Goal: Information Seeking & Learning: Learn about a topic

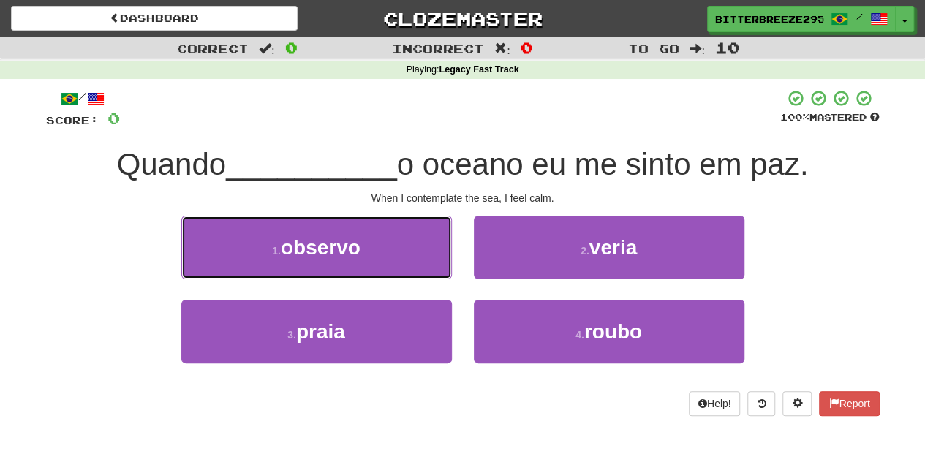
drag, startPoint x: 401, startPoint y: 245, endPoint x: 409, endPoint y: 256, distance: 13.6
click at [401, 247] on button "1 . observo" at bounding box center [316, 248] width 270 height 64
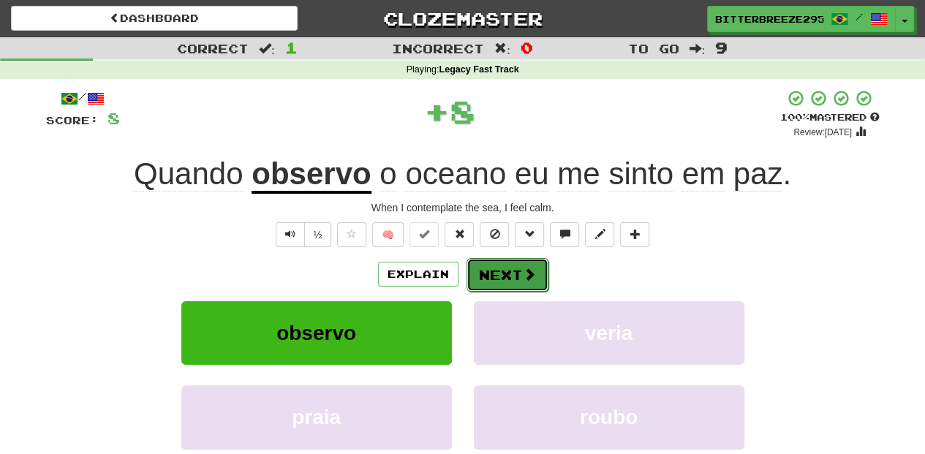
click at [510, 275] on button "Next" at bounding box center [507, 275] width 82 height 34
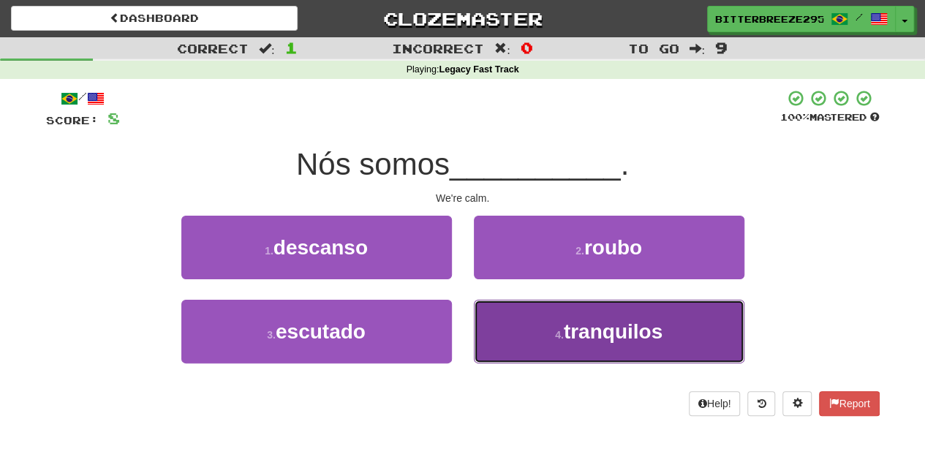
click at [528, 345] on button "4 . tranquilos" at bounding box center [609, 332] width 270 height 64
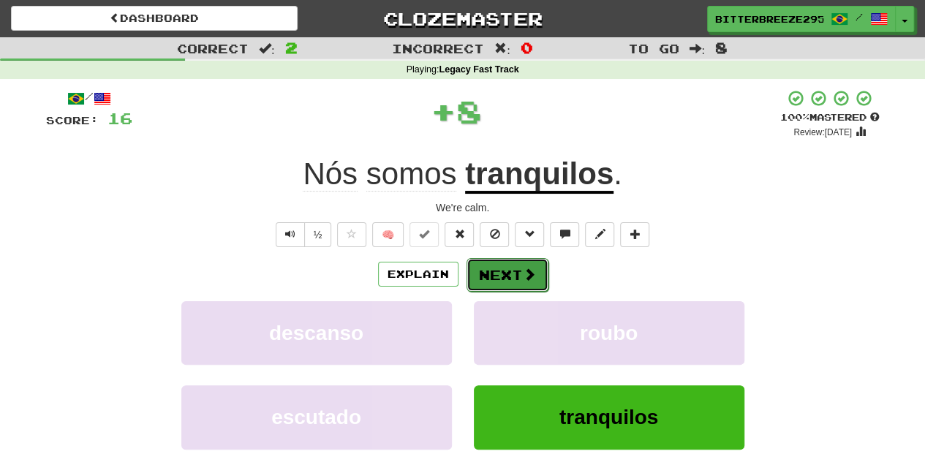
click at [496, 268] on button "Next" at bounding box center [507, 275] width 82 height 34
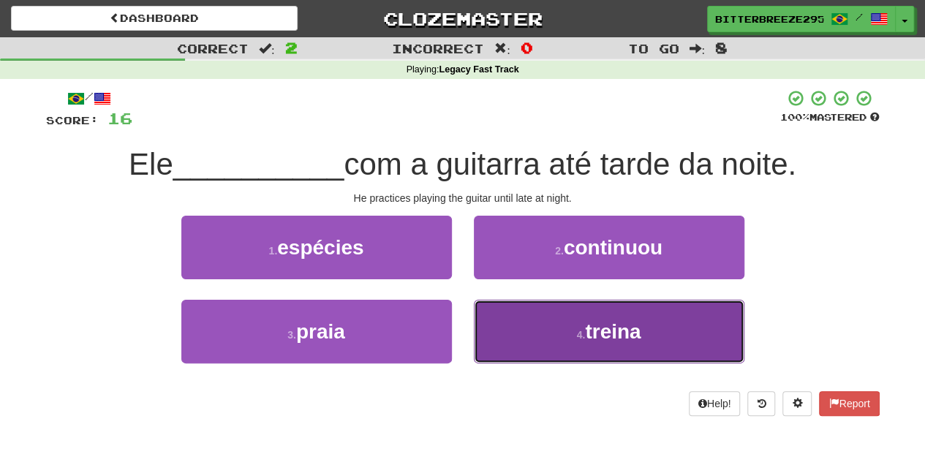
click at [522, 340] on button "4 . treina" at bounding box center [609, 332] width 270 height 64
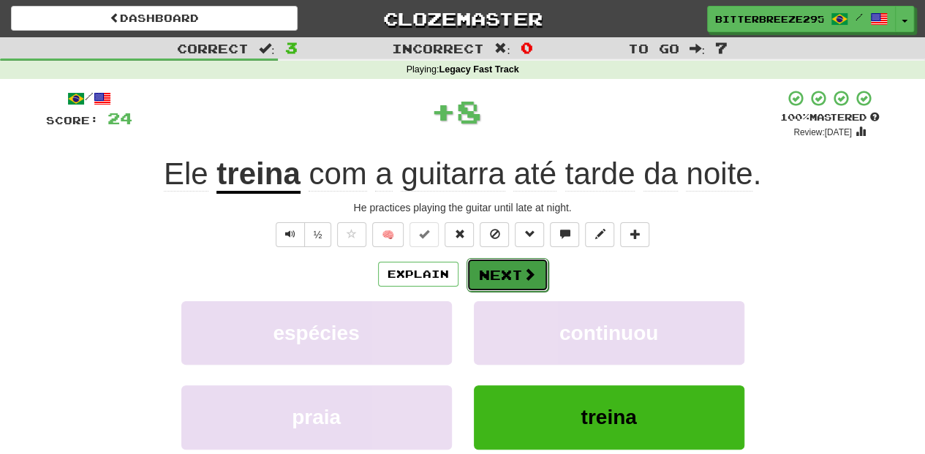
click at [504, 270] on button "Next" at bounding box center [507, 275] width 82 height 34
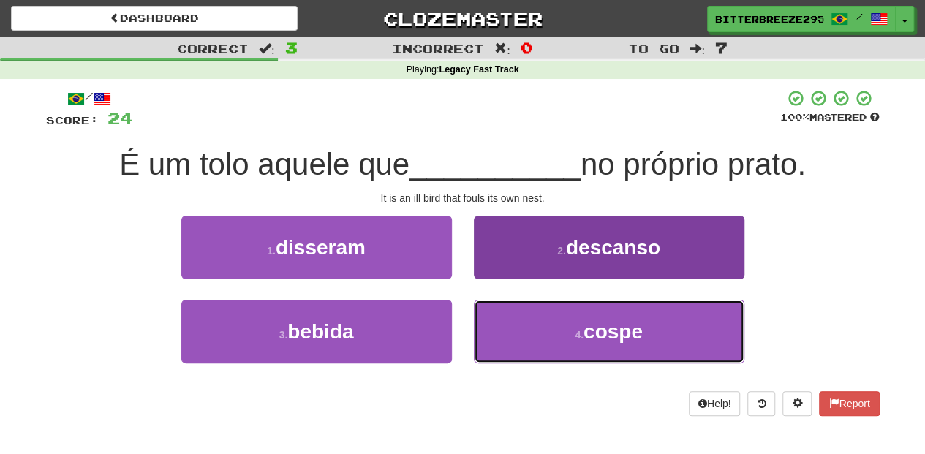
click at [517, 336] on button "4 . cospe" at bounding box center [609, 332] width 270 height 64
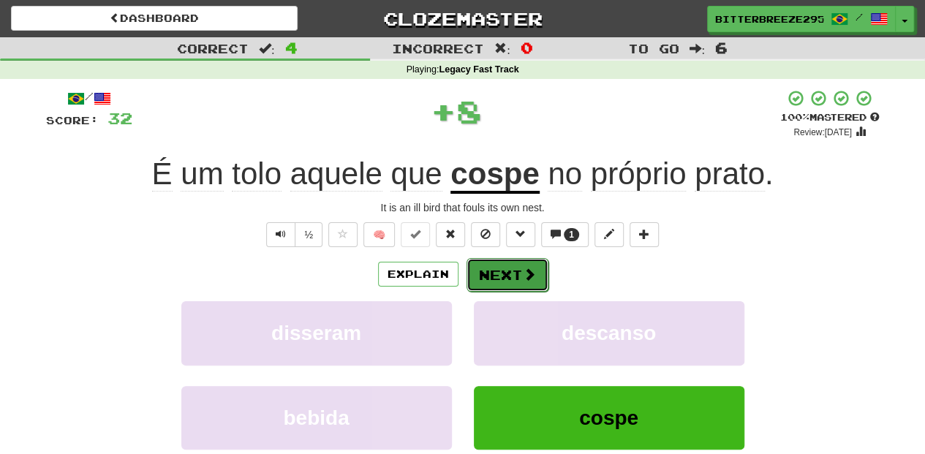
click at [502, 285] on button "Next" at bounding box center [507, 275] width 82 height 34
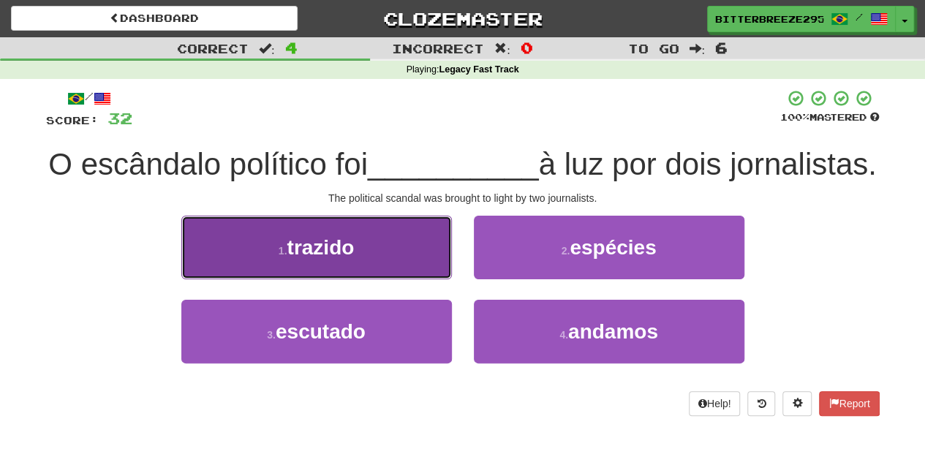
click at [389, 279] on button "1 . trazido" at bounding box center [316, 248] width 270 height 64
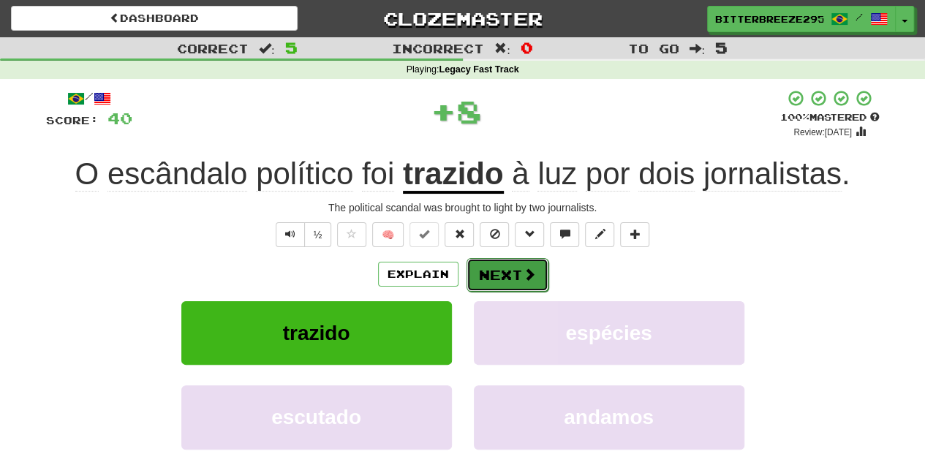
click at [510, 273] on button "Next" at bounding box center [507, 275] width 82 height 34
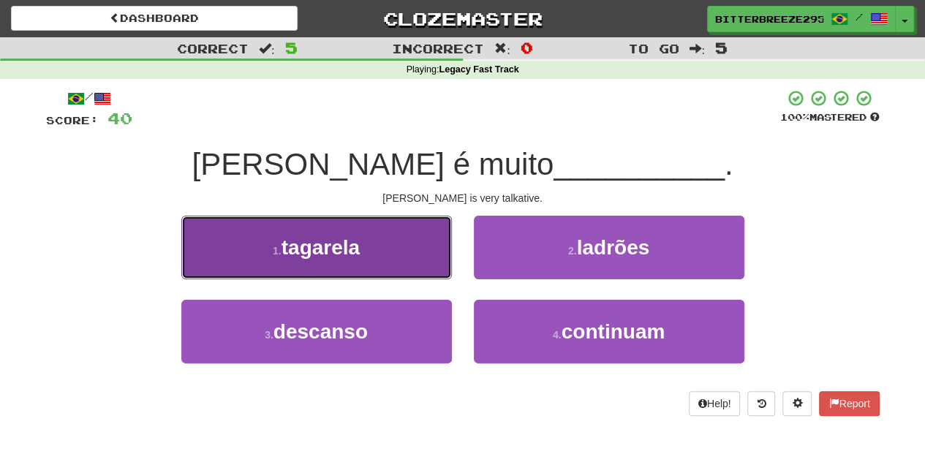
click at [379, 256] on button "1 . tagarela" at bounding box center [316, 248] width 270 height 64
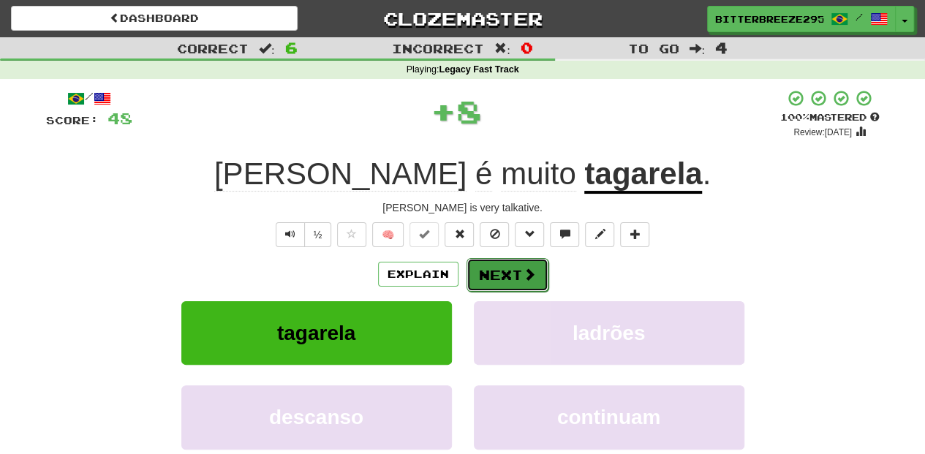
click at [502, 273] on button "Next" at bounding box center [507, 275] width 82 height 34
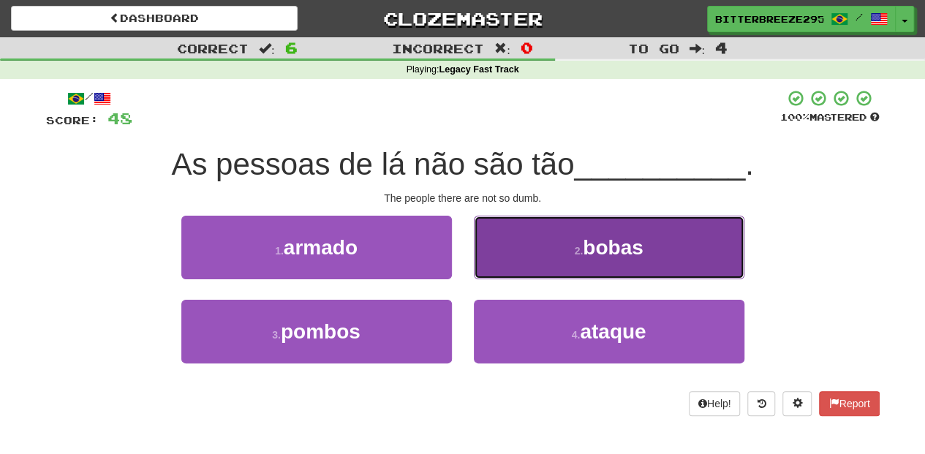
click at [518, 269] on button "2 . bobas" at bounding box center [609, 248] width 270 height 64
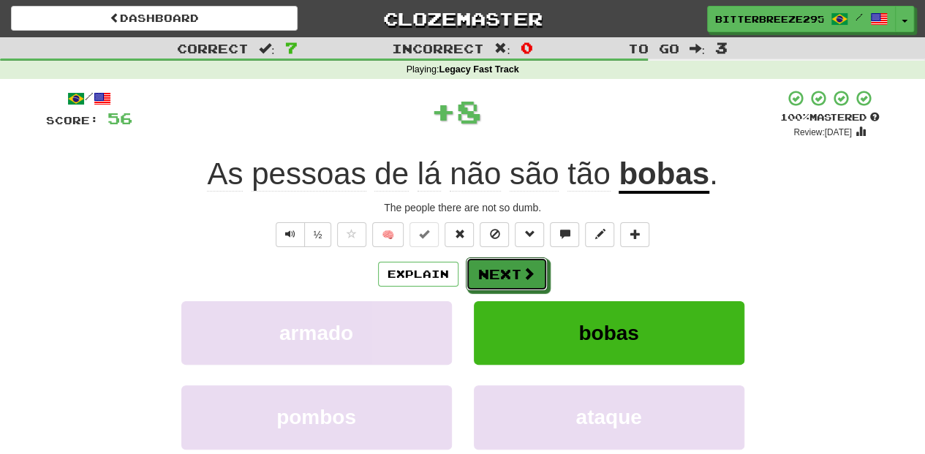
click at [518, 269] on button "Next" at bounding box center [507, 274] width 82 height 34
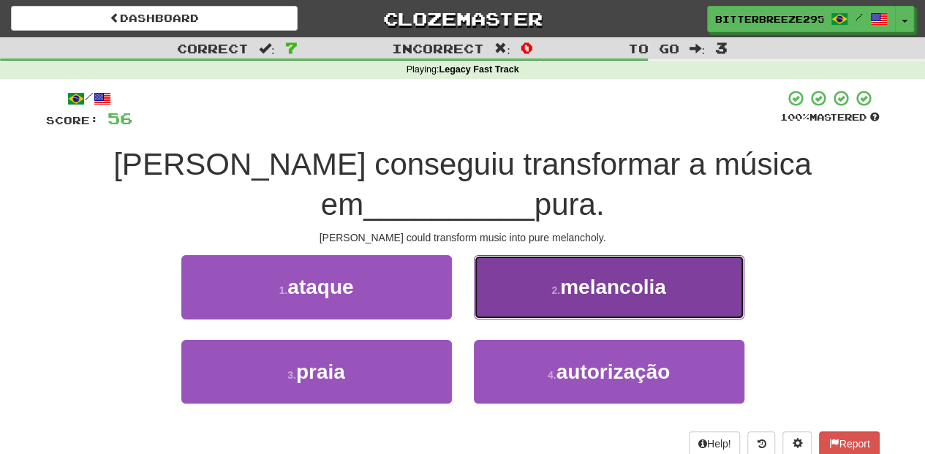
click at [515, 278] on button "2 . melancolia" at bounding box center [609, 287] width 270 height 64
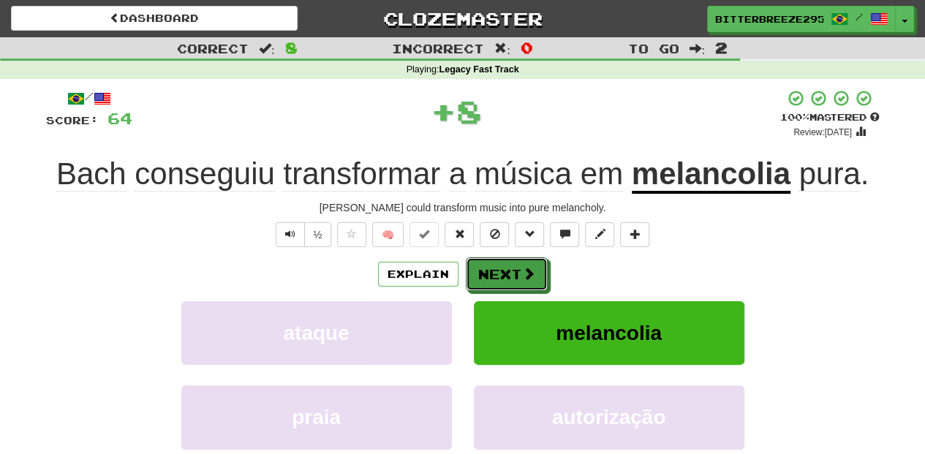
click at [515, 278] on button "Next" at bounding box center [507, 274] width 82 height 34
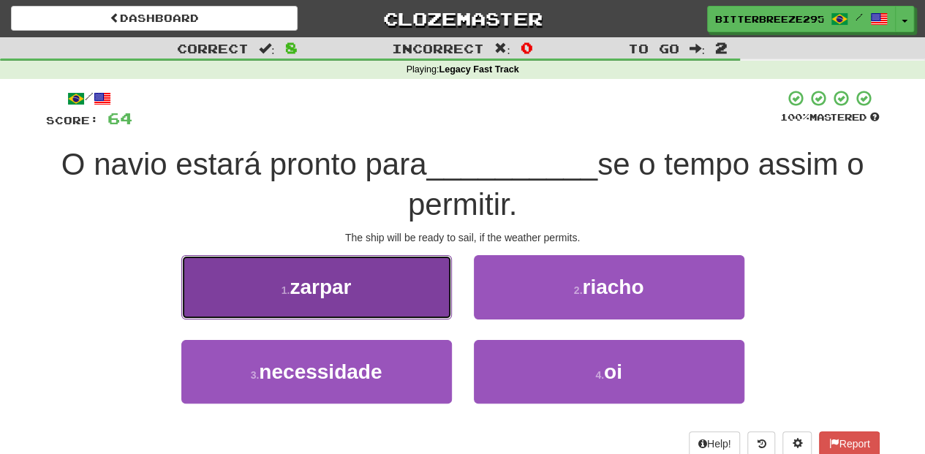
click at [414, 303] on button "1 . zarpar" at bounding box center [316, 287] width 270 height 64
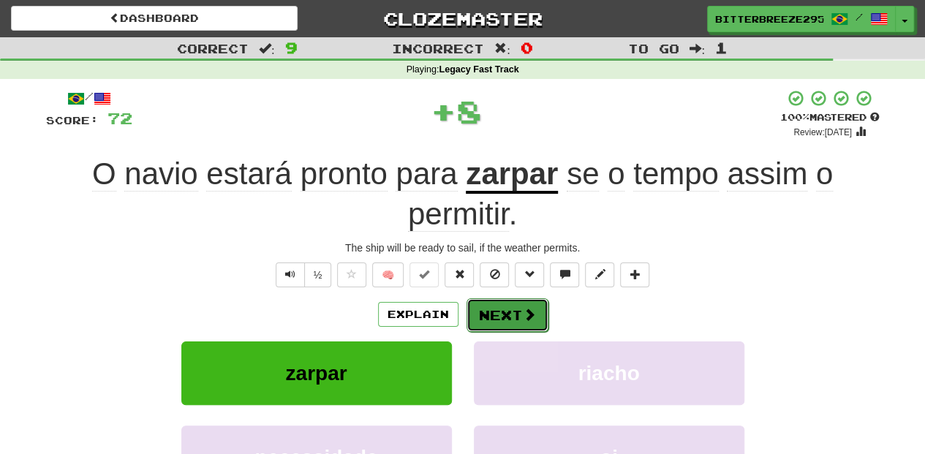
click at [485, 309] on button "Next" at bounding box center [507, 315] width 82 height 34
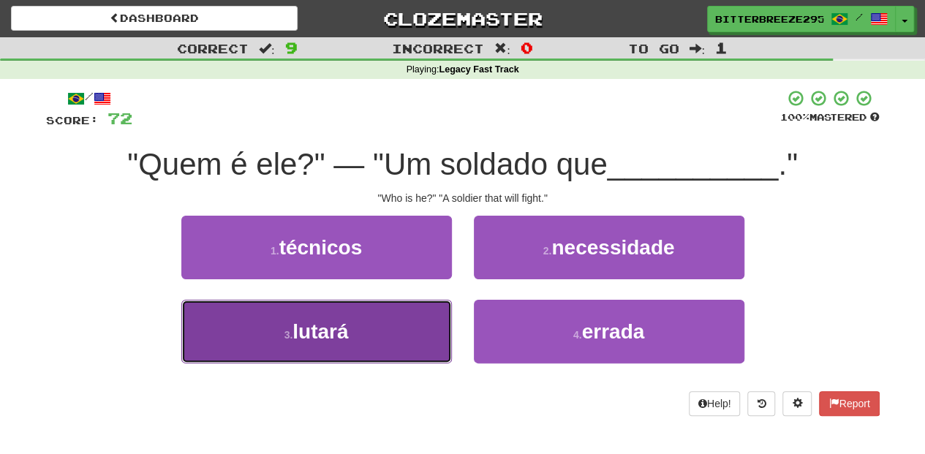
click at [417, 326] on button "3 . lutará" at bounding box center [316, 332] width 270 height 64
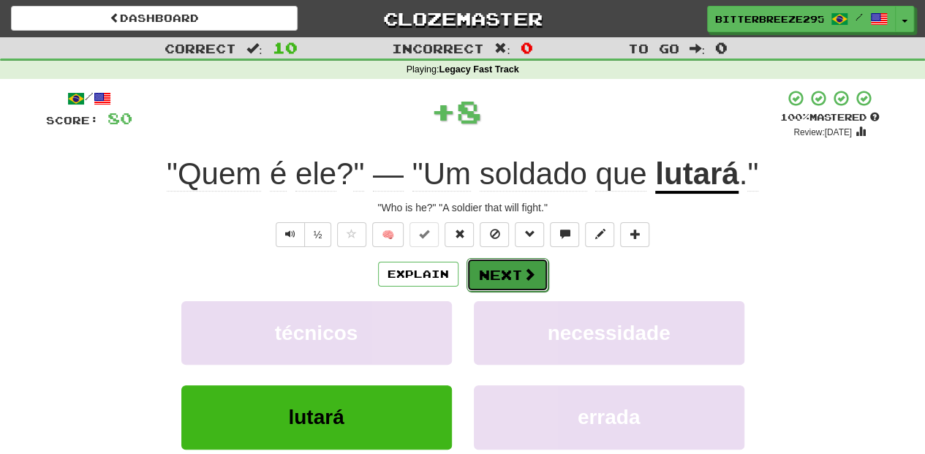
click at [512, 276] on button "Next" at bounding box center [507, 275] width 82 height 34
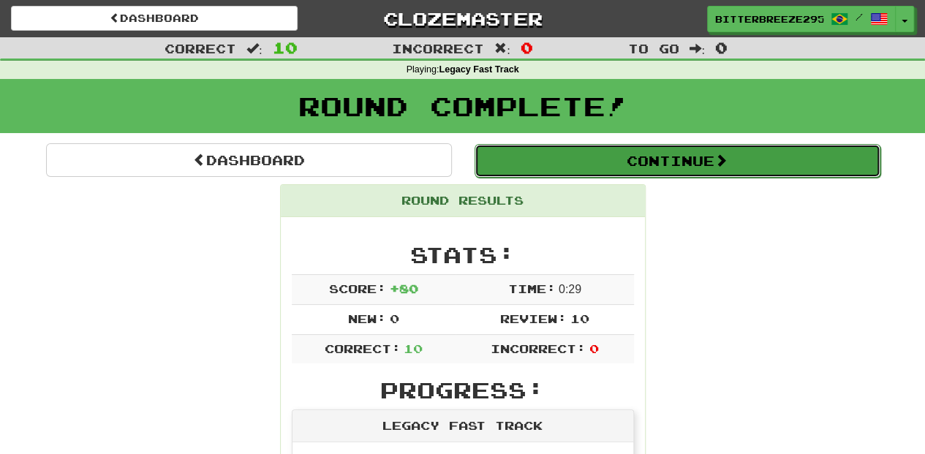
click at [575, 163] on button "Continue" at bounding box center [677, 161] width 406 height 34
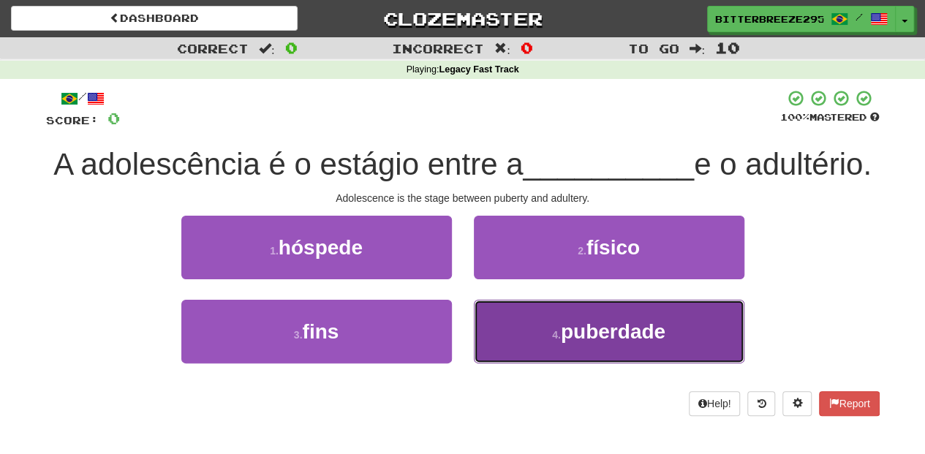
click at [519, 363] on button "4 . puberdade" at bounding box center [609, 332] width 270 height 64
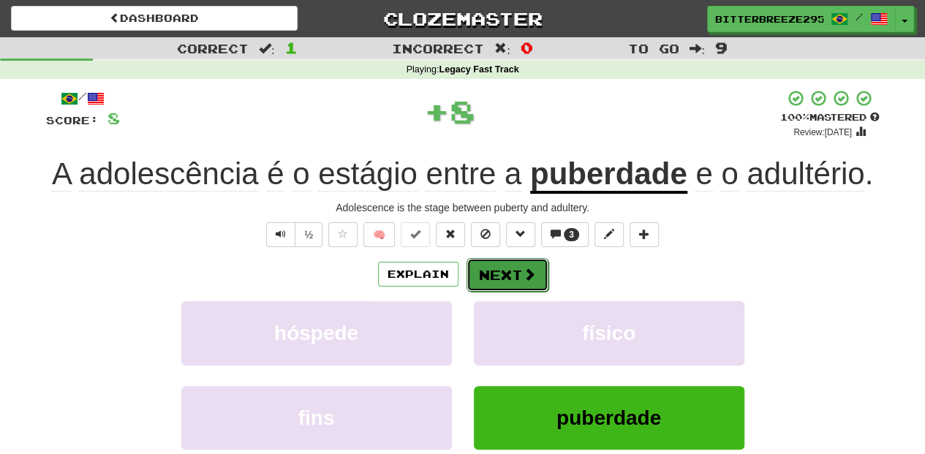
click at [522, 284] on button "Next" at bounding box center [507, 275] width 82 height 34
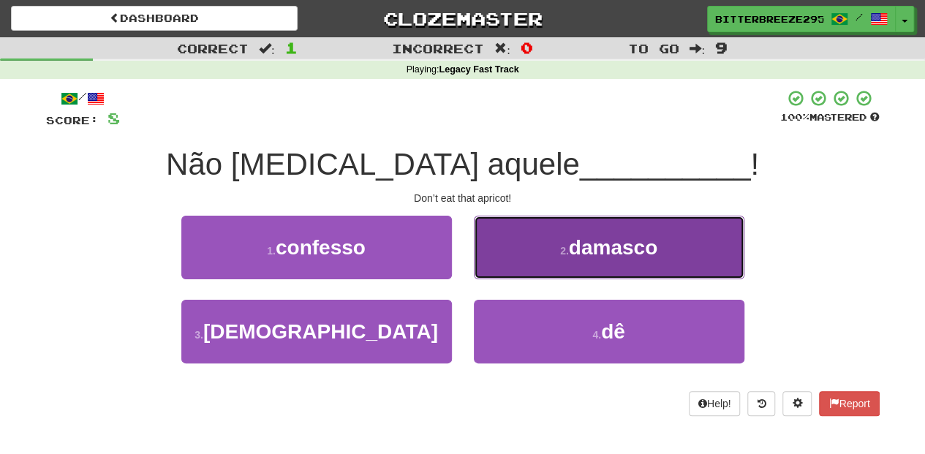
click at [526, 268] on button "2 . damasco" at bounding box center [609, 248] width 270 height 64
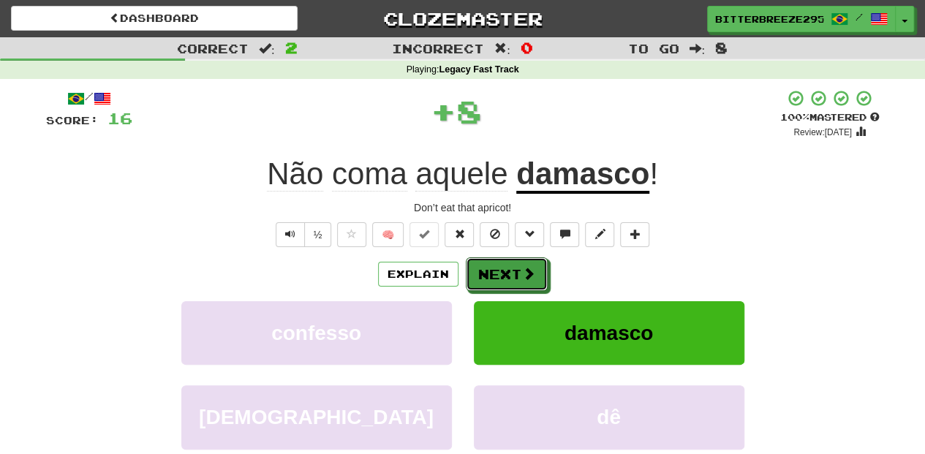
click at [526, 268] on span at bounding box center [528, 273] width 13 height 13
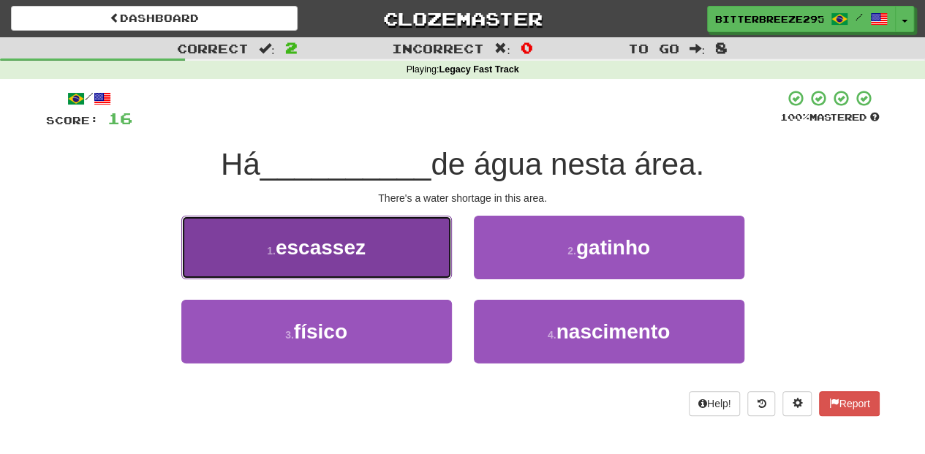
click at [427, 263] on button "1 . escassez" at bounding box center [316, 248] width 270 height 64
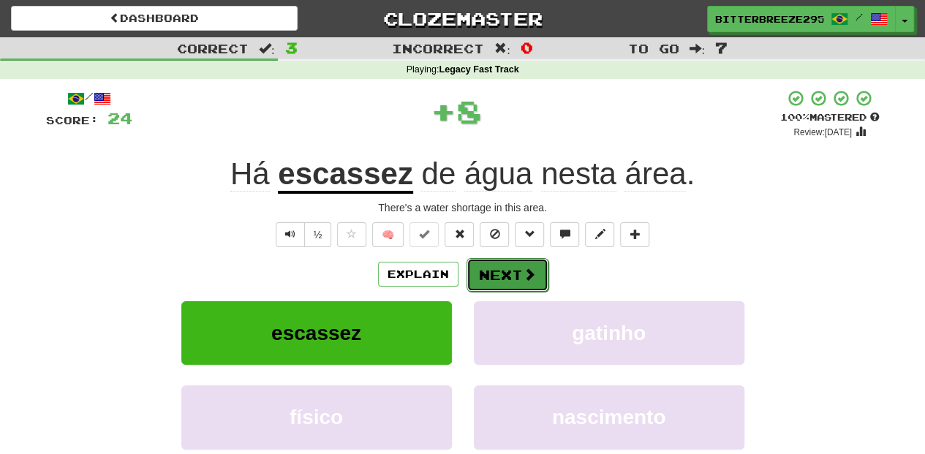
click at [494, 273] on button "Next" at bounding box center [507, 275] width 82 height 34
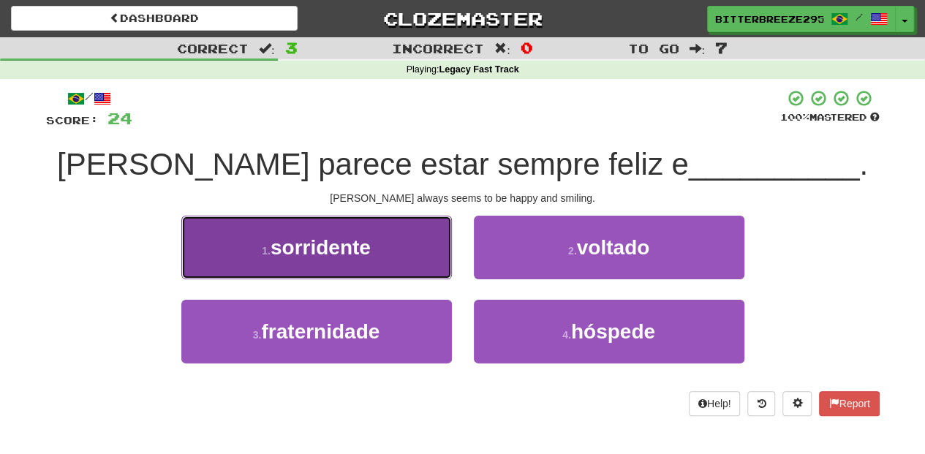
click at [424, 269] on button "1 . sorridente" at bounding box center [316, 248] width 270 height 64
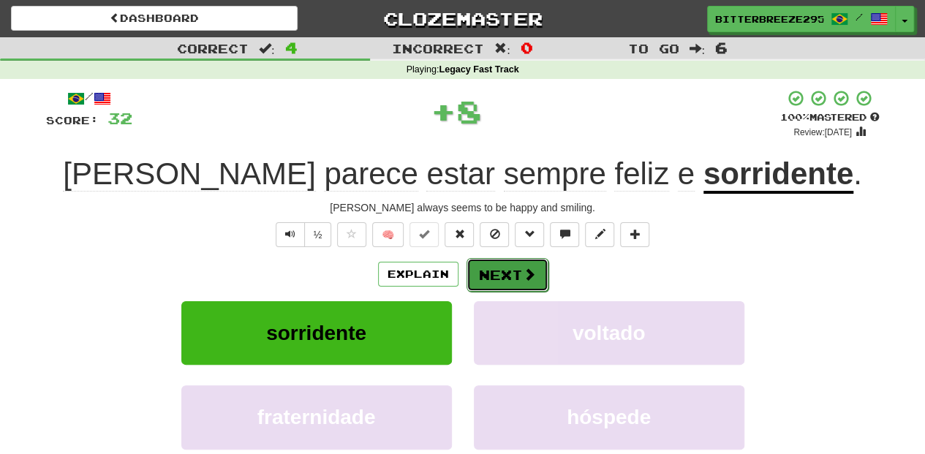
click at [506, 275] on button "Next" at bounding box center [507, 275] width 82 height 34
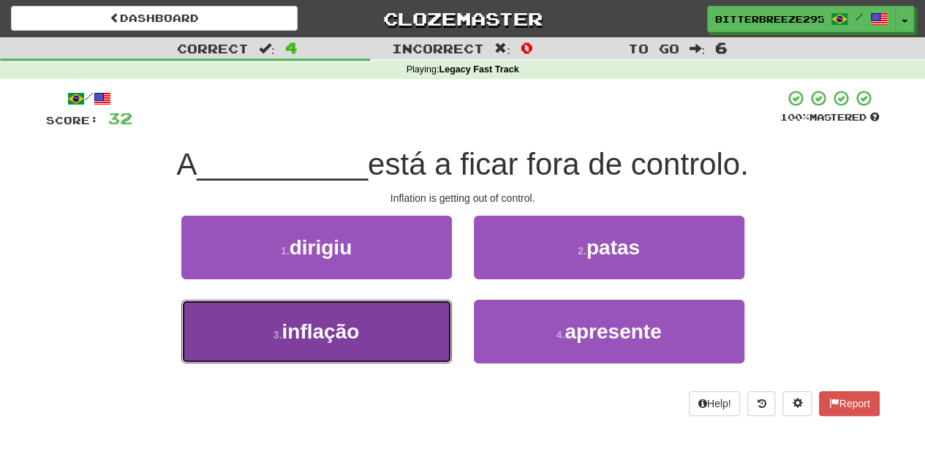
click at [427, 320] on button "3 . inflação" at bounding box center [316, 332] width 270 height 64
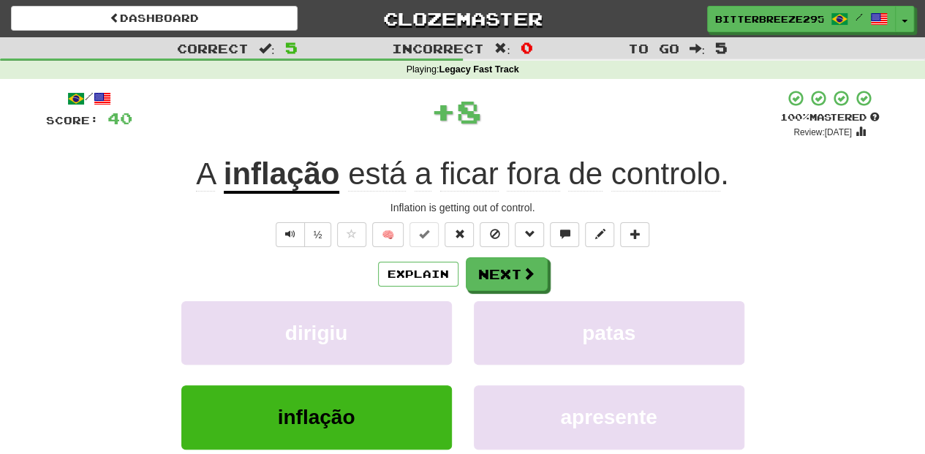
click at [504, 256] on div "/ Score: 40 + 8 100 % Mastered Review: 2026-02-16 A inflação está a ficar fora …" at bounding box center [462, 318] width 833 height 458
click at [507, 266] on button "Next" at bounding box center [507, 275] width 82 height 34
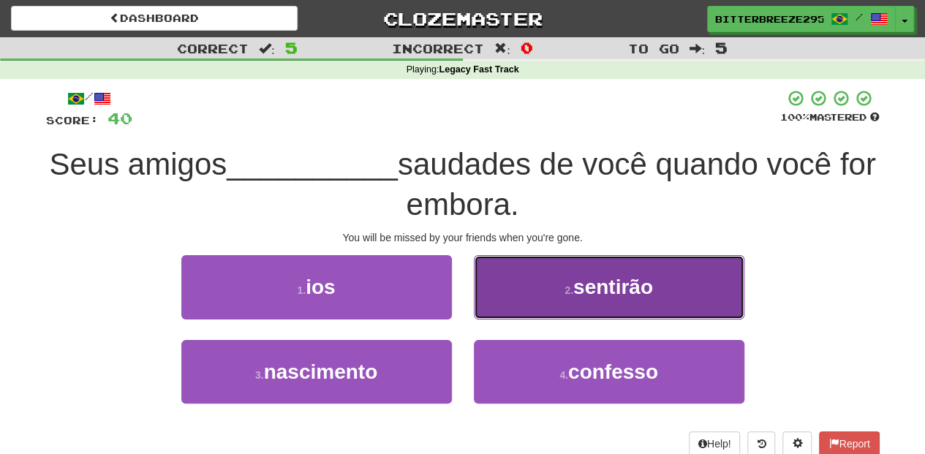
click at [505, 307] on button "2 . sentirão" at bounding box center [609, 287] width 270 height 64
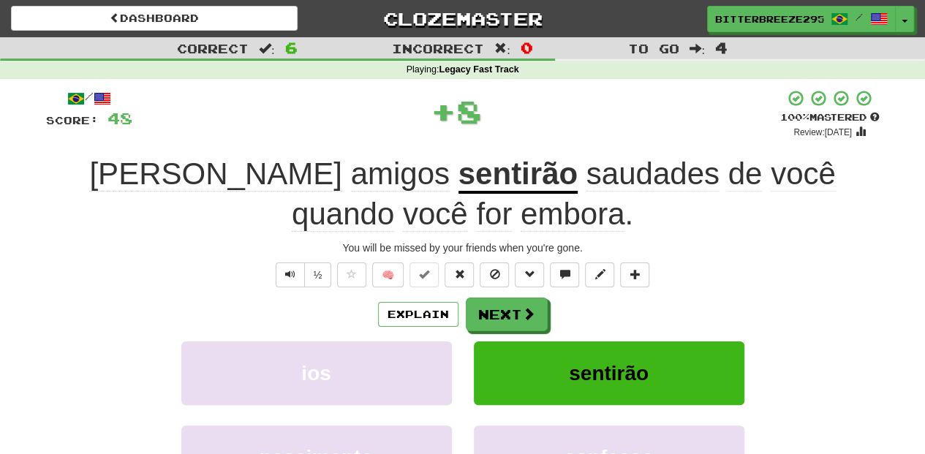
click at [505, 307] on button "Next" at bounding box center [507, 315] width 82 height 34
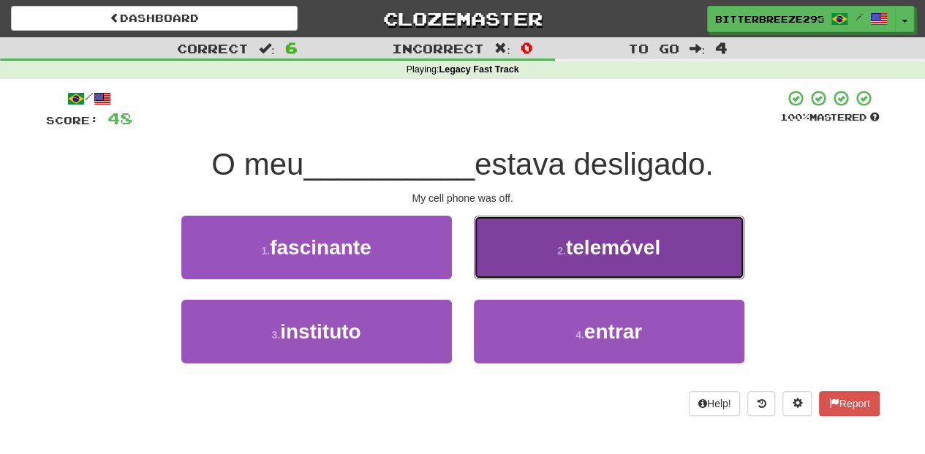
click at [496, 272] on button "2 . telemóvel" at bounding box center [609, 248] width 270 height 64
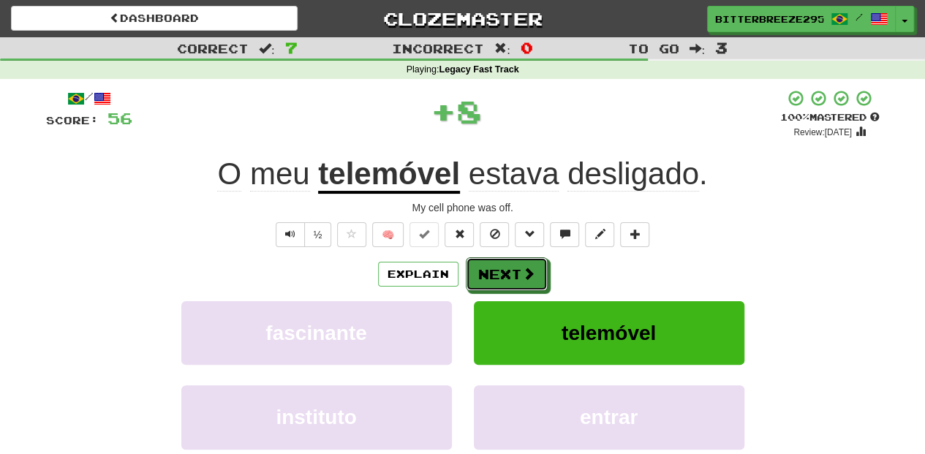
click at [496, 272] on button "Next" at bounding box center [507, 274] width 82 height 34
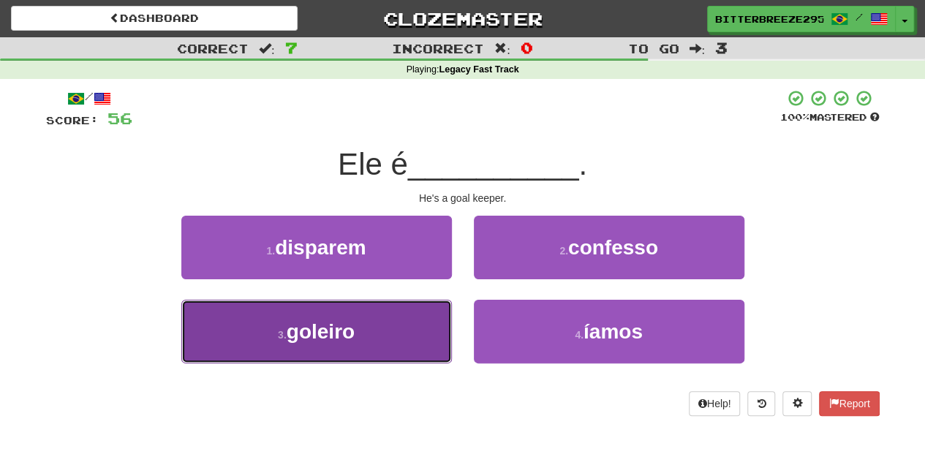
click at [395, 320] on button "3 . goleiro" at bounding box center [316, 332] width 270 height 64
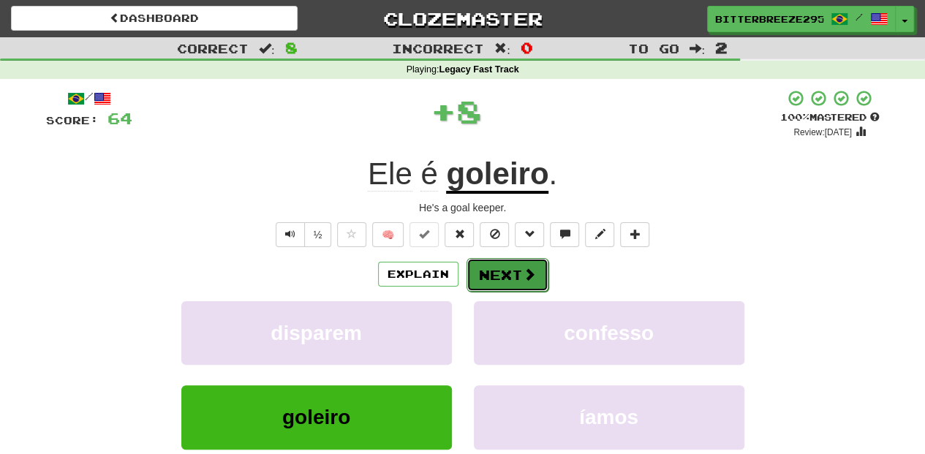
click at [506, 269] on button "Next" at bounding box center [507, 275] width 82 height 34
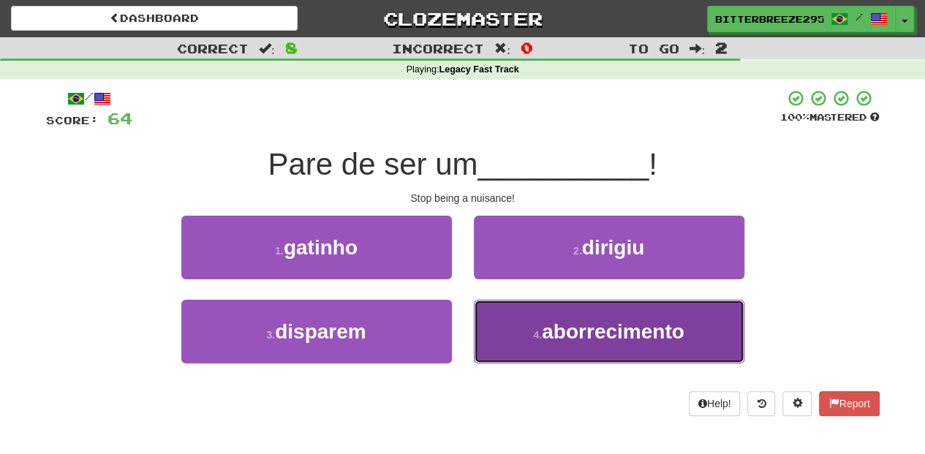
click at [518, 317] on button "4 . aborrecimento" at bounding box center [609, 332] width 270 height 64
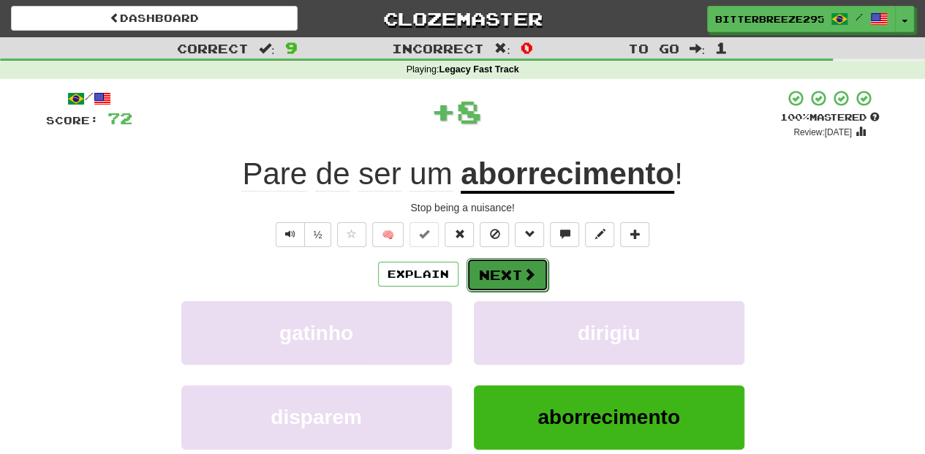
click at [499, 279] on button "Next" at bounding box center [507, 275] width 82 height 34
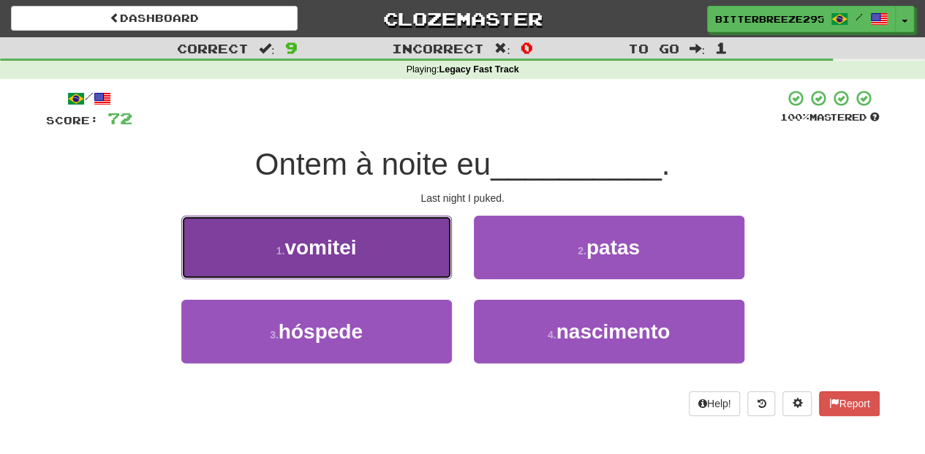
click at [397, 262] on button "1 . vomitei" at bounding box center [316, 248] width 270 height 64
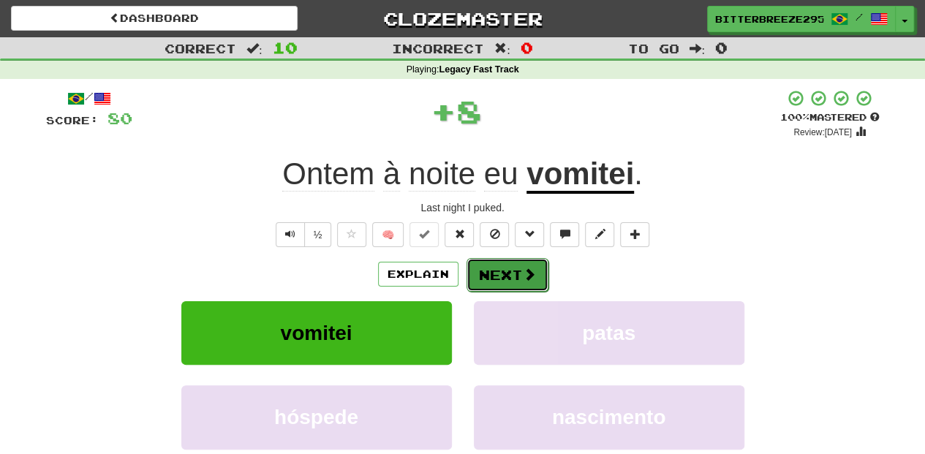
click at [529, 275] on span at bounding box center [529, 274] width 13 height 13
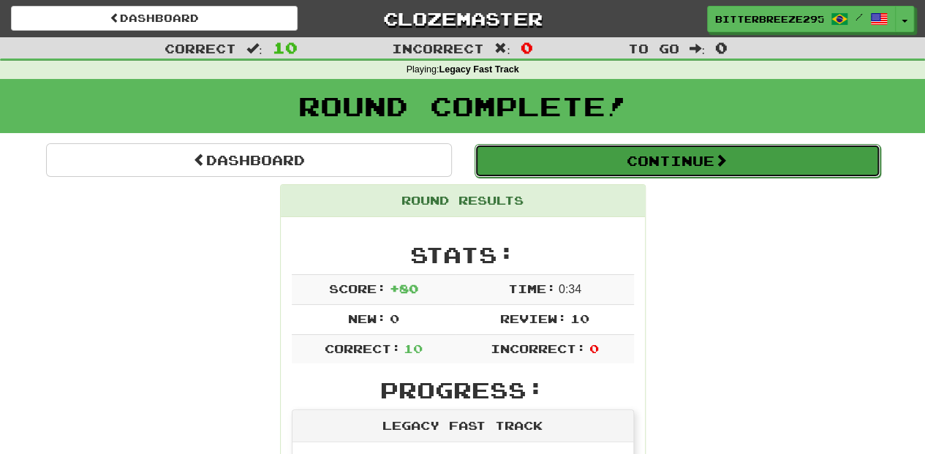
click at [557, 162] on button "Continue" at bounding box center [677, 161] width 406 height 34
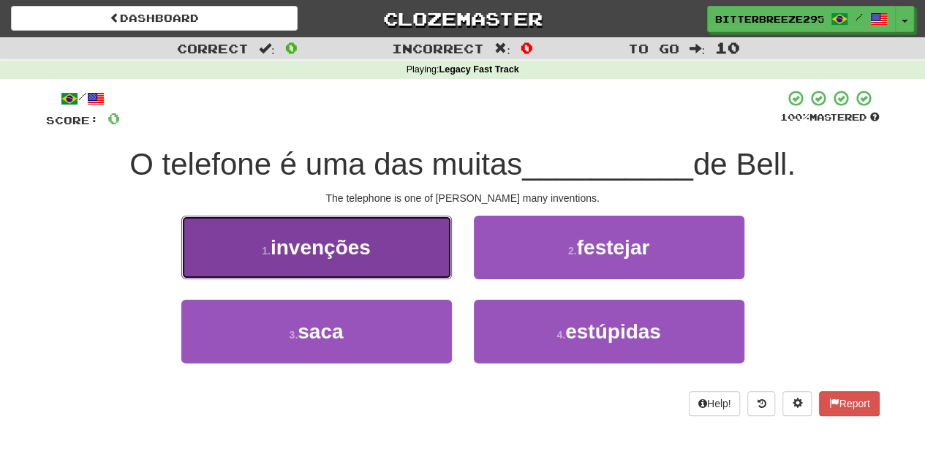
drag, startPoint x: 394, startPoint y: 269, endPoint x: 402, endPoint y: 269, distance: 8.0
click at [402, 269] on button "1 . invenções" at bounding box center [316, 248] width 270 height 64
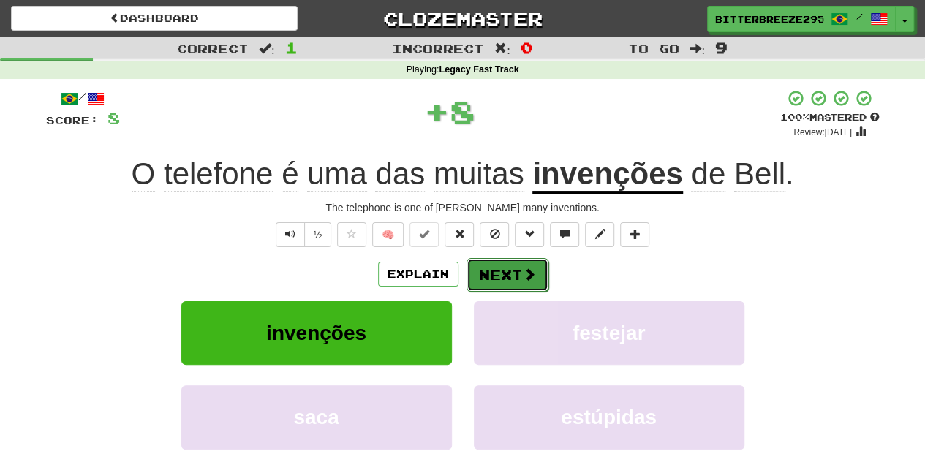
click at [506, 289] on button "Next" at bounding box center [507, 275] width 82 height 34
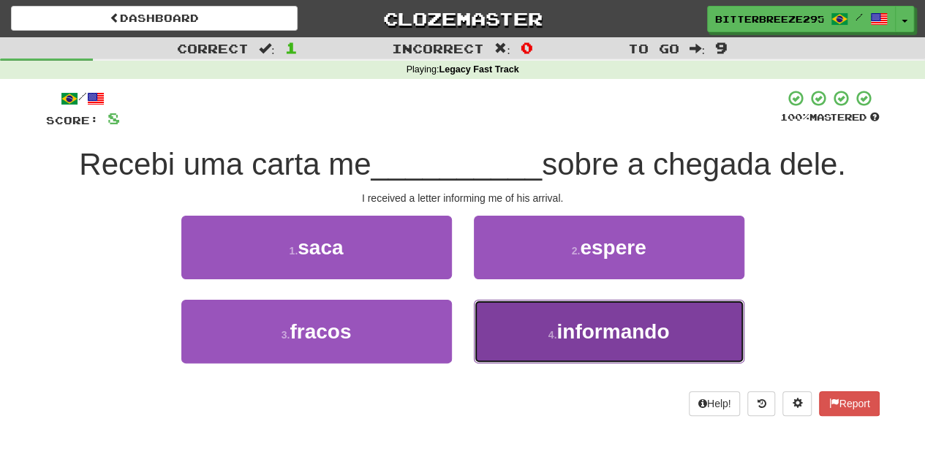
click at [504, 333] on button "4 . informando" at bounding box center [609, 332] width 270 height 64
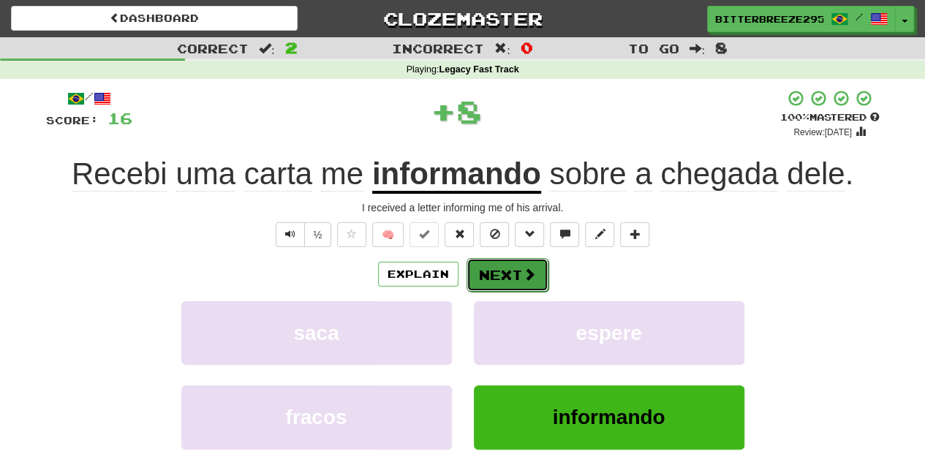
click at [492, 276] on button "Next" at bounding box center [507, 275] width 82 height 34
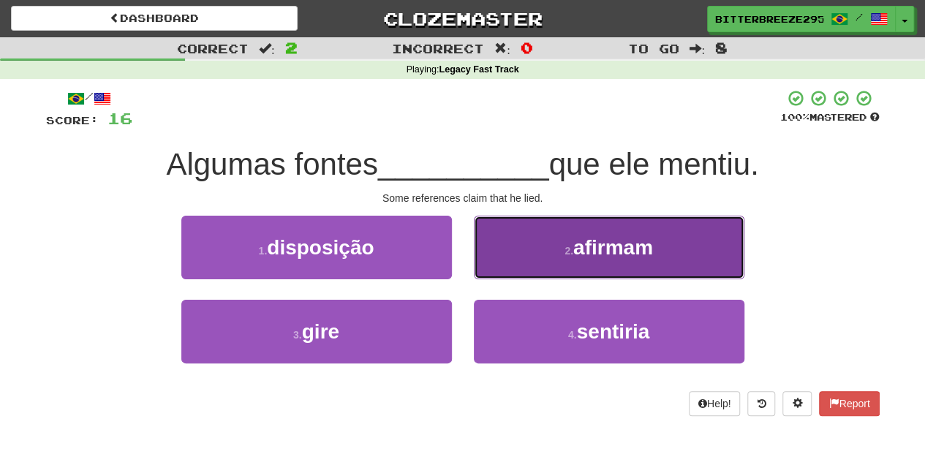
click at [522, 264] on button "2 . afirmam" at bounding box center [609, 248] width 270 height 64
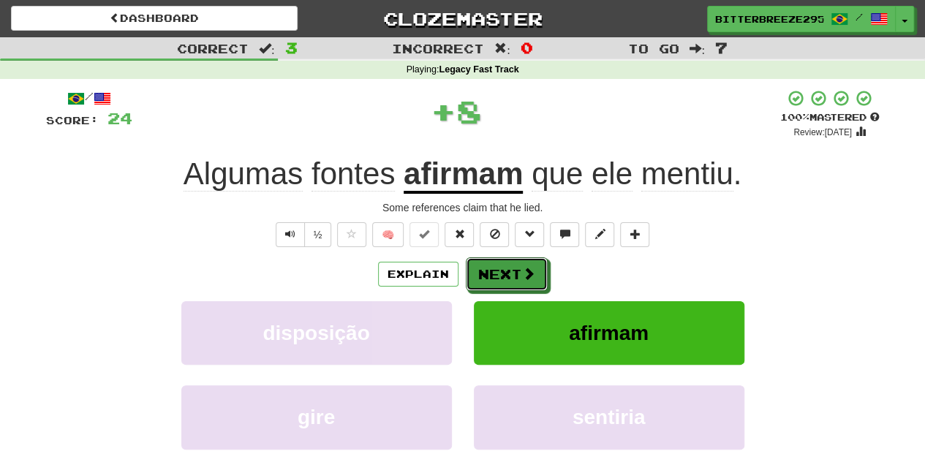
click at [522, 264] on button "Next" at bounding box center [507, 274] width 82 height 34
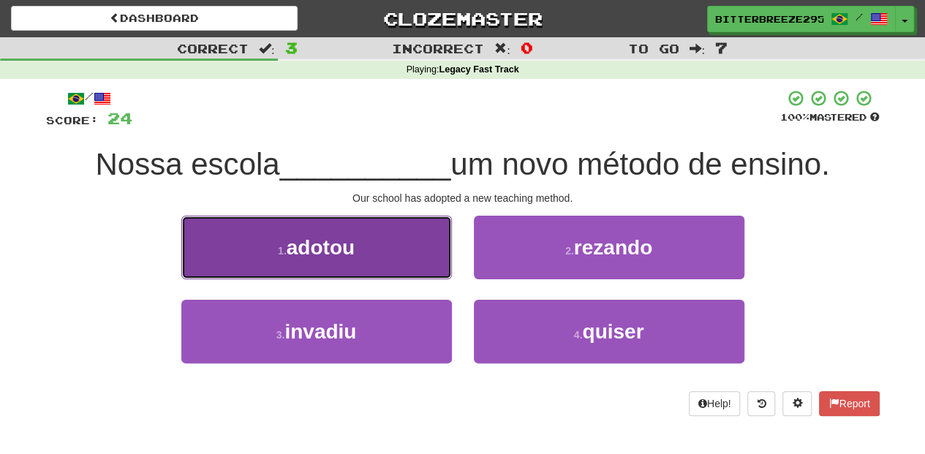
click at [397, 259] on button "1 . adotou" at bounding box center [316, 248] width 270 height 64
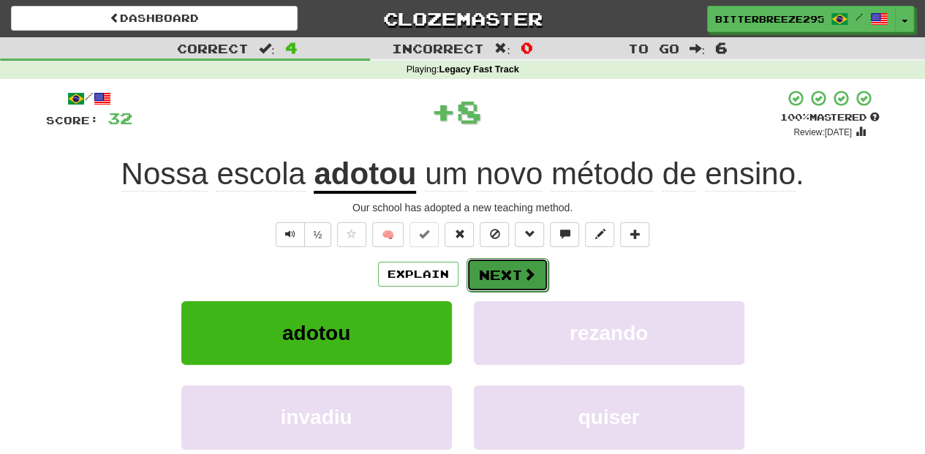
click at [481, 260] on button "Next" at bounding box center [507, 275] width 82 height 34
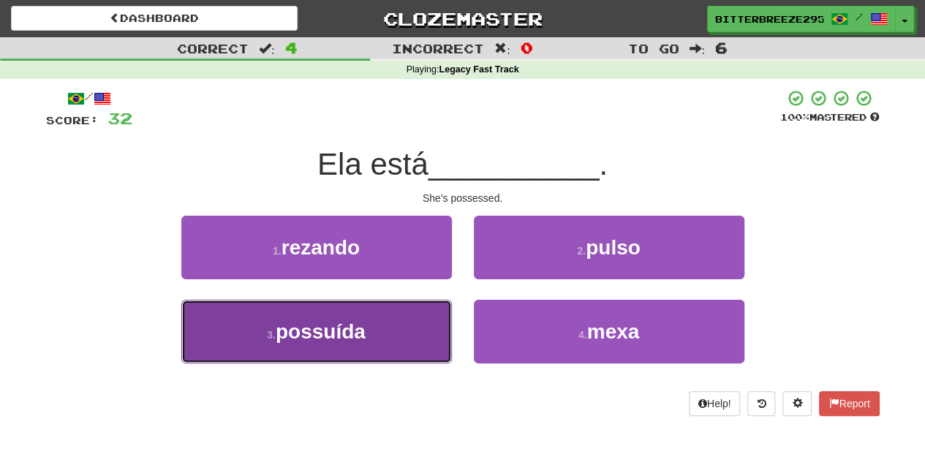
click at [394, 330] on button "3 . possuída" at bounding box center [316, 332] width 270 height 64
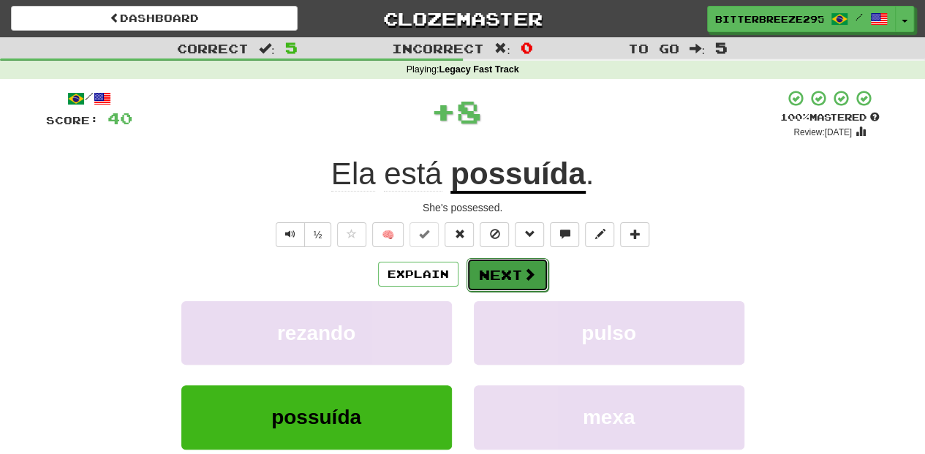
click at [491, 270] on button "Next" at bounding box center [507, 275] width 82 height 34
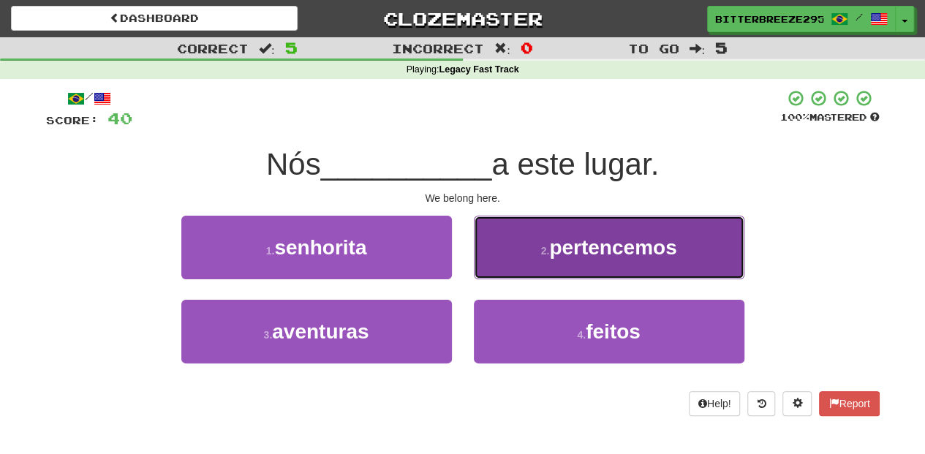
click at [502, 269] on button "2 . pertencemos" at bounding box center [609, 248] width 270 height 64
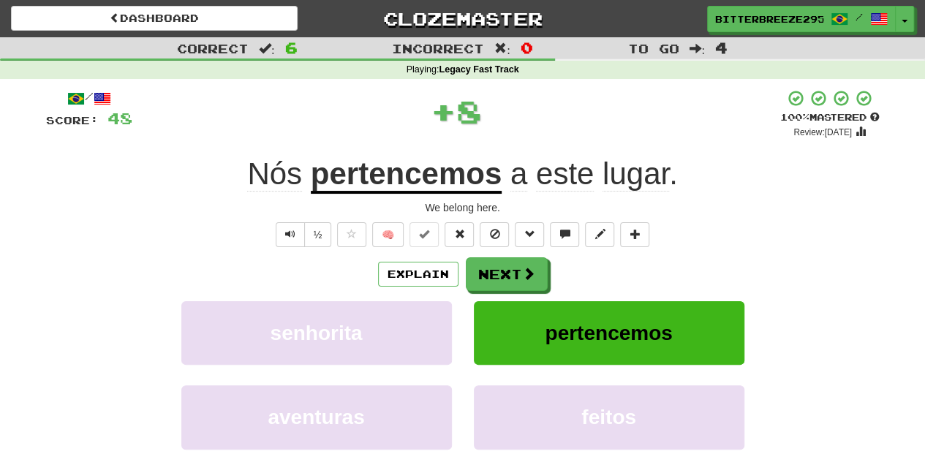
click at [502, 269] on button "Next" at bounding box center [507, 274] width 82 height 34
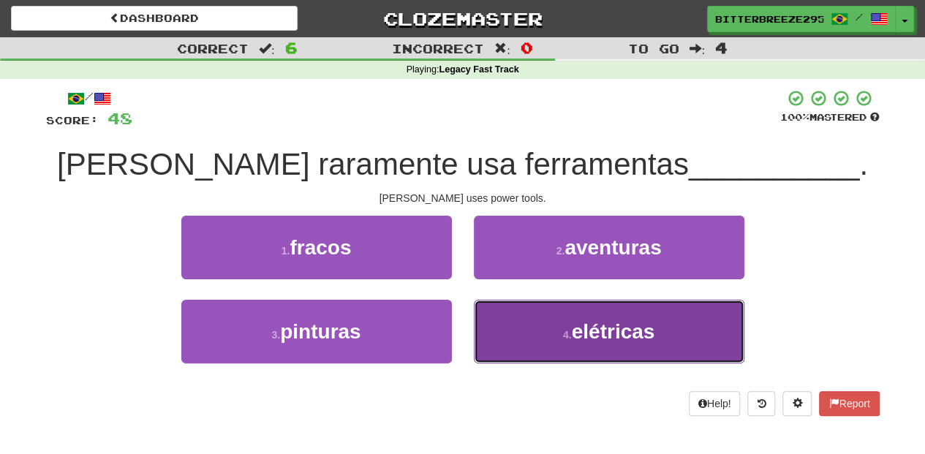
click at [494, 317] on button "4 . elétricas" at bounding box center [609, 332] width 270 height 64
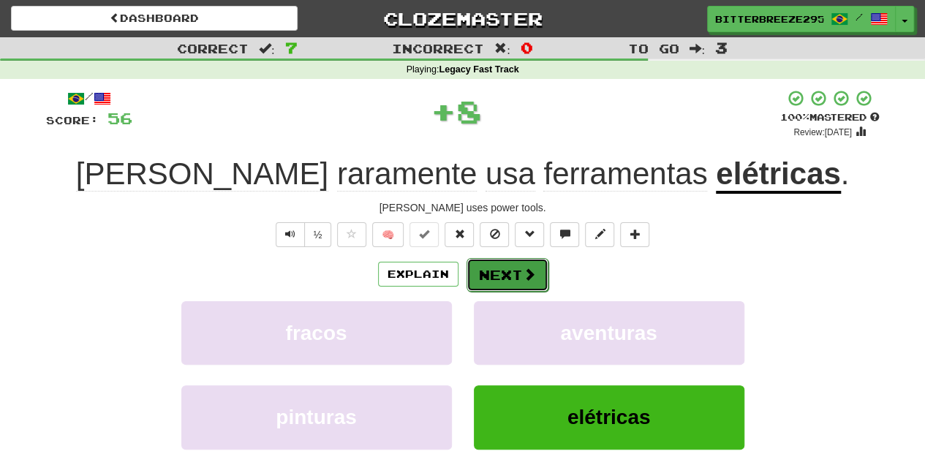
click at [494, 279] on button "Next" at bounding box center [507, 275] width 82 height 34
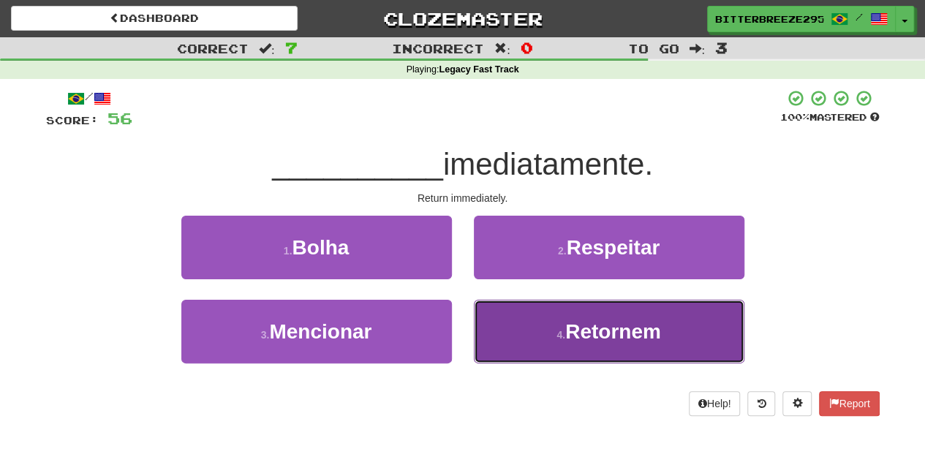
click at [526, 333] on button "4 . Retornem" at bounding box center [609, 332] width 270 height 64
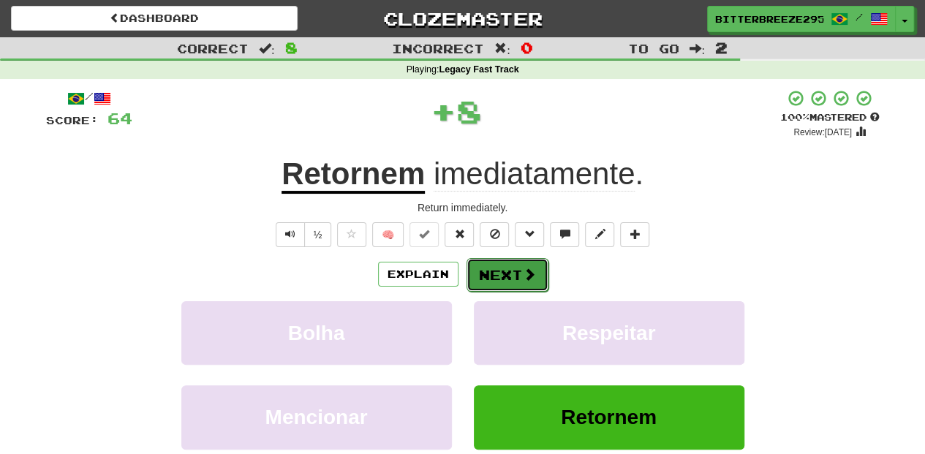
click at [501, 270] on button "Next" at bounding box center [507, 275] width 82 height 34
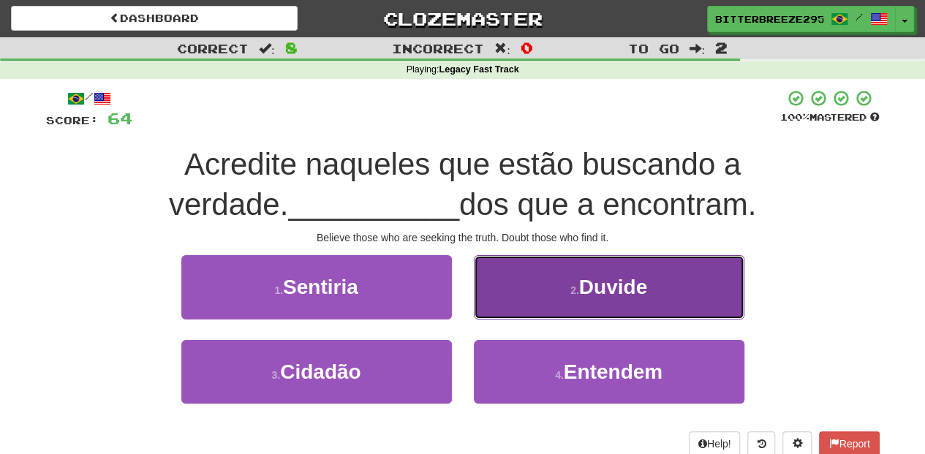
click at [503, 291] on button "2 . Duvide" at bounding box center [609, 287] width 270 height 64
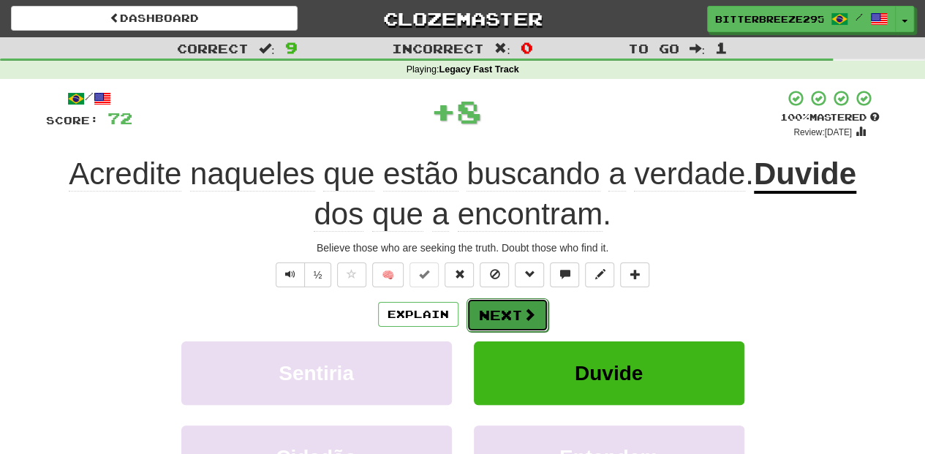
click at [506, 303] on button "Next" at bounding box center [507, 315] width 82 height 34
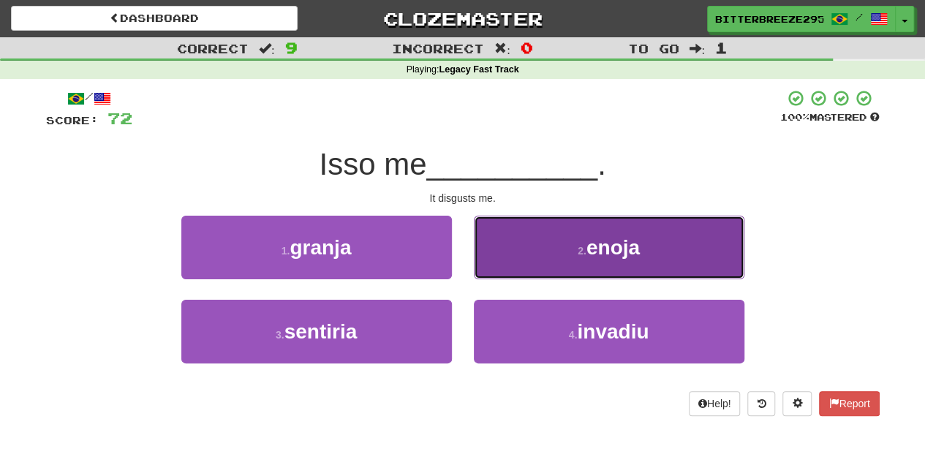
click at [502, 261] on button "2 . enoja" at bounding box center [609, 248] width 270 height 64
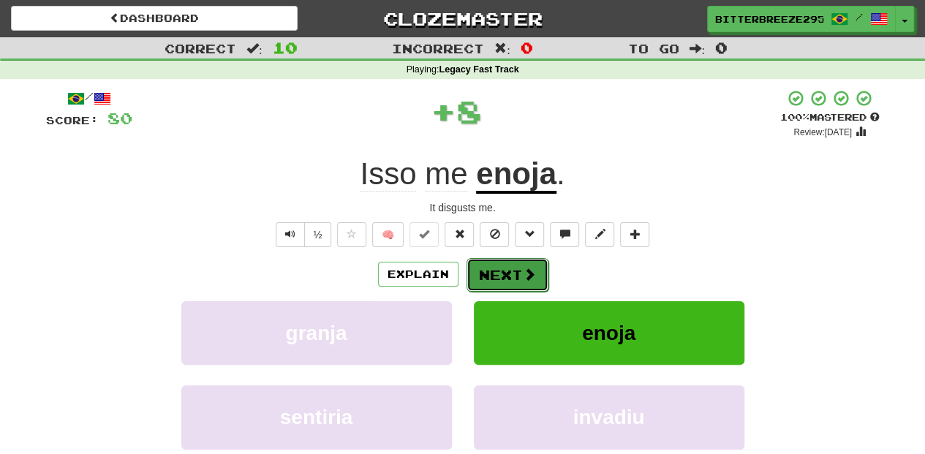
click at [502, 266] on button "Next" at bounding box center [507, 275] width 82 height 34
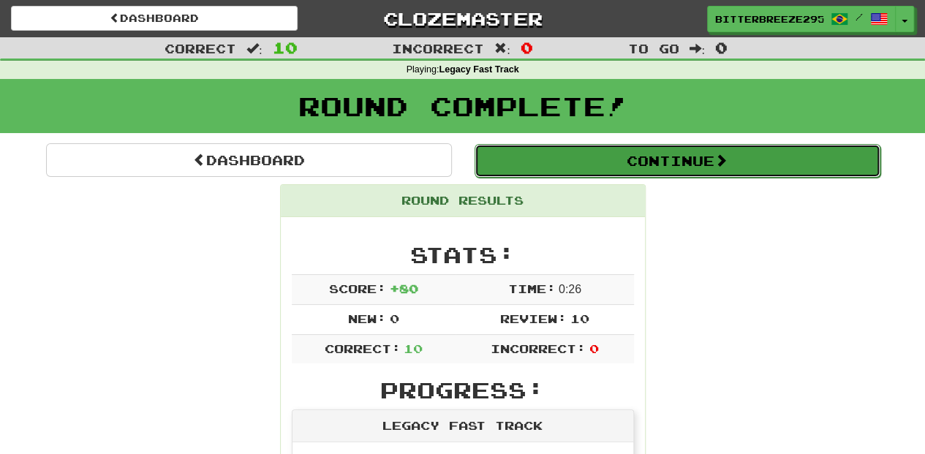
click at [562, 159] on button "Continue" at bounding box center [677, 161] width 406 height 34
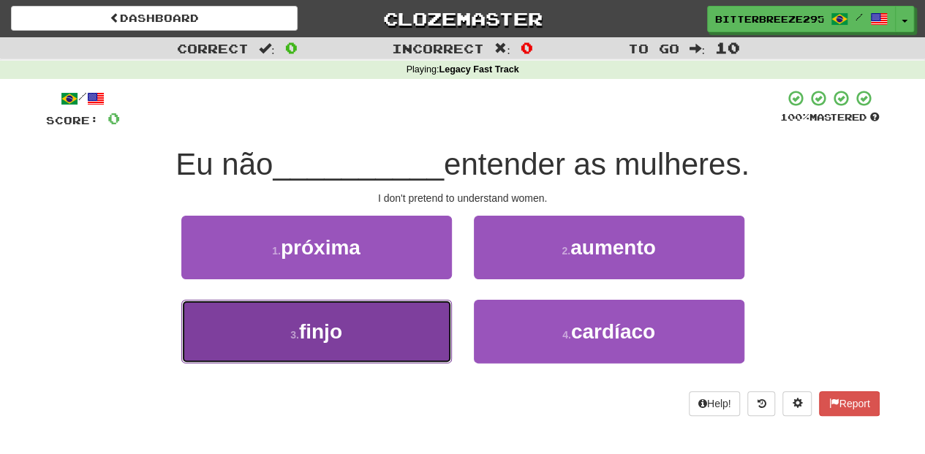
click at [399, 323] on button "3 . finjo" at bounding box center [316, 332] width 270 height 64
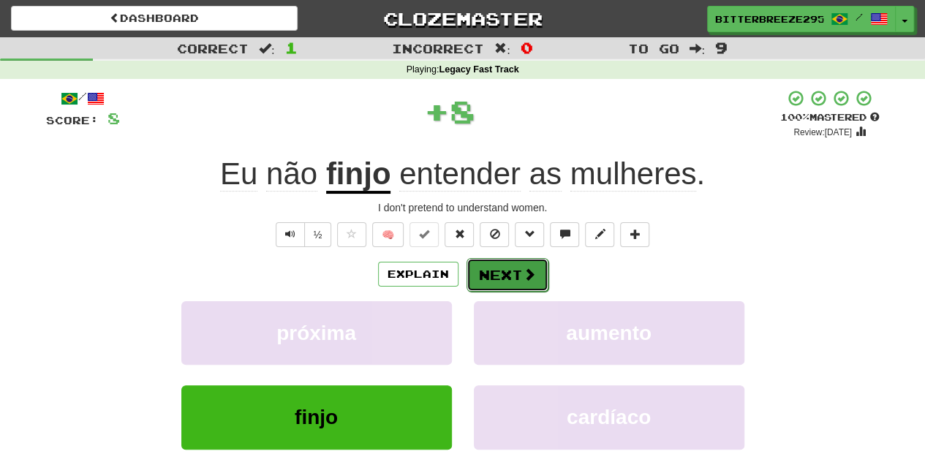
click at [500, 270] on button "Next" at bounding box center [507, 275] width 82 height 34
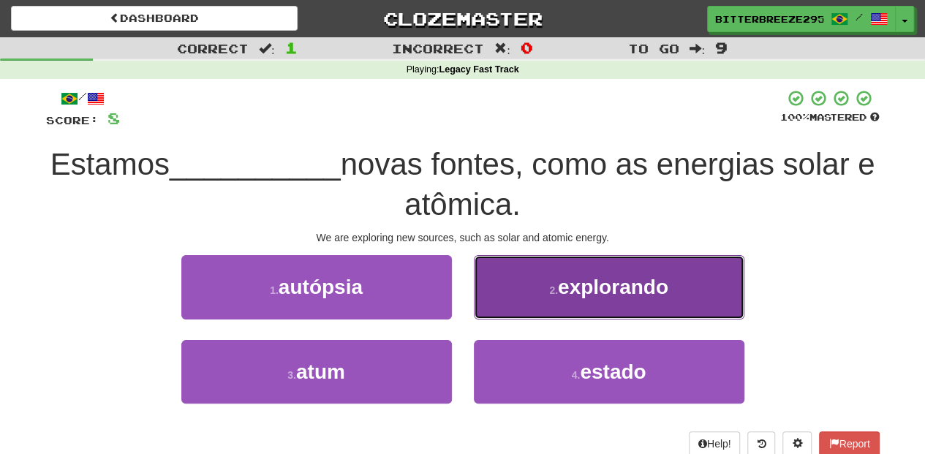
click at [512, 304] on button "2 . explorando" at bounding box center [609, 287] width 270 height 64
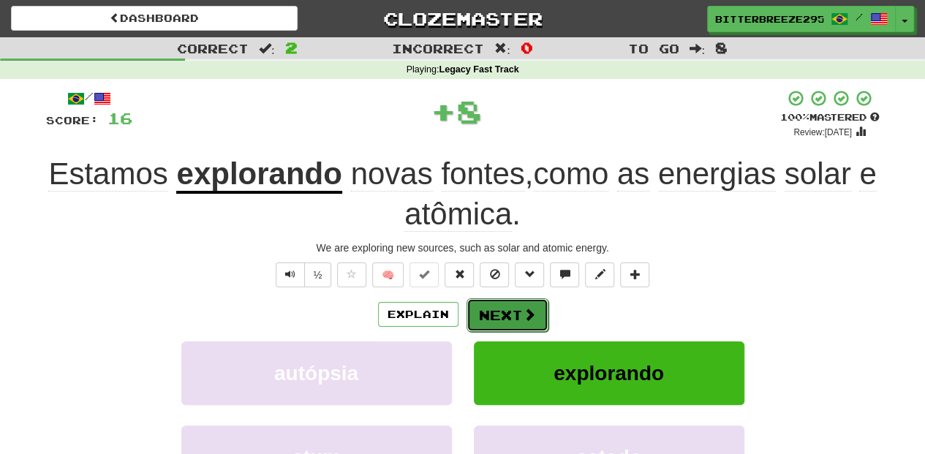
click at [506, 305] on button "Next" at bounding box center [507, 315] width 82 height 34
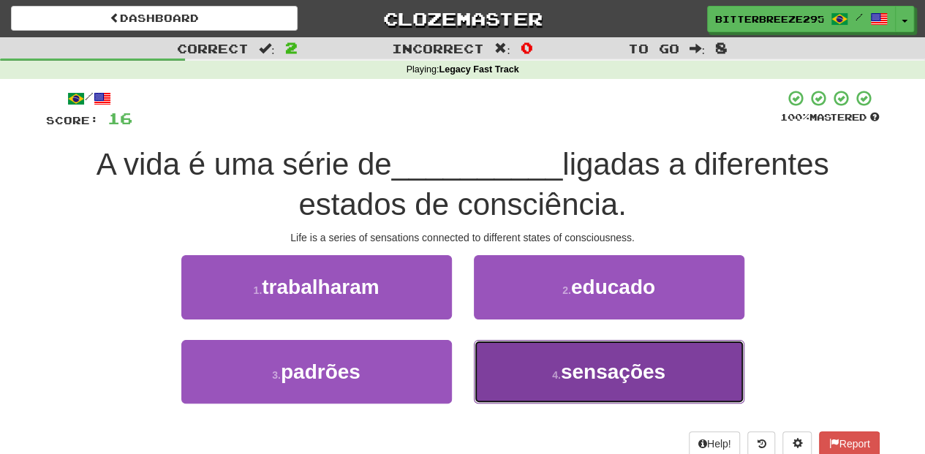
click at [534, 373] on button "4 . sensações" at bounding box center [609, 372] width 270 height 64
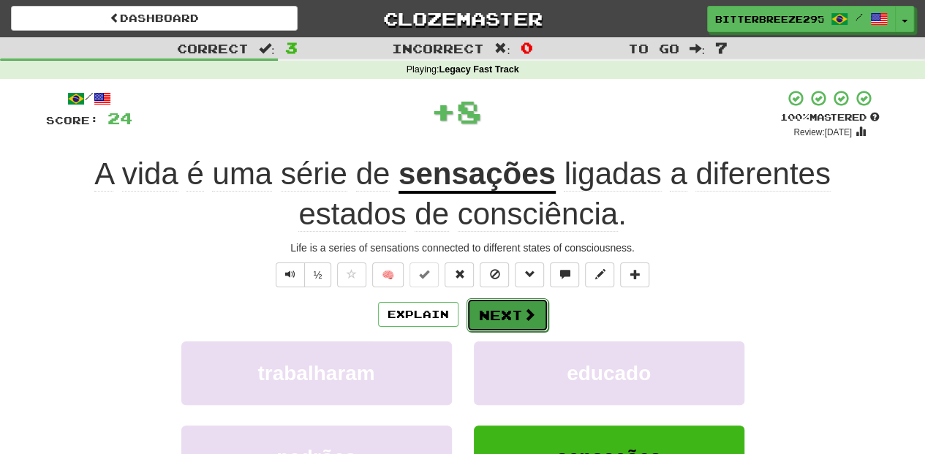
click at [506, 312] on button "Next" at bounding box center [507, 315] width 82 height 34
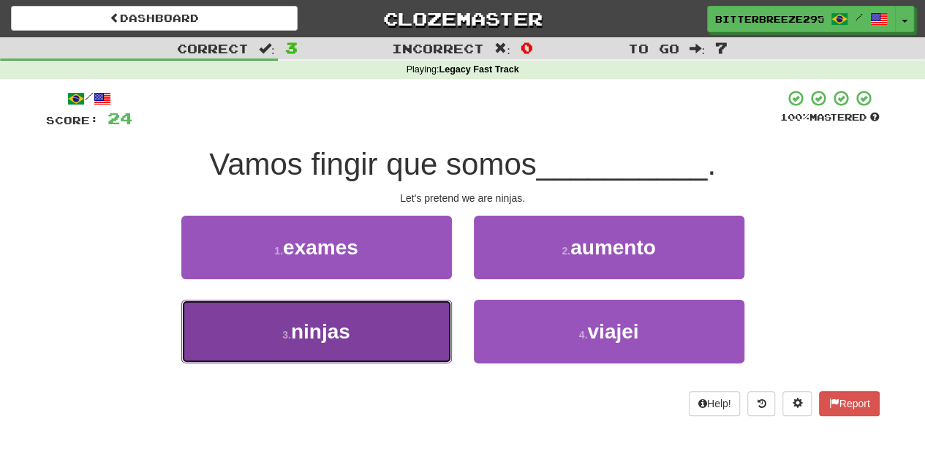
click at [439, 333] on button "3 . ninjas" at bounding box center [316, 332] width 270 height 64
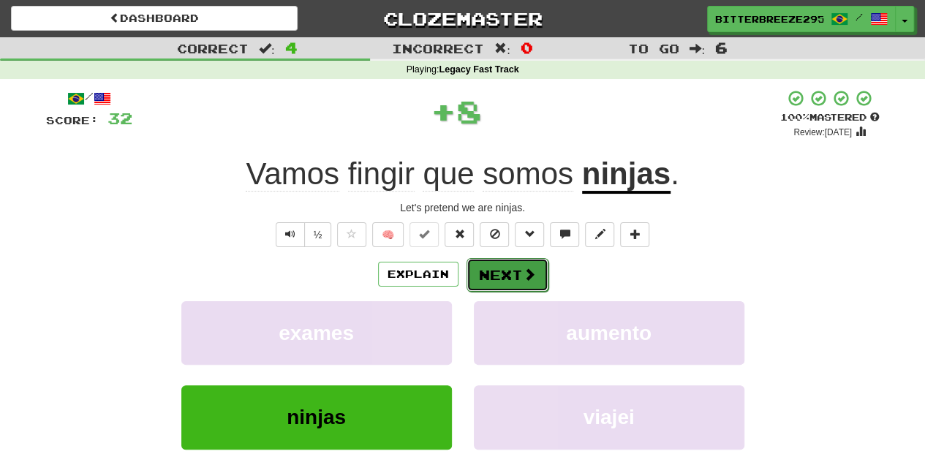
click at [491, 270] on button "Next" at bounding box center [507, 275] width 82 height 34
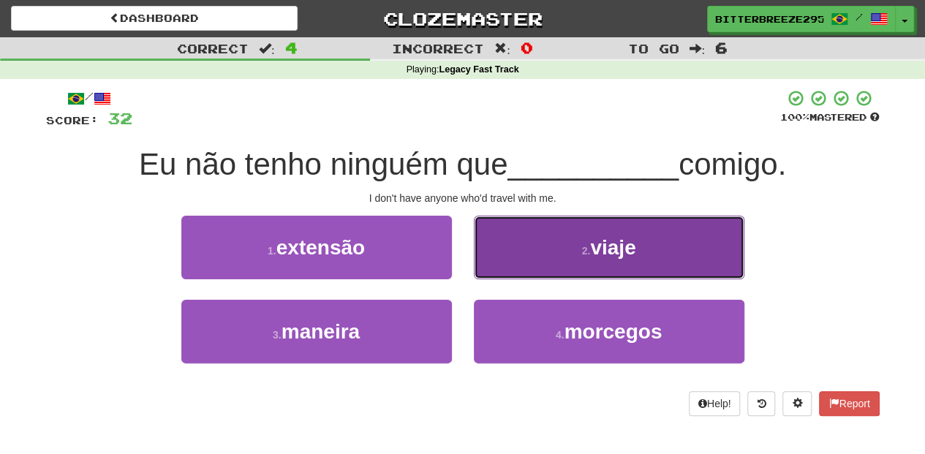
click at [522, 259] on button "2 . viaje" at bounding box center [609, 248] width 270 height 64
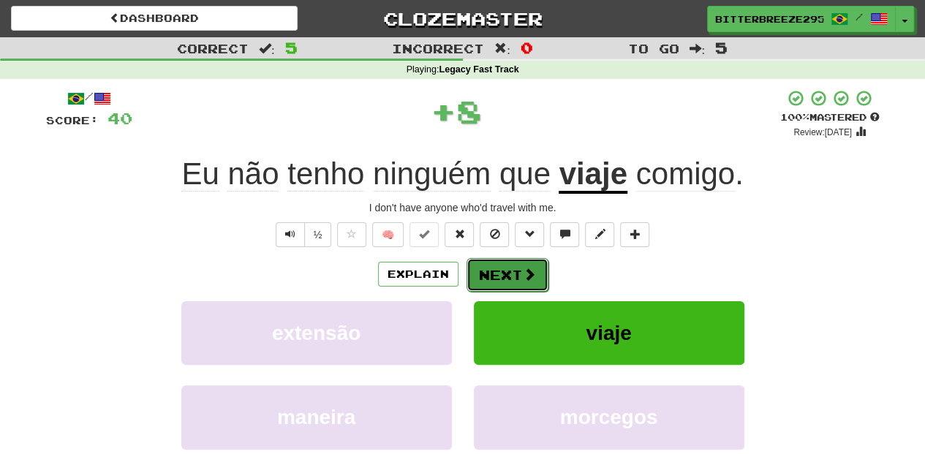
click at [520, 262] on button "Next" at bounding box center [507, 275] width 82 height 34
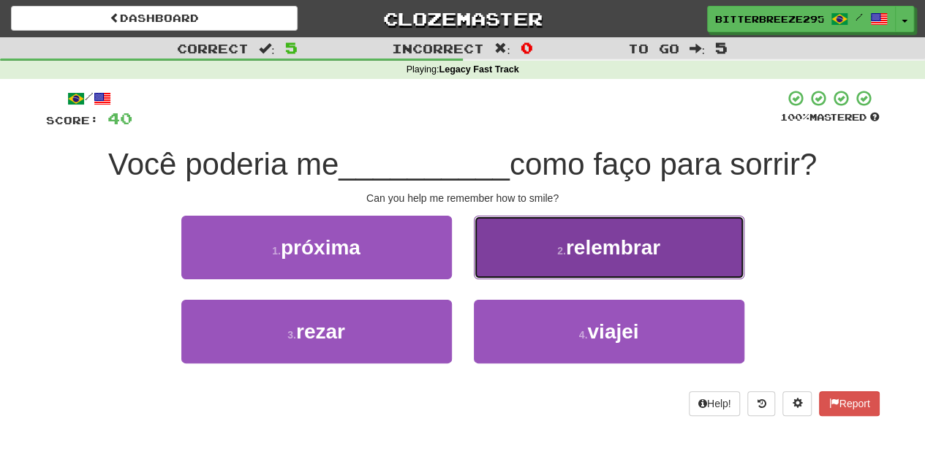
click at [518, 266] on button "2 . relembrar" at bounding box center [609, 248] width 270 height 64
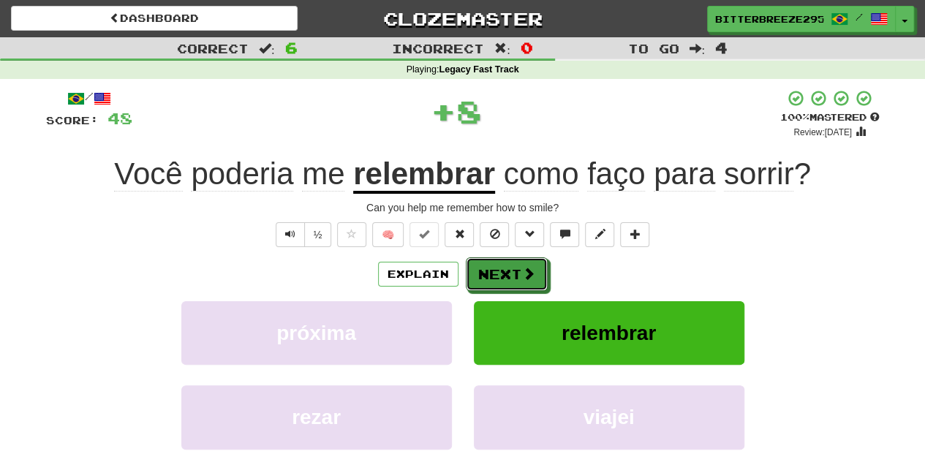
click at [516, 265] on button "Next" at bounding box center [507, 274] width 82 height 34
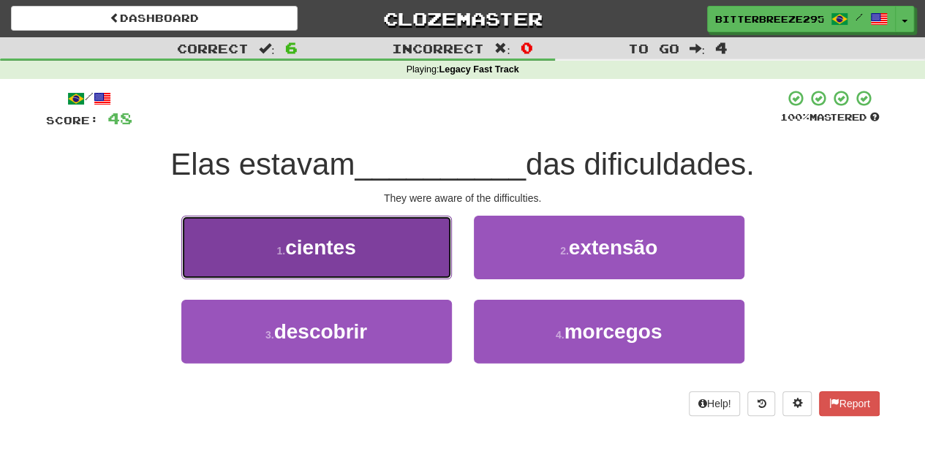
click at [416, 269] on button "1 . cientes" at bounding box center [316, 248] width 270 height 64
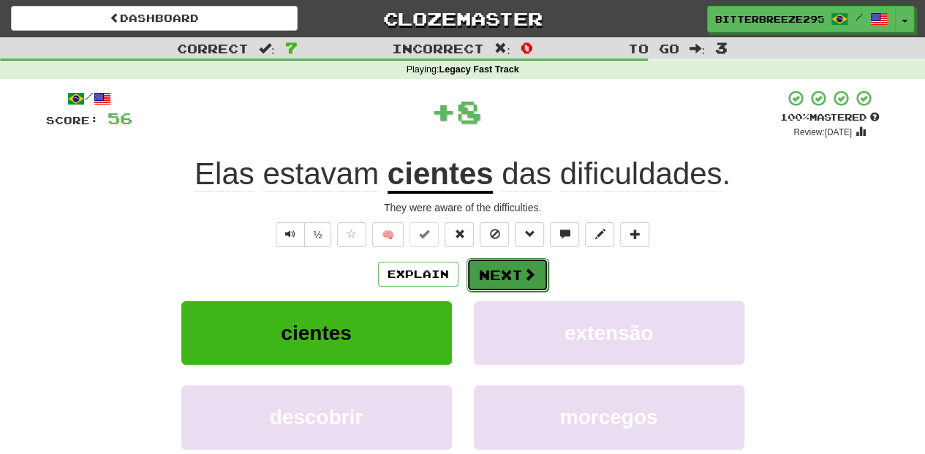
click at [499, 278] on button "Next" at bounding box center [507, 275] width 82 height 34
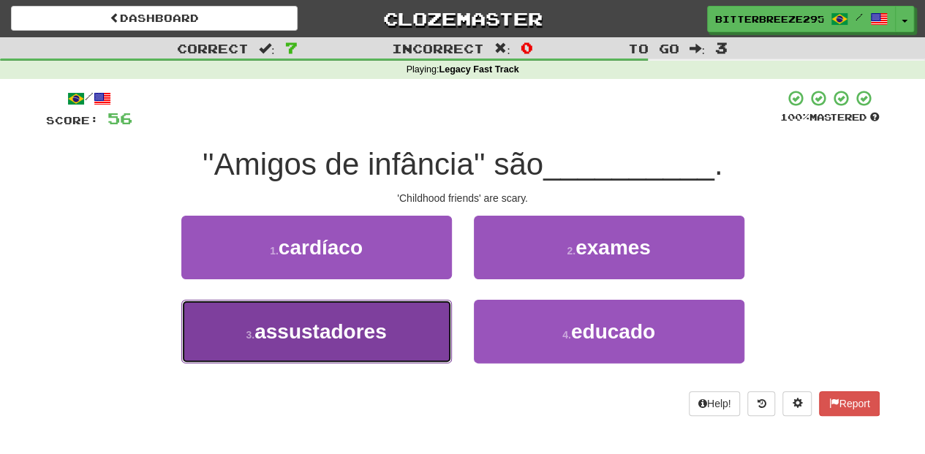
click at [402, 339] on button "3 . assustadores" at bounding box center [316, 332] width 270 height 64
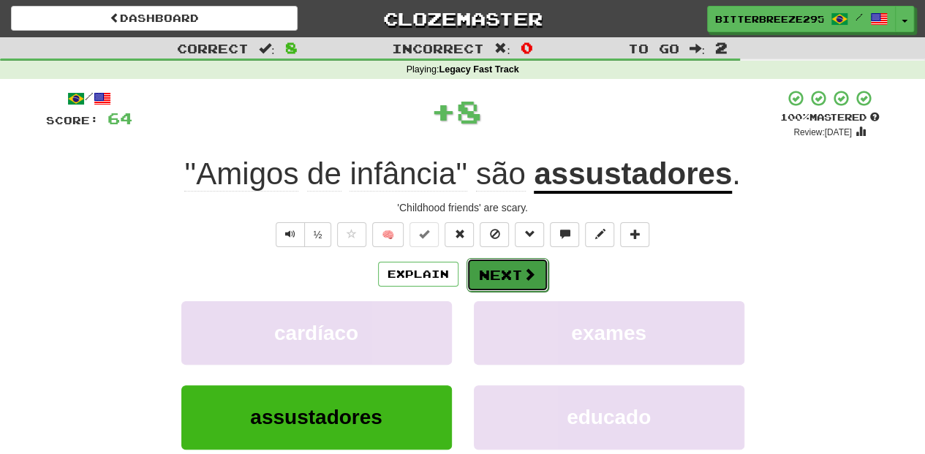
click at [502, 280] on button "Next" at bounding box center [507, 275] width 82 height 34
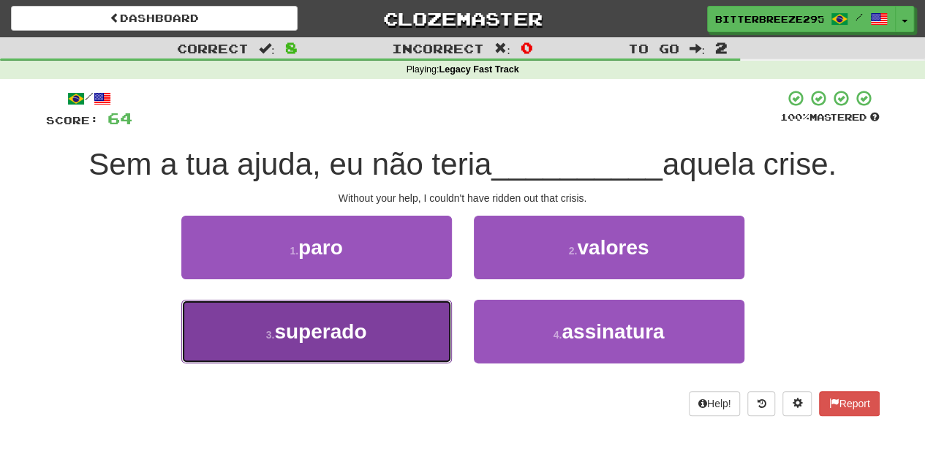
click at [416, 328] on button "3 . superado" at bounding box center [316, 332] width 270 height 64
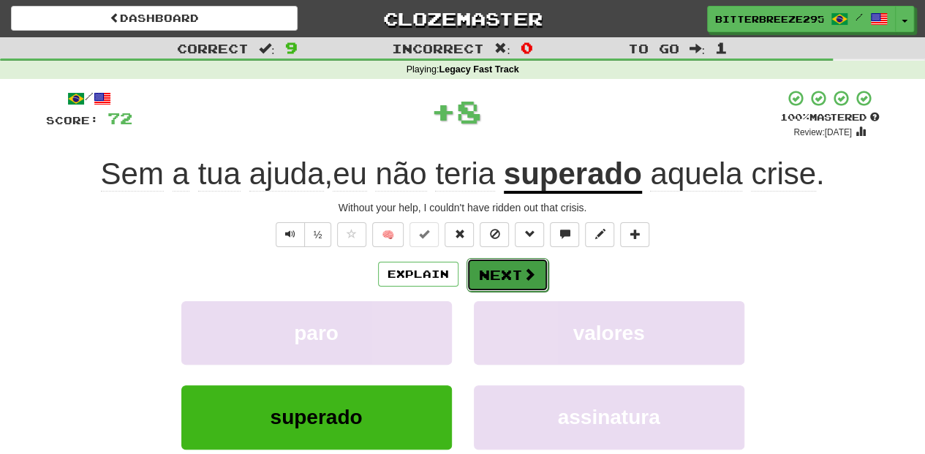
click at [509, 270] on button "Next" at bounding box center [507, 275] width 82 height 34
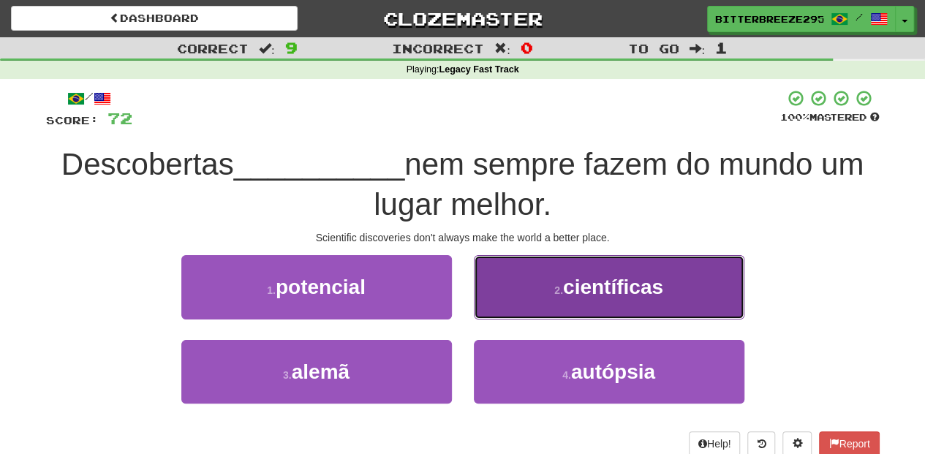
click at [499, 298] on button "2 . científicas" at bounding box center [609, 287] width 270 height 64
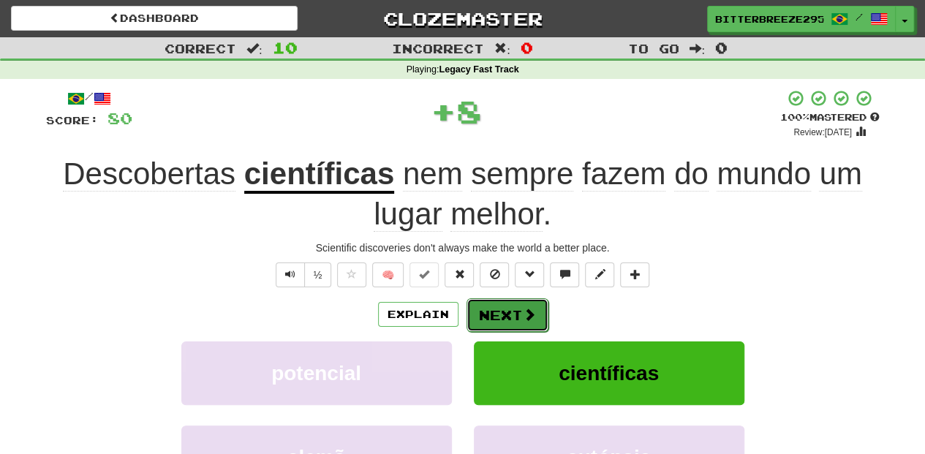
click at [496, 306] on button "Next" at bounding box center [507, 315] width 82 height 34
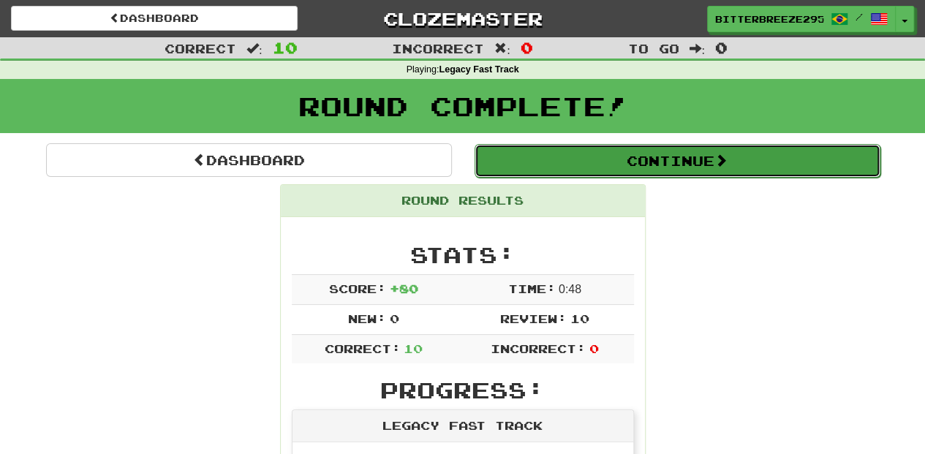
click at [586, 165] on button "Continue" at bounding box center [677, 161] width 406 height 34
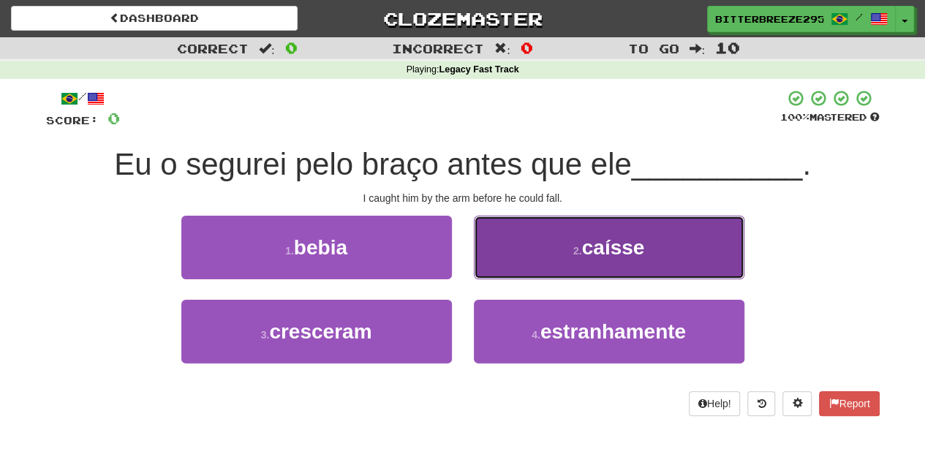
click at [513, 265] on button "2 . caísse" at bounding box center [609, 248] width 270 height 64
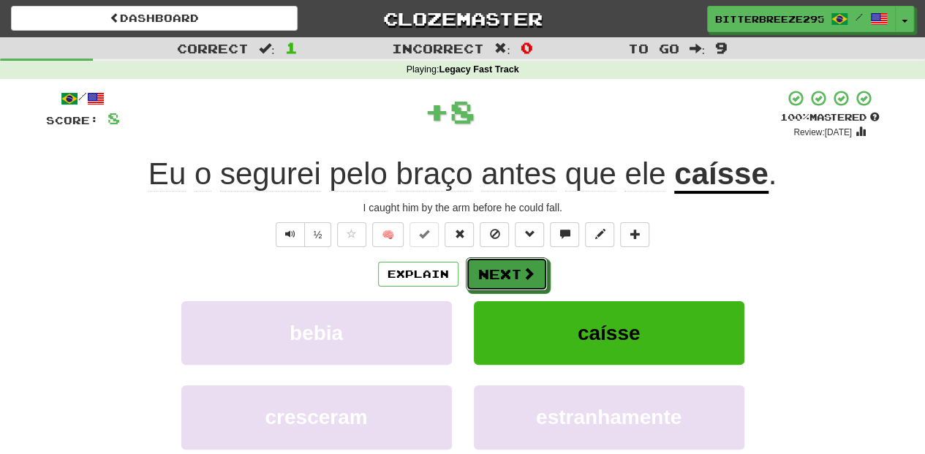
click at [507, 266] on button "Next" at bounding box center [507, 274] width 82 height 34
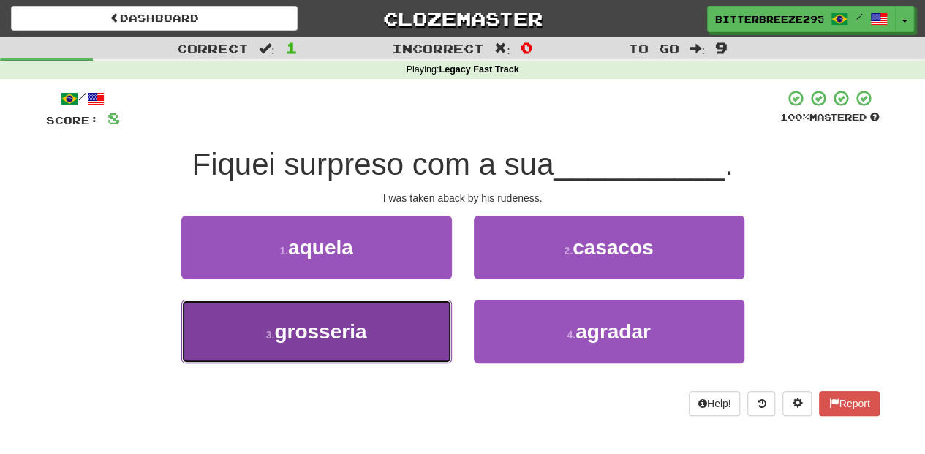
click at [417, 326] on button "3 . grosseria" at bounding box center [316, 332] width 270 height 64
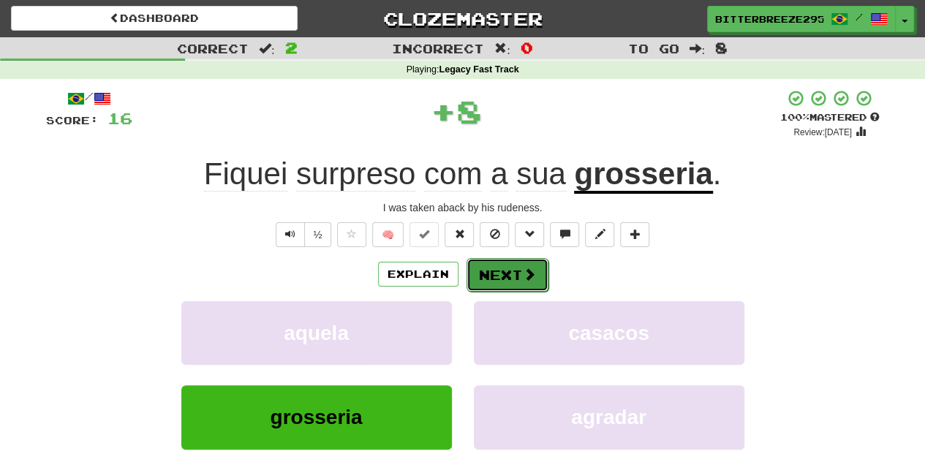
click at [491, 276] on button "Next" at bounding box center [507, 275] width 82 height 34
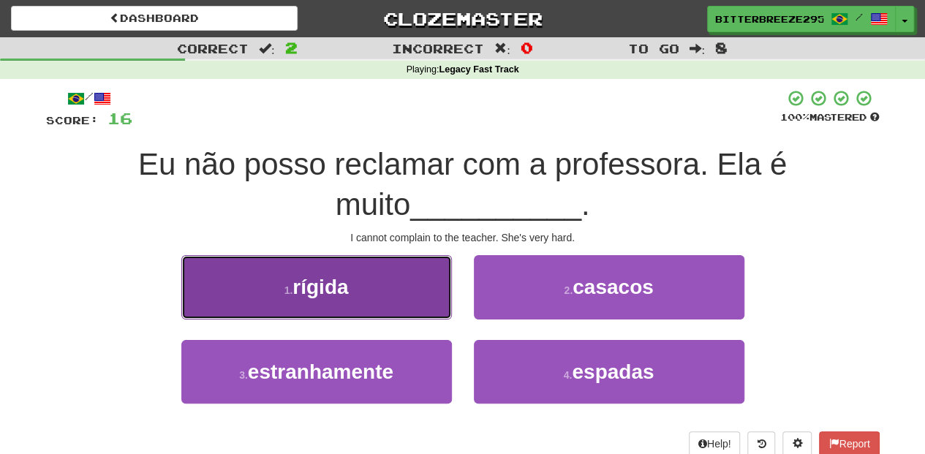
click at [409, 312] on button "1 . rígida" at bounding box center [316, 287] width 270 height 64
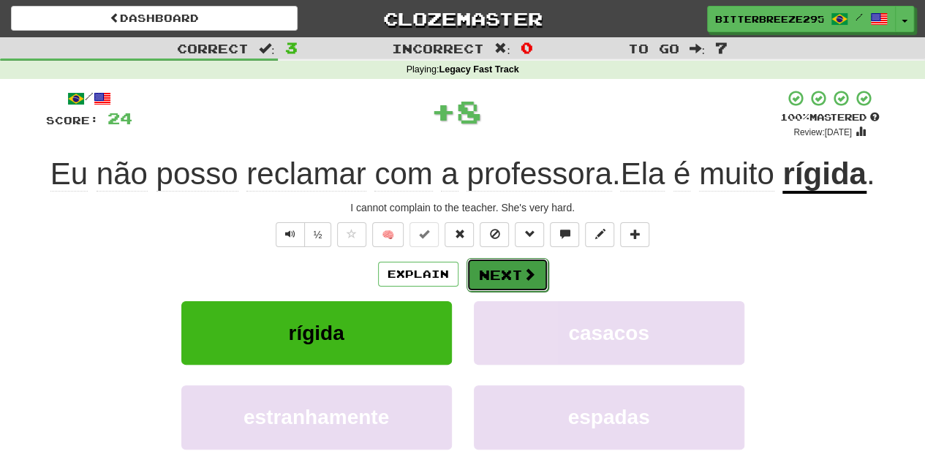
click at [502, 282] on button "Next" at bounding box center [507, 275] width 82 height 34
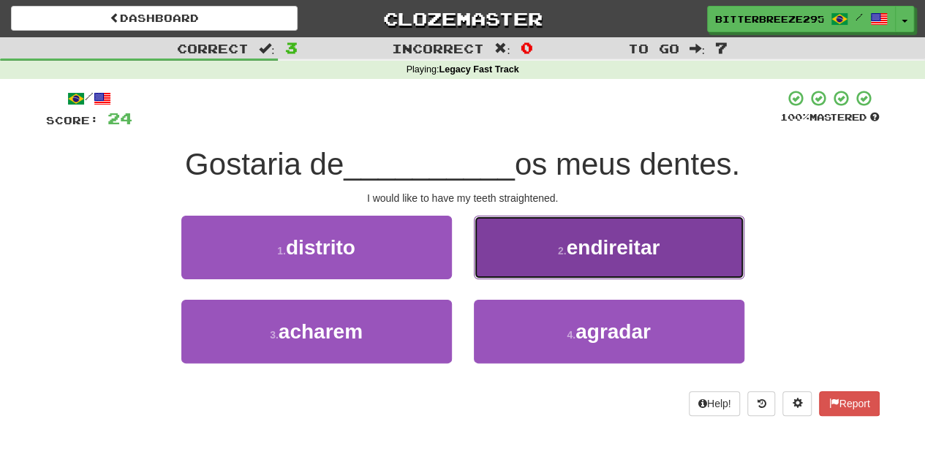
click at [494, 262] on button "2 . endireitar" at bounding box center [609, 248] width 270 height 64
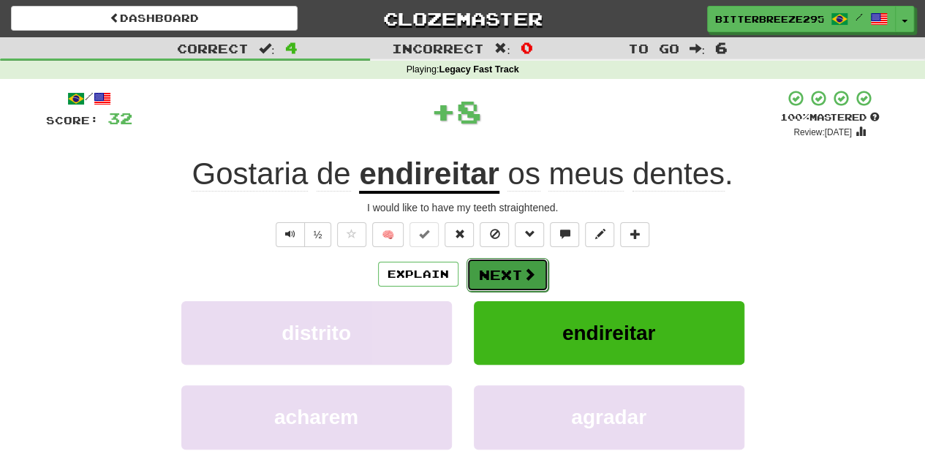
click at [494, 268] on button "Next" at bounding box center [507, 275] width 82 height 34
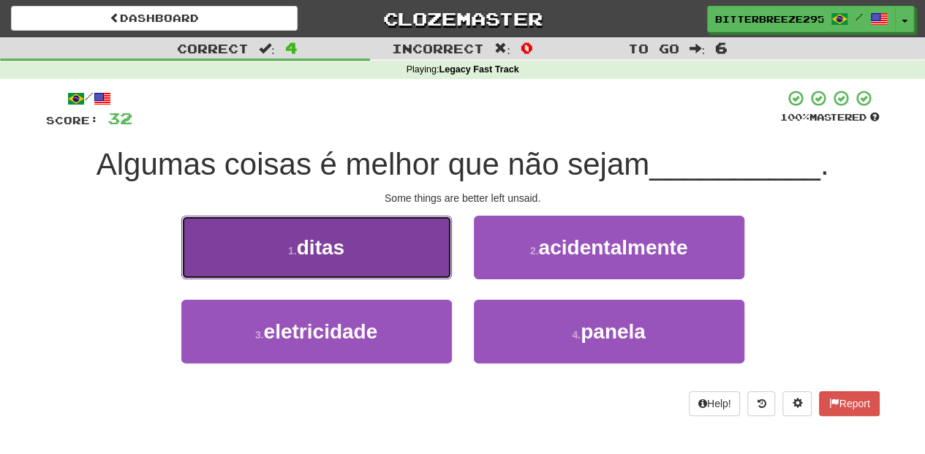
click at [425, 257] on button "1 . ditas" at bounding box center [316, 248] width 270 height 64
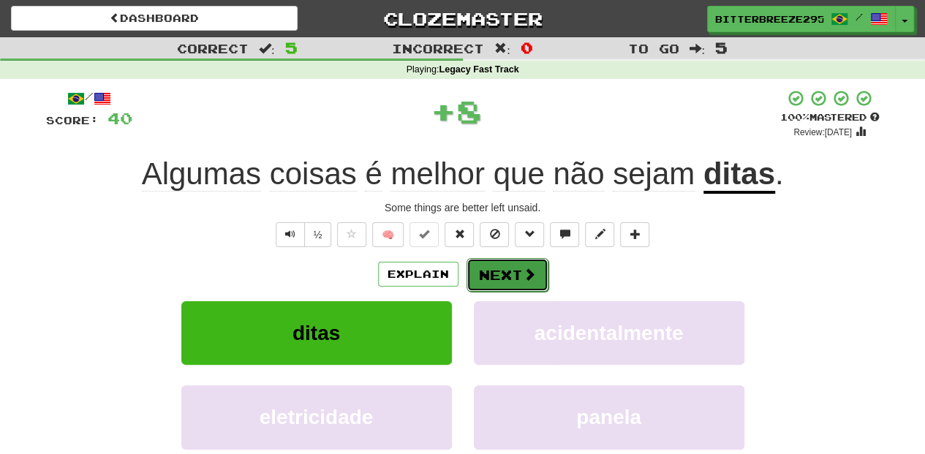
click at [486, 259] on button "Next" at bounding box center [507, 275] width 82 height 34
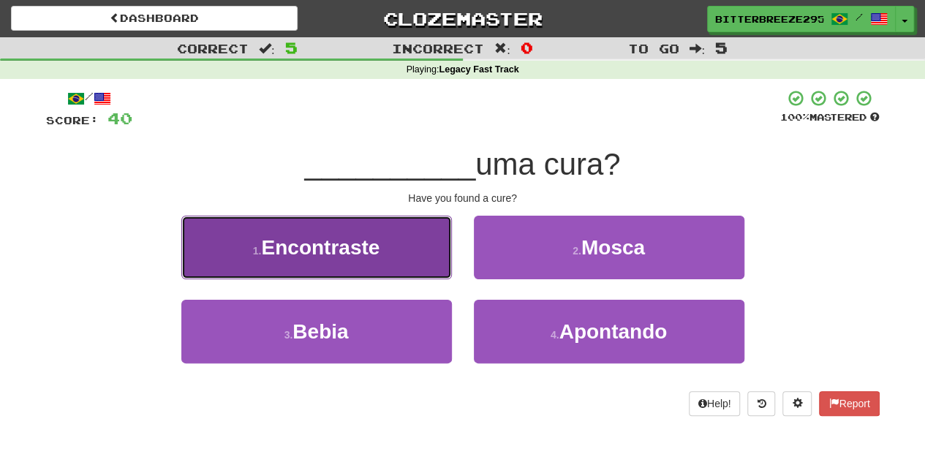
click at [417, 266] on button "1 . Encontraste" at bounding box center [316, 248] width 270 height 64
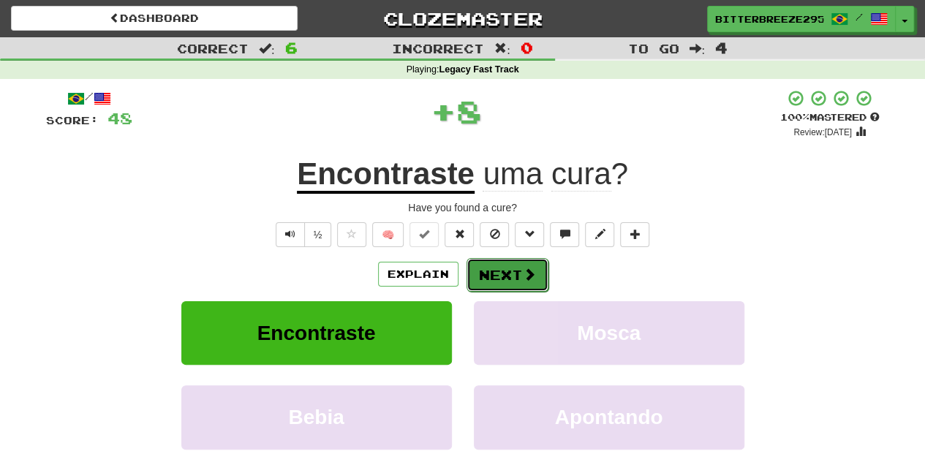
click at [504, 268] on button "Next" at bounding box center [507, 275] width 82 height 34
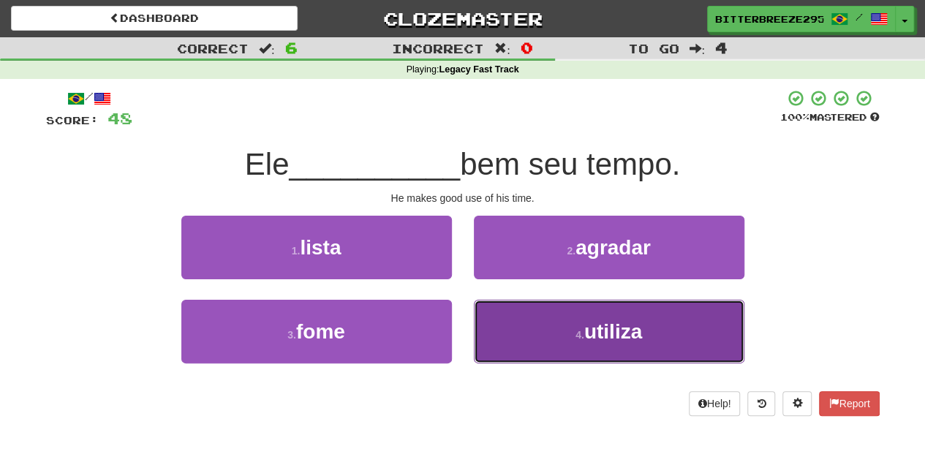
click at [534, 320] on button "4 . utiliza" at bounding box center [609, 332] width 270 height 64
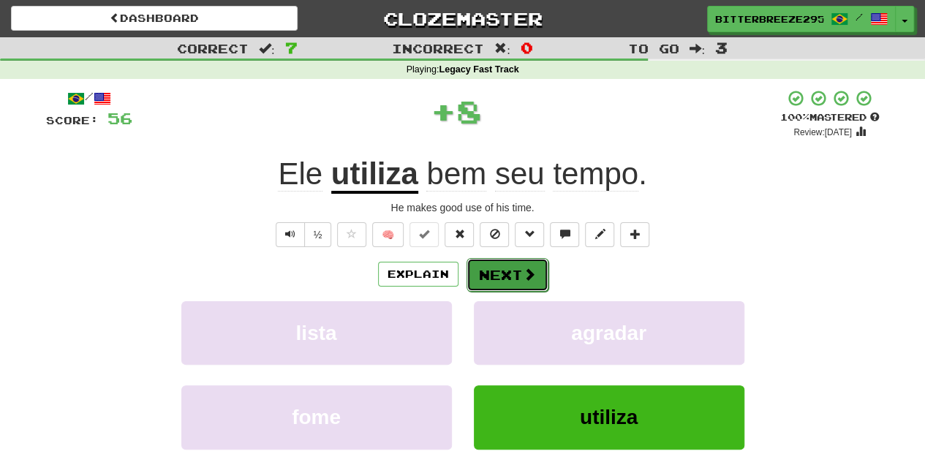
click at [523, 273] on span at bounding box center [529, 274] width 13 height 13
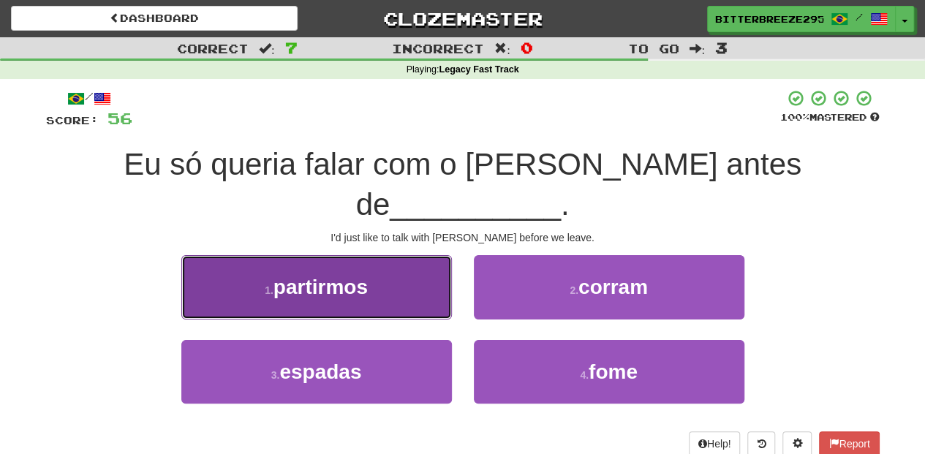
click at [425, 270] on button "1 . partirmos" at bounding box center [316, 287] width 270 height 64
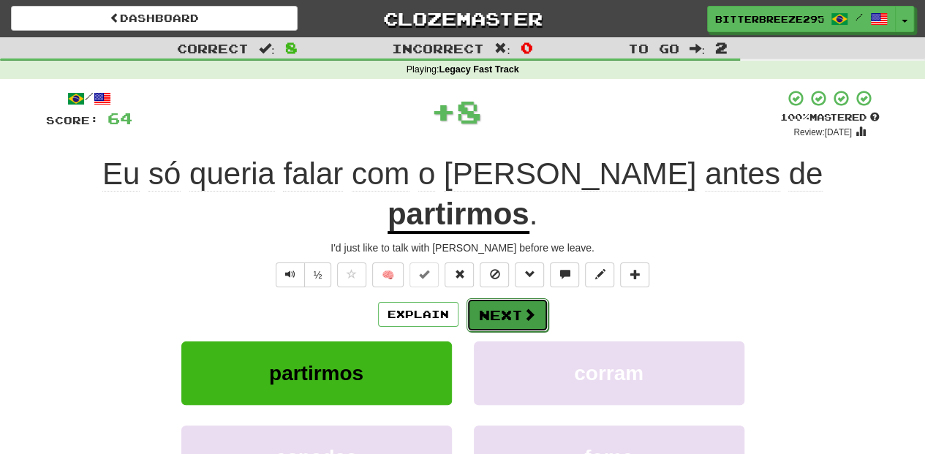
click at [494, 298] on button "Next" at bounding box center [507, 315] width 82 height 34
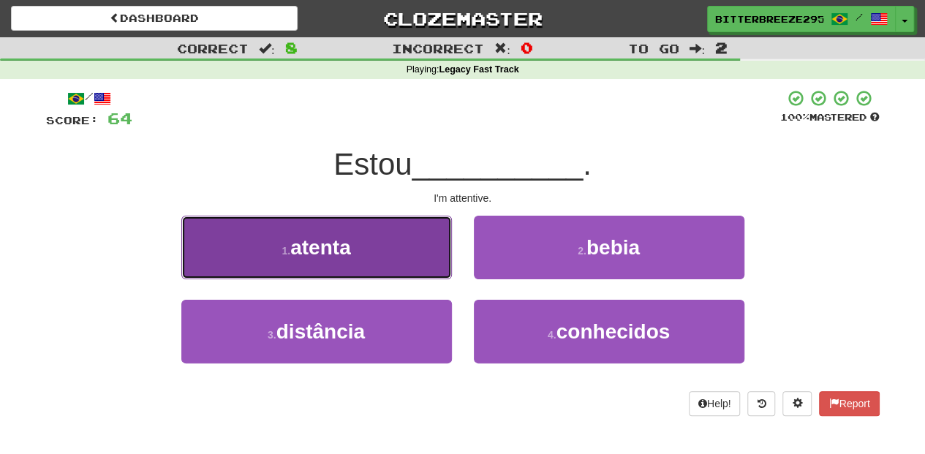
click at [412, 265] on button "1 . atenta" at bounding box center [316, 248] width 270 height 64
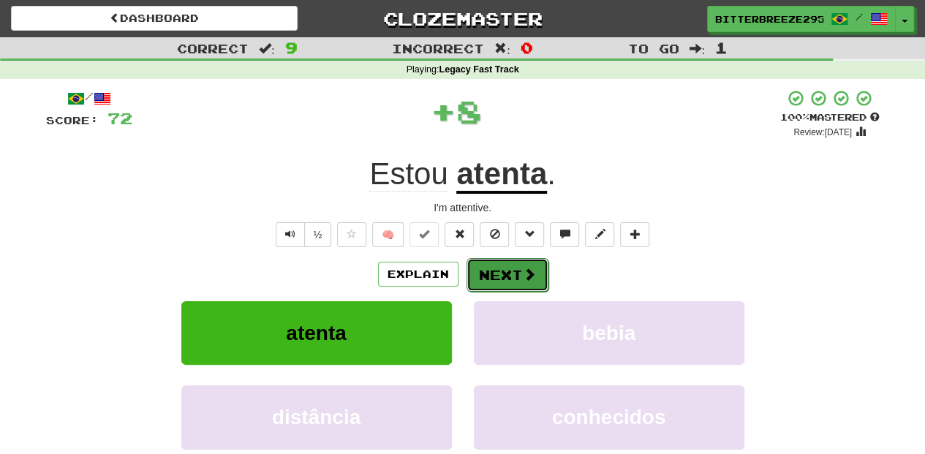
click at [478, 266] on button "Next" at bounding box center [507, 275] width 82 height 34
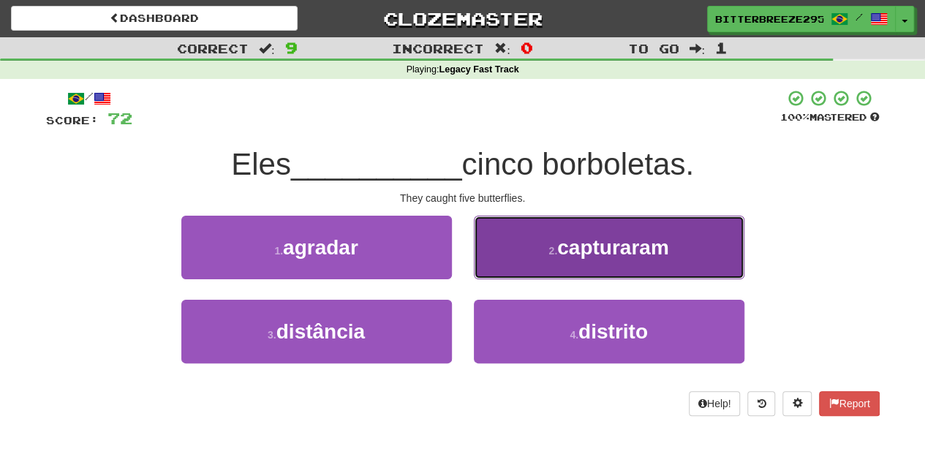
click at [504, 265] on button "2 . capturaram" at bounding box center [609, 248] width 270 height 64
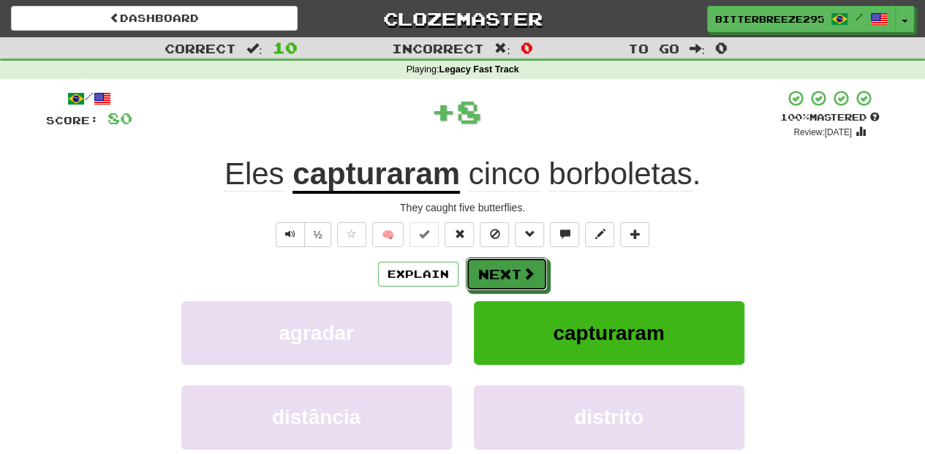
click at [504, 265] on button "Next" at bounding box center [507, 274] width 82 height 34
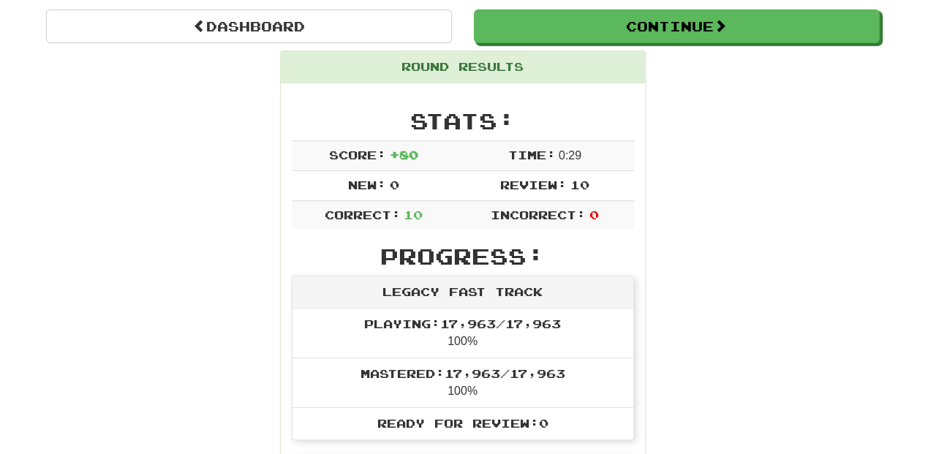
scroll to position [48, 0]
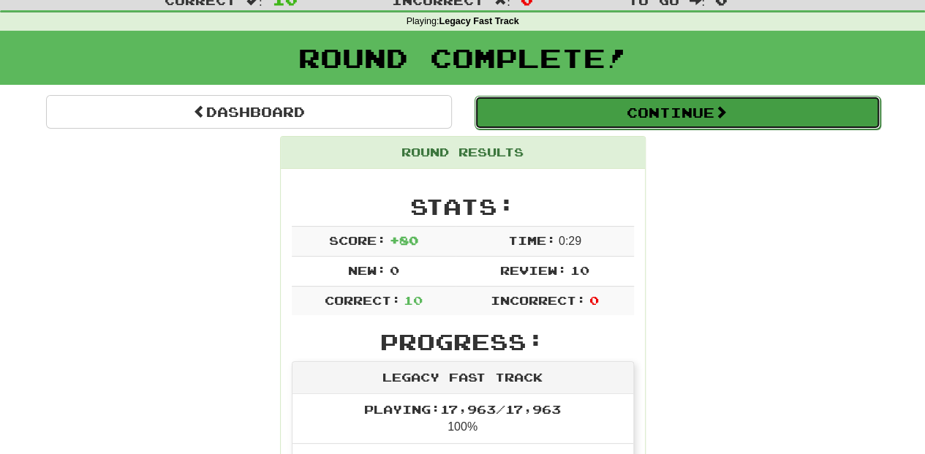
click at [586, 111] on button "Continue" at bounding box center [677, 113] width 406 height 34
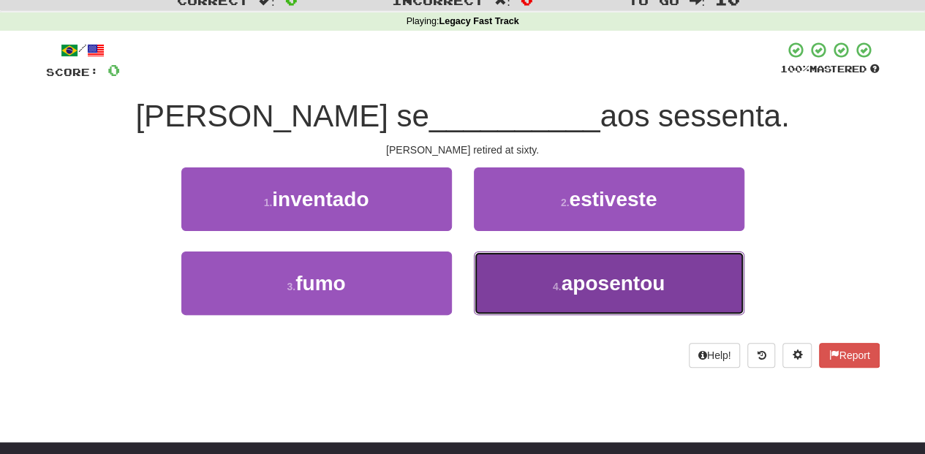
click at [541, 288] on button "4 . aposentou" at bounding box center [609, 283] width 270 height 64
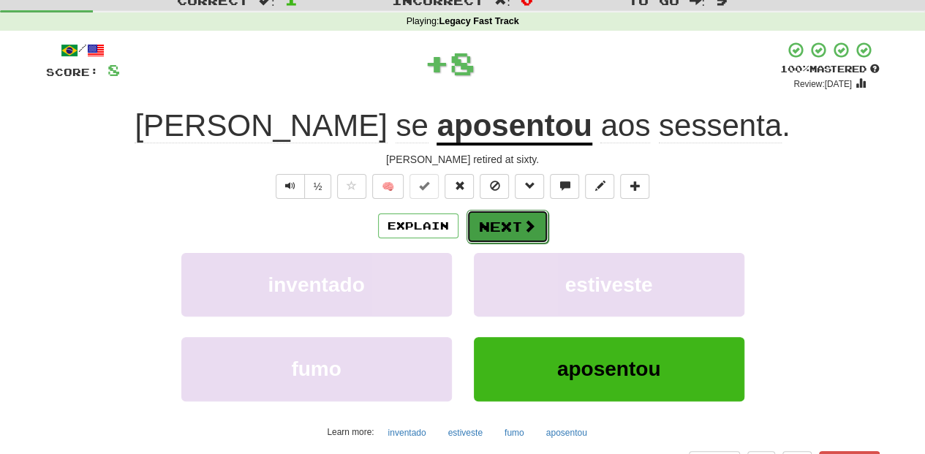
click at [488, 221] on button "Next" at bounding box center [507, 227] width 82 height 34
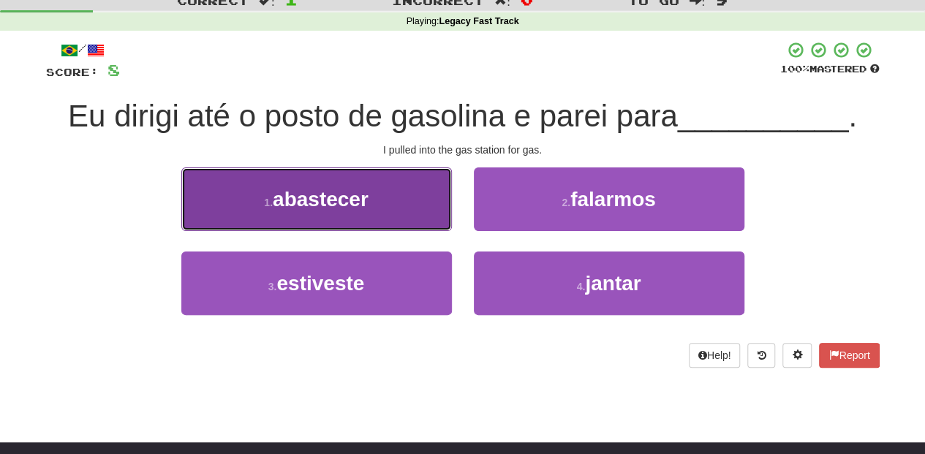
click at [424, 208] on button "1 . abastecer" at bounding box center [316, 199] width 270 height 64
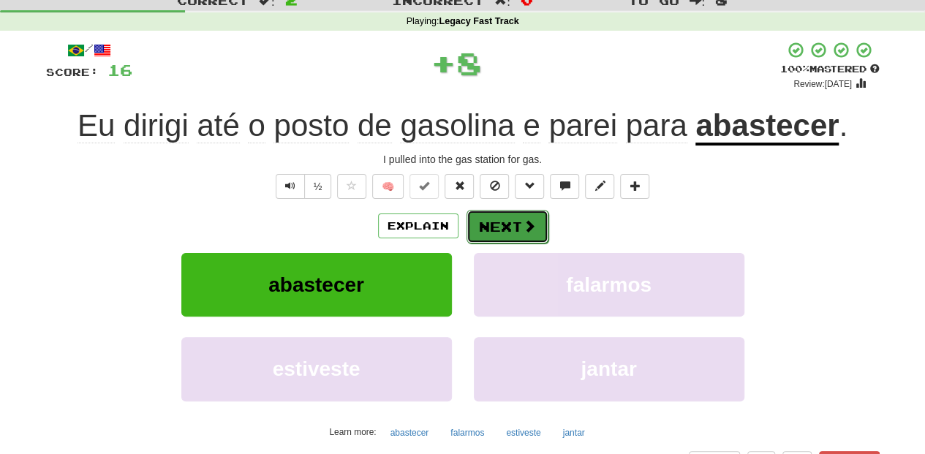
click at [504, 219] on button "Next" at bounding box center [507, 227] width 82 height 34
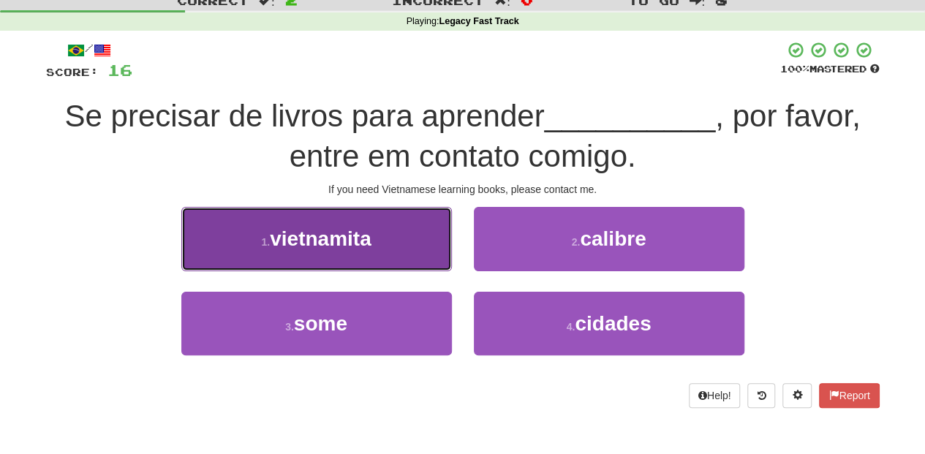
click at [428, 249] on button "1 . vietnamita" at bounding box center [316, 239] width 270 height 64
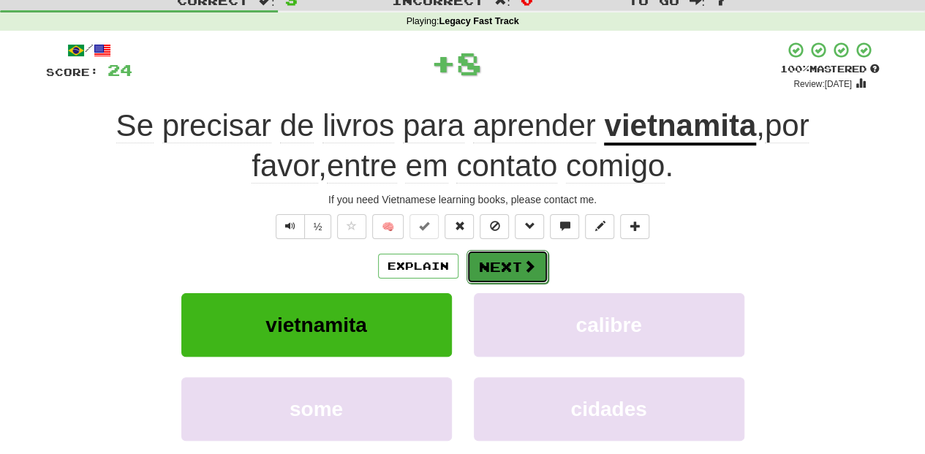
click at [502, 259] on button "Next" at bounding box center [507, 267] width 82 height 34
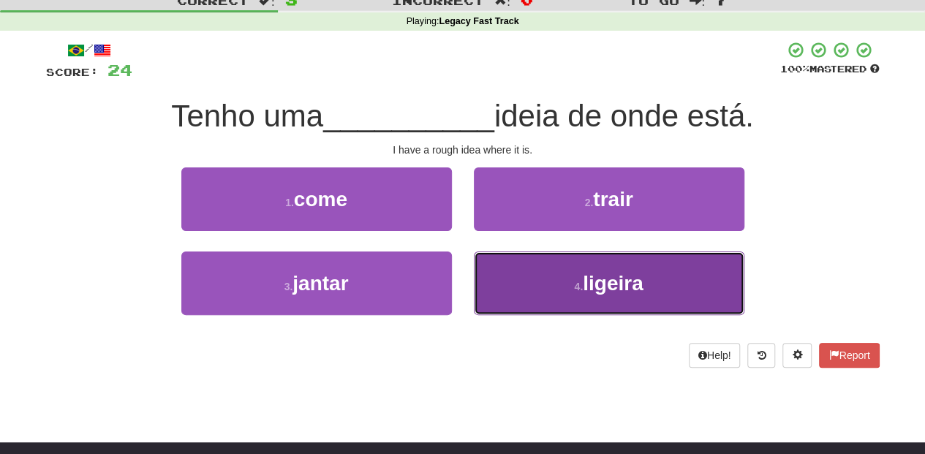
click at [521, 267] on button "4 . ligeira" at bounding box center [609, 283] width 270 height 64
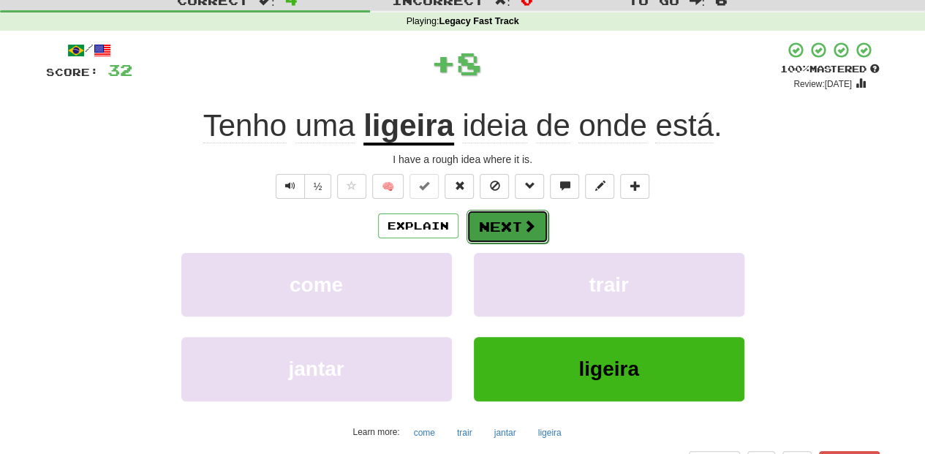
click at [506, 219] on button "Next" at bounding box center [507, 227] width 82 height 34
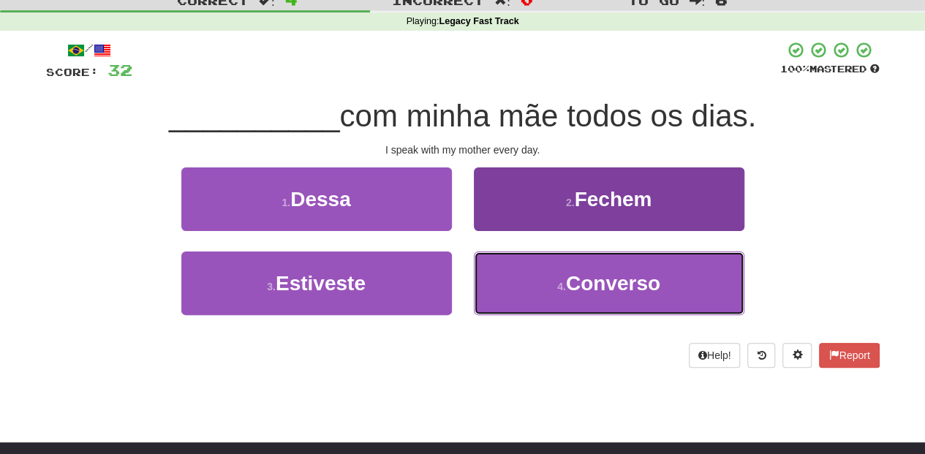
click at [521, 280] on button "4 . Converso" at bounding box center [609, 283] width 270 height 64
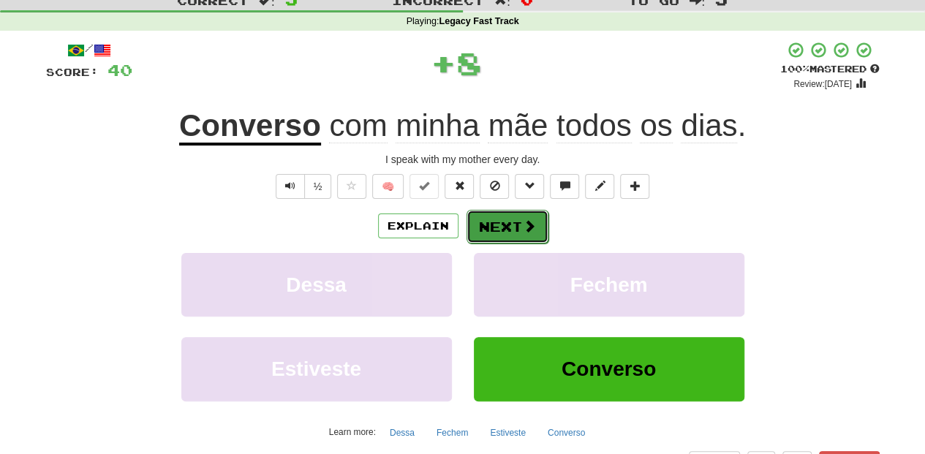
click at [499, 229] on button "Next" at bounding box center [507, 227] width 82 height 34
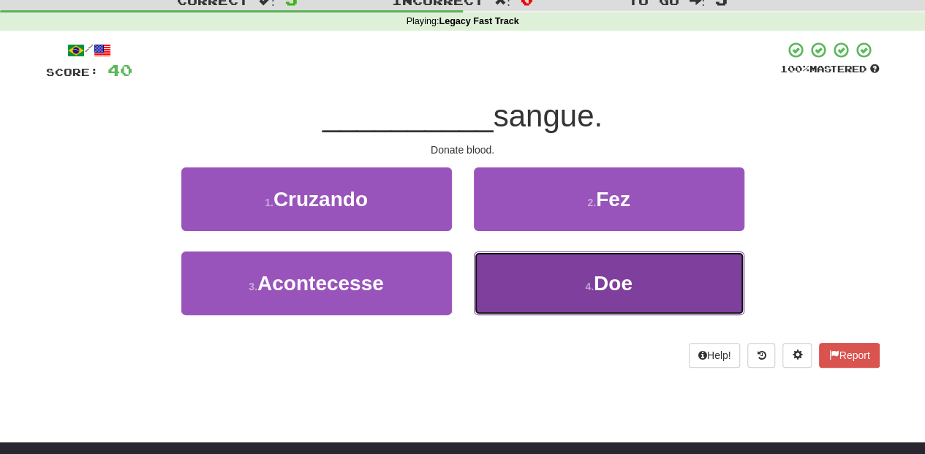
click at [544, 266] on button "4 . Doe" at bounding box center [609, 283] width 270 height 64
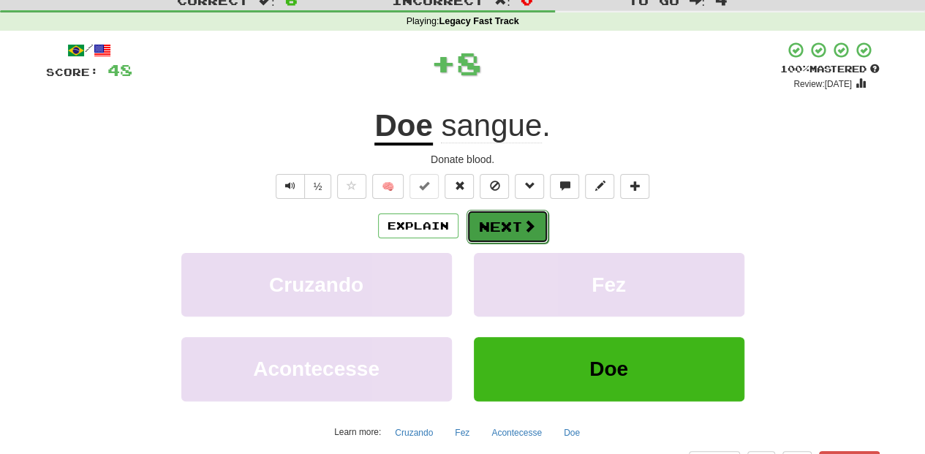
click at [531, 230] on span at bounding box center [529, 225] width 13 height 13
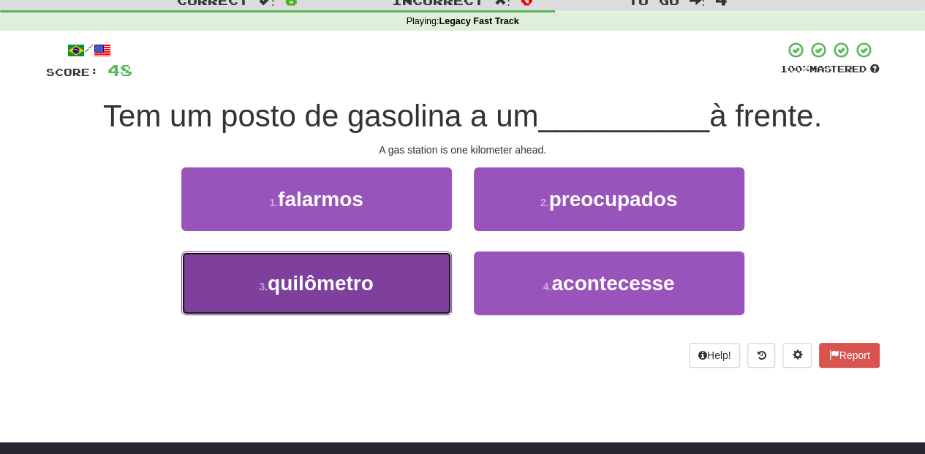
click at [398, 282] on button "3 . quilômetro" at bounding box center [316, 283] width 270 height 64
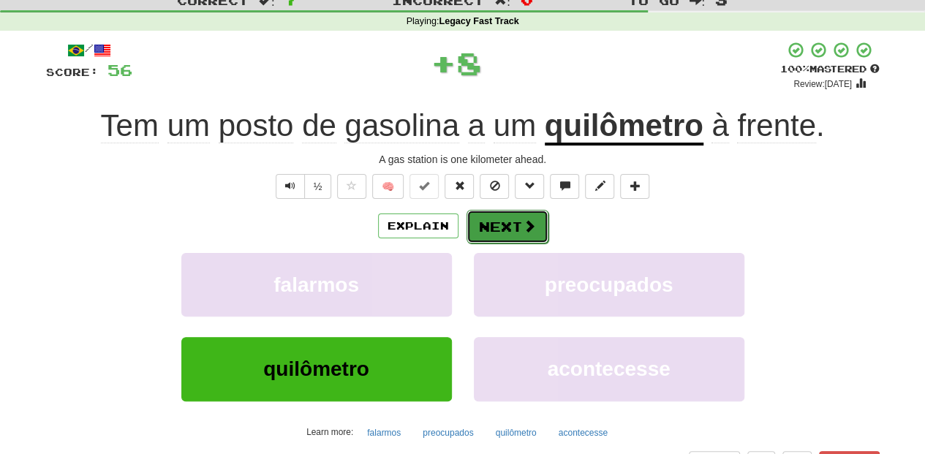
click at [503, 225] on button "Next" at bounding box center [507, 227] width 82 height 34
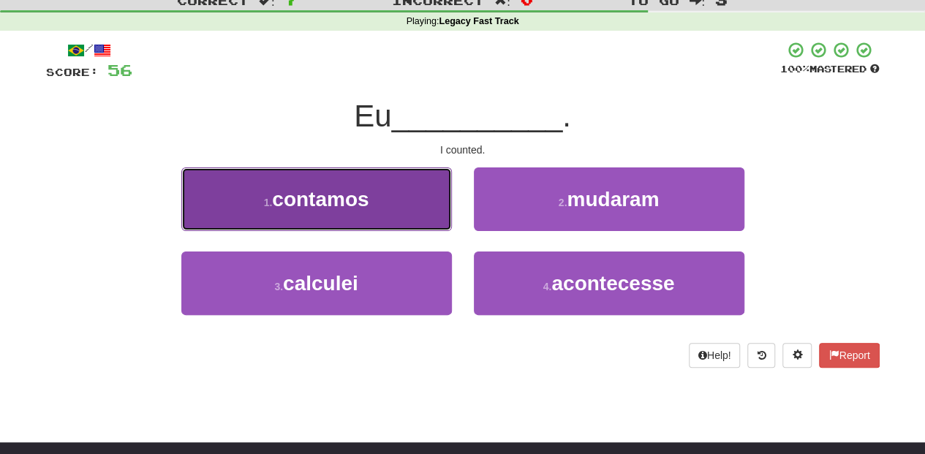
click at [409, 211] on button "1 . contamos" at bounding box center [316, 199] width 270 height 64
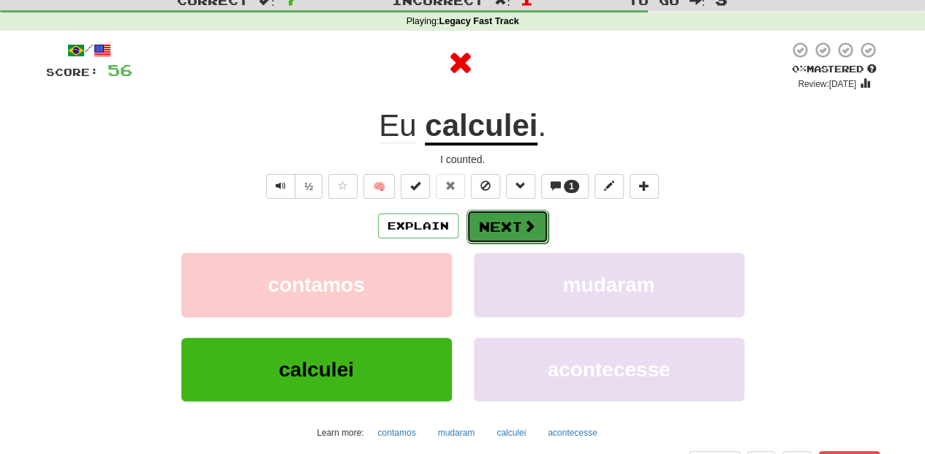
click at [525, 228] on span at bounding box center [529, 225] width 13 height 13
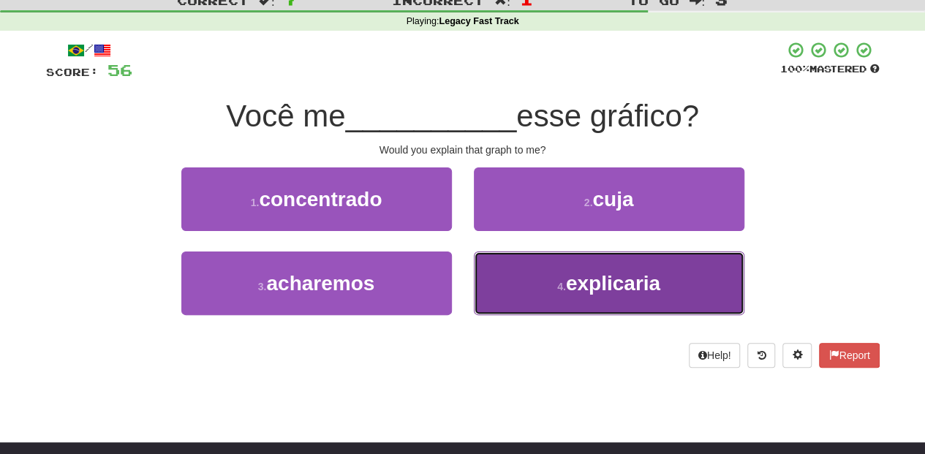
click at [491, 272] on button "4 . explicaria" at bounding box center [609, 283] width 270 height 64
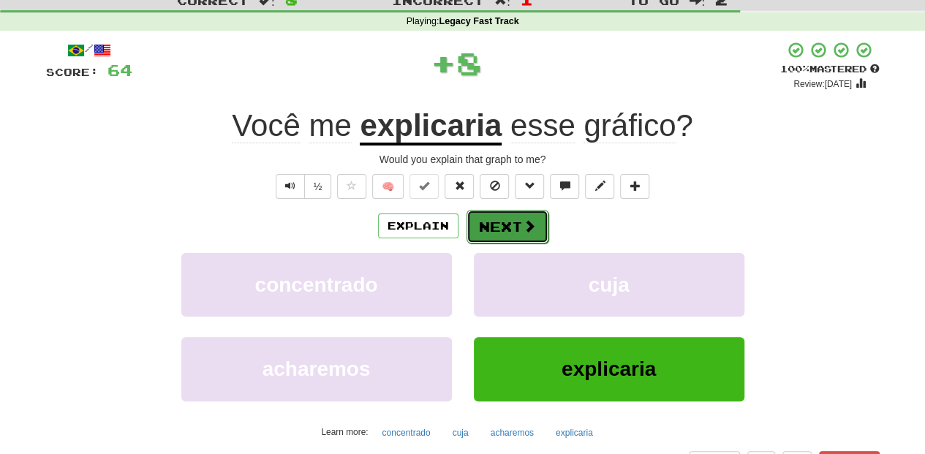
click at [513, 222] on button "Next" at bounding box center [507, 227] width 82 height 34
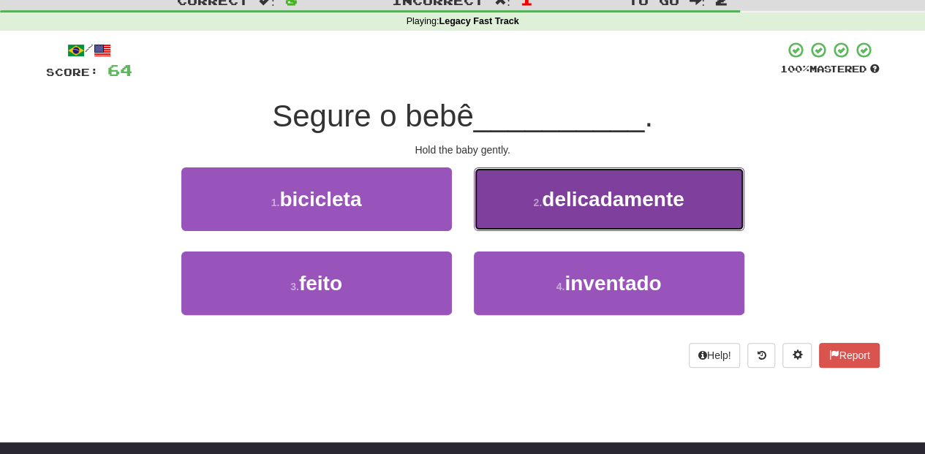
click at [526, 219] on button "2 . delicadamente" at bounding box center [609, 199] width 270 height 64
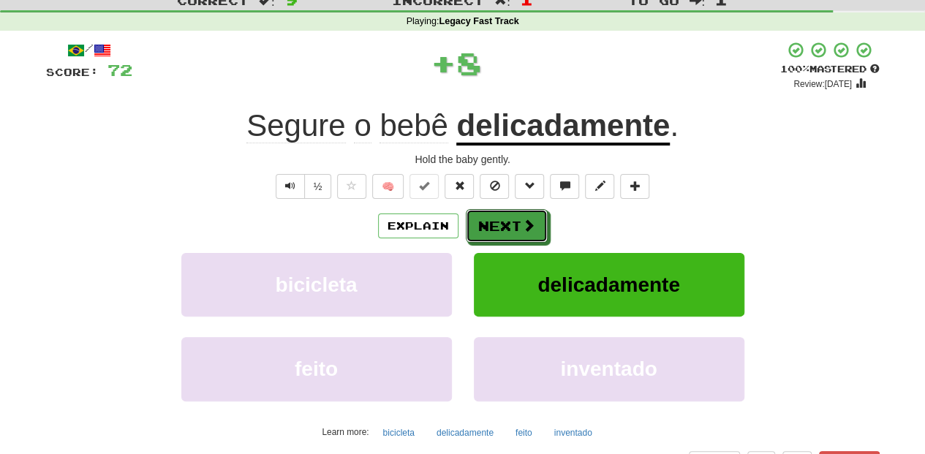
click at [526, 219] on span at bounding box center [528, 225] width 13 height 13
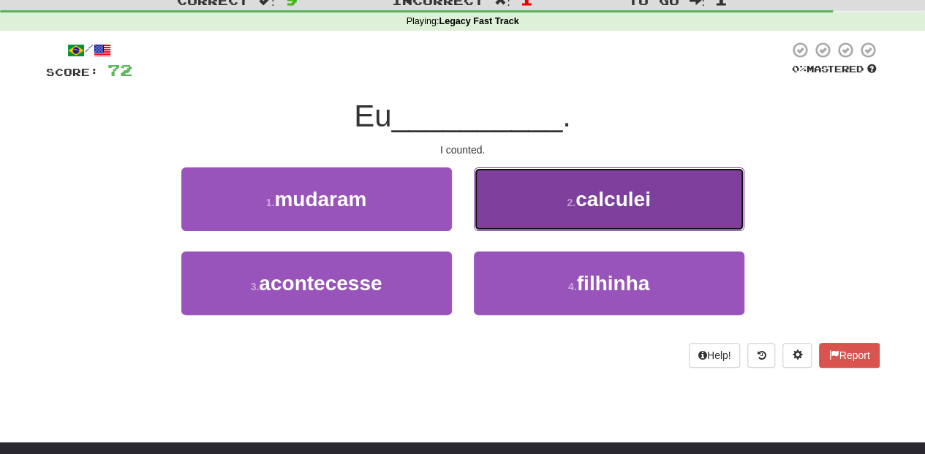
click at [517, 212] on button "2 . calculei" at bounding box center [609, 199] width 270 height 64
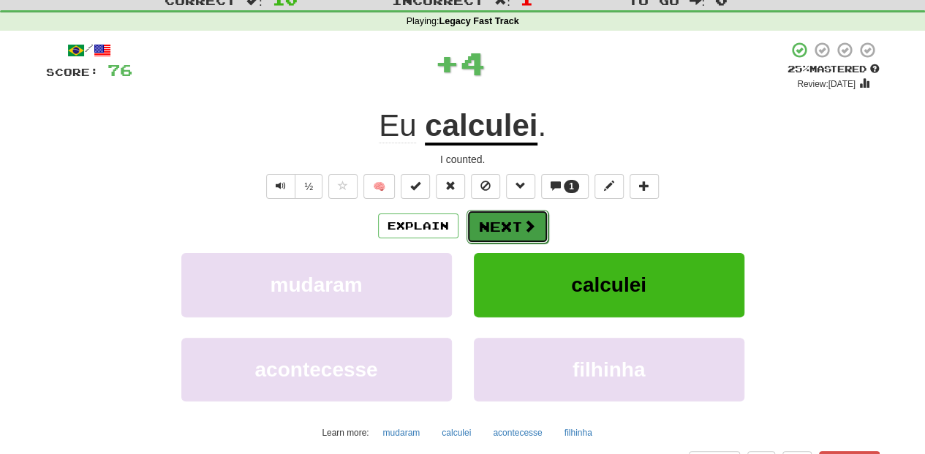
click at [517, 219] on button "Next" at bounding box center [507, 227] width 82 height 34
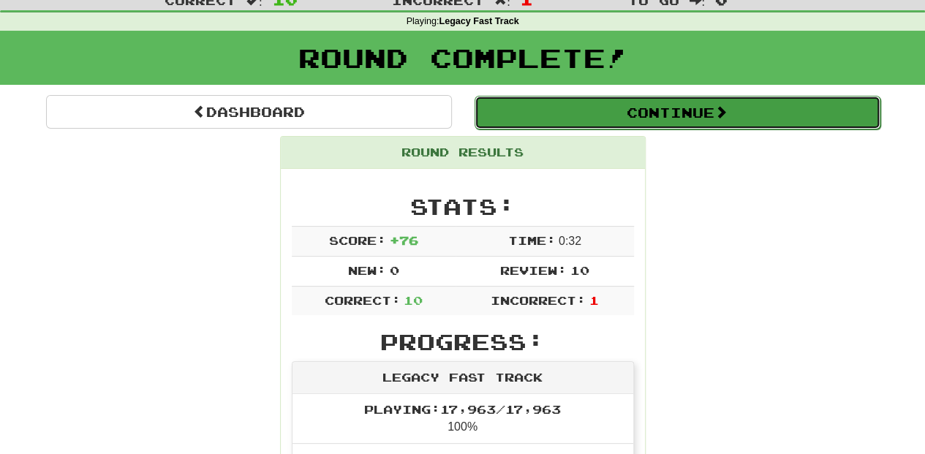
click at [586, 118] on button "Continue" at bounding box center [677, 113] width 406 height 34
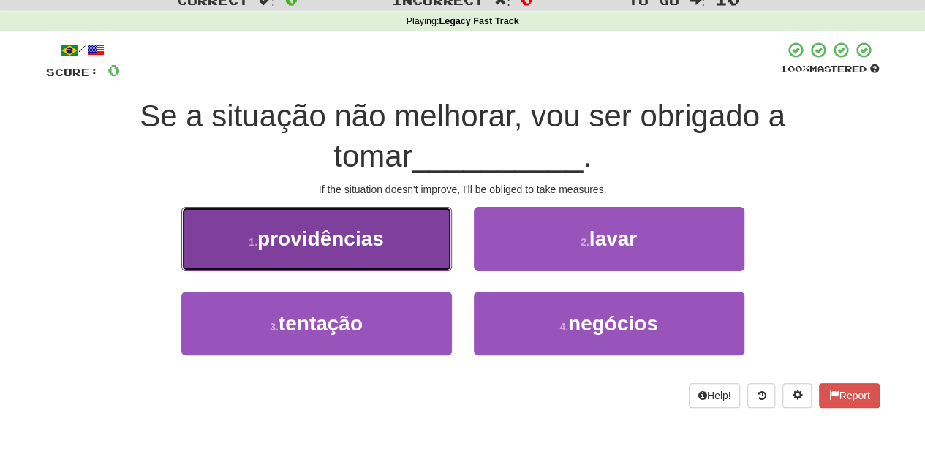
click at [409, 255] on button "1 . providências" at bounding box center [316, 239] width 270 height 64
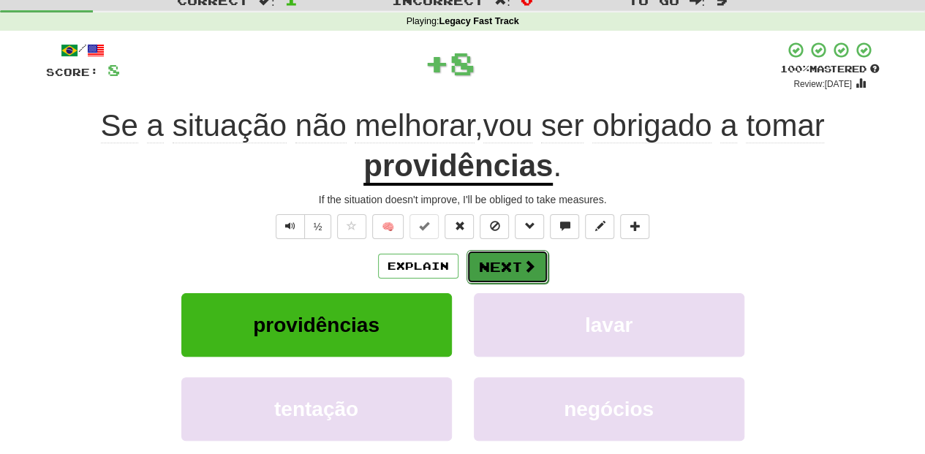
click at [496, 260] on button "Next" at bounding box center [507, 267] width 82 height 34
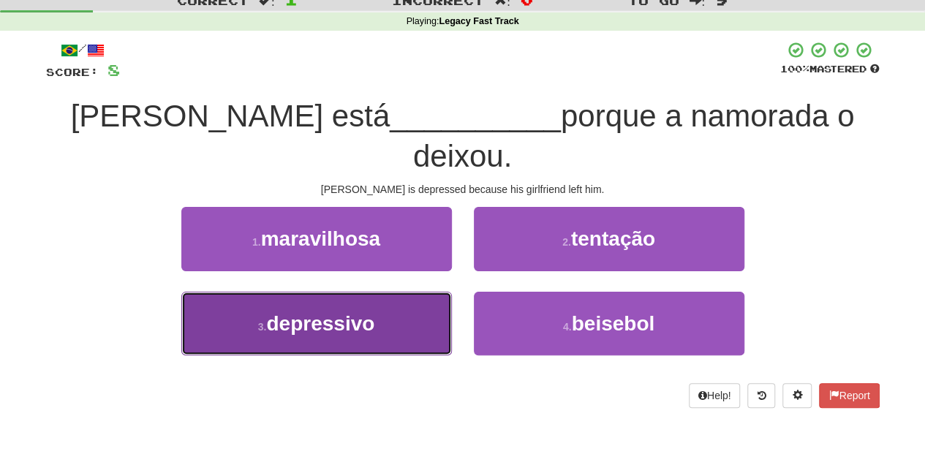
click at [409, 292] on button "3 . depressivo" at bounding box center [316, 324] width 270 height 64
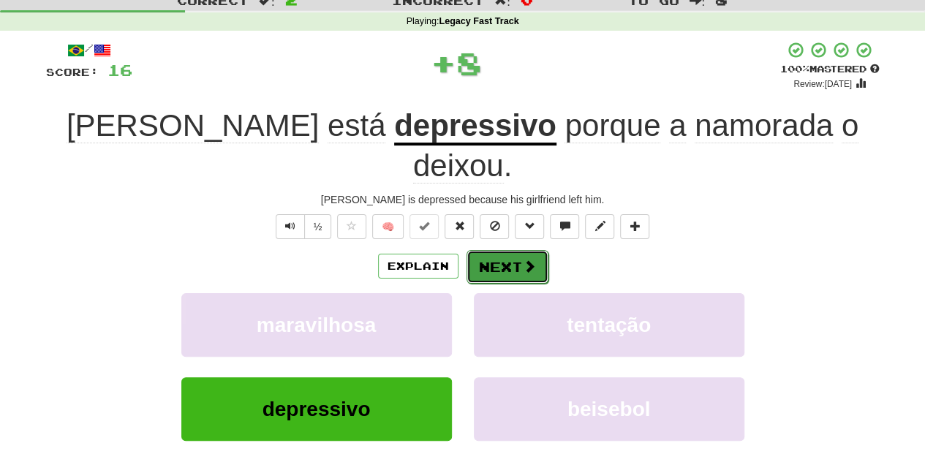
click at [523, 260] on span at bounding box center [529, 266] width 13 height 13
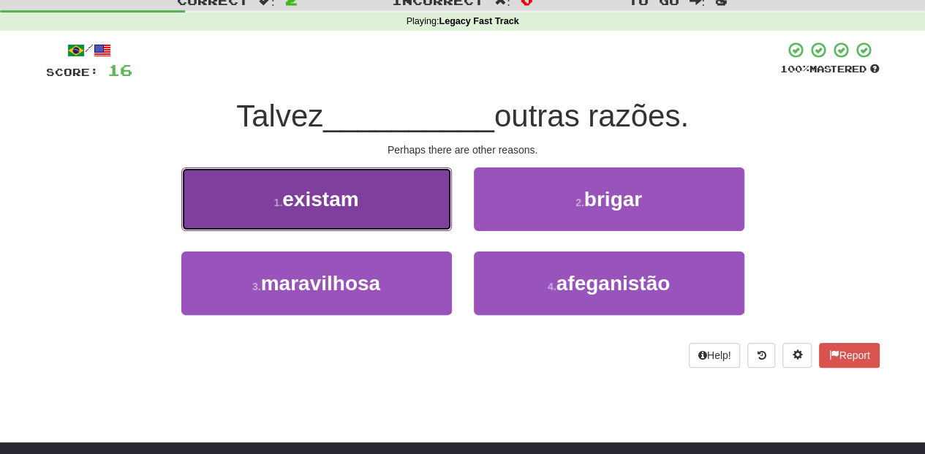
click at [413, 215] on button "1 . existam" at bounding box center [316, 199] width 270 height 64
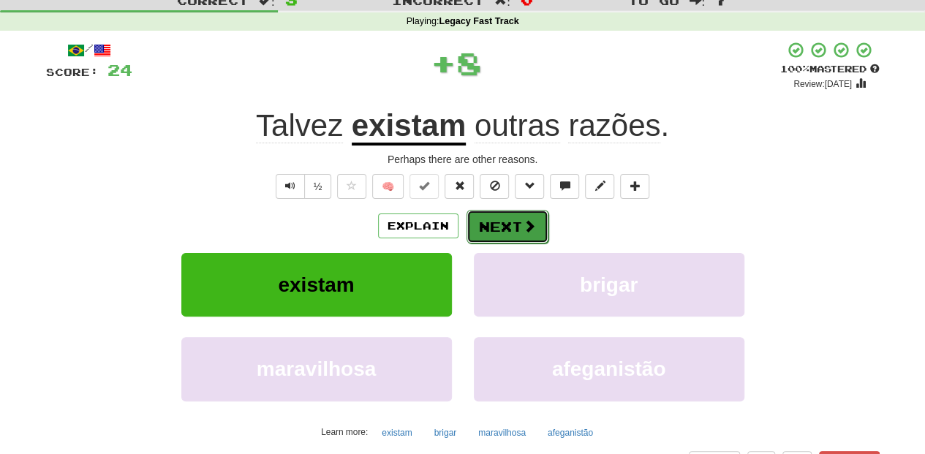
click at [489, 235] on button "Next" at bounding box center [507, 227] width 82 height 34
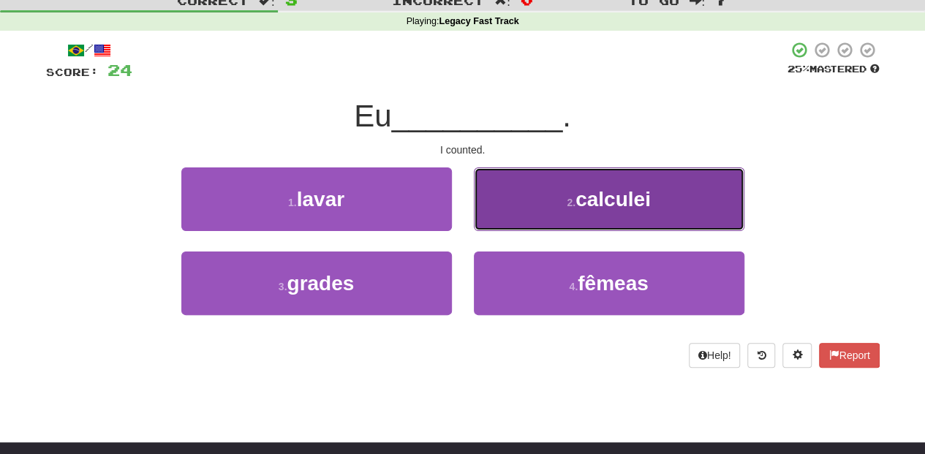
click at [520, 213] on button "2 . calculei" at bounding box center [609, 199] width 270 height 64
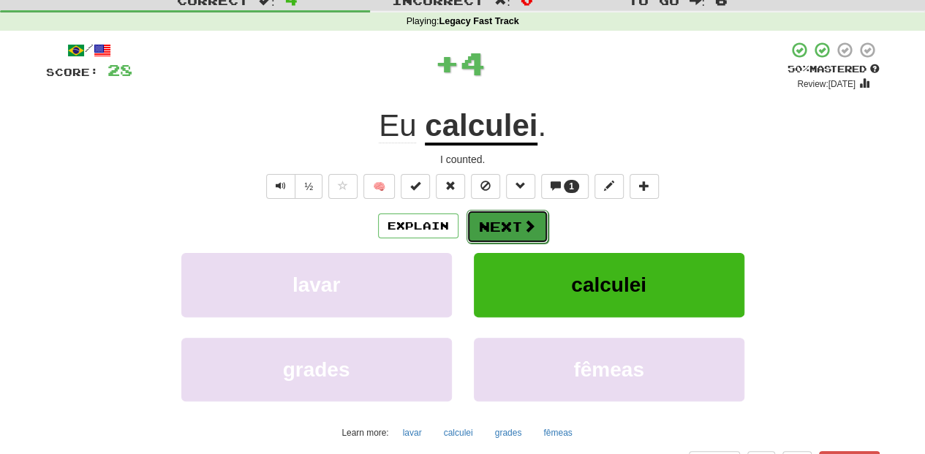
click at [510, 228] on button "Next" at bounding box center [507, 227] width 82 height 34
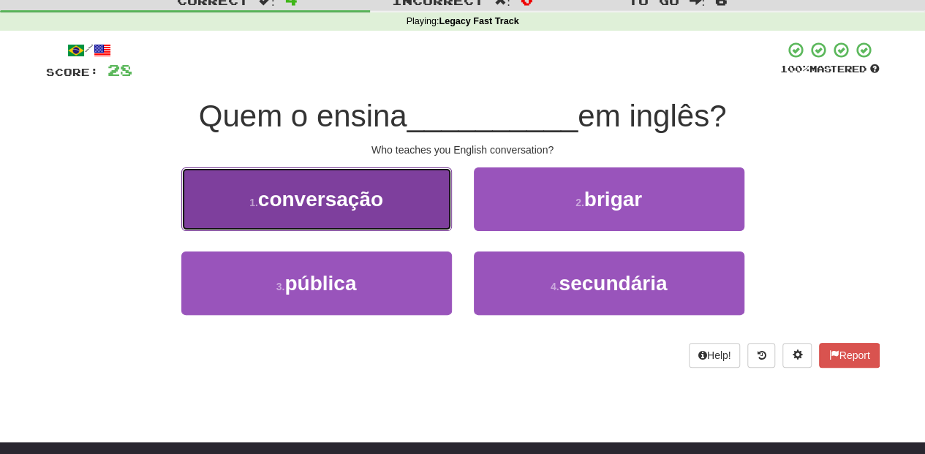
click at [415, 218] on button "1 . conversação" at bounding box center [316, 199] width 270 height 64
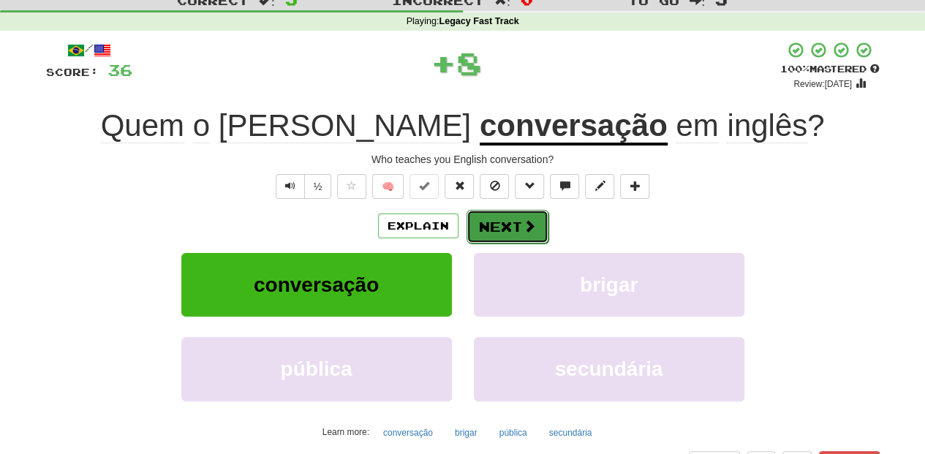
click at [512, 222] on button "Next" at bounding box center [507, 227] width 82 height 34
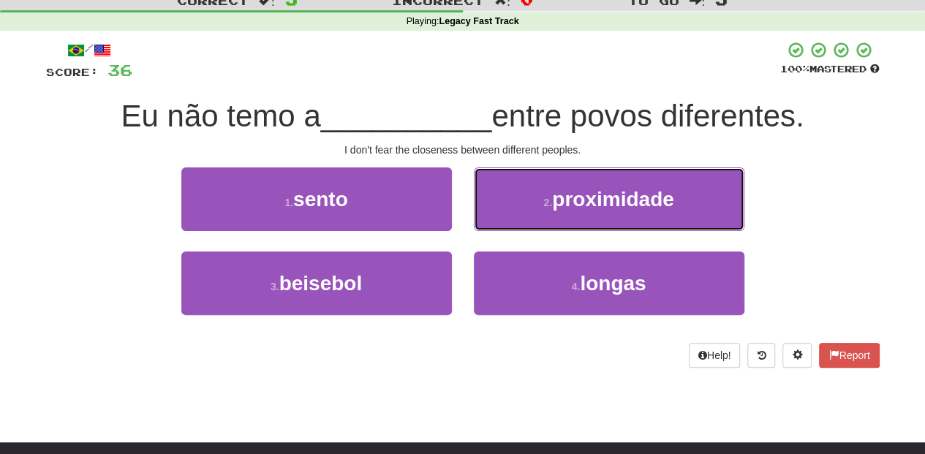
click at [512, 222] on button "2 . proximidade" at bounding box center [609, 199] width 270 height 64
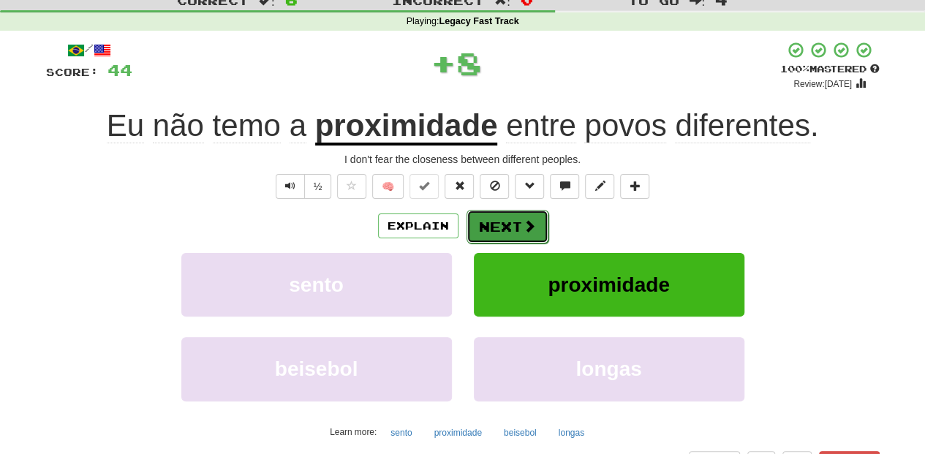
click at [512, 223] on button "Next" at bounding box center [507, 227] width 82 height 34
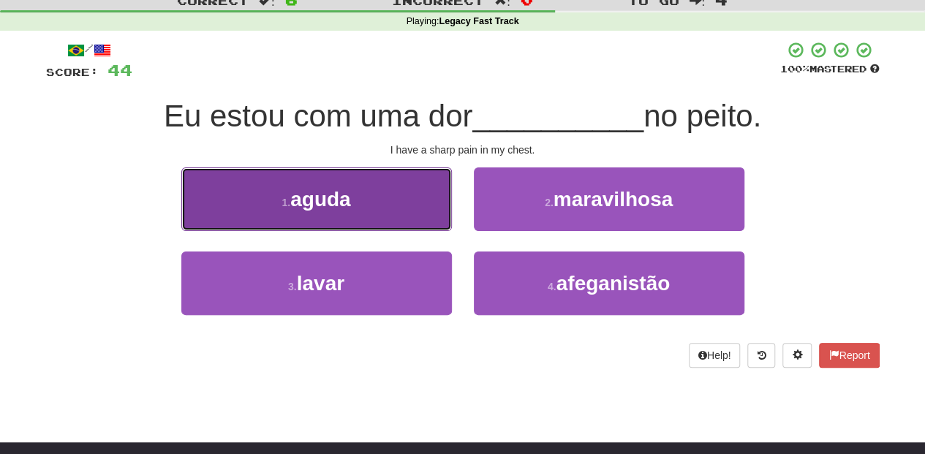
click at [412, 208] on button "1 . aguda" at bounding box center [316, 199] width 270 height 64
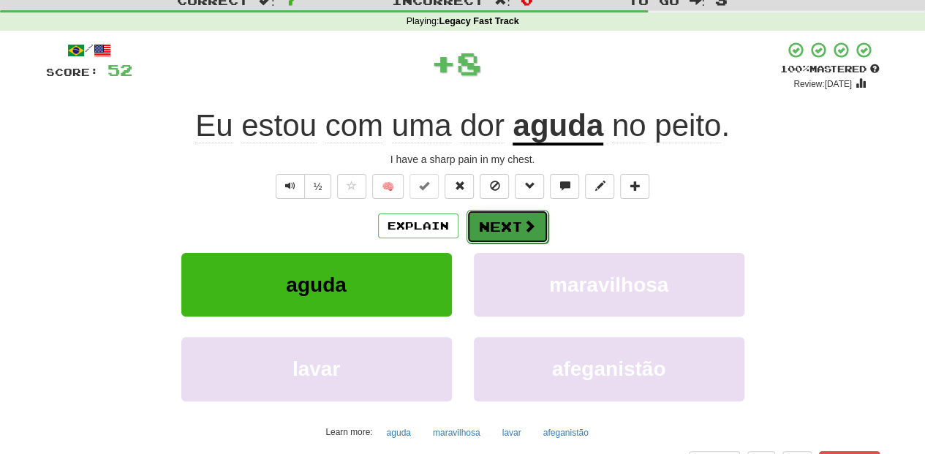
click at [511, 230] on button "Next" at bounding box center [507, 227] width 82 height 34
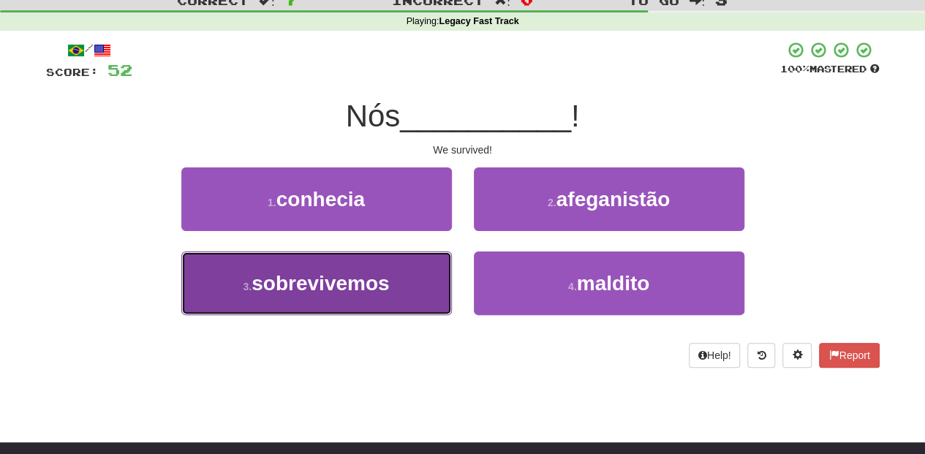
click at [420, 269] on button "3 . sobrevivemos" at bounding box center [316, 283] width 270 height 64
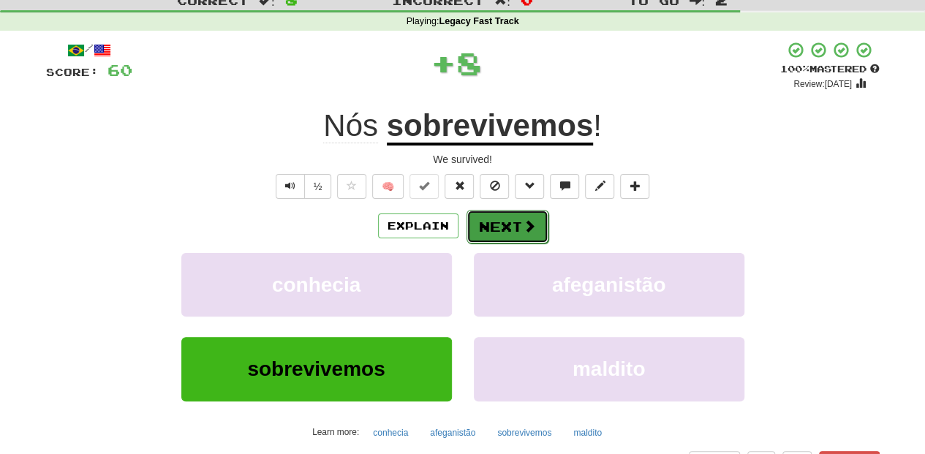
click at [518, 223] on button "Next" at bounding box center [507, 227] width 82 height 34
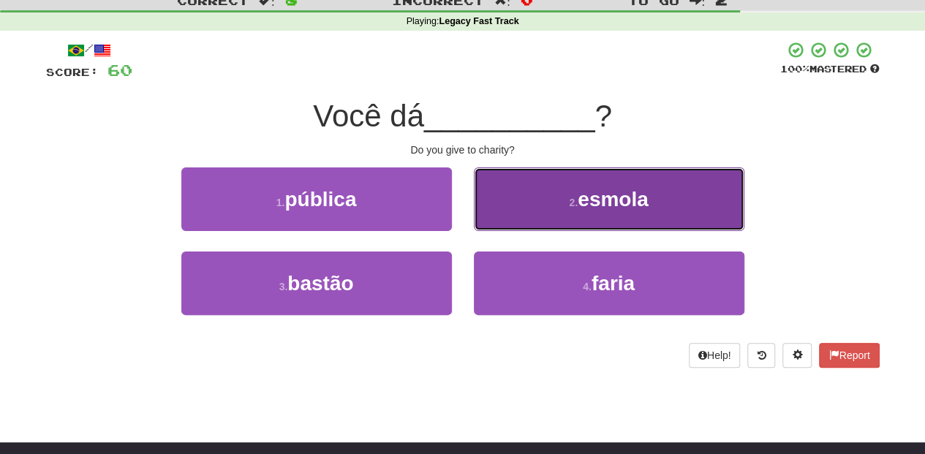
click at [534, 215] on button "2 . esmola" at bounding box center [609, 199] width 270 height 64
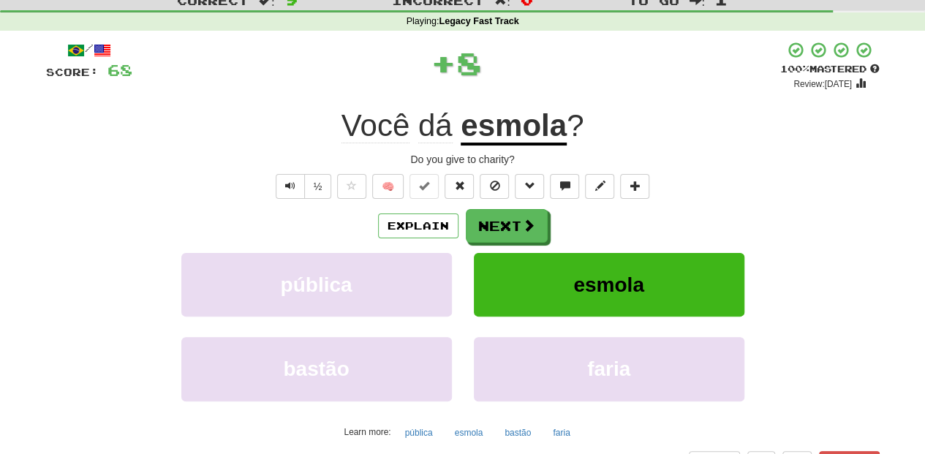
click at [534, 215] on button "Next" at bounding box center [507, 226] width 82 height 34
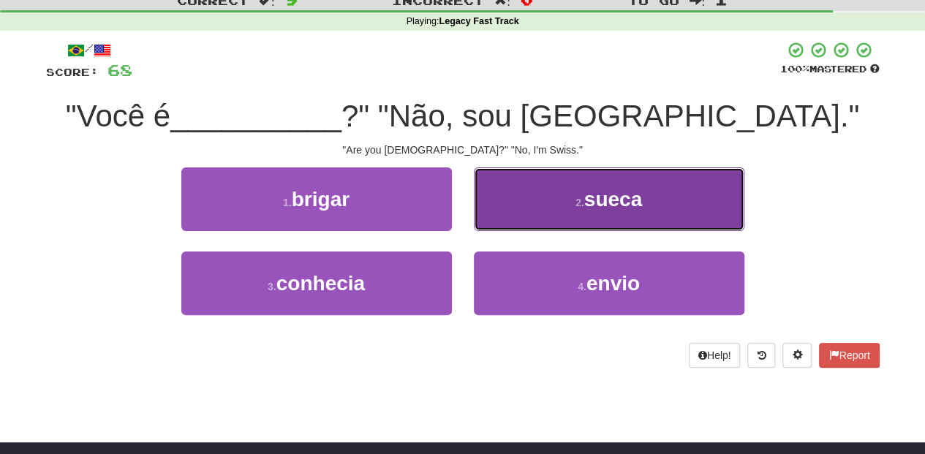
click at [540, 215] on button "2 . sueca" at bounding box center [609, 199] width 270 height 64
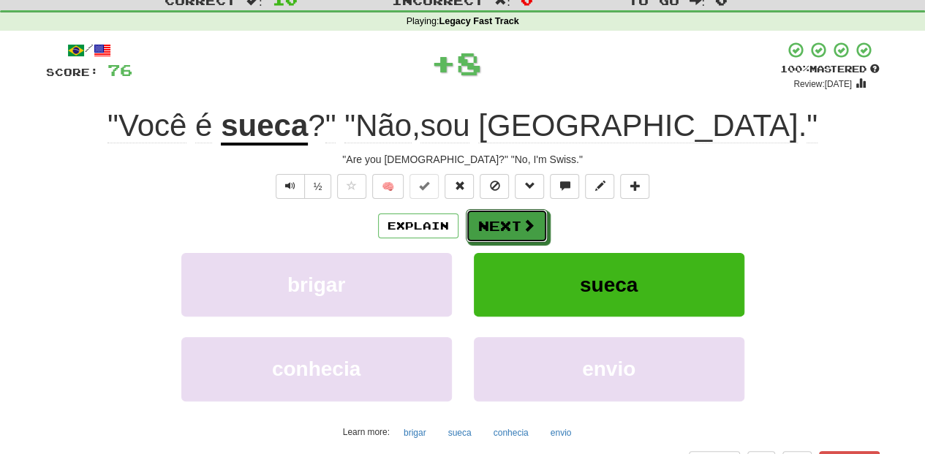
click at [540, 215] on button "Next" at bounding box center [507, 226] width 82 height 34
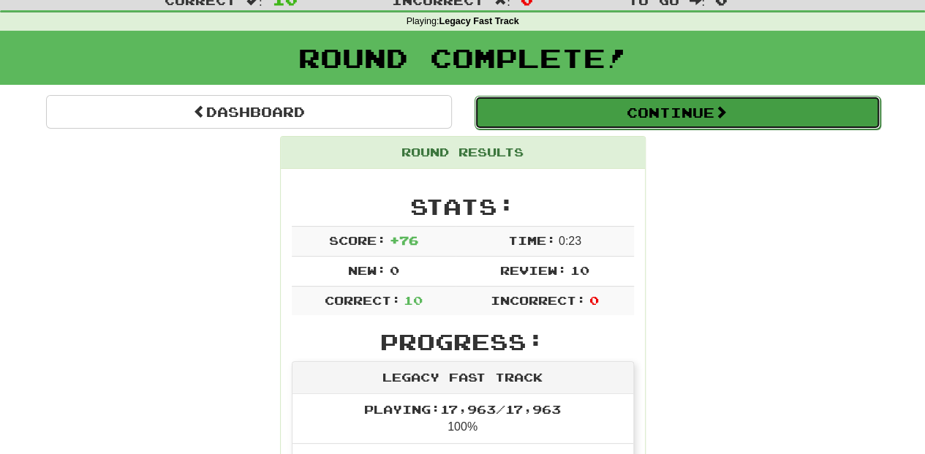
click at [561, 108] on button "Continue" at bounding box center [677, 113] width 406 height 34
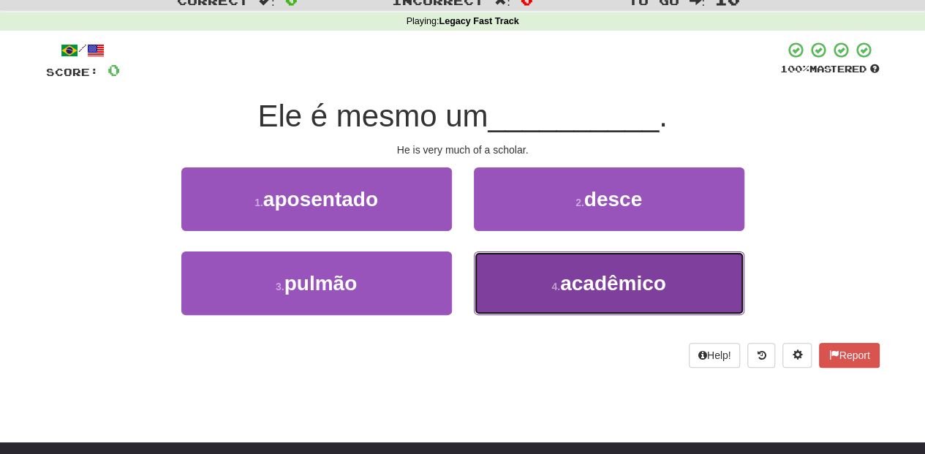
click at [565, 295] on button "4 . acadêmico" at bounding box center [609, 283] width 270 height 64
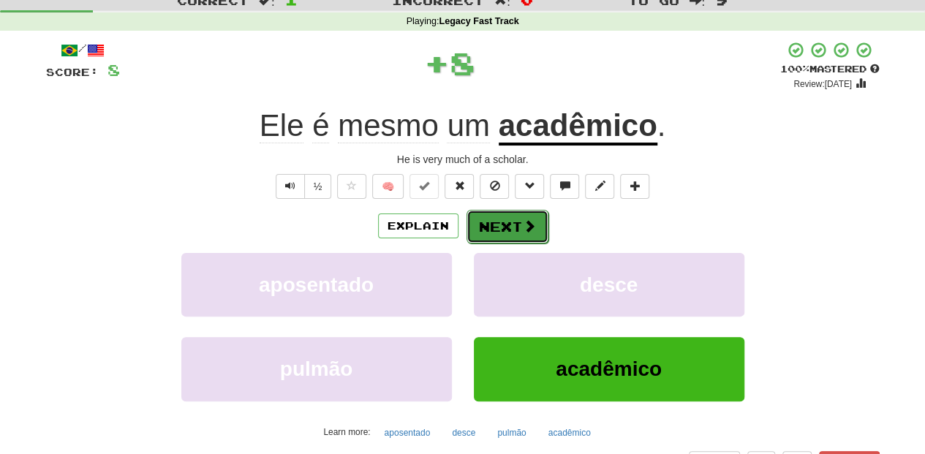
click at [490, 222] on button "Next" at bounding box center [507, 227] width 82 height 34
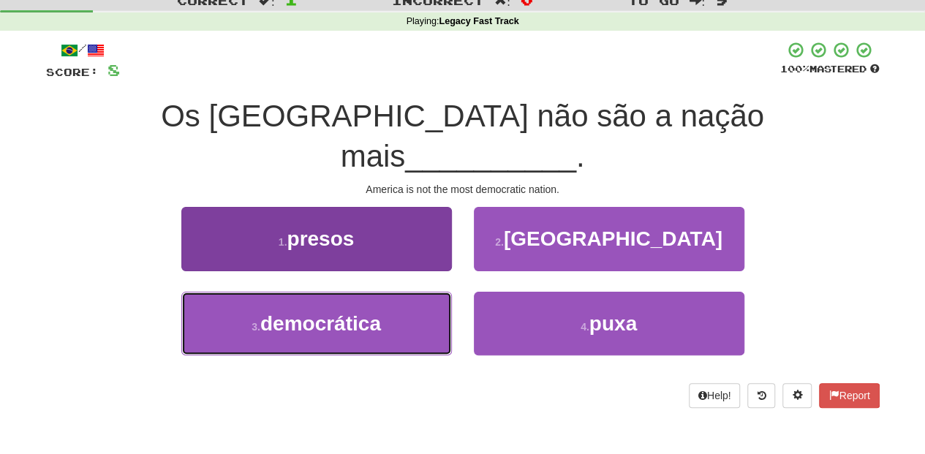
click at [376, 292] on button "3 . democrática" at bounding box center [316, 324] width 270 height 64
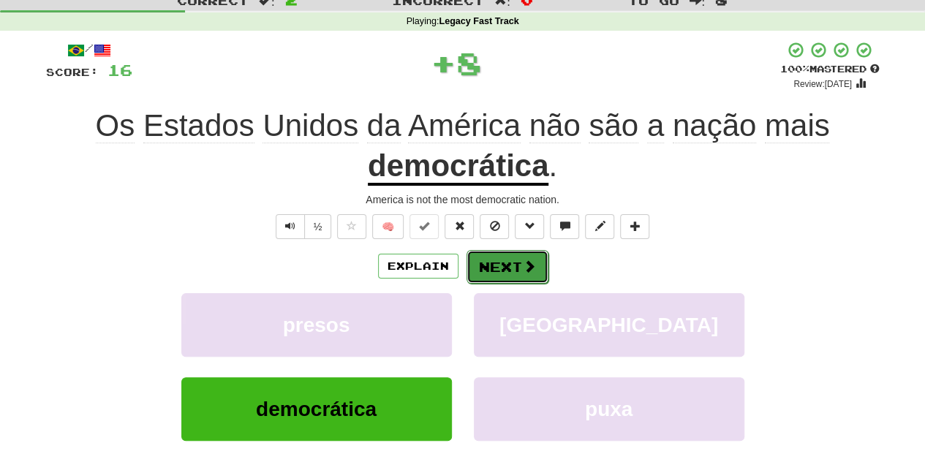
click at [485, 268] on button "Next" at bounding box center [507, 267] width 82 height 34
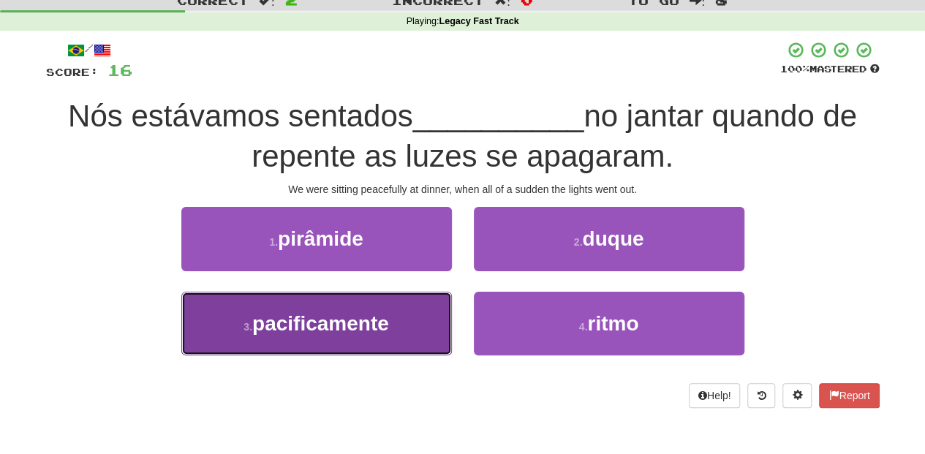
click at [383, 317] on span "pacificamente" at bounding box center [320, 323] width 137 height 23
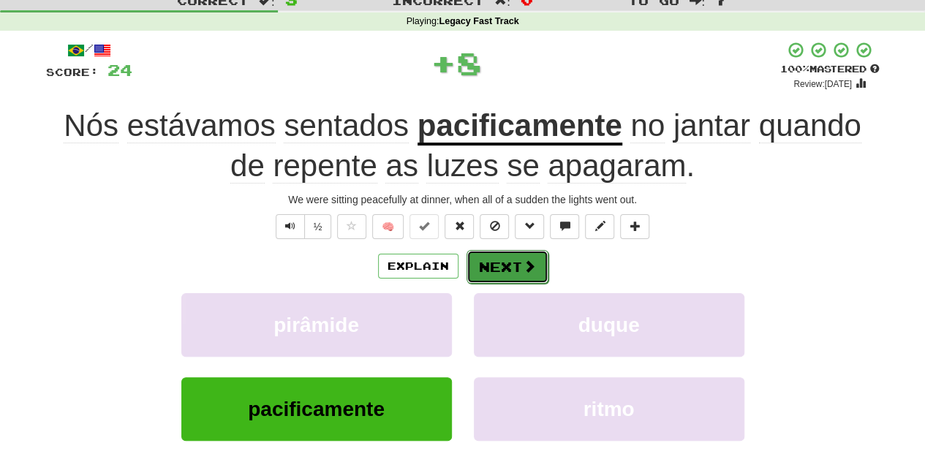
click at [491, 259] on button "Next" at bounding box center [507, 267] width 82 height 34
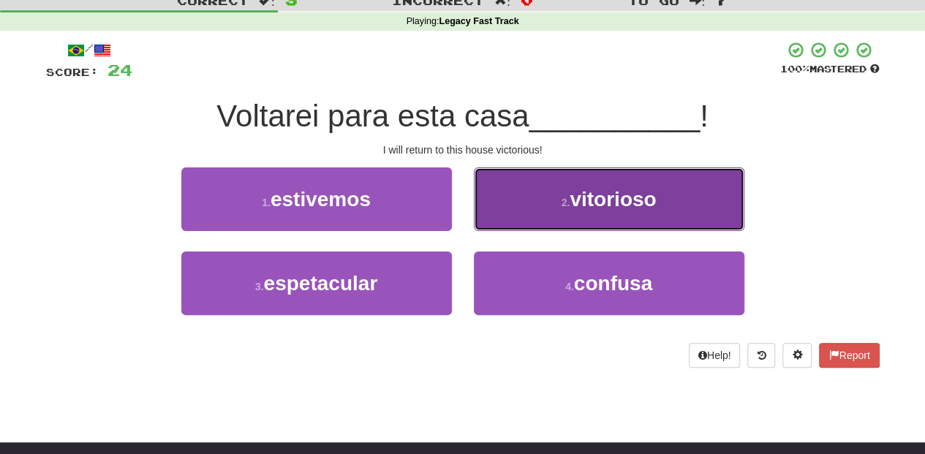
click at [528, 221] on button "2 . vitorioso" at bounding box center [609, 199] width 270 height 64
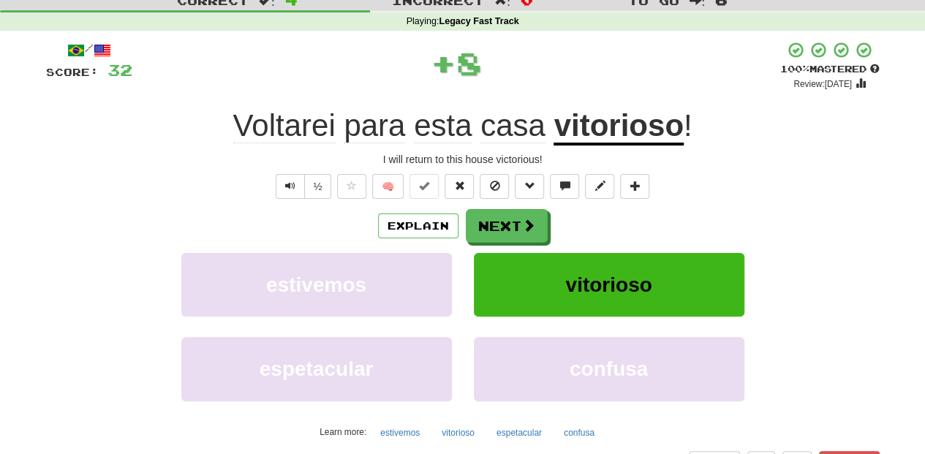
click at [528, 221] on span at bounding box center [528, 225] width 13 height 13
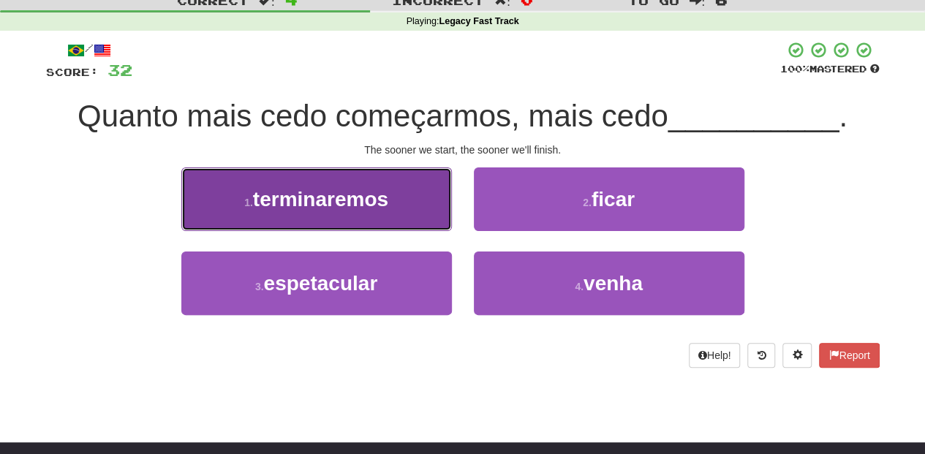
click at [419, 211] on button "1 . terminaremos" at bounding box center [316, 199] width 270 height 64
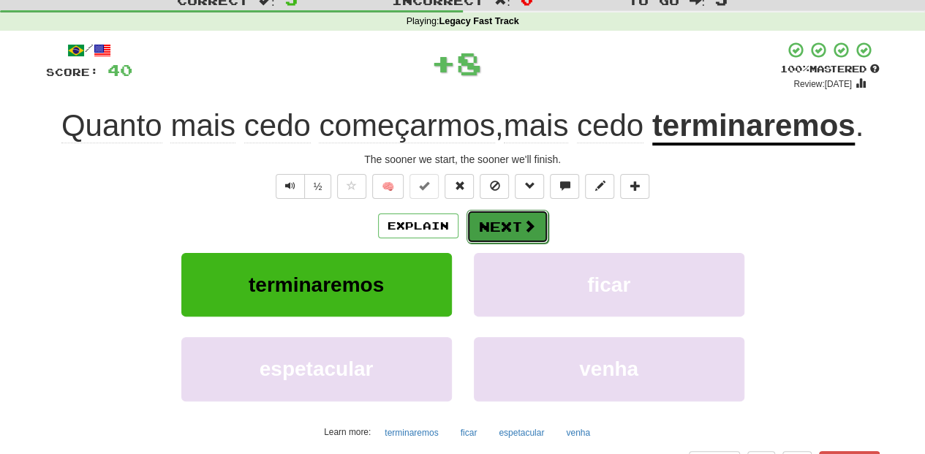
click at [491, 213] on button "Next" at bounding box center [507, 227] width 82 height 34
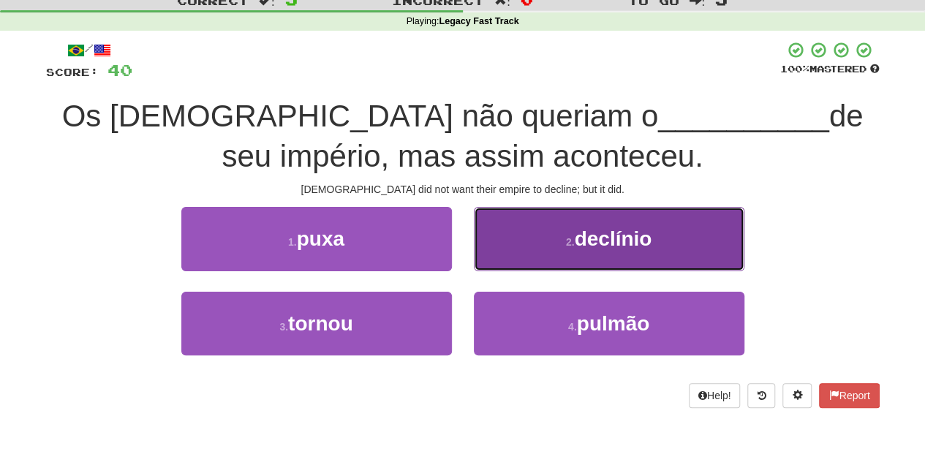
click at [525, 259] on button "2 . declínio" at bounding box center [609, 239] width 270 height 64
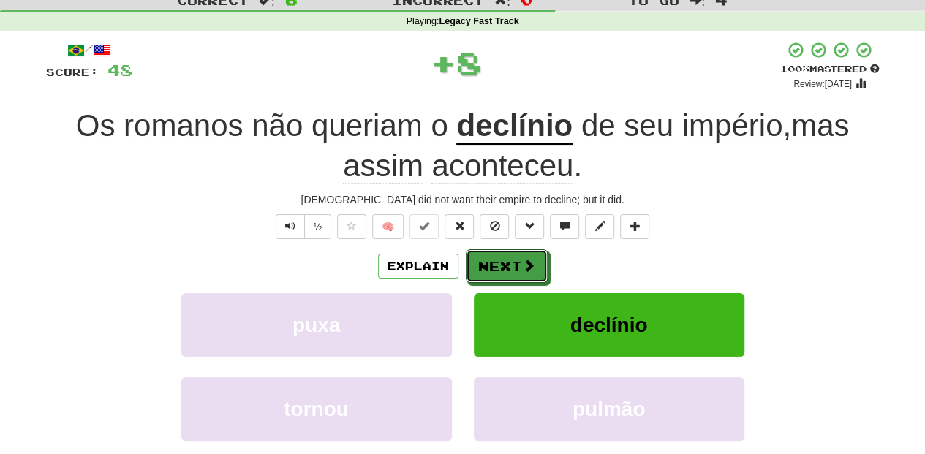
click at [525, 259] on span at bounding box center [528, 265] width 13 height 13
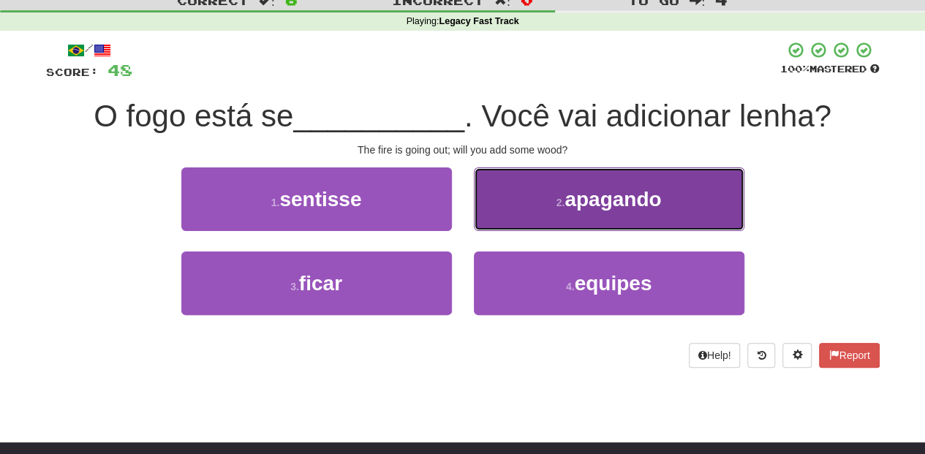
click at [540, 218] on button "2 . apagando" at bounding box center [609, 199] width 270 height 64
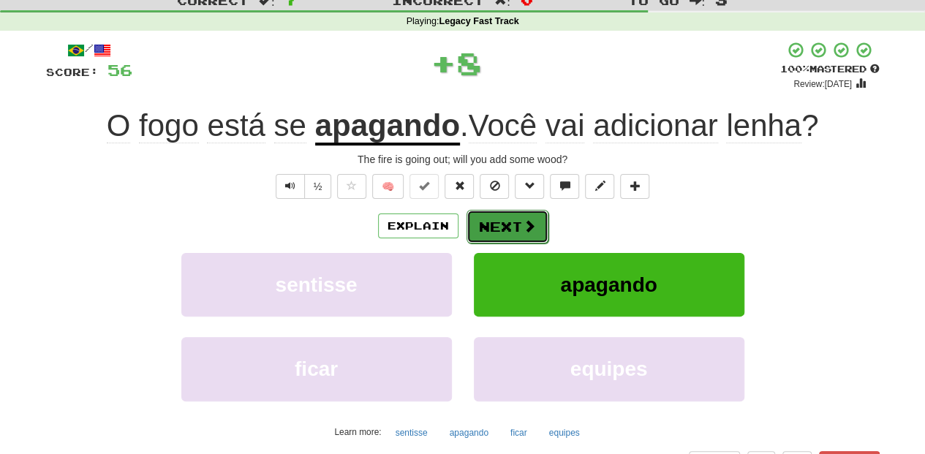
click at [539, 218] on button "Next" at bounding box center [507, 227] width 82 height 34
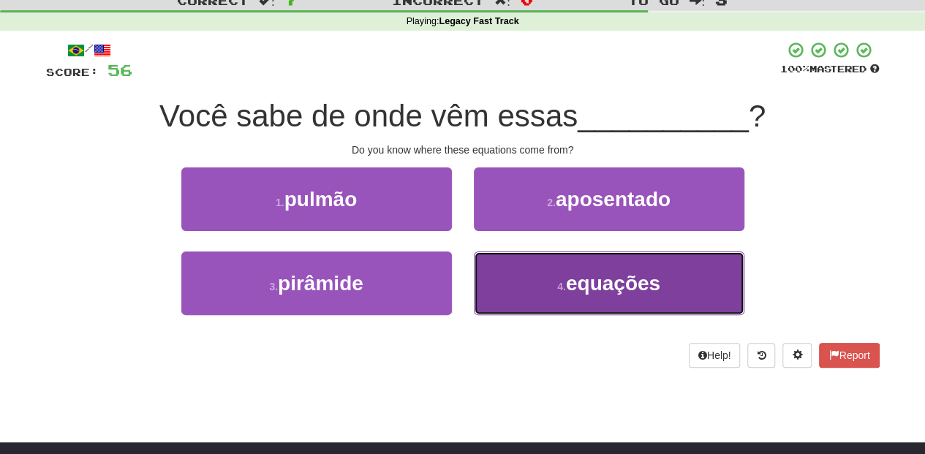
click at [536, 282] on button "4 . equações" at bounding box center [609, 283] width 270 height 64
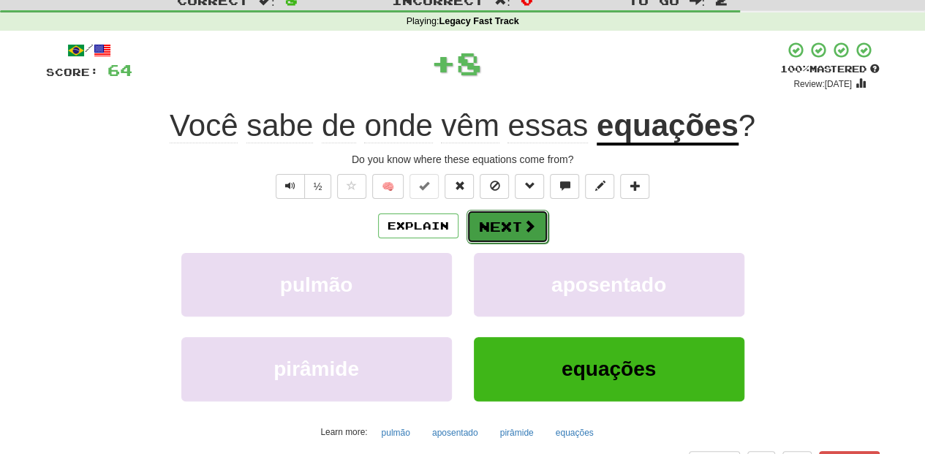
click at [487, 224] on button "Next" at bounding box center [507, 227] width 82 height 34
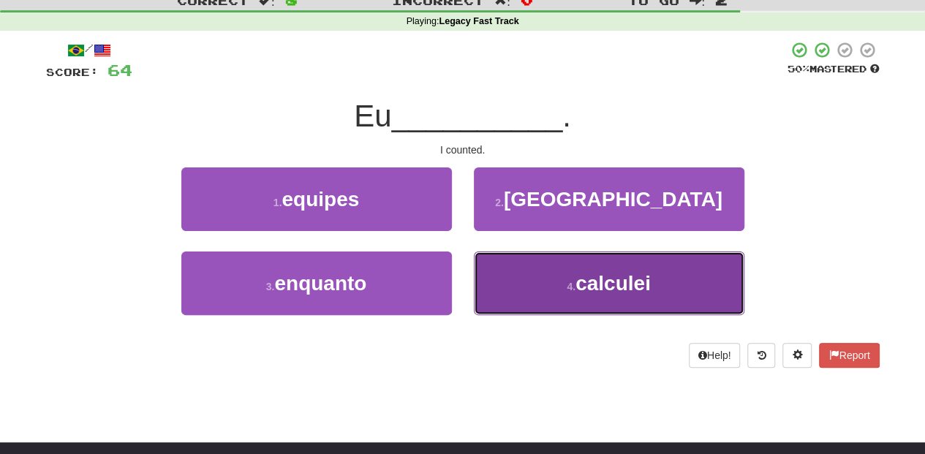
click at [499, 265] on button "4 . calculei" at bounding box center [609, 283] width 270 height 64
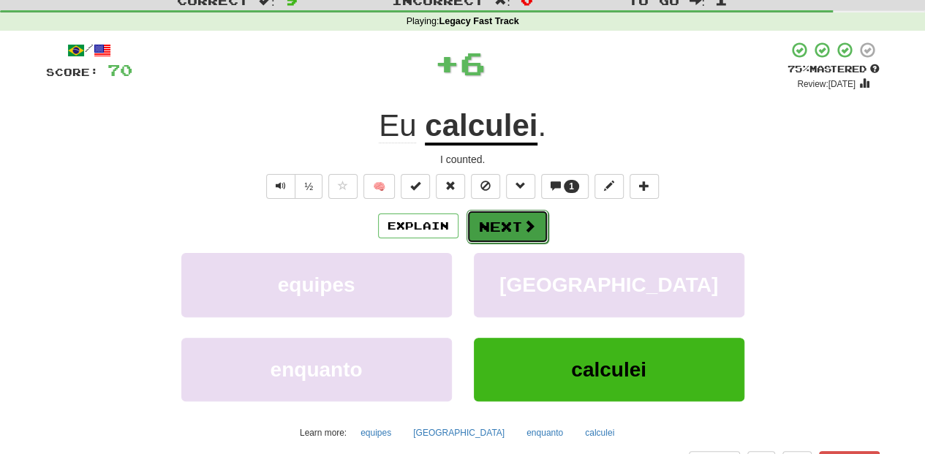
click at [490, 213] on button "Next" at bounding box center [507, 227] width 82 height 34
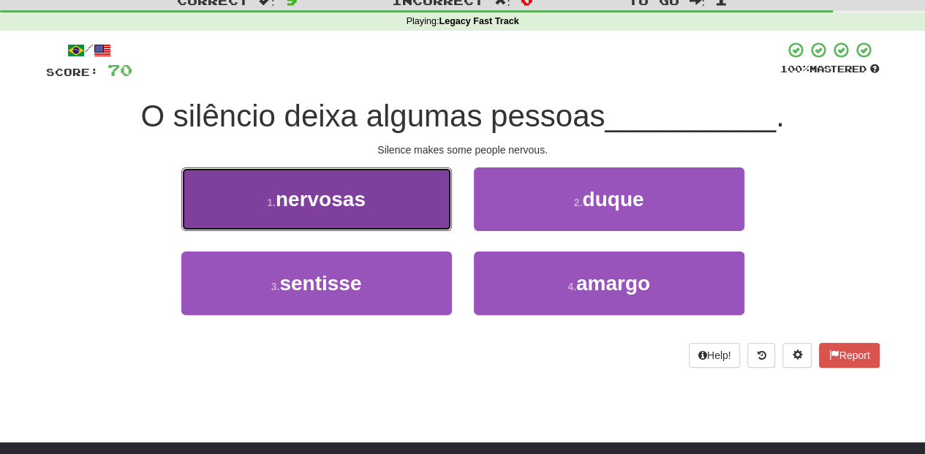
drag, startPoint x: 401, startPoint y: 207, endPoint x: 408, endPoint y: 208, distance: 7.3
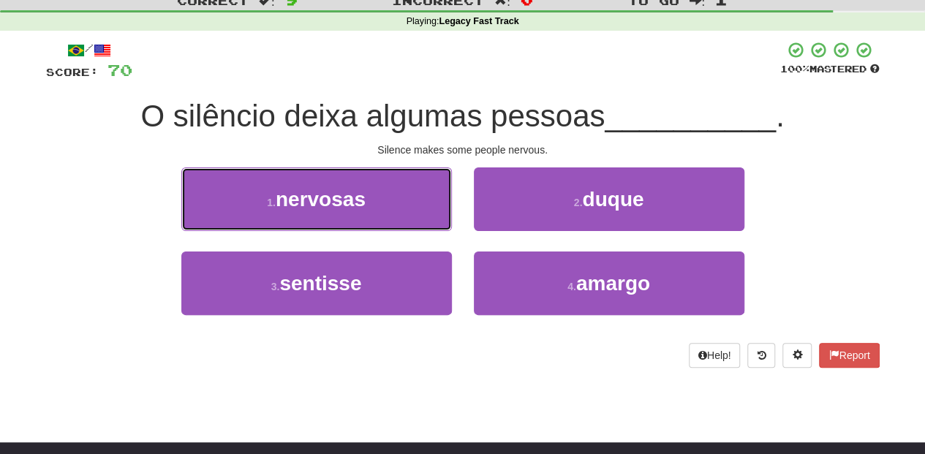
click at [402, 207] on button "1 . nervosas" at bounding box center [316, 199] width 270 height 64
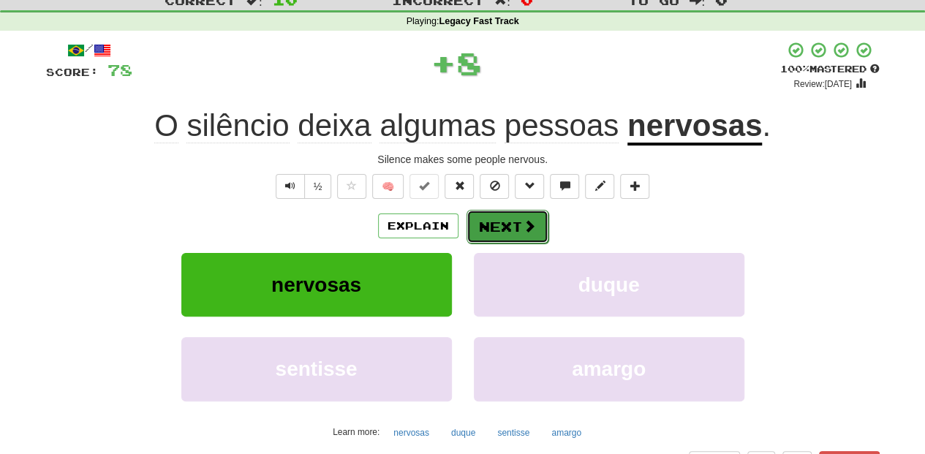
click at [484, 224] on button "Next" at bounding box center [507, 227] width 82 height 34
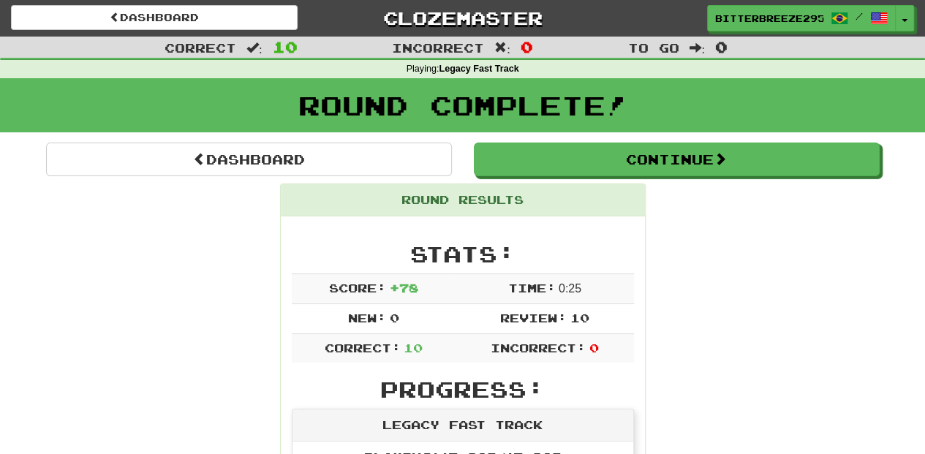
scroll to position [0, 0]
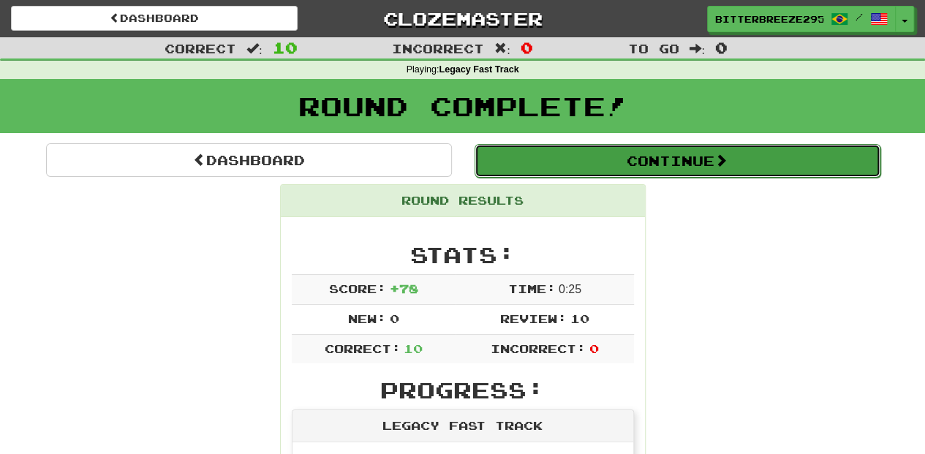
click at [564, 165] on button "Continue" at bounding box center [677, 161] width 406 height 34
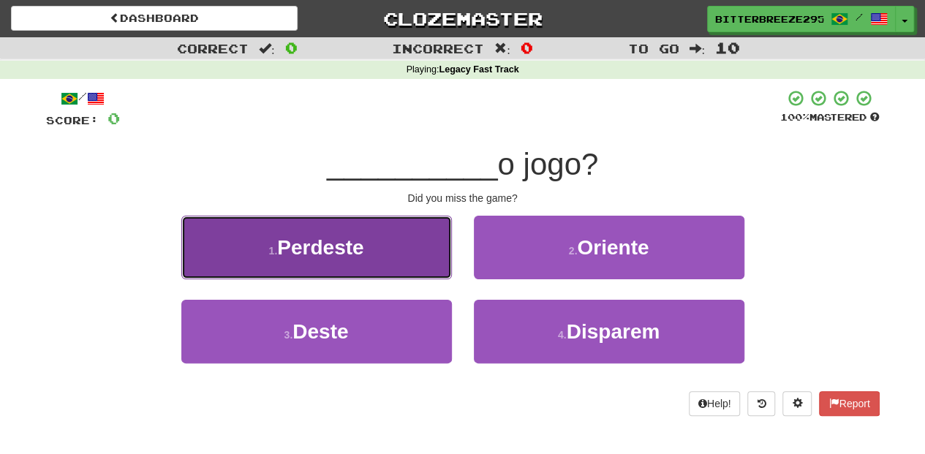
click at [376, 246] on button "1 . Perdeste" at bounding box center [316, 248] width 270 height 64
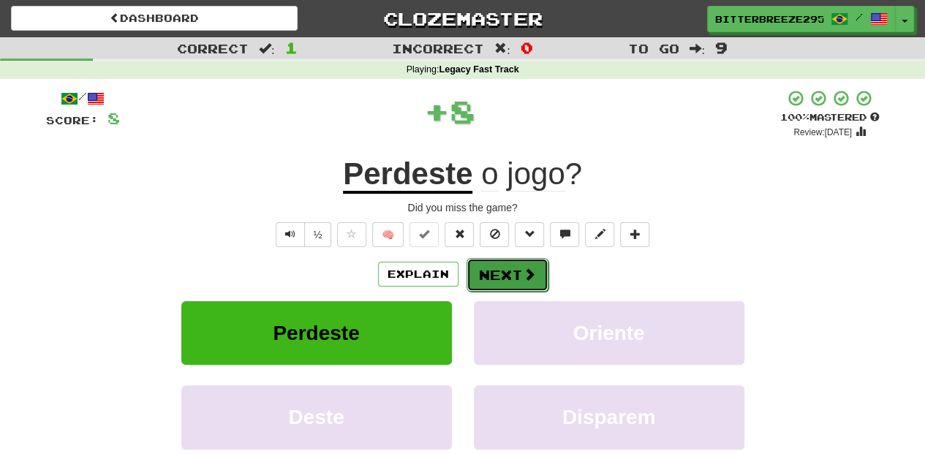
click at [485, 272] on button "Next" at bounding box center [507, 275] width 82 height 34
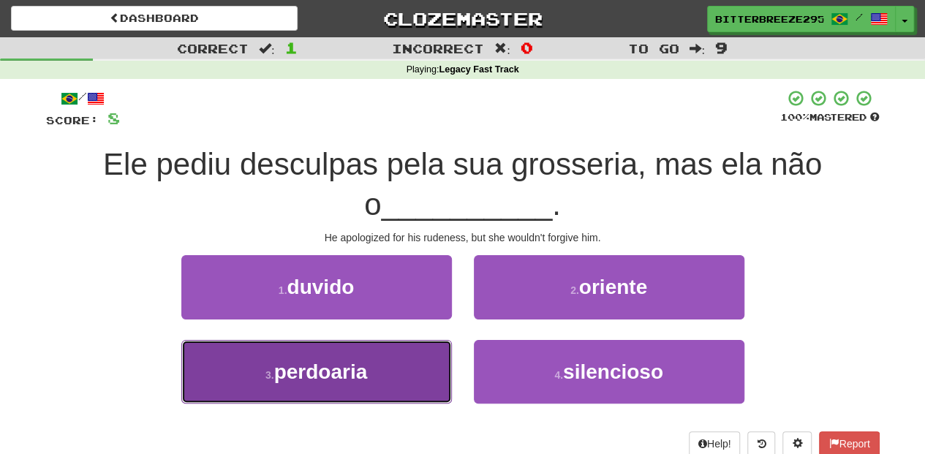
click at [414, 367] on button "3 . perdoaria" at bounding box center [316, 372] width 270 height 64
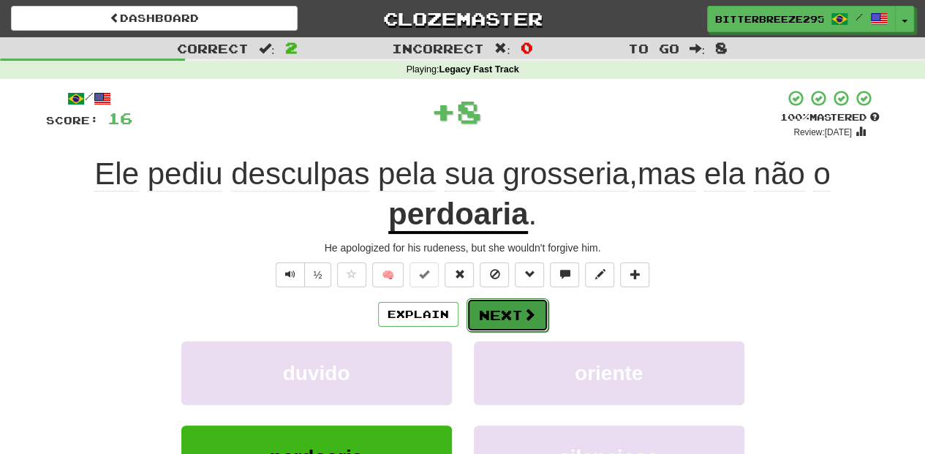
click at [480, 304] on button "Next" at bounding box center [507, 315] width 82 height 34
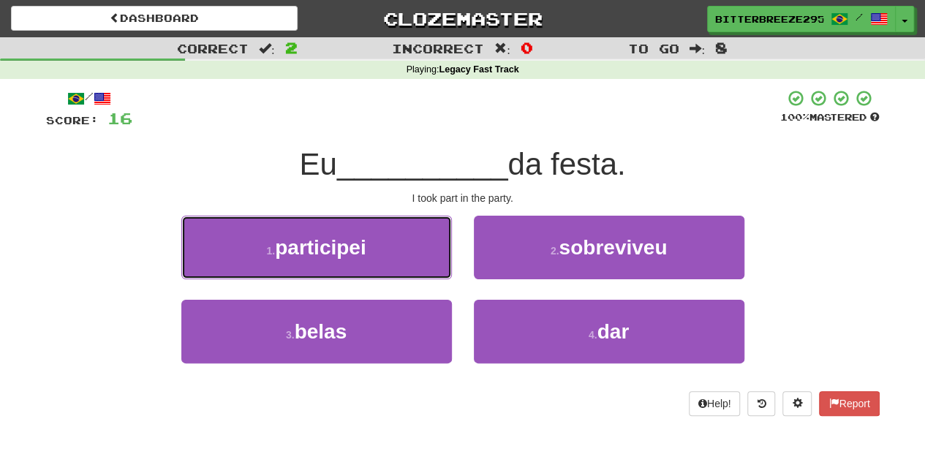
drag, startPoint x: 408, startPoint y: 250, endPoint x: 430, endPoint y: 256, distance: 22.7
click at [409, 250] on button "1 . participei" at bounding box center [316, 248] width 270 height 64
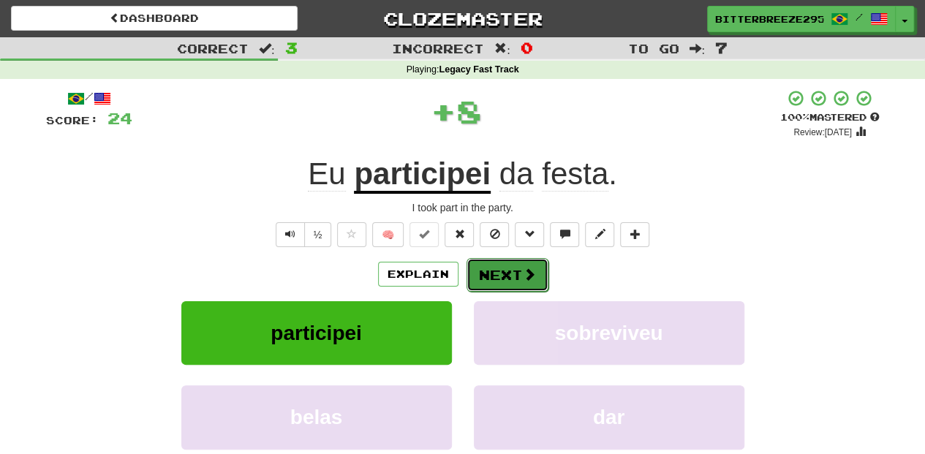
click at [482, 271] on button "Next" at bounding box center [507, 275] width 82 height 34
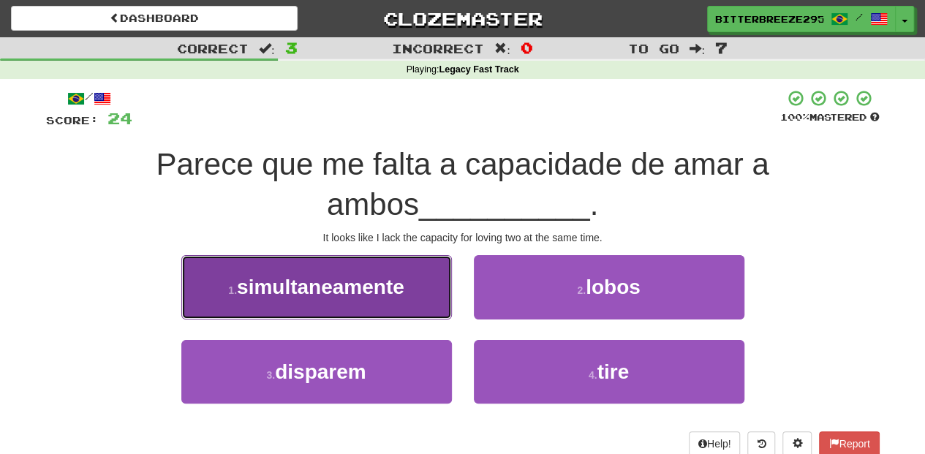
click at [382, 301] on button "1 . simultaneamente" at bounding box center [316, 287] width 270 height 64
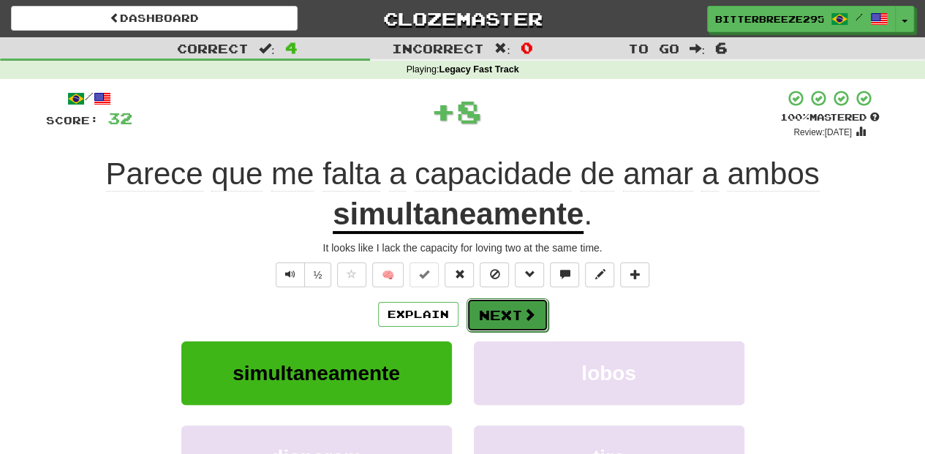
click at [477, 306] on button "Next" at bounding box center [507, 315] width 82 height 34
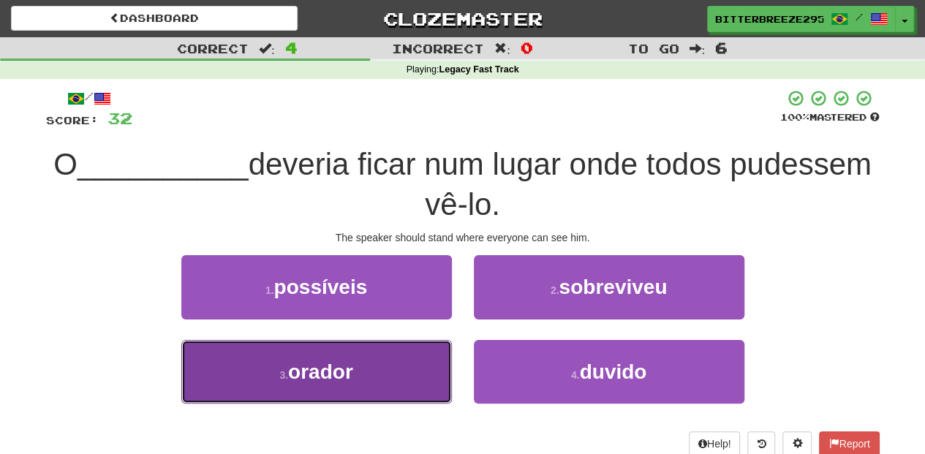
click at [433, 367] on button "3 . orador" at bounding box center [316, 372] width 270 height 64
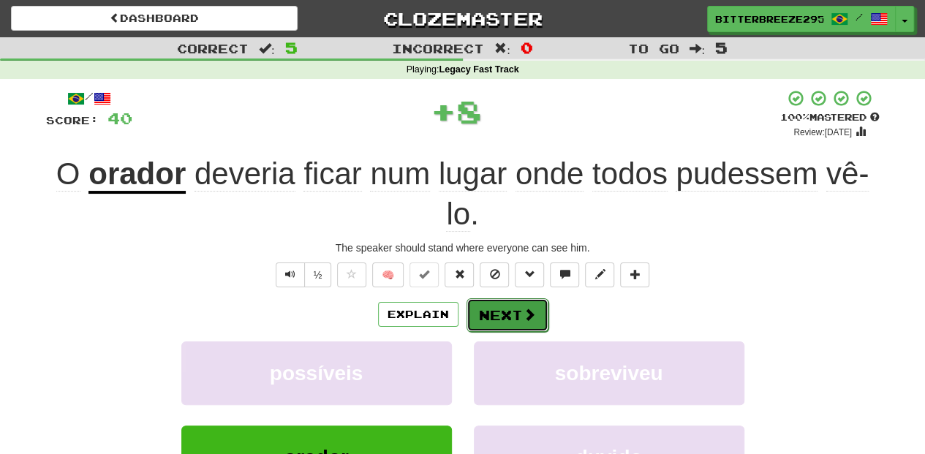
click at [494, 317] on button "Next" at bounding box center [507, 315] width 82 height 34
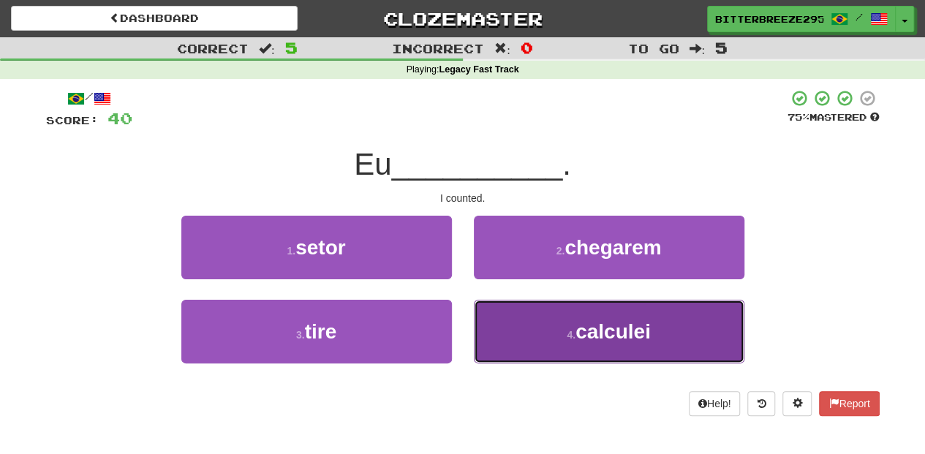
click at [511, 331] on button "4 . calculei" at bounding box center [609, 332] width 270 height 64
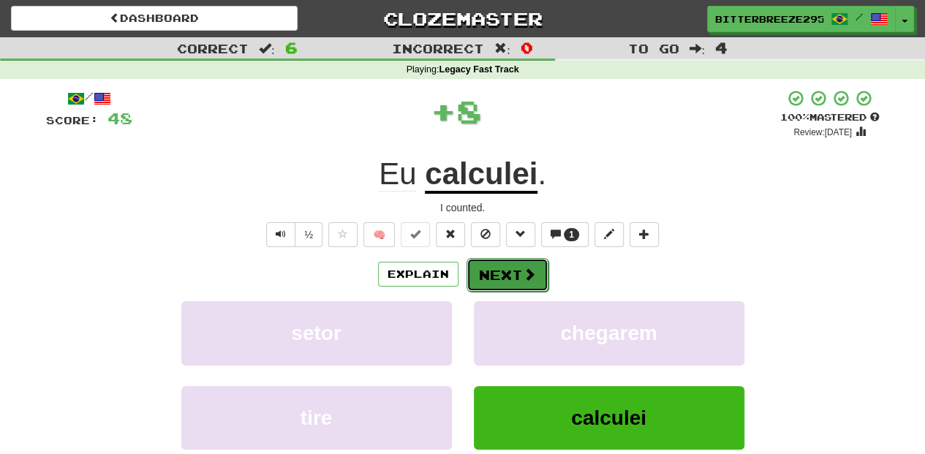
click at [502, 279] on button "Next" at bounding box center [507, 275] width 82 height 34
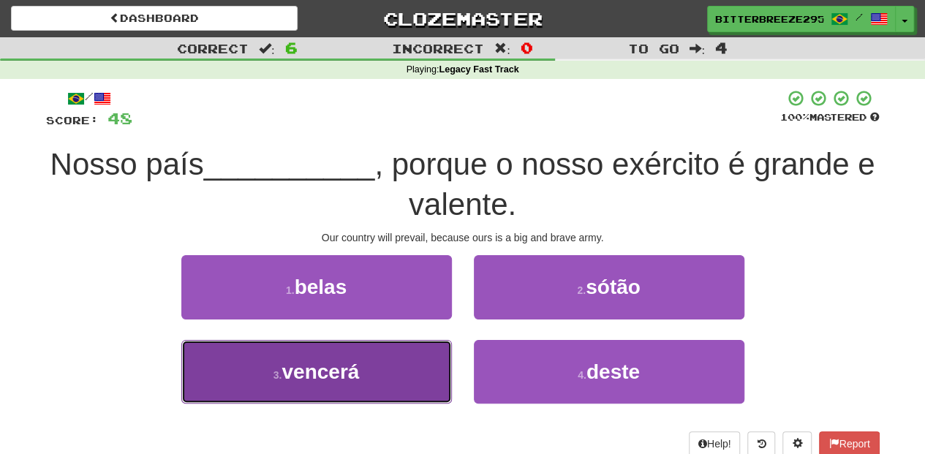
click at [401, 363] on button "3 . vencerá" at bounding box center [316, 372] width 270 height 64
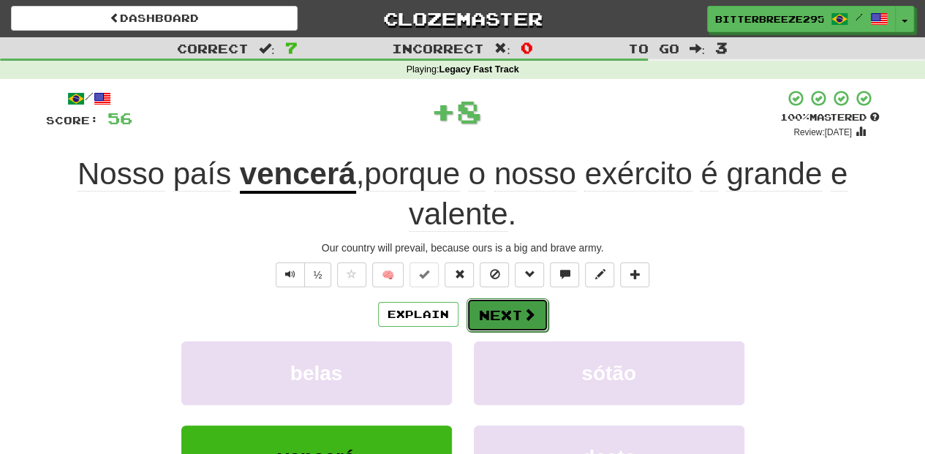
click at [481, 307] on button "Next" at bounding box center [507, 315] width 82 height 34
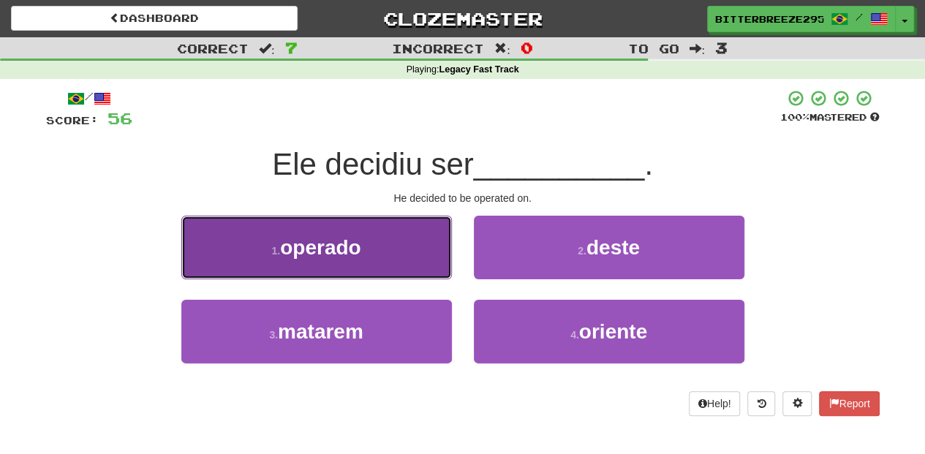
drag, startPoint x: 398, startPoint y: 253, endPoint x: 404, endPoint y: 257, distance: 7.5
click at [404, 257] on button "1 . operado" at bounding box center [316, 248] width 270 height 64
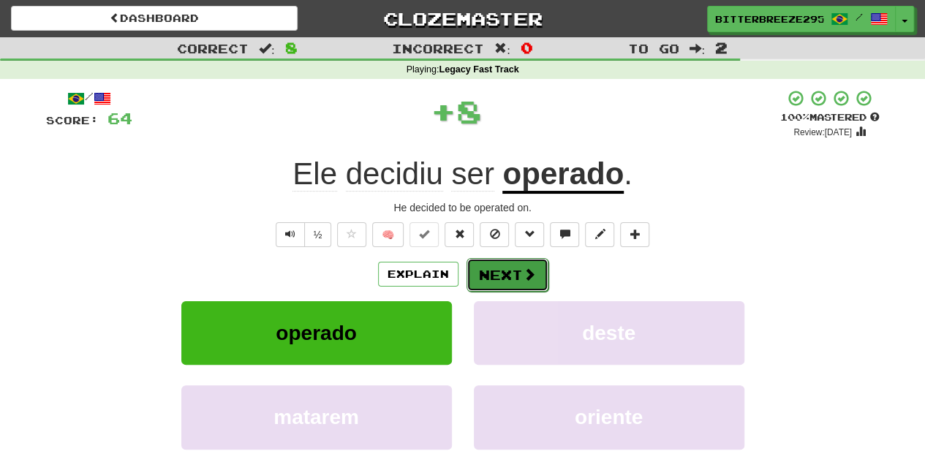
click at [502, 279] on button "Next" at bounding box center [507, 275] width 82 height 34
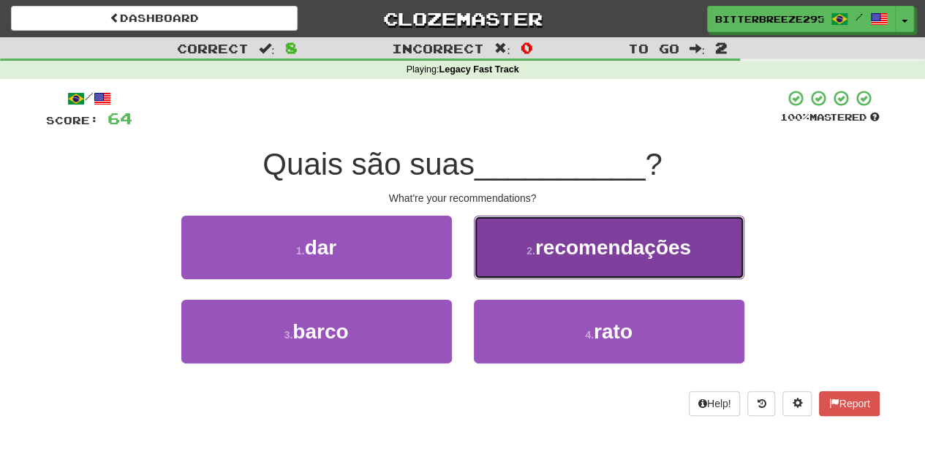
click at [507, 272] on button "2 . recomendações" at bounding box center [609, 248] width 270 height 64
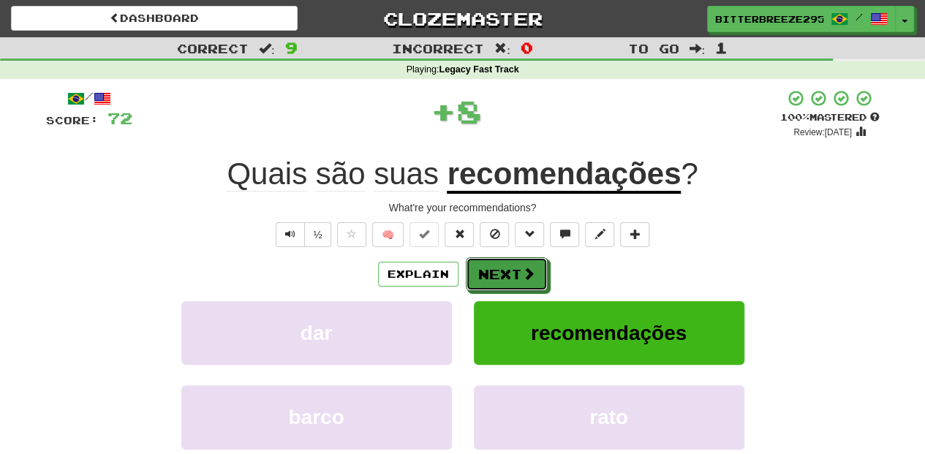
click at [507, 272] on button "Next" at bounding box center [507, 274] width 82 height 34
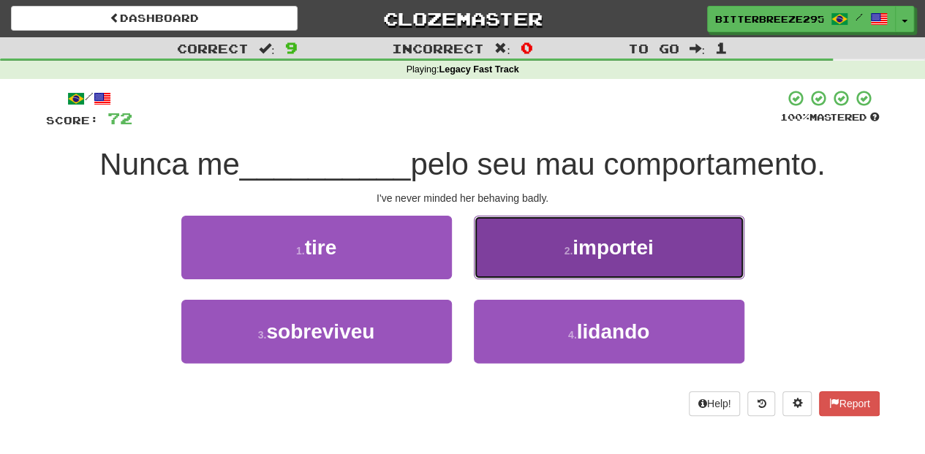
click at [540, 265] on button "2 . importei" at bounding box center [609, 248] width 270 height 64
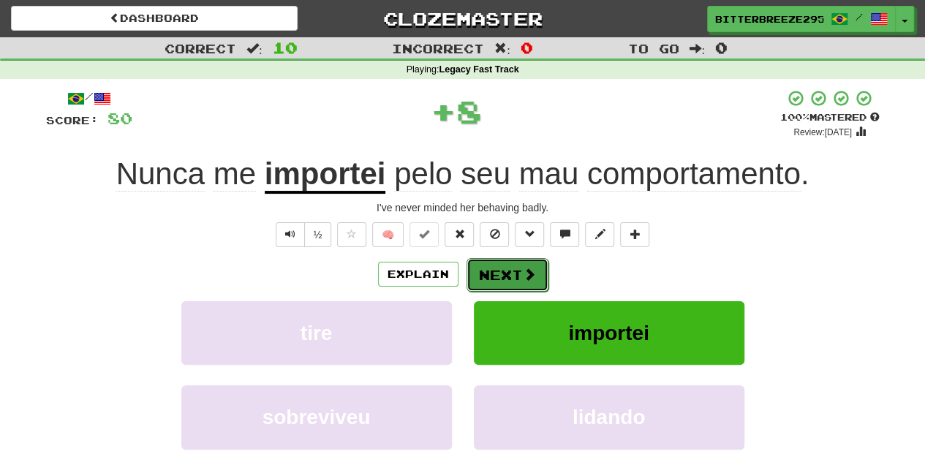
click at [523, 270] on span at bounding box center [529, 274] width 13 height 13
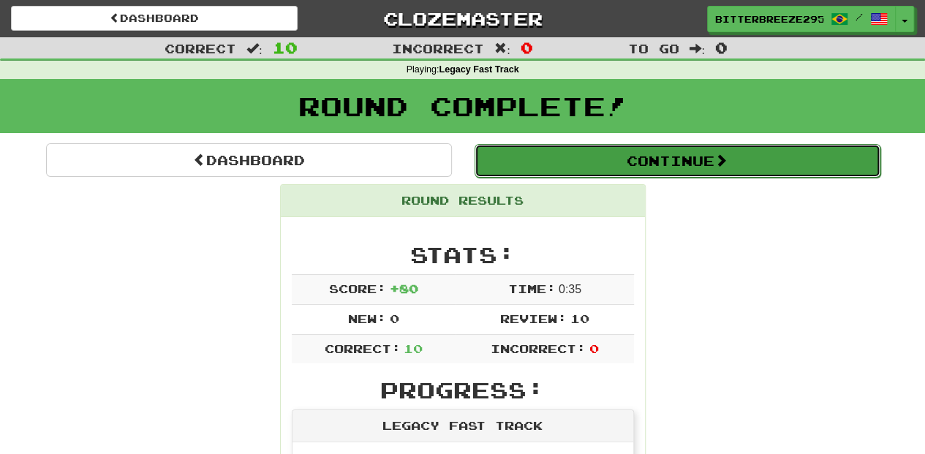
click at [542, 163] on button "Continue" at bounding box center [677, 161] width 406 height 34
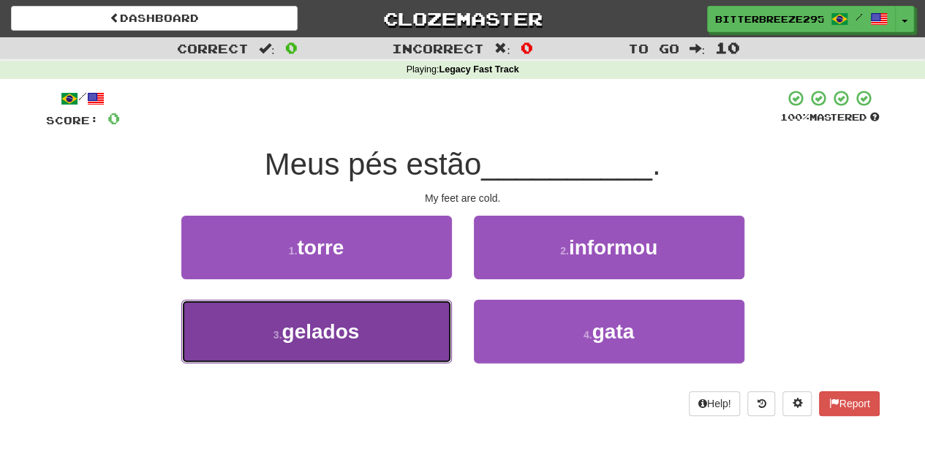
click at [401, 339] on button "3 . gelados" at bounding box center [316, 332] width 270 height 64
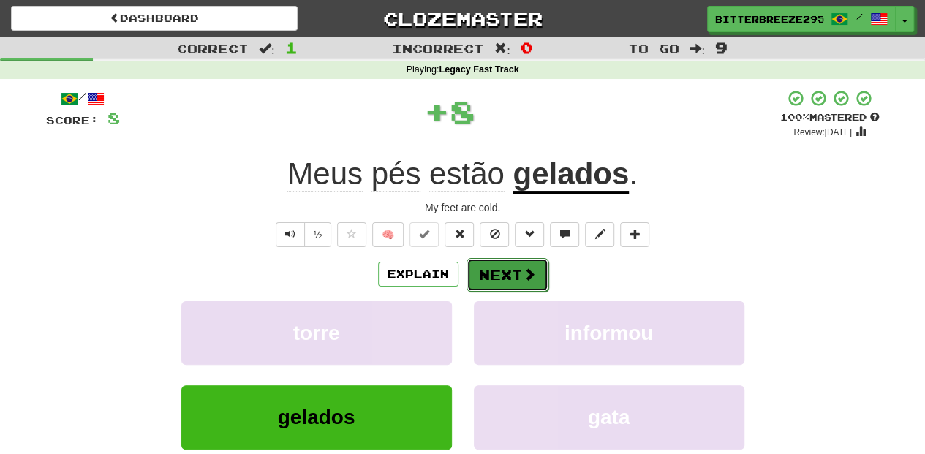
click at [494, 274] on button "Next" at bounding box center [507, 275] width 82 height 34
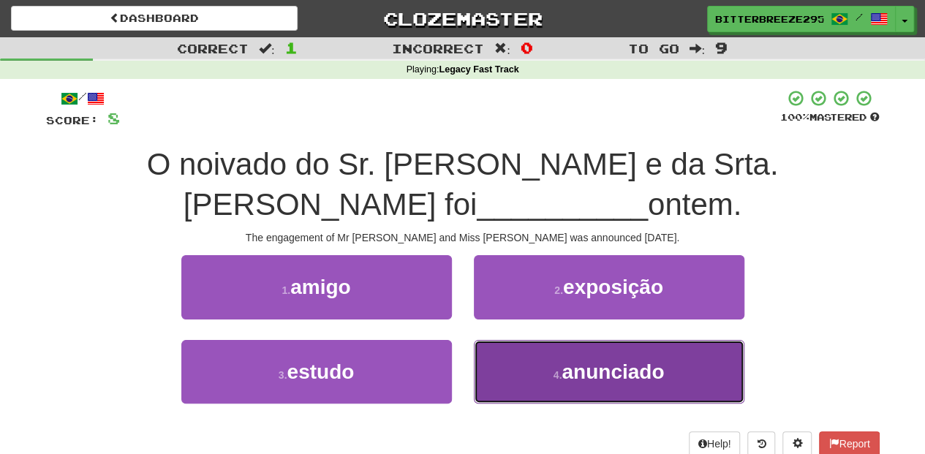
click at [521, 373] on button "4 . anunciado" at bounding box center [609, 372] width 270 height 64
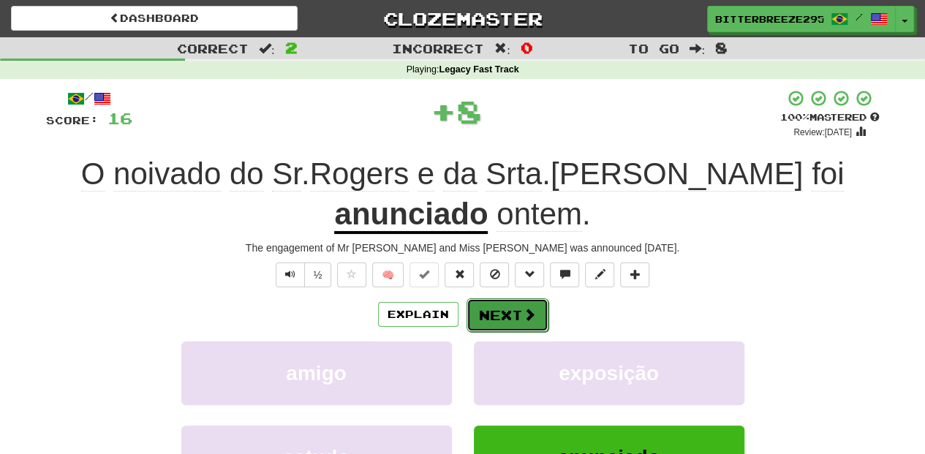
click at [502, 314] on button "Next" at bounding box center [507, 315] width 82 height 34
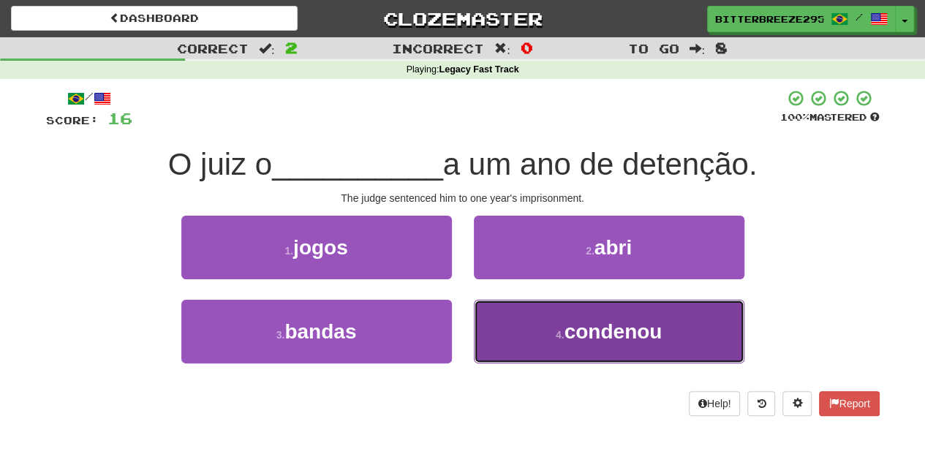
click at [493, 336] on button "4 . condenou" at bounding box center [609, 332] width 270 height 64
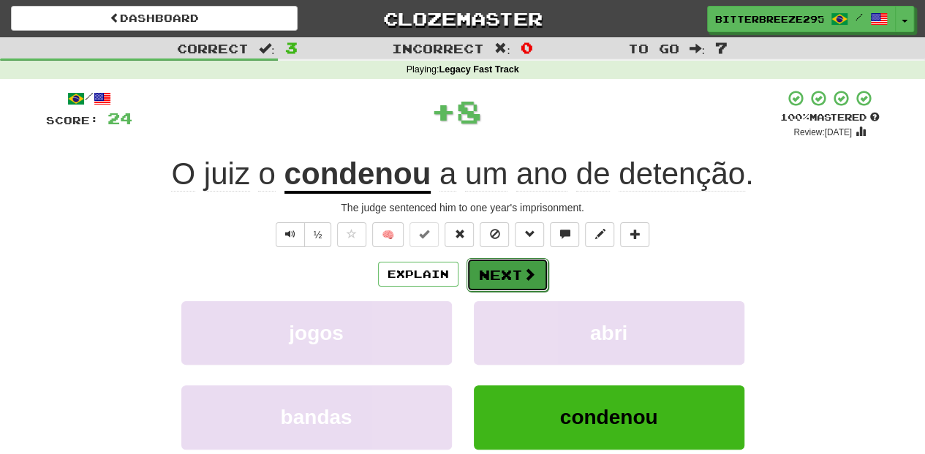
click at [503, 273] on button "Next" at bounding box center [507, 275] width 82 height 34
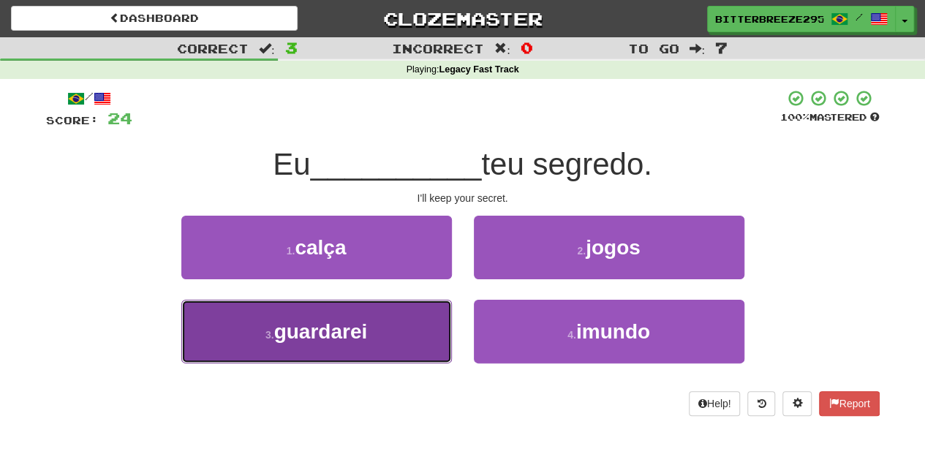
click at [393, 338] on button "3 . guardarei" at bounding box center [316, 332] width 270 height 64
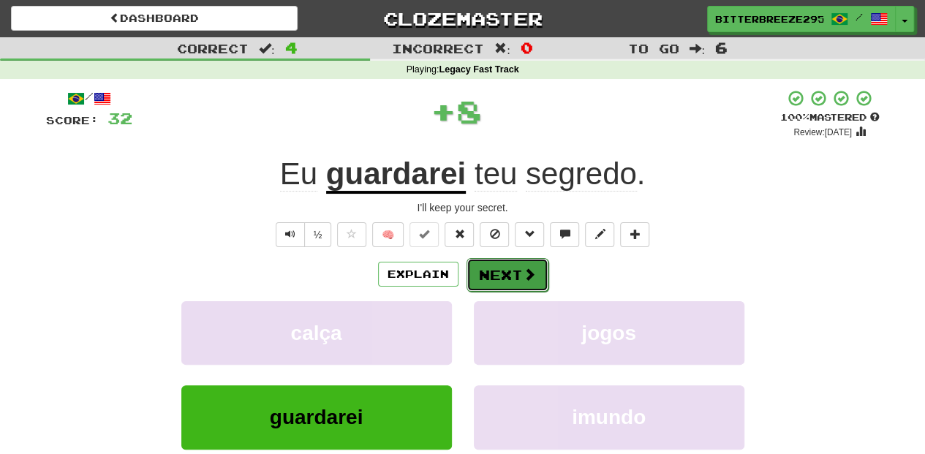
click at [506, 273] on button "Next" at bounding box center [507, 275] width 82 height 34
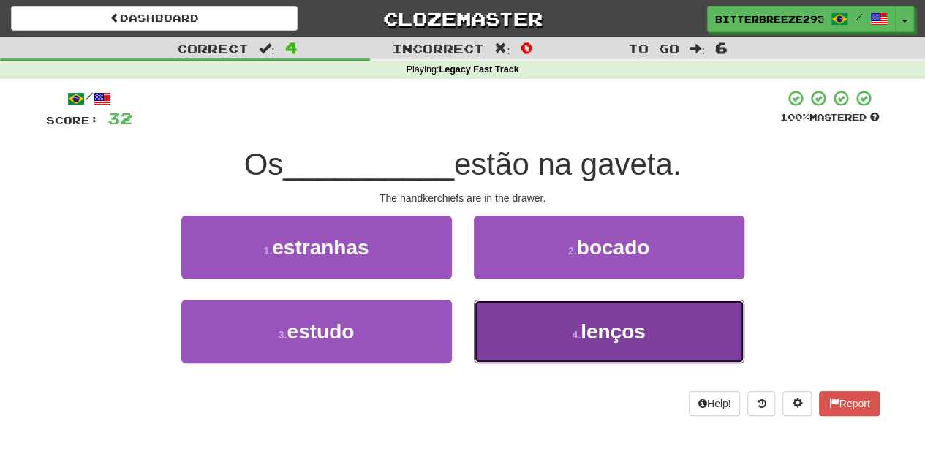
click at [515, 325] on button "4 . lenços" at bounding box center [609, 332] width 270 height 64
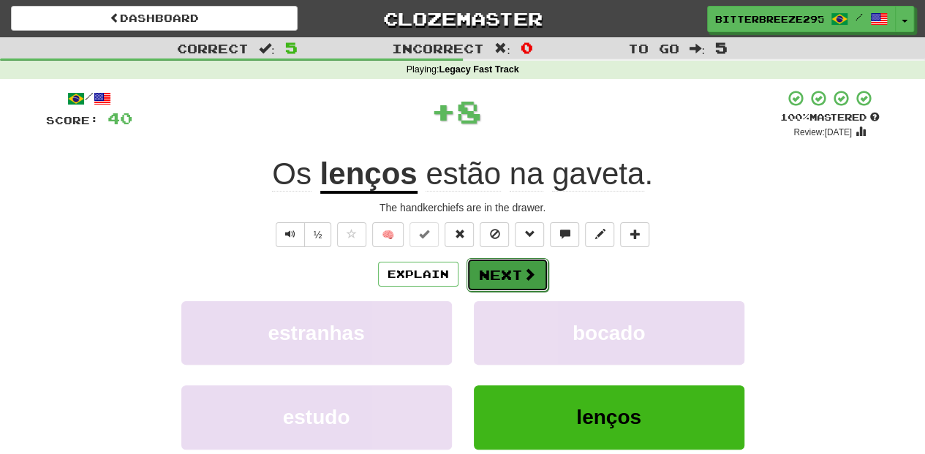
click at [506, 264] on button "Next" at bounding box center [507, 275] width 82 height 34
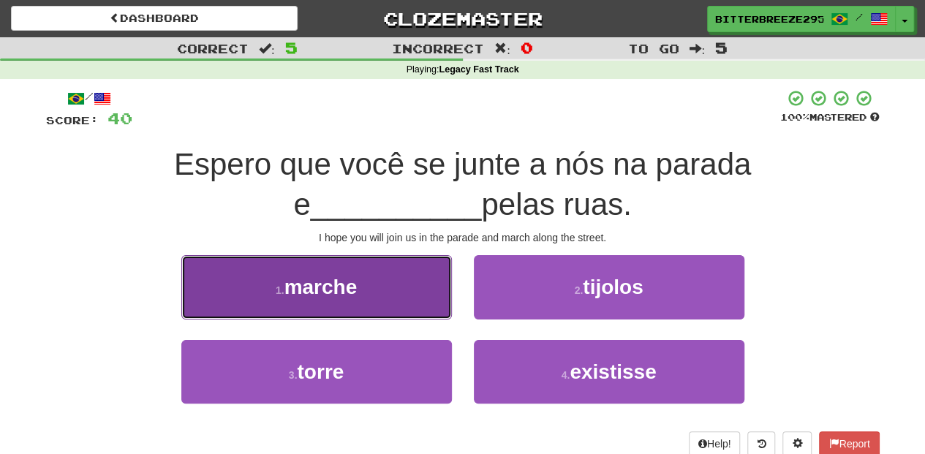
click at [387, 309] on button "1 . marche" at bounding box center [316, 287] width 270 height 64
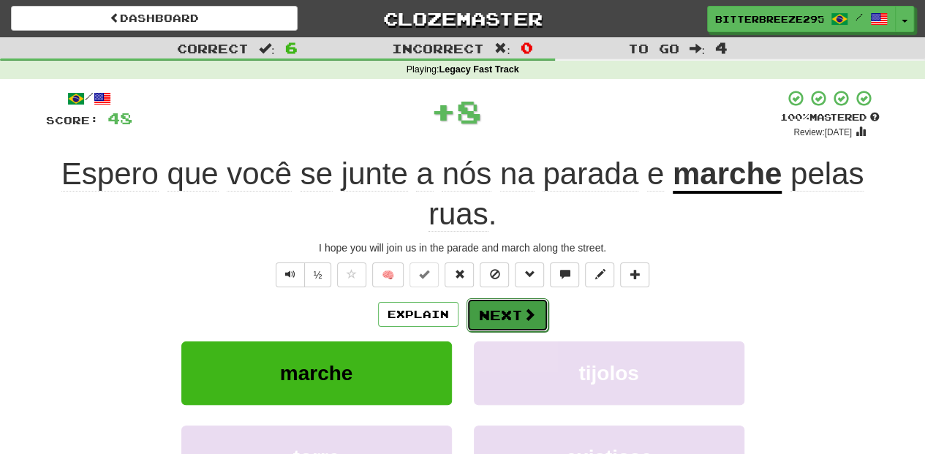
click at [475, 309] on button "Next" at bounding box center [507, 315] width 82 height 34
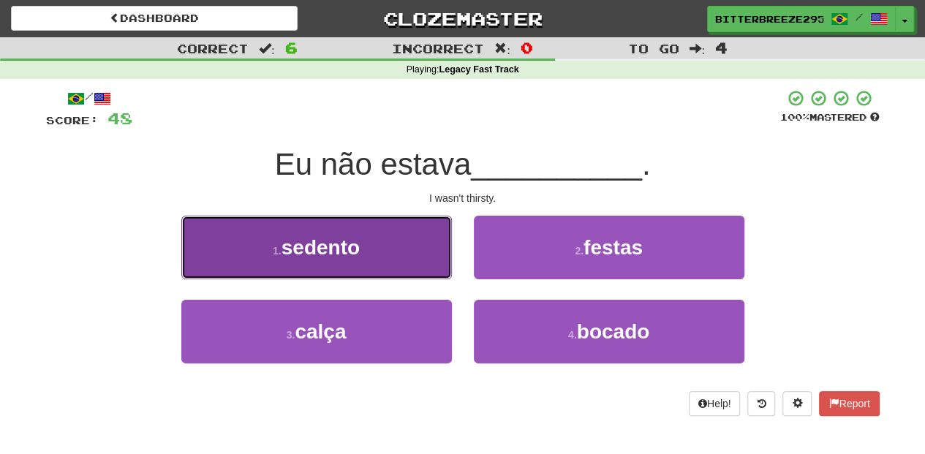
click at [395, 265] on button "1 . sedento" at bounding box center [316, 248] width 270 height 64
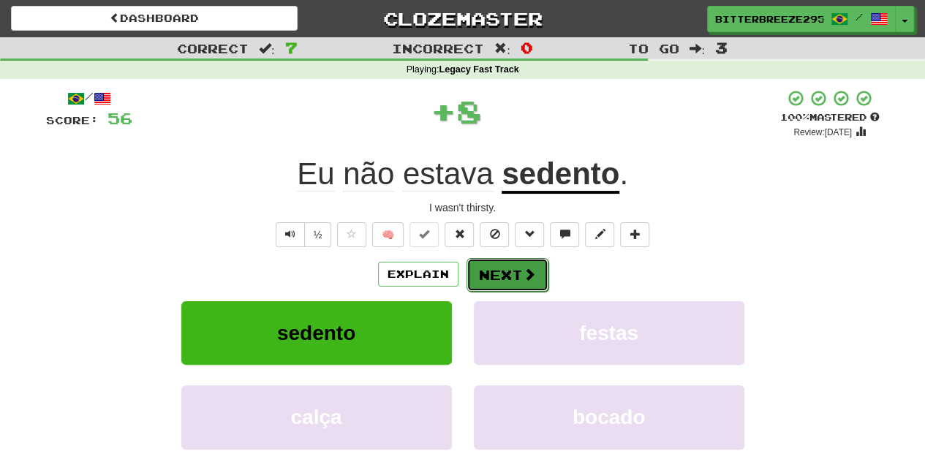
click at [487, 264] on button "Next" at bounding box center [507, 275] width 82 height 34
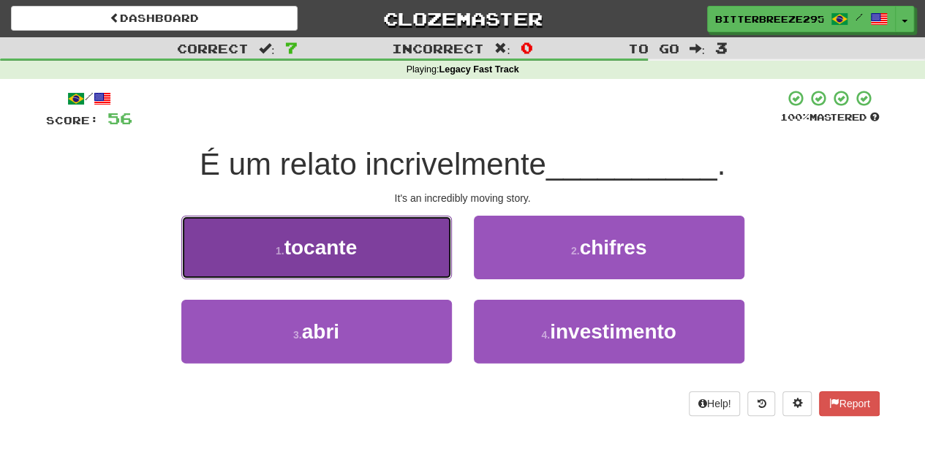
click at [410, 262] on button "1 . tocante" at bounding box center [316, 248] width 270 height 64
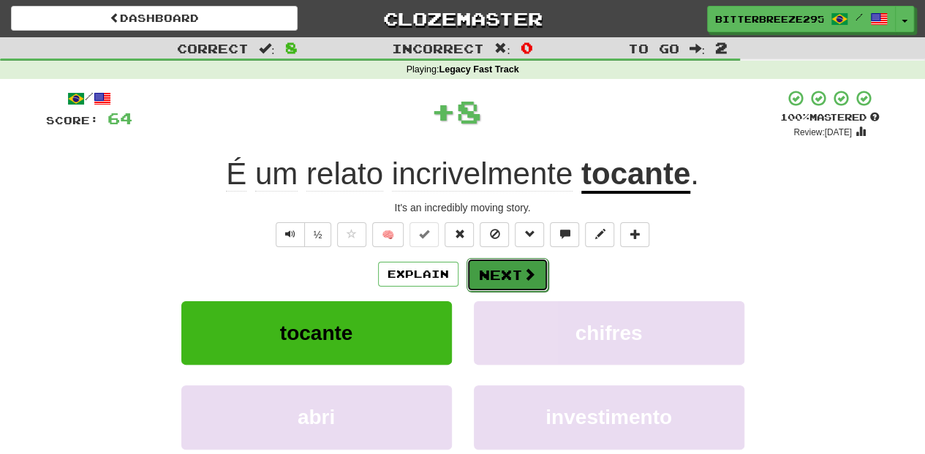
click at [485, 269] on button "Next" at bounding box center [507, 275] width 82 height 34
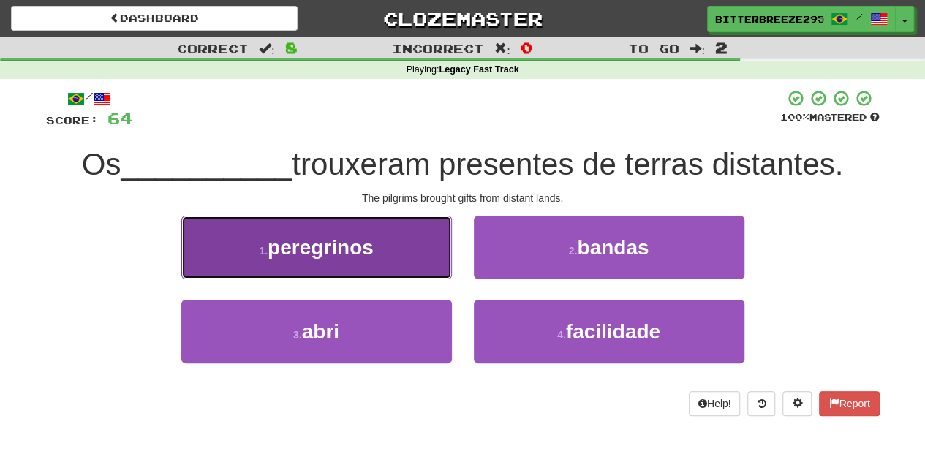
click at [421, 261] on button "1 . peregrinos" at bounding box center [316, 248] width 270 height 64
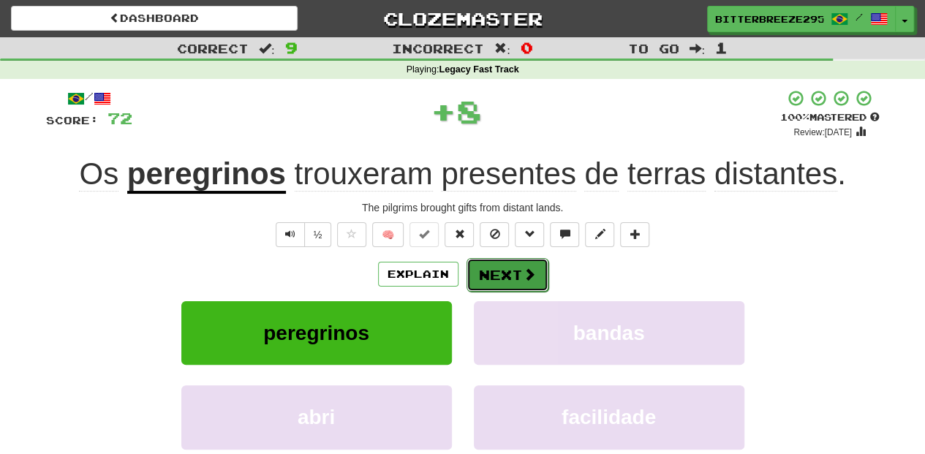
click at [502, 269] on button "Next" at bounding box center [507, 275] width 82 height 34
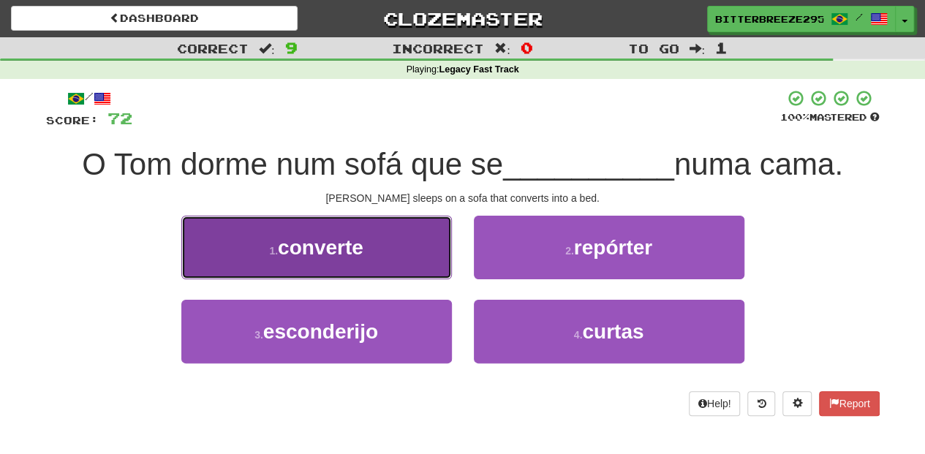
click at [389, 260] on button "1 . converte" at bounding box center [316, 248] width 270 height 64
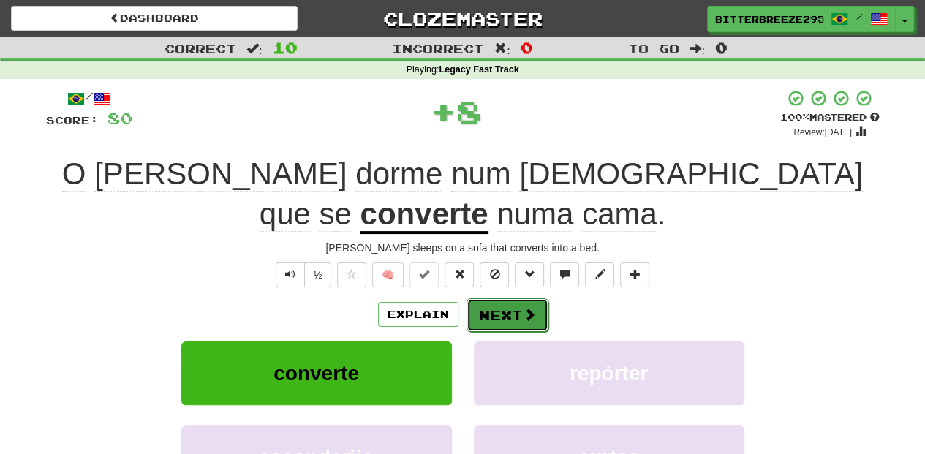
click at [500, 298] on button "Next" at bounding box center [507, 315] width 82 height 34
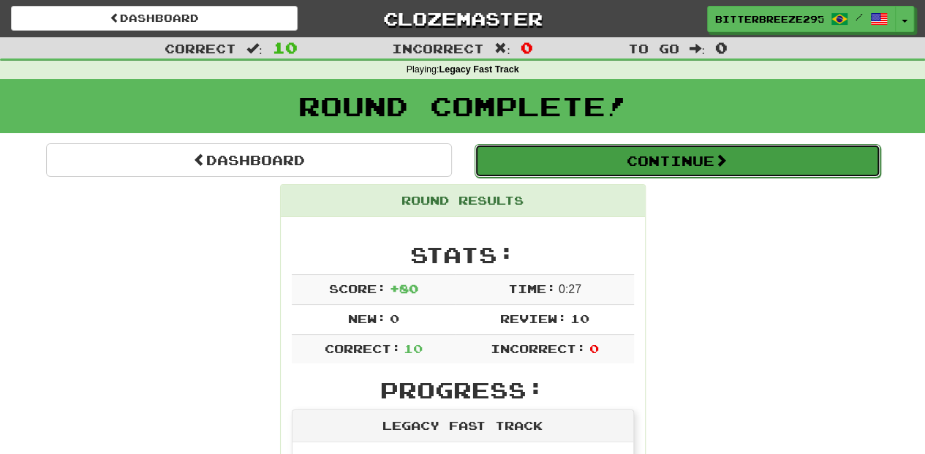
click at [601, 167] on button "Continue" at bounding box center [677, 161] width 406 height 34
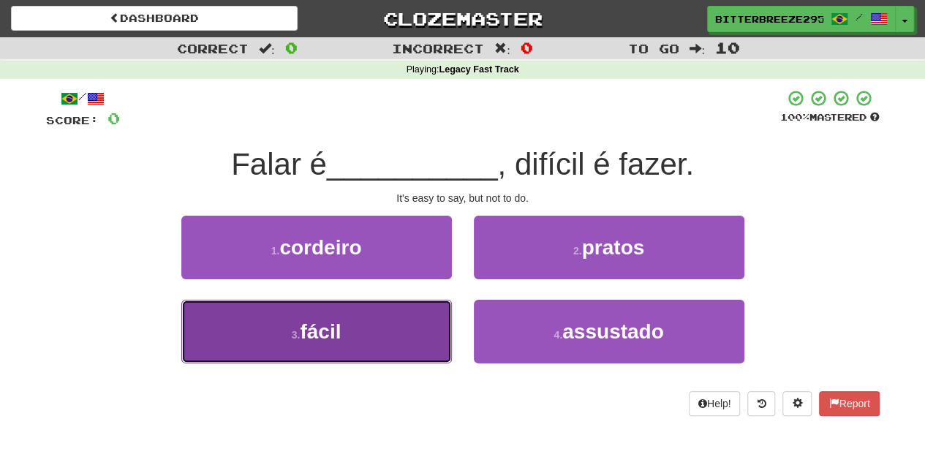
click at [383, 320] on button "3 . fácil" at bounding box center [316, 332] width 270 height 64
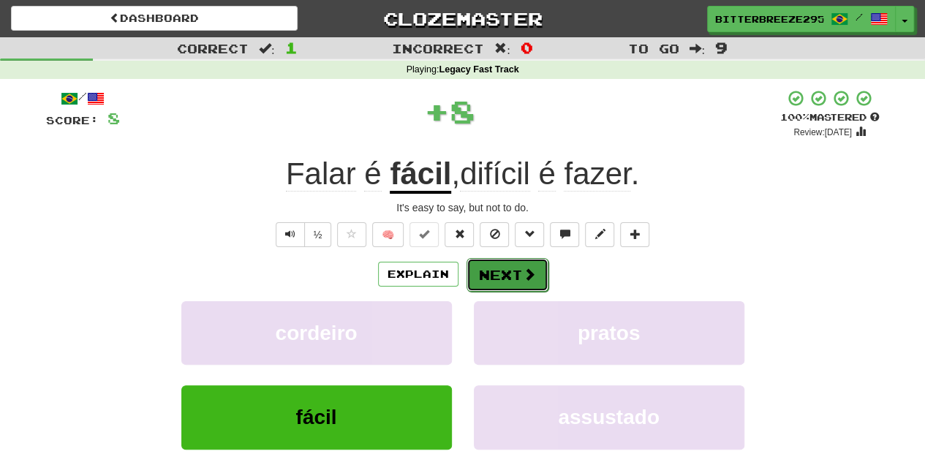
click at [491, 279] on button "Next" at bounding box center [507, 275] width 82 height 34
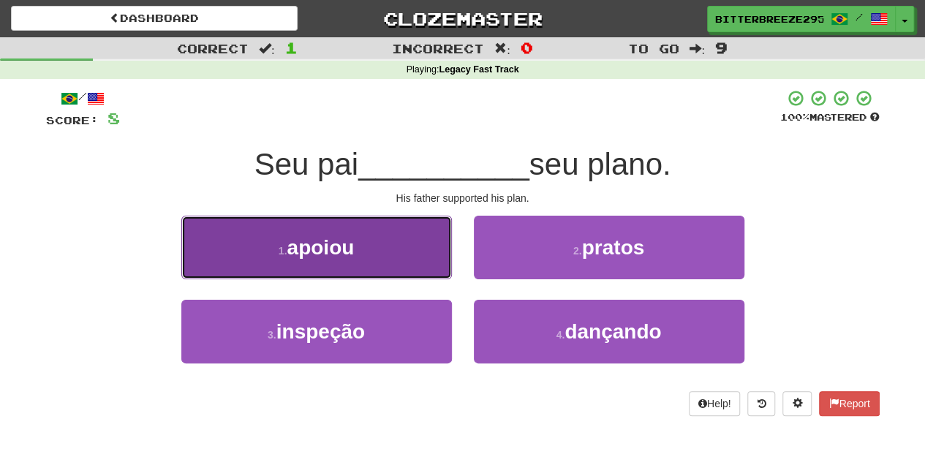
click at [401, 263] on button "1 . apoiou" at bounding box center [316, 248] width 270 height 64
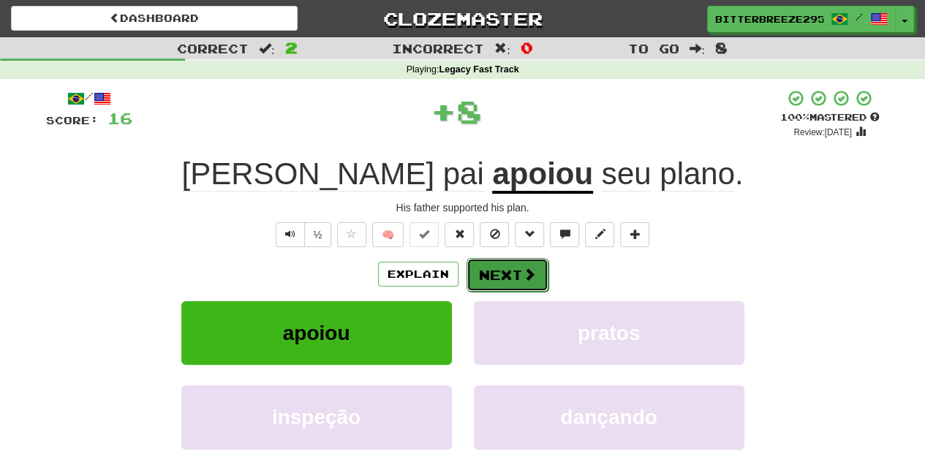
click at [496, 273] on button "Next" at bounding box center [507, 275] width 82 height 34
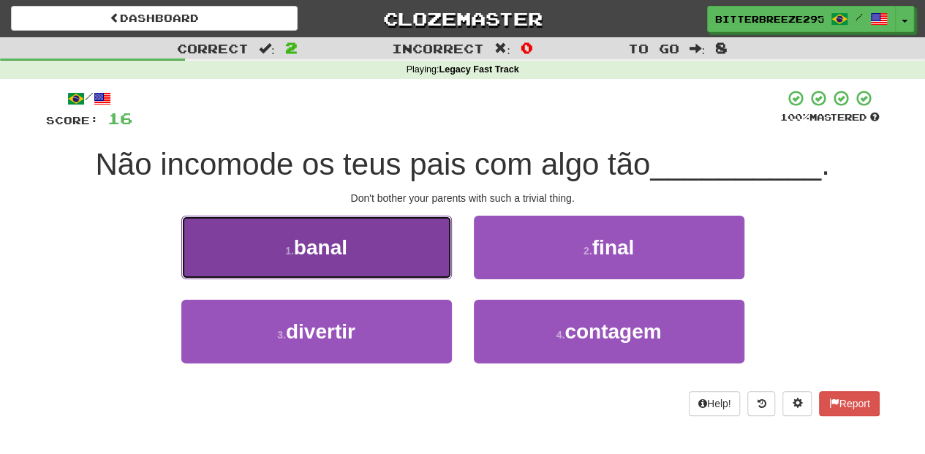
click at [430, 265] on button "1 . banal" at bounding box center [316, 248] width 270 height 64
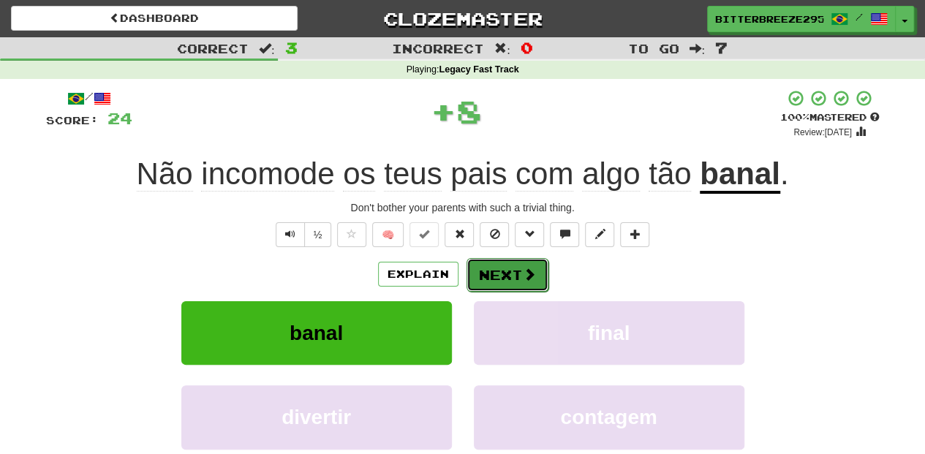
click at [496, 275] on button "Next" at bounding box center [507, 275] width 82 height 34
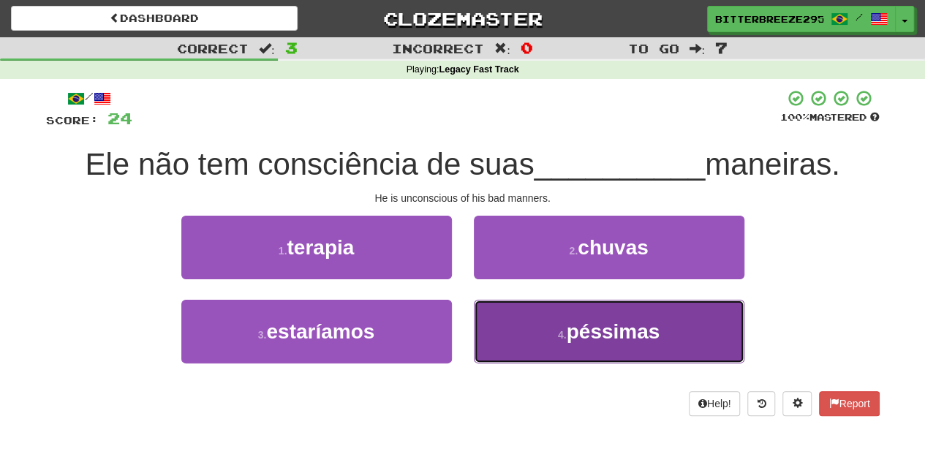
click at [535, 325] on button "4 . péssimas" at bounding box center [609, 332] width 270 height 64
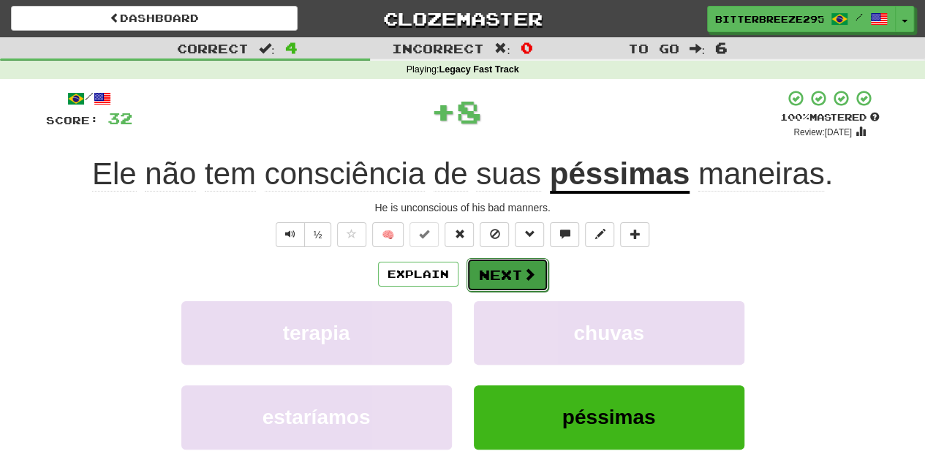
click at [511, 276] on button "Next" at bounding box center [507, 275] width 82 height 34
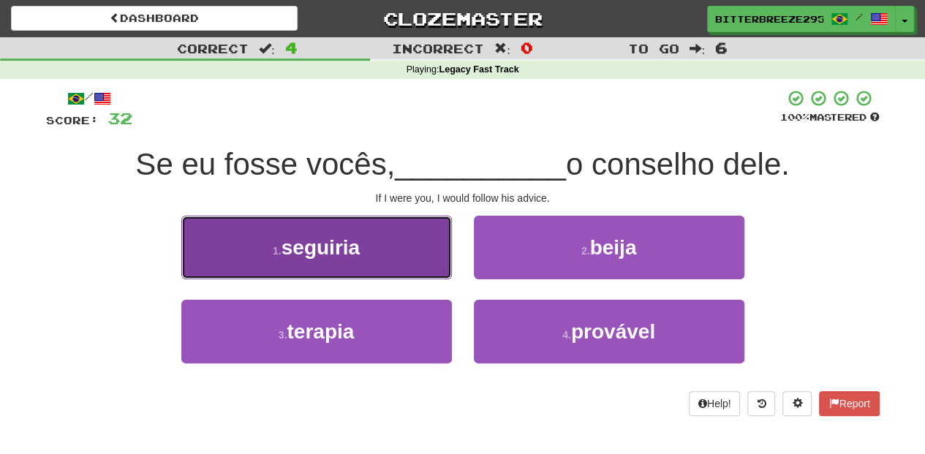
click at [396, 260] on button "1 . seguiria" at bounding box center [316, 248] width 270 height 64
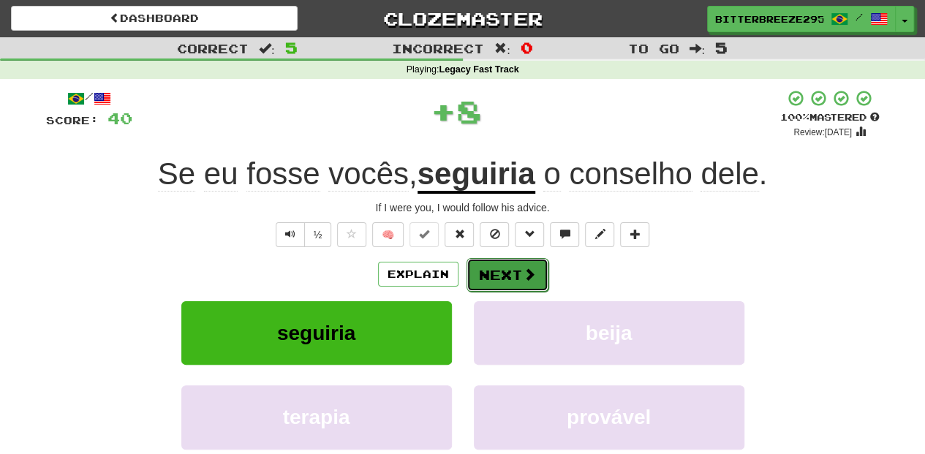
click at [507, 275] on button "Next" at bounding box center [507, 275] width 82 height 34
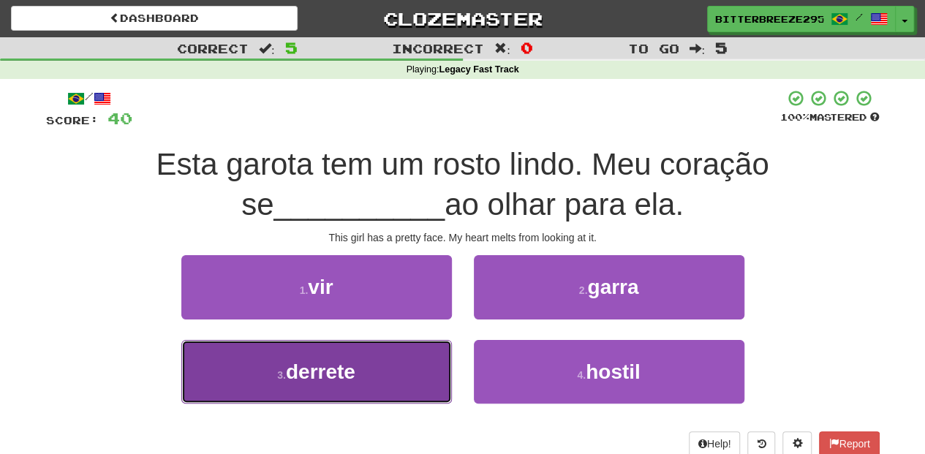
click at [438, 367] on button "3 . derrete" at bounding box center [316, 372] width 270 height 64
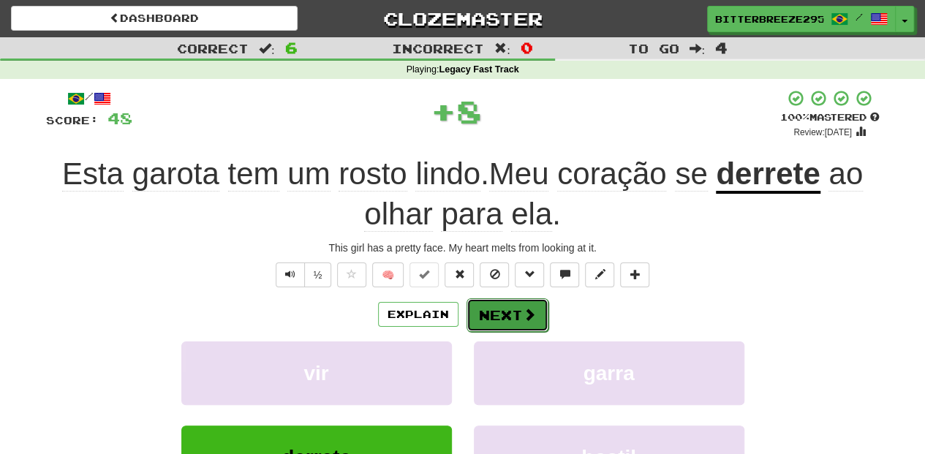
click at [491, 314] on button "Next" at bounding box center [507, 315] width 82 height 34
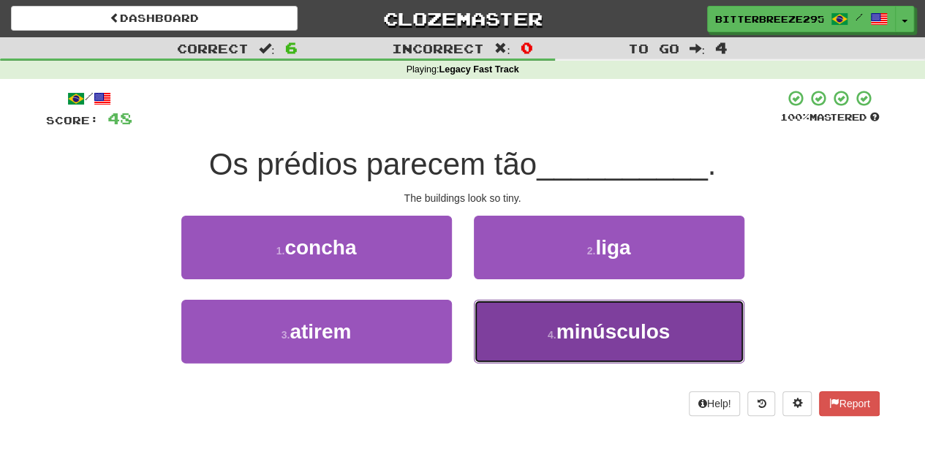
click at [505, 317] on button "4 . minúsculos" at bounding box center [609, 332] width 270 height 64
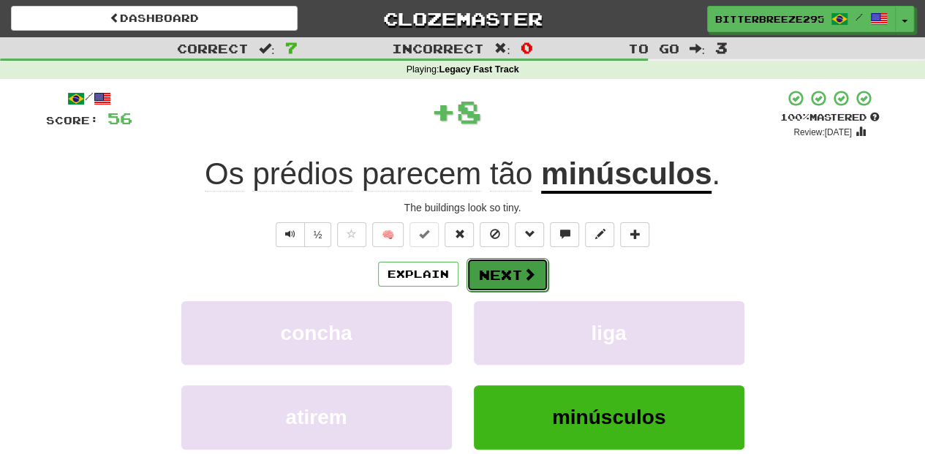
click at [504, 278] on button "Next" at bounding box center [507, 275] width 82 height 34
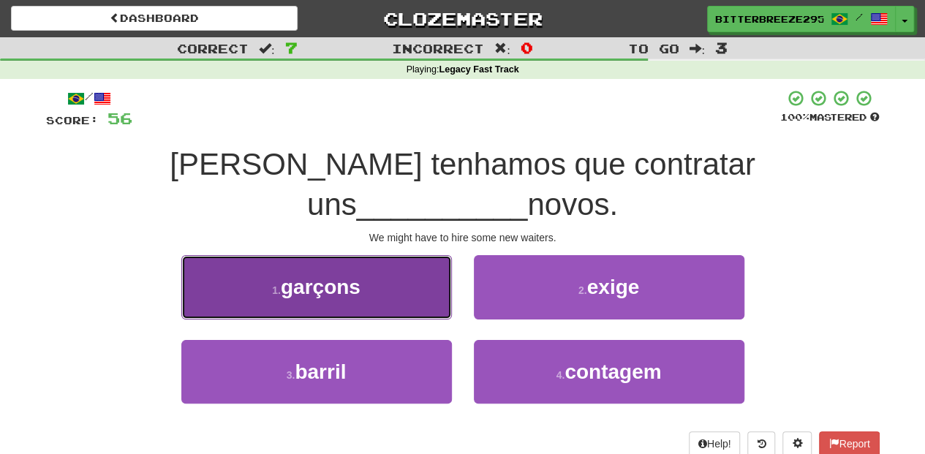
click at [398, 262] on button "1 . garçons" at bounding box center [316, 287] width 270 height 64
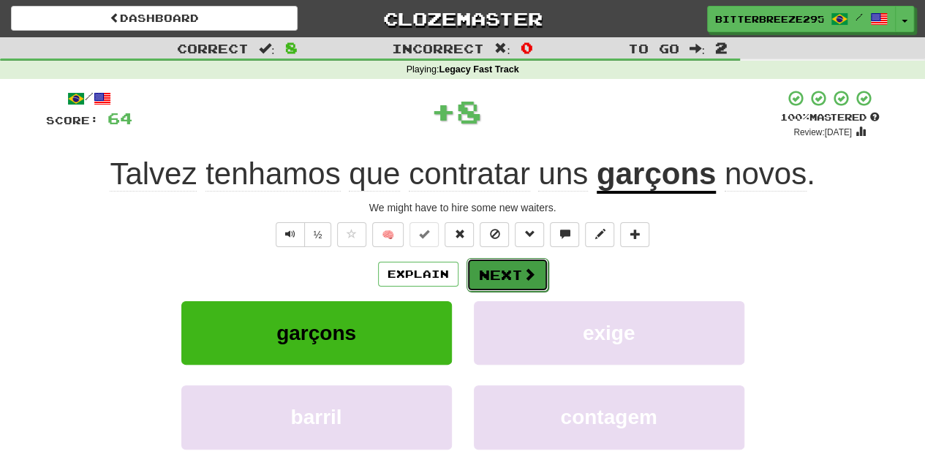
click at [487, 270] on button "Next" at bounding box center [507, 275] width 82 height 34
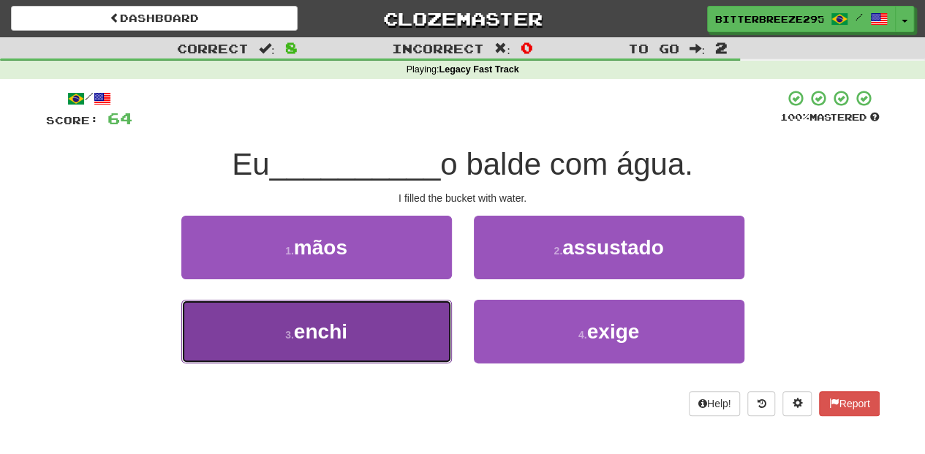
click at [405, 333] on button "3 . enchi" at bounding box center [316, 332] width 270 height 64
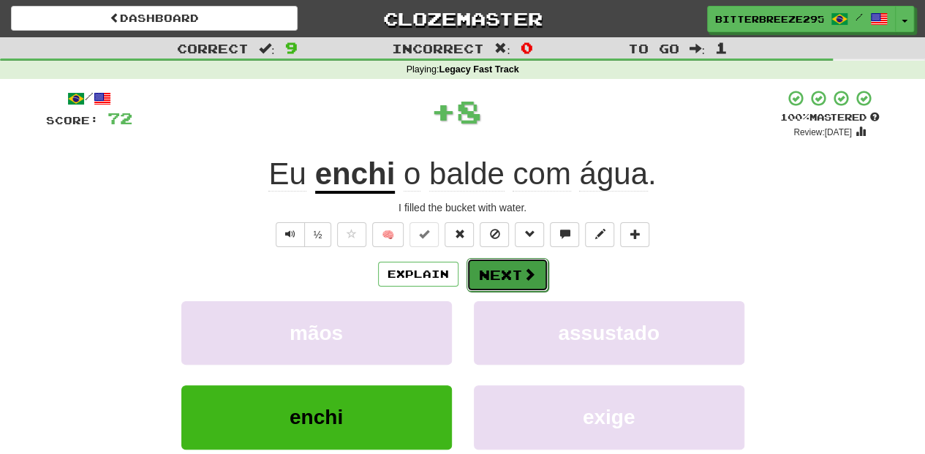
click at [491, 279] on button "Next" at bounding box center [507, 275] width 82 height 34
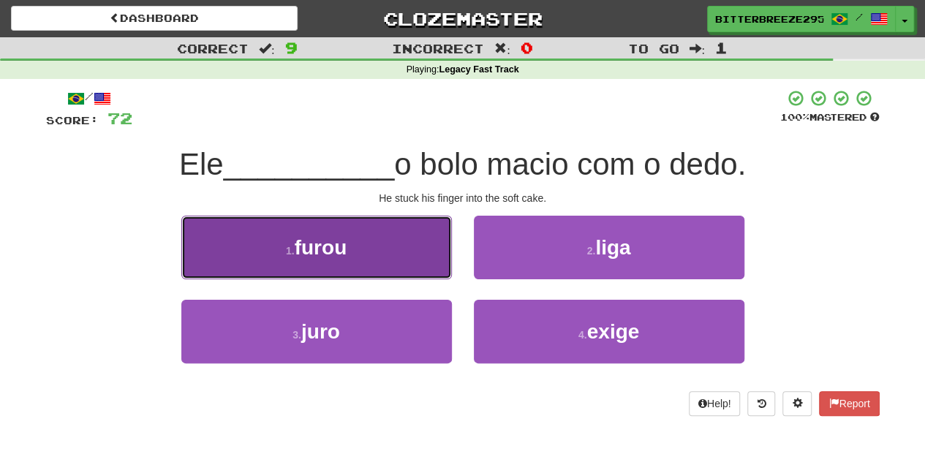
click at [428, 272] on button "1 . furou" at bounding box center [316, 248] width 270 height 64
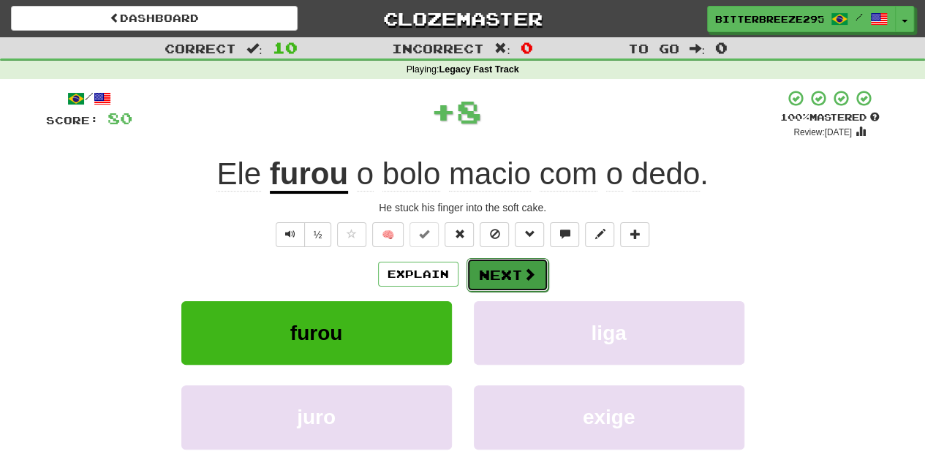
click at [485, 273] on button "Next" at bounding box center [507, 275] width 82 height 34
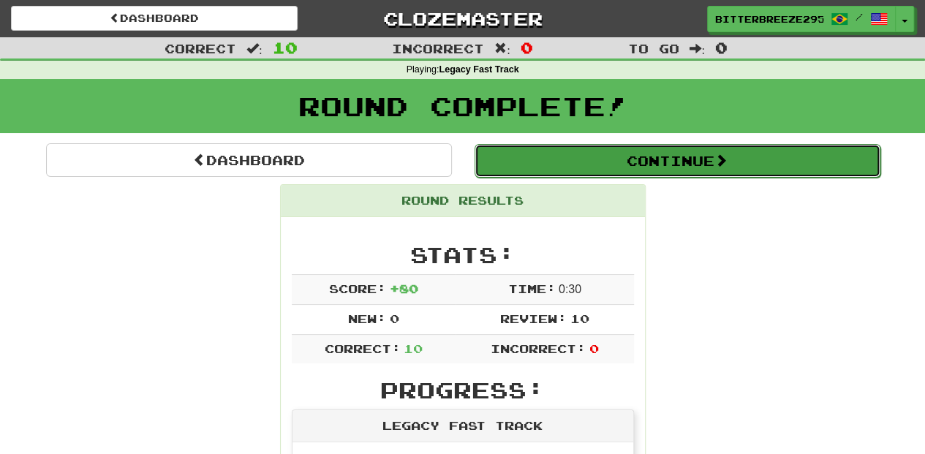
click at [624, 160] on button "Continue" at bounding box center [677, 161] width 406 height 34
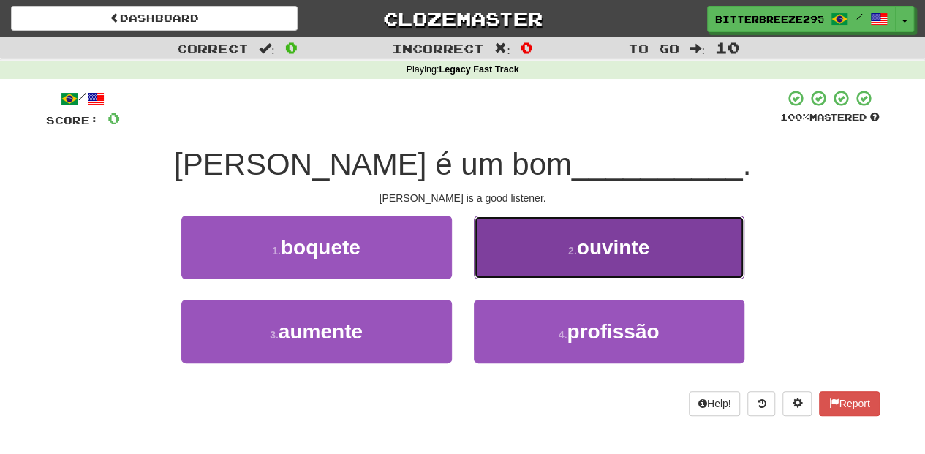
click at [535, 272] on button "2 . ouvinte" at bounding box center [609, 248] width 270 height 64
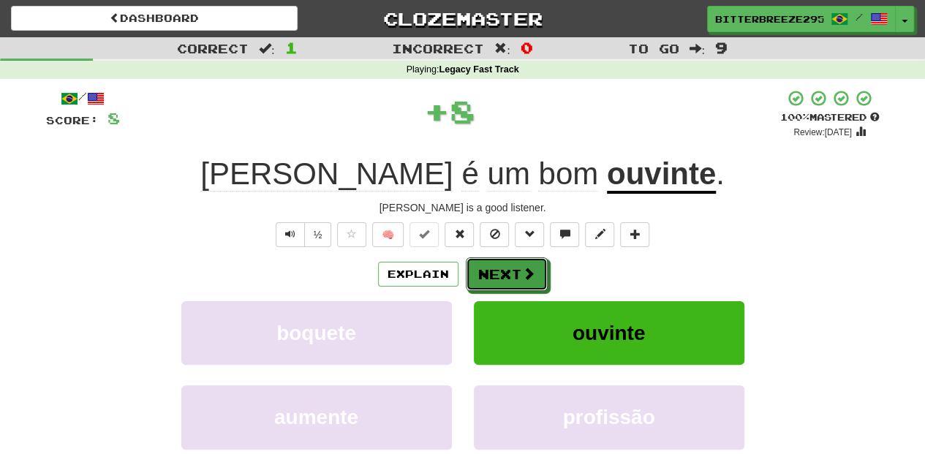
click at [516, 272] on button "Next" at bounding box center [507, 274] width 82 height 34
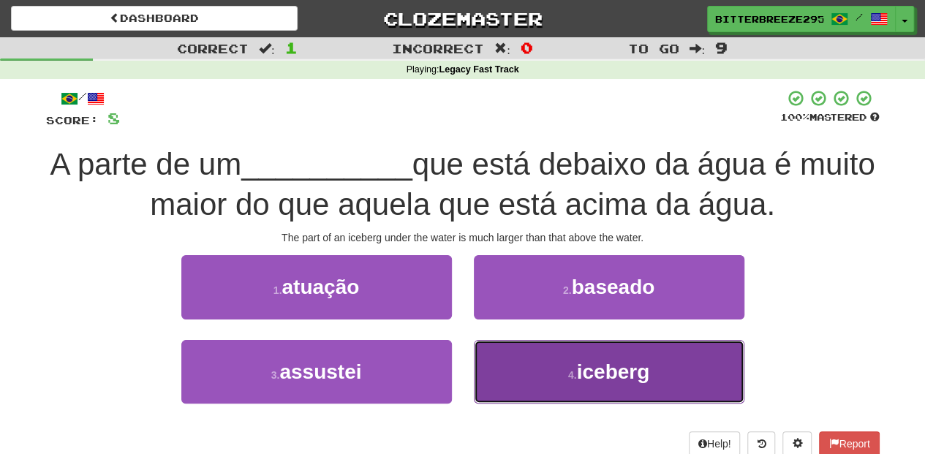
click at [532, 364] on button "4 . iceberg" at bounding box center [609, 372] width 270 height 64
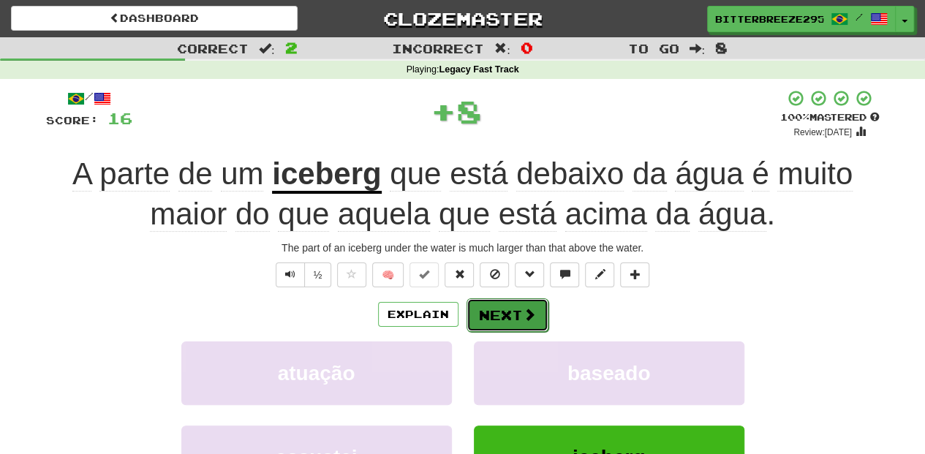
click at [484, 325] on button "Next" at bounding box center [507, 315] width 82 height 34
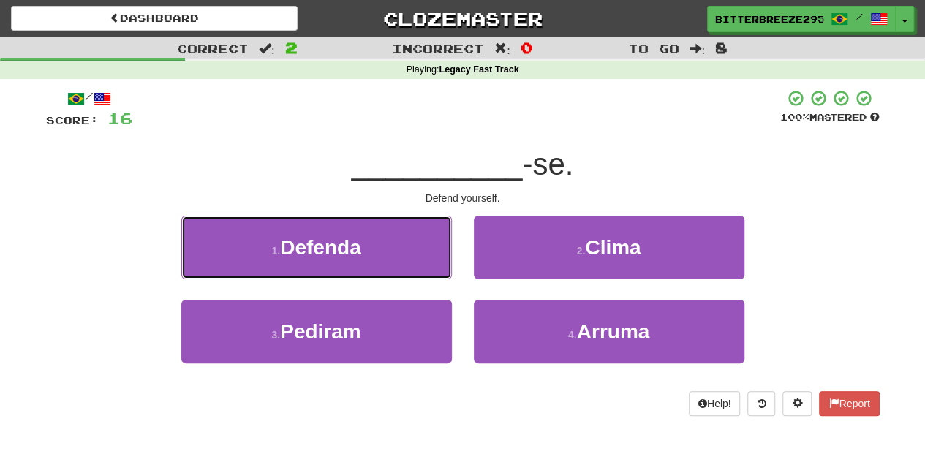
click at [398, 247] on button "1 . Defenda" at bounding box center [316, 248] width 270 height 64
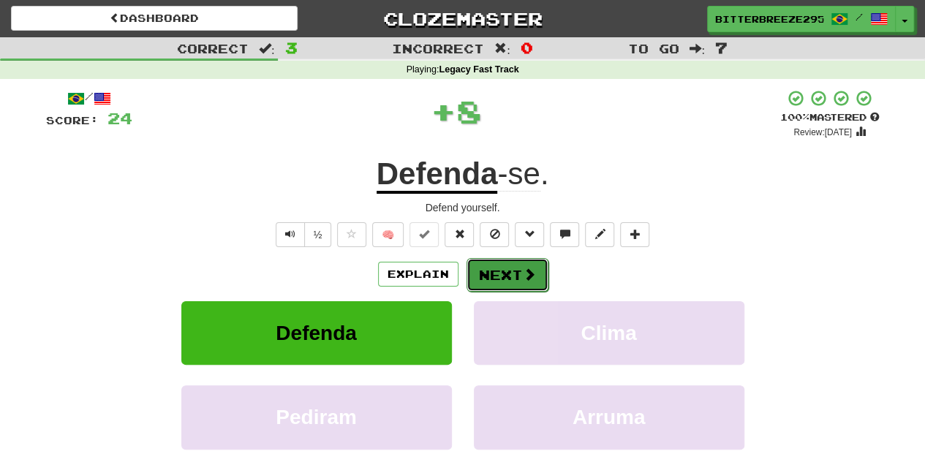
click at [510, 268] on button "Next" at bounding box center [507, 275] width 82 height 34
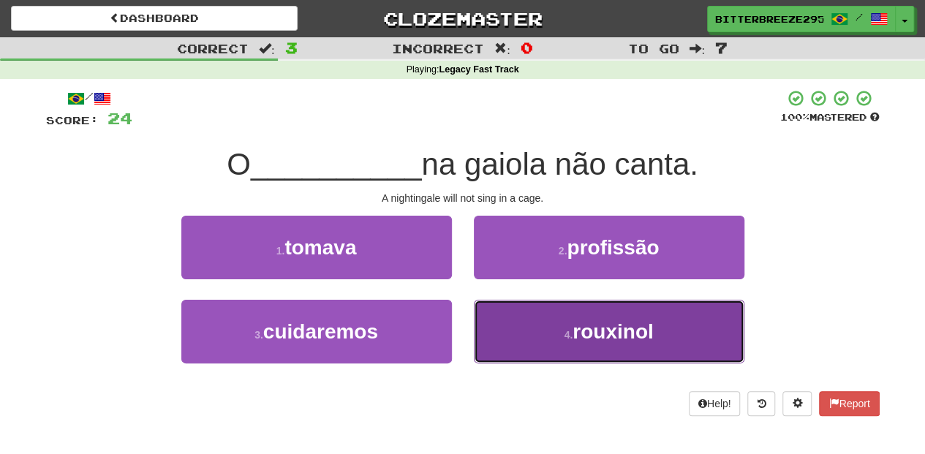
click at [528, 319] on button "4 . rouxinol" at bounding box center [609, 332] width 270 height 64
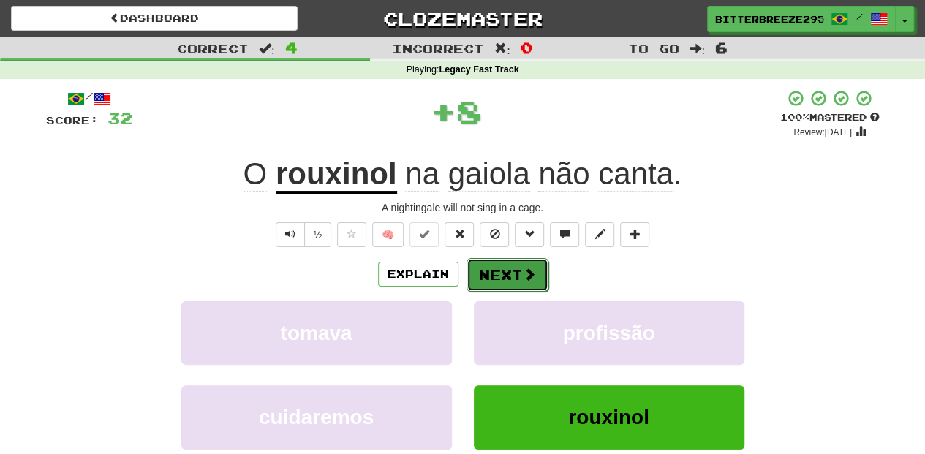
click at [509, 279] on button "Next" at bounding box center [507, 275] width 82 height 34
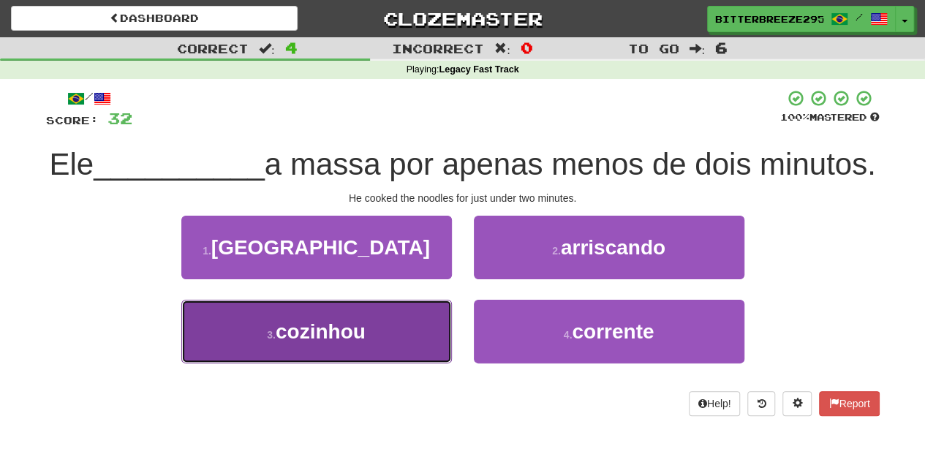
click at [407, 363] on button "3 . cozinhou" at bounding box center [316, 332] width 270 height 64
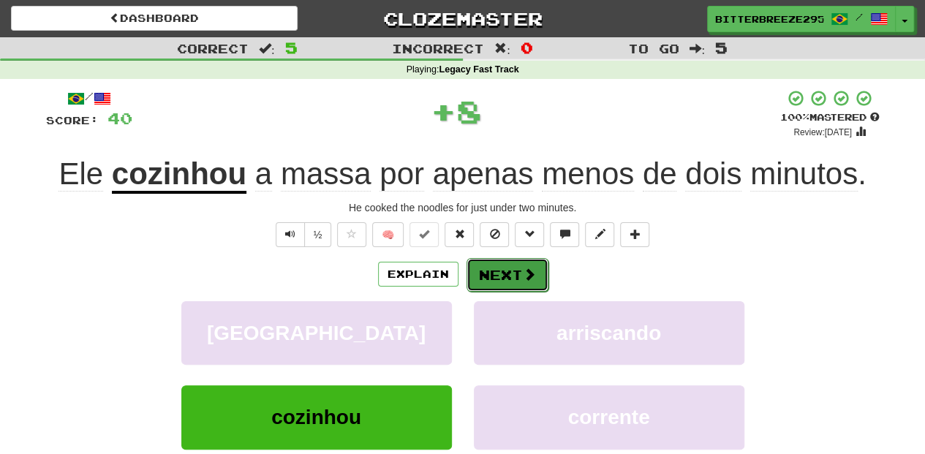
click at [513, 279] on button "Next" at bounding box center [507, 275] width 82 height 34
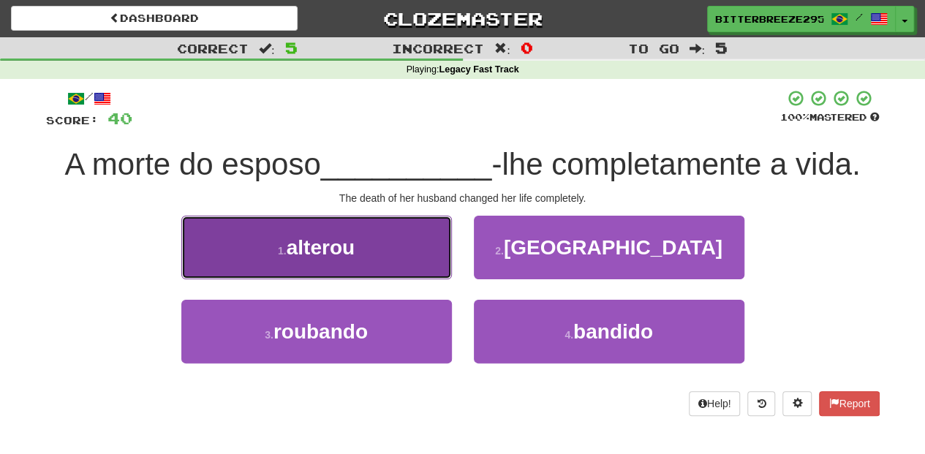
click at [400, 273] on button "1 . alterou" at bounding box center [316, 248] width 270 height 64
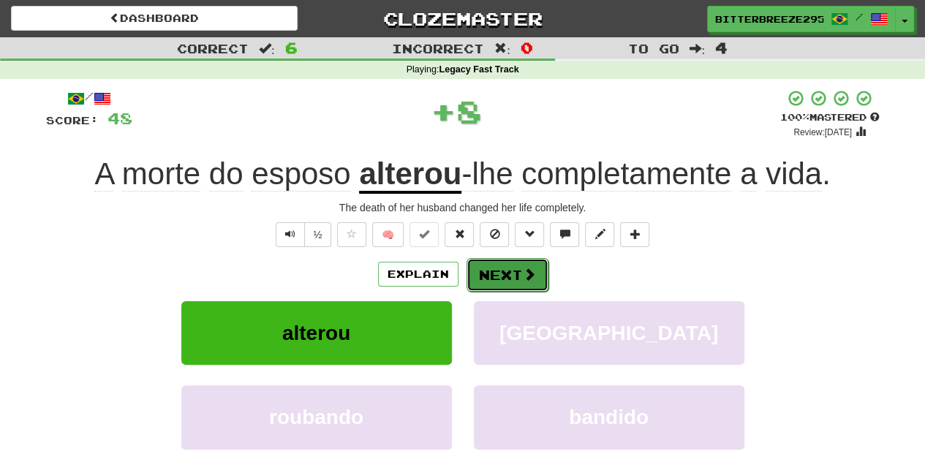
click at [480, 272] on button "Next" at bounding box center [507, 275] width 82 height 34
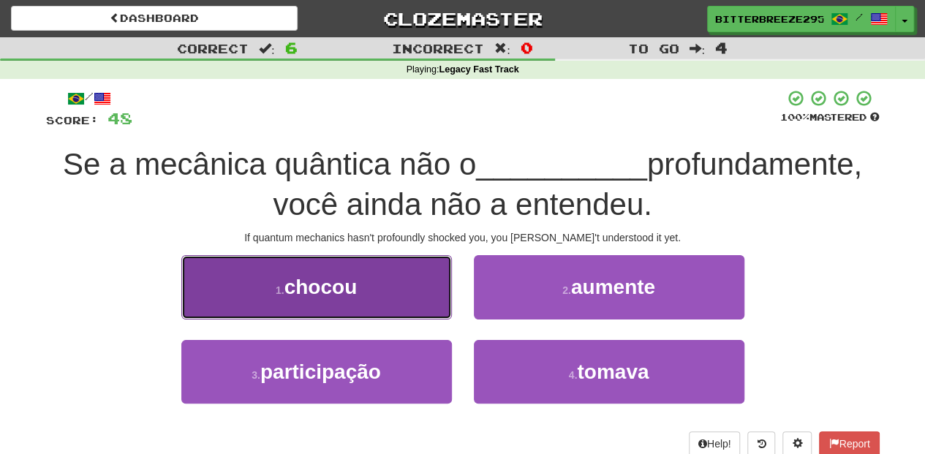
click at [379, 293] on button "1 . chocou" at bounding box center [316, 287] width 270 height 64
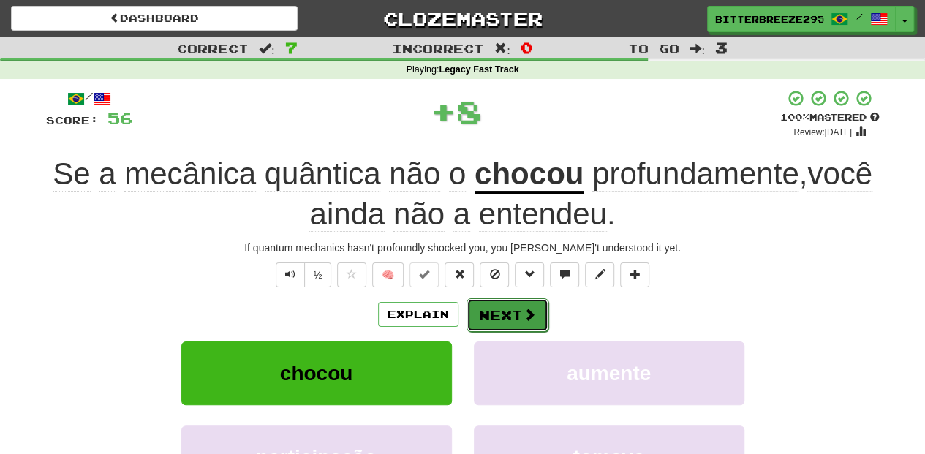
click at [508, 303] on button "Next" at bounding box center [507, 315] width 82 height 34
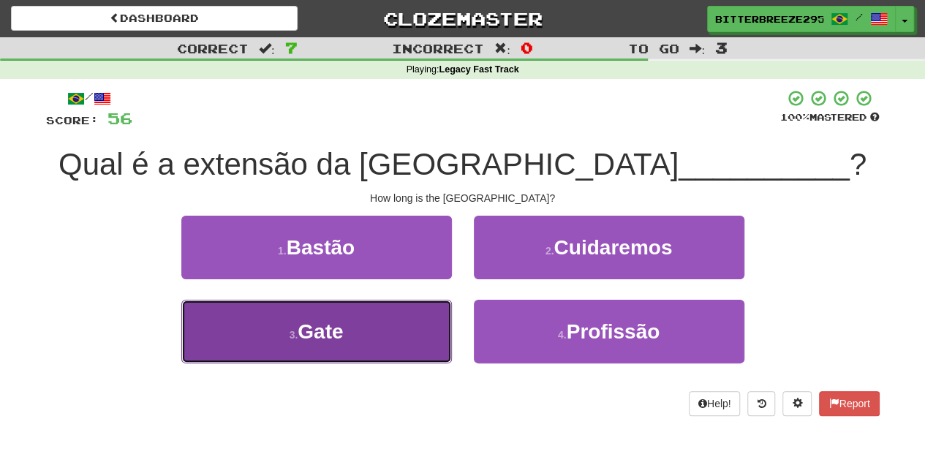
click at [427, 328] on button "3 . Gate" at bounding box center [316, 332] width 270 height 64
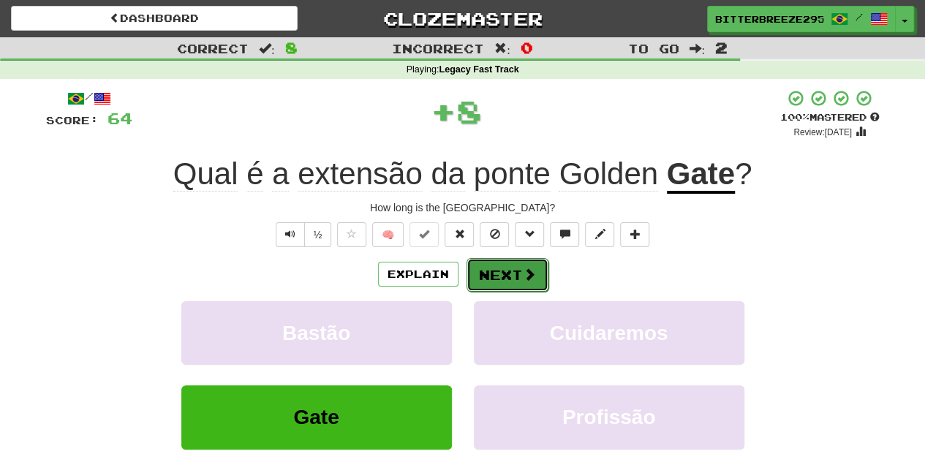
click at [492, 273] on button "Next" at bounding box center [507, 275] width 82 height 34
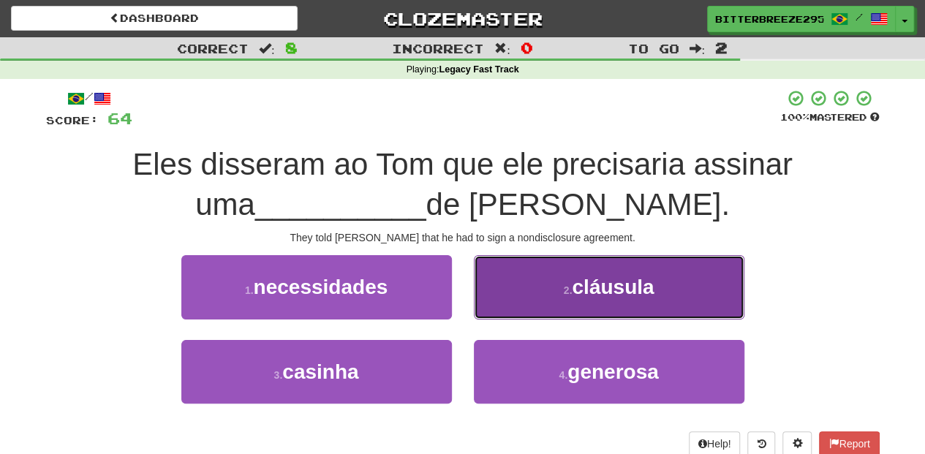
click at [518, 303] on button "2 . cláusula" at bounding box center [609, 287] width 270 height 64
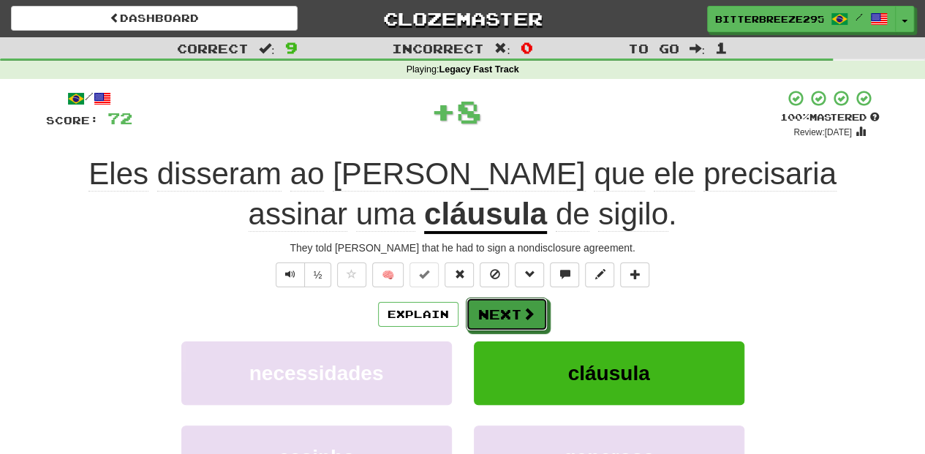
click at [518, 303] on button "Next" at bounding box center [507, 315] width 82 height 34
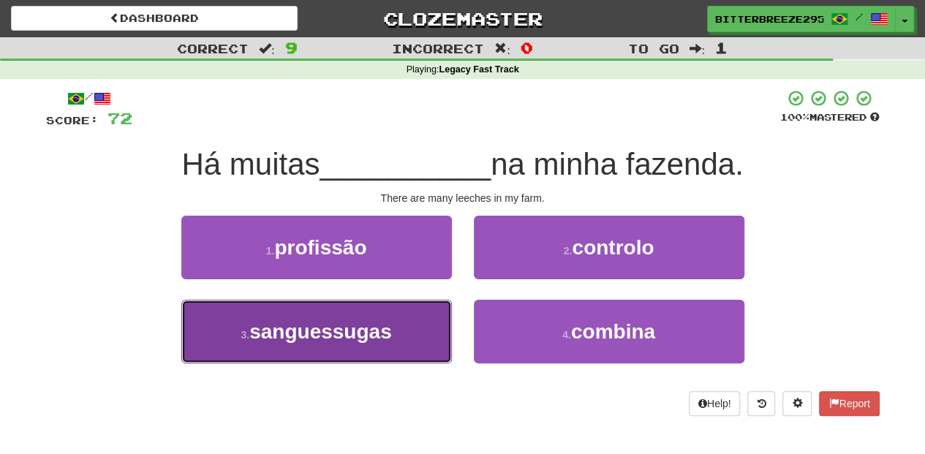
click at [428, 345] on button "3 . sanguessugas" at bounding box center [316, 332] width 270 height 64
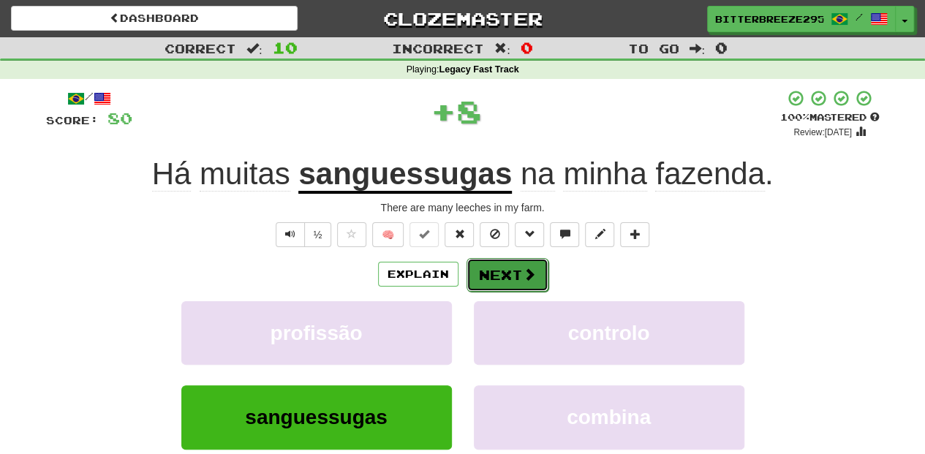
click at [487, 273] on button "Next" at bounding box center [507, 275] width 82 height 34
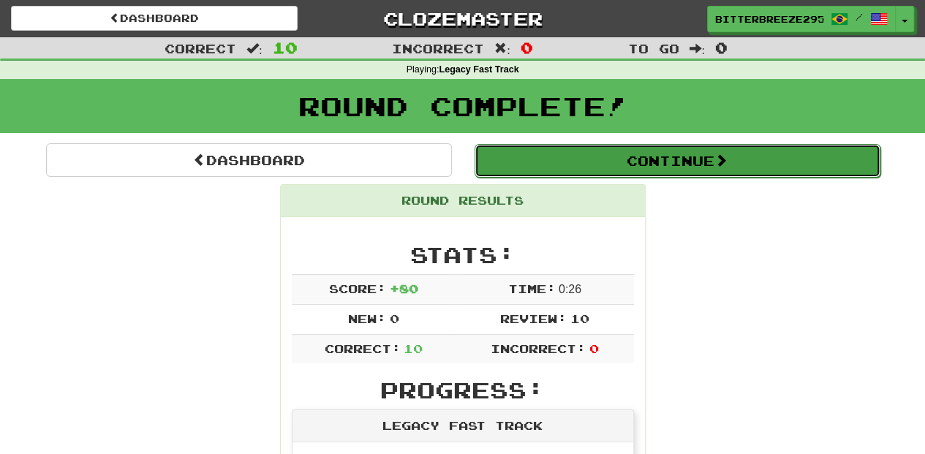
click at [588, 157] on button "Continue" at bounding box center [677, 161] width 406 height 34
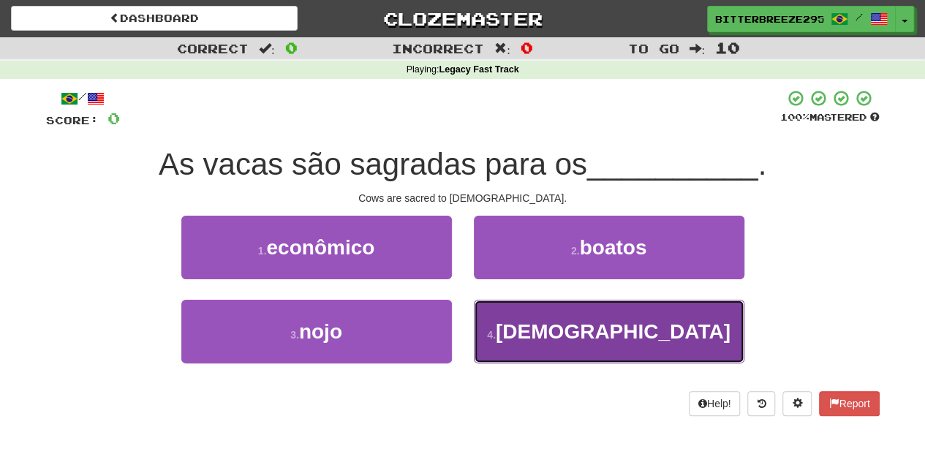
click at [522, 329] on button "4 . hindus" at bounding box center [609, 332] width 270 height 64
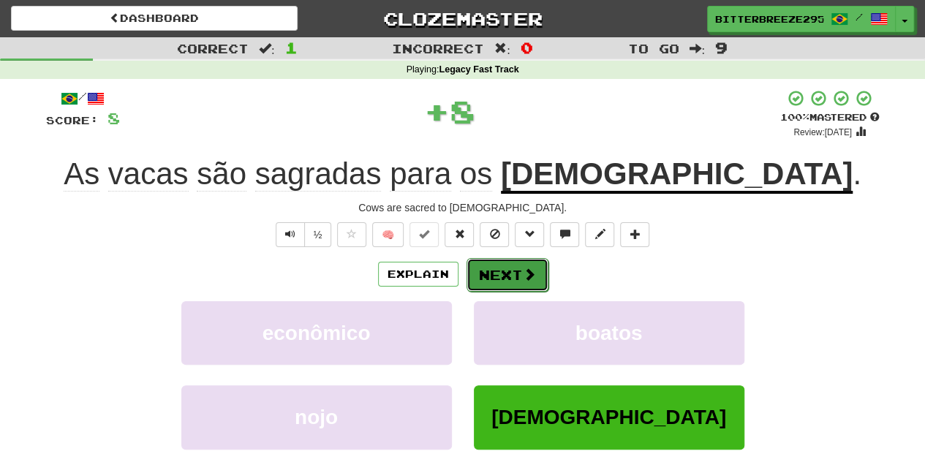
click at [493, 273] on button "Next" at bounding box center [507, 275] width 82 height 34
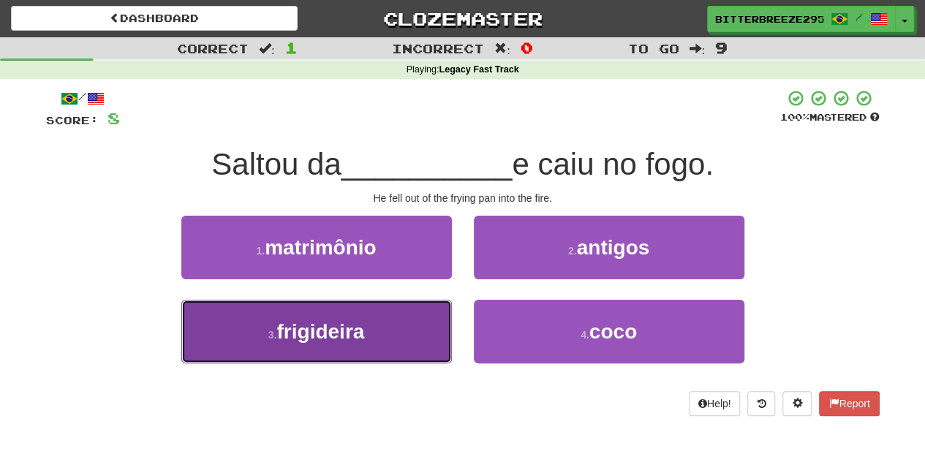
click at [395, 325] on button "3 . frigideira" at bounding box center [316, 332] width 270 height 64
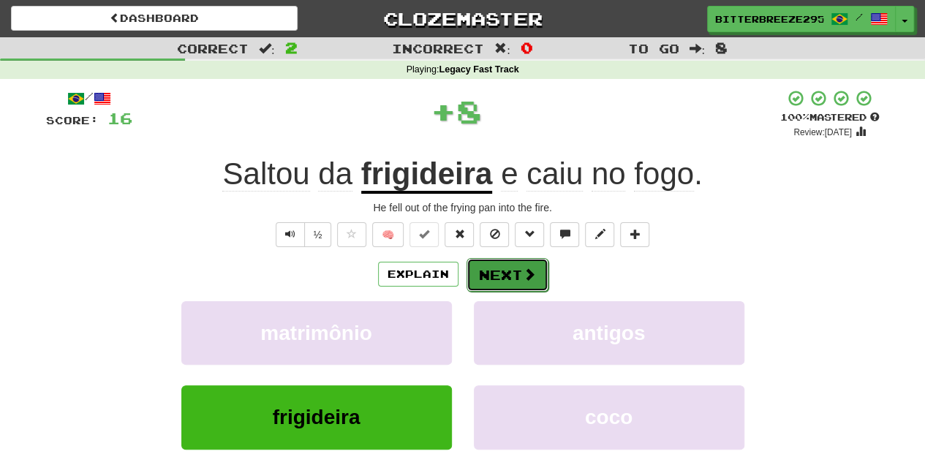
click at [485, 269] on button "Next" at bounding box center [507, 275] width 82 height 34
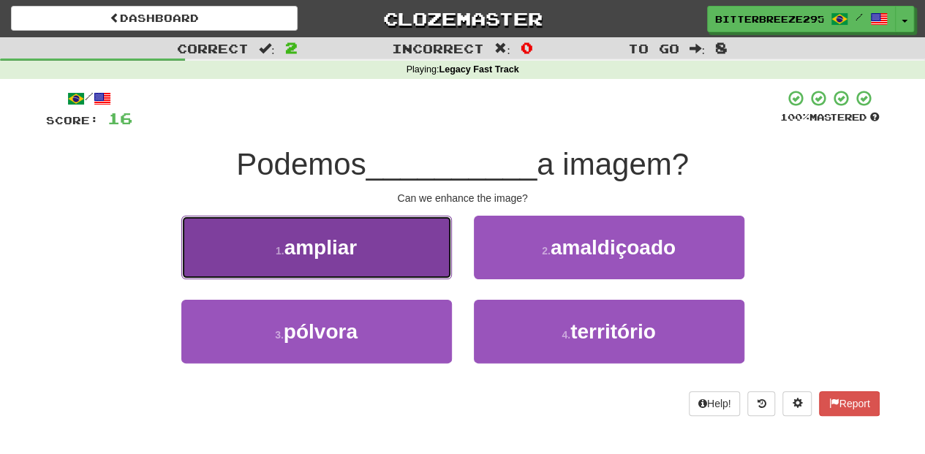
click at [380, 268] on button "1 . ampliar" at bounding box center [316, 248] width 270 height 64
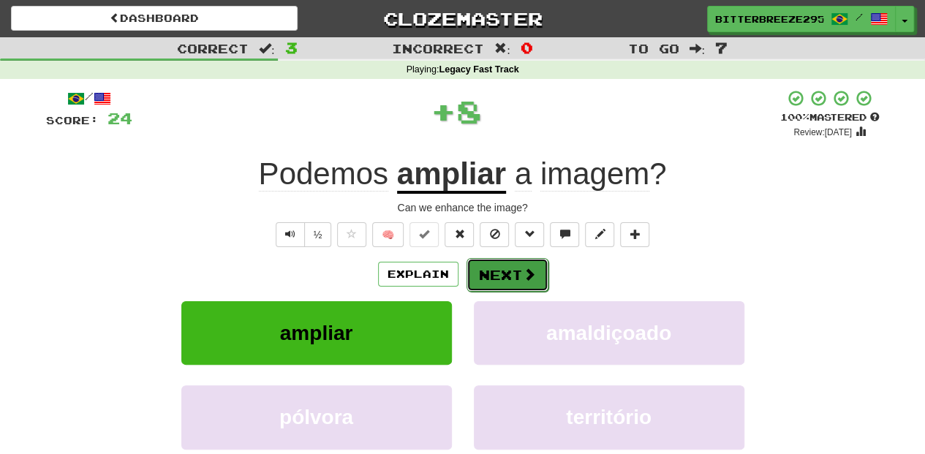
click at [493, 272] on button "Next" at bounding box center [507, 275] width 82 height 34
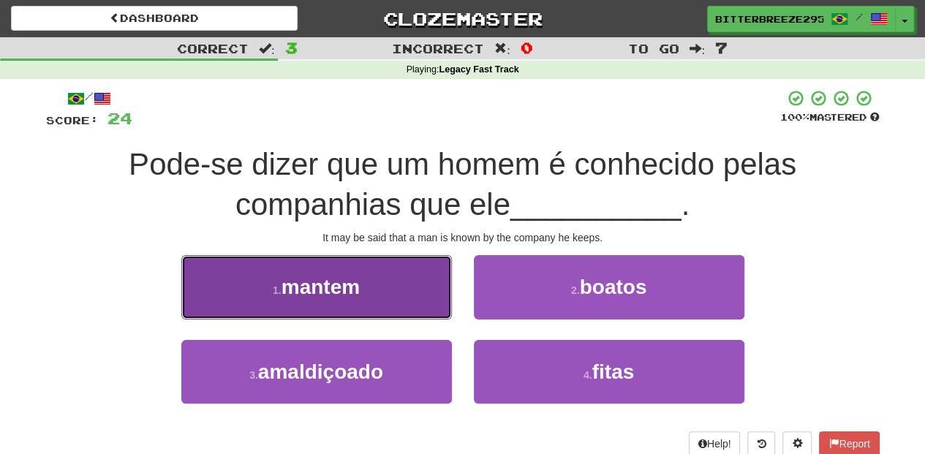
click at [386, 310] on button "1 . mantem" at bounding box center [316, 287] width 270 height 64
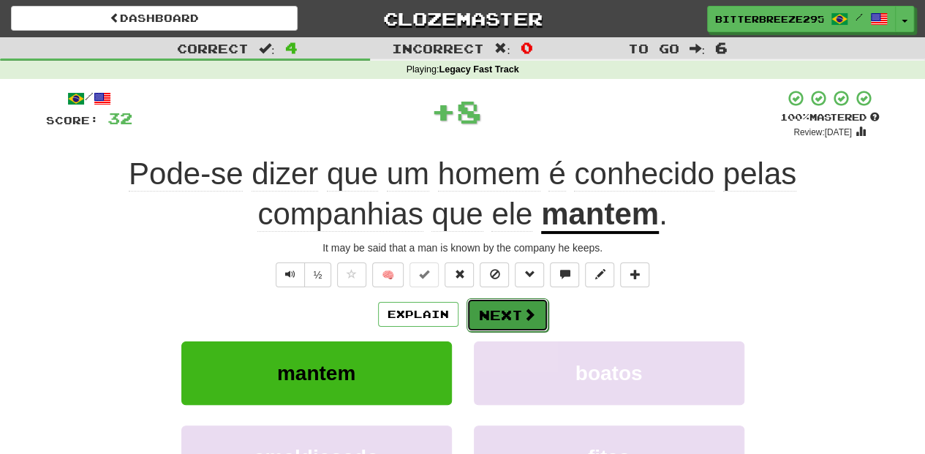
click at [503, 302] on button "Next" at bounding box center [507, 315] width 82 height 34
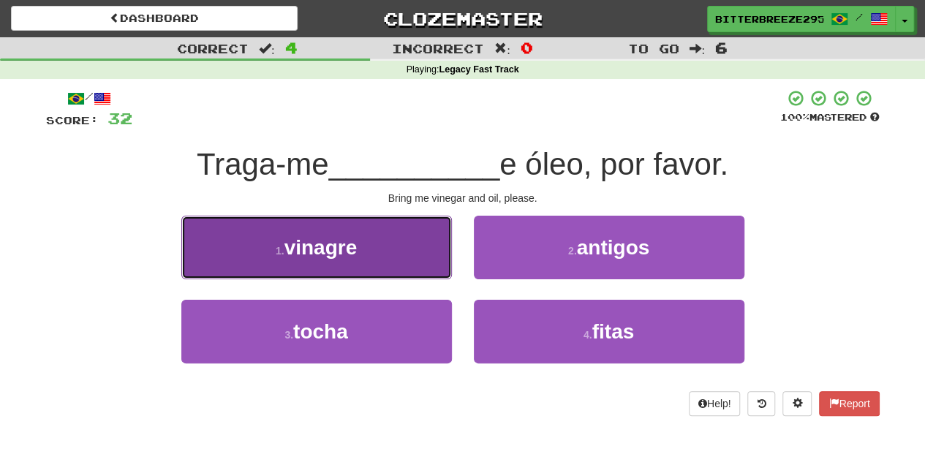
click at [395, 262] on button "1 . vinagre" at bounding box center [316, 248] width 270 height 64
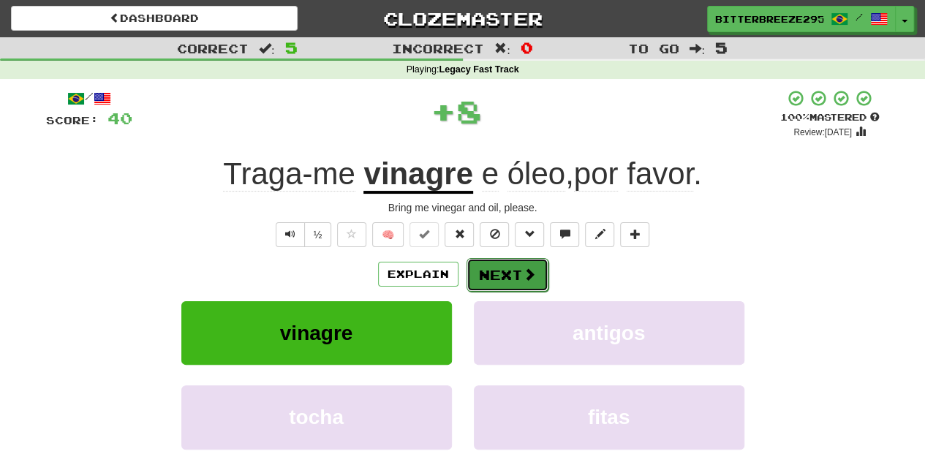
click at [477, 278] on button "Next" at bounding box center [507, 275] width 82 height 34
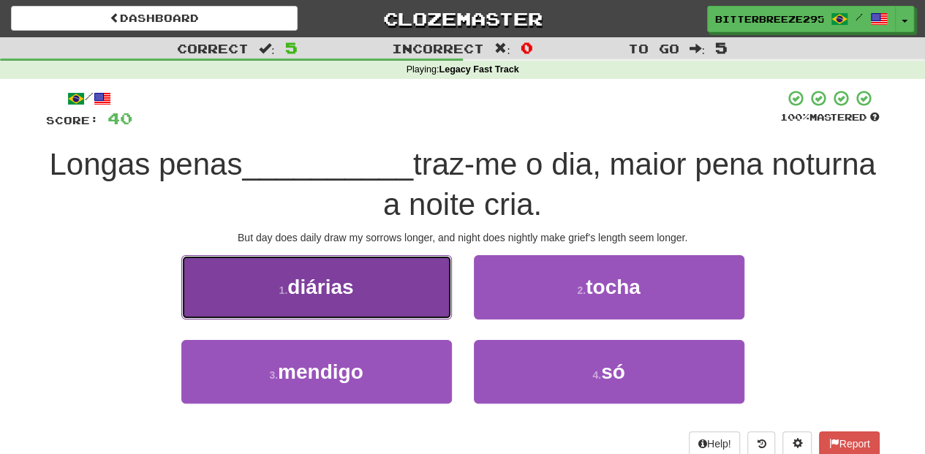
click at [428, 314] on button "1 . diárias" at bounding box center [316, 287] width 270 height 64
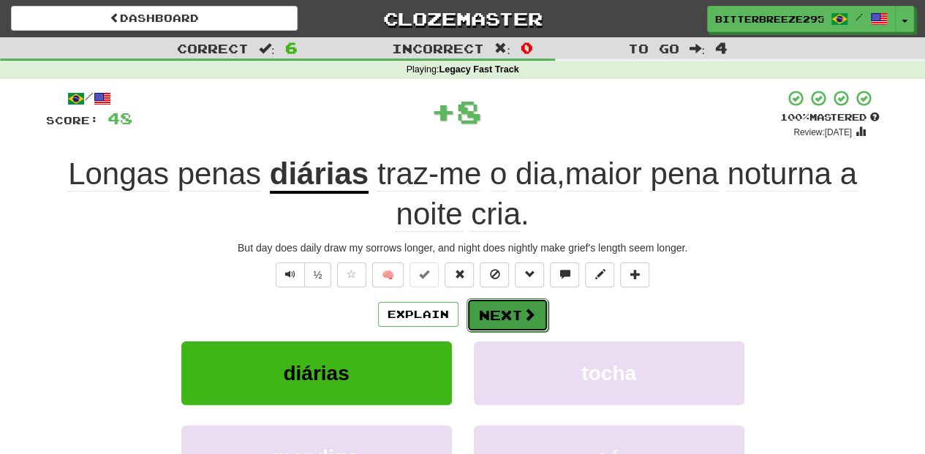
click at [490, 306] on button "Next" at bounding box center [507, 315] width 82 height 34
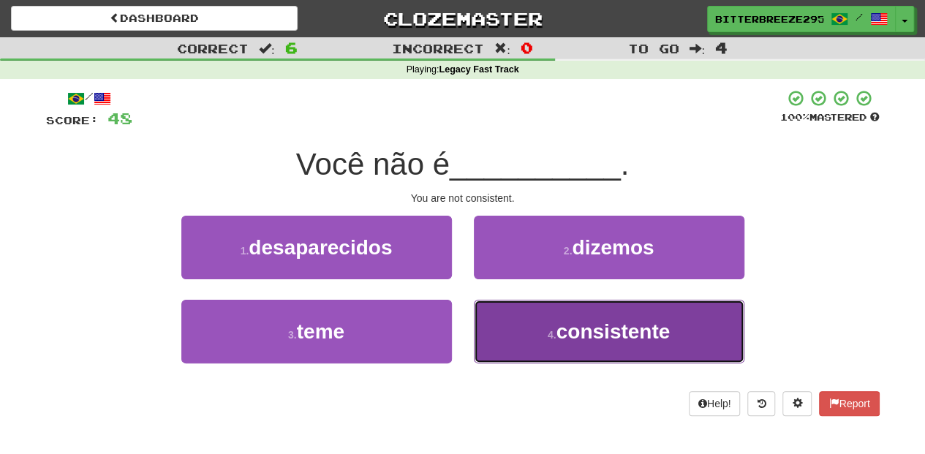
click at [534, 330] on button "4 . consistente" at bounding box center [609, 332] width 270 height 64
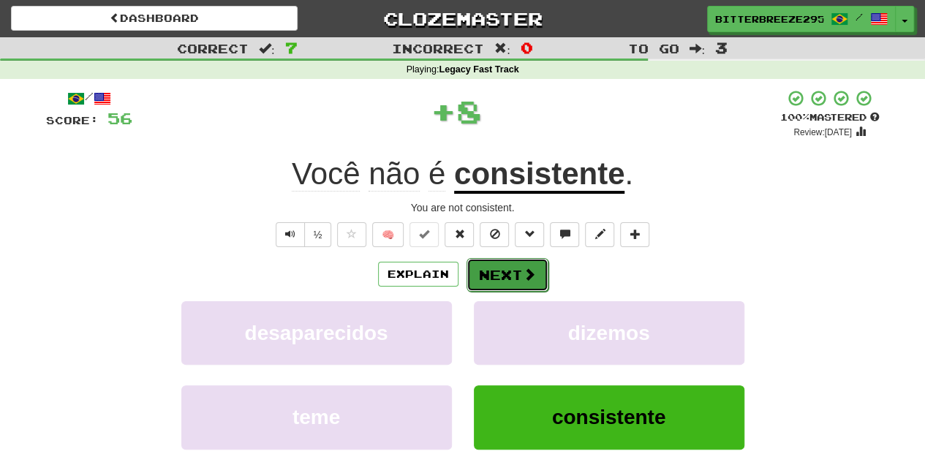
click at [501, 272] on button "Next" at bounding box center [507, 275] width 82 height 34
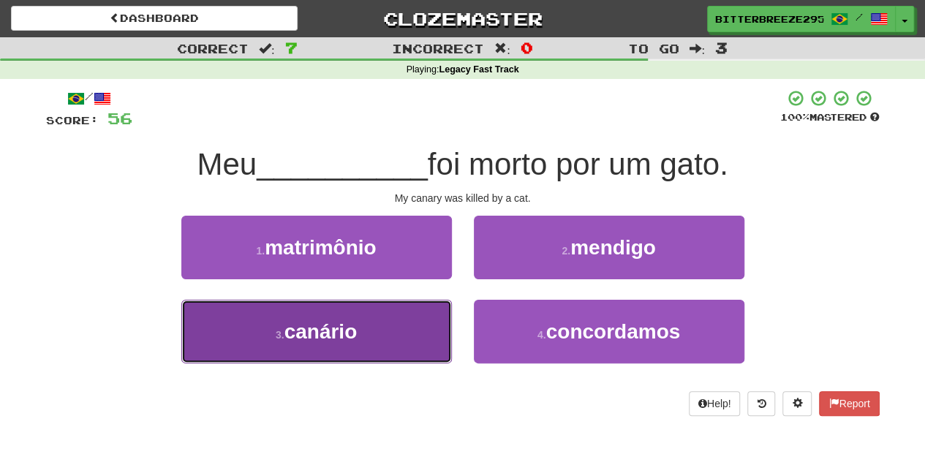
click at [425, 325] on button "3 . canário" at bounding box center [316, 332] width 270 height 64
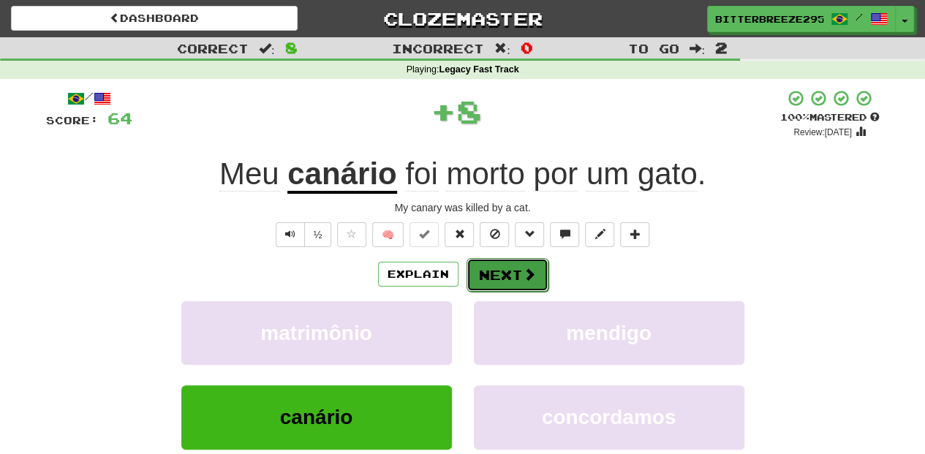
click at [503, 270] on button "Next" at bounding box center [507, 275] width 82 height 34
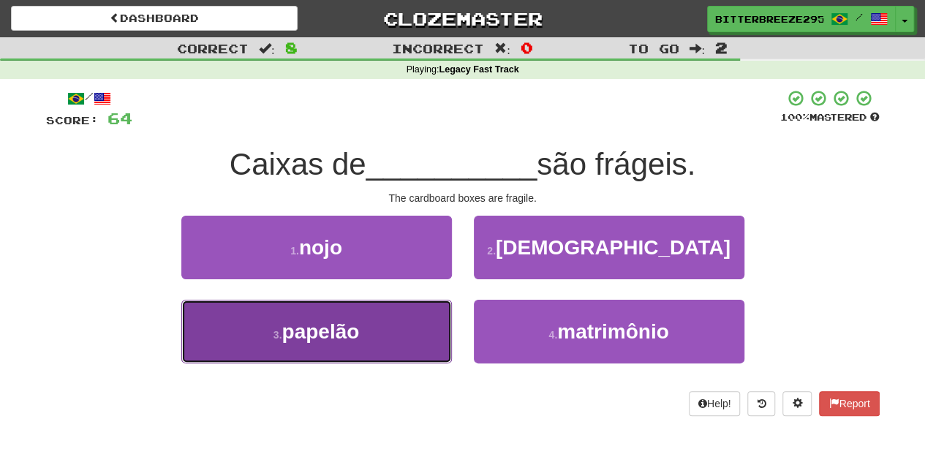
click at [420, 323] on button "3 . papelão" at bounding box center [316, 332] width 270 height 64
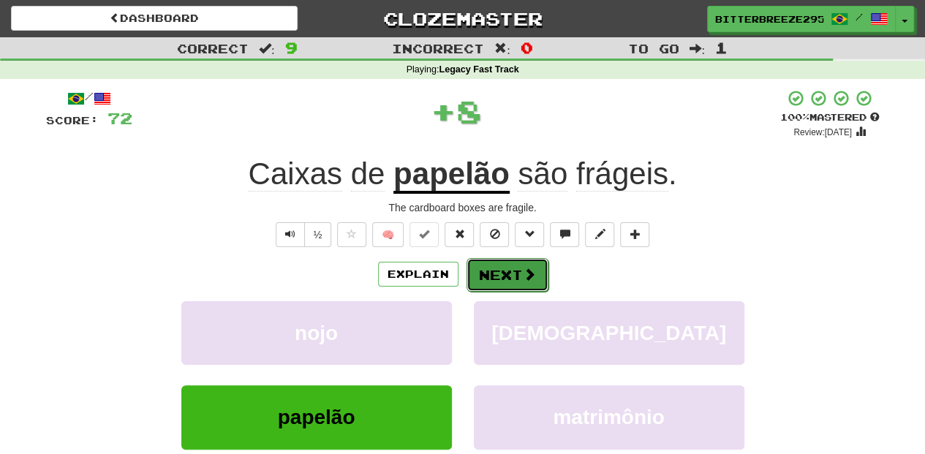
click at [478, 279] on button "Next" at bounding box center [507, 275] width 82 height 34
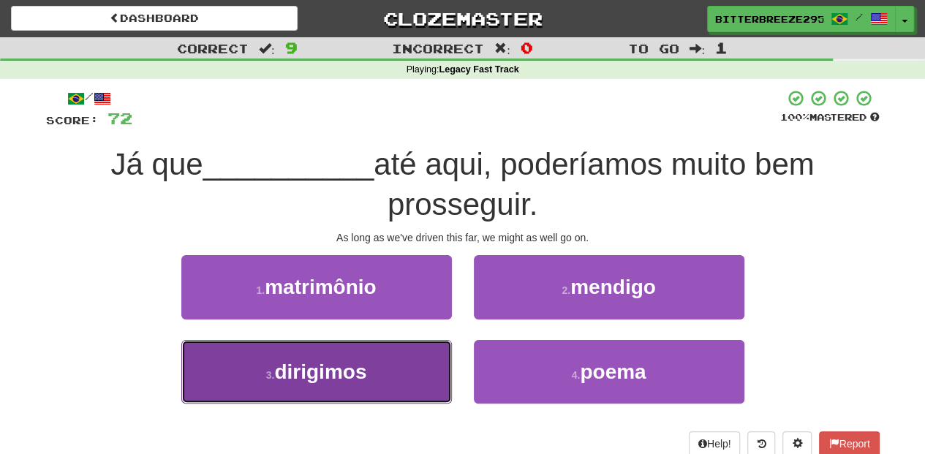
click at [415, 360] on button "3 . dirigimos" at bounding box center [316, 372] width 270 height 64
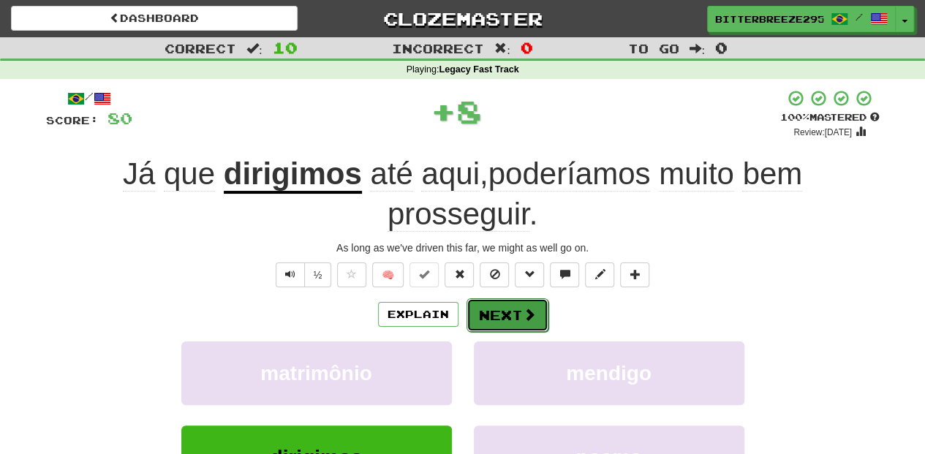
click at [488, 302] on button "Next" at bounding box center [507, 315] width 82 height 34
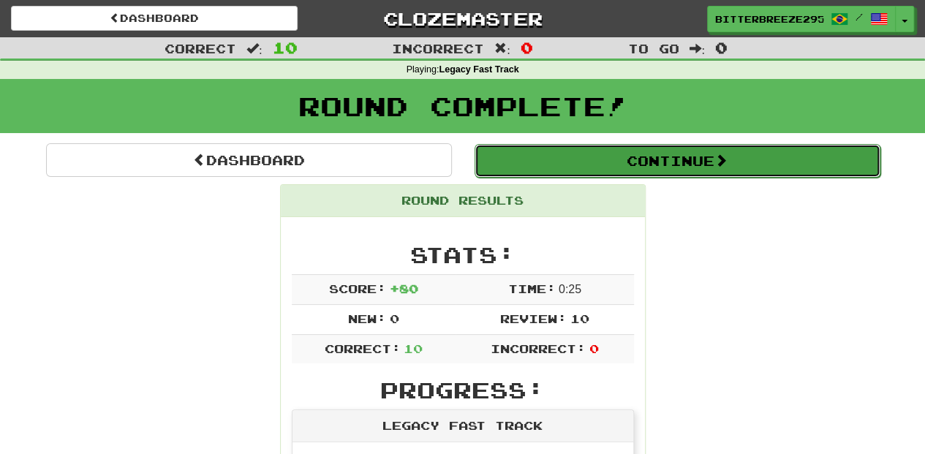
click at [563, 162] on button "Continue" at bounding box center [677, 161] width 406 height 34
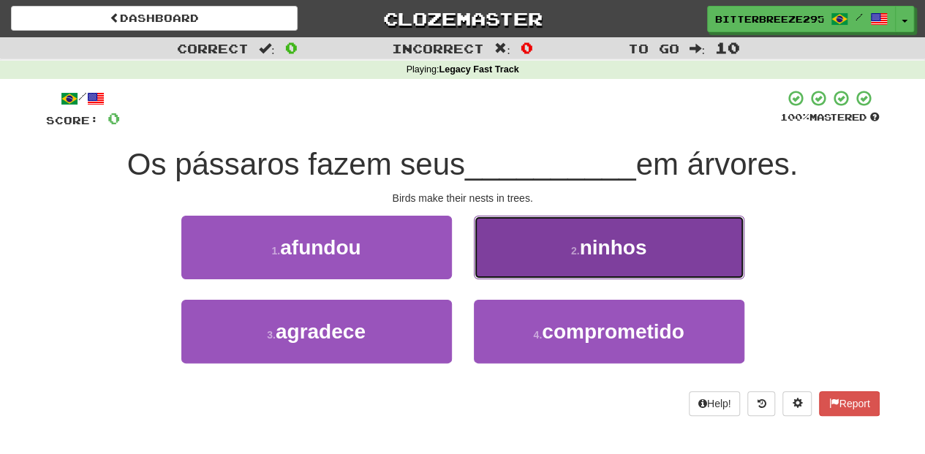
click at [496, 269] on button "2 . ninhos" at bounding box center [609, 248] width 270 height 64
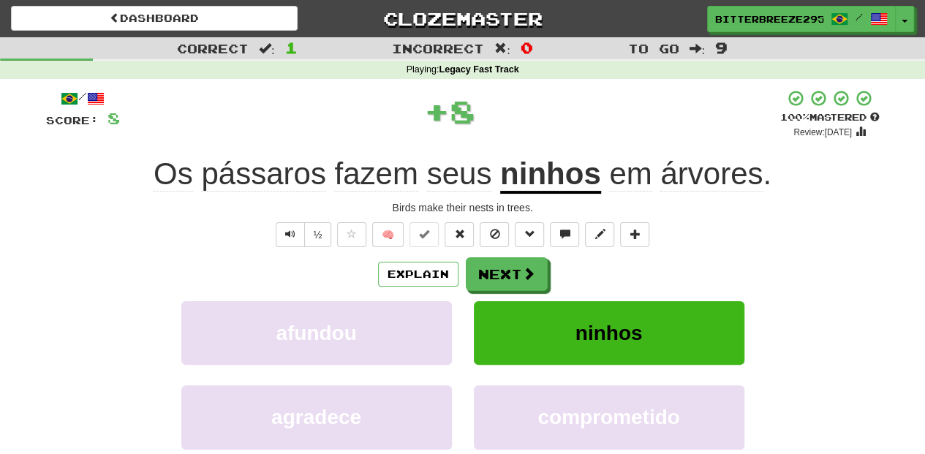
click at [496, 269] on button "Next" at bounding box center [507, 274] width 82 height 34
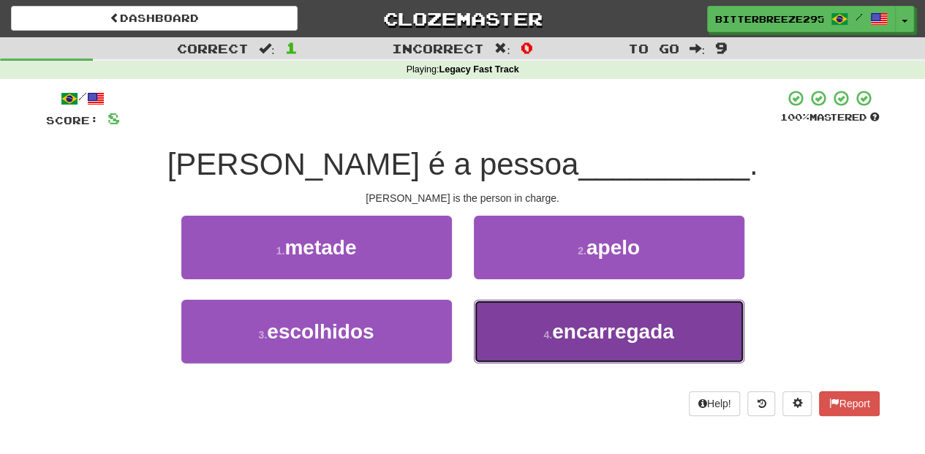
click at [550, 322] on button "4 . encarregada" at bounding box center [609, 332] width 270 height 64
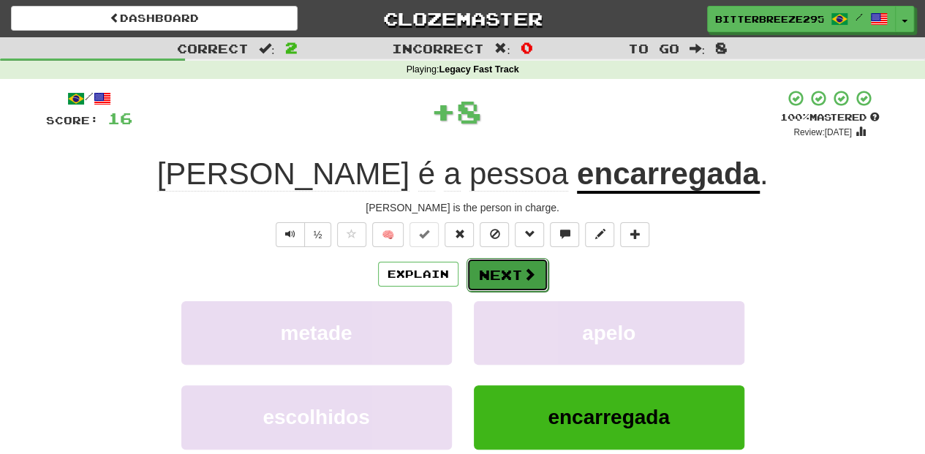
click at [490, 269] on button "Next" at bounding box center [507, 275] width 82 height 34
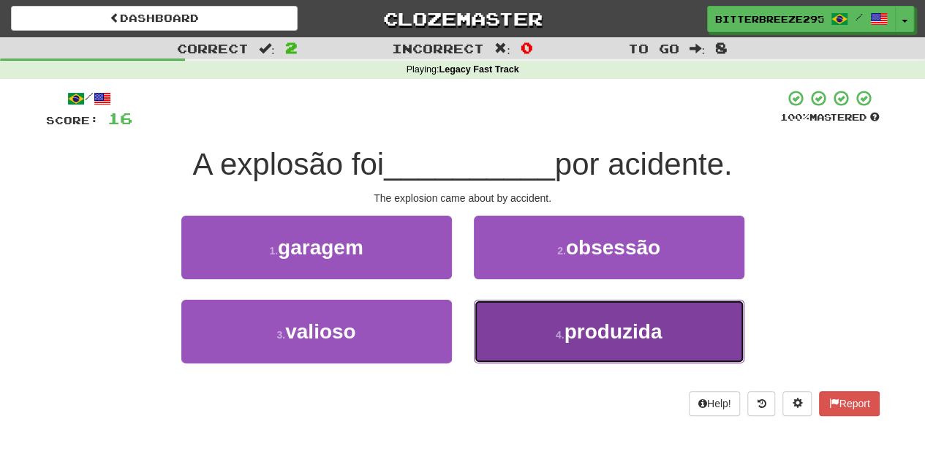
click at [502, 315] on button "4 . produzida" at bounding box center [609, 332] width 270 height 64
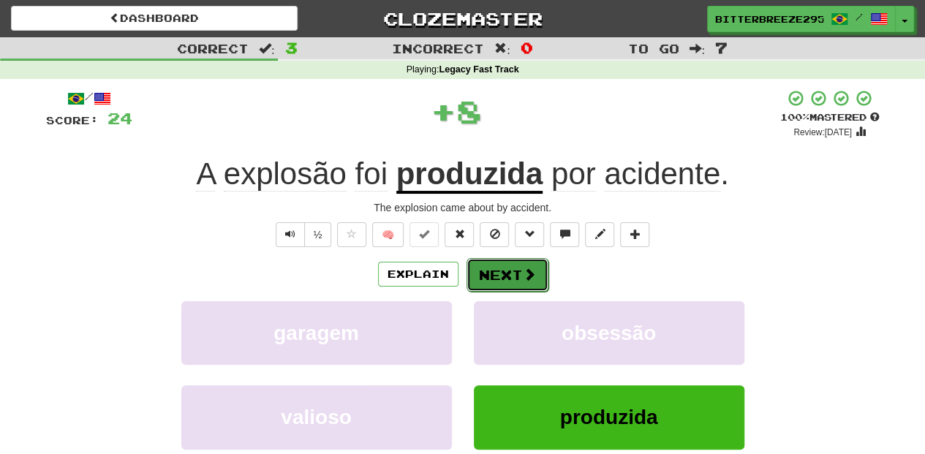
click at [478, 270] on button "Next" at bounding box center [507, 275] width 82 height 34
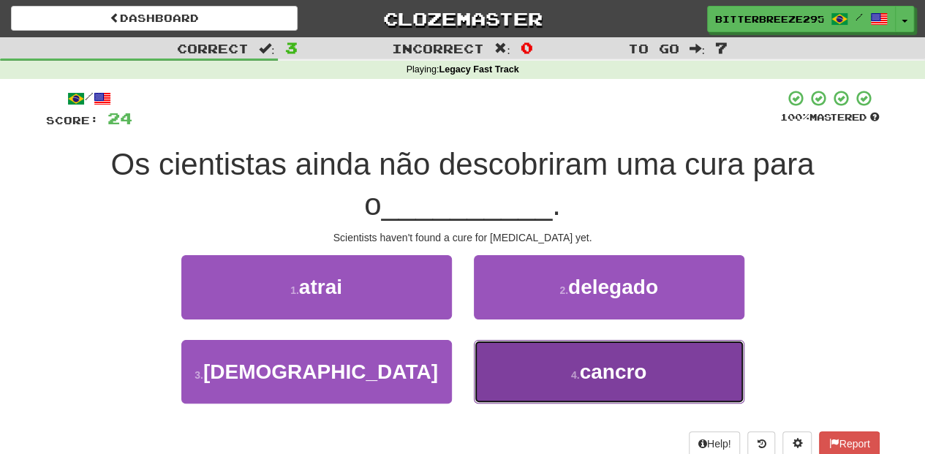
click at [510, 357] on button "4 . cancro" at bounding box center [609, 372] width 270 height 64
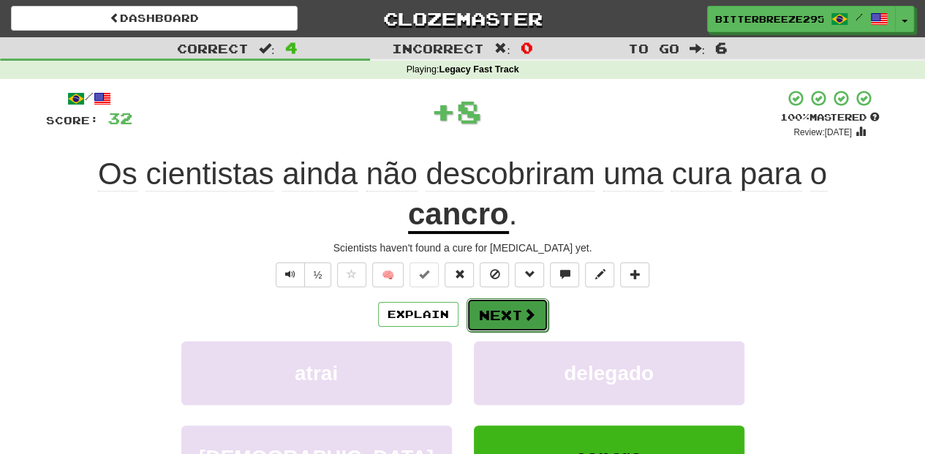
click at [493, 314] on button "Next" at bounding box center [507, 315] width 82 height 34
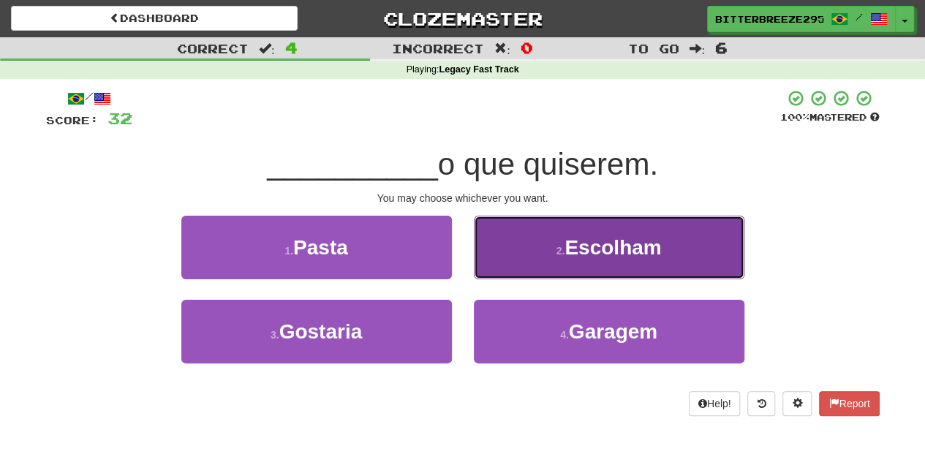
click at [515, 271] on button "2 . Escolham" at bounding box center [609, 248] width 270 height 64
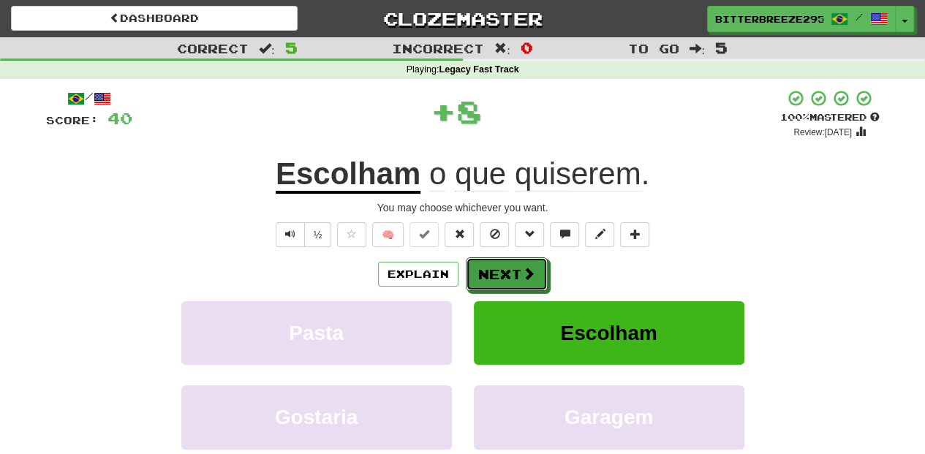
click at [515, 271] on button "Next" at bounding box center [507, 274] width 82 height 34
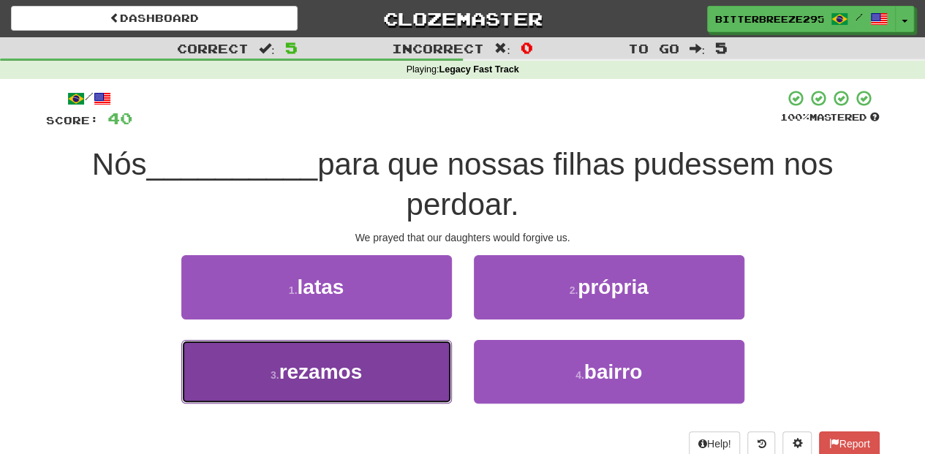
click at [371, 368] on button "3 . rezamos" at bounding box center [316, 372] width 270 height 64
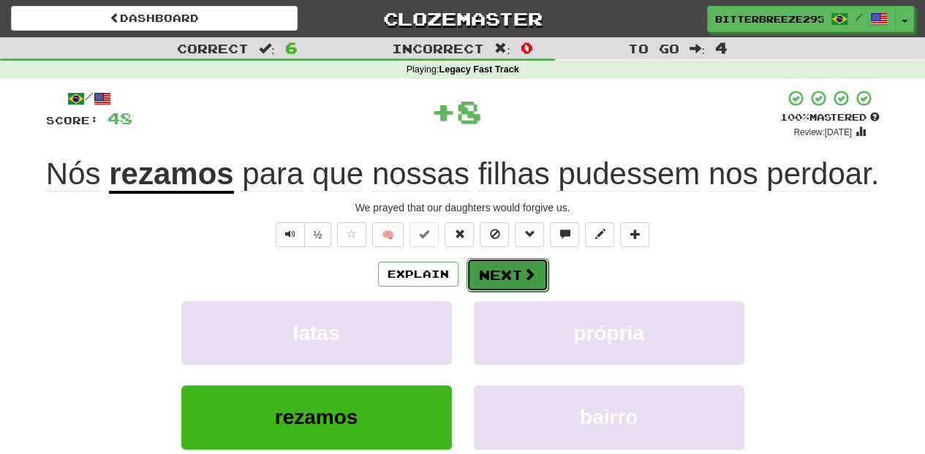
click at [497, 279] on button "Next" at bounding box center [507, 275] width 82 height 34
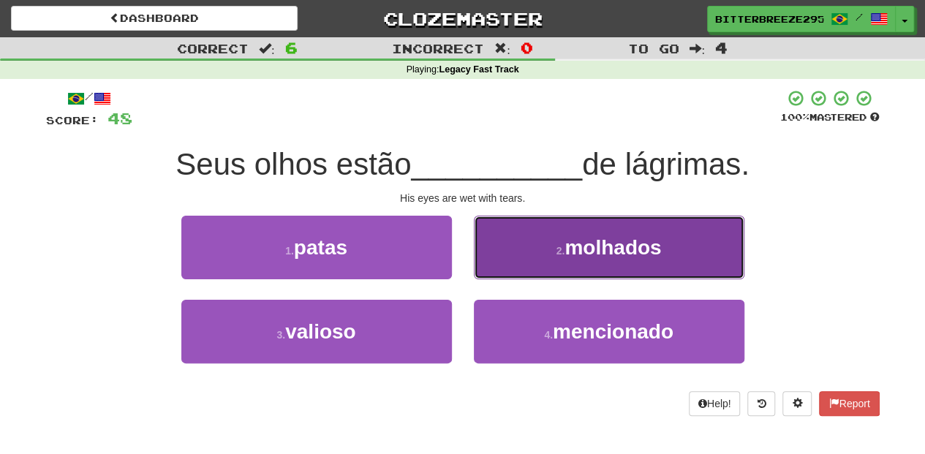
click at [517, 255] on button "2 . molhados" at bounding box center [609, 248] width 270 height 64
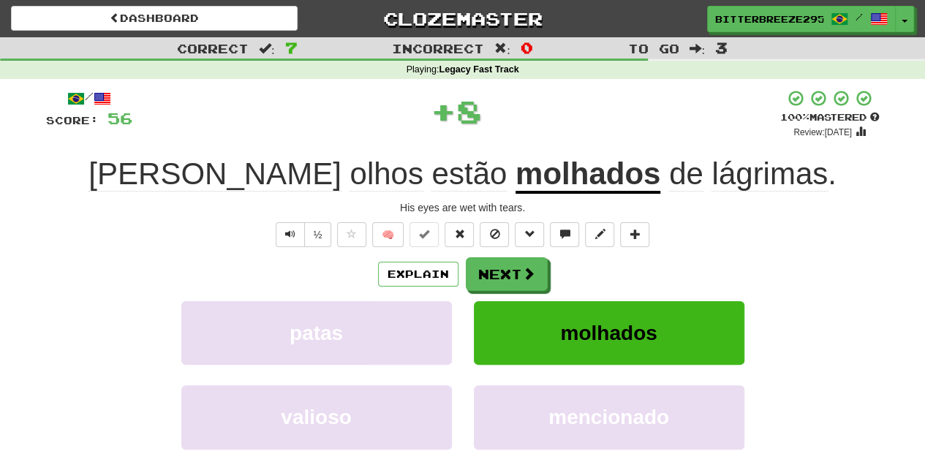
click at [518, 255] on div "/ Score: 56 + 8 100 % Mastered Review: 2026-02-16 Seus olhos estão molhados de …" at bounding box center [462, 318] width 833 height 458
drag, startPoint x: 518, startPoint y: 255, endPoint x: 507, endPoint y: 273, distance: 20.9
click at [507, 273] on button "Next" at bounding box center [507, 275] width 82 height 34
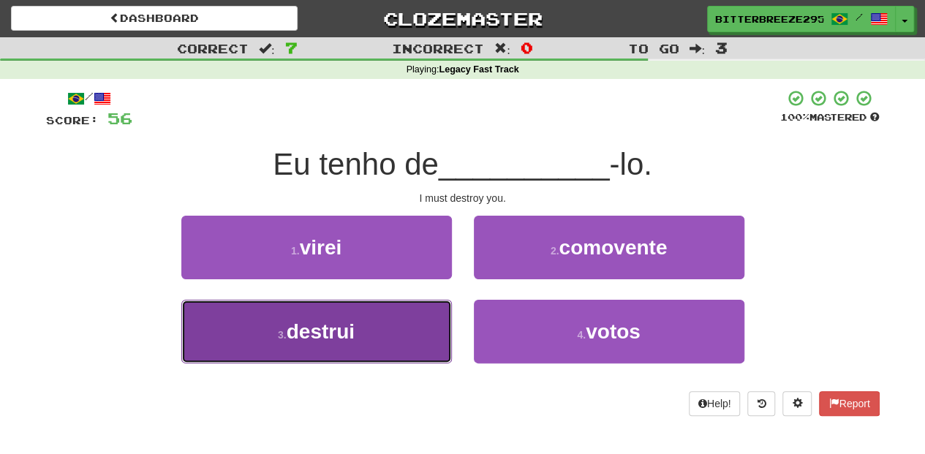
click at [377, 316] on button "3 . destrui" at bounding box center [316, 332] width 270 height 64
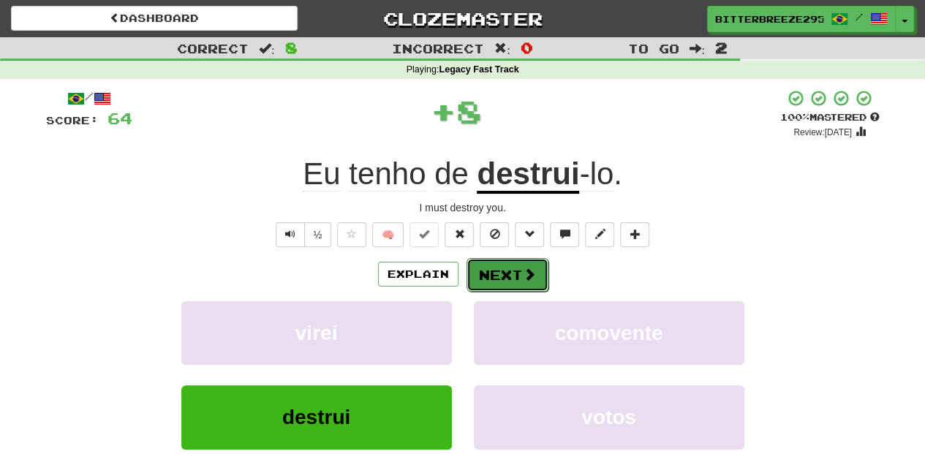
click at [471, 269] on button "Next" at bounding box center [507, 275] width 82 height 34
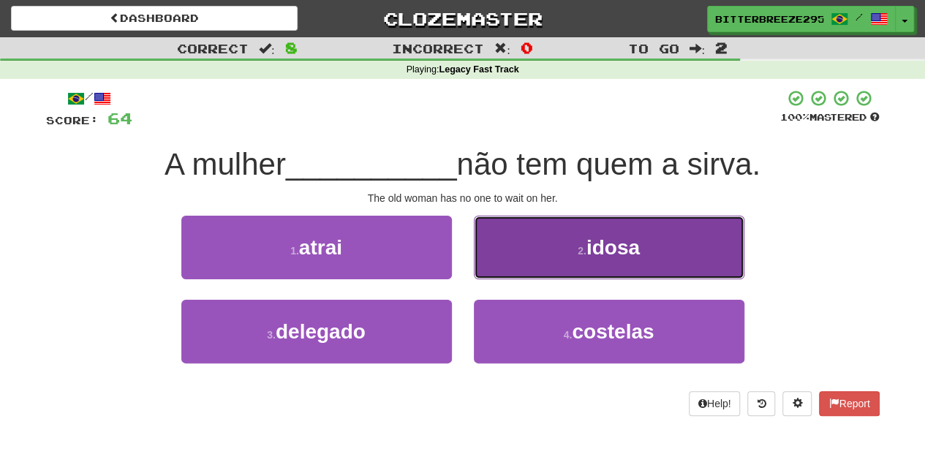
click at [538, 259] on button "2 . idosa" at bounding box center [609, 248] width 270 height 64
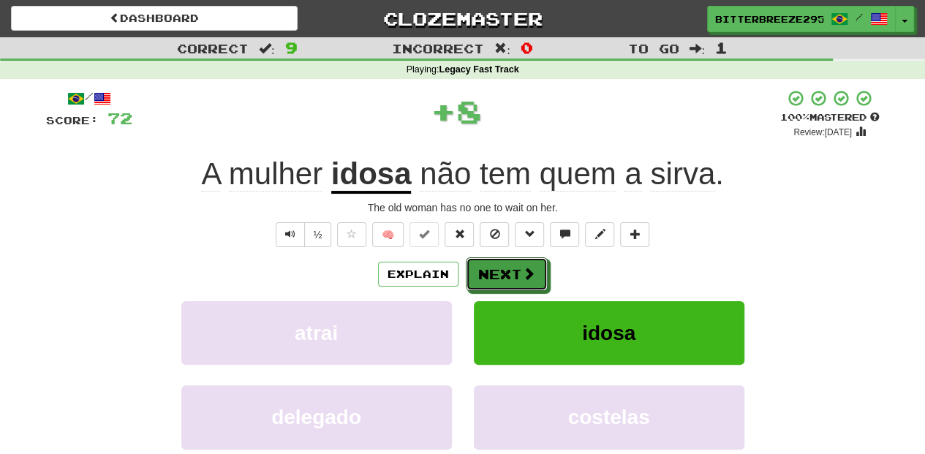
click at [515, 268] on button "Next" at bounding box center [507, 274] width 82 height 34
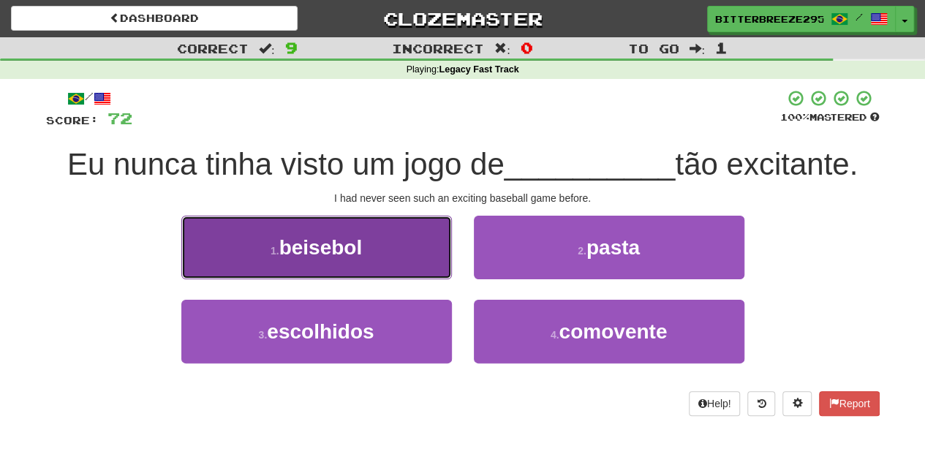
click at [395, 275] on button "1 . beisebol" at bounding box center [316, 248] width 270 height 64
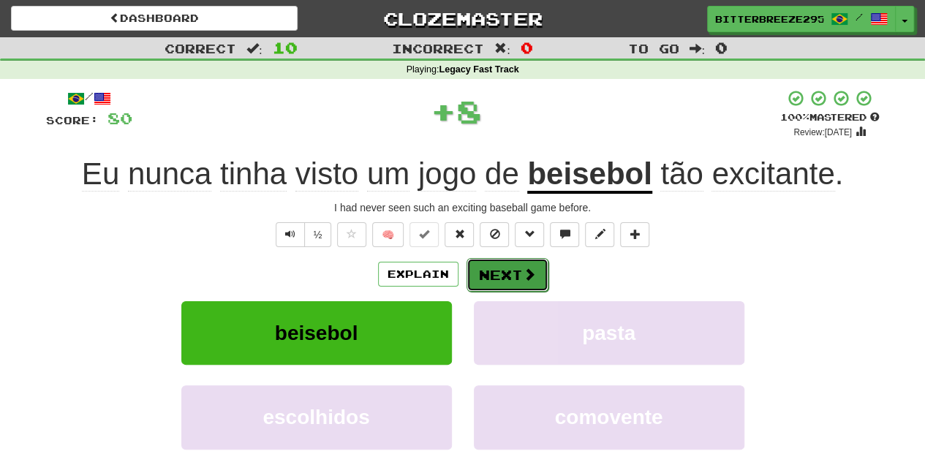
click at [480, 275] on button "Next" at bounding box center [507, 275] width 82 height 34
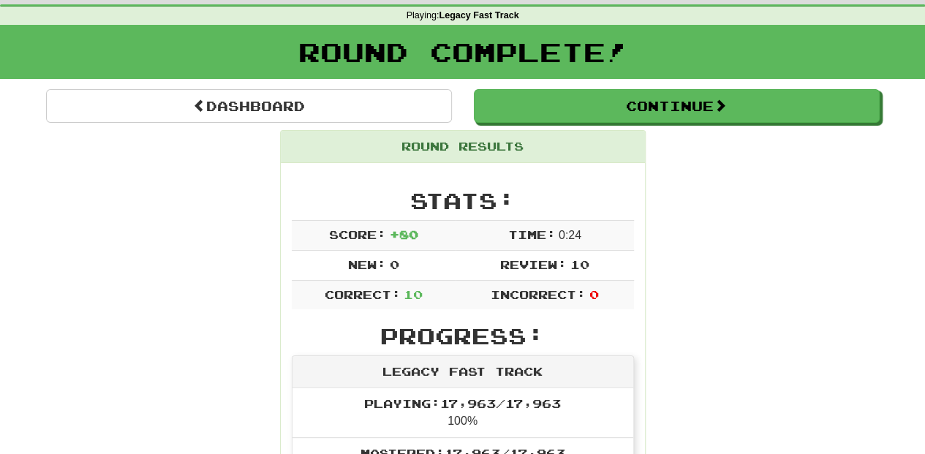
scroll to position [48, 0]
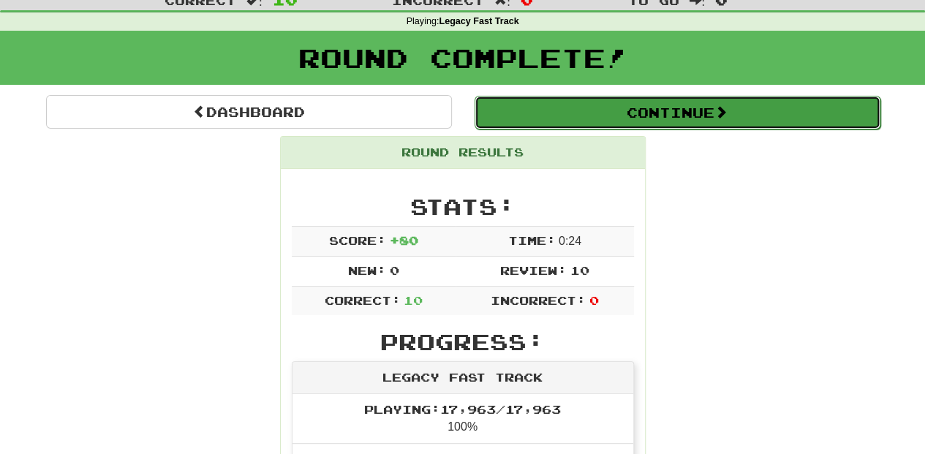
click at [550, 107] on button "Continue" at bounding box center [677, 113] width 406 height 34
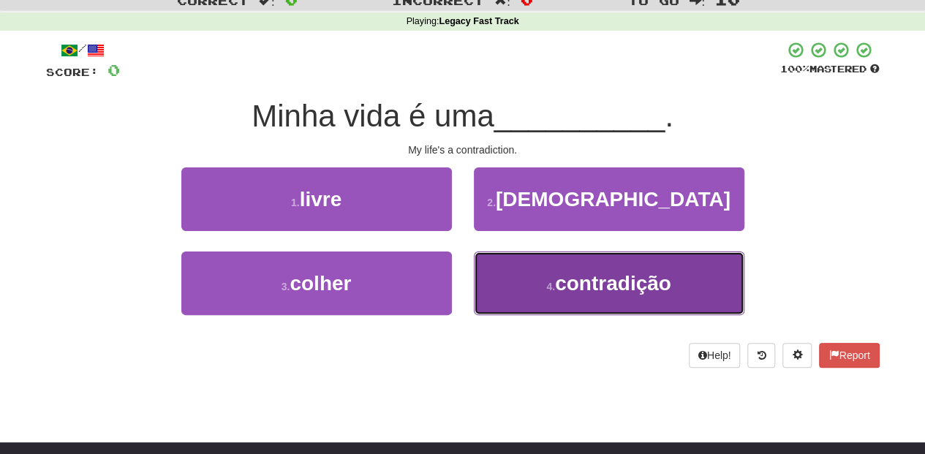
click at [532, 276] on button "4 . contradição" at bounding box center [609, 283] width 270 height 64
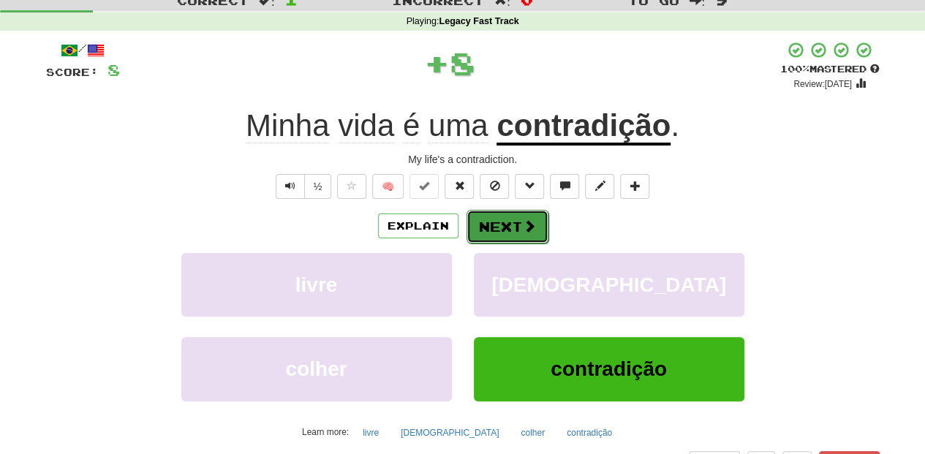
click at [504, 218] on button "Next" at bounding box center [507, 227] width 82 height 34
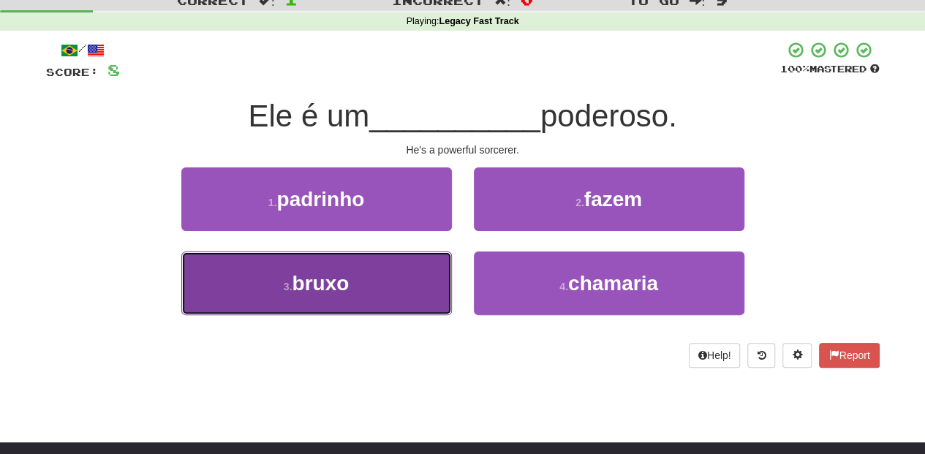
click at [374, 281] on button "3 . bruxo" at bounding box center [316, 283] width 270 height 64
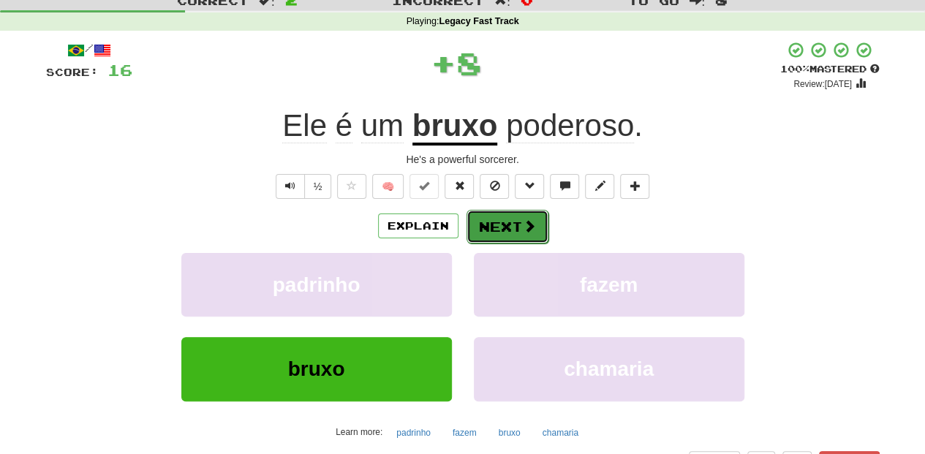
click at [499, 222] on button "Next" at bounding box center [507, 227] width 82 height 34
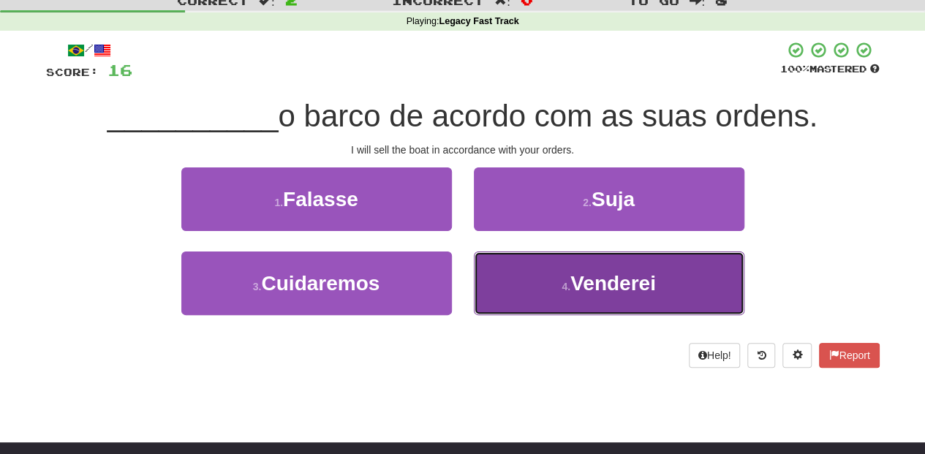
click at [516, 282] on button "4 . Venderei" at bounding box center [609, 283] width 270 height 64
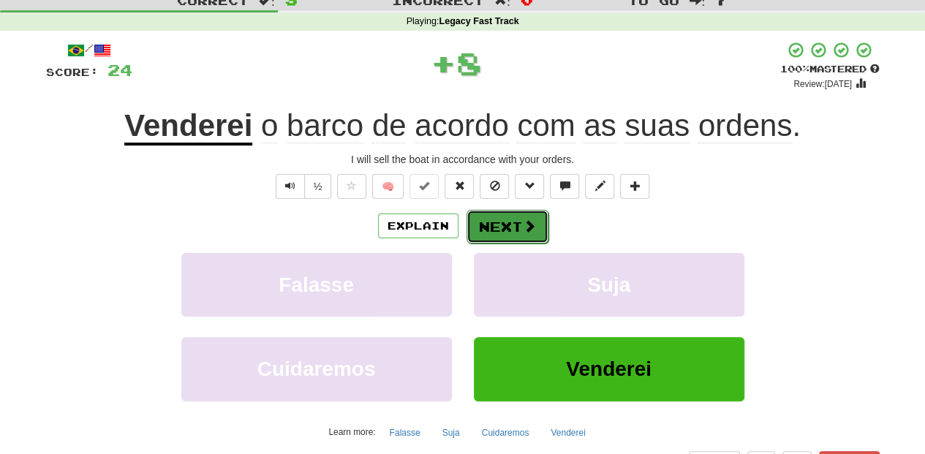
click at [515, 230] on button "Next" at bounding box center [507, 227] width 82 height 34
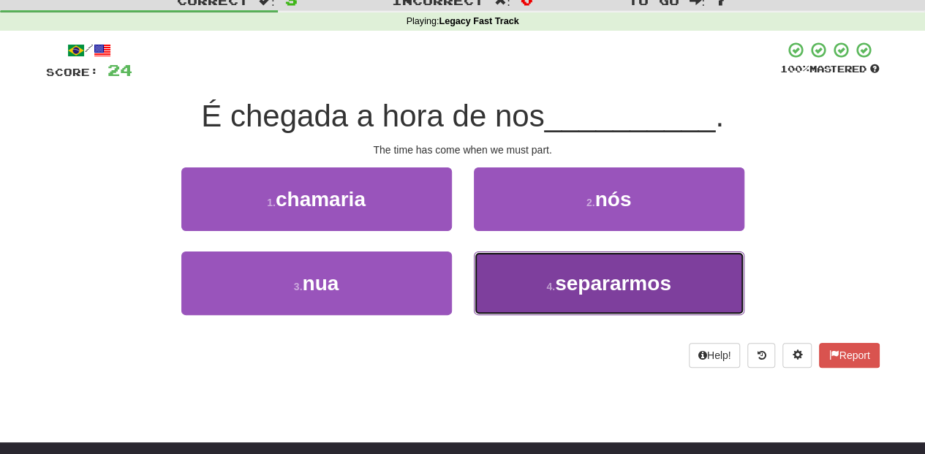
click at [526, 272] on button "4 . separarmos" at bounding box center [609, 283] width 270 height 64
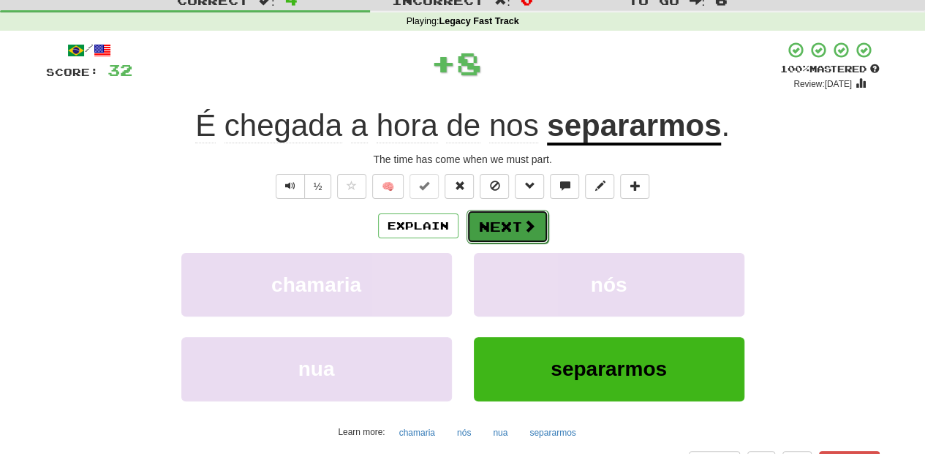
click at [509, 224] on button "Next" at bounding box center [507, 227] width 82 height 34
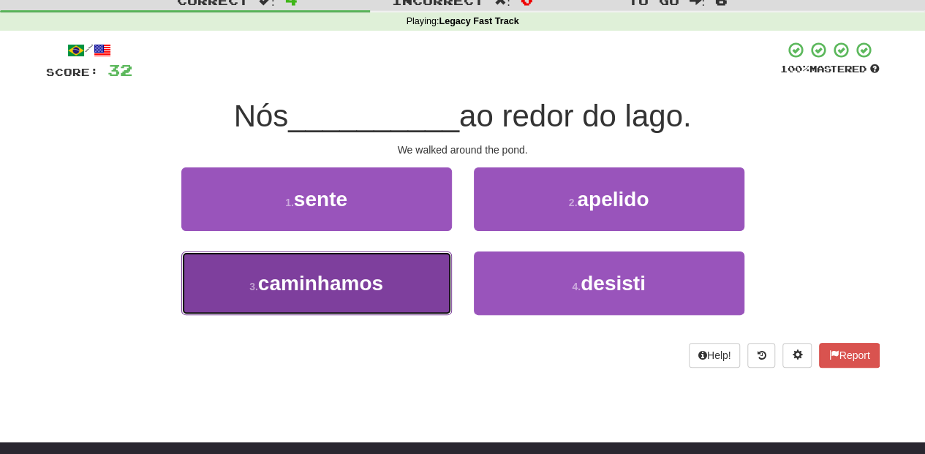
click at [385, 281] on button "3 . caminhamos" at bounding box center [316, 283] width 270 height 64
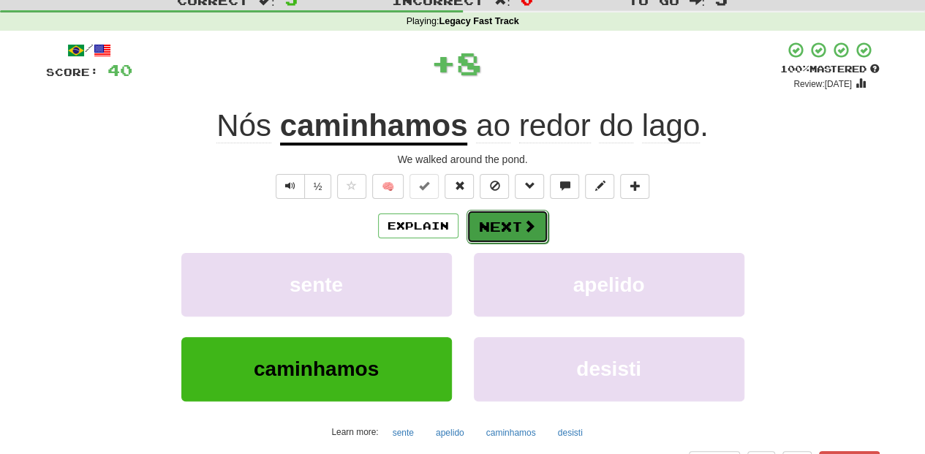
click at [508, 215] on button "Next" at bounding box center [507, 227] width 82 height 34
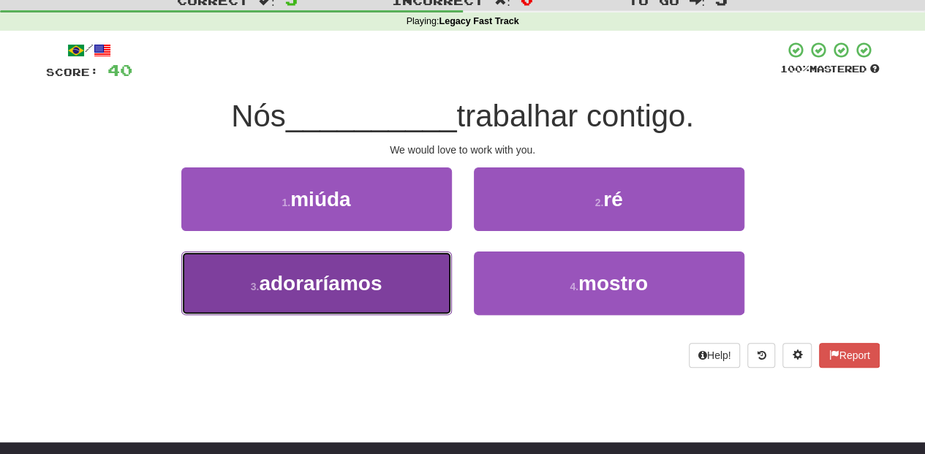
click at [400, 270] on button "3 . adoraríamos" at bounding box center [316, 283] width 270 height 64
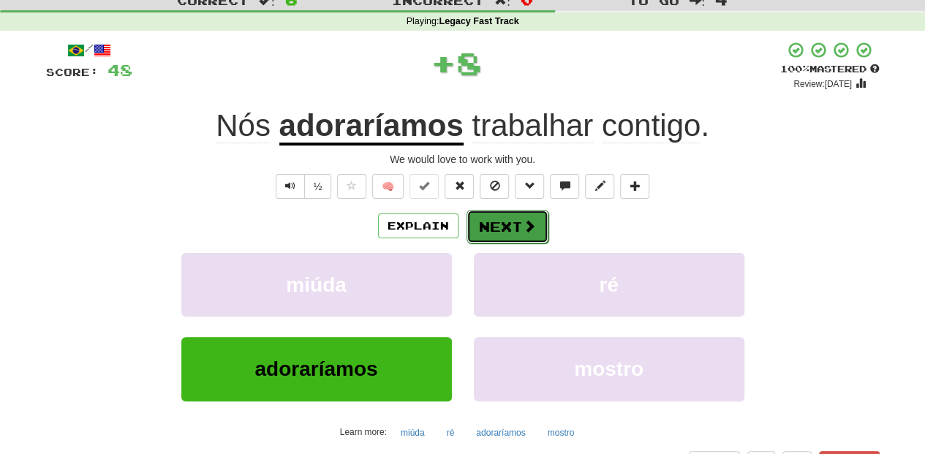
click at [498, 227] on button "Next" at bounding box center [507, 227] width 82 height 34
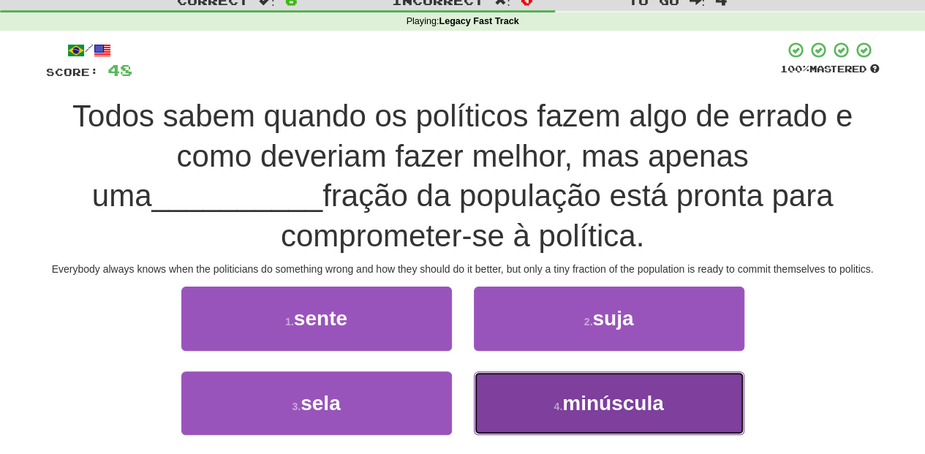
click at [530, 390] on button "4 . minúscula" at bounding box center [609, 403] width 270 height 64
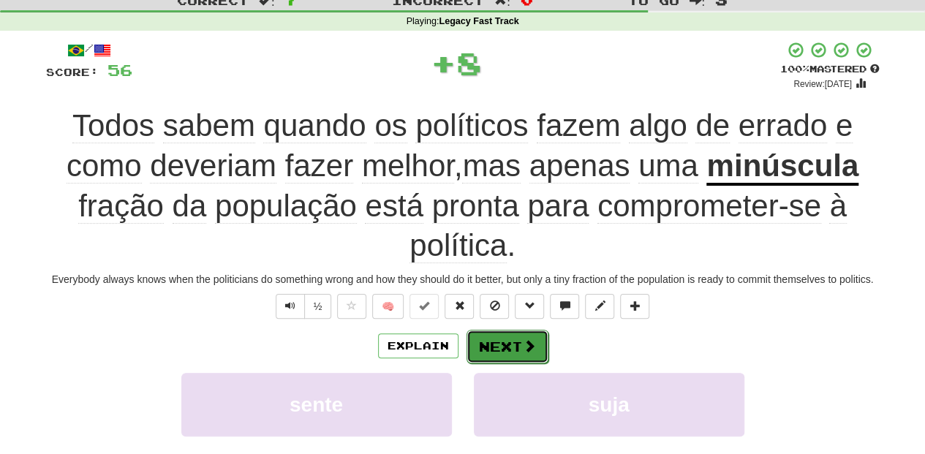
click at [504, 341] on button "Next" at bounding box center [507, 347] width 82 height 34
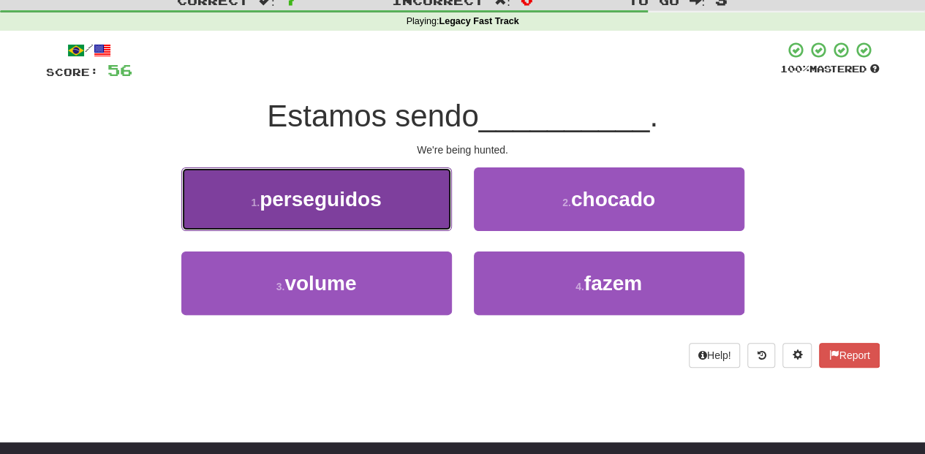
click at [394, 211] on button "1 . perseguidos" at bounding box center [316, 199] width 270 height 64
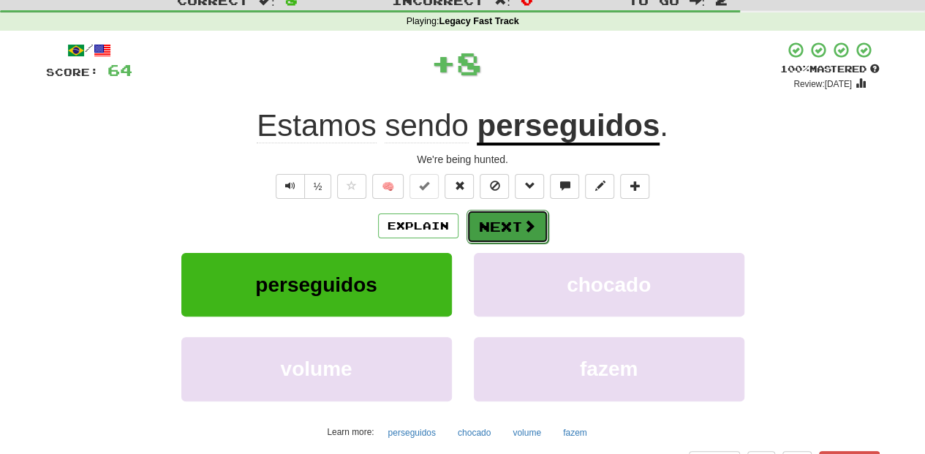
click at [482, 227] on button "Next" at bounding box center [507, 227] width 82 height 34
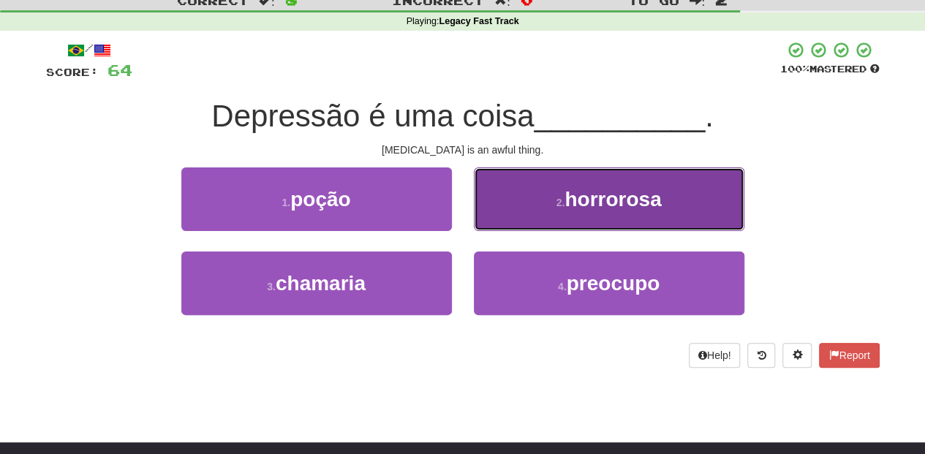
click at [526, 217] on button "2 . horrorosa" at bounding box center [609, 199] width 270 height 64
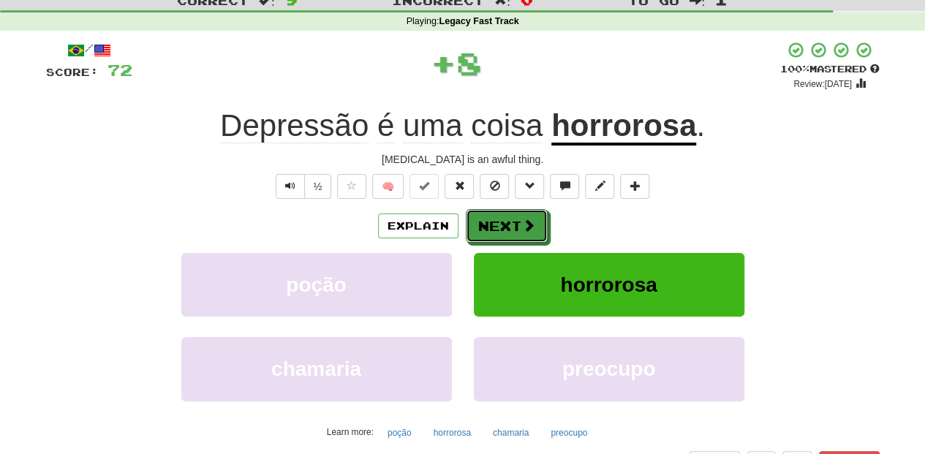
click at [522, 219] on span at bounding box center [528, 225] width 13 height 13
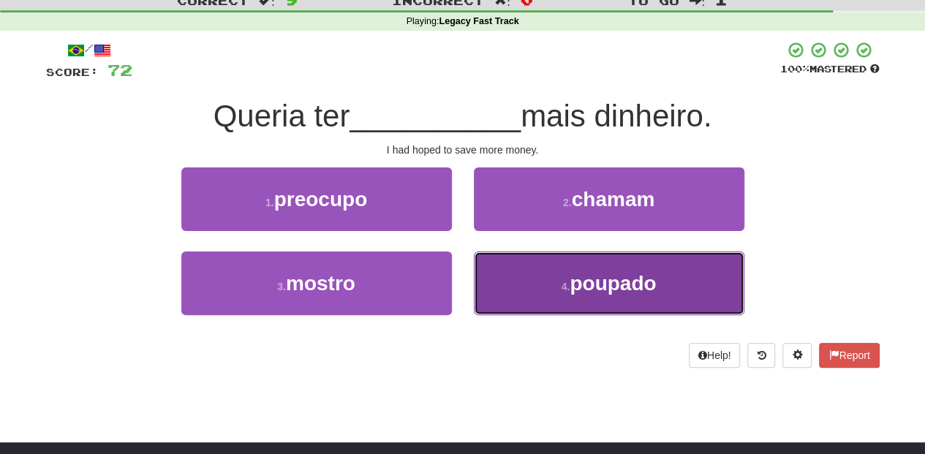
click at [493, 281] on button "4 . poupado" at bounding box center [609, 283] width 270 height 64
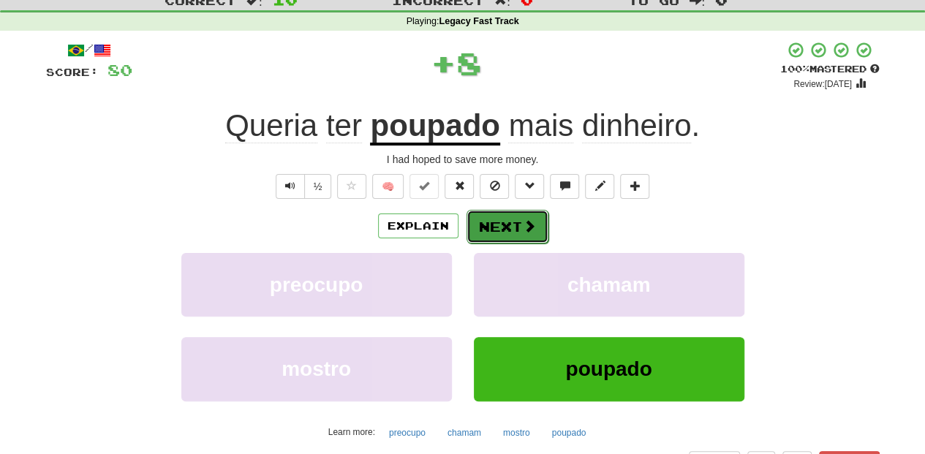
click at [491, 218] on button "Next" at bounding box center [507, 227] width 82 height 34
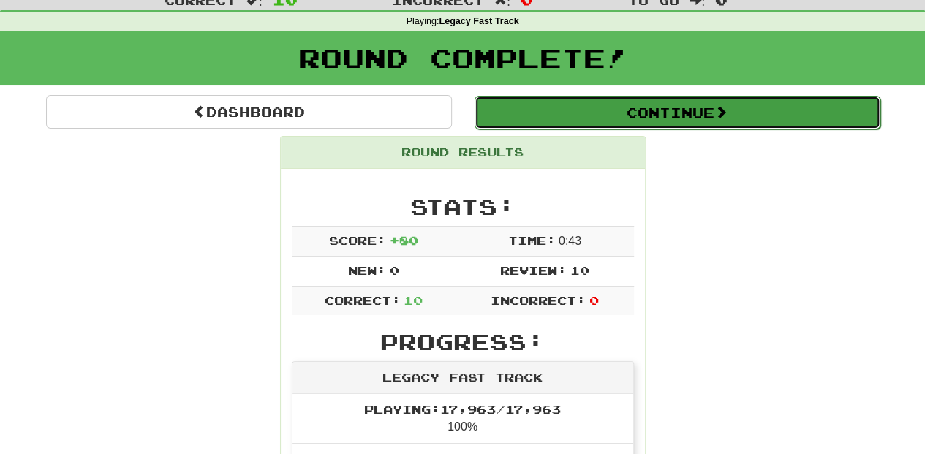
click at [541, 111] on button "Continue" at bounding box center [677, 113] width 406 height 34
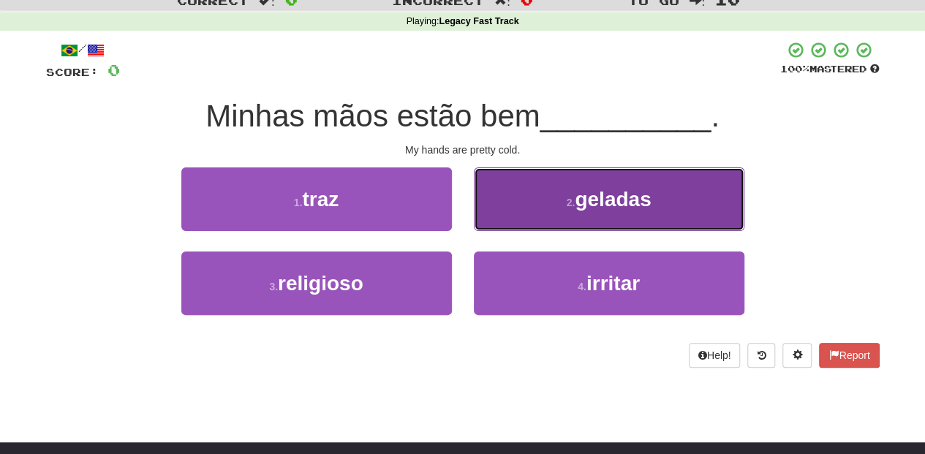
click at [510, 213] on button "2 . geladas" at bounding box center [609, 199] width 270 height 64
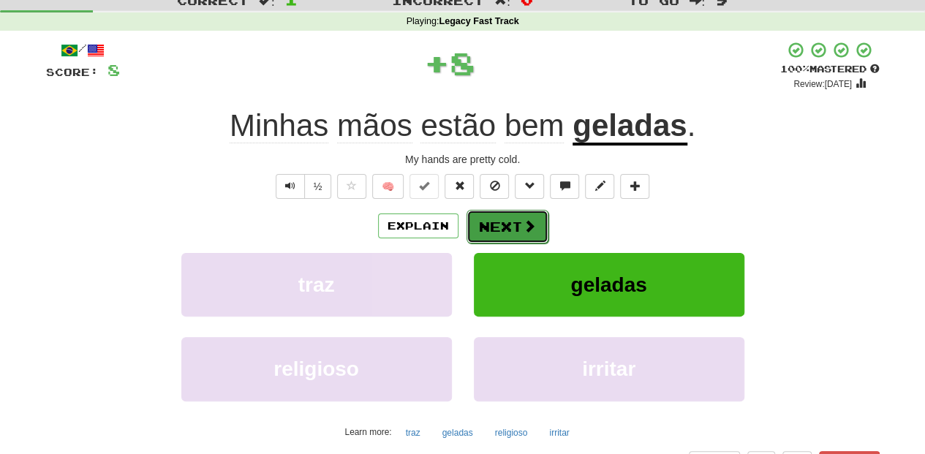
click at [510, 213] on button "Next" at bounding box center [507, 227] width 82 height 34
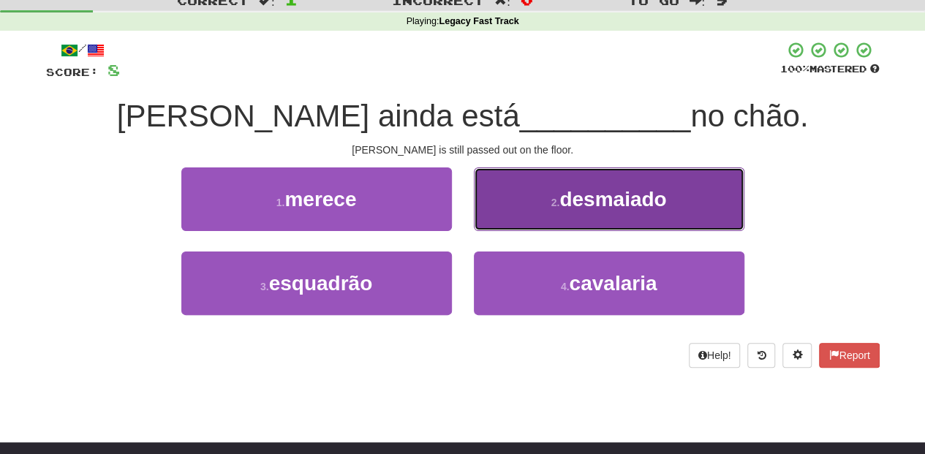
click at [516, 224] on button "2 . desmaiado" at bounding box center [609, 199] width 270 height 64
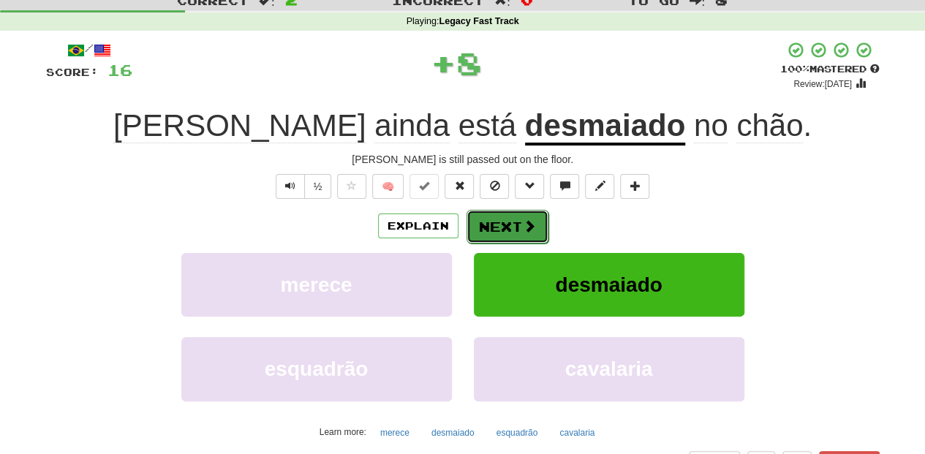
click at [504, 225] on button "Next" at bounding box center [507, 227] width 82 height 34
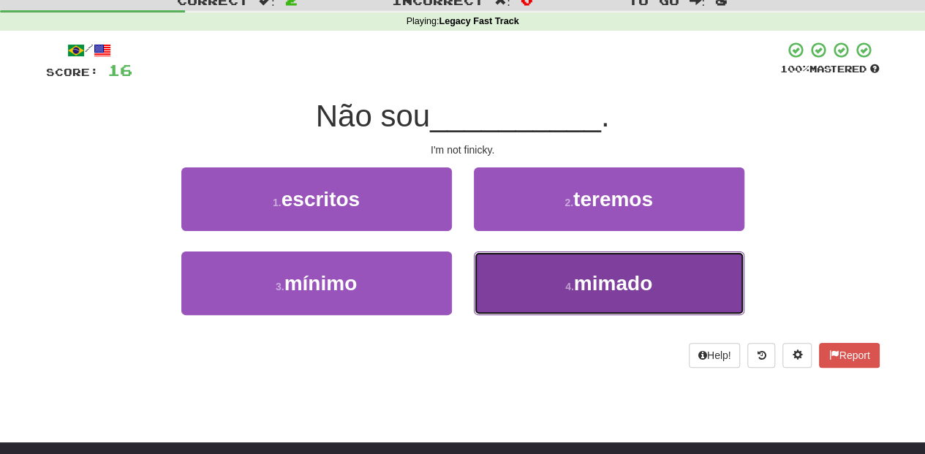
click at [497, 285] on button "4 . mimado" at bounding box center [609, 283] width 270 height 64
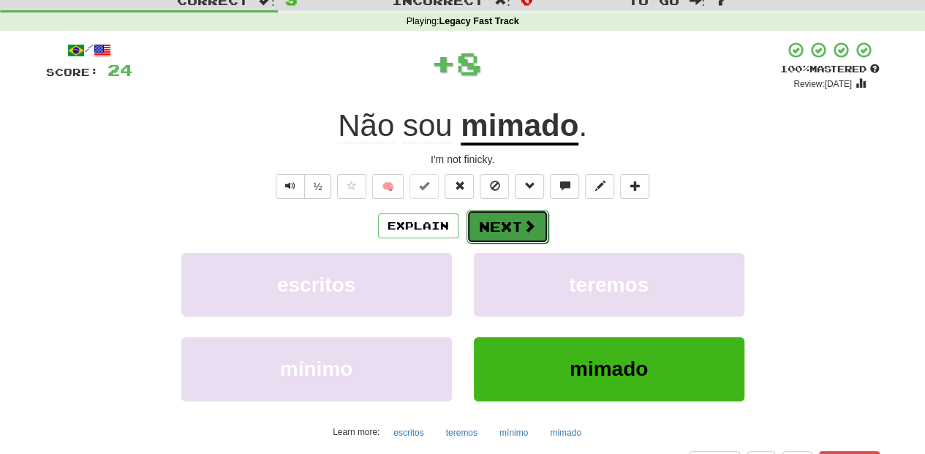
click at [504, 229] on button "Next" at bounding box center [507, 227] width 82 height 34
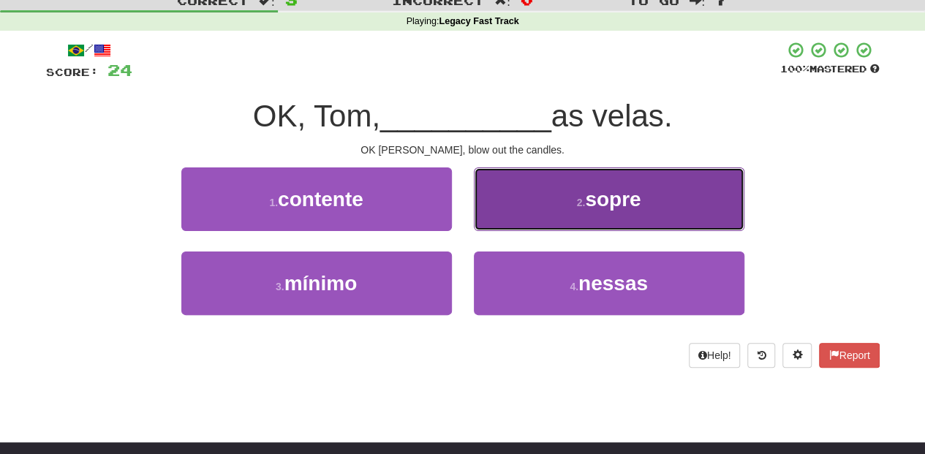
click at [499, 215] on button "2 . sopre" at bounding box center [609, 199] width 270 height 64
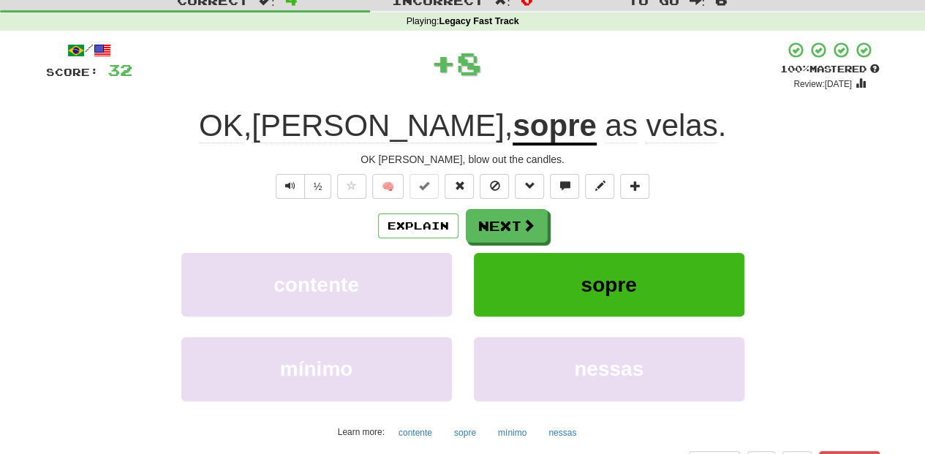
click at [499, 214] on button "Next" at bounding box center [507, 226] width 82 height 34
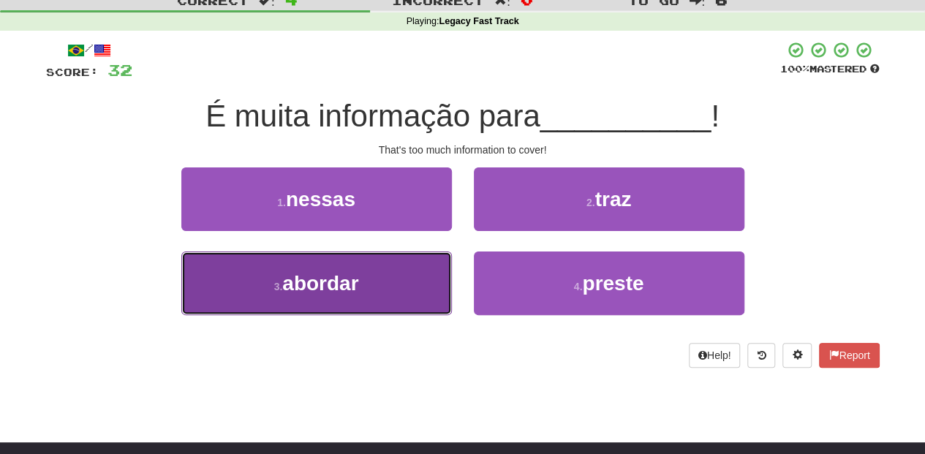
click at [369, 275] on button "3 . abordar" at bounding box center [316, 283] width 270 height 64
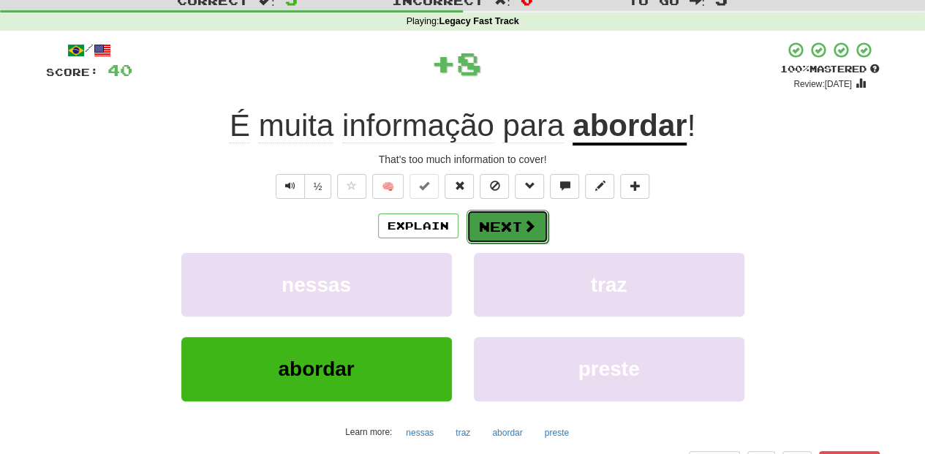
click at [507, 228] on button "Next" at bounding box center [507, 227] width 82 height 34
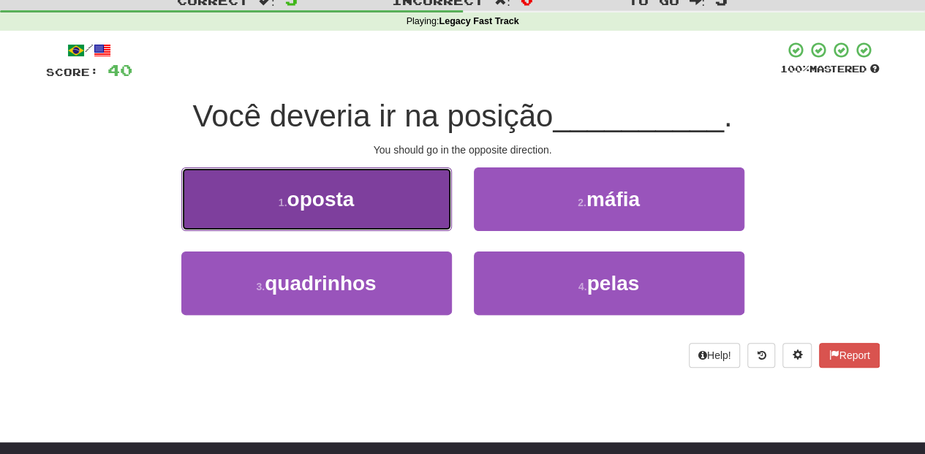
drag, startPoint x: 375, startPoint y: 219, endPoint x: 382, endPoint y: 225, distance: 8.8
click at [382, 225] on button "1 . oposta" at bounding box center [316, 199] width 270 height 64
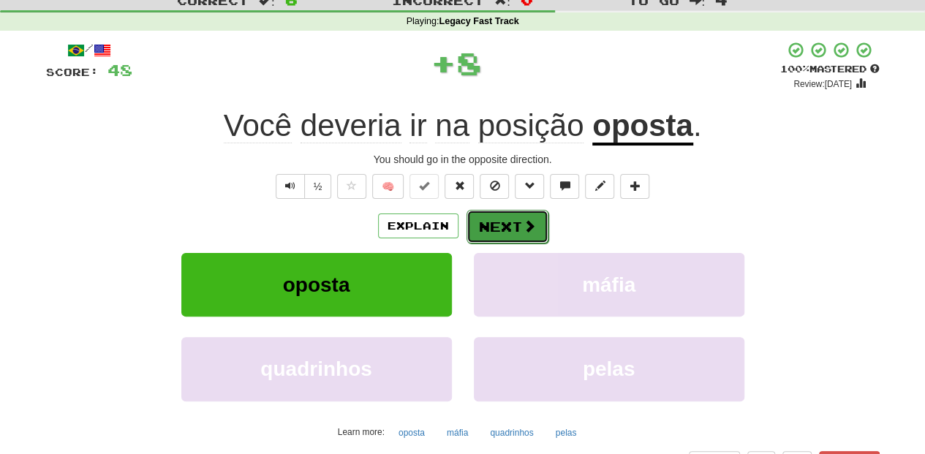
click at [503, 221] on button "Next" at bounding box center [507, 227] width 82 height 34
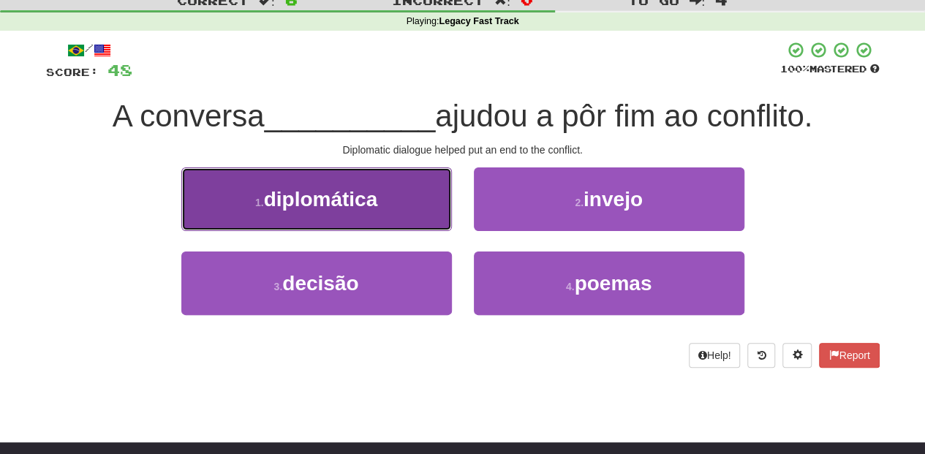
drag, startPoint x: 393, startPoint y: 214, endPoint x: 401, endPoint y: 216, distance: 7.6
click at [401, 216] on button "1 . diplomática" at bounding box center [316, 199] width 270 height 64
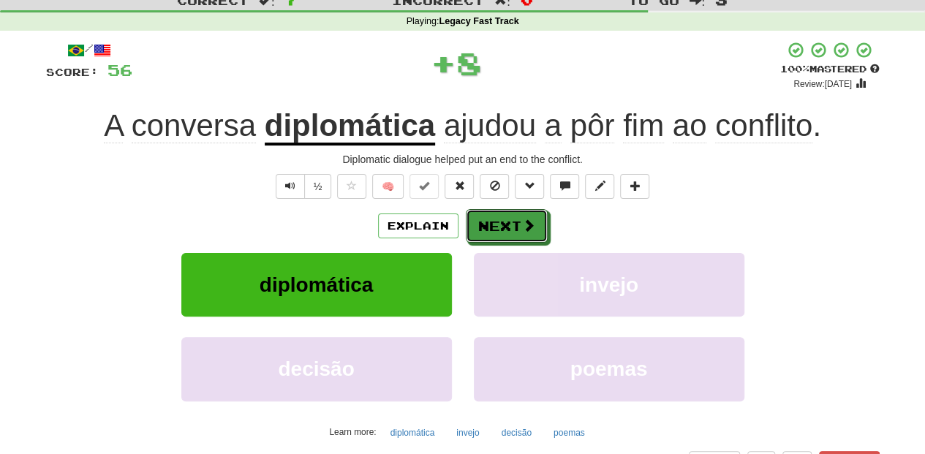
click at [488, 218] on button "Next" at bounding box center [507, 226] width 82 height 34
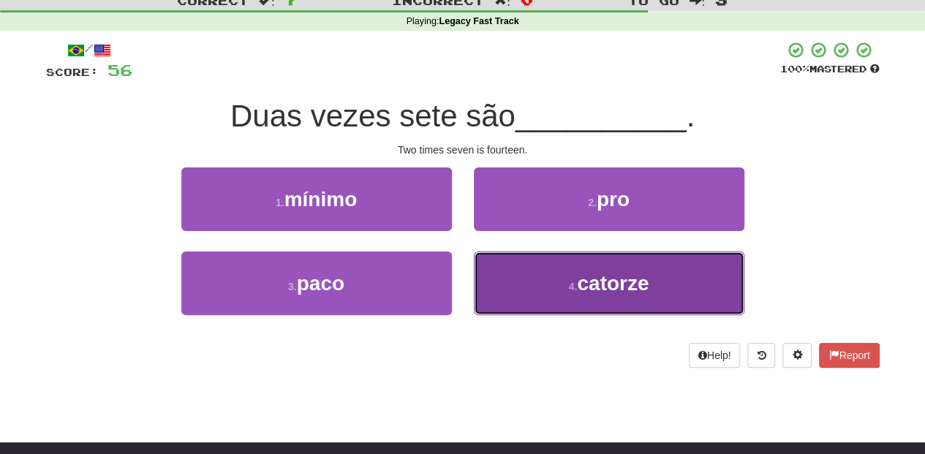
click at [510, 275] on button "4 . catorze" at bounding box center [609, 283] width 270 height 64
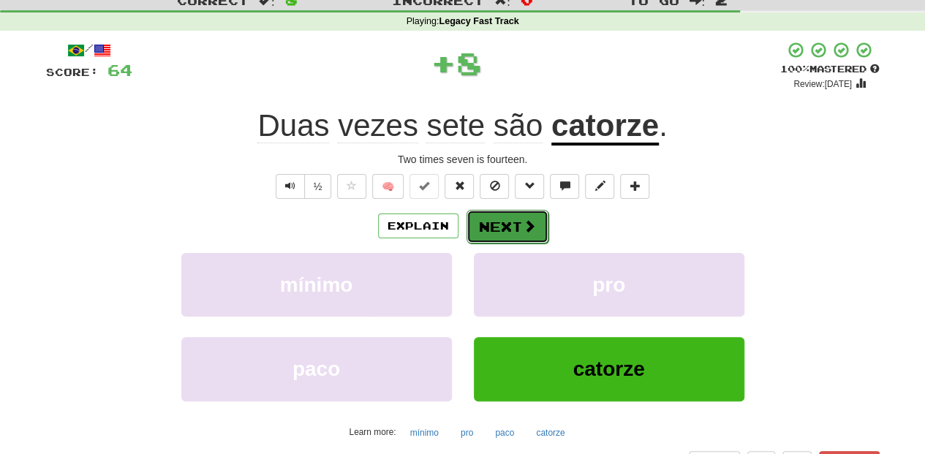
click at [502, 225] on button "Next" at bounding box center [507, 227] width 82 height 34
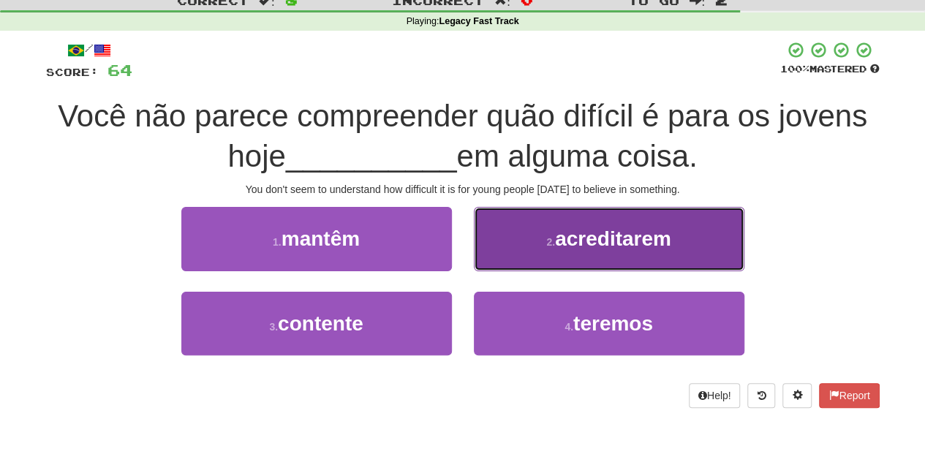
click at [526, 255] on button "2 . acreditarem" at bounding box center [609, 239] width 270 height 64
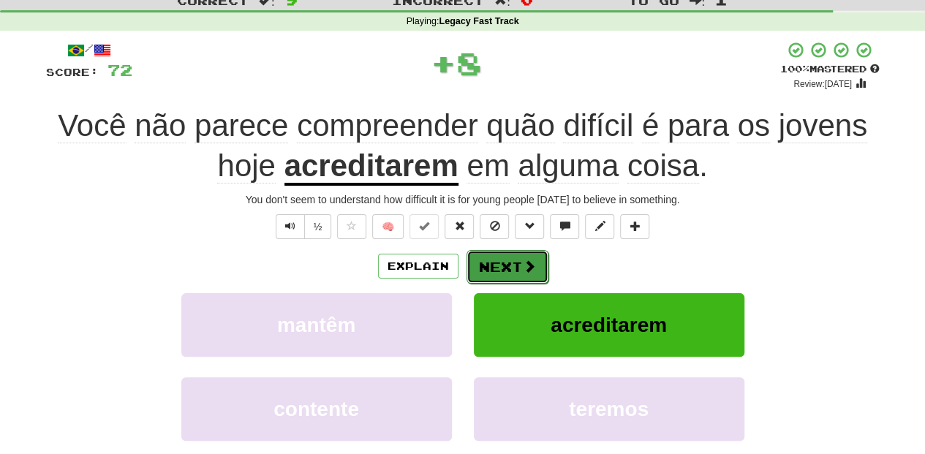
click at [510, 259] on button "Next" at bounding box center [507, 267] width 82 height 34
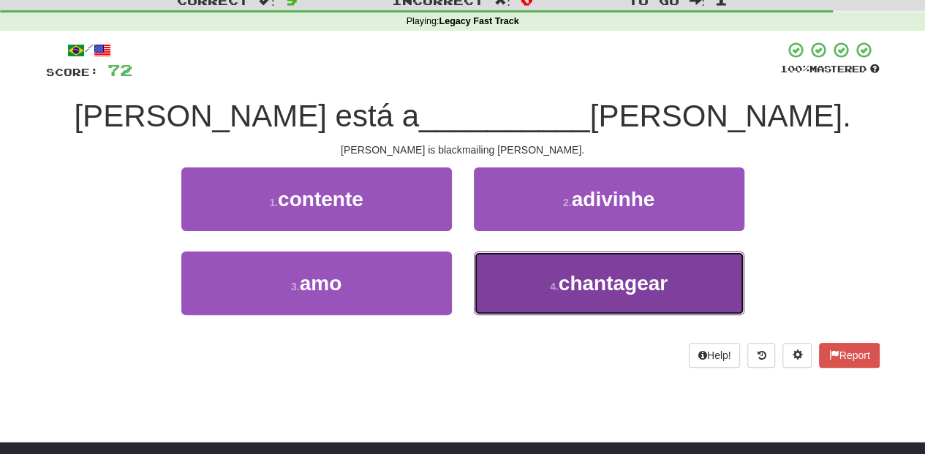
click at [513, 278] on button "4 . chantagear" at bounding box center [609, 283] width 270 height 64
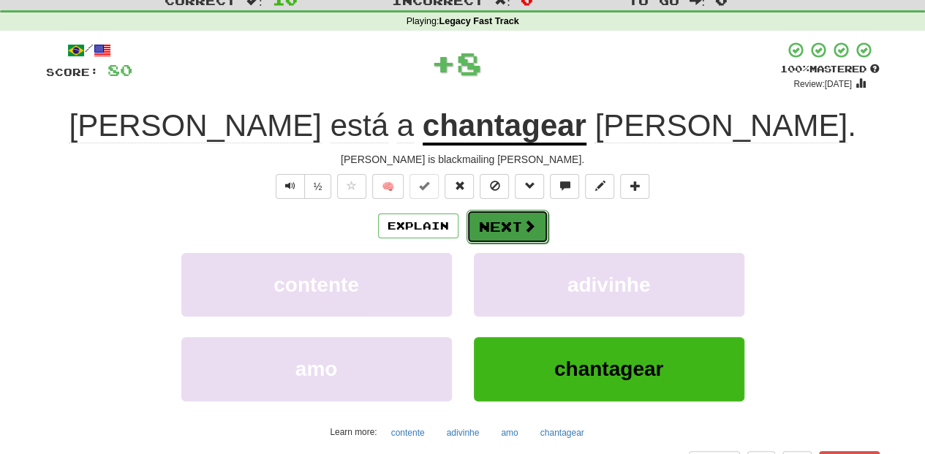
click at [504, 222] on button "Next" at bounding box center [507, 227] width 82 height 34
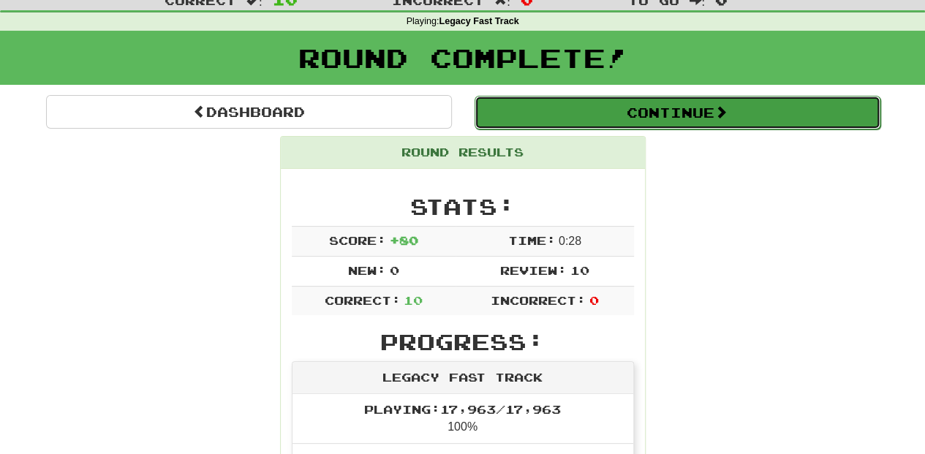
click at [567, 107] on button "Continue" at bounding box center [677, 113] width 406 height 34
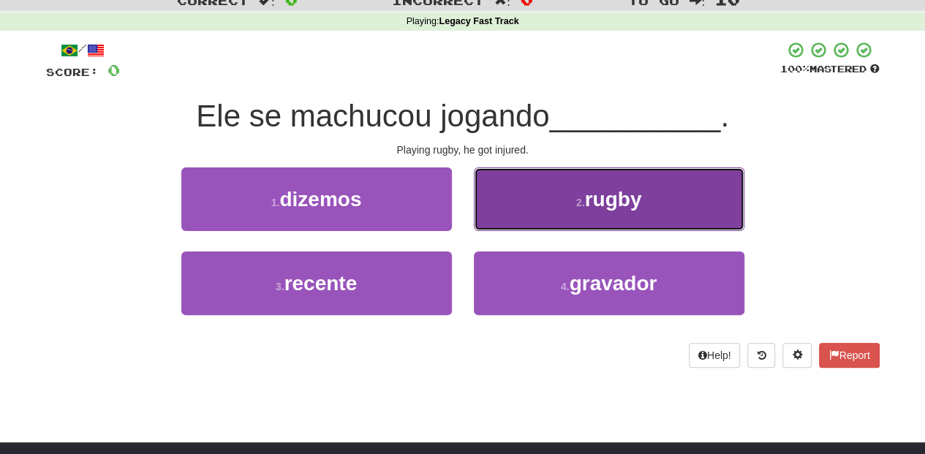
click at [541, 213] on button "2 . rugby" at bounding box center [609, 199] width 270 height 64
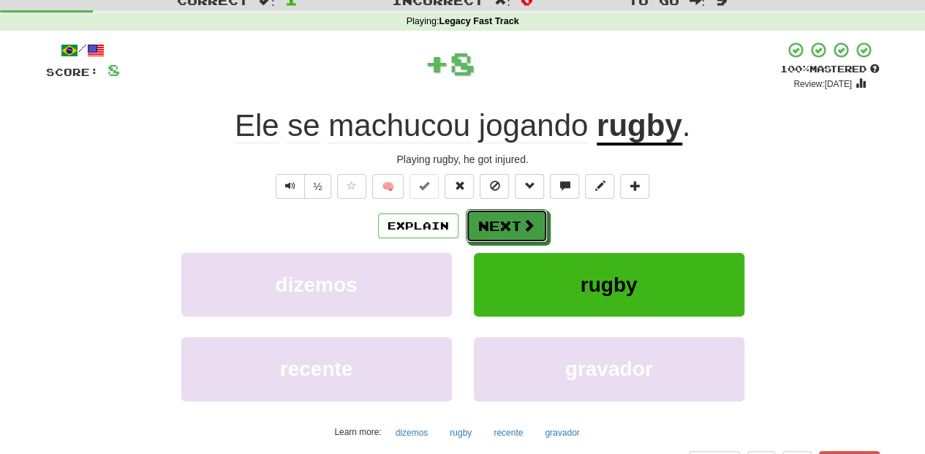
click at [510, 221] on button "Next" at bounding box center [507, 226] width 82 height 34
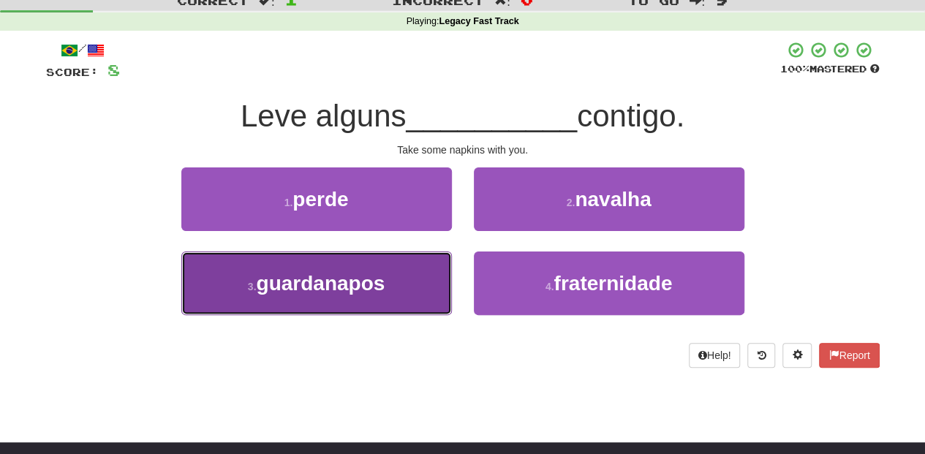
click at [398, 269] on button "3 . guardanapos" at bounding box center [316, 283] width 270 height 64
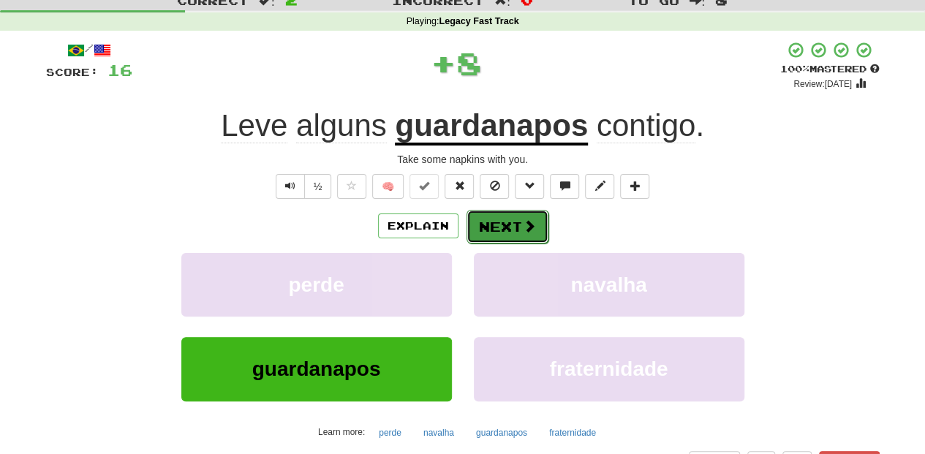
click at [478, 237] on button "Next" at bounding box center [507, 227] width 82 height 34
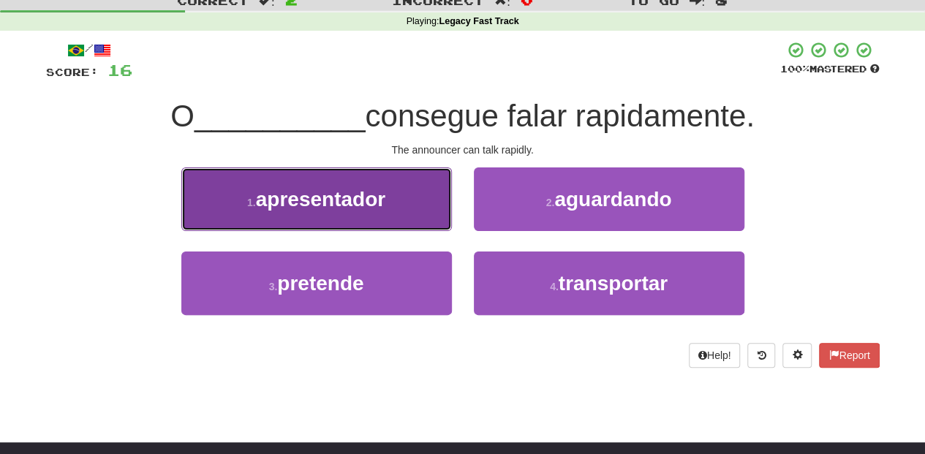
click at [395, 216] on button "1 . apresentador" at bounding box center [316, 199] width 270 height 64
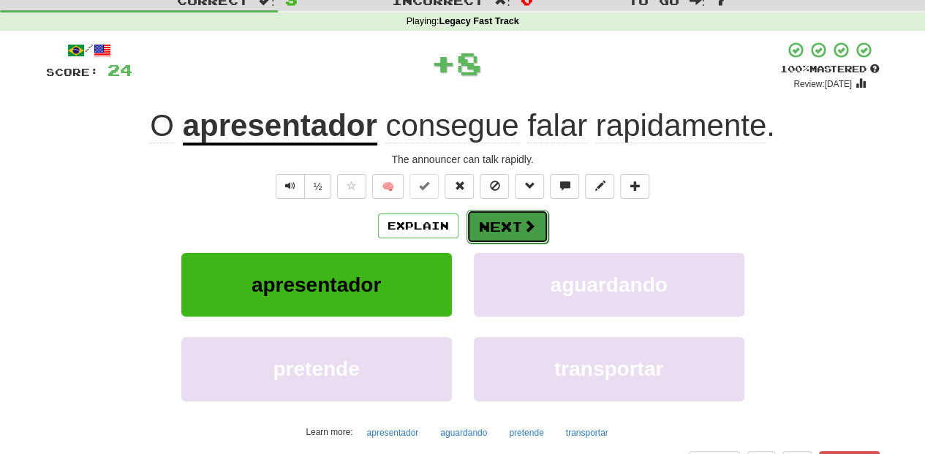
click at [494, 218] on button "Next" at bounding box center [507, 227] width 82 height 34
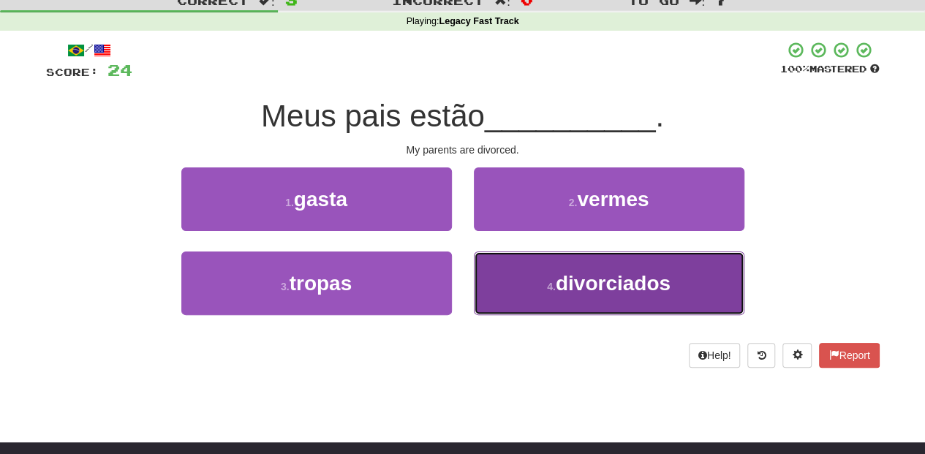
click at [496, 255] on button "4 . divorciados" at bounding box center [609, 283] width 270 height 64
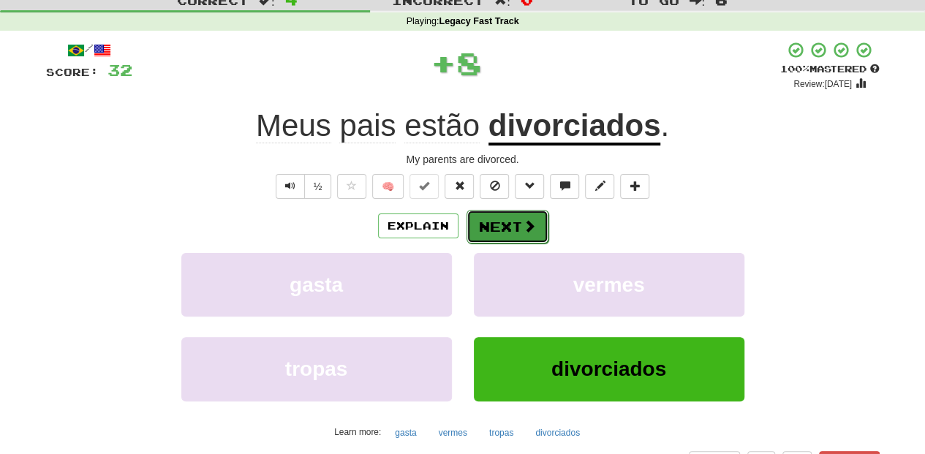
click at [493, 222] on button "Next" at bounding box center [507, 227] width 82 height 34
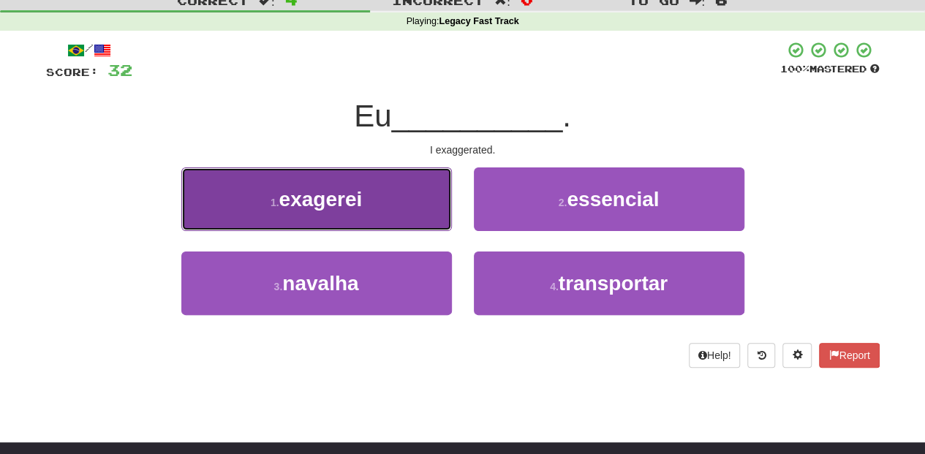
click at [383, 210] on button "1 . exagerei" at bounding box center [316, 199] width 270 height 64
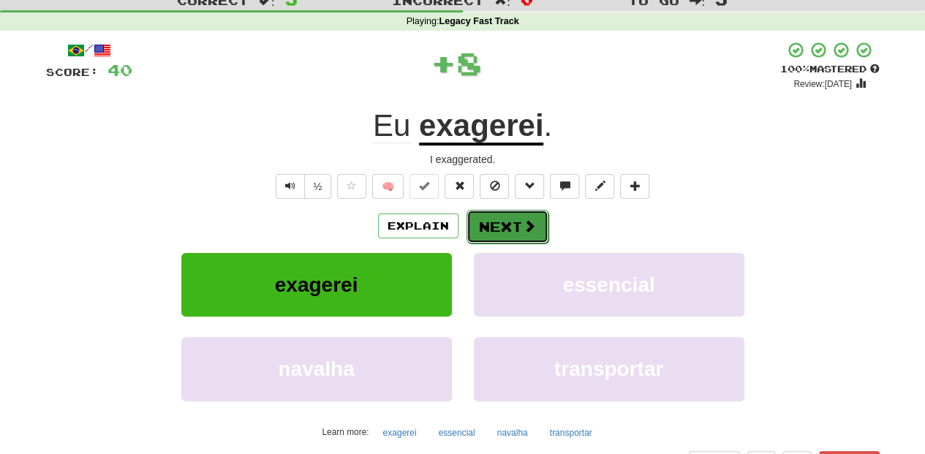
click at [478, 218] on button "Next" at bounding box center [507, 227] width 82 height 34
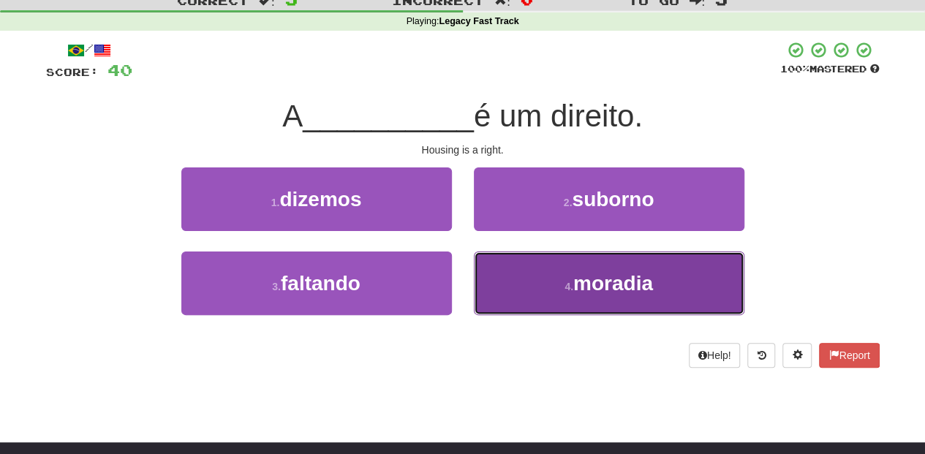
click at [504, 281] on button "4 . moradia" at bounding box center [609, 283] width 270 height 64
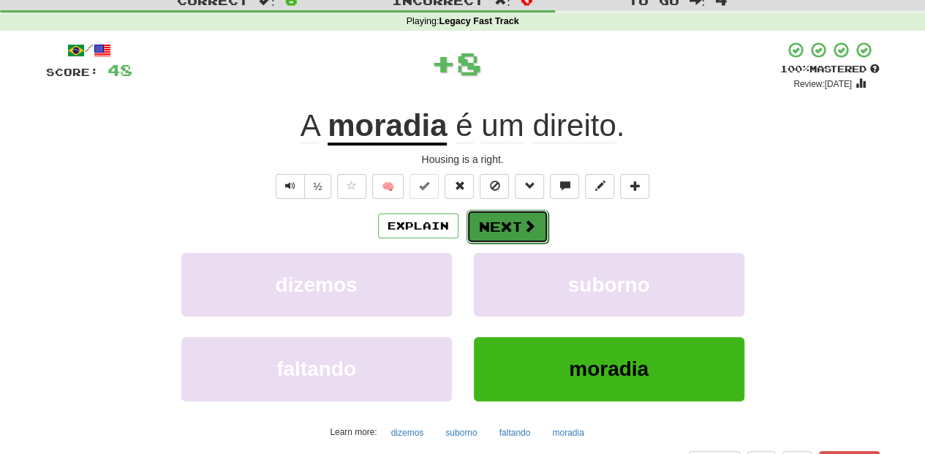
click at [507, 230] on button "Next" at bounding box center [507, 227] width 82 height 34
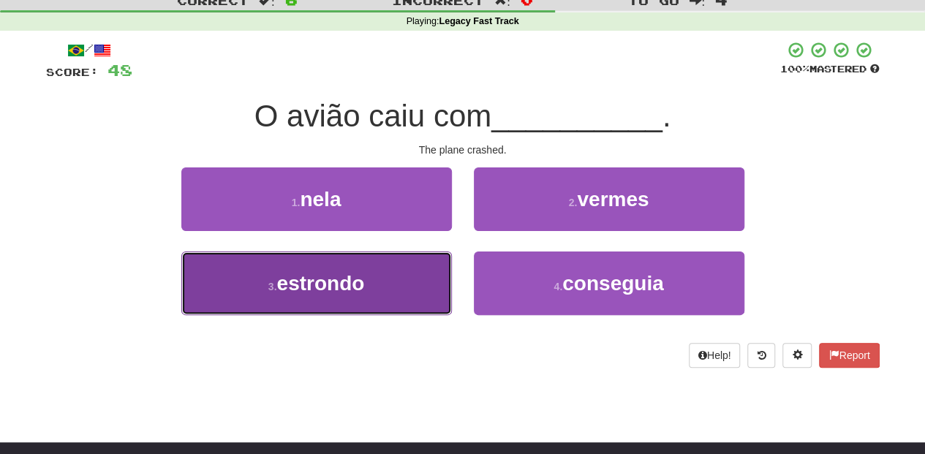
click at [429, 279] on button "3 . estrondo" at bounding box center [316, 283] width 270 height 64
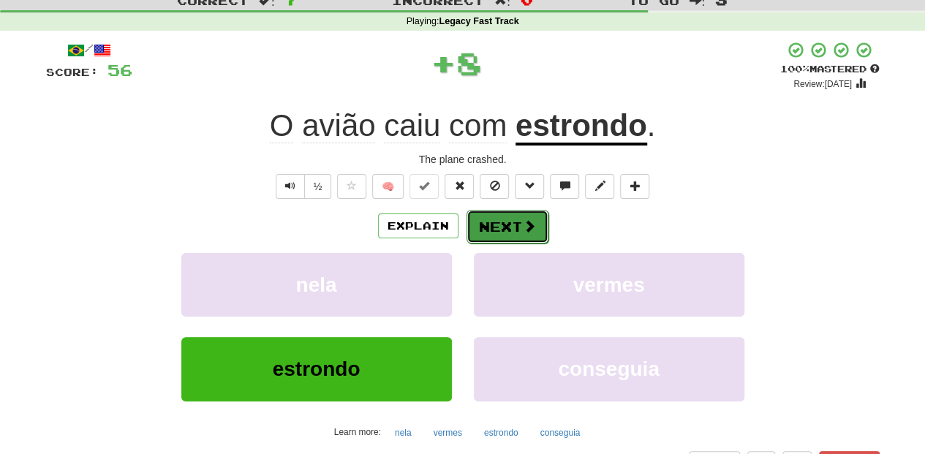
click at [491, 219] on button "Next" at bounding box center [507, 227] width 82 height 34
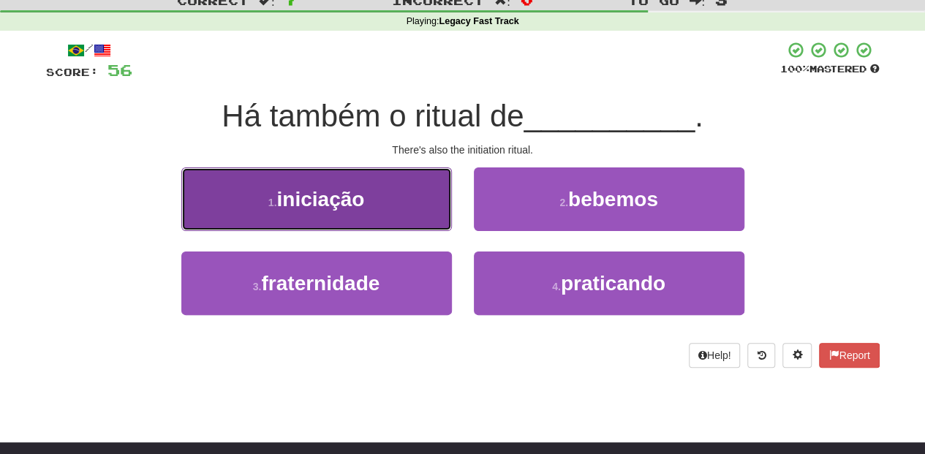
click at [417, 211] on button "1 . iniciação" at bounding box center [316, 199] width 270 height 64
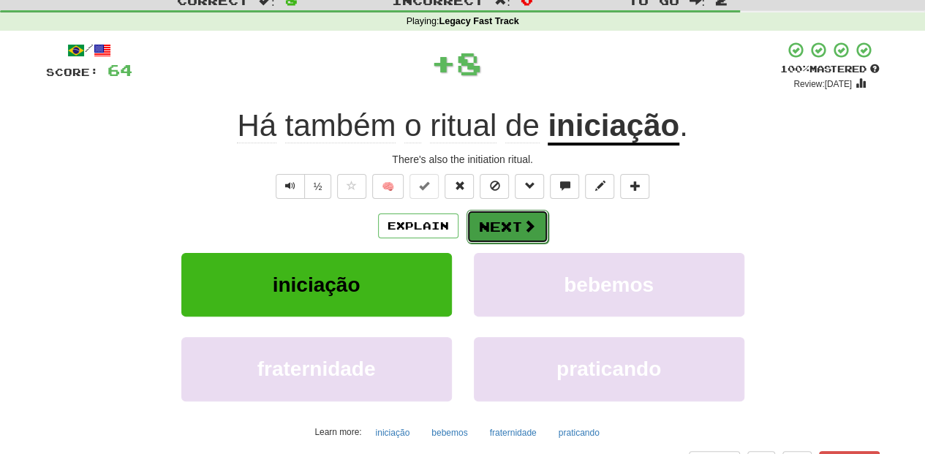
click at [481, 216] on button "Next" at bounding box center [507, 227] width 82 height 34
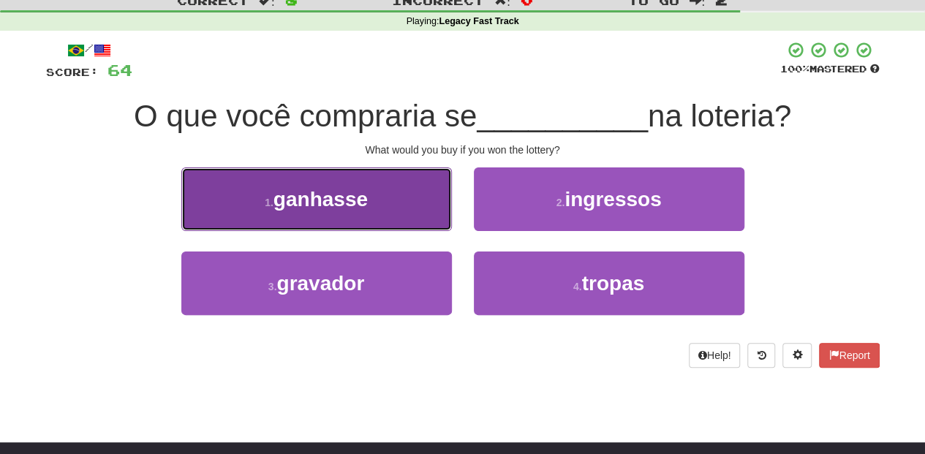
click at [390, 216] on button "1 . ganhasse" at bounding box center [316, 199] width 270 height 64
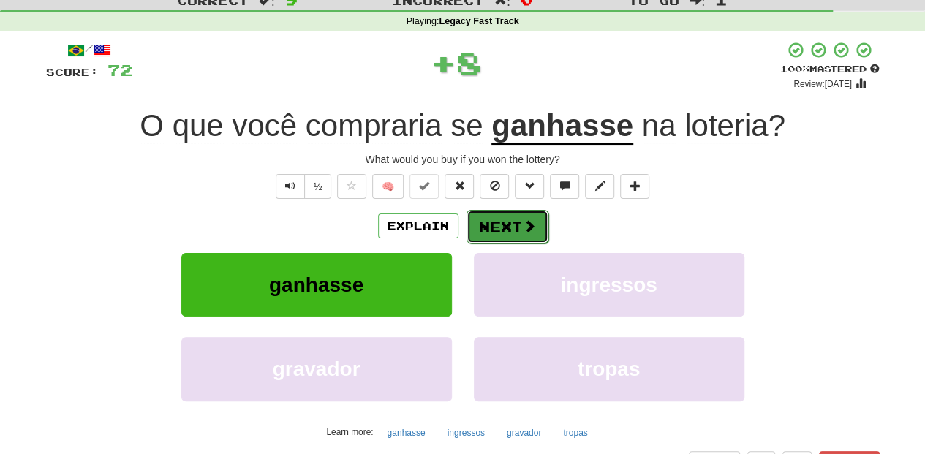
click at [502, 217] on button "Next" at bounding box center [507, 227] width 82 height 34
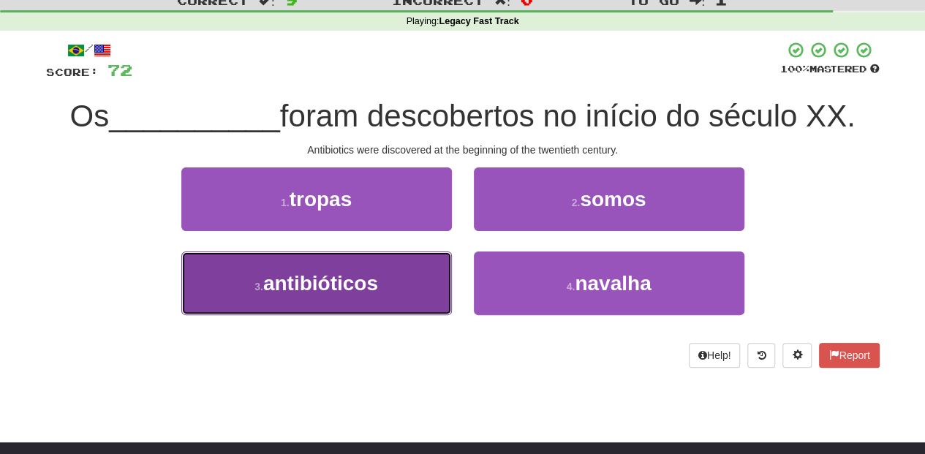
click at [437, 268] on button "3 . antibióticos" at bounding box center [316, 283] width 270 height 64
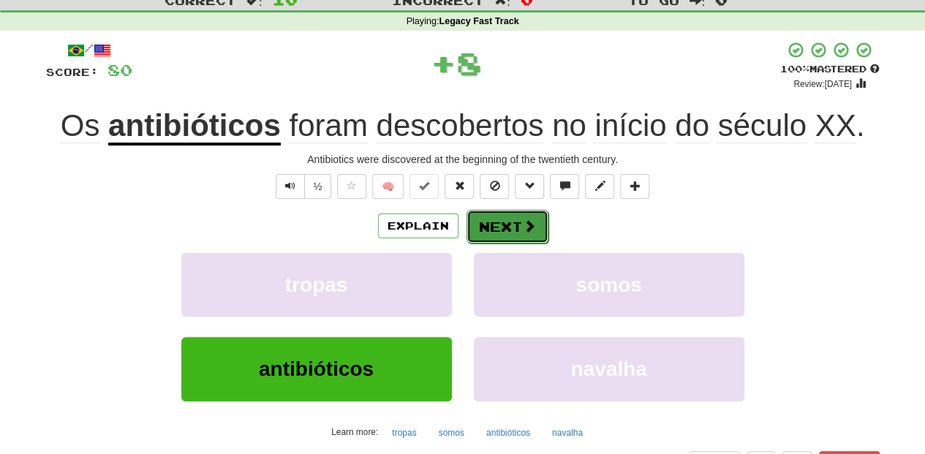
click at [481, 219] on button "Next" at bounding box center [507, 227] width 82 height 34
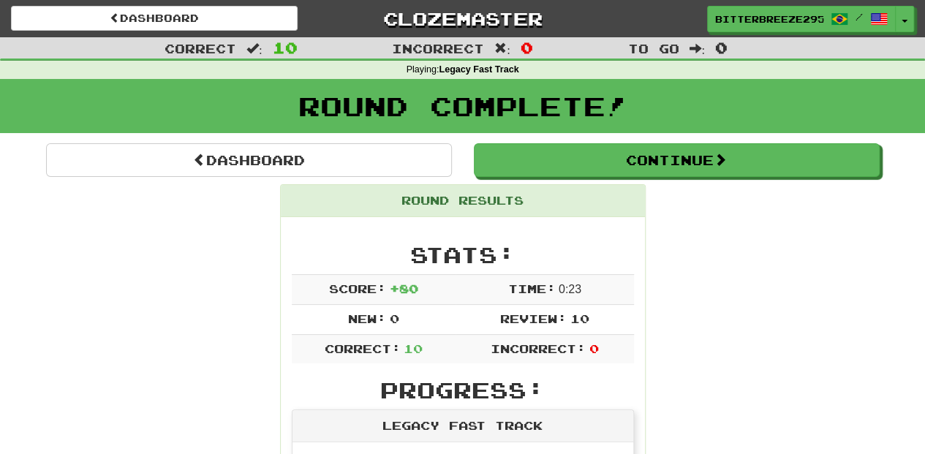
scroll to position [0, 0]
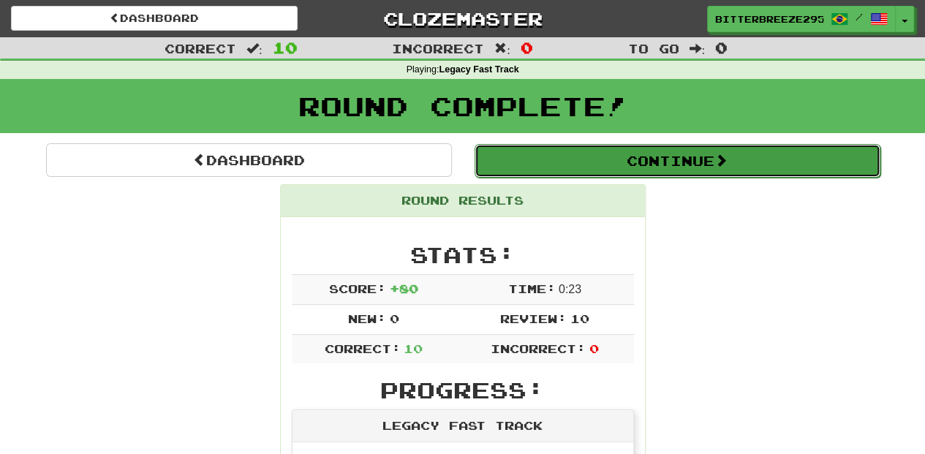
click at [605, 158] on button "Continue" at bounding box center [677, 161] width 406 height 34
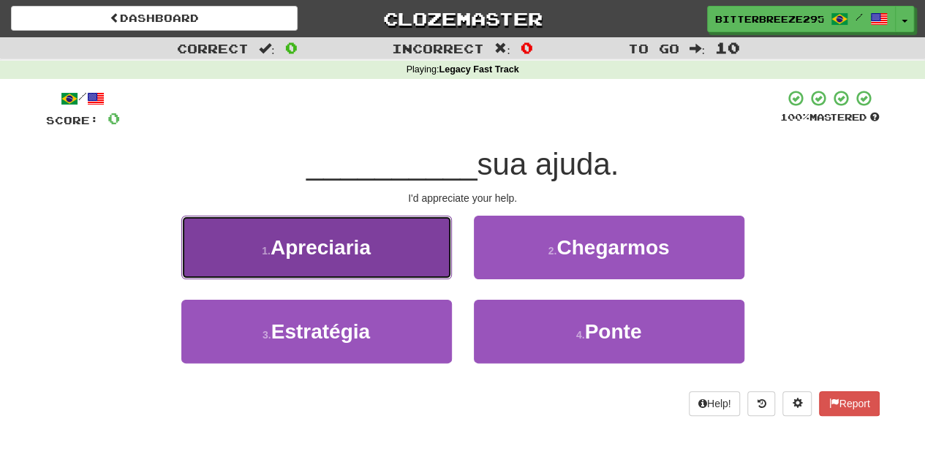
click at [332, 247] on span "Apreciaria" at bounding box center [320, 247] width 100 height 23
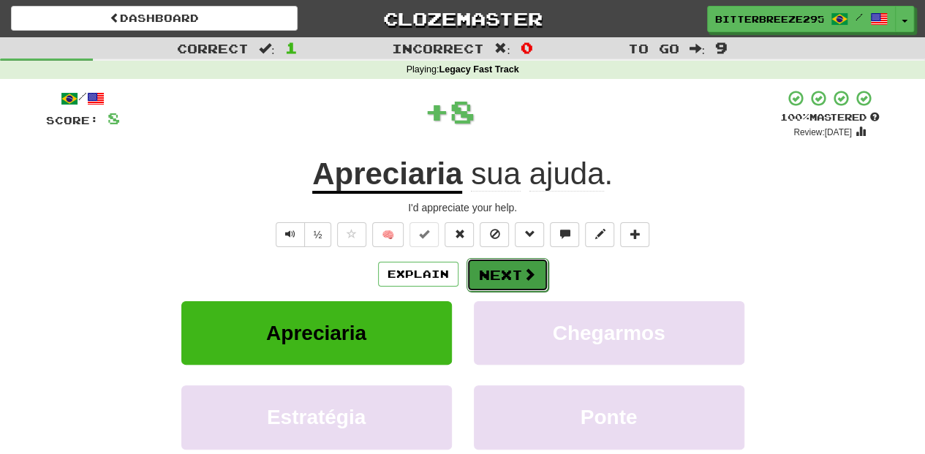
click at [523, 278] on span at bounding box center [529, 274] width 13 height 13
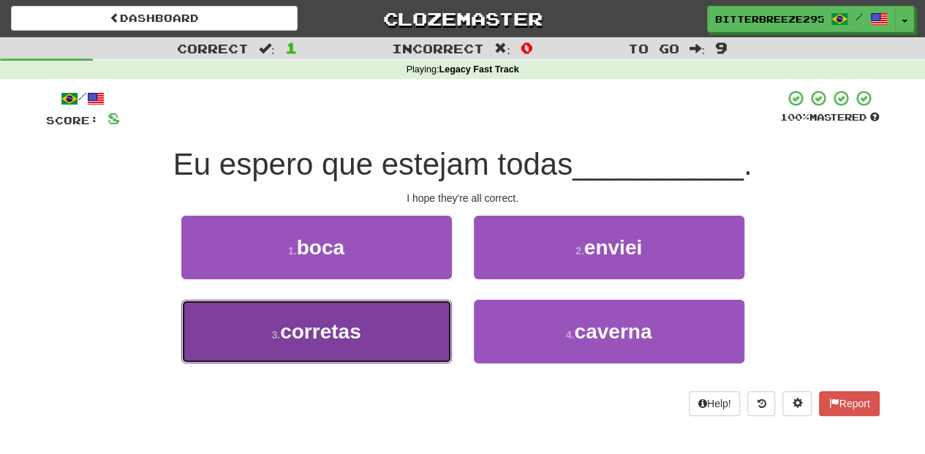
click at [380, 328] on button "3 . corretas" at bounding box center [316, 332] width 270 height 64
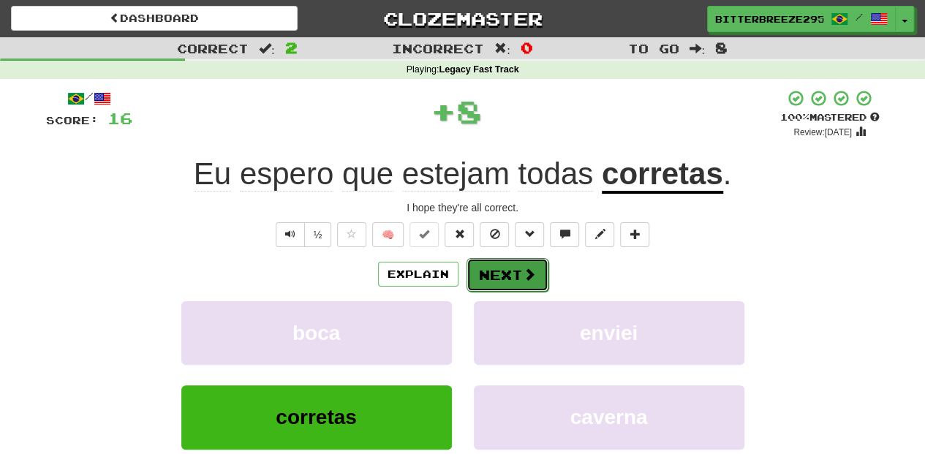
click at [539, 261] on button "Next" at bounding box center [507, 275] width 82 height 34
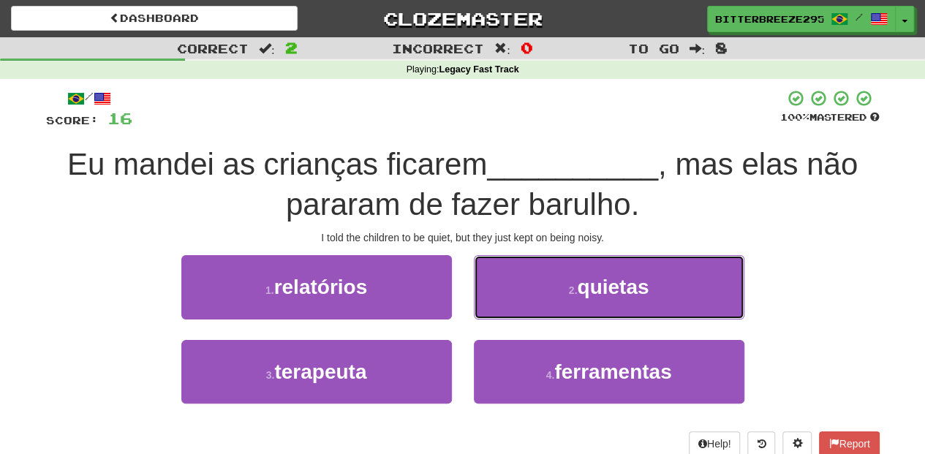
click at [513, 292] on button "2 . quietas" at bounding box center [609, 287] width 270 height 64
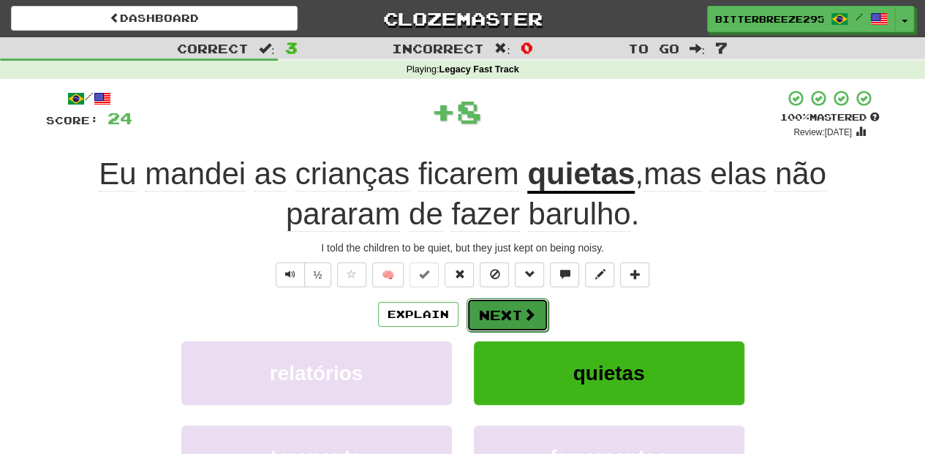
click at [491, 312] on button "Next" at bounding box center [507, 315] width 82 height 34
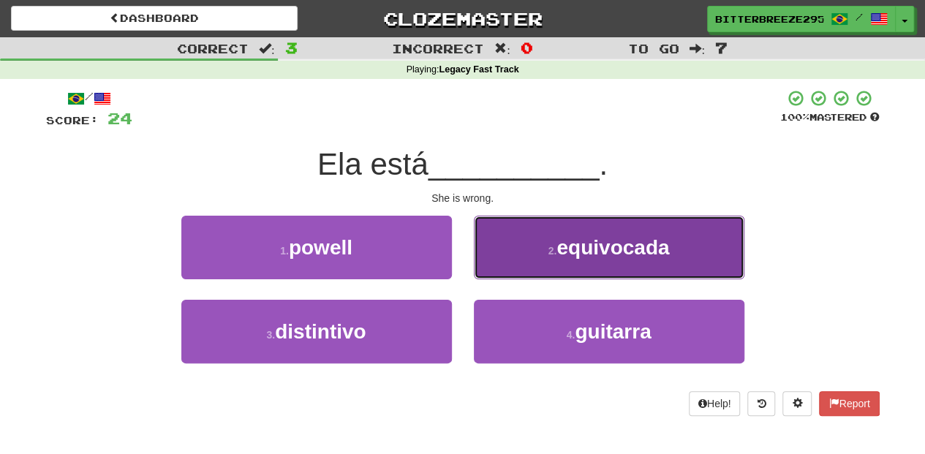
click at [538, 262] on button "2 . equivocada" at bounding box center [609, 248] width 270 height 64
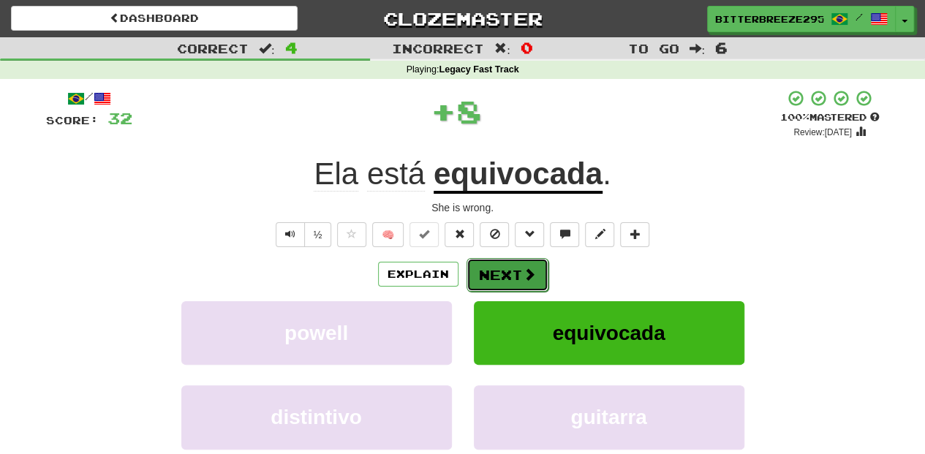
click at [512, 273] on button "Next" at bounding box center [507, 275] width 82 height 34
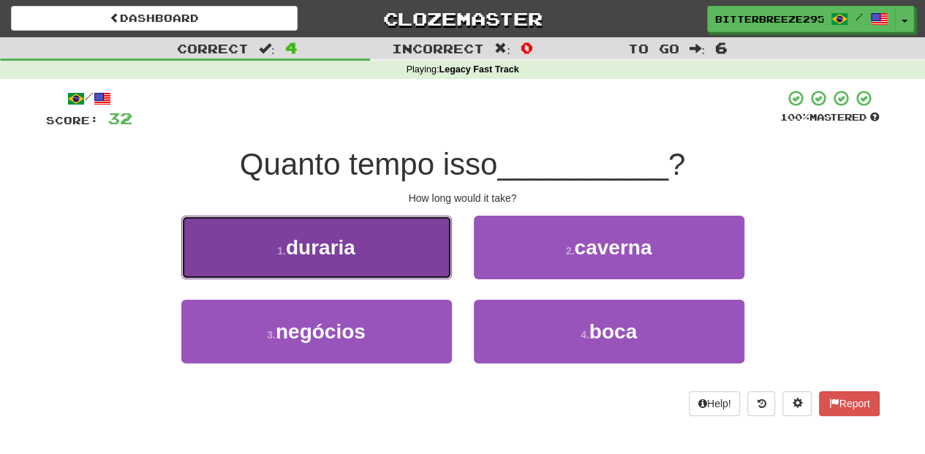
click at [423, 260] on button "1 . duraria" at bounding box center [316, 248] width 270 height 64
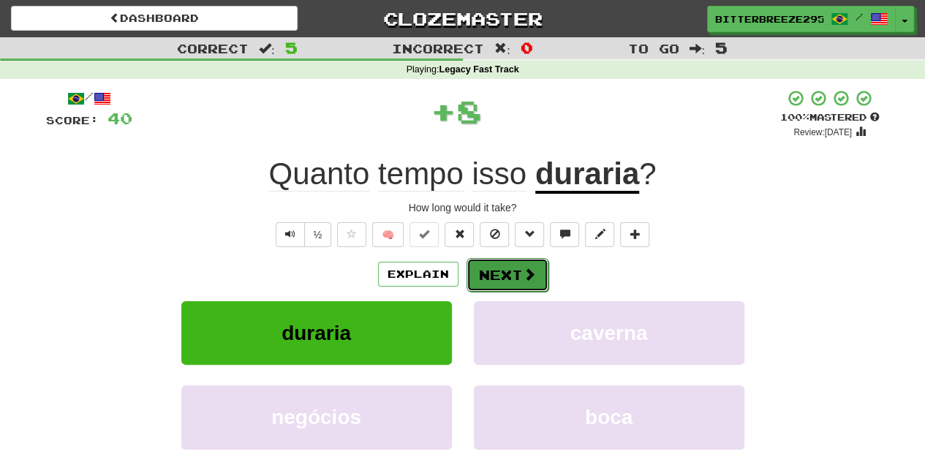
click at [487, 265] on button "Next" at bounding box center [507, 275] width 82 height 34
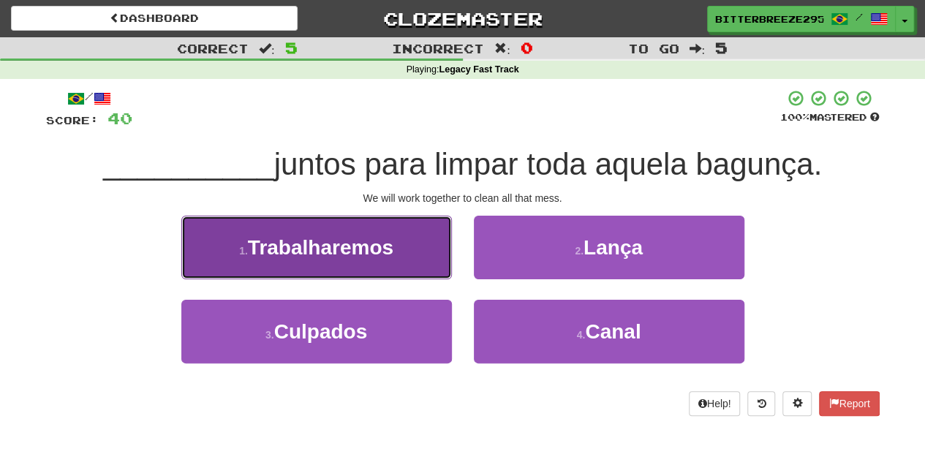
click at [400, 257] on button "1 . Trabalharemos" at bounding box center [316, 248] width 270 height 64
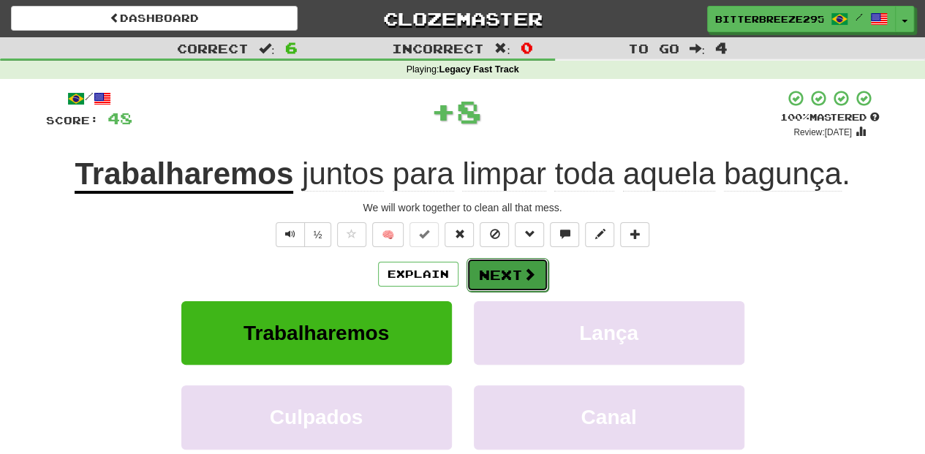
click at [488, 262] on button "Next" at bounding box center [507, 275] width 82 height 34
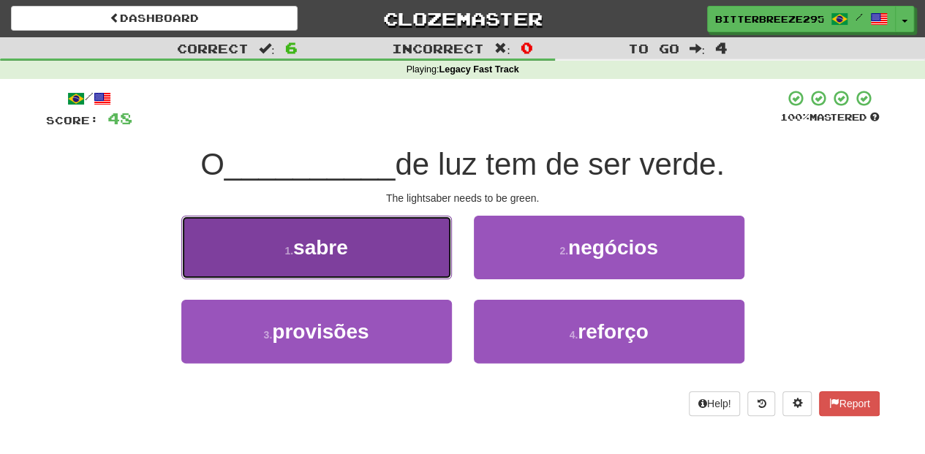
click at [434, 262] on button "1 . sabre" at bounding box center [316, 248] width 270 height 64
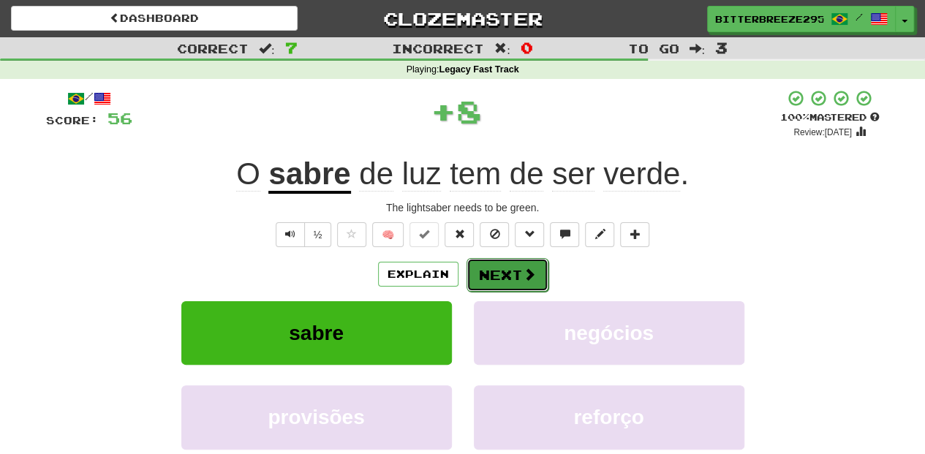
click at [494, 265] on button "Next" at bounding box center [507, 275] width 82 height 34
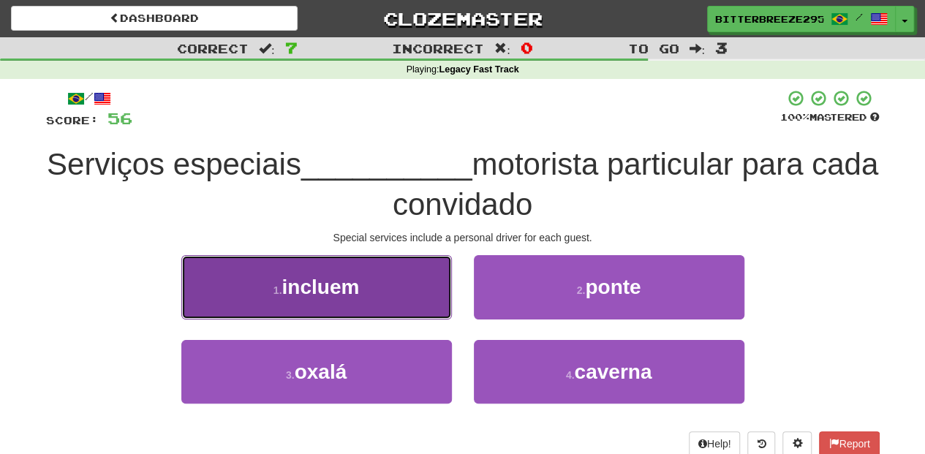
click at [399, 295] on button "1 . incluem" at bounding box center [316, 287] width 270 height 64
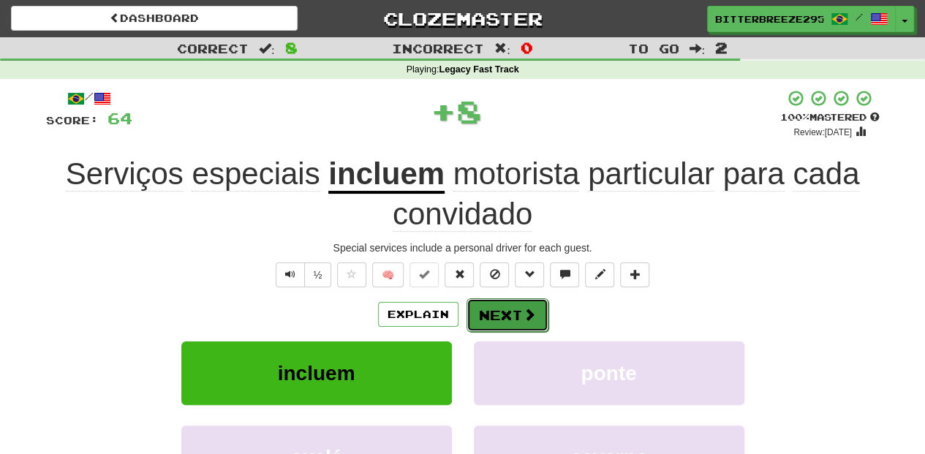
click at [502, 309] on button "Next" at bounding box center [507, 315] width 82 height 34
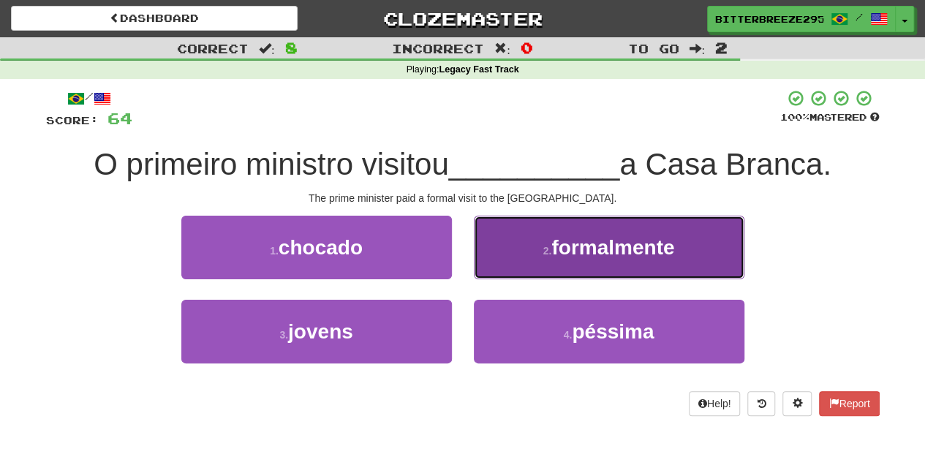
click at [480, 266] on button "2 . formalmente" at bounding box center [609, 248] width 270 height 64
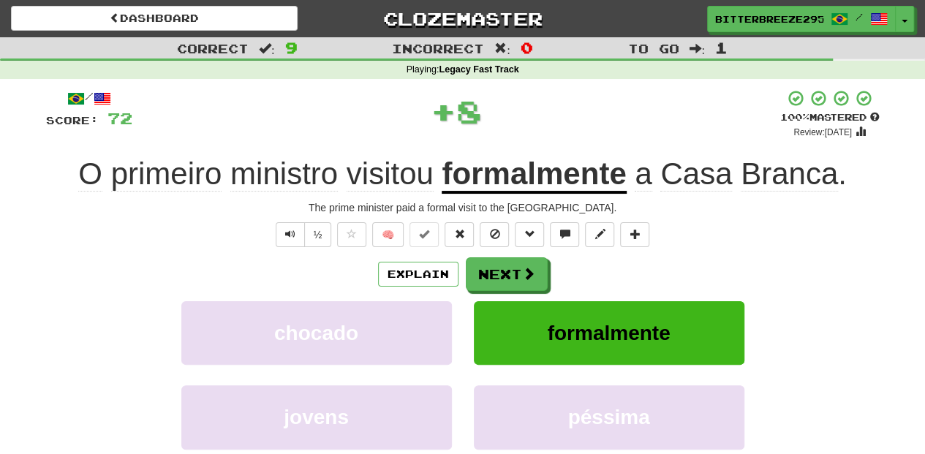
click at [481, 266] on button "Next" at bounding box center [507, 274] width 82 height 34
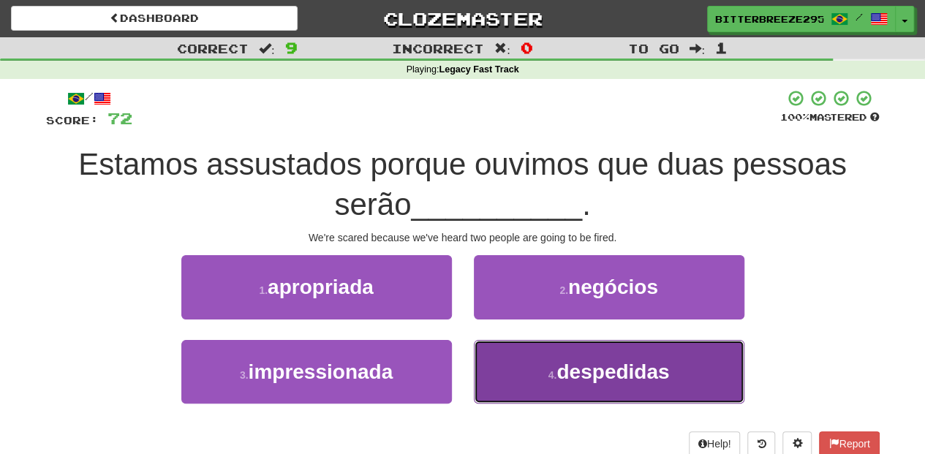
click at [508, 363] on button "4 . despedidas" at bounding box center [609, 372] width 270 height 64
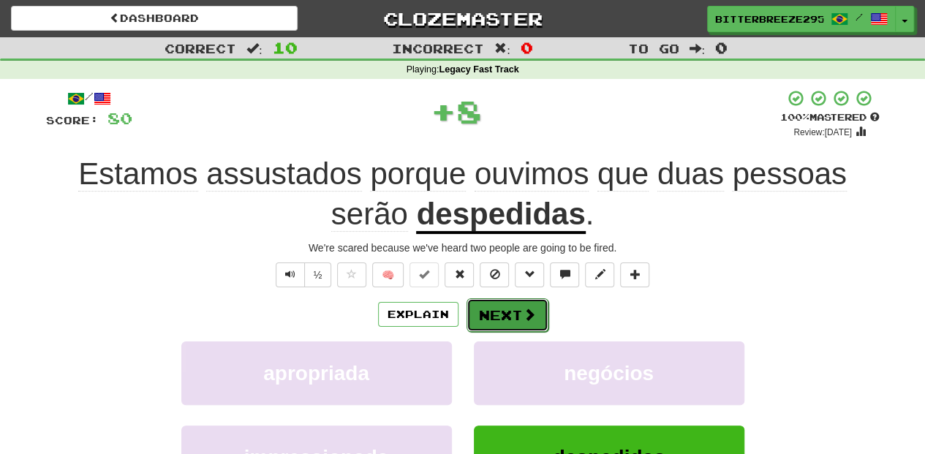
click at [507, 318] on button "Next" at bounding box center [507, 315] width 82 height 34
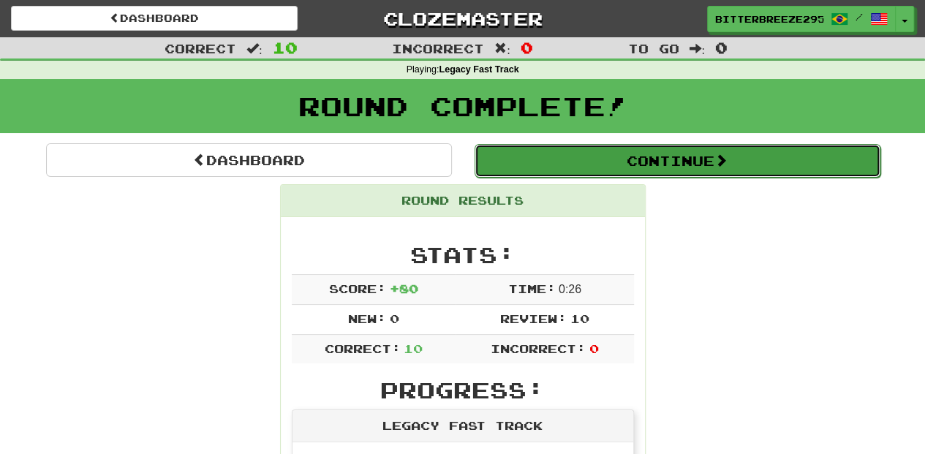
click at [553, 173] on button "Continue" at bounding box center [677, 161] width 406 height 34
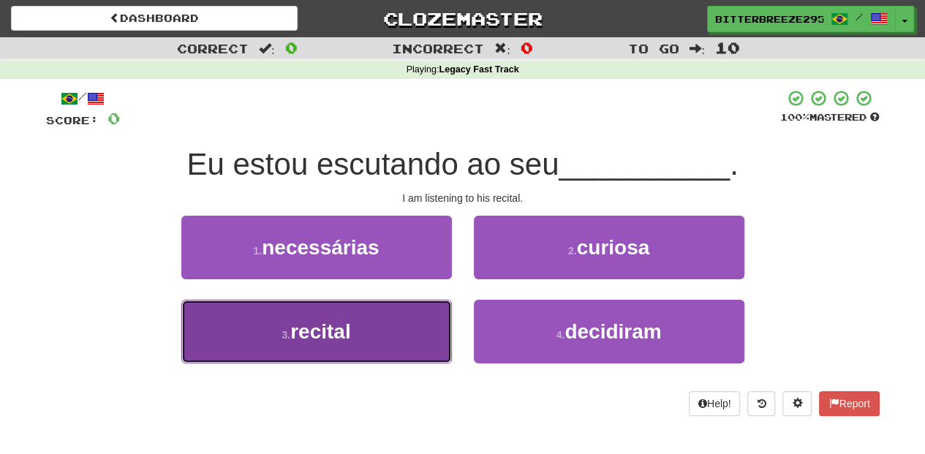
click at [423, 326] on button "3 . recital" at bounding box center [316, 332] width 270 height 64
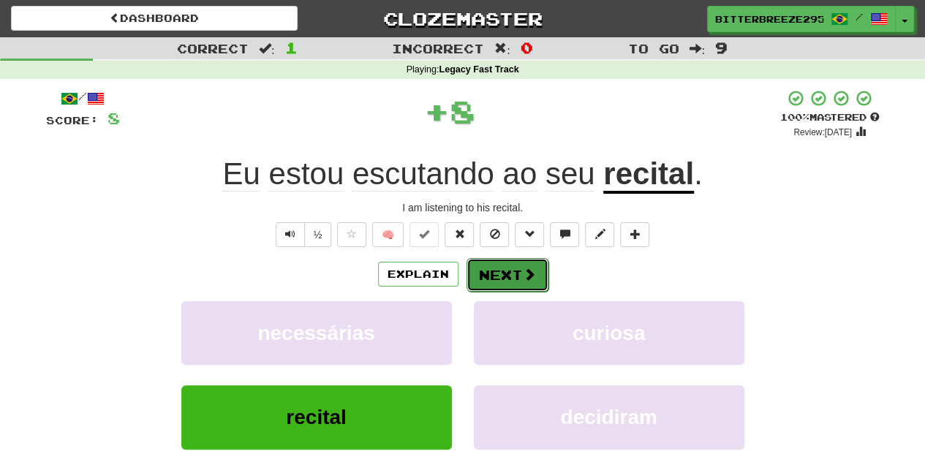
click at [512, 278] on button "Next" at bounding box center [507, 275] width 82 height 34
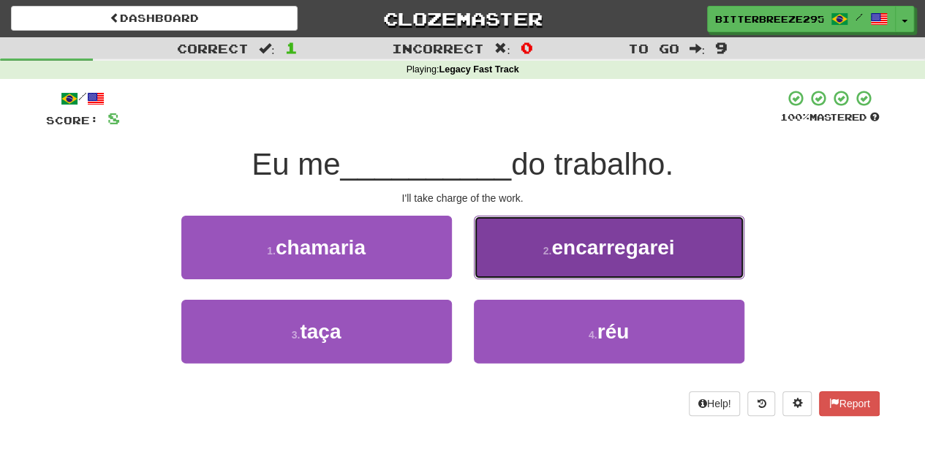
click at [510, 265] on button "2 . encarregarei" at bounding box center [609, 248] width 270 height 64
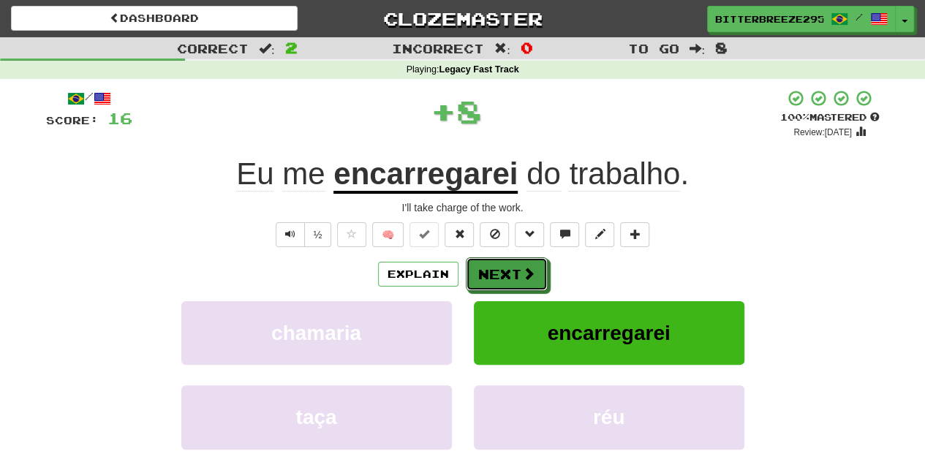
click at [510, 265] on button "Next" at bounding box center [507, 274] width 82 height 34
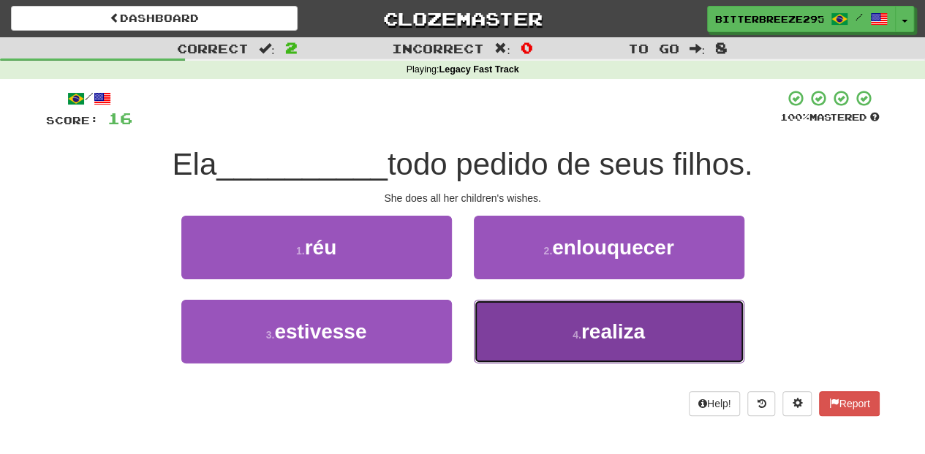
click at [497, 313] on button "4 . realiza" at bounding box center [609, 332] width 270 height 64
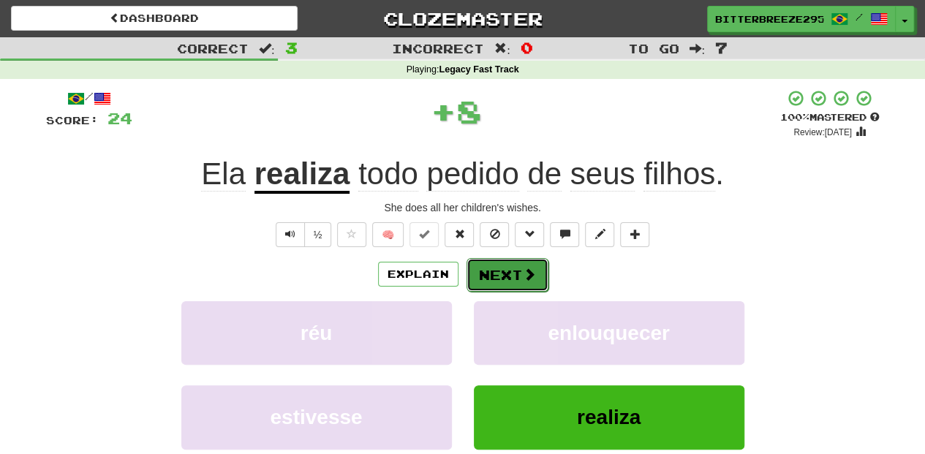
click at [498, 276] on button "Next" at bounding box center [507, 275] width 82 height 34
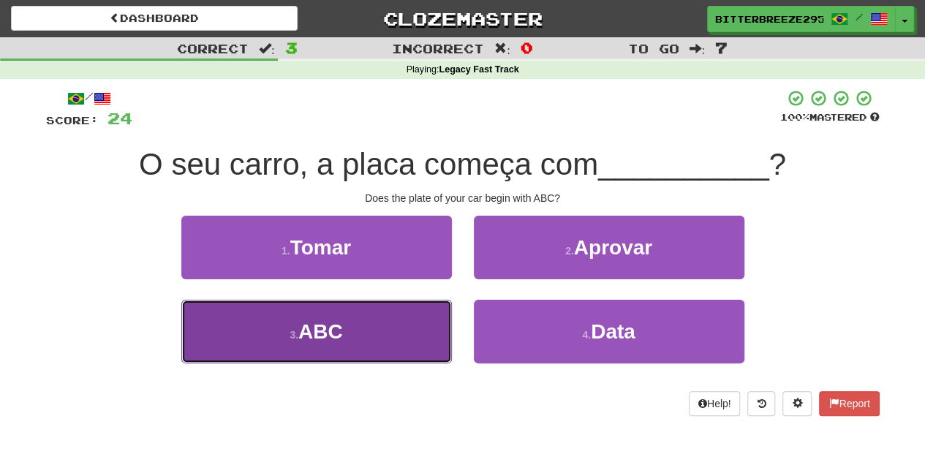
click at [345, 323] on button "3 . ABC" at bounding box center [316, 332] width 270 height 64
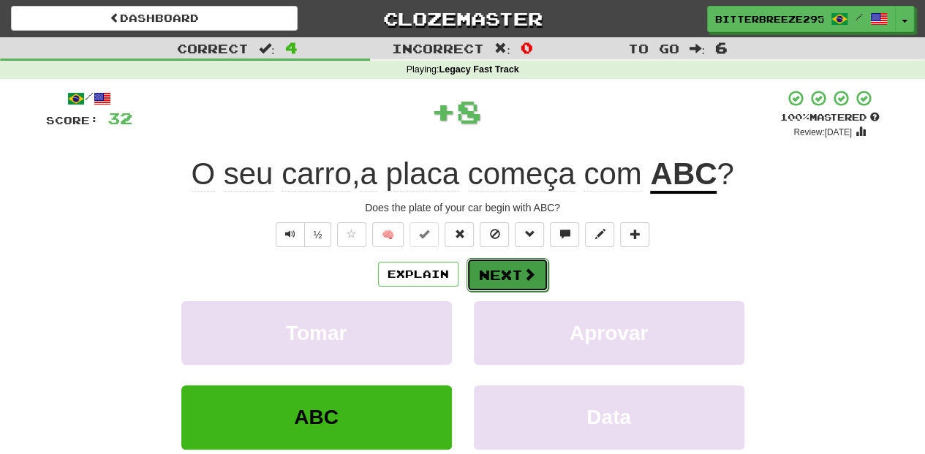
click at [542, 272] on button "Next" at bounding box center [507, 275] width 82 height 34
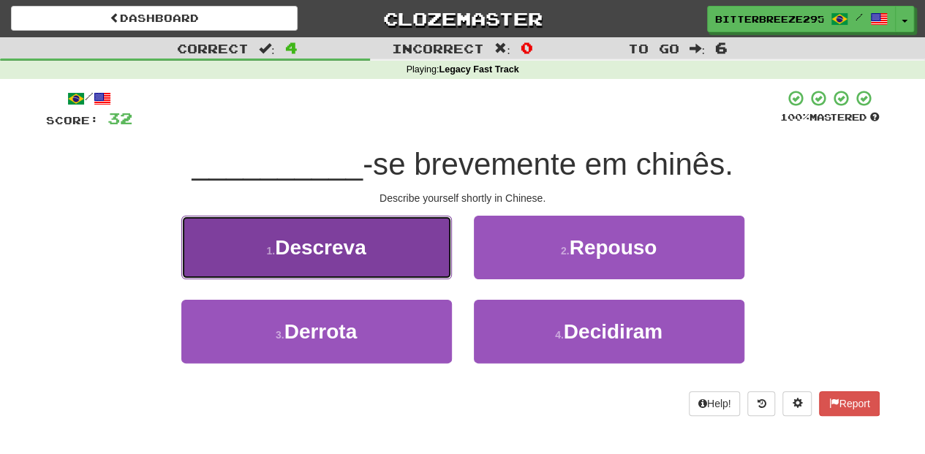
click at [352, 260] on button "1 . Descreva" at bounding box center [316, 248] width 270 height 64
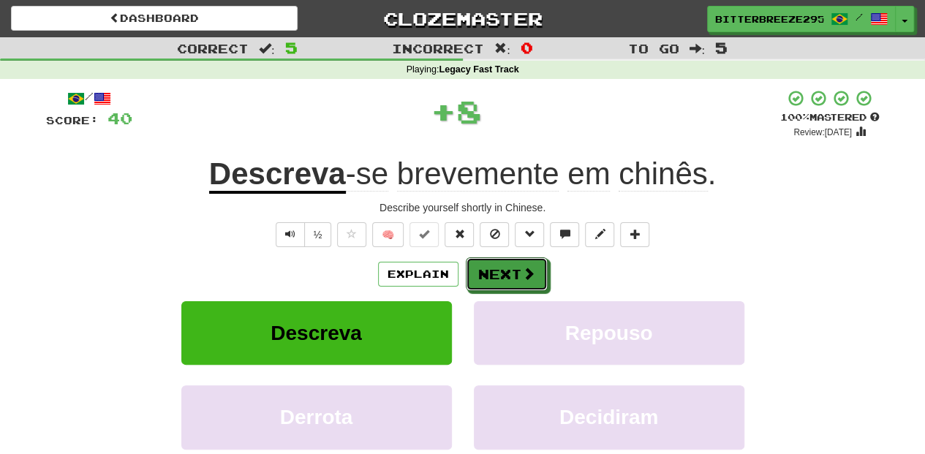
click at [502, 260] on button "Next" at bounding box center [507, 274] width 82 height 34
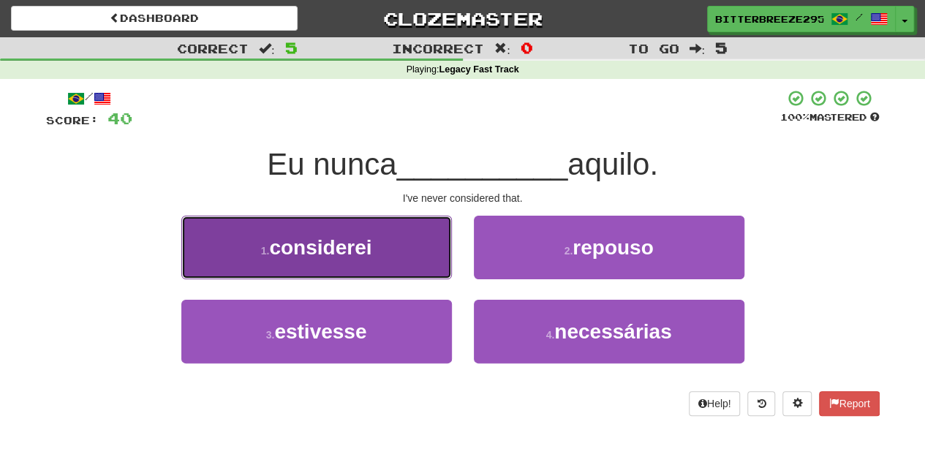
click at [389, 263] on button "1 . considerei" at bounding box center [316, 248] width 270 height 64
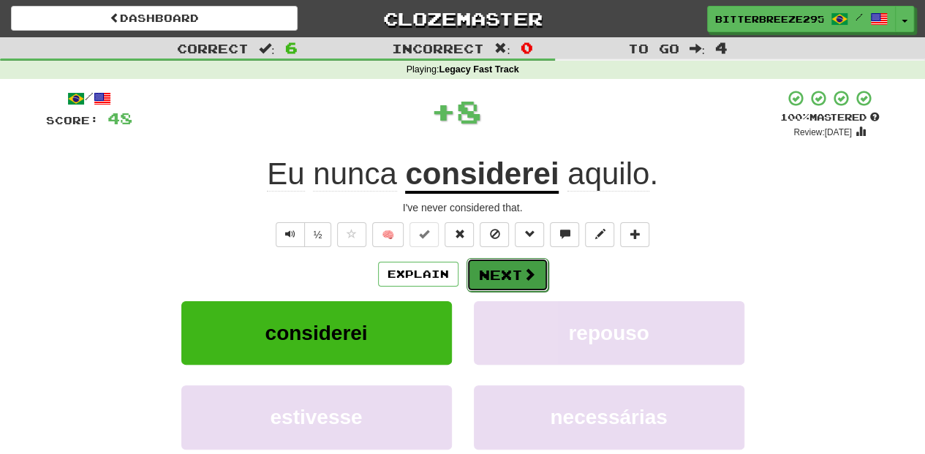
click at [494, 266] on button "Next" at bounding box center [507, 275] width 82 height 34
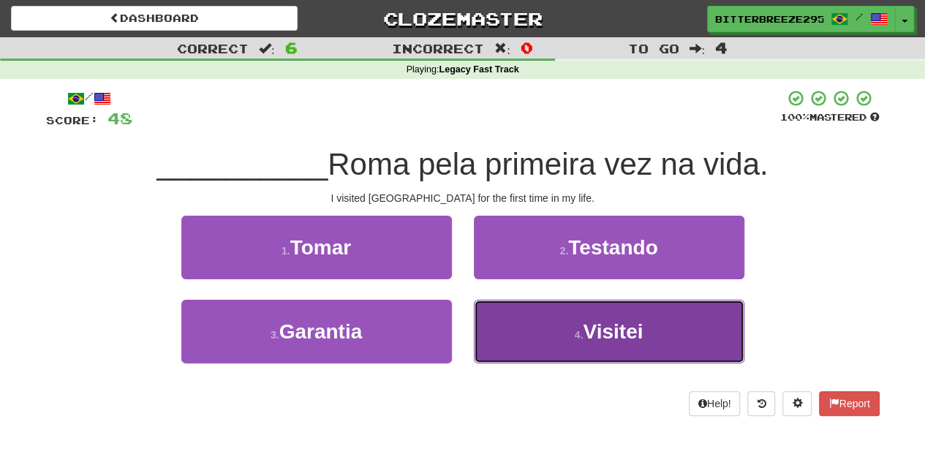
click at [521, 323] on button "4 . Visitei" at bounding box center [609, 332] width 270 height 64
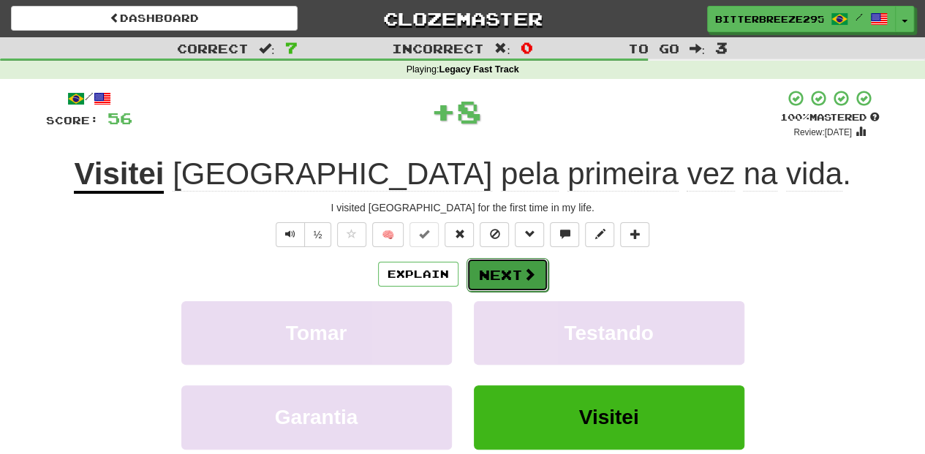
click at [518, 279] on button "Next" at bounding box center [507, 275] width 82 height 34
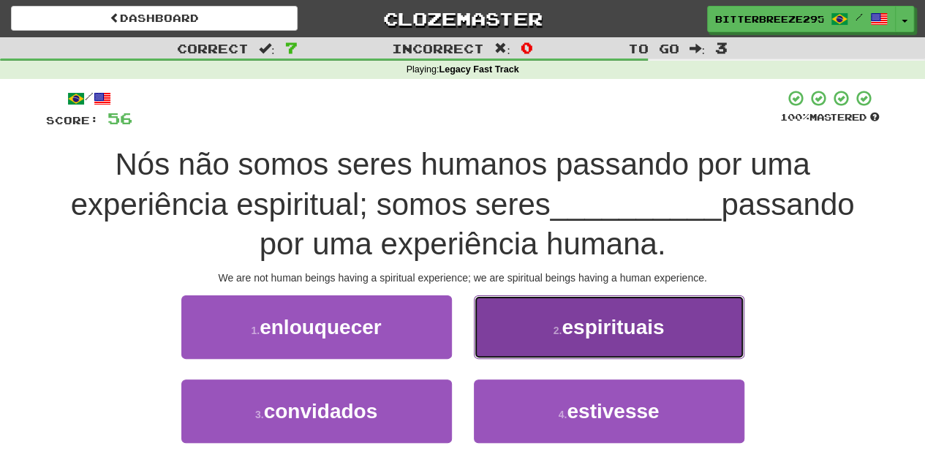
click at [523, 338] on button "2 . espirituais" at bounding box center [609, 327] width 270 height 64
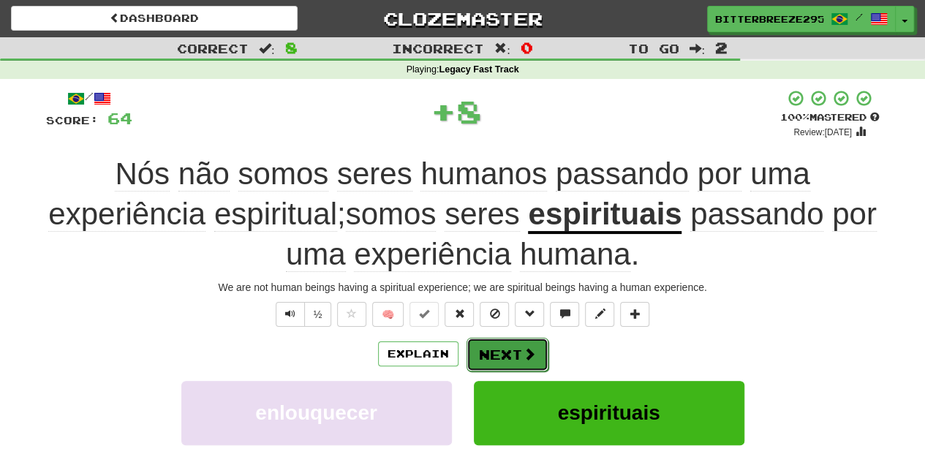
click at [512, 347] on button "Next" at bounding box center [507, 355] width 82 height 34
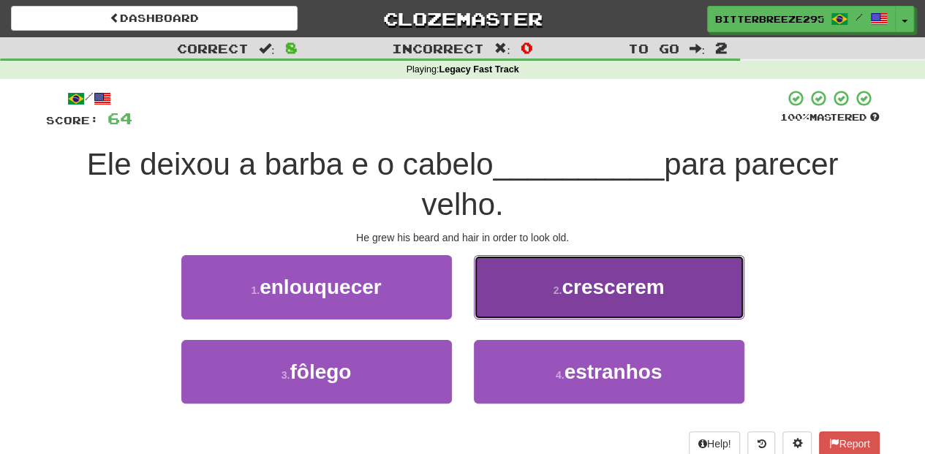
click at [507, 307] on button "2 . crescerem" at bounding box center [609, 287] width 270 height 64
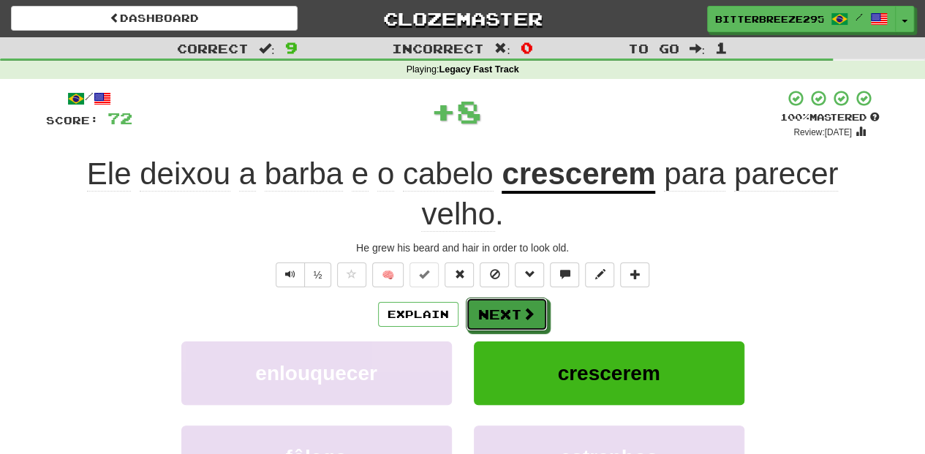
click at [507, 307] on button "Next" at bounding box center [507, 315] width 82 height 34
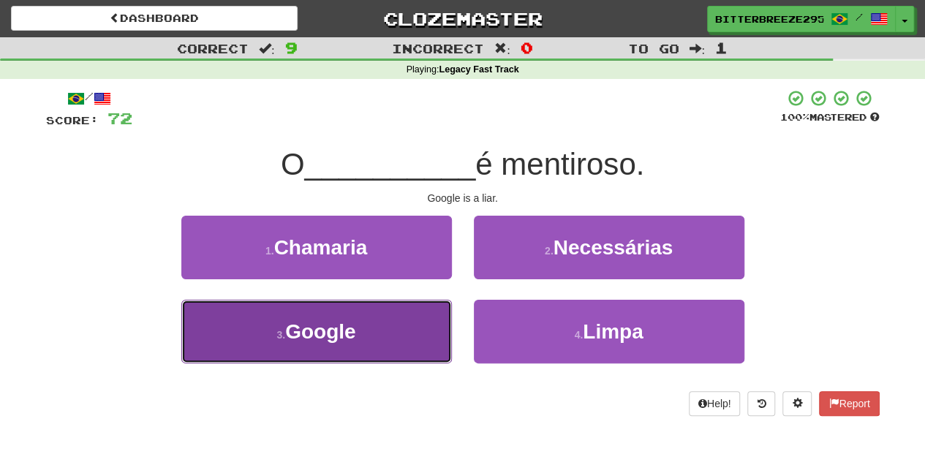
click at [322, 355] on button "3 . Google" at bounding box center [316, 332] width 270 height 64
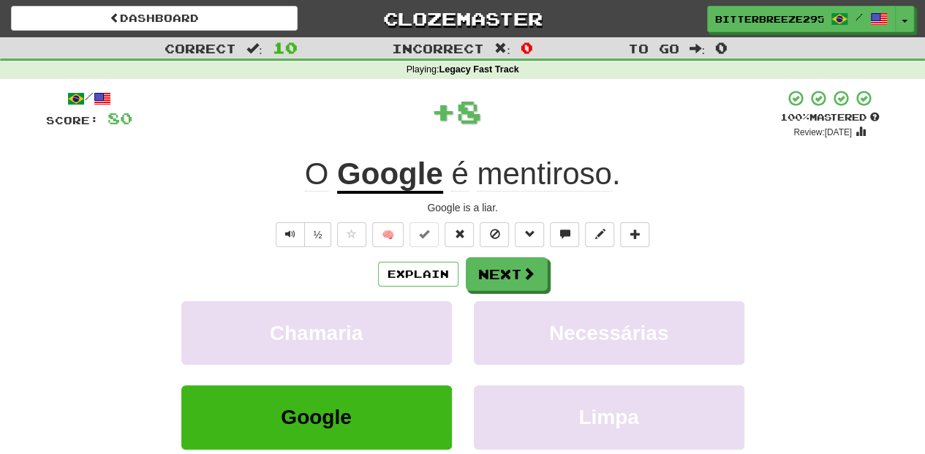
click at [531, 295] on div "Explain Next Chamaria Necessárias Google Limpa Learn more: Chamaria Necessárias…" at bounding box center [462, 374] width 833 height 235
click at [531, 279] on span at bounding box center [529, 274] width 13 height 13
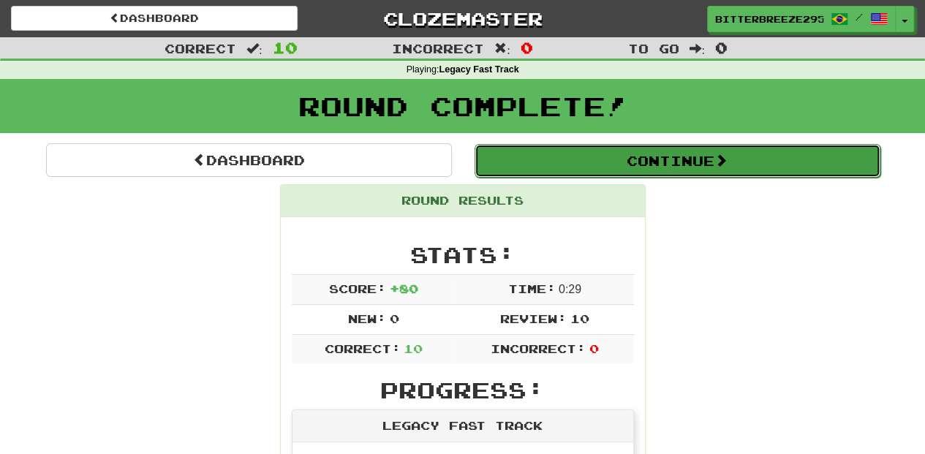
click at [590, 165] on button "Continue" at bounding box center [677, 161] width 406 height 34
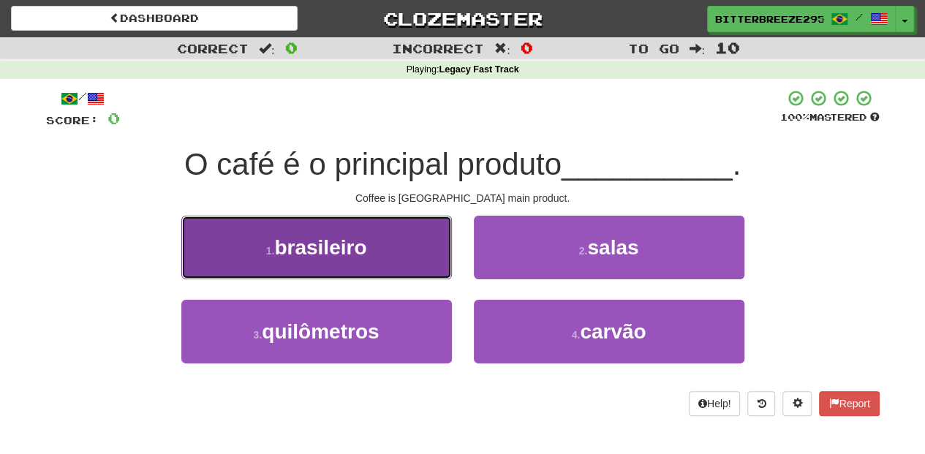
click at [399, 260] on button "1 . brasileiro" at bounding box center [316, 248] width 270 height 64
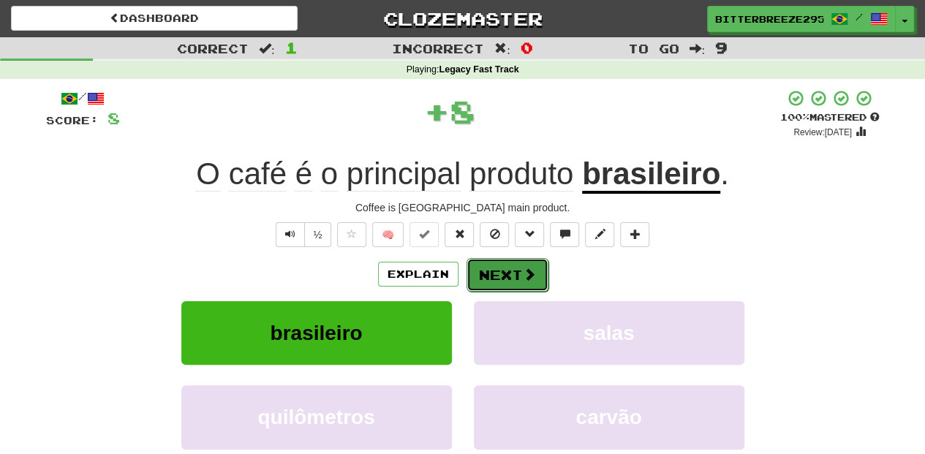
click at [493, 272] on button "Next" at bounding box center [507, 275] width 82 height 34
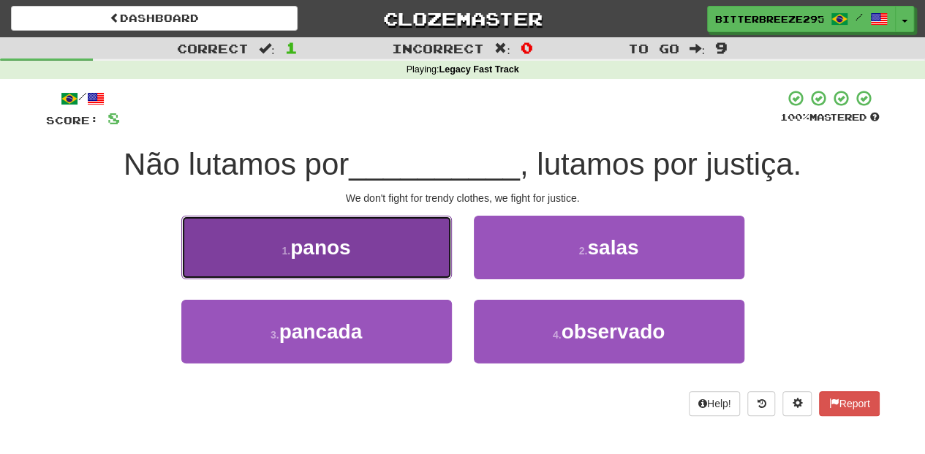
click at [419, 261] on button "1 . panos" at bounding box center [316, 248] width 270 height 64
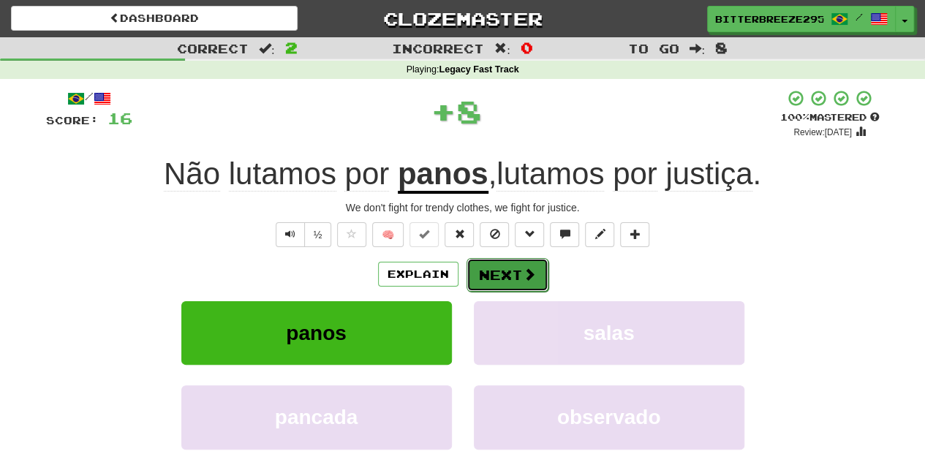
click at [482, 262] on button "Next" at bounding box center [507, 275] width 82 height 34
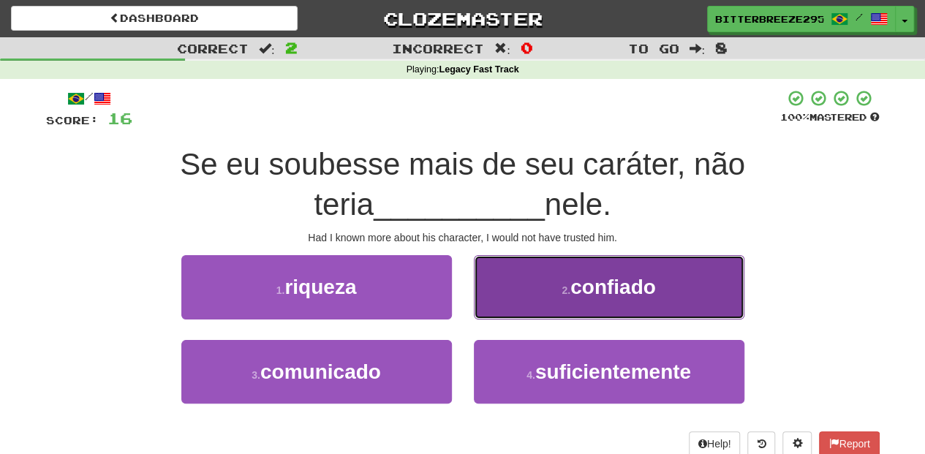
click at [526, 299] on button "2 . confiado" at bounding box center [609, 287] width 270 height 64
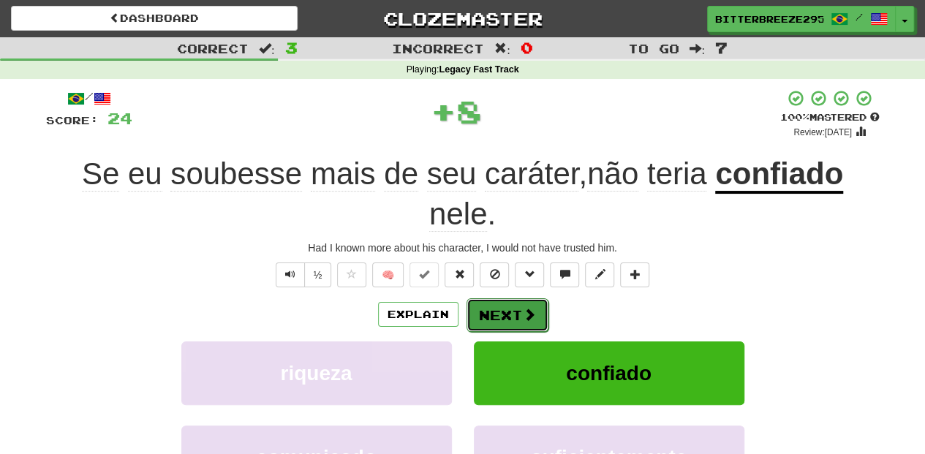
click at [515, 304] on button "Next" at bounding box center [507, 315] width 82 height 34
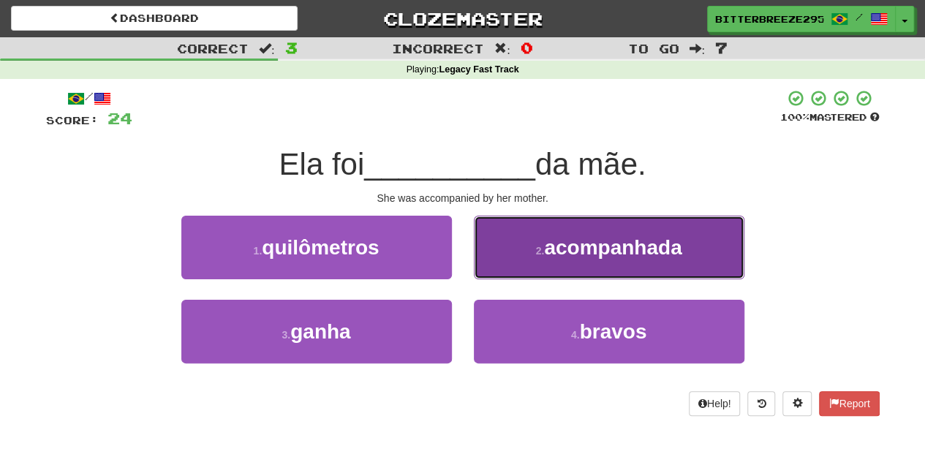
click at [529, 268] on button "2 . acompanhada" at bounding box center [609, 248] width 270 height 64
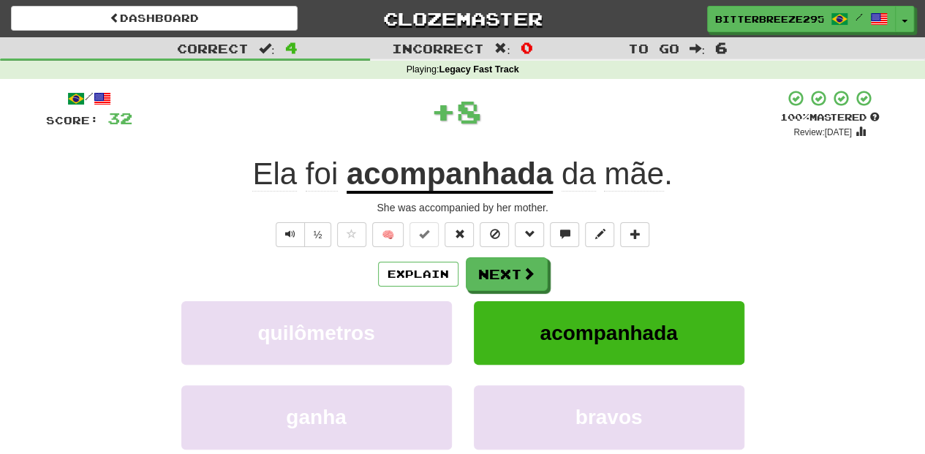
click at [529, 268] on span at bounding box center [528, 273] width 13 height 13
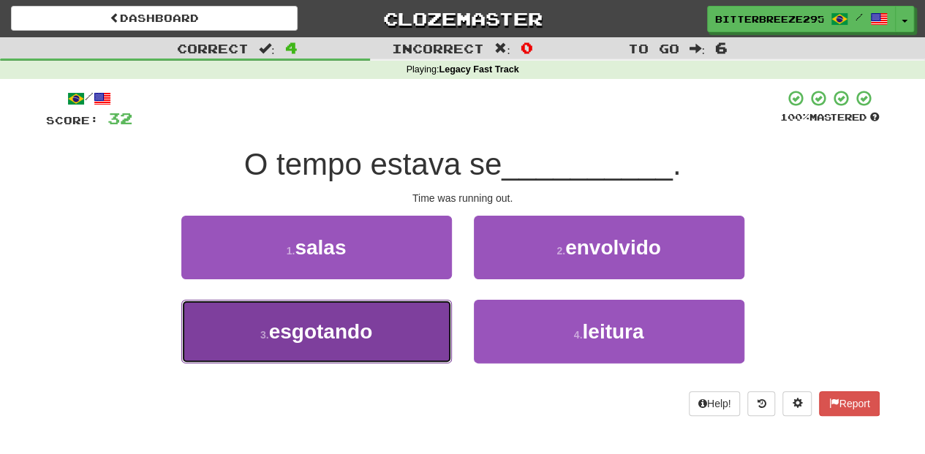
click at [395, 333] on button "3 . esgotando" at bounding box center [316, 332] width 270 height 64
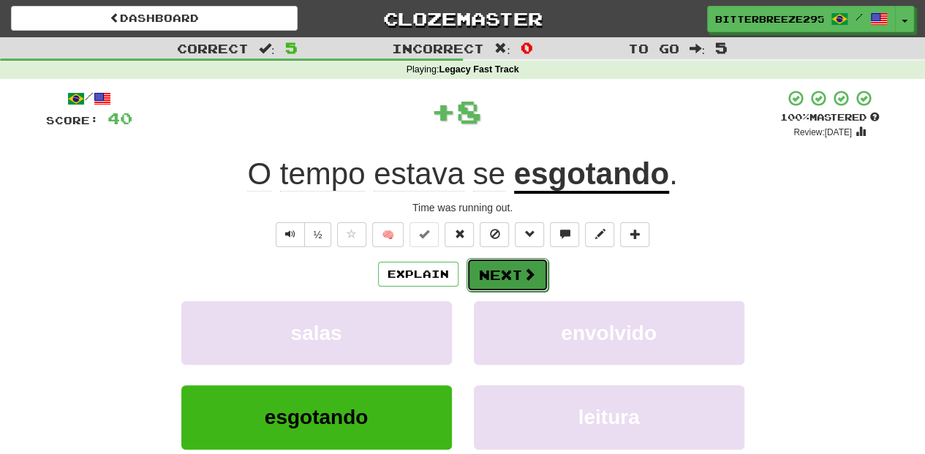
click at [477, 279] on button "Next" at bounding box center [507, 275] width 82 height 34
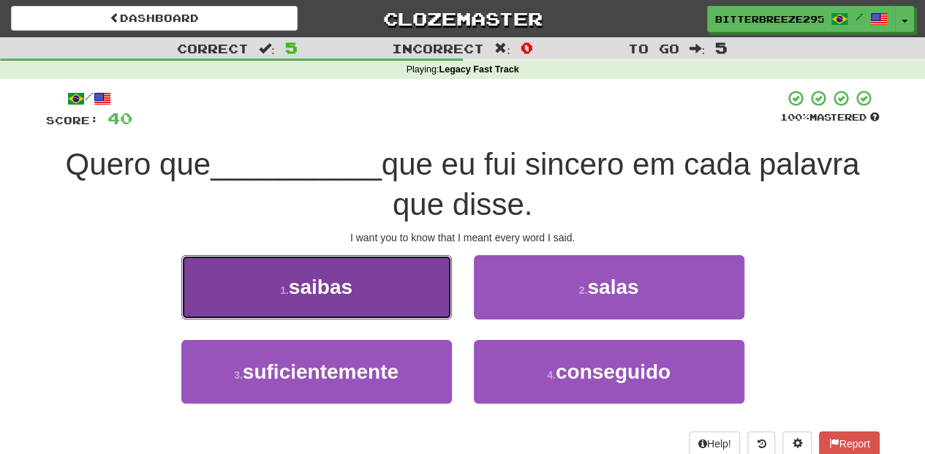
click at [387, 297] on button "1 . saibas" at bounding box center [316, 287] width 270 height 64
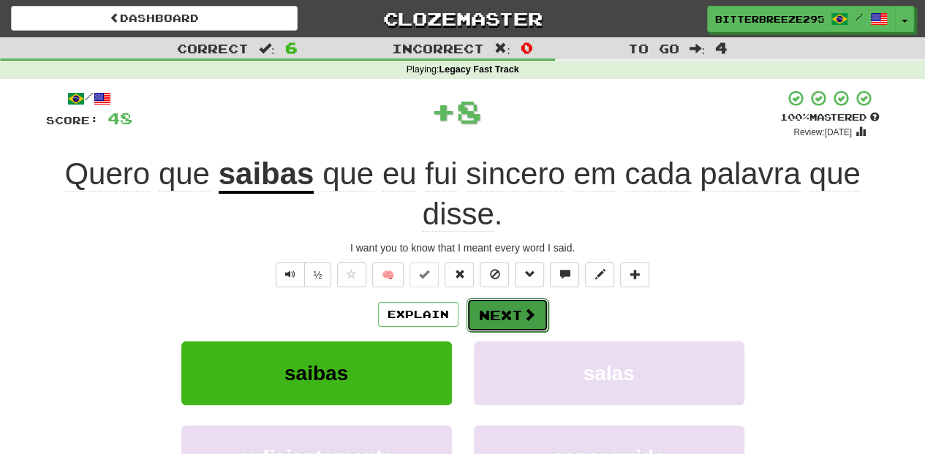
click at [507, 306] on button "Next" at bounding box center [507, 315] width 82 height 34
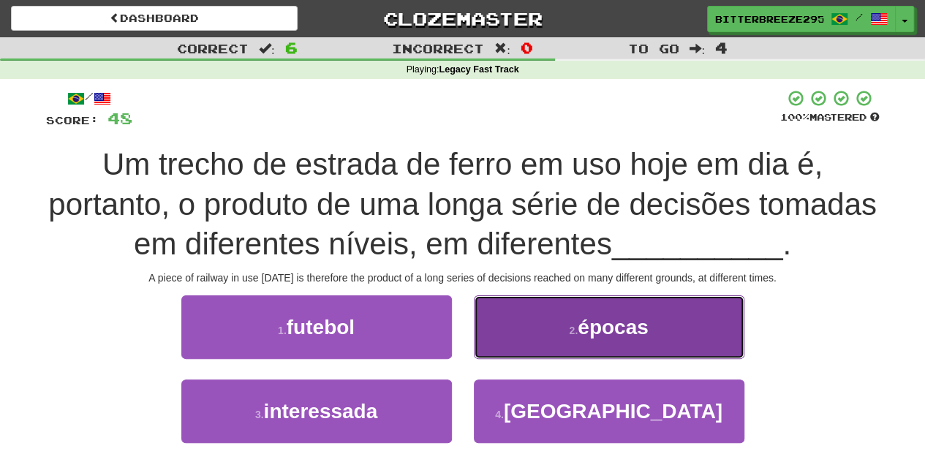
click at [518, 333] on button "2 . épocas" at bounding box center [609, 327] width 270 height 64
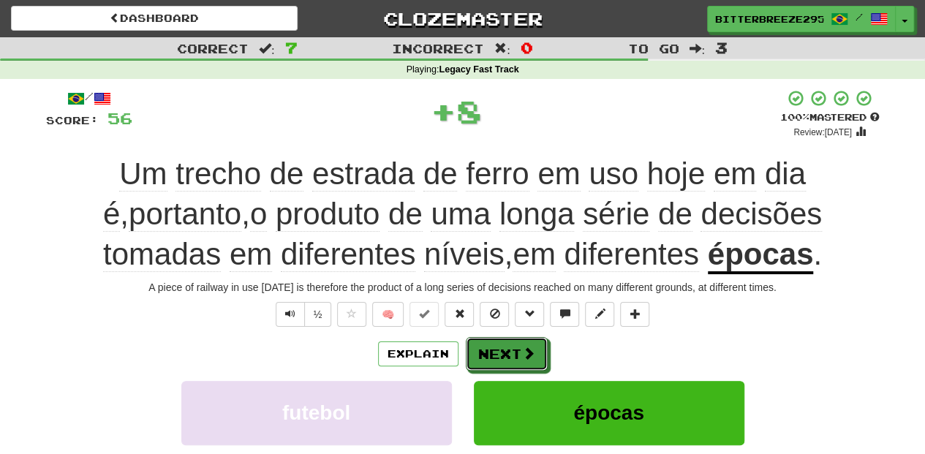
click at [499, 346] on button "Next" at bounding box center [507, 354] width 82 height 34
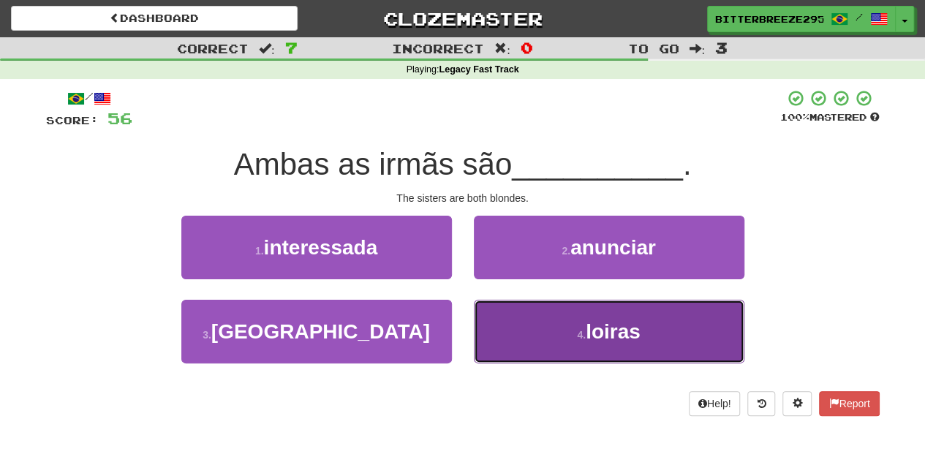
click at [534, 319] on button "4 . loiras" at bounding box center [609, 332] width 270 height 64
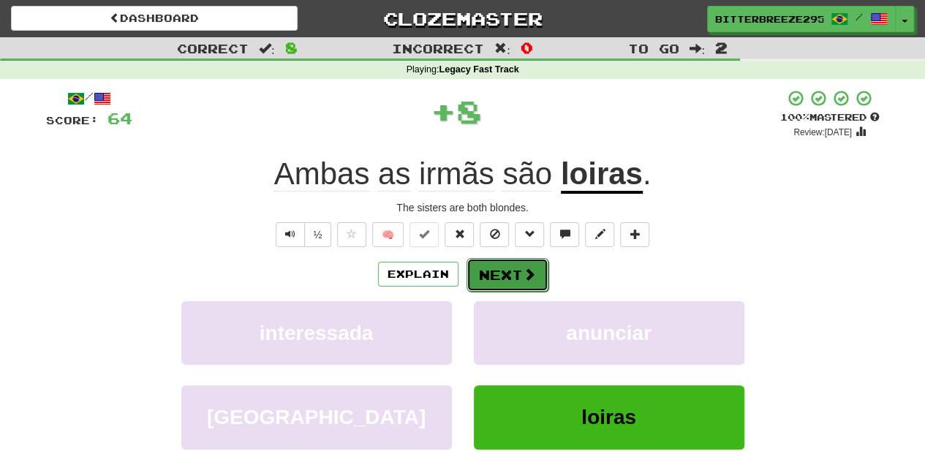
click at [528, 272] on span at bounding box center [529, 274] width 13 height 13
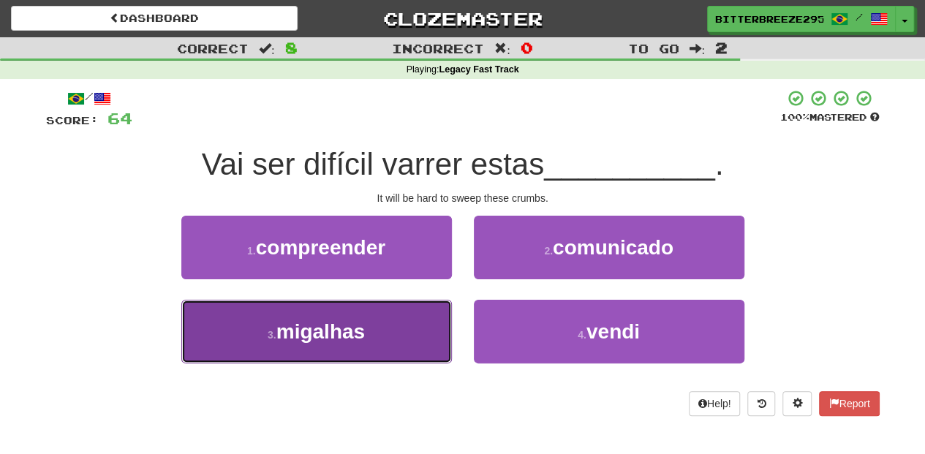
click at [420, 314] on button "3 . migalhas" at bounding box center [316, 332] width 270 height 64
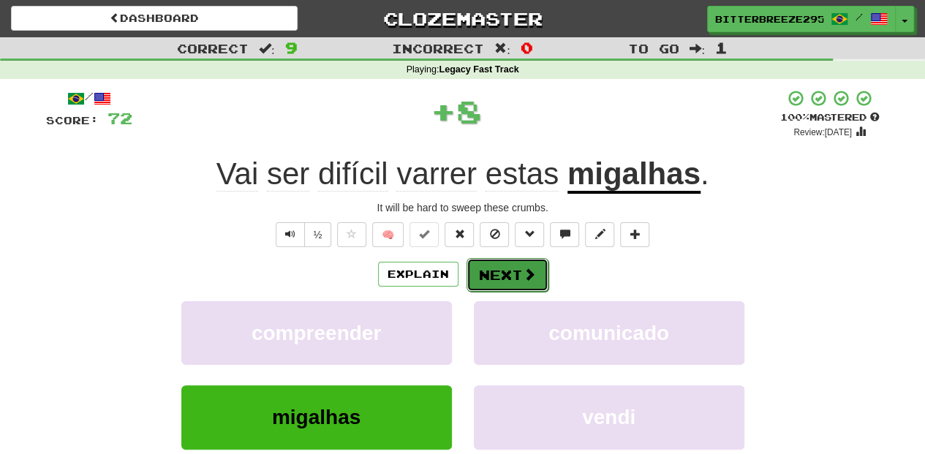
click at [484, 275] on button "Next" at bounding box center [507, 275] width 82 height 34
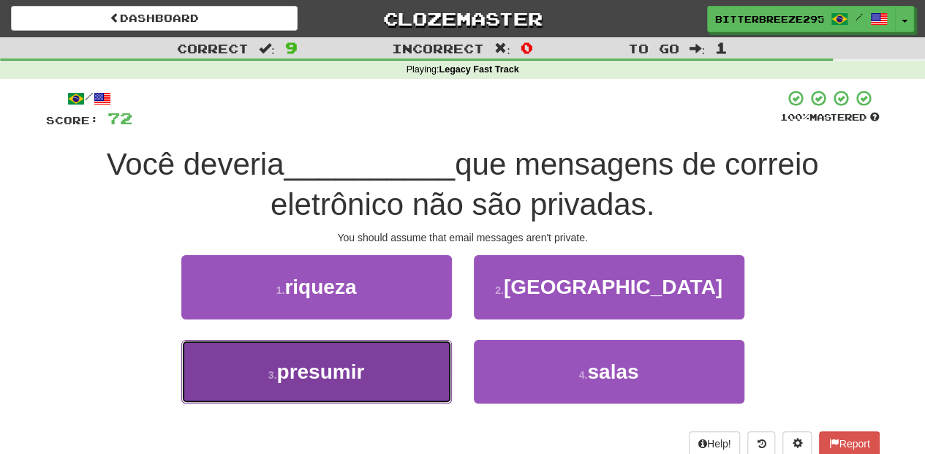
click at [415, 352] on button "3 . presumir" at bounding box center [316, 372] width 270 height 64
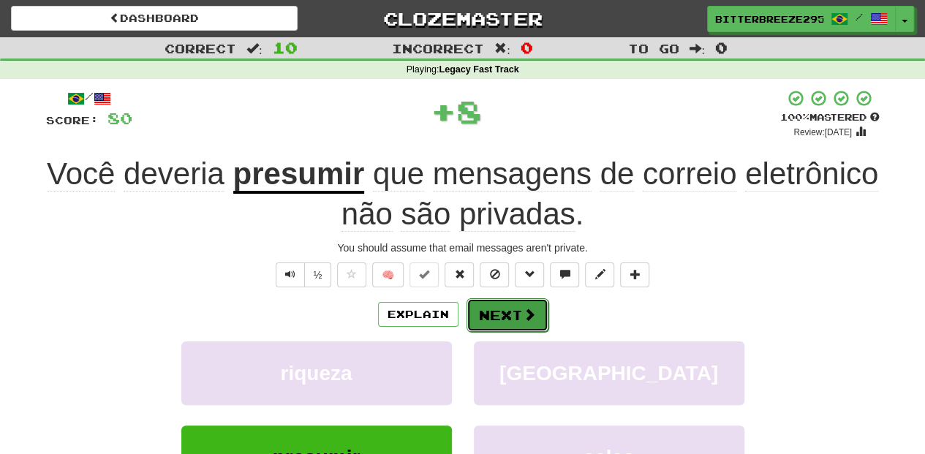
click at [493, 311] on button "Next" at bounding box center [507, 315] width 82 height 34
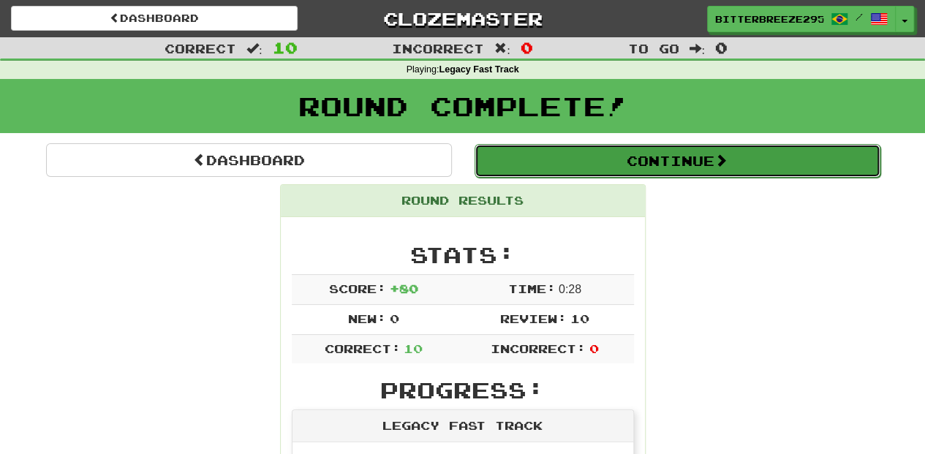
click at [575, 161] on button "Continue" at bounding box center [677, 161] width 406 height 34
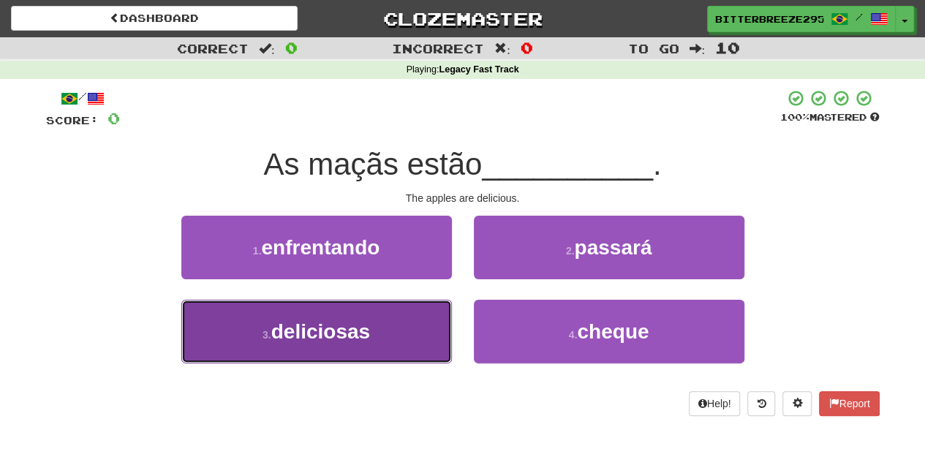
click at [406, 320] on button "3 . deliciosas" at bounding box center [316, 332] width 270 height 64
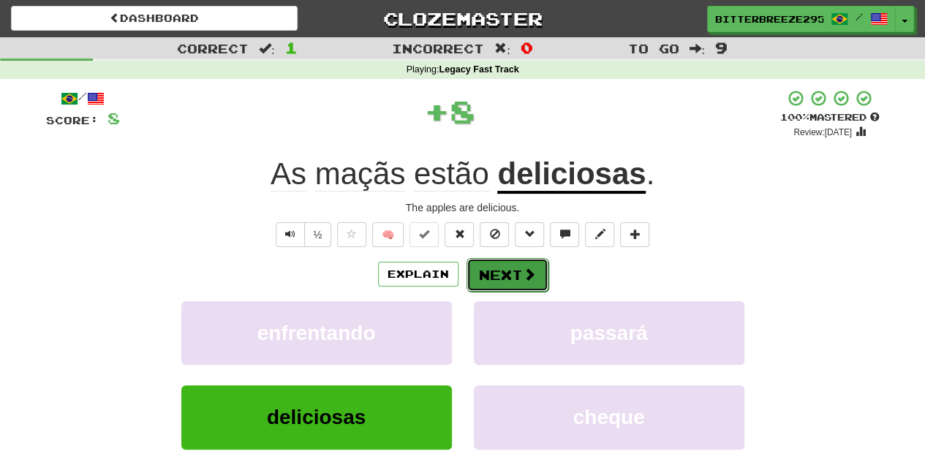
click at [506, 287] on button "Next" at bounding box center [507, 275] width 82 height 34
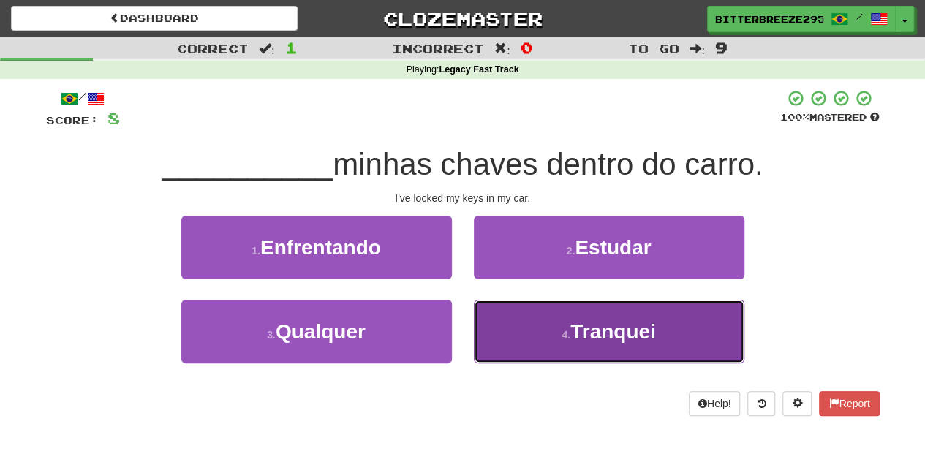
click at [535, 321] on button "4 . Tranquei" at bounding box center [609, 332] width 270 height 64
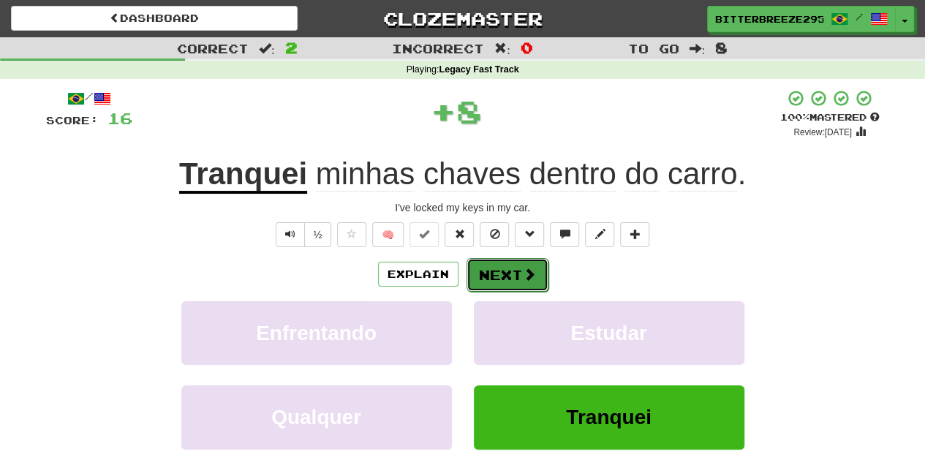
click at [520, 265] on button "Next" at bounding box center [507, 275] width 82 height 34
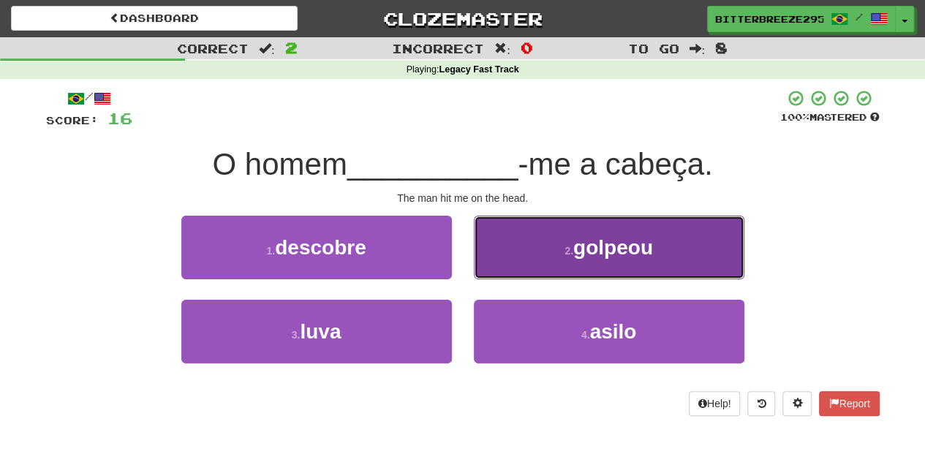
click at [547, 257] on button "2 . golpeou" at bounding box center [609, 248] width 270 height 64
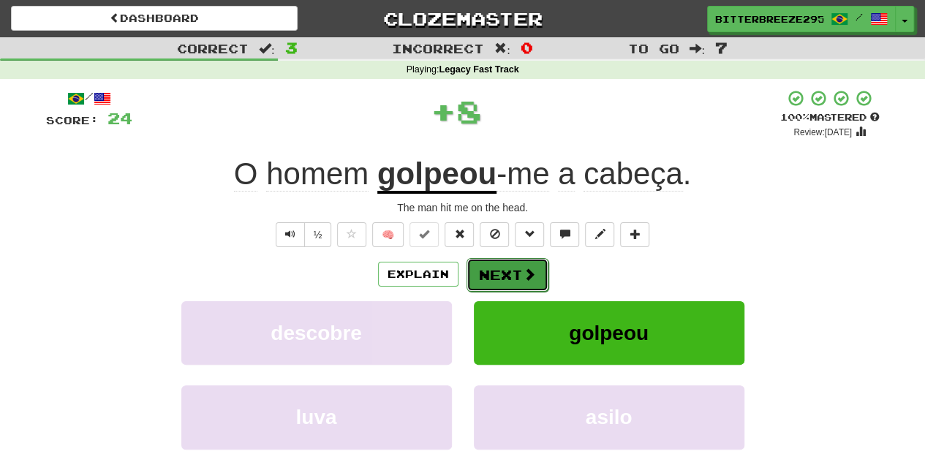
click at [516, 273] on button "Next" at bounding box center [507, 275] width 82 height 34
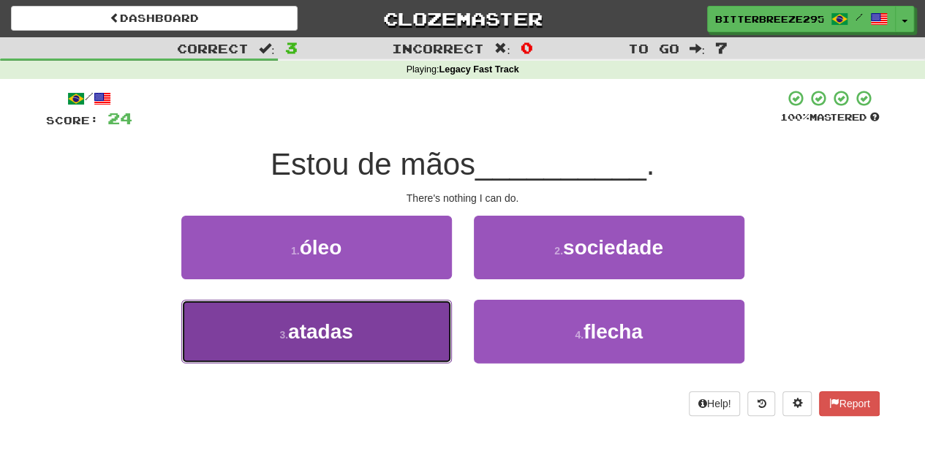
click at [377, 317] on button "3 . atadas" at bounding box center [316, 332] width 270 height 64
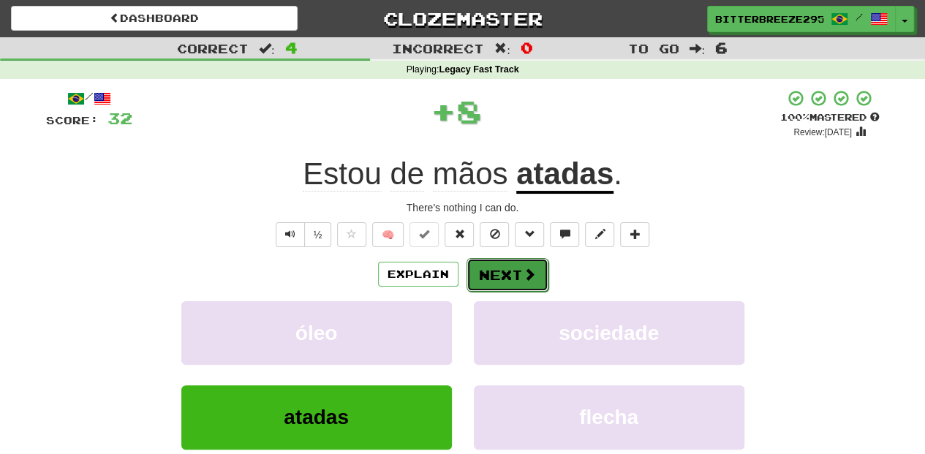
click at [523, 274] on span at bounding box center [529, 274] width 13 height 13
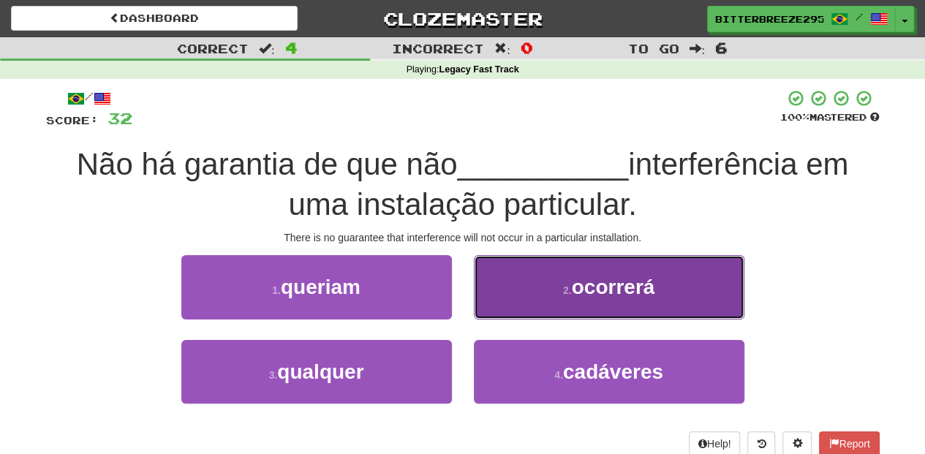
click at [506, 296] on button "2 . ocorrerá" at bounding box center [609, 287] width 270 height 64
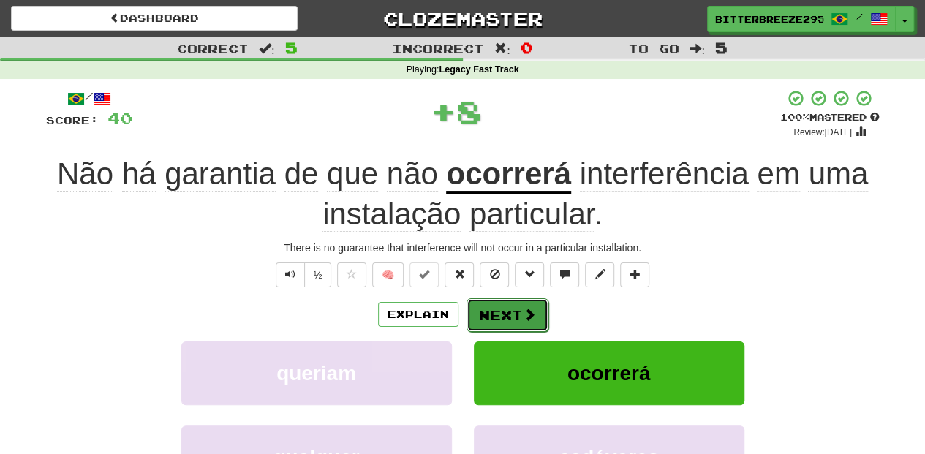
click at [489, 317] on button "Next" at bounding box center [507, 315] width 82 height 34
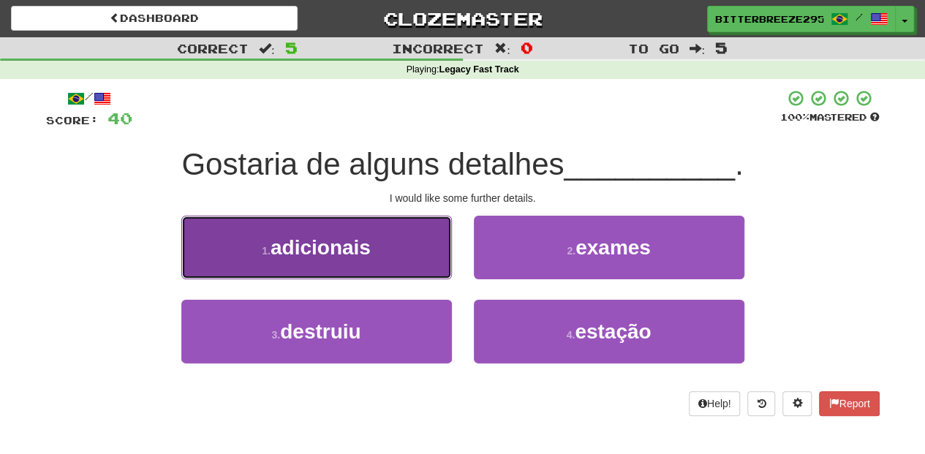
click at [402, 253] on button "1 . adicionais" at bounding box center [316, 248] width 270 height 64
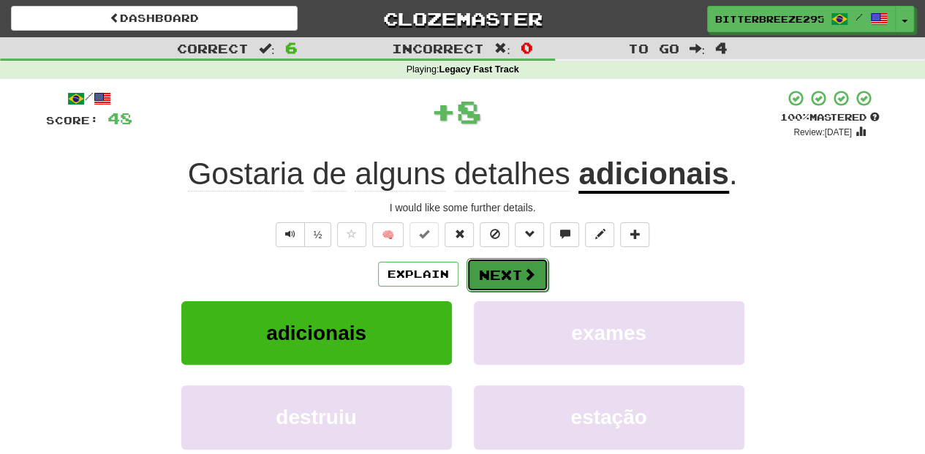
click at [515, 267] on button "Next" at bounding box center [507, 275] width 82 height 34
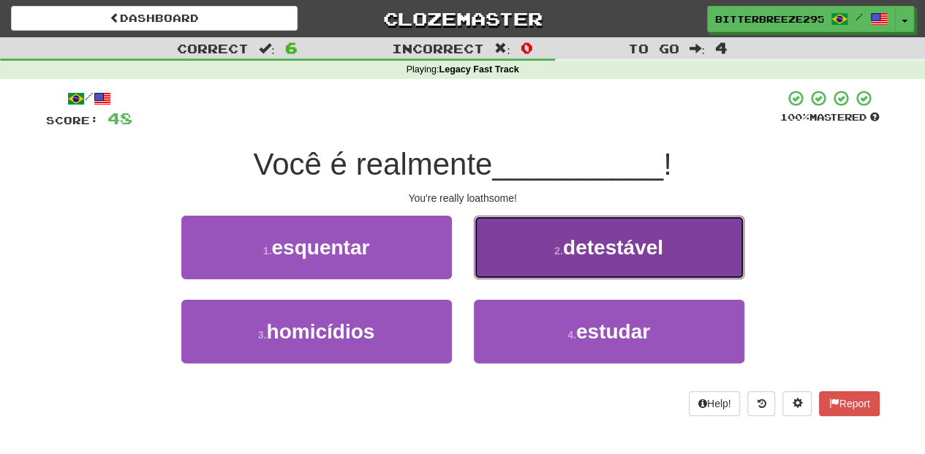
click at [519, 254] on button "2 . detestável" at bounding box center [609, 248] width 270 height 64
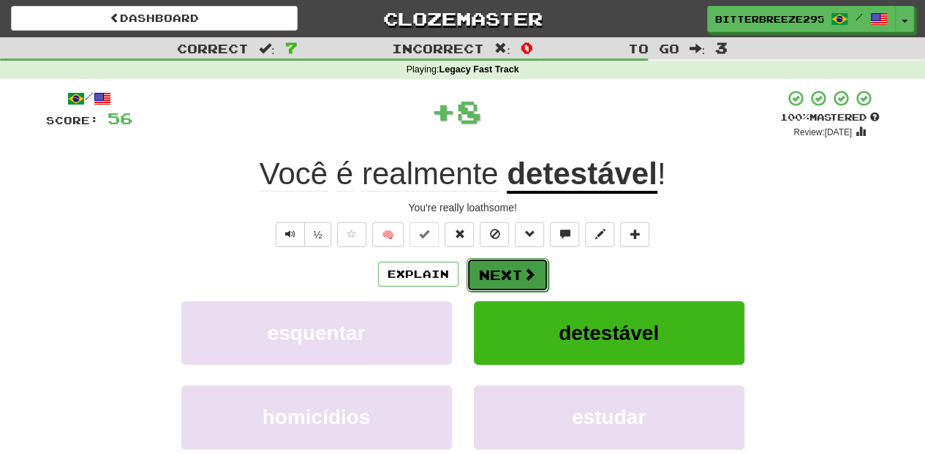
click at [509, 269] on button "Next" at bounding box center [507, 275] width 82 height 34
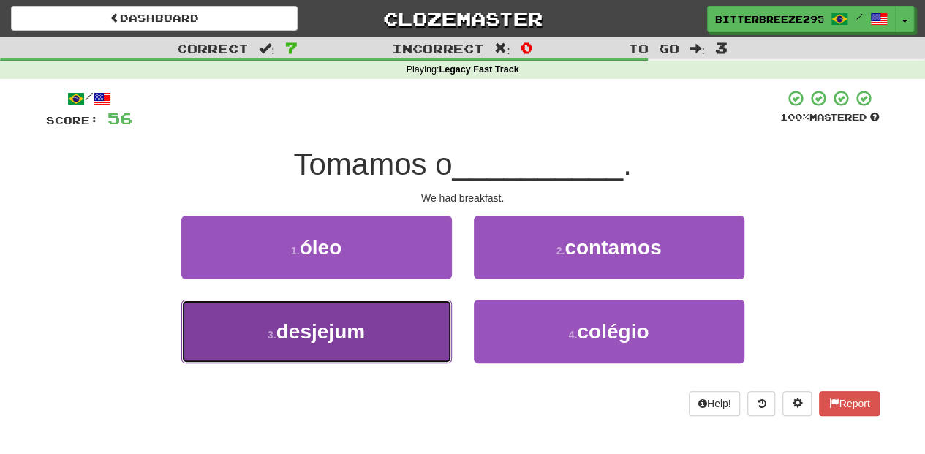
click at [390, 324] on button "3 . desjejum" at bounding box center [316, 332] width 270 height 64
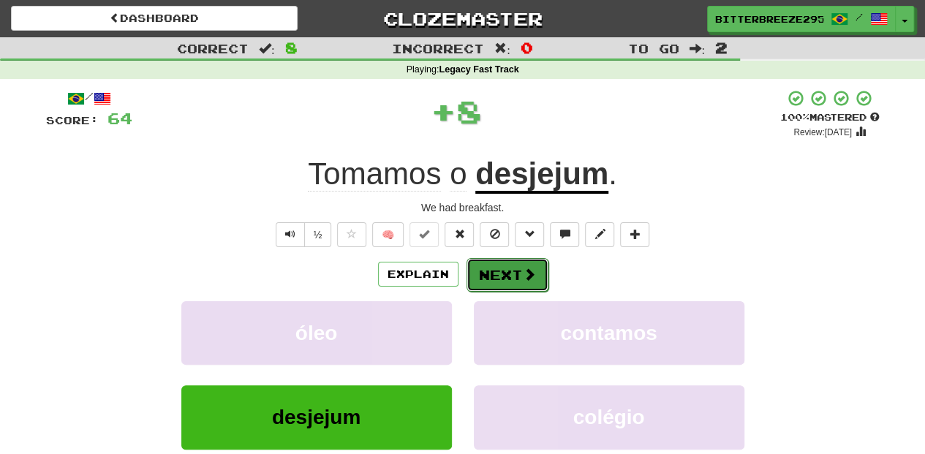
click at [502, 276] on button "Next" at bounding box center [507, 275] width 82 height 34
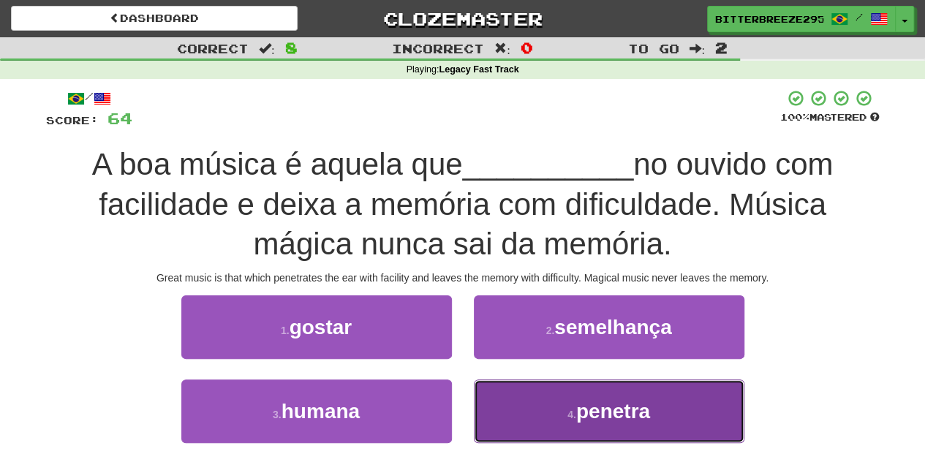
click at [545, 410] on button "4 . penetra" at bounding box center [609, 411] width 270 height 64
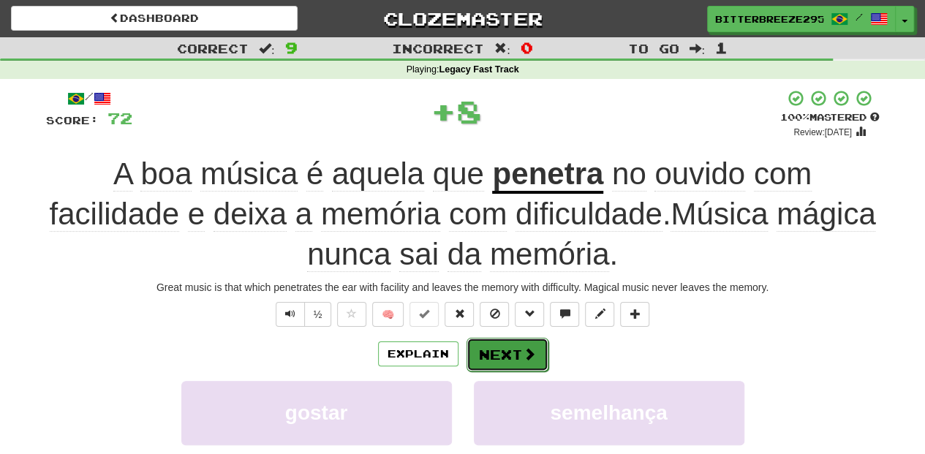
click at [532, 355] on span at bounding box center [529, 353] width 13 height 13
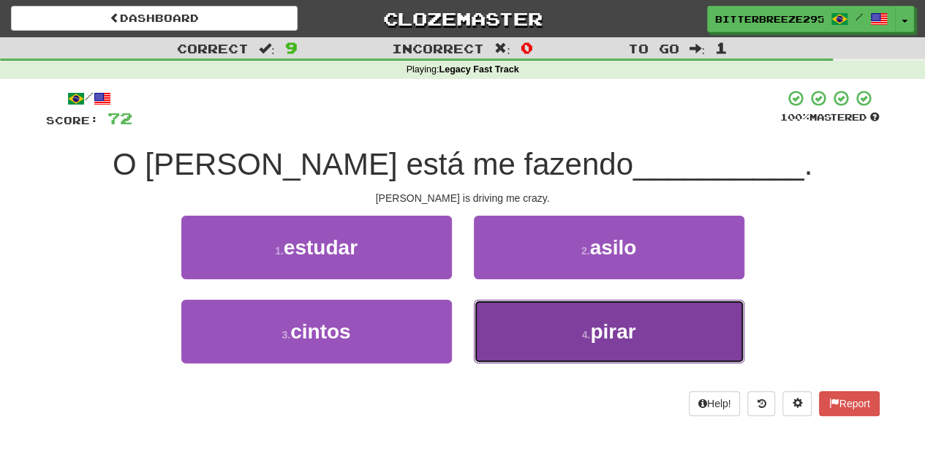
click at [495, 317] on button "4 . pirar" at bounding box center [609, 332] width 270 height 64
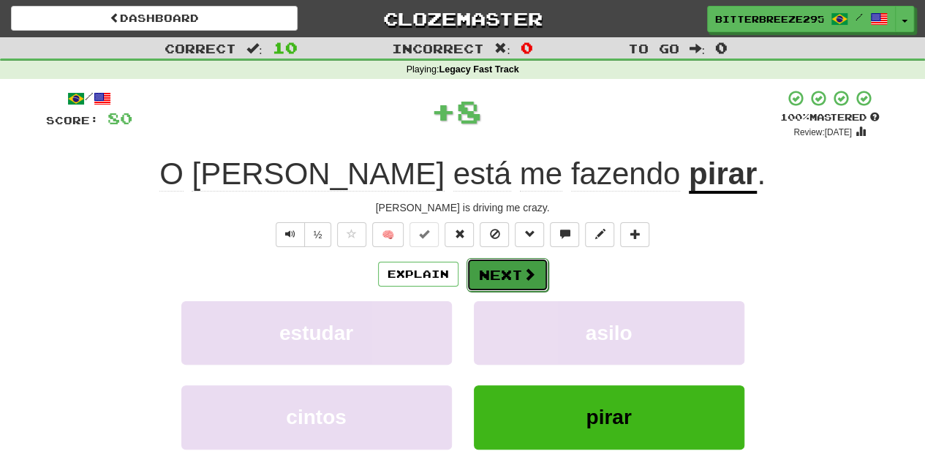
click at [487, 270] on button "Next" at bounding box center [507, 275] width 82 height 34
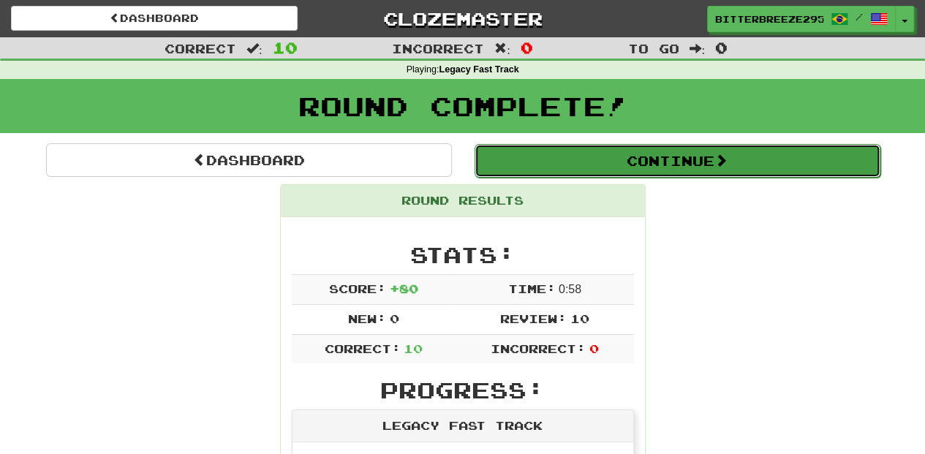
click at [564, 162] on button "Continue" at bounding box center [677, 161] width 406 height 34
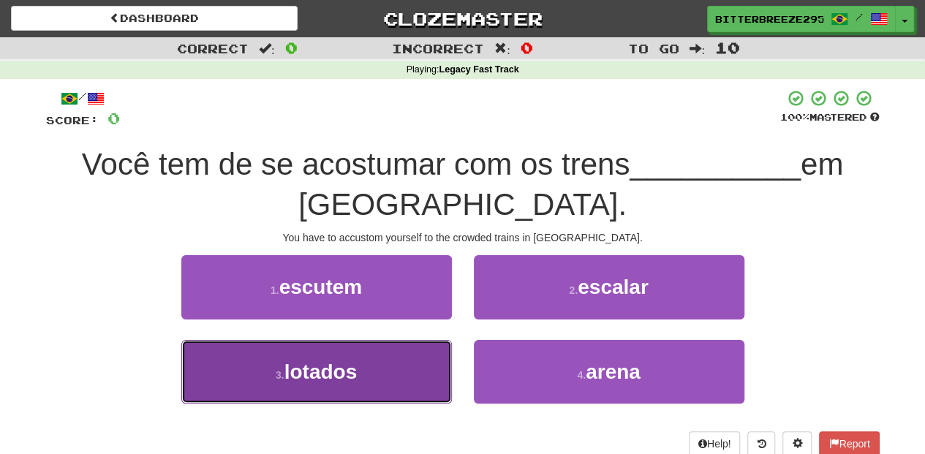
click at [324, 355] on button "3 . lotados" at bounding box center [316, 372] width 270 height 64
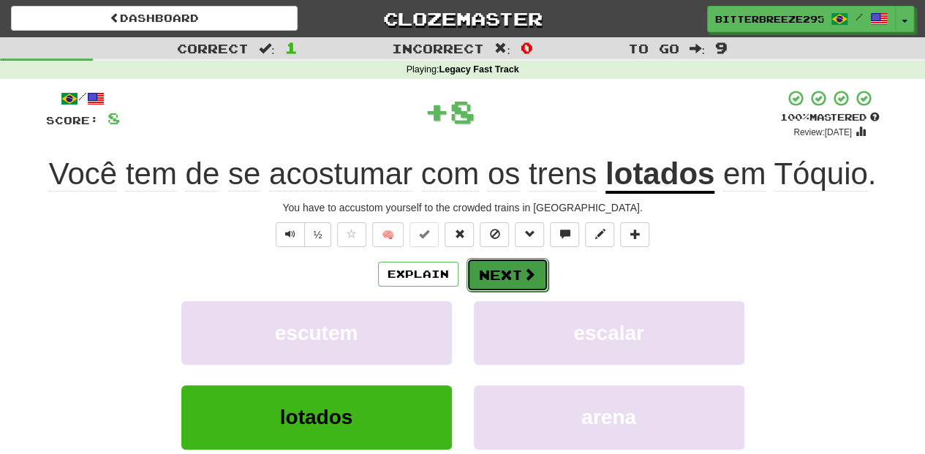
click at [513, 275] on button "Next" at bounding box center [507, 275] width 82 height 34
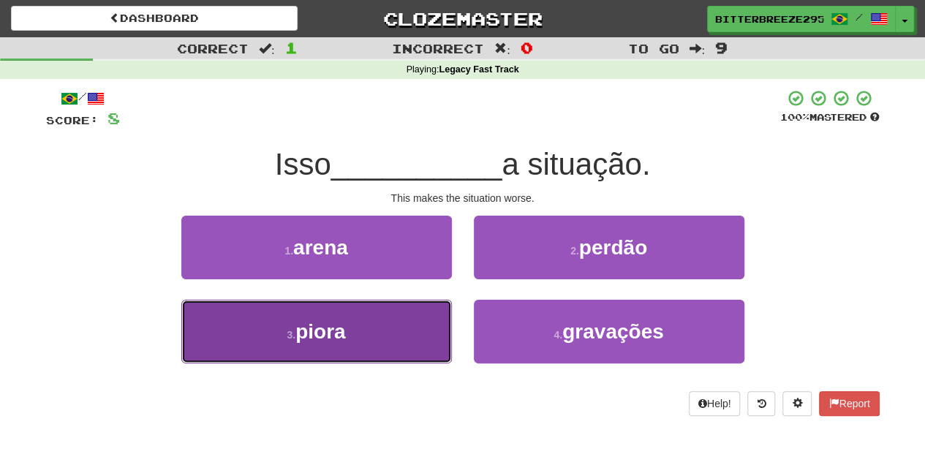
click at [399, 322] on button "3 . piora" at bounding box center [316, 332] width 270 height 64
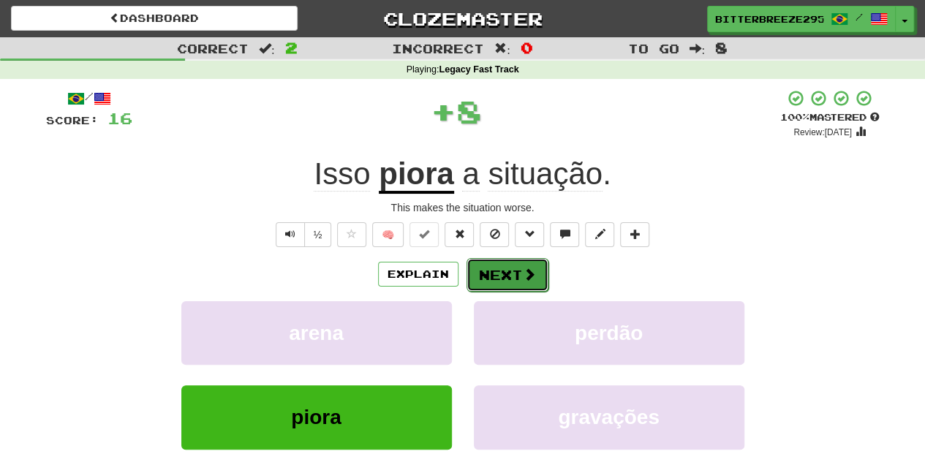
click at [495, 273] on button "Next" at bounding box center [507, 275] width 82 height 34
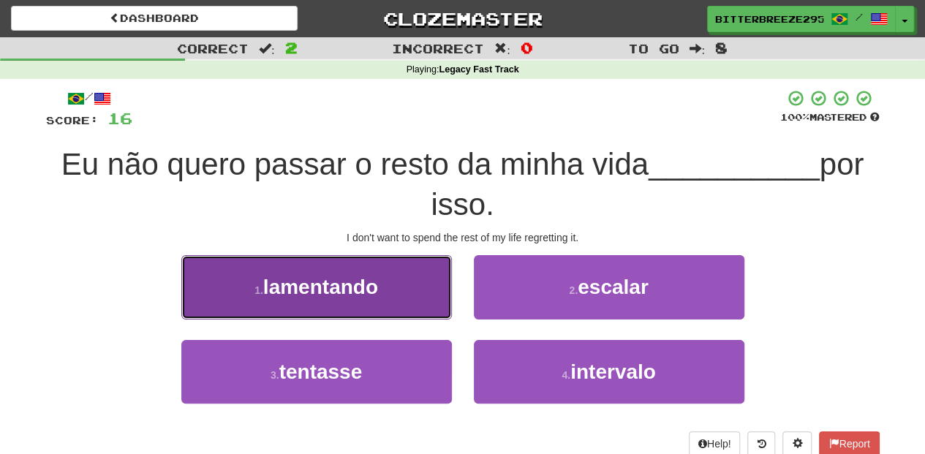
click at [399, 303] on button "1 . lamentando" at bounding box center [316, 287] width 270 height 64
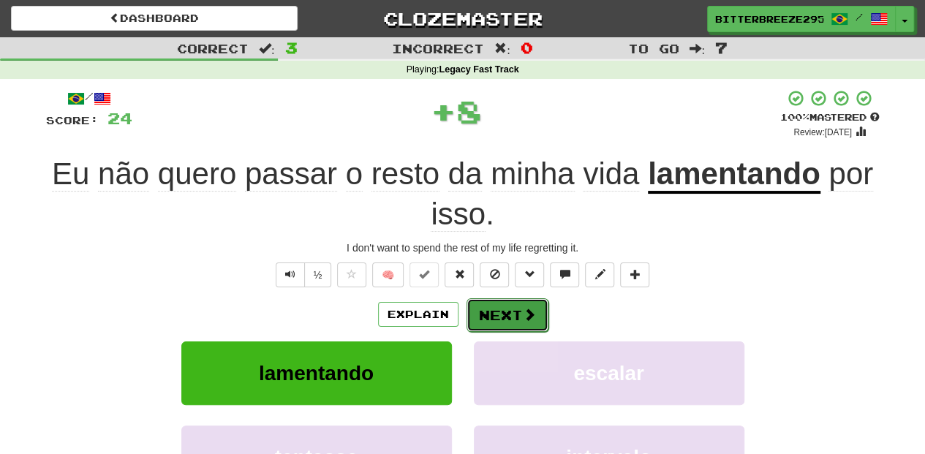
click at [484, 309] on button "Next" at bounding box center [507, 315] width 82 height 34
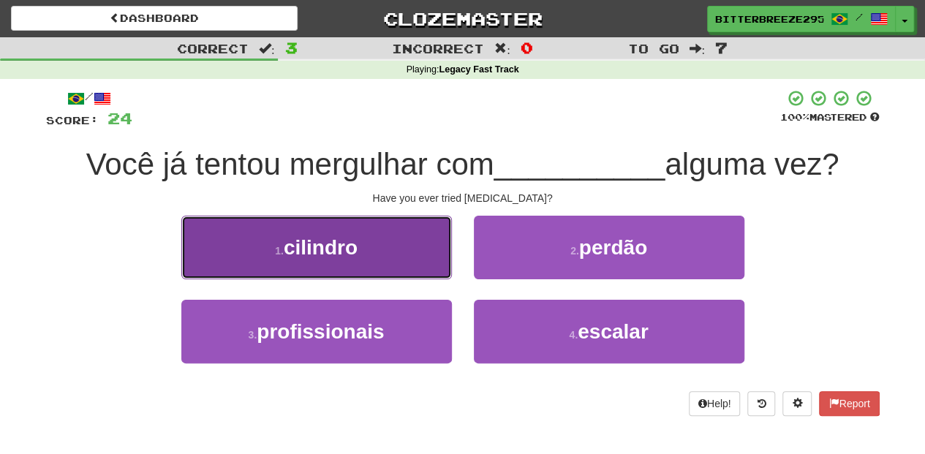
click at [385, 253] on button "1 . cilindro" at bounding box center [316, 248] width 270 height 64
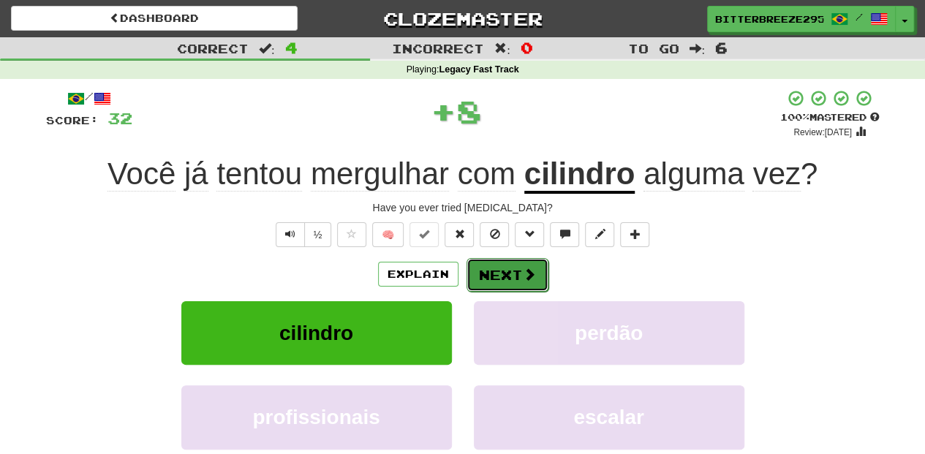
click at [475, 265] on button "Next" at bounding box center [507, 275] width 82 height 34
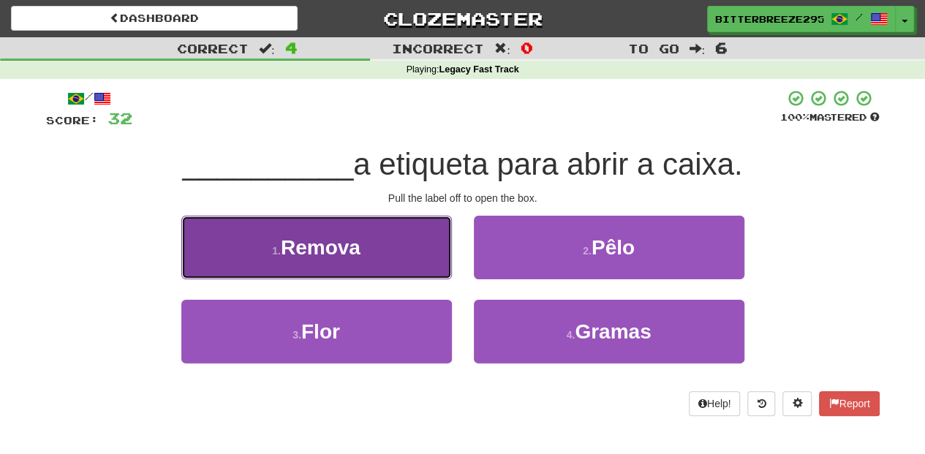
click at [403, 264] on button "1 . Remova" at bounding box center [316, 248] width 270 height 64
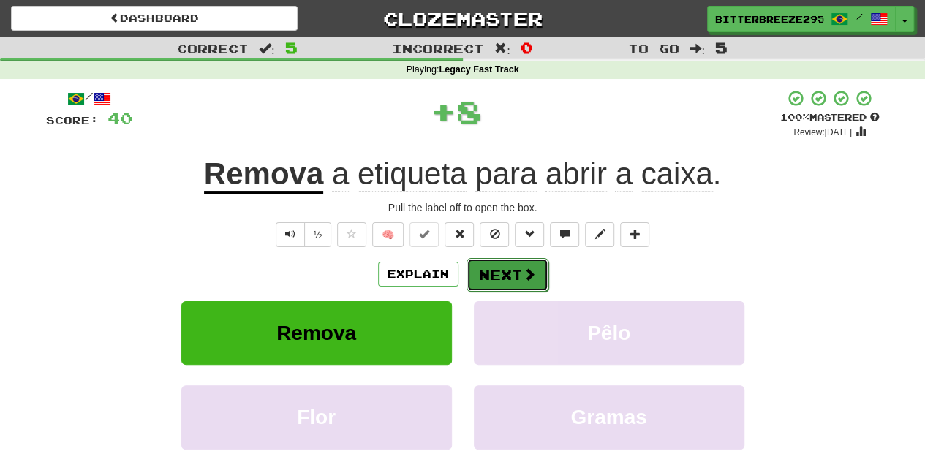
click at [523, 276] on span at bounding box center [529, 274] width 13 height 13
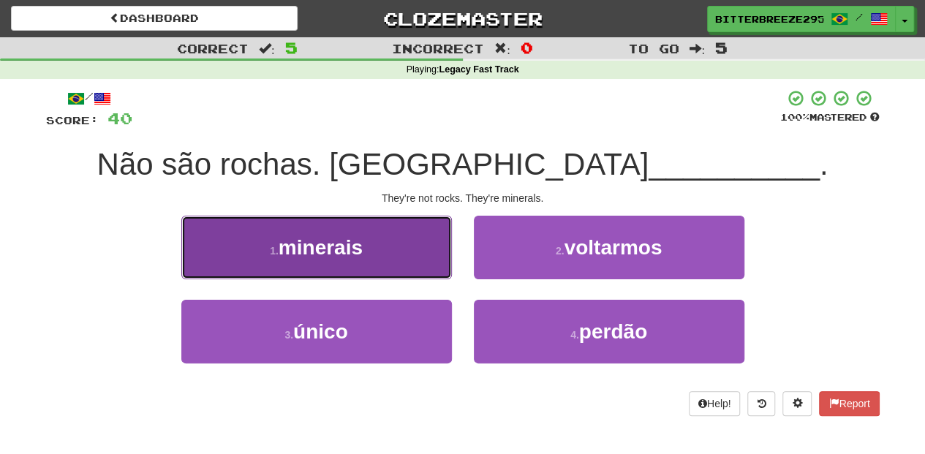
click at [430, 262] on button "1 . minerais" at bounding box center [316, 248] width 270 height 64
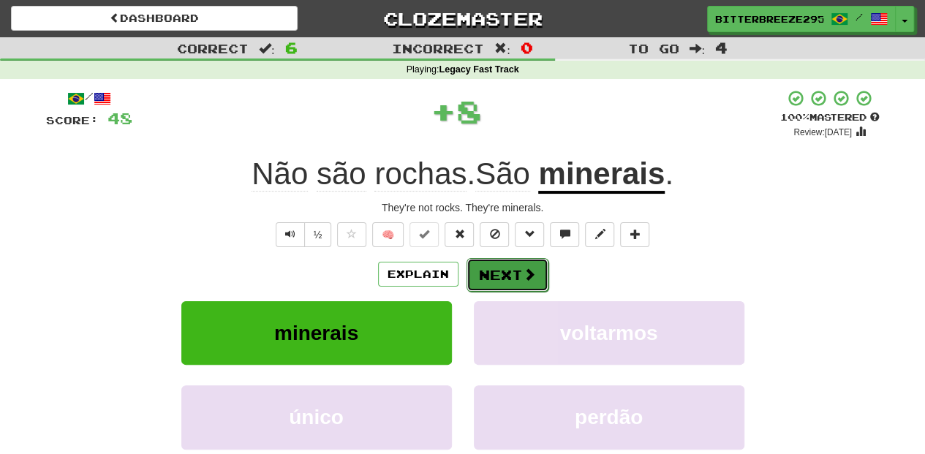
click at [485, 272] on button "Next" at bounding box center [507, 275] width 82 height 34
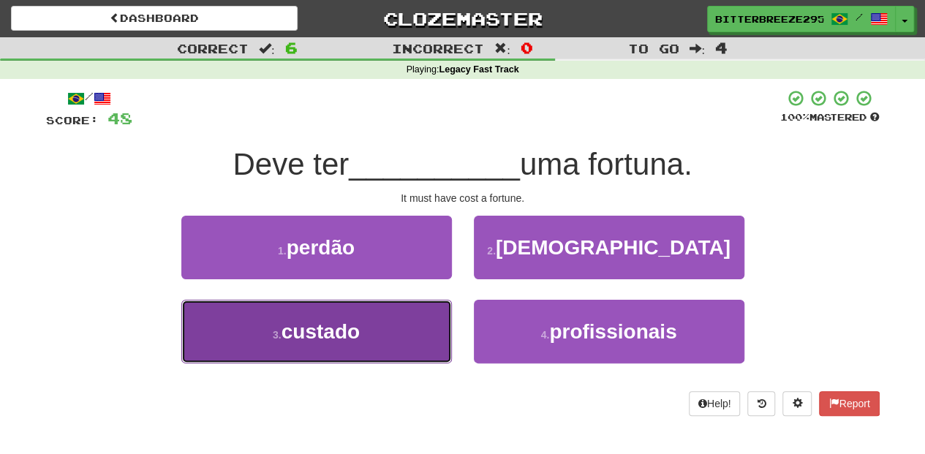
click at [399, 333] on button "3 . custado" at bounding box center [316, 332] width 270 height 64
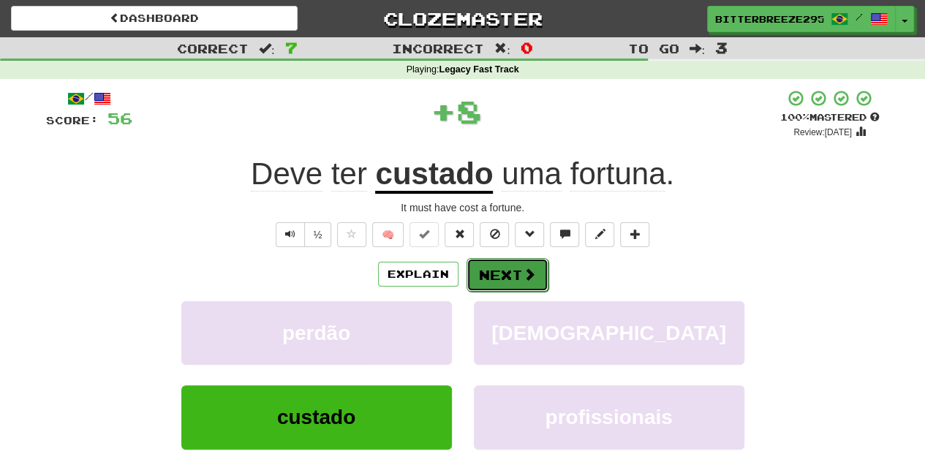
click at [480, 281] on button "Next" at bounding box center [507, 275] width 82 height 34
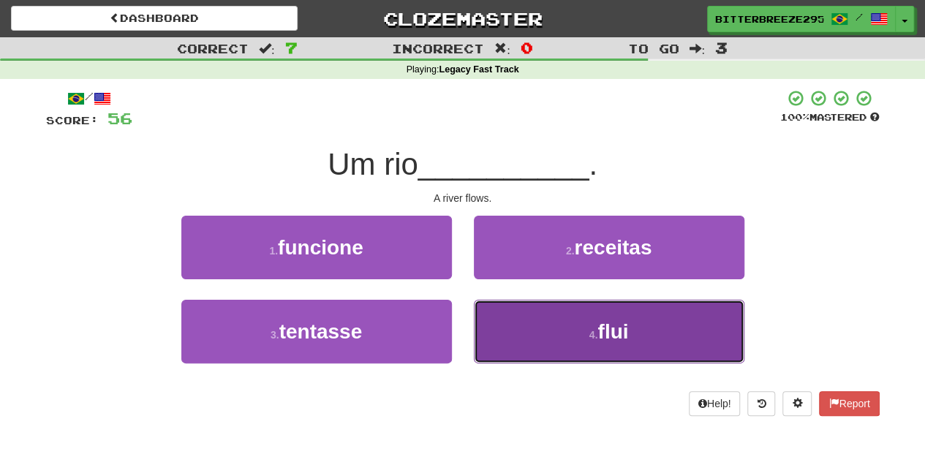
click at [494, 322] on button "4 . flui" at bounding box center [609, 332] width 270 height 64
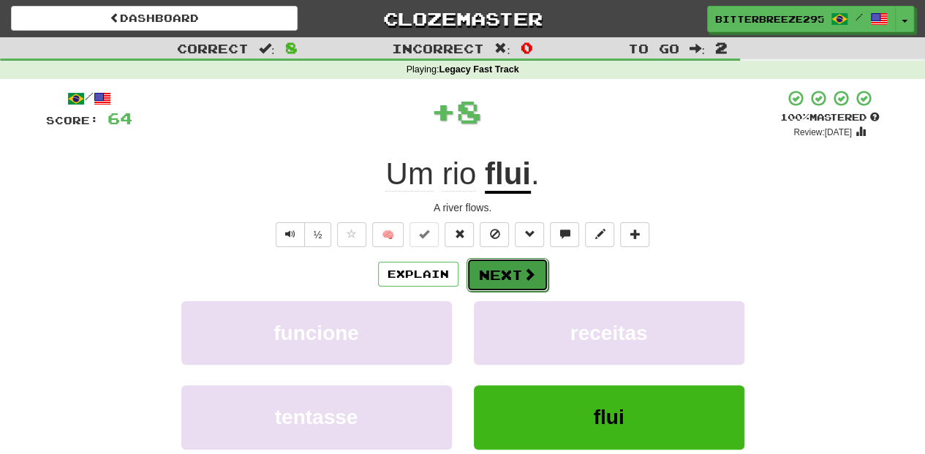
click at [502, 283] on button "Next" at bounding box center [507, 275] width 82 height 34
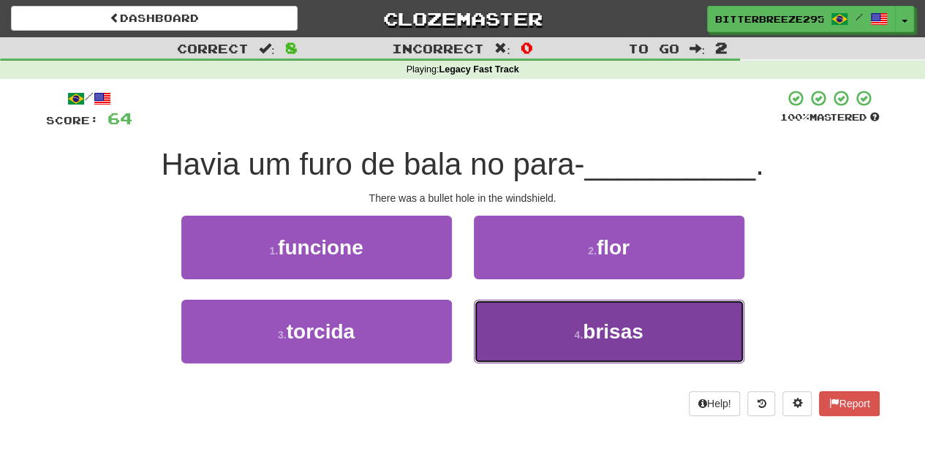
click at [526, 325] on button "4 . brisas" at bounding box center [609, 332] width 270 height 64
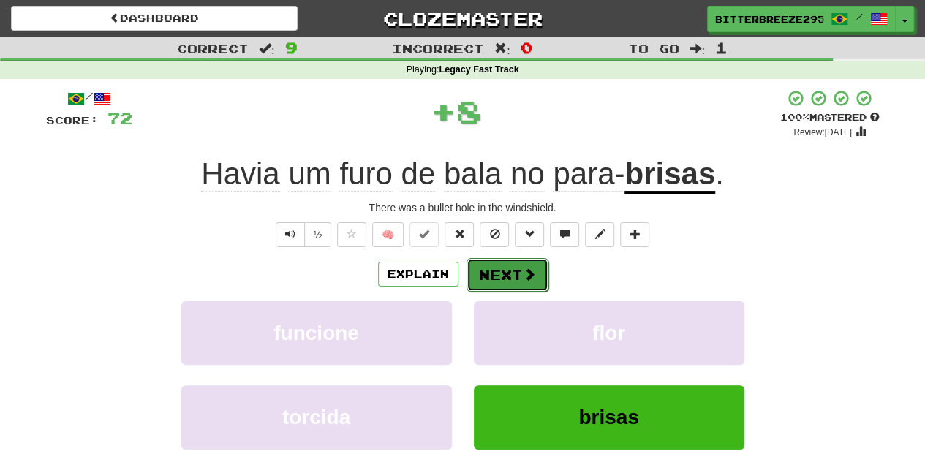
click at [496, 272] on button "Next" at bounding box center [507, 275] width 82 height 34
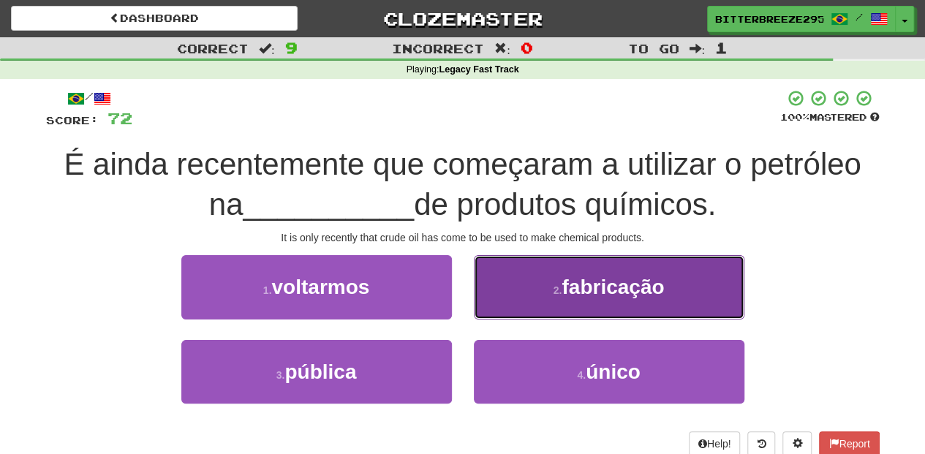
click at [519, 289] on button "2 . fabricação" at bounding box center [609, 287] width 270 height 64
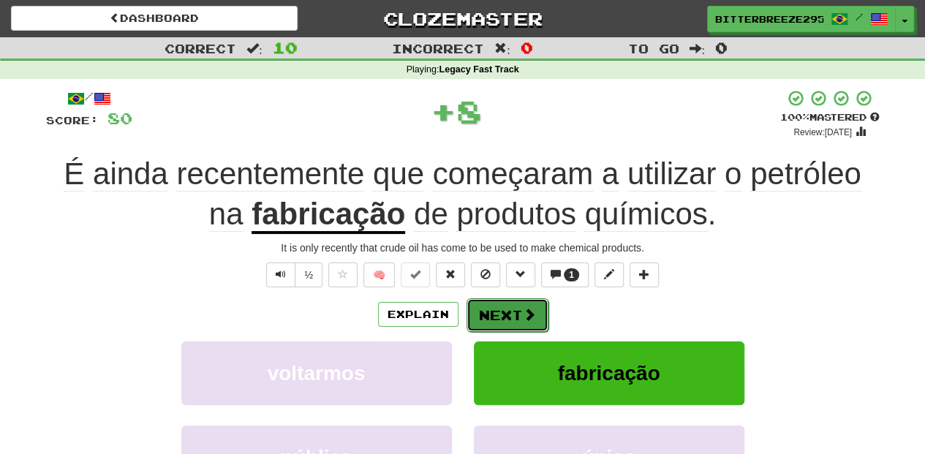
click at [511, 307] on button "Next" at bounding box center [507, 315] width 82 height 34
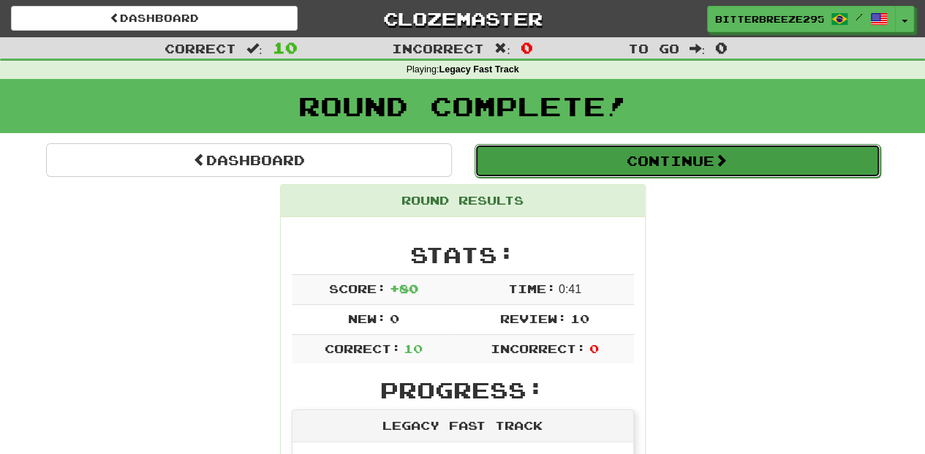
click at [550, 170] on button "Continue" at bounding box center [677, 161] width 406 height 34
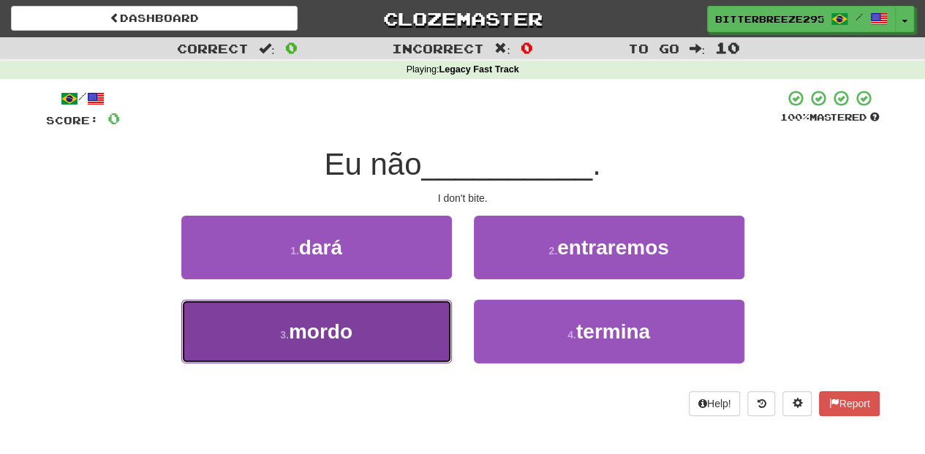
click at [406, 310] on button "3 . mordo" at bounding box center [316, 332] width 270 height 64
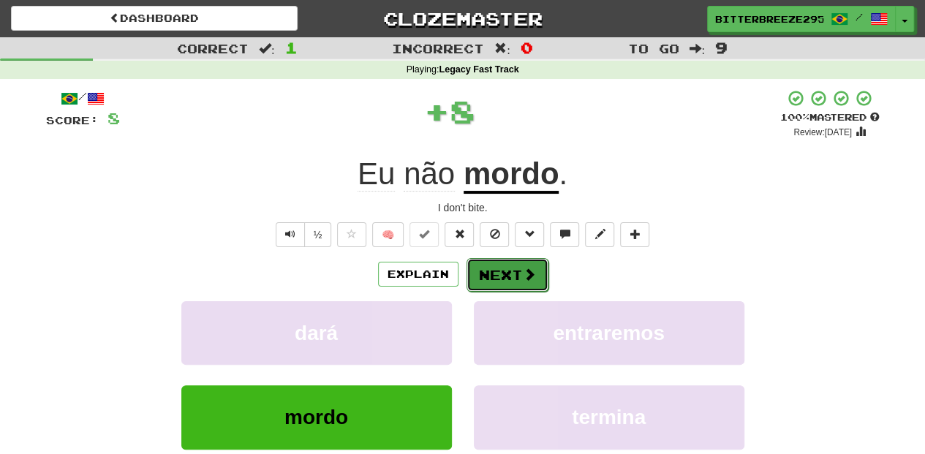
click at [469, 272] on button "Next" at bounding box center [507, 275] width 82 height 34
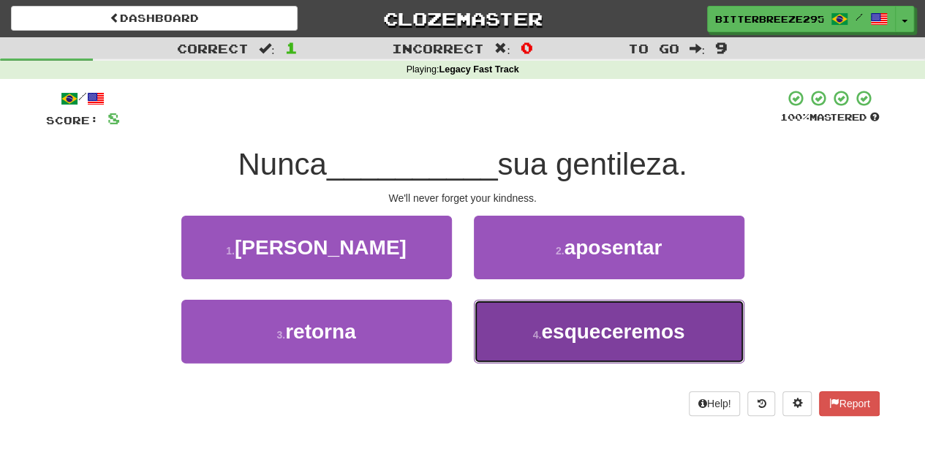
click at [513, 320] on button "4 . esqueceremos" at bounding box center [609, 332] width 270 height 64
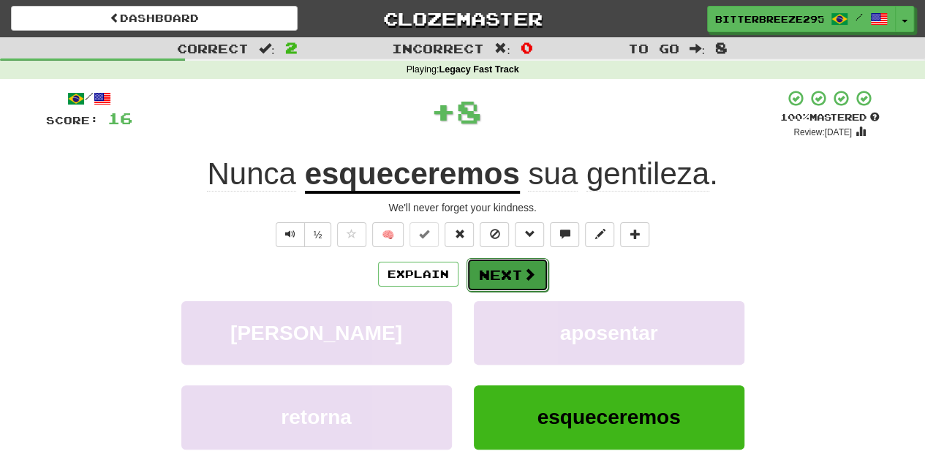
click at [506, 275] on button "Next" at bounding box center [507, 275] width 82 height 34
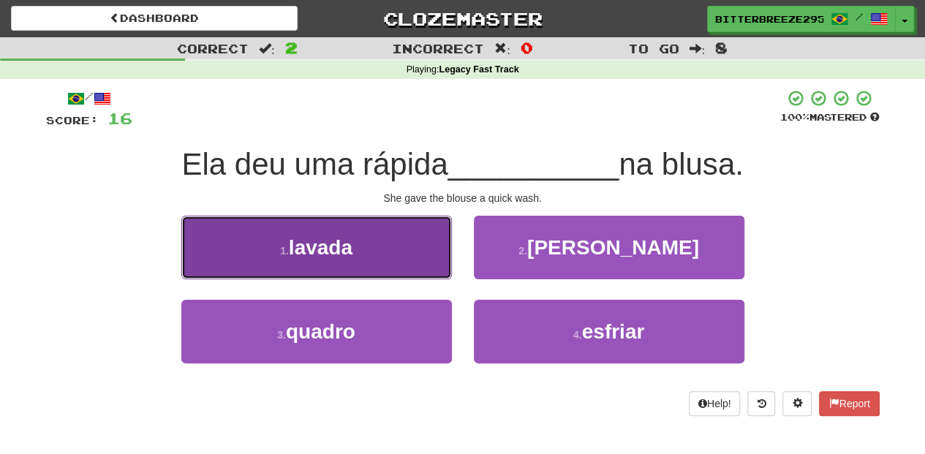
click at [398, 251] on button "1 . lavada" at bounding box center [316, 248] width 270 height 64
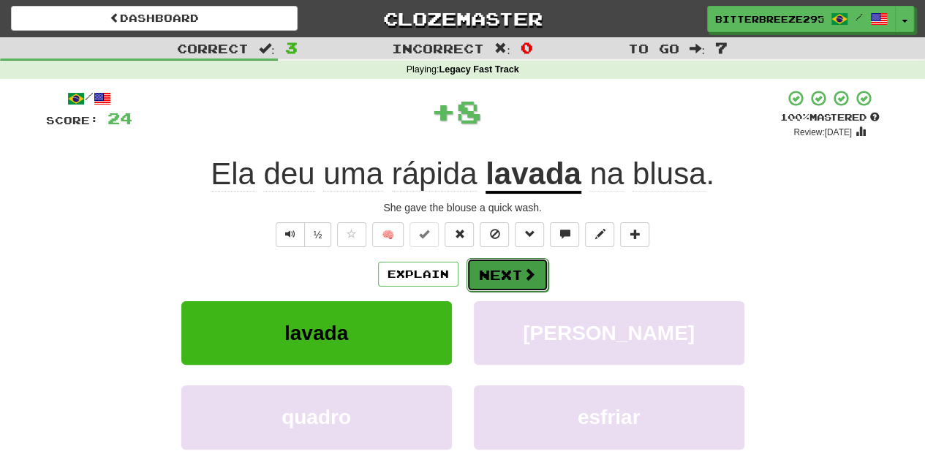
click at [476, 264] on button "Next" at bounding box center [507, 275] width 82 height 34
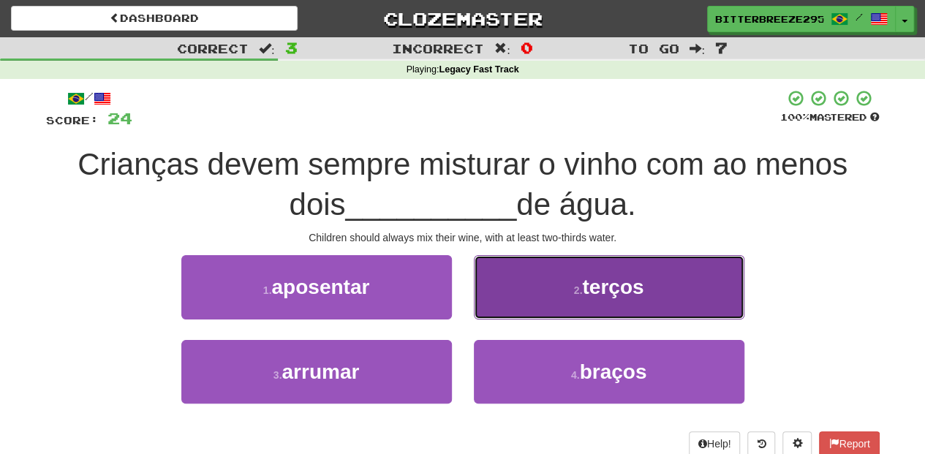
click at [512, 301] on button "2 . terços" at bounding box center [609, 287] width 270 height 64
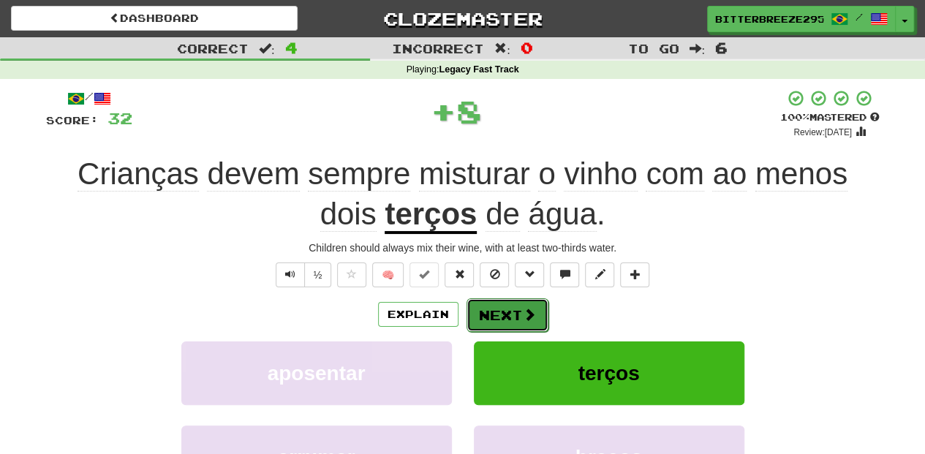
click at [504, 307] on button "Next" at bounding box center [507, 315] width 82 height 34
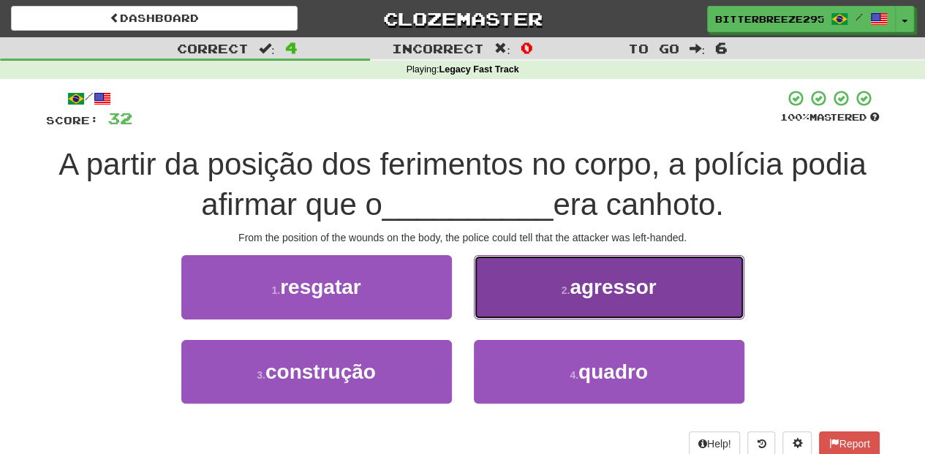
click at [526, 303] on button "2 . agressor" at bounding box center [609, 287] width 270 height 64
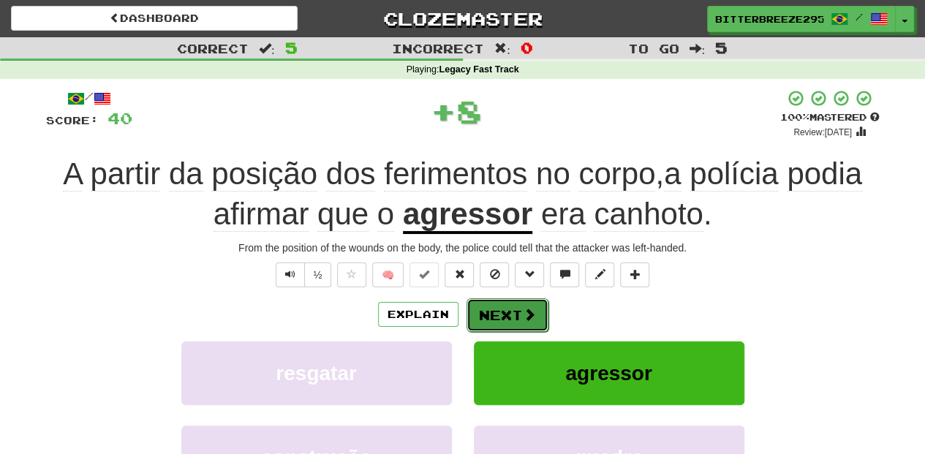
click at [483, 316] on button "Next" at bounding box center [507, 315] width 82 height 34
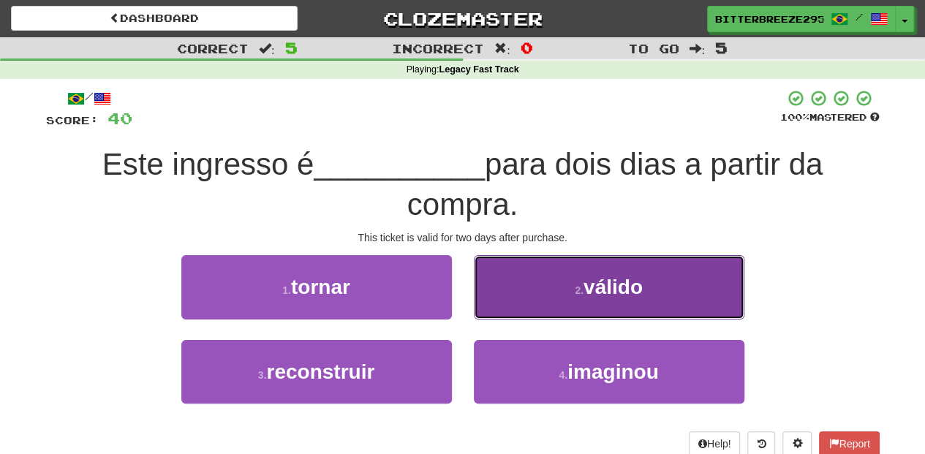
click at [528, 300] on button "2 . válido" at bounding box center [609, 287] width 270 height 64
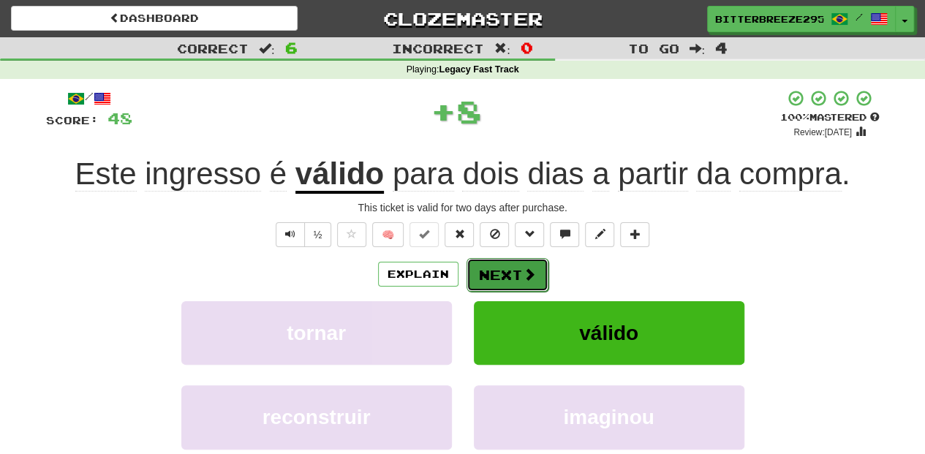
click at [523, 277] on span at bounding box center [529, 274] width 13 height 13
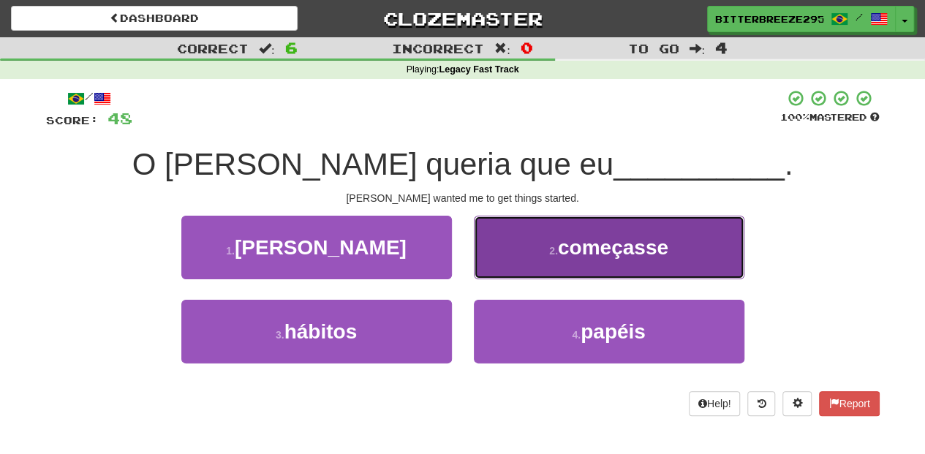
click at [522, 263] on button "2 . começasse" at bounding box center [609, 248] width 270 height 64
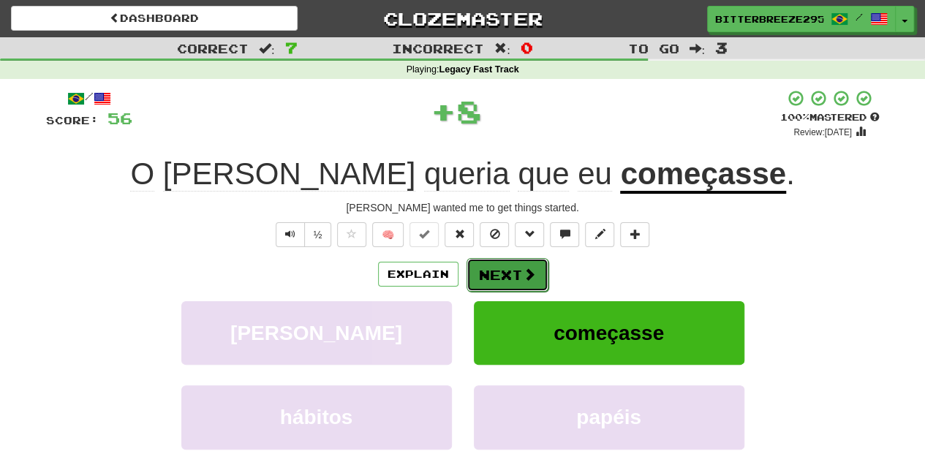
click at [517, 271] on button "Next" at bounding box center [507, 275] width 82 height 34
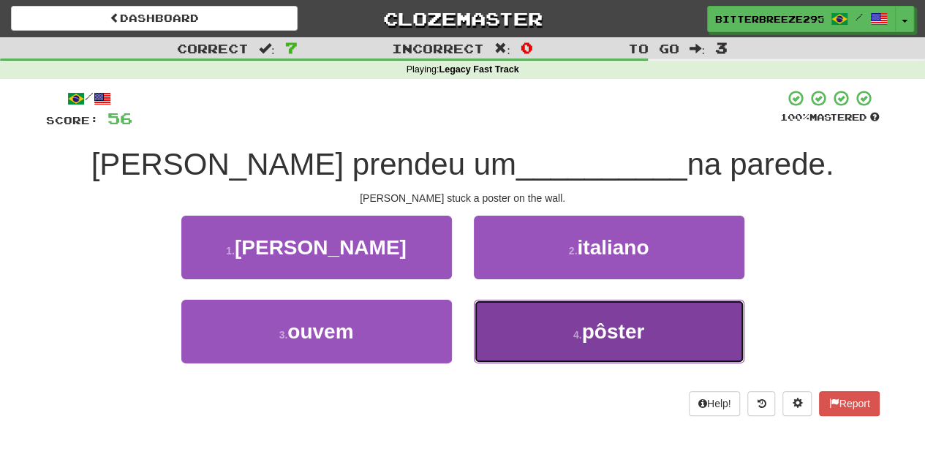
click at [516, 315] on button "4 . pôster" at bounding box center [609, 332] width 270 height 64
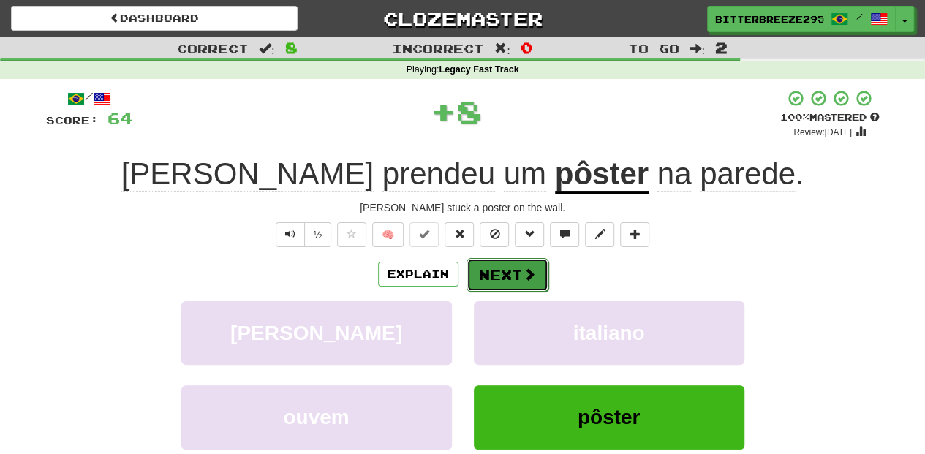
click at [508, 269] on button "Next" at bounding box center [507, 275] width 82 height 34
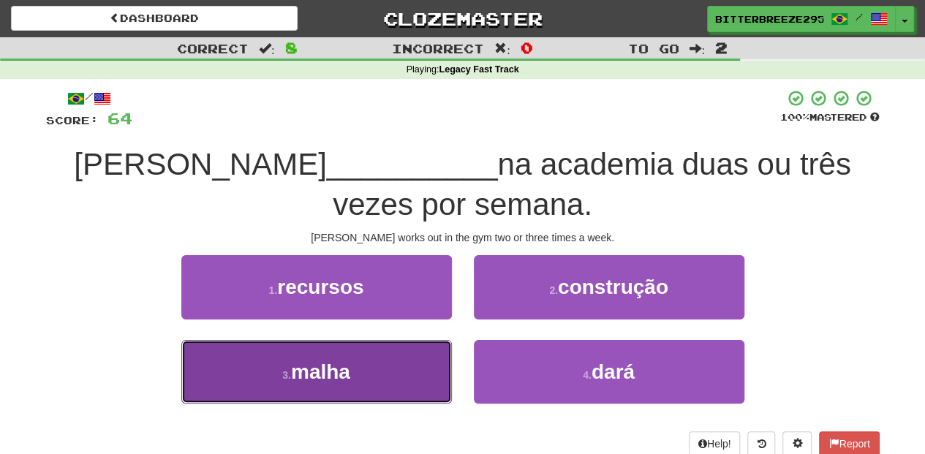
click at [420, 357] on button "3 . malha" at bounding box center [316, 372] width 270 height 64
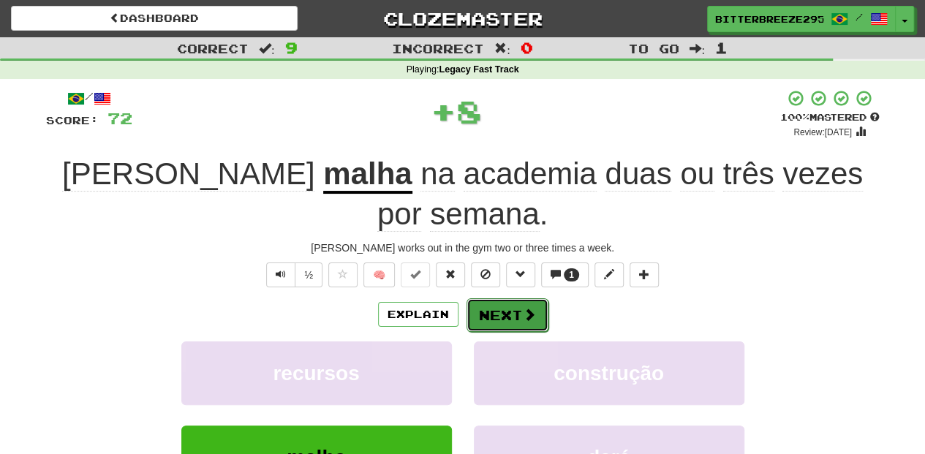
click at [493, 298] on button "Next" at bounding box center [507, 315] width 82 height 34
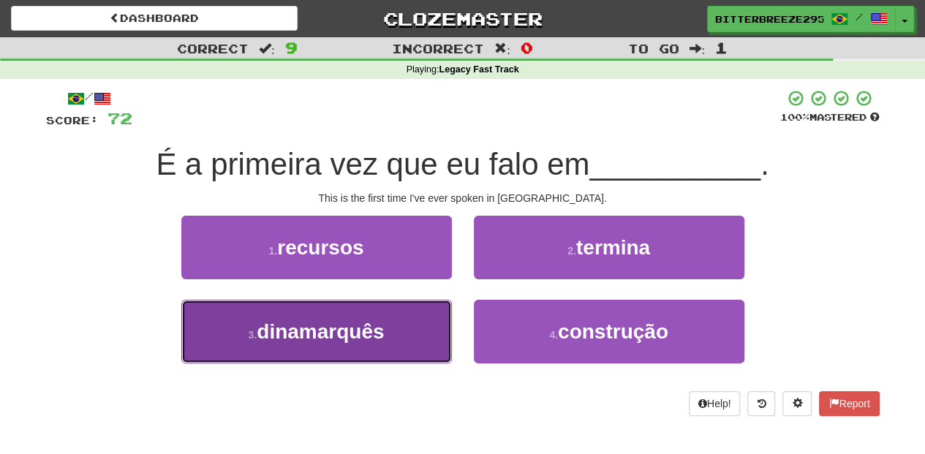
click at [404, 316] on button "3 . dinamarquês" at bounding box center [316, 332] width 270 height 64
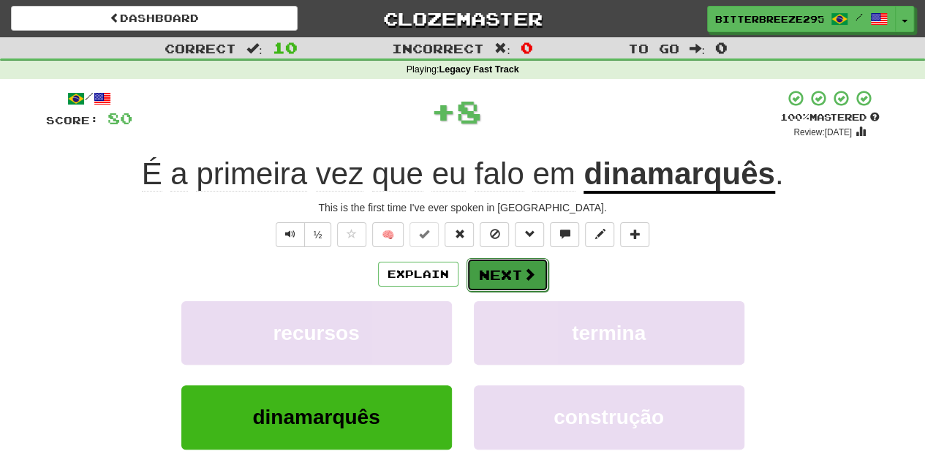
click at [499, 271] on button "Next" at bounding box center [507, 275] width 82 height 34
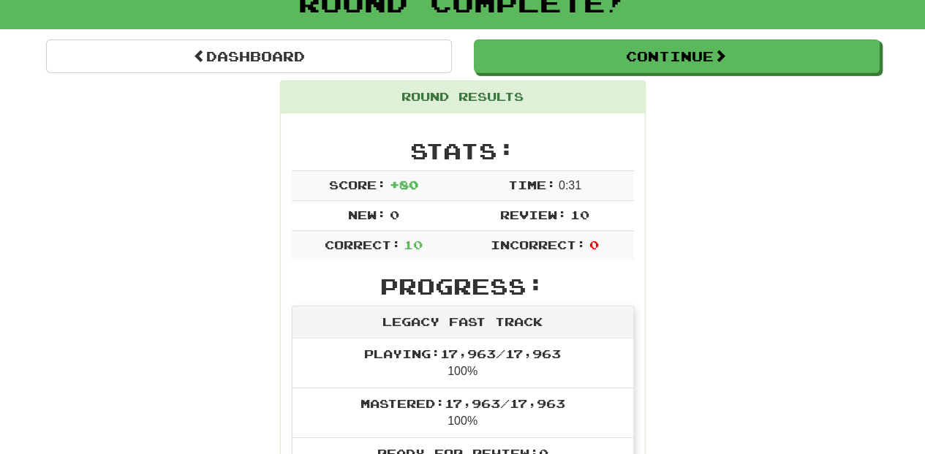
scroll to position [97, 0]
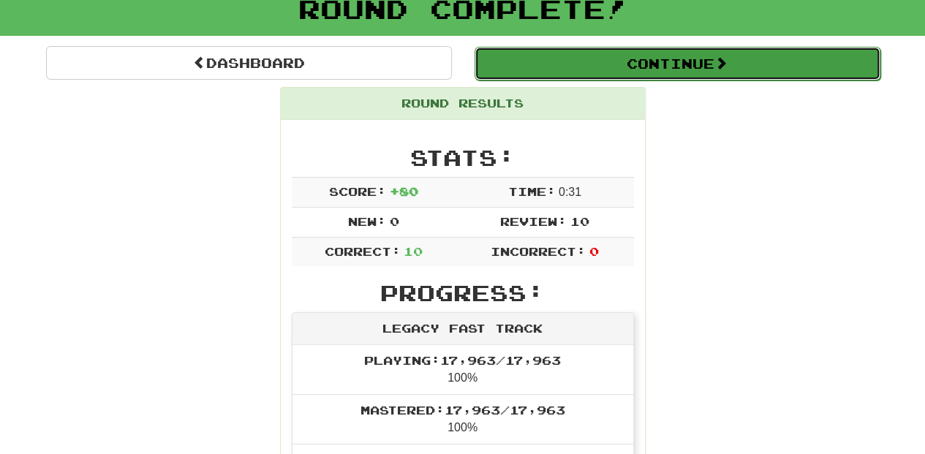
click at [618, 72] on button "Continue" at bounding box center [677, 64] width 406 height 34
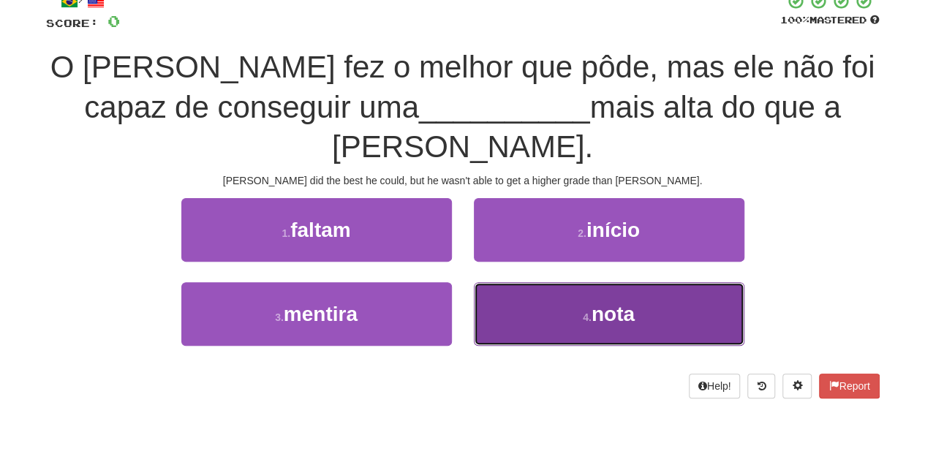
click at [493, 282] on button "4 . nota" at bounding box center [609, 314] width 270 height 64
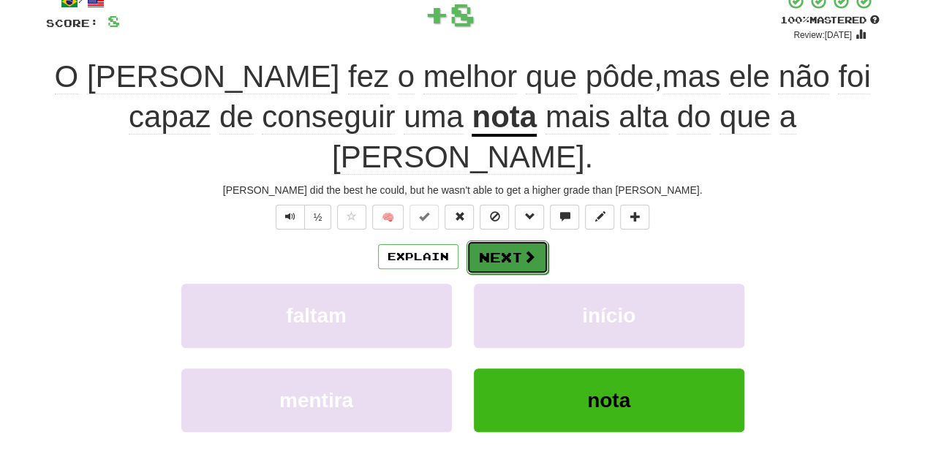
click at [482, 241] on button "Next" at bounding box center [507, 258] width 82 height 34
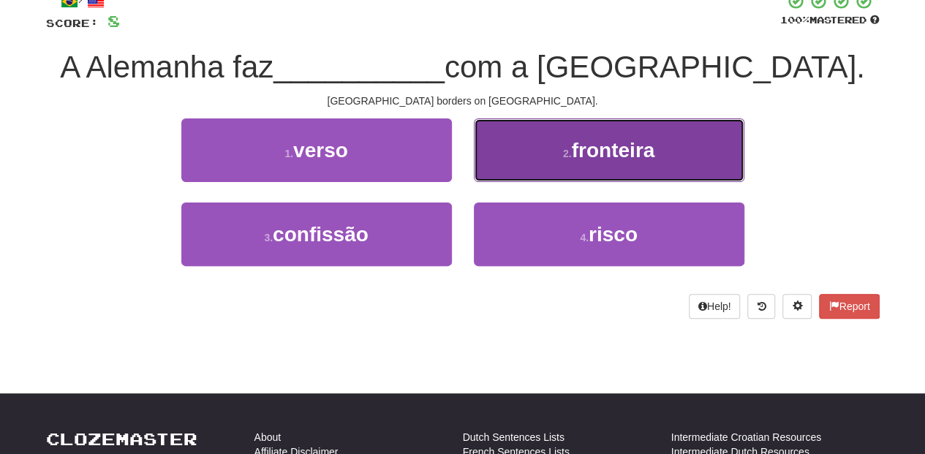
click at [515, 156] on button "2 . fronteira" at bounding box center [609, 150] width 270 height 64
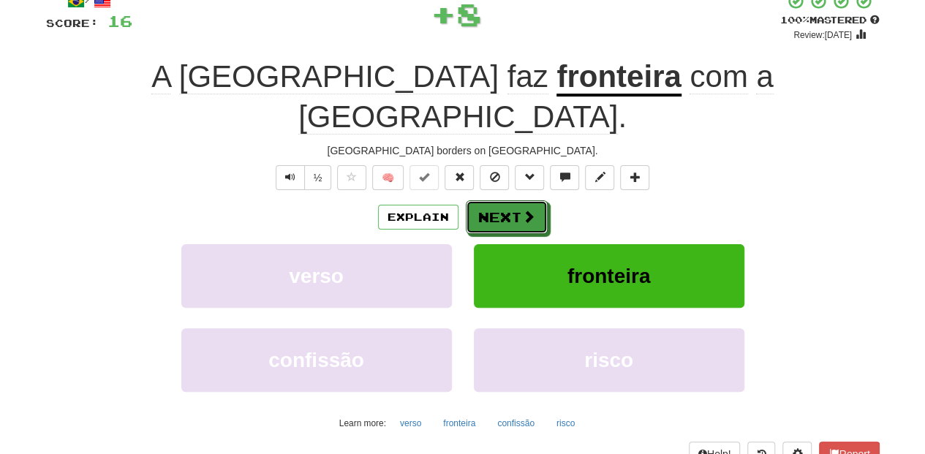
click at [504, 200] on button "Next" at bounding box center [507, 217] width 82 height 34
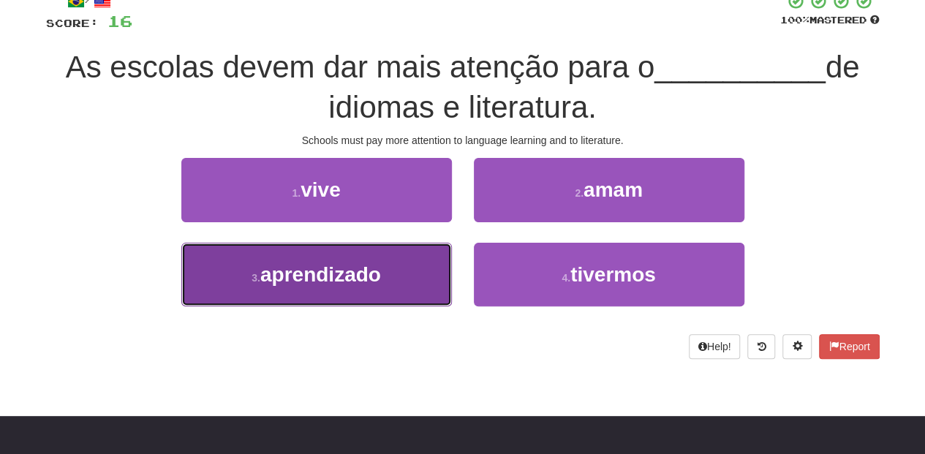
click at [404, 280] on button "3 . aprendizado" at bounding box center [316, 275] width 270 height 64
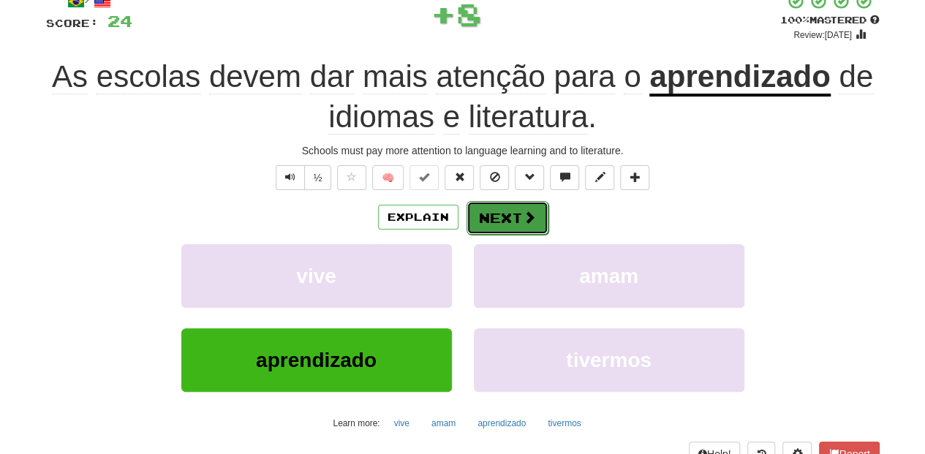
click at [488, 211] on button "Next" at bounding box center [507, 218] width 82 height 34
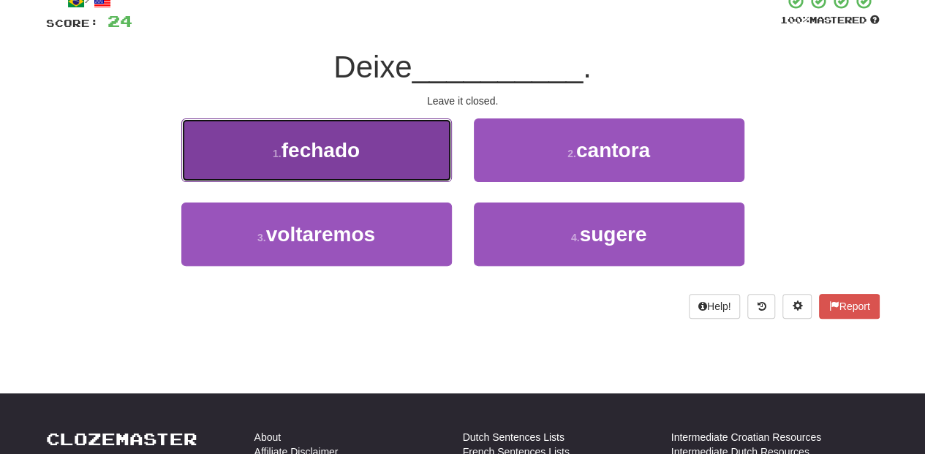
click at [382, 168] on button "1 . fechado" at bounding box center [316, 150] width 270 height 64
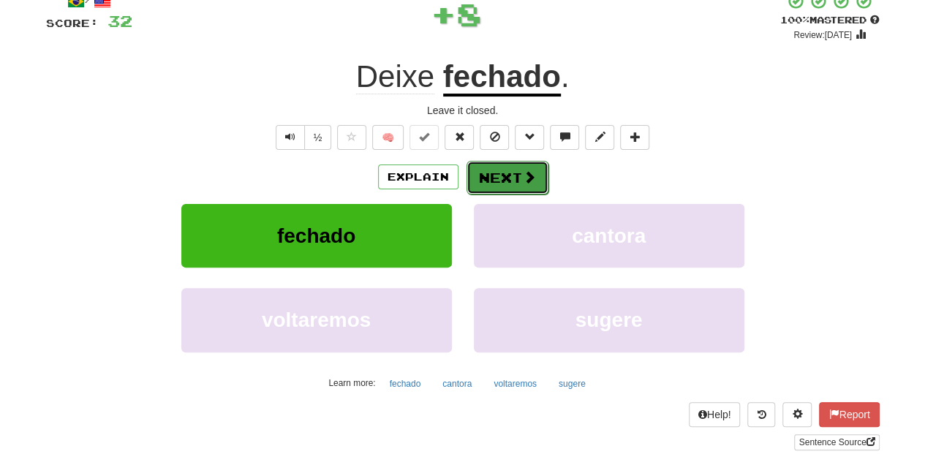
click at [523, 177] on span at bounding box center [529, 176] width 13 height 13
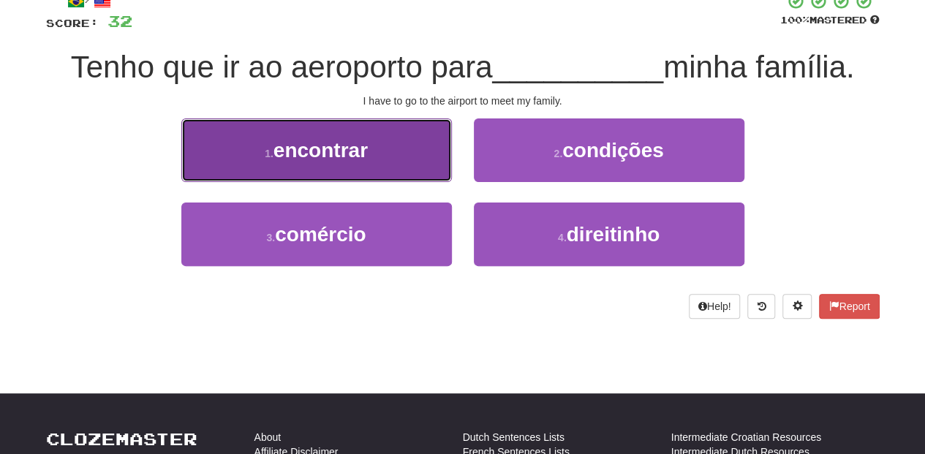
click at [355, 164] on button "1 . encontrar" at bounding box center [316, 150] width 270 height 64
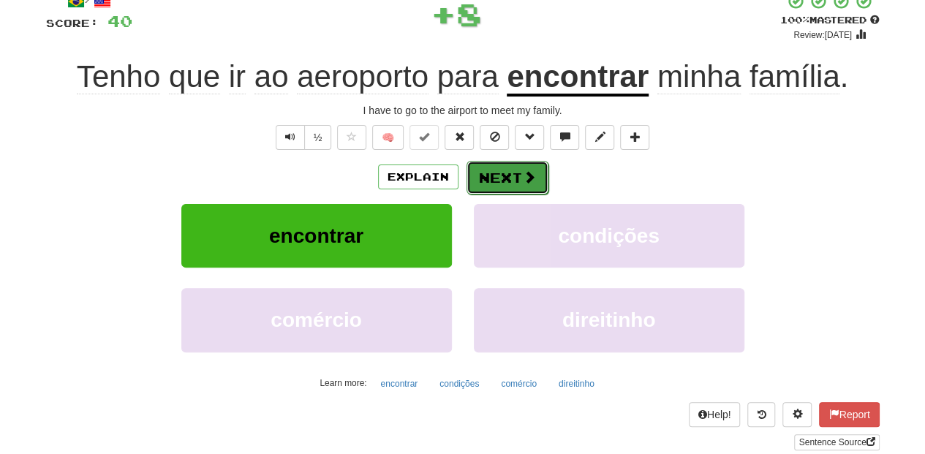
click at [513, 175] on button "Next" at bounding box center [507, 178] width 82 height 34
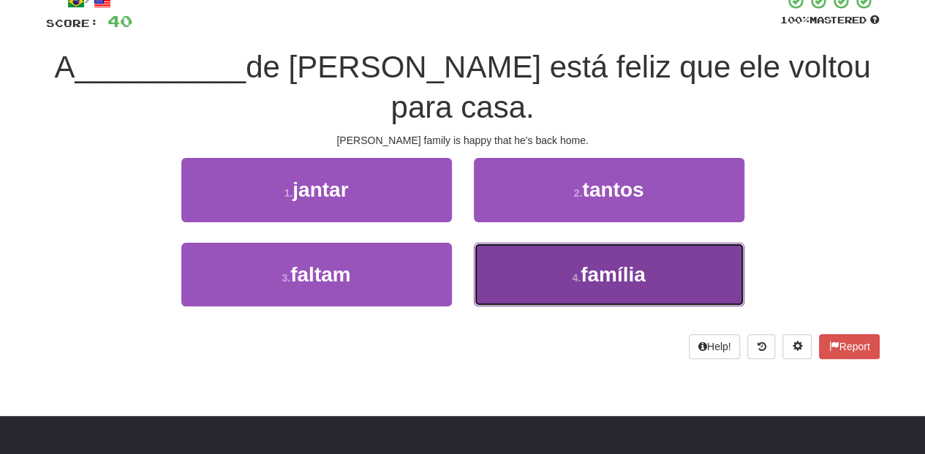
click at [523, 243] on button "4 . família" at bounding box center [609, 275] width 270 height 64
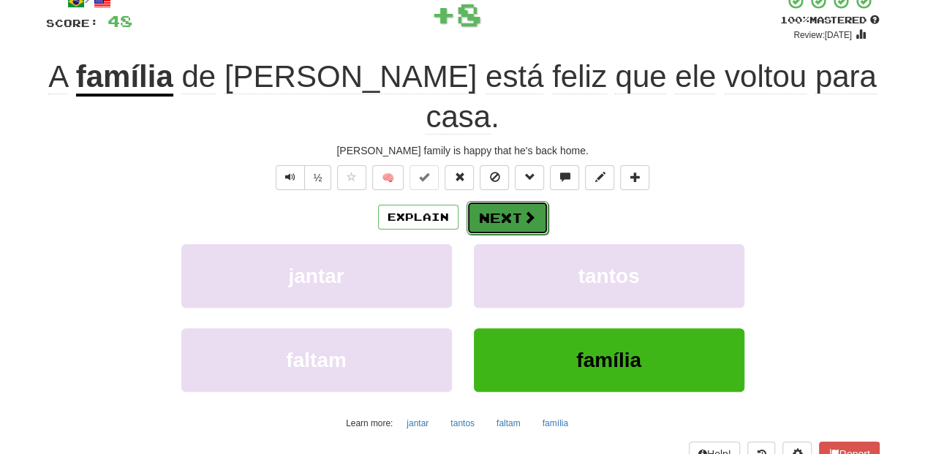
click at [507, 201] on button "Next" at bounding box center [507, 218] width 82 height 34
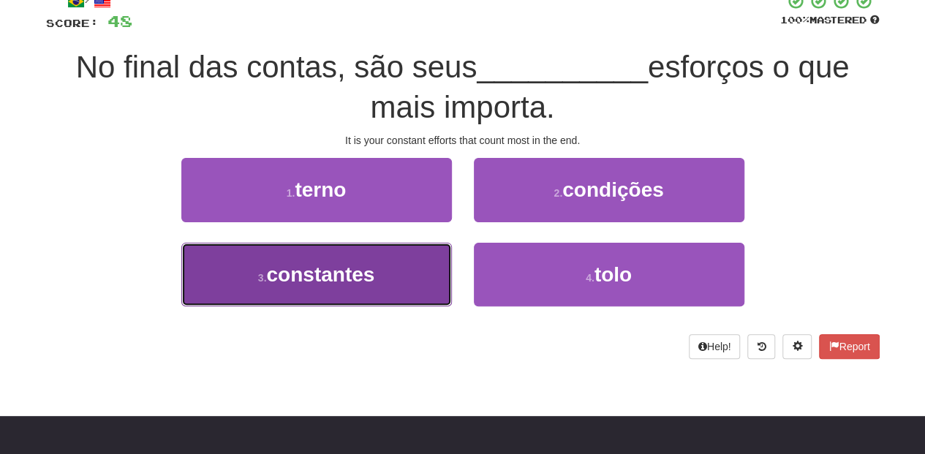
click at [414, 264] on button "3 . constantes" at bounding box center [316, 275] width 270 height 64
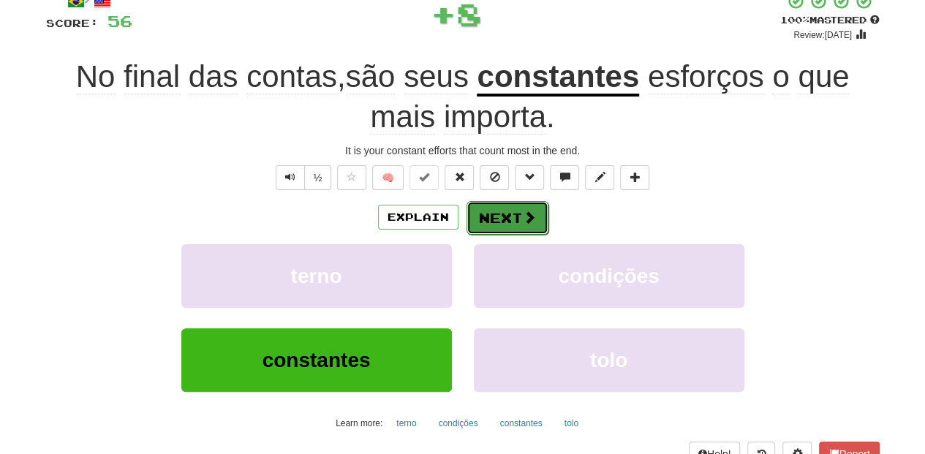
click at [480, 210] on button "Next" at bounding box center [507, 218] width 82 height 34
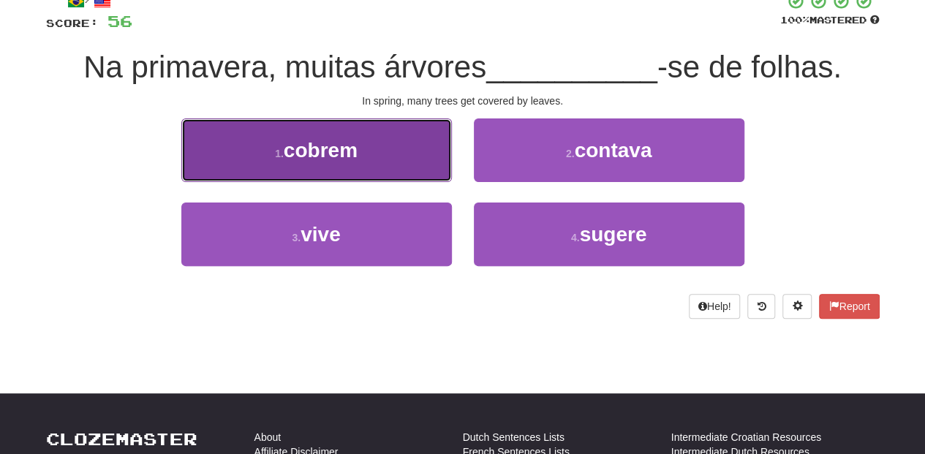
click at [424, 175] on button "1 . cobrem" at bounding box center [316, 150] width 270 height 64
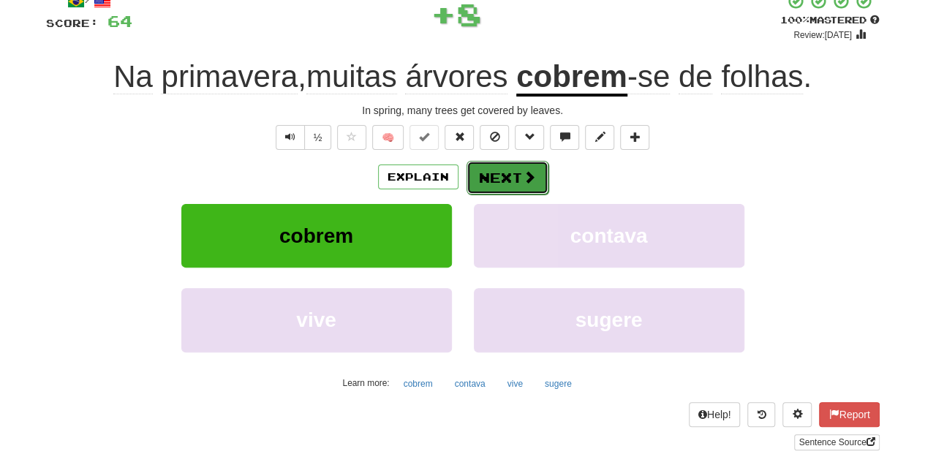
click at [496, 175] on button "Next" at bounding box center [507, 178] width 82 height 34
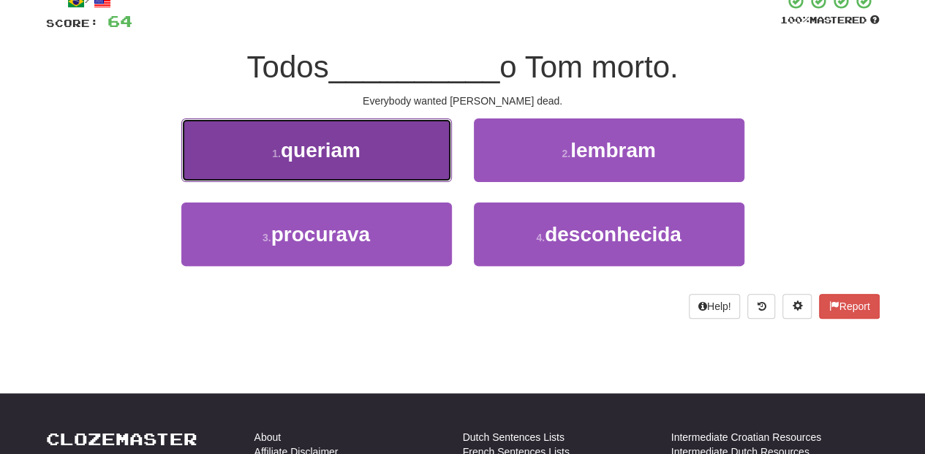
click at [388, 164] on button "1 . queriam" at bounding box center [316, 150] width 270 height 64
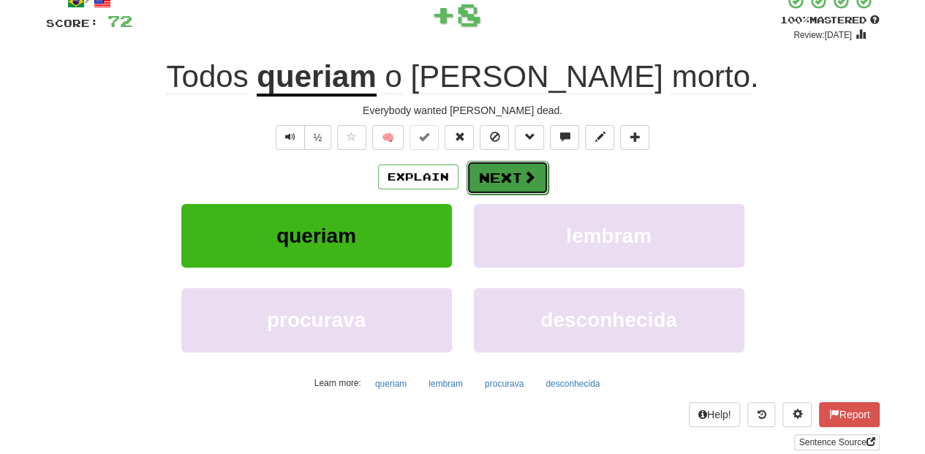
click at [486, 164] on button "Next" at bounding box center [507, 178] width 82 height 34
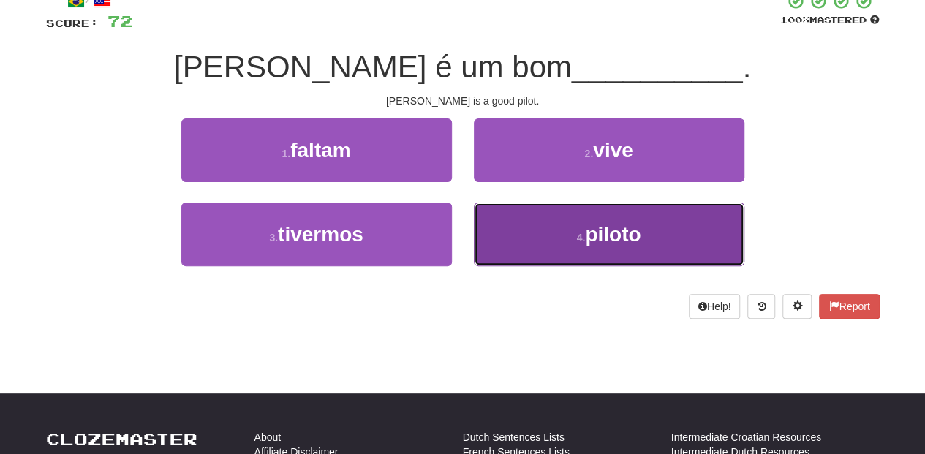
click at [537, 230] on button "4 . piloto" at bounding box center [609, 235] width 270 height 64
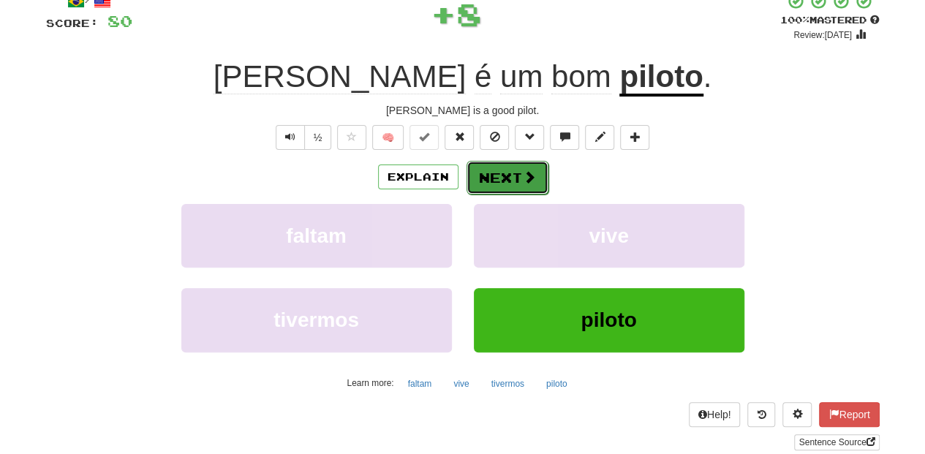
click at [502, 177] on button "Next" at bounding box center [507, 178] width 82 height 34
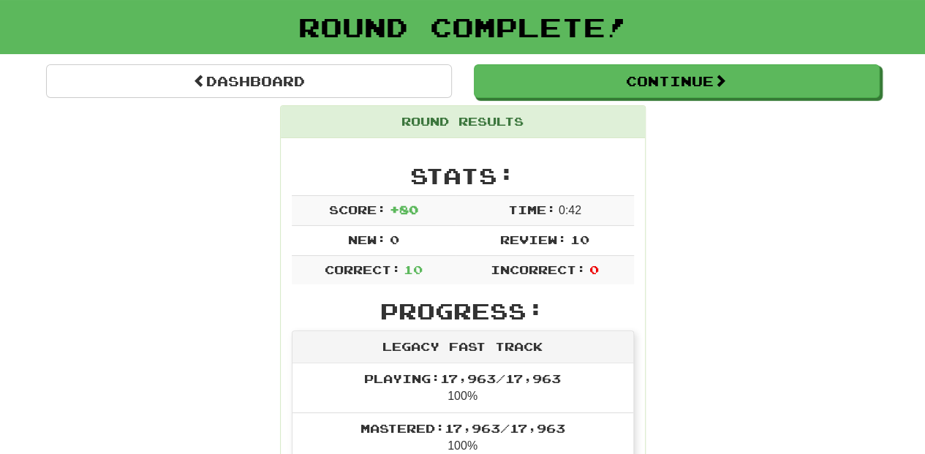
scroll to position [64, 0]
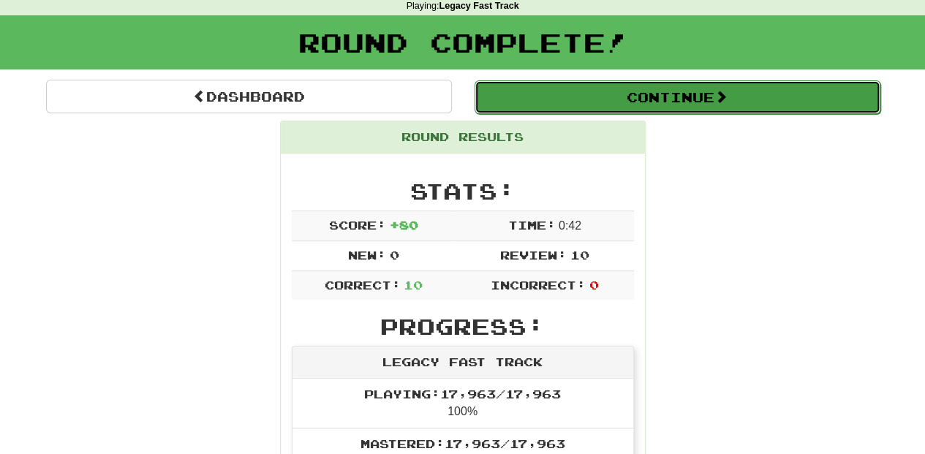
click at [550, 101] on button "Continue" at bounding box center [677, 97] width 406 height 34
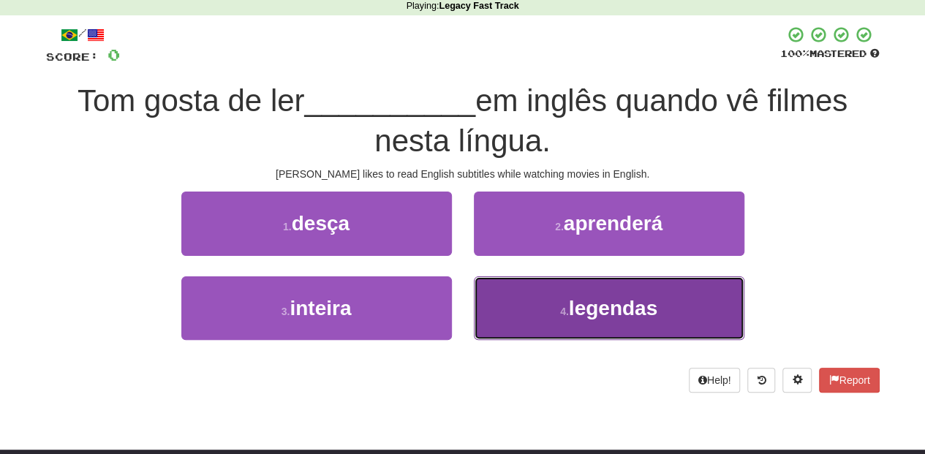
click at [588, 307] on span "legendas" at bounding box center [613, 308] width 88 height 23
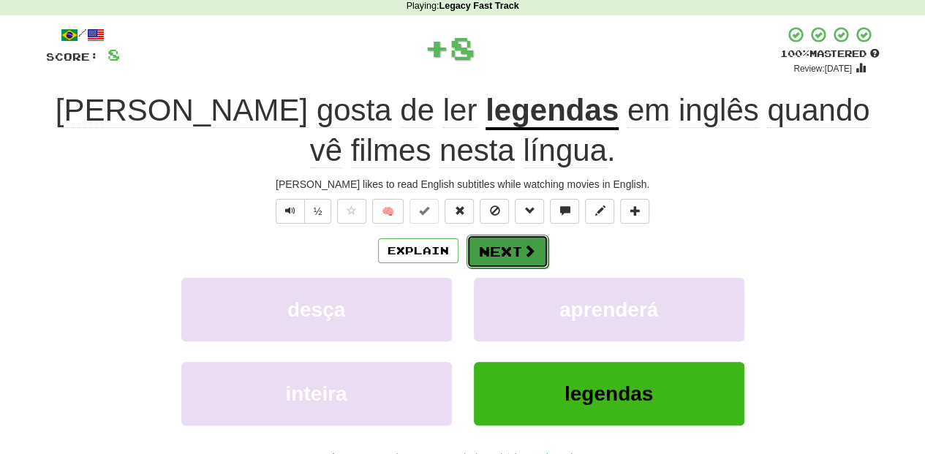
click at [496, 245] on button "Next" at bounding box center [507, 252] width 82 height 34
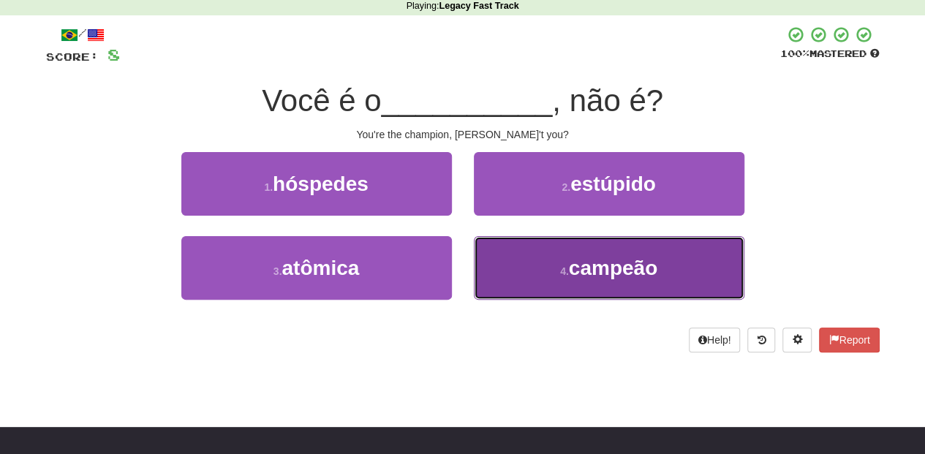
click at [510, 249] on button "4 . campeão" at bounding box center [609, 268] width 270 height 64
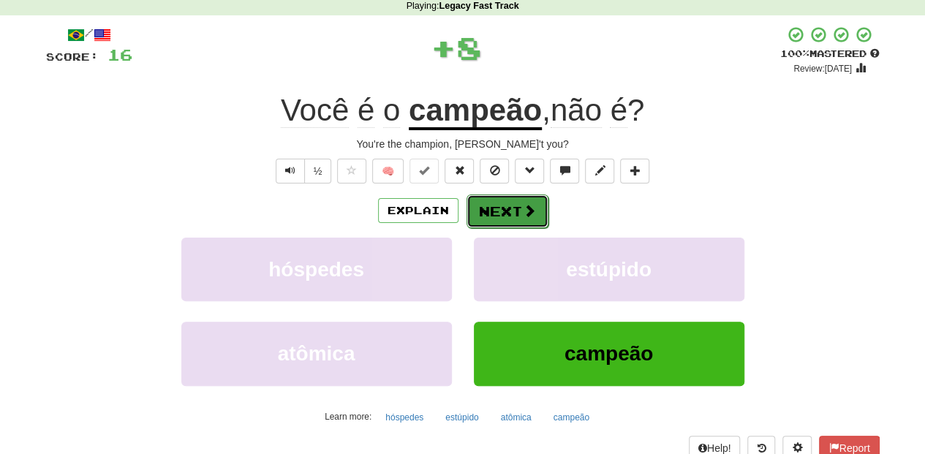
click at [506, 213] on button "Next" at bounding box center [507, 211] width 82 height 34
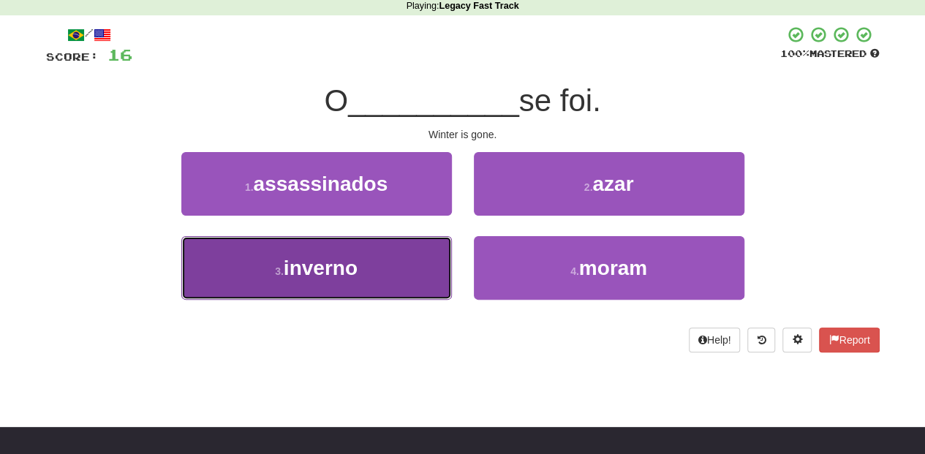
click at [398, 260] on button "3 . inverno" at bounding box center [316, 268] width 270 height 64
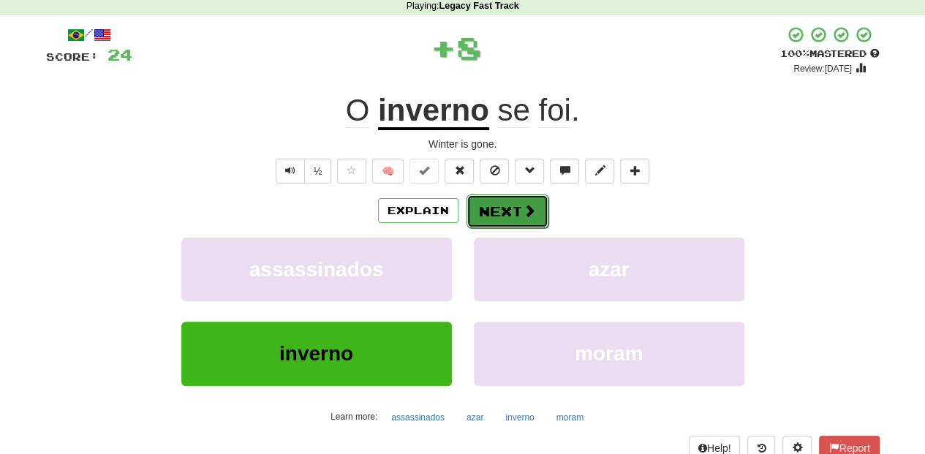
click at [493, 215] on button "Next" at bounding box center [507, 211] width 82 height 34
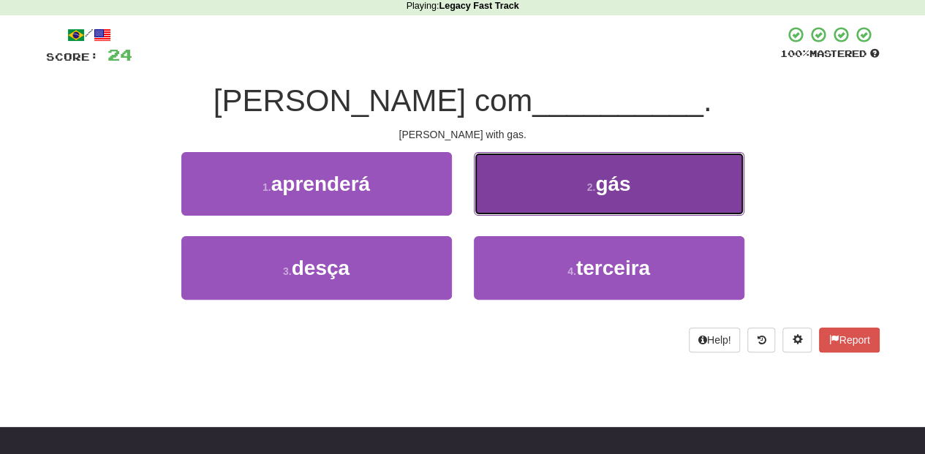
drag, startPoint x: 504, startPoint y: 192, endPoint x: 504, endPoint y: 200, distance: 8.0
click at [504, 200] on button "2 . gás" at bounding box center [609, 184] width 270 height 64
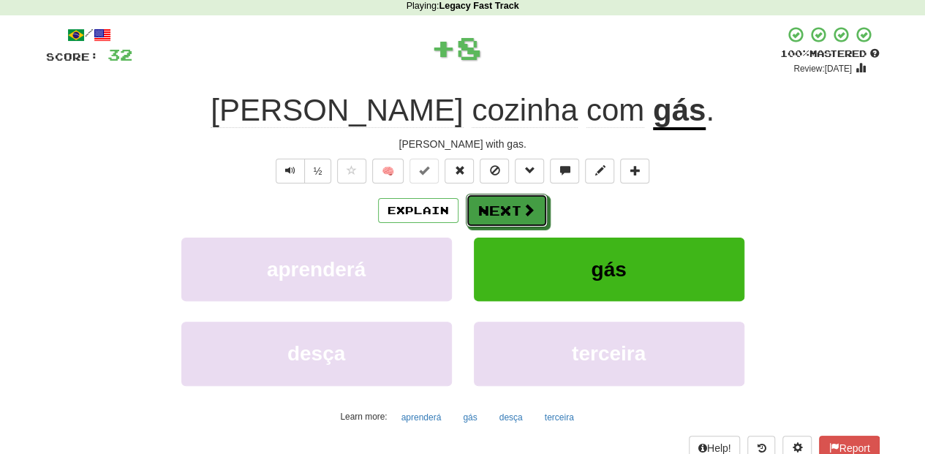
click at [503, 204] on button "Next" at bounding box center [507, 211] width 82 height 34
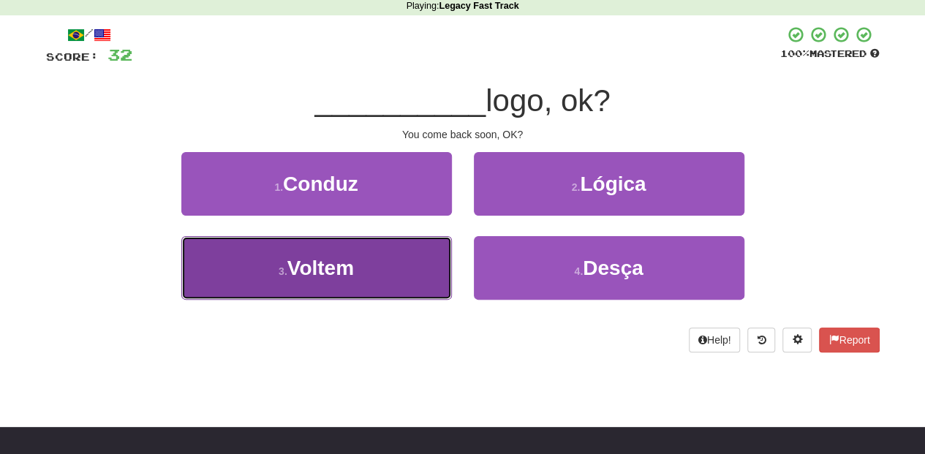
click at [413, 268] on button "3 . Voltem" at bounding box center [316, 268] width 270 height 64
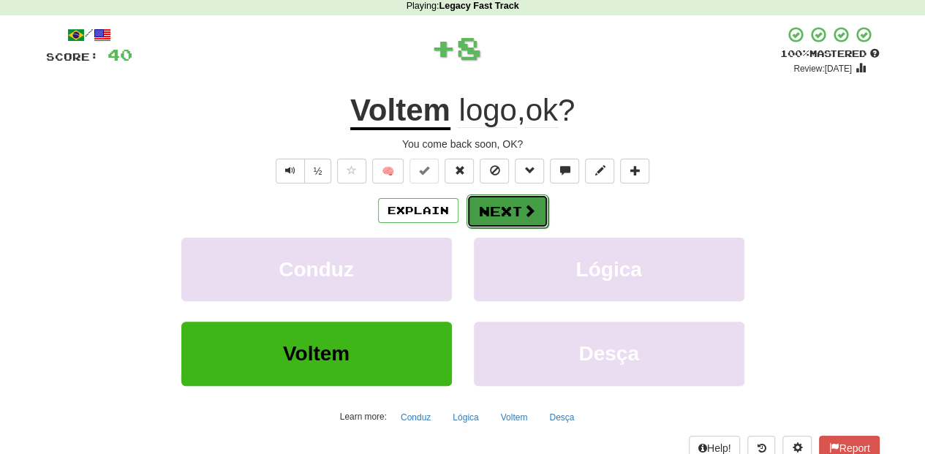
click at [499, 211] on button "Next" at bounding box center [507, 211] width 82 height 34
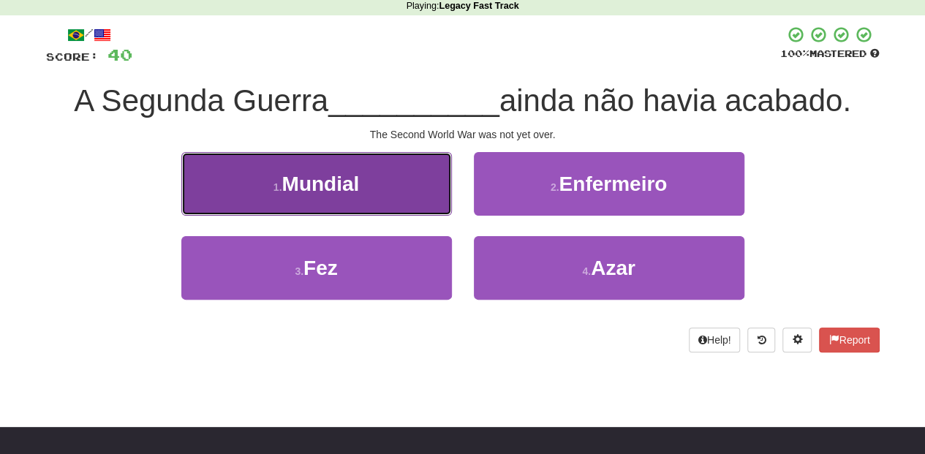
click at [374, 193] on button "1 . Mundial" at bounding box center [316, 184] width 270 height 64
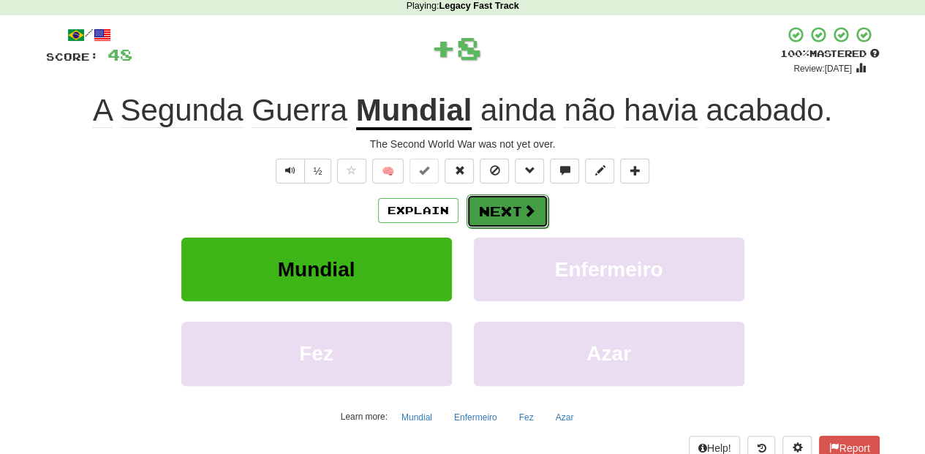
click at [487, 204] on button "Next" at bounding box center [507, 211] width 82 height 34
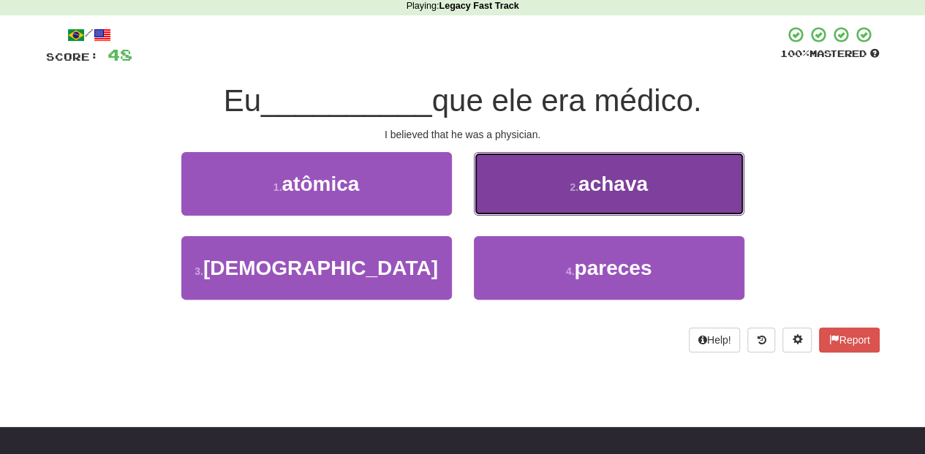
click at [522, 196] on button "2 . achava" at bounding box center [609, 184] width 270 height 64
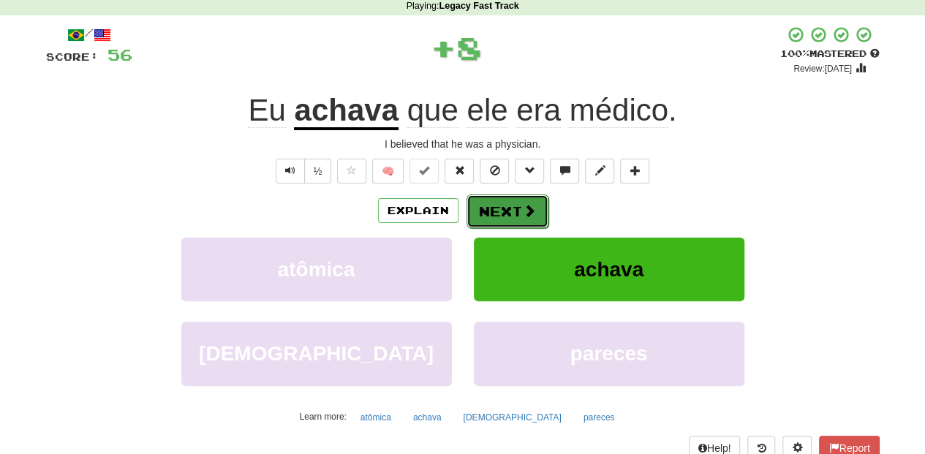
click at [512, 203] on button "Next" at bounding box center [507, 211] width 82 height 34
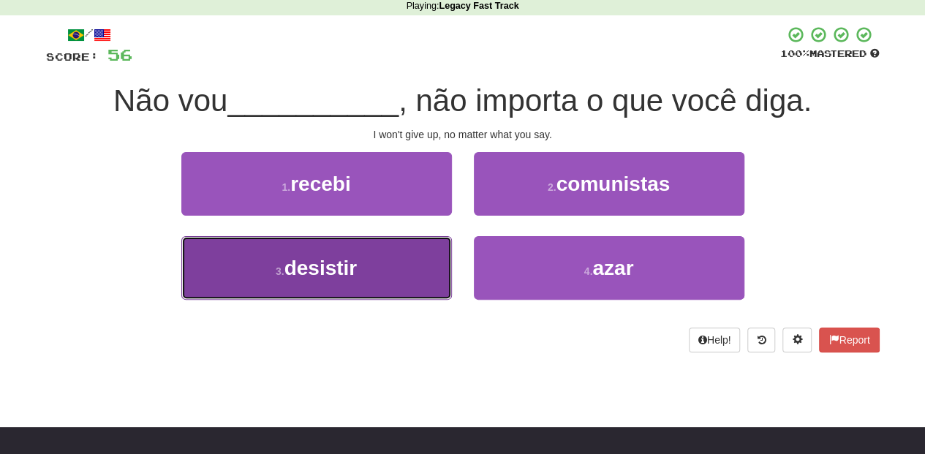
click at [390, 265] on button "3 . desistir" at bounding box center [316, 268] width 270 height 64
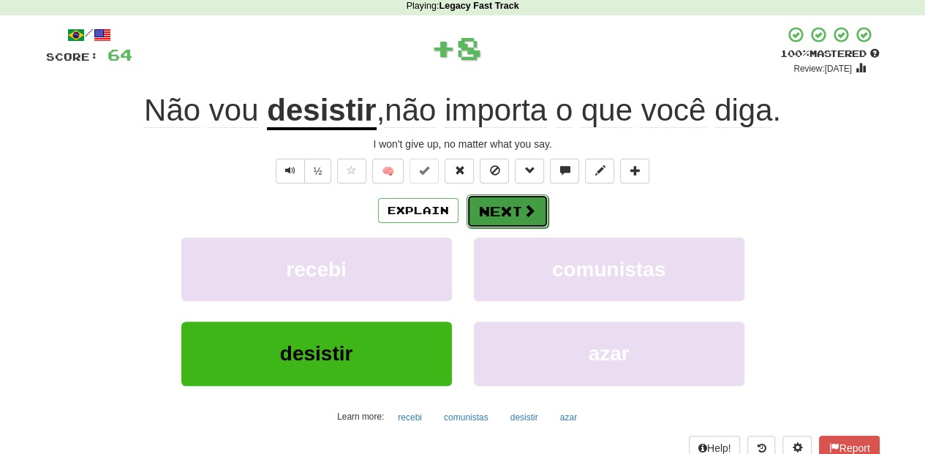
click at [519, 208] on button "Next" at bounding box center [507, 211] width 82 height 34
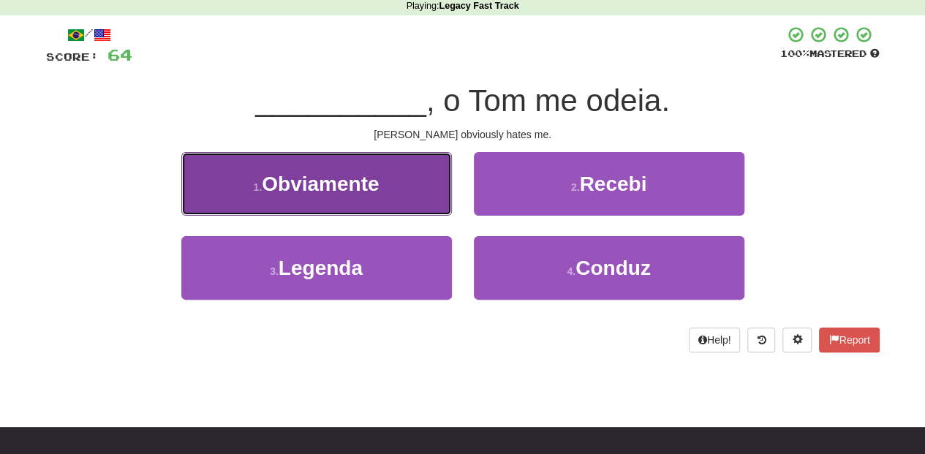
click at [416, 196] on button "1 . Obviamente" at bounding box center [316, 184] width 270 height 64
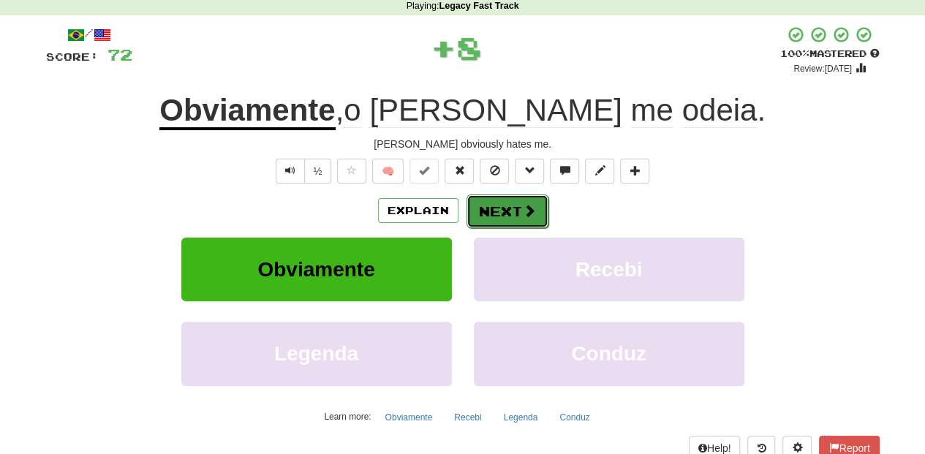
click at [491, 215] on button "Next" at bounding box center [507, 211] width 82 height 34
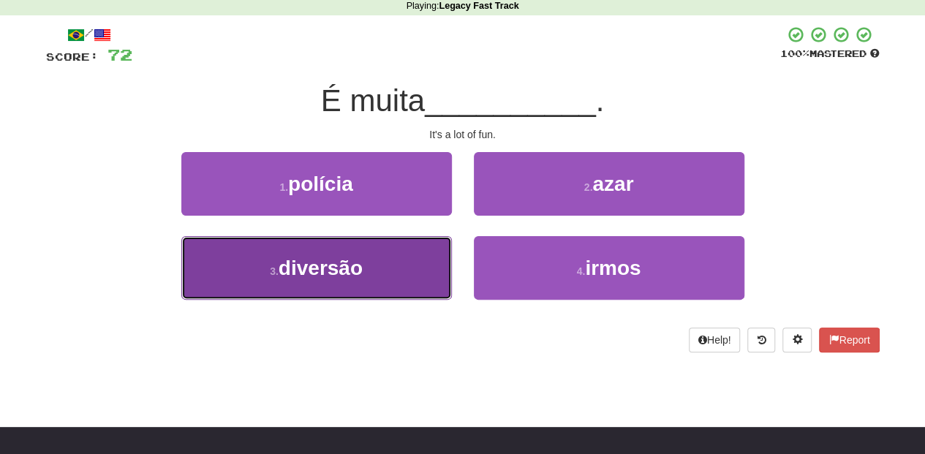
click at [417, 251] on button "3 . diversão" at bounding box center [316, 268] width 270 height 64
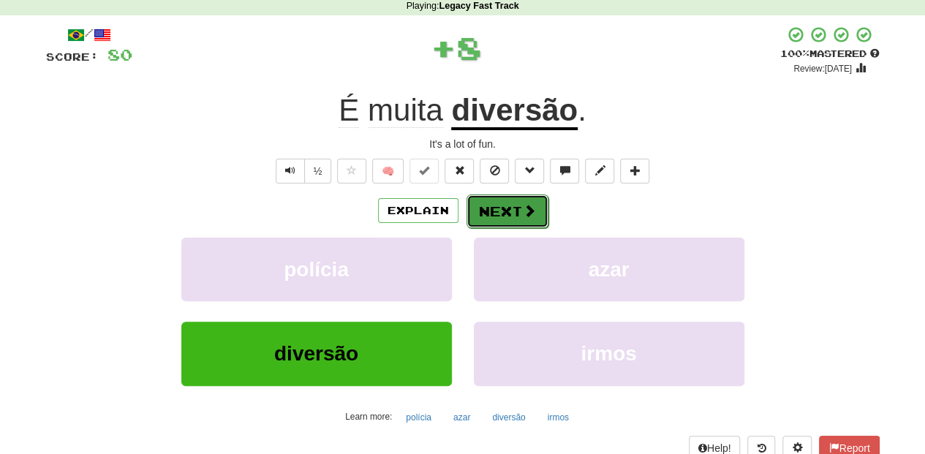
click at [491, 211] on button "Next" at bounding box center [507, 211] width 82 height 34
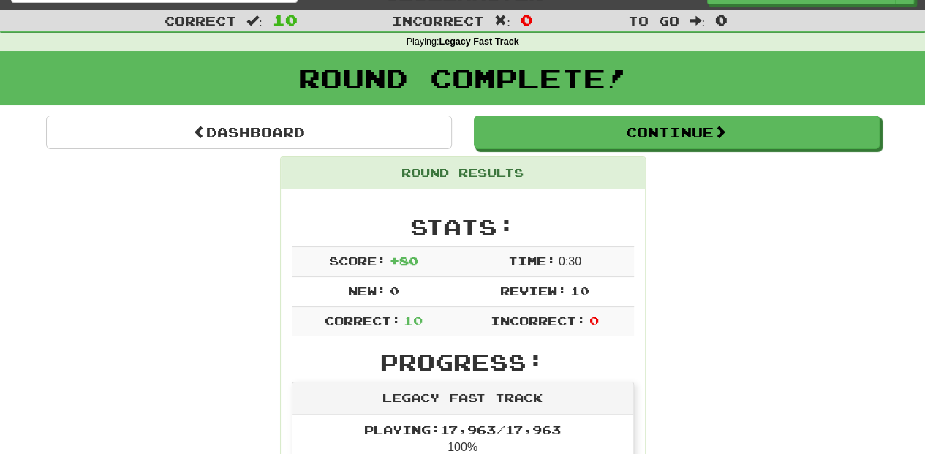
scroll to position [0, 0]
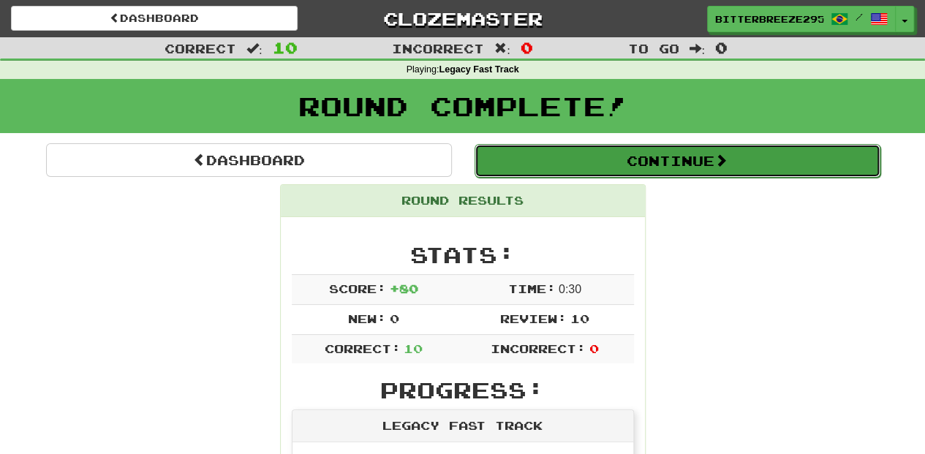
click at [596, 159] on button "Continue" at bounding box center [677, 161] width 406 height 34
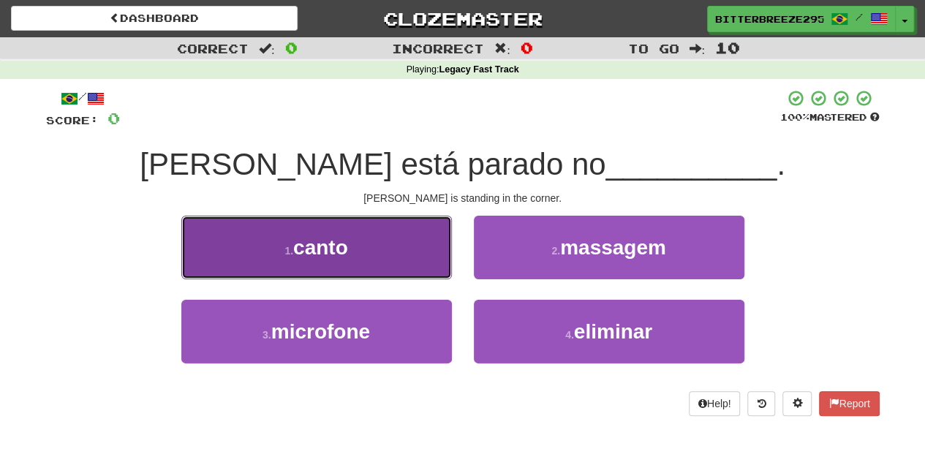
click at [393, 238] on button "1 . canto" at bounding box center [316, 248] width 270 height 64
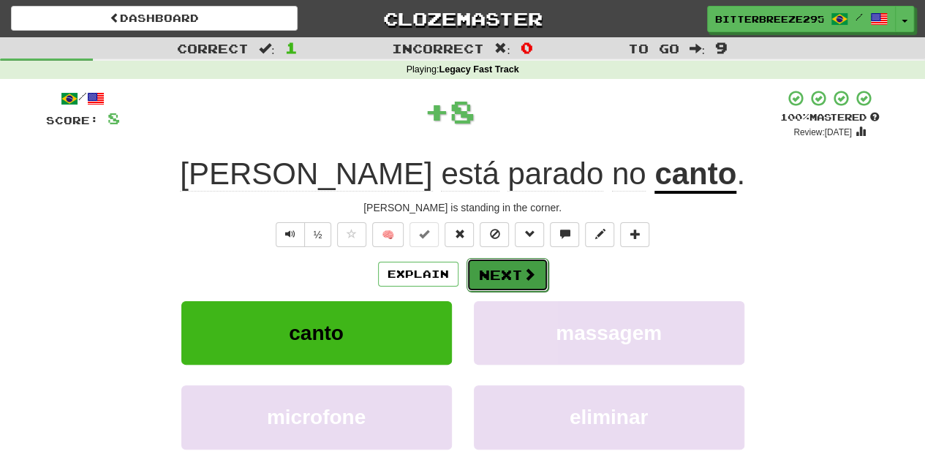
click at [488, 266] on button "Next" at bounding box center [507, 275] width 82 height 34
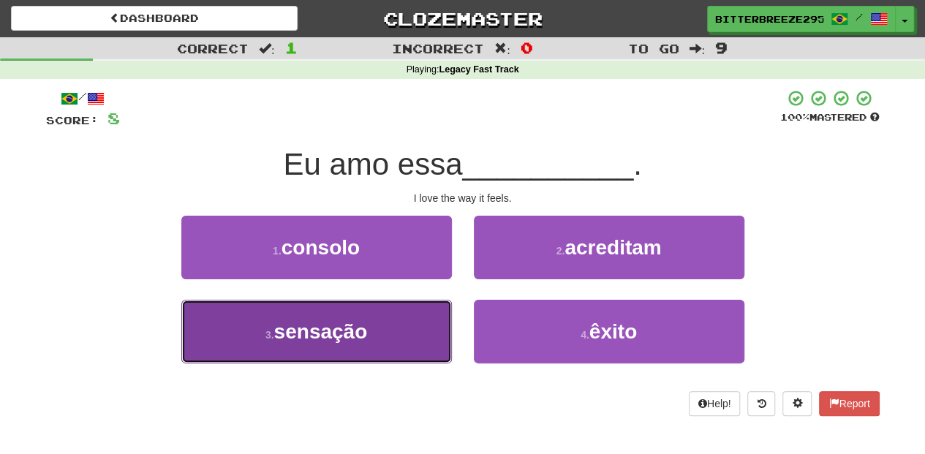
click at [420, 313] on button "3 . sensação" at bounding box center [316, 332] width 270 height 64
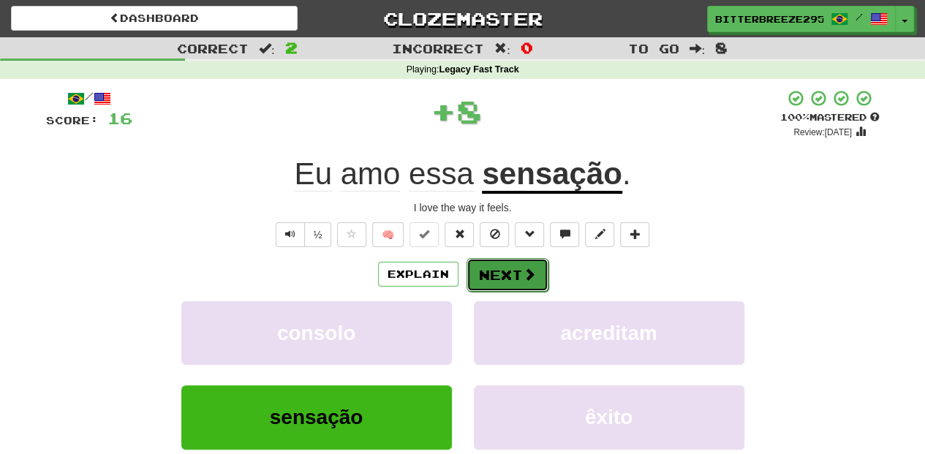
click at [495, 275] on button "Next" at bounding box center [507, 275] width 82 height 34
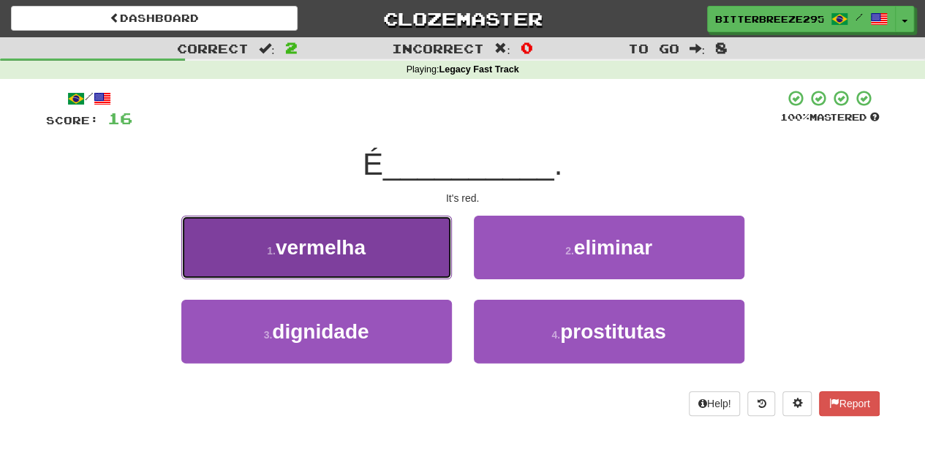
click at [401, 267] on button "1 . vermelha" at bounding box center [316, 248] width 270 height 64
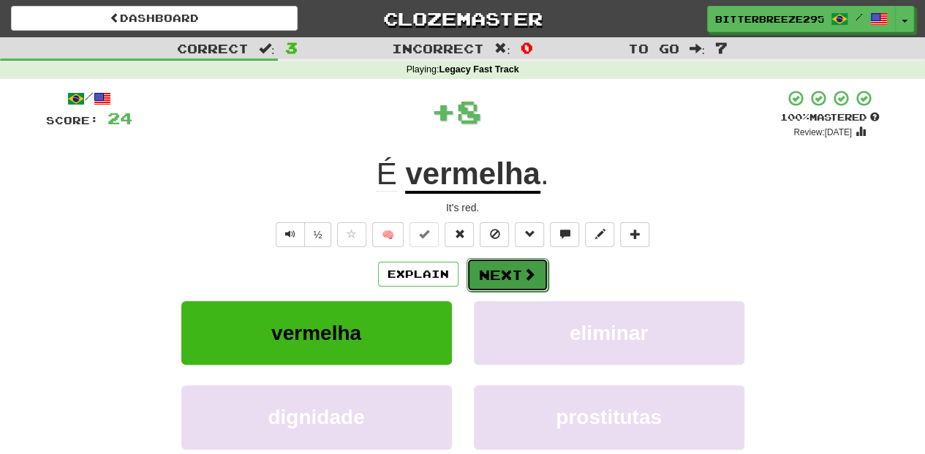
click at [516, 265] on button "Next" at bounding box center [507, 275] width 82 height 34
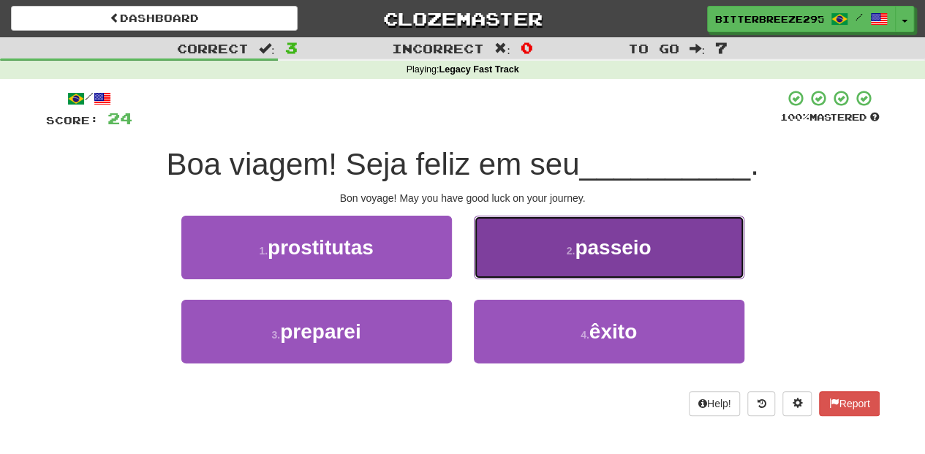
click at [528, 257] on button "2 . passeio" at bounding box center [609, 248] width 270 height 64
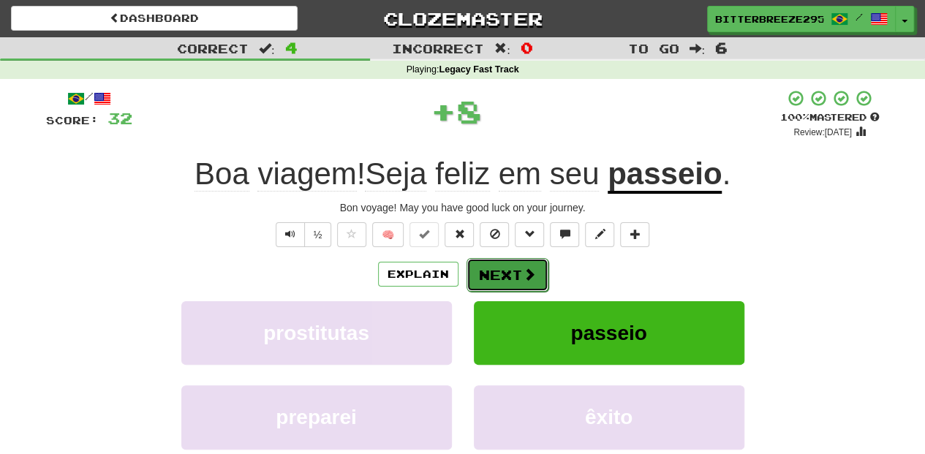
click at [527, 260] on button "Next" at bounding box center [507, 275] width 82 height 34
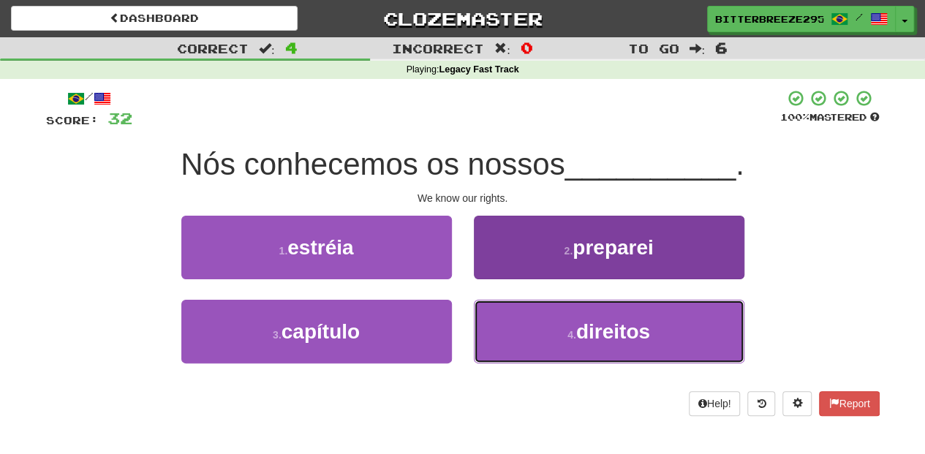
click at [481, 311] on button "4 . direitos" at bounding box center [609, 332] width 270 height 64
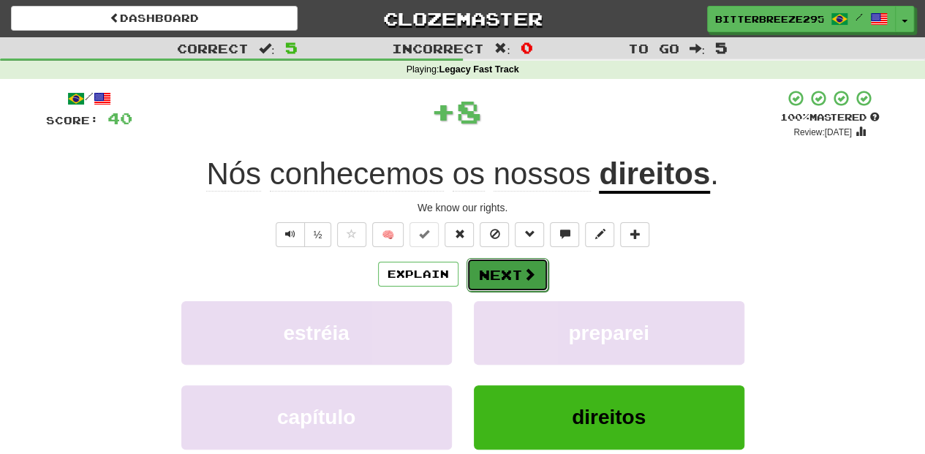
click at [482, 264] on button "Next" at bounding box center [507, 275] width 82 height 34
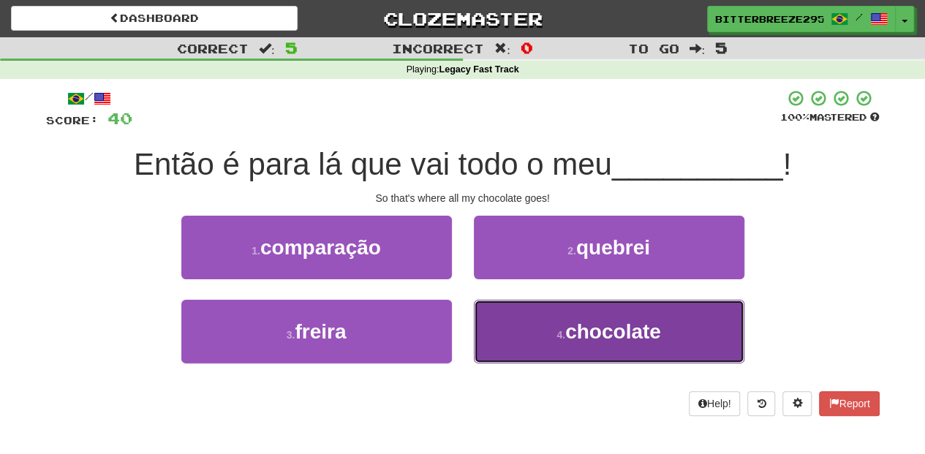
click at [474, 316] on button "4 . chocolate" at bounding box center [609, 332] width 270 height 64
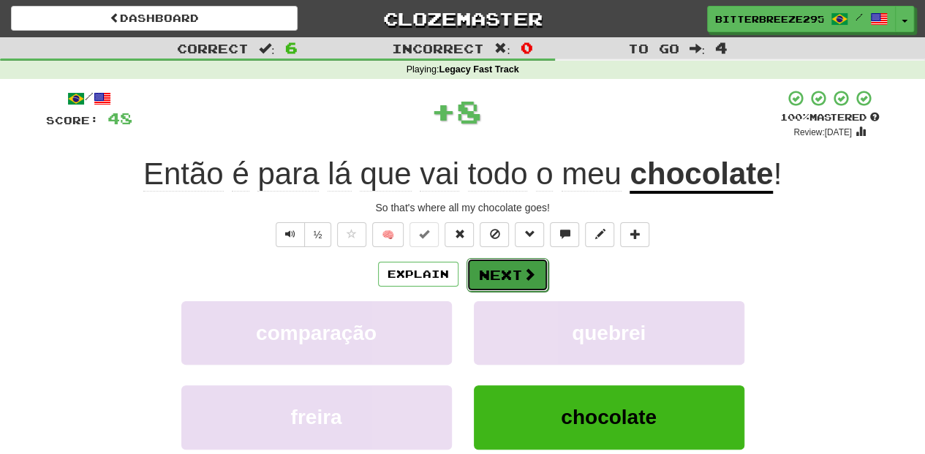
click at [517, 267] on button "Next" at bounding box center [507, 275] width 82 height 34
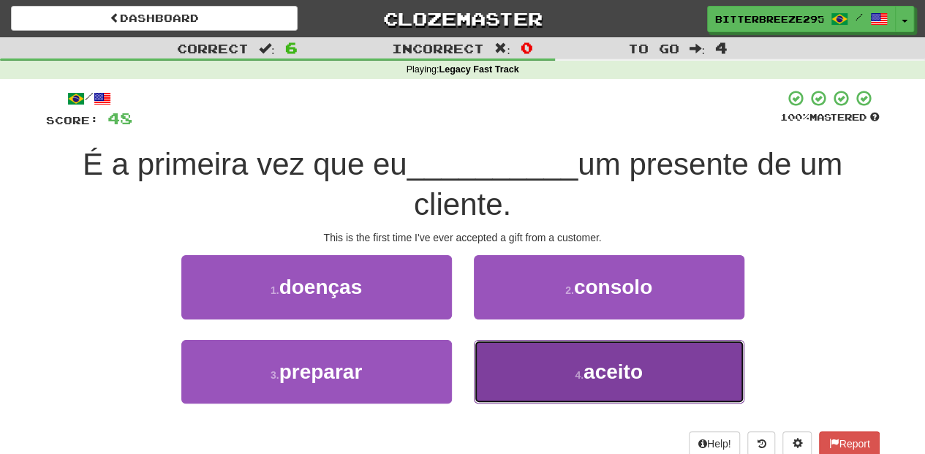
click at [510, 345] on button "4 . aceito" at bounding box center [609, 372] width 270 height 64
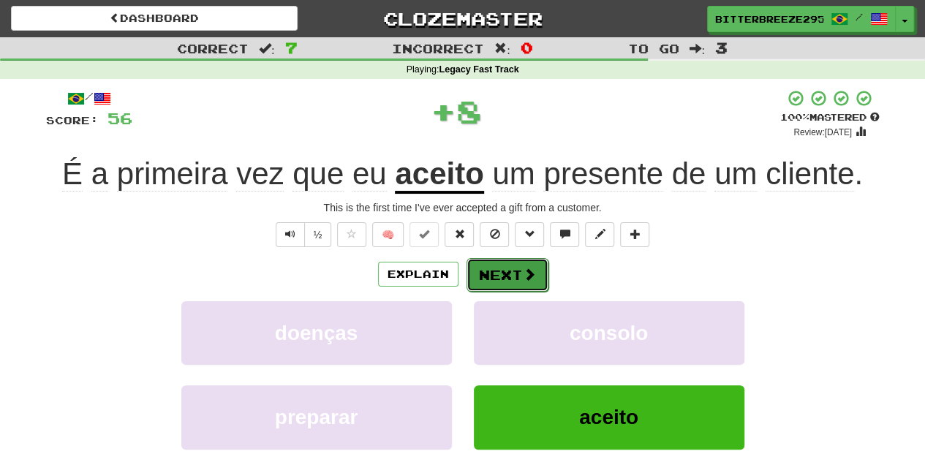
click at [504, 278] on button "Next" at bounding box center [507, 275] width 82 height 34
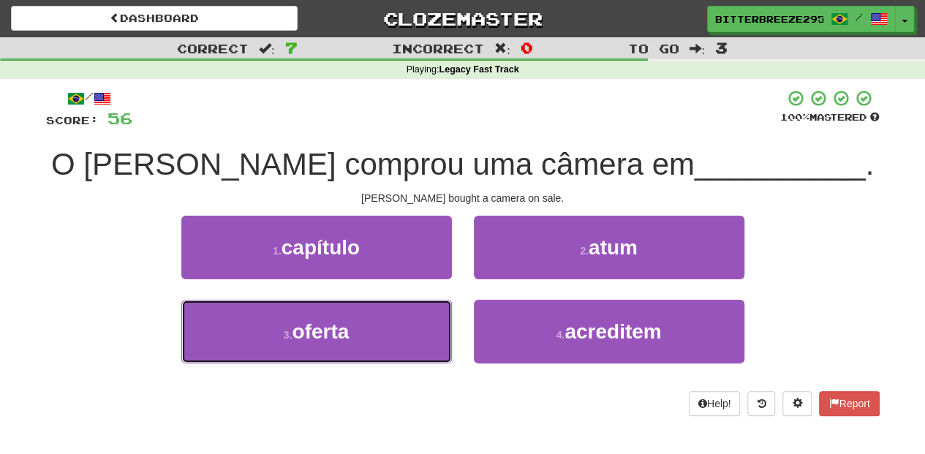
drag, startPoint x: 431, startPoint y: 322, endPoint x: 452, endPoint y: 303, distance: 28.5
click at [430, 322] on button "3 . oferta" at bounding box center [316, 332] width 270 height 64
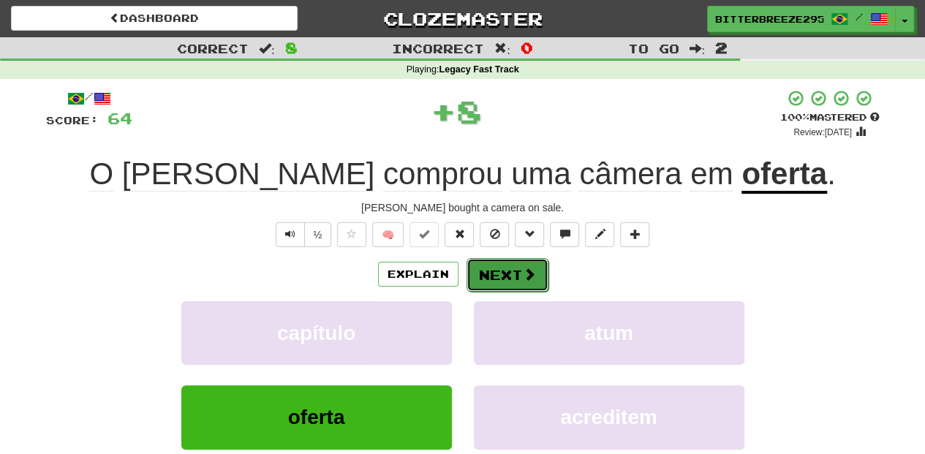
click at [503, 271] on button "Next" at bounding box center [507, 275] width 82 height 34
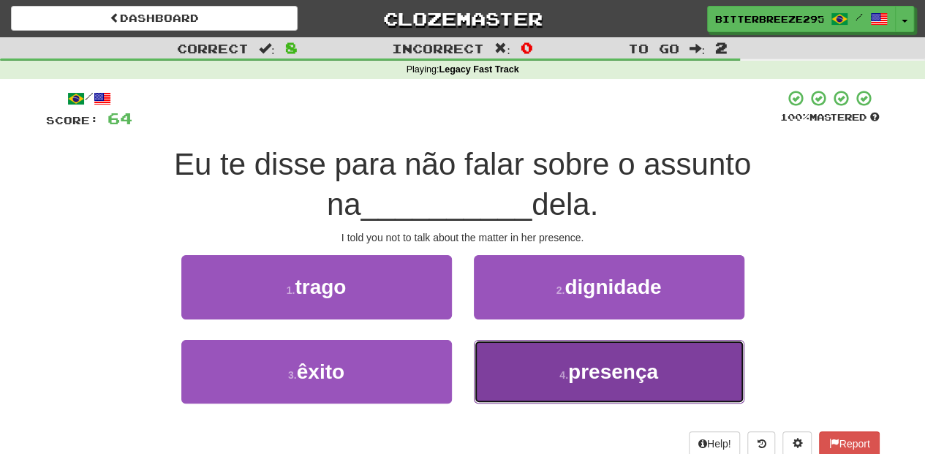
click at [507, 355] on button "4 . presença" at bounding box center [609, 372] width 270 height 64
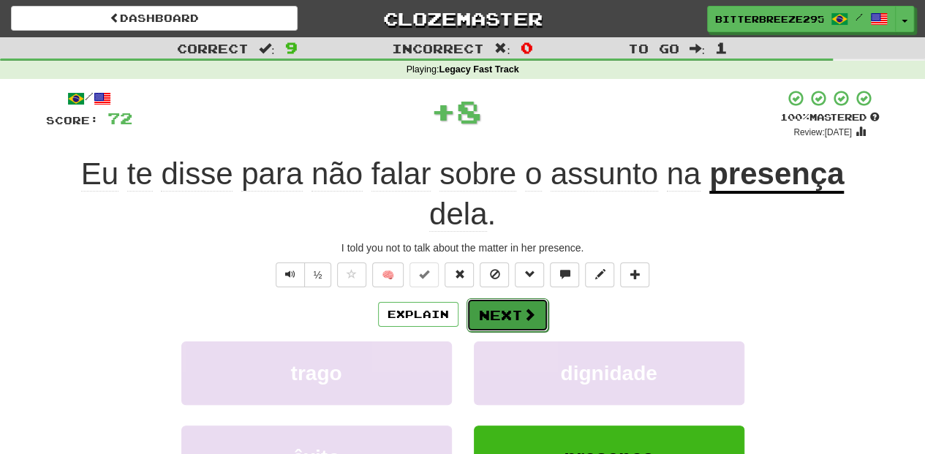
click at [480, 305] on button "Next" at bounding box center [507, 315] width 82 height 34
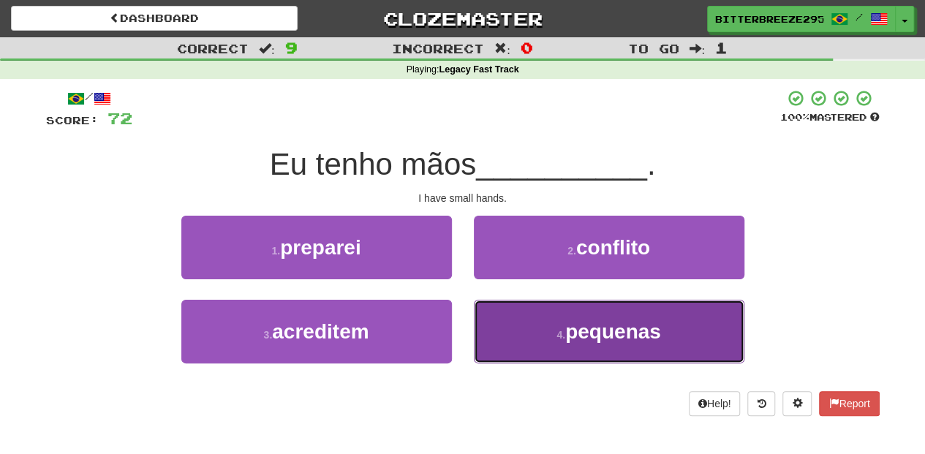
click at [492, 343] on button "4 . pequenas" at bounding box center [609, 332] width 270 height 64
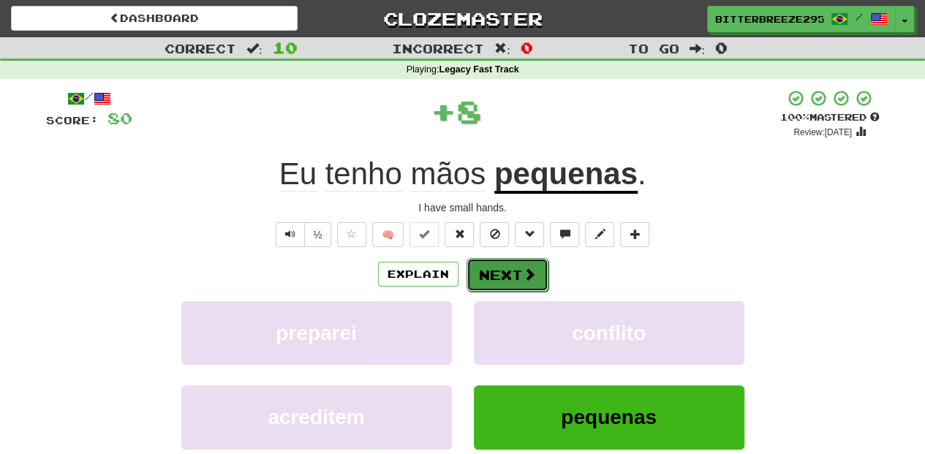
click at [482, 281] on button "Next" at bounding box center [507, 275] width 82 height 34
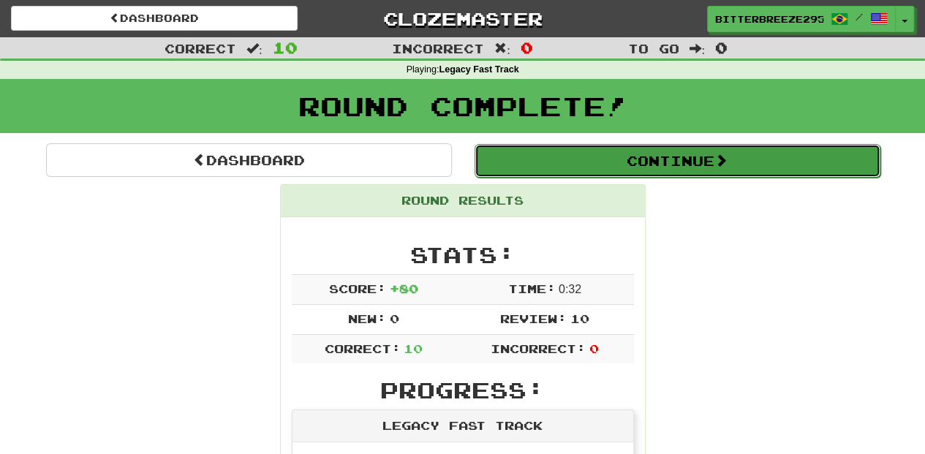
click at [588, 158] on button "Continue" at bounding box center [677, 161] width 406 height 34
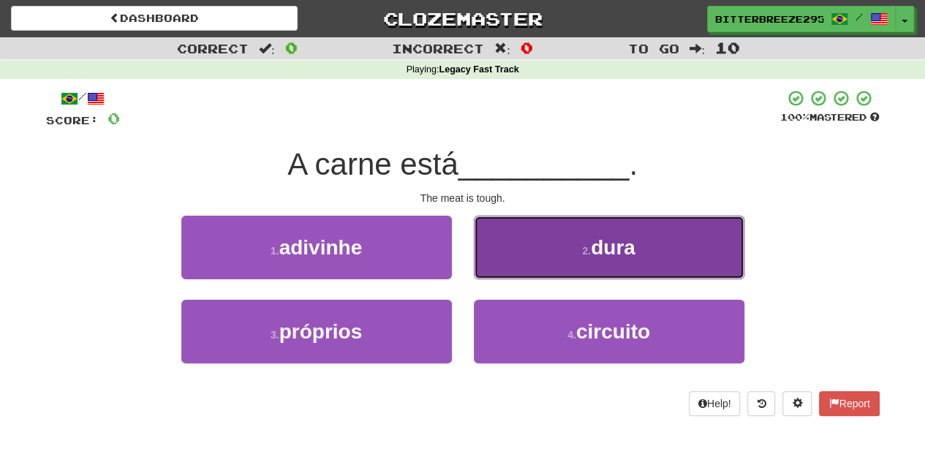
click at [529, 262] on button "2 . dura" at bounding box center [609, 248] width 270 height 64
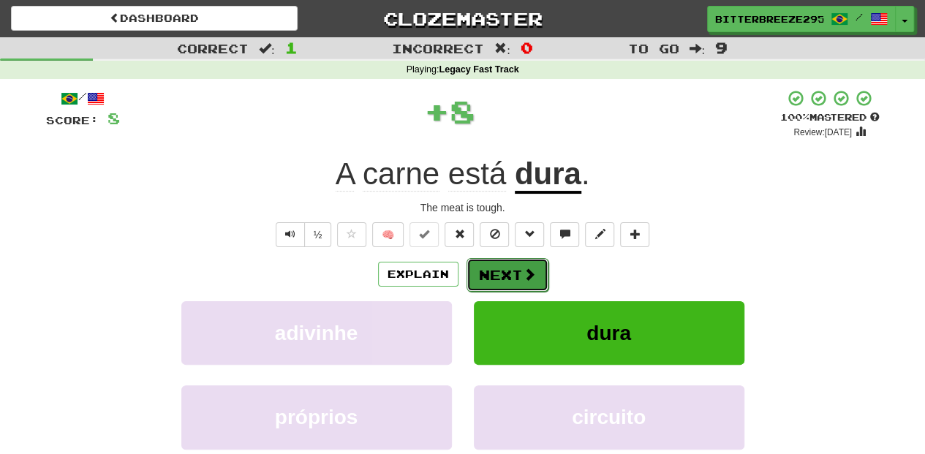
click at [509, 266] on button "Next" at bounding box center [507, 275] width 82 height 34
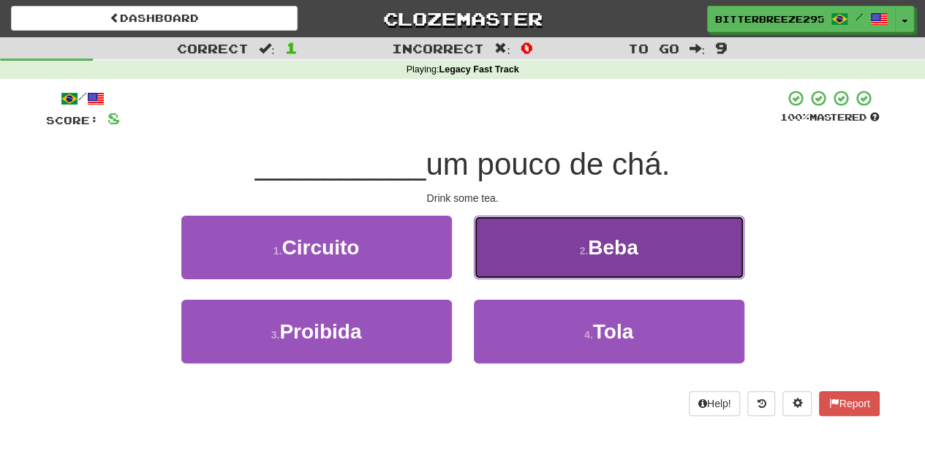
click at [497, 254] on button "2 . Beba" at bounding box center [609, 248] width 270 height 64
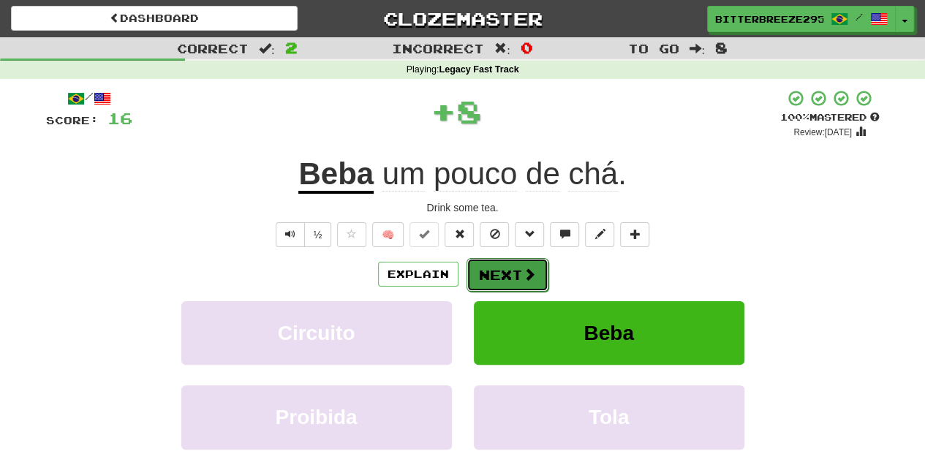
click at [494, 259] on button "Next" at bounding box center [507, 275] width 82 height 34
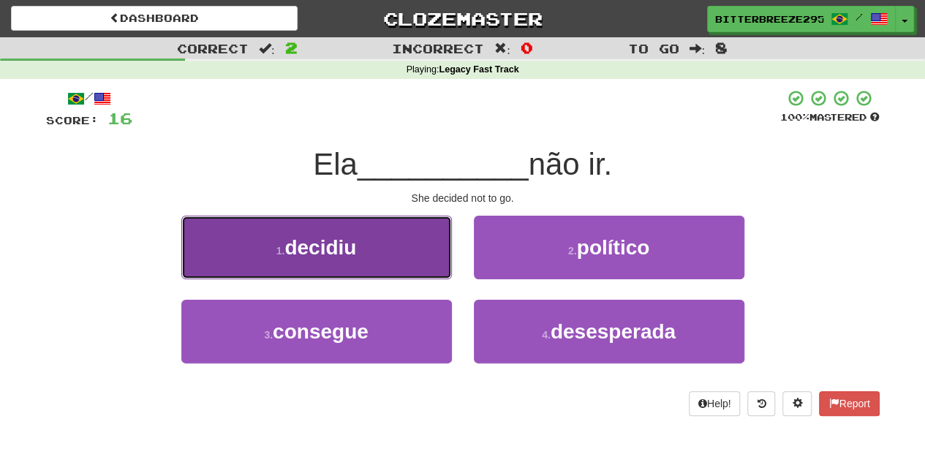
click at [395, 263] on button "1 . decidiu" at bounding box center [316, 248] width 270 height 64
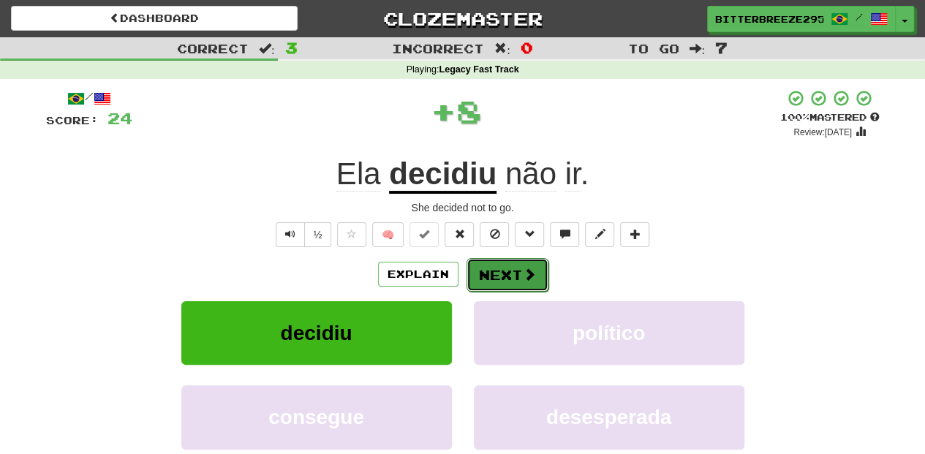
click at [531, 271] on span at bounding box center [529, 274] width 13 height 13
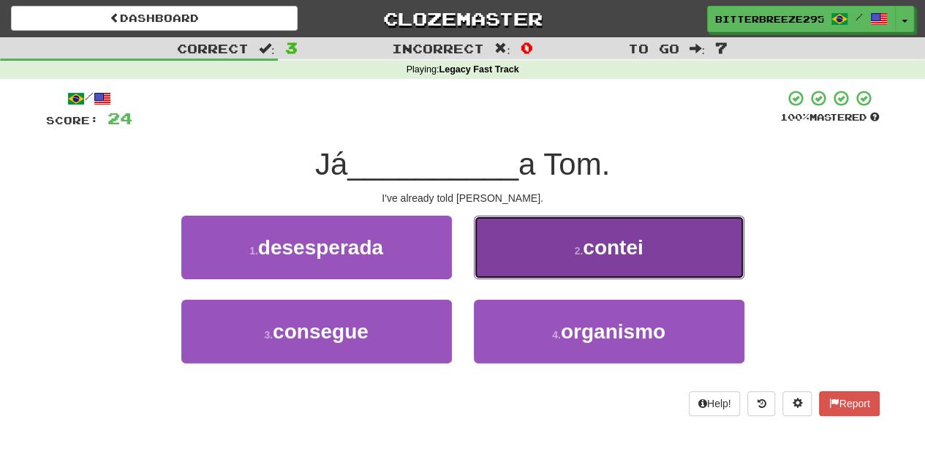
click at [480, 273] on button "2 . contei" at bounding box center [609, 248] width 270 height 64
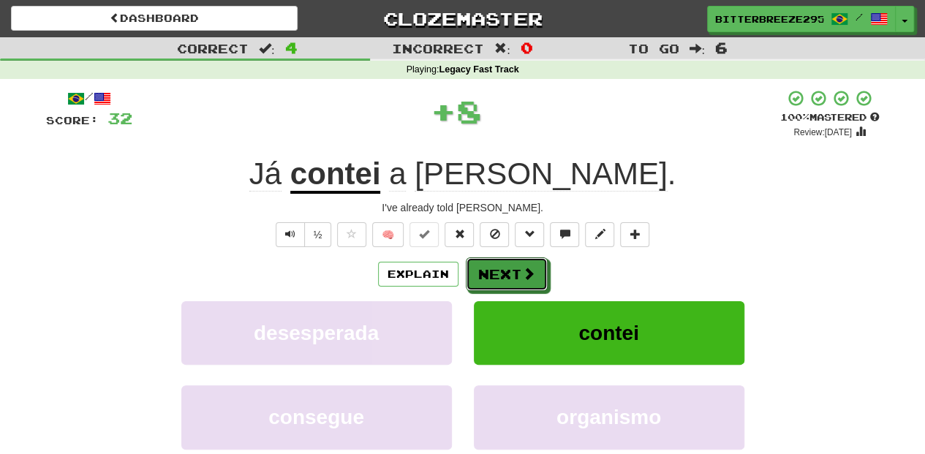
click at [480, 273] on button "Next" at bounding box center [507, 274] width 82 height 34
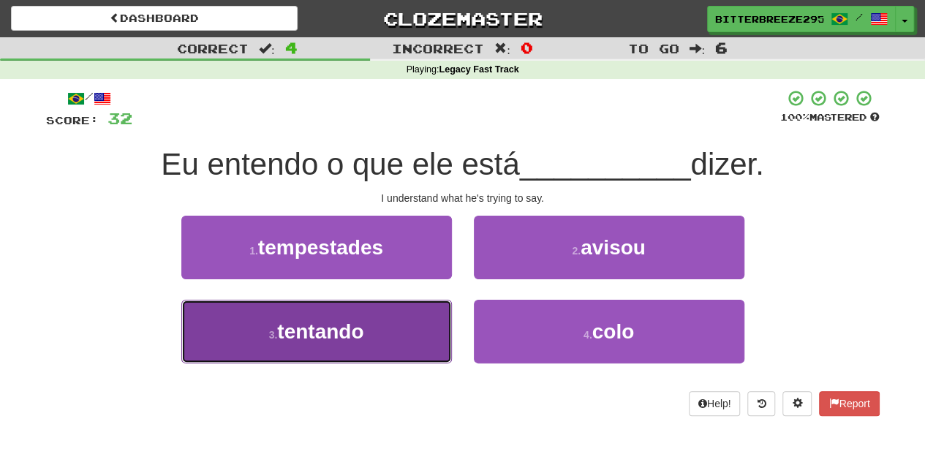
click at [399, 322] on button "3 . tentando" at bounding box center [316, 332] width 270 height 64
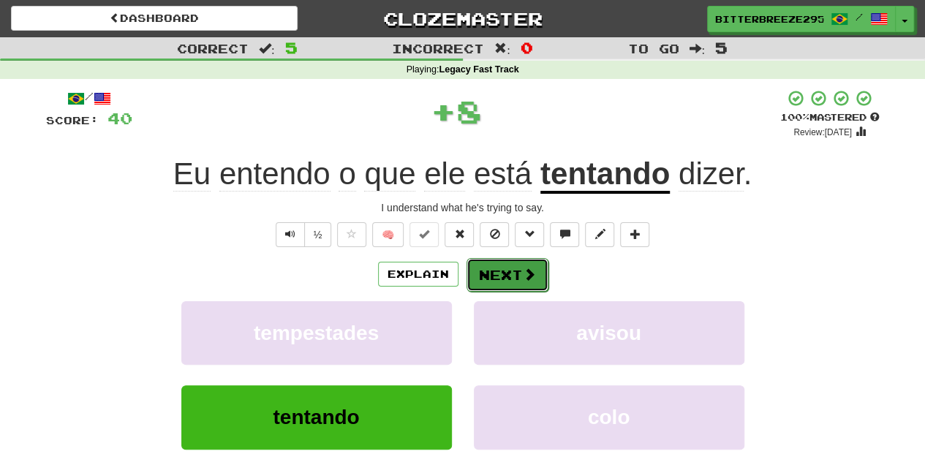
click at [504, 266] on button "Next" at bounding box center [507, 275] width 82 height 34
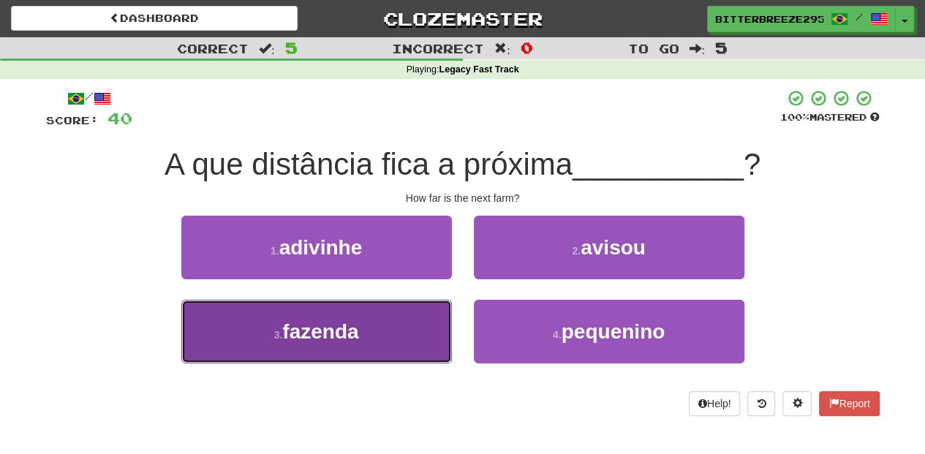
click at [412, 319] on button "3 . fazenda" at bounding box center [316, 332] width 270 height 64
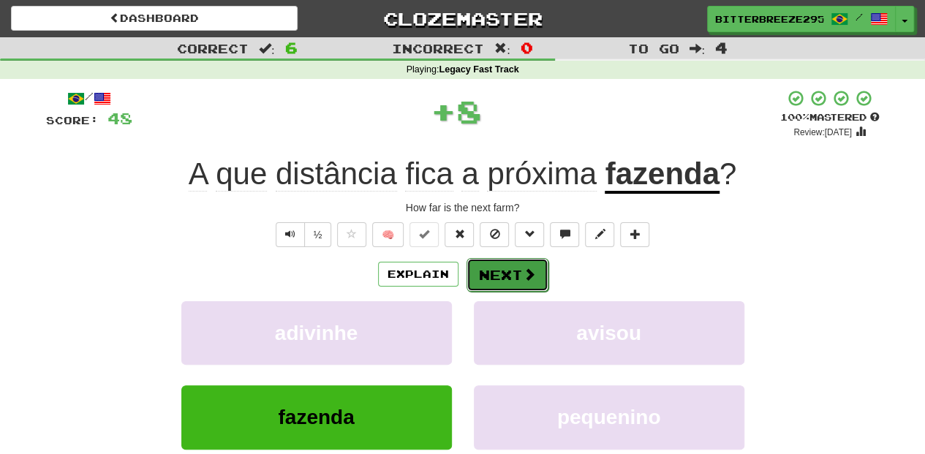
click at [508, 268] on button "Next" at bounding box center [507, 275] width 82 height 34
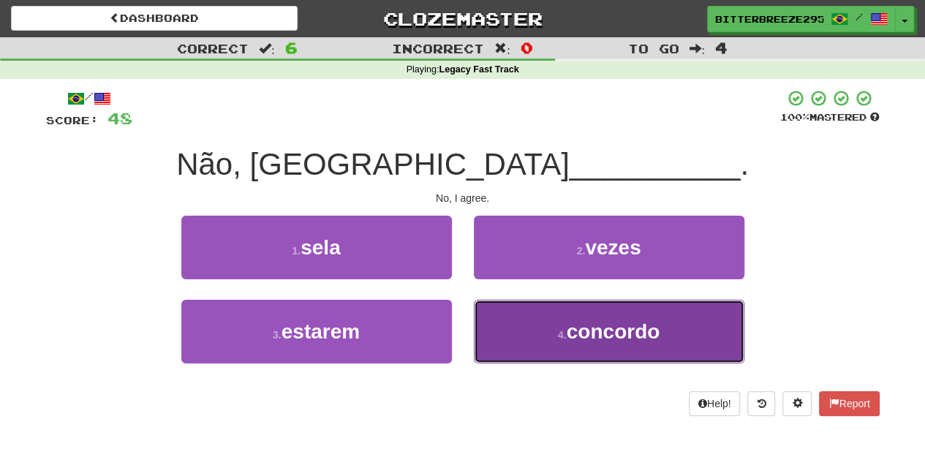
click at [480, 333] on button "4 . concordo" at bounding box center [609, 332] width 270 height 64
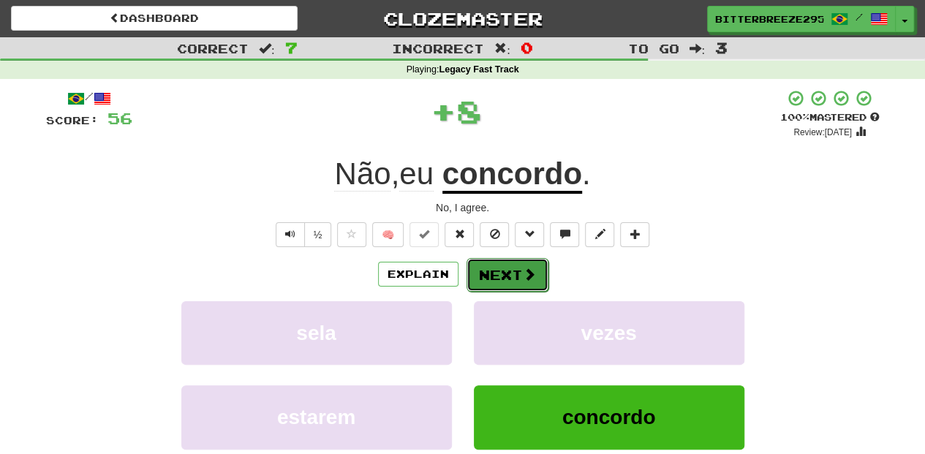
click at [484, 276] on button "Next" at bounding box center [507, 275] width 82 height 34
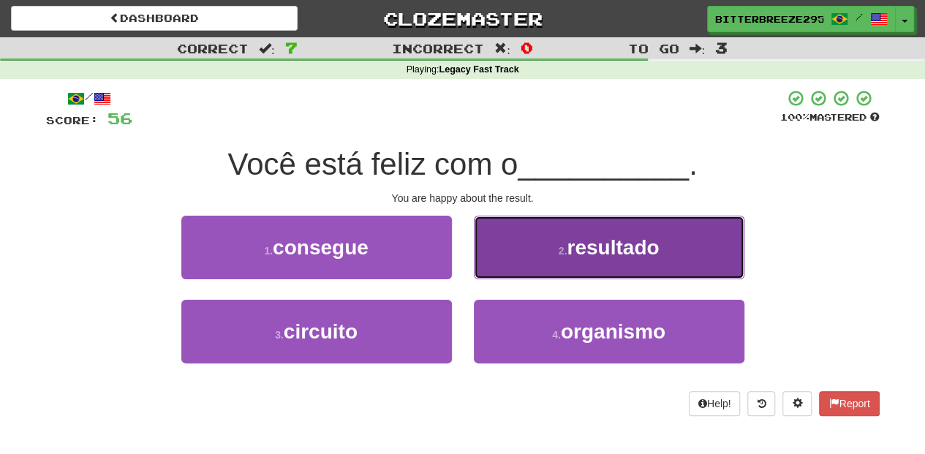
click at [516, 262] on button "2 . resultado" at bounding box center [609, 248] width 270 height 64
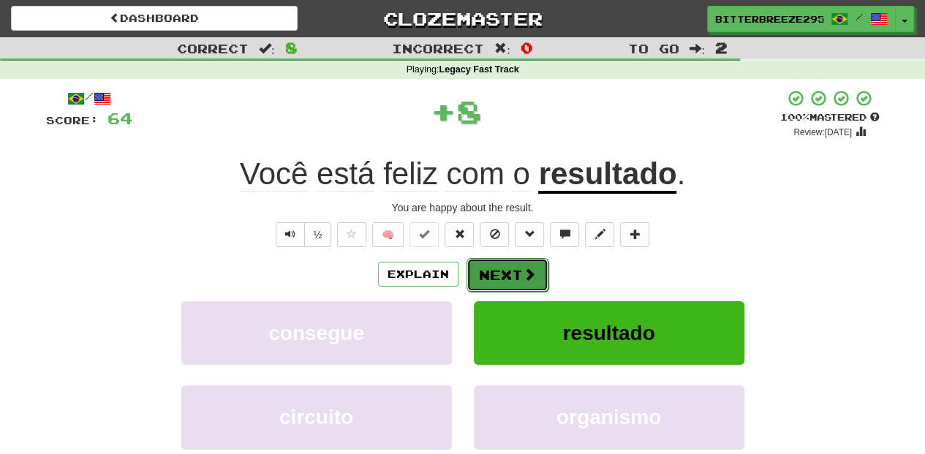
click at [506, 268] on button "Next" at bounding box center [507, 275] width 82 height 34
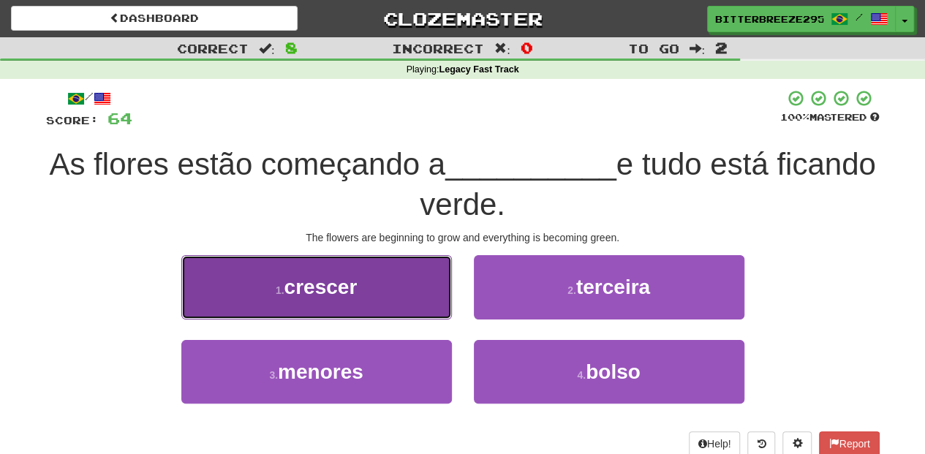
click at [388, 306] on button "1 . crescer" at bounding box center [316, 287] width 270 height 64
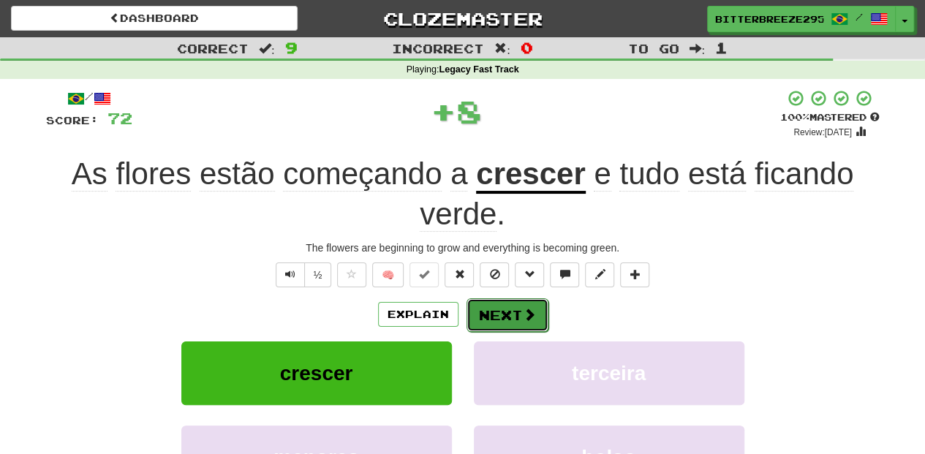
click at [527, 303] on button "Next" at bounding box center [507, 315] width 82 height 34
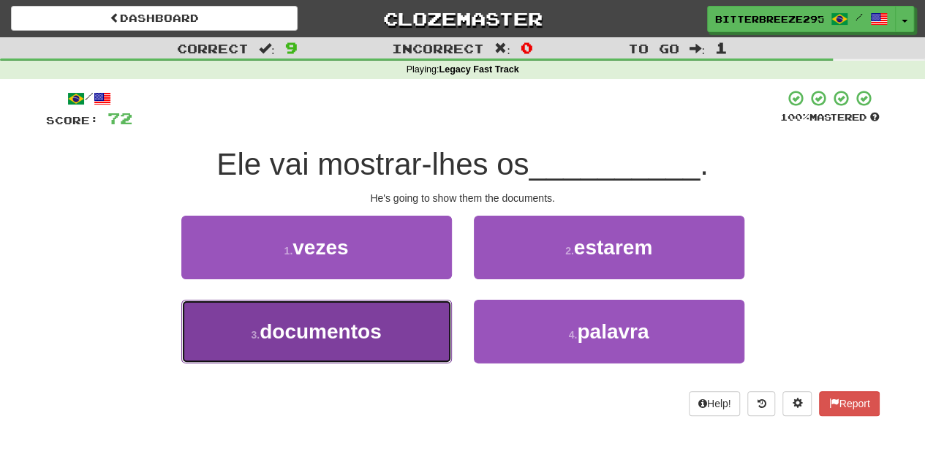
click at [395, 333] on button "3 . documentos" at bounding box center [316, 332] width 270 height 64
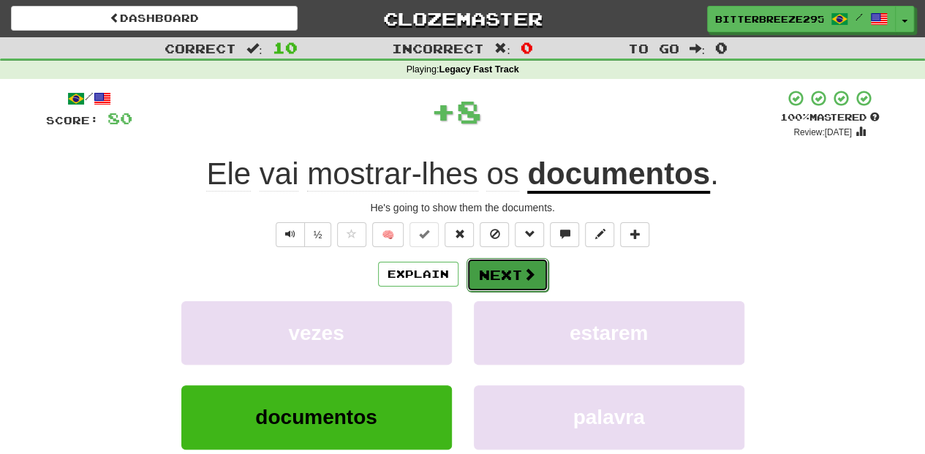
click at [499, 270] on button "Next" at bounding box center [507, 275] width 82 height 34
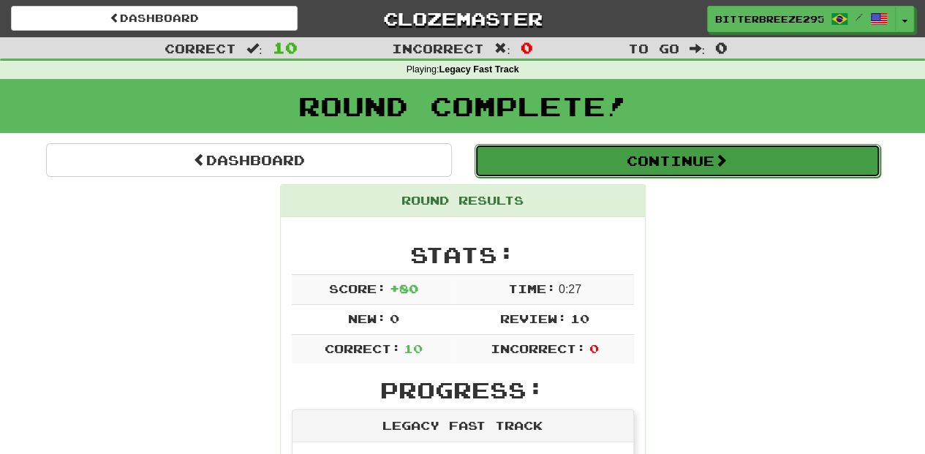
click at [544, 162] on button "Continue" at bounding box center [677, 161] width 406 height 34
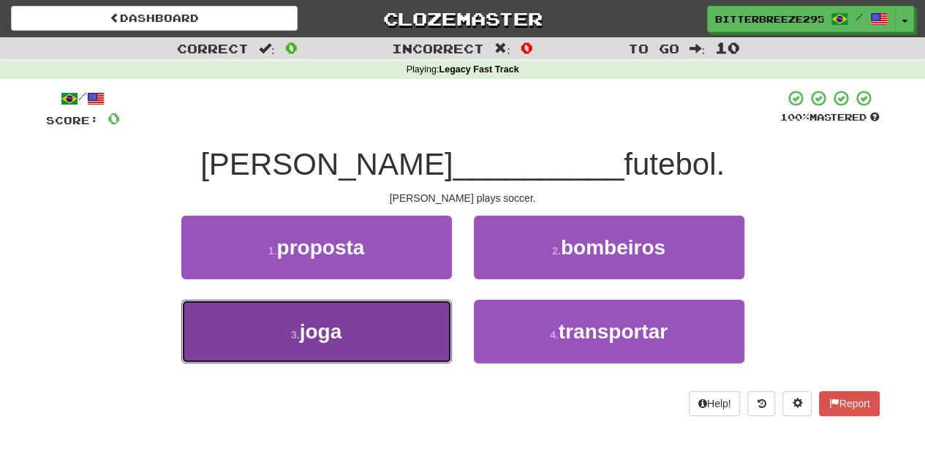
click at [325, 334] on span "joga" at bounding box center [321, 331] width 42 height 23
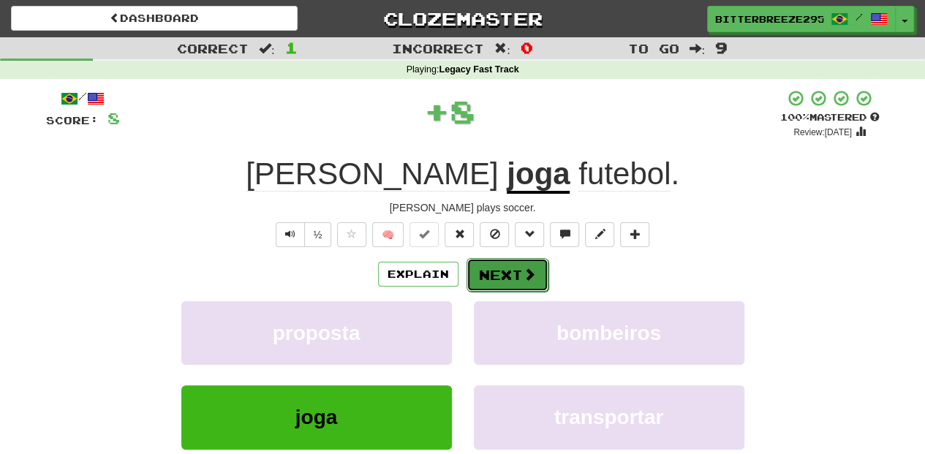
click at [491, 277] on button "Next" at bounding box center [507, 275] width 82 height 34
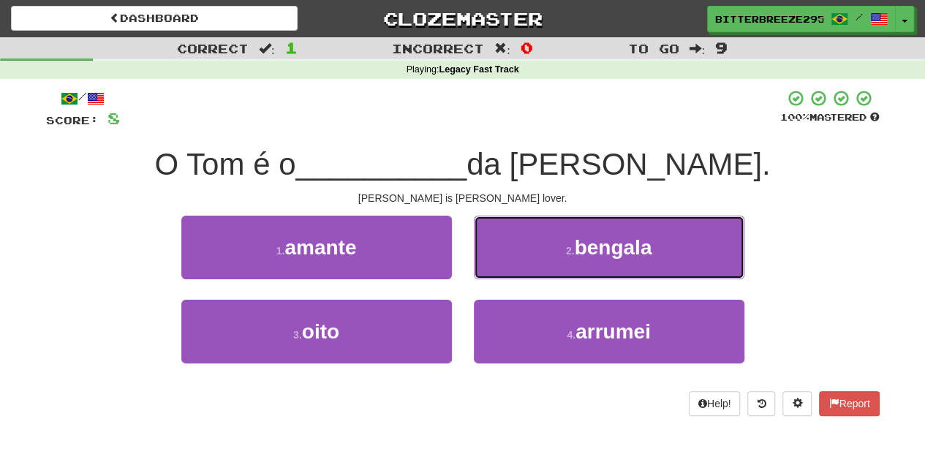
click at [491, 277] on button "2 . bengala" at bounding box center [609, 248] width 270 height 64
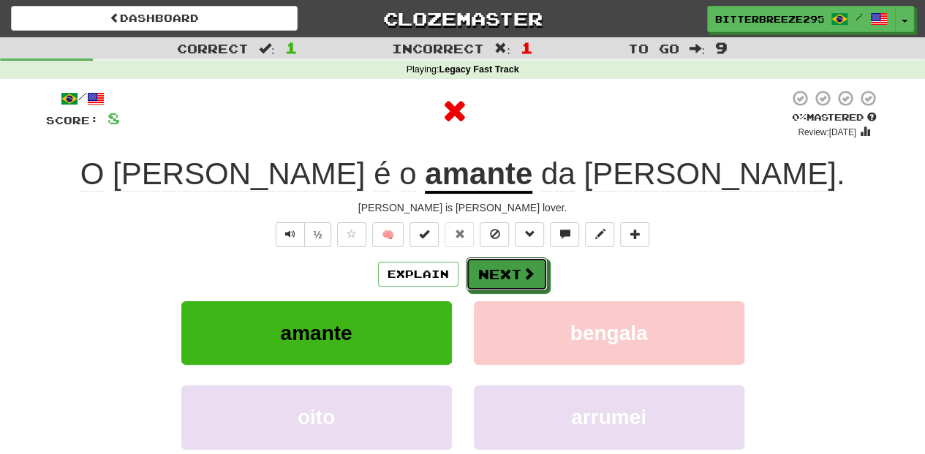
click at [491, 277] on button "Next" at bounding box center [507, 274] width 82 height 34
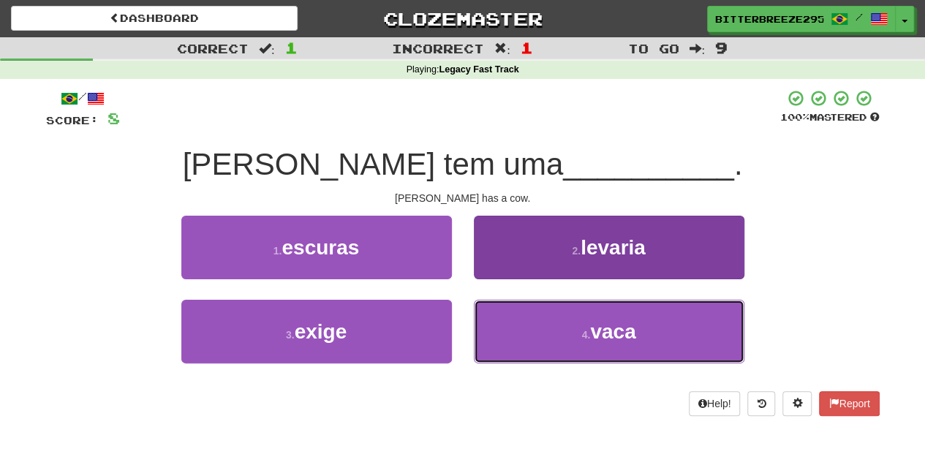
click at [541, 351] on button "4 . vaca" at bounding box center [609, 332] width 270 height 64
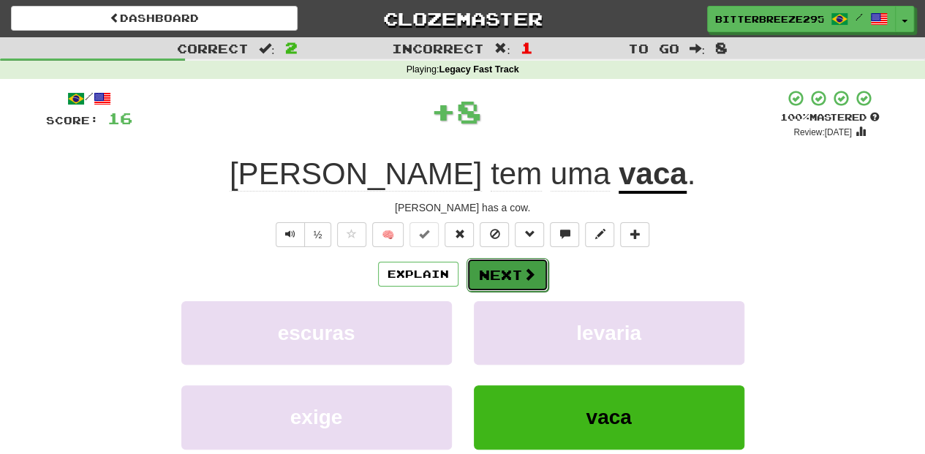
click at [513, 259] on button "Next" at bounding box center [507, 275] width 82 height 34
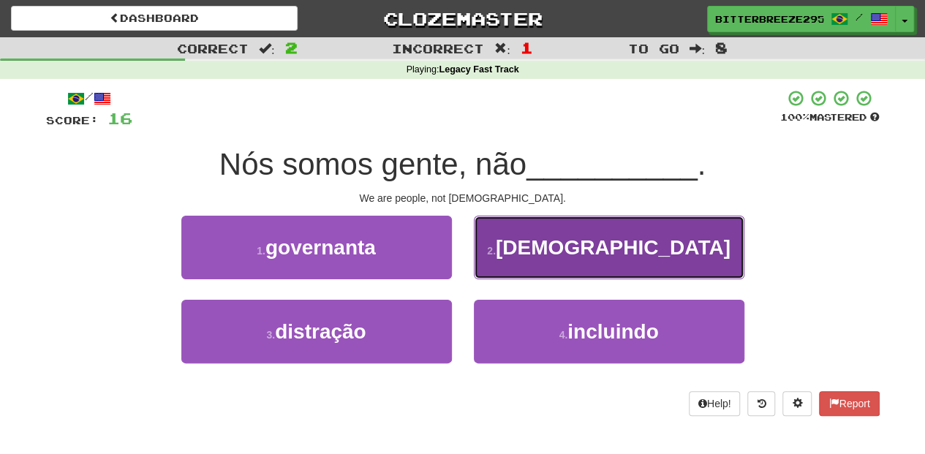
click at [540, 256] on button "2 . deuses" at bounding box center [609, 248] width 270 height 64
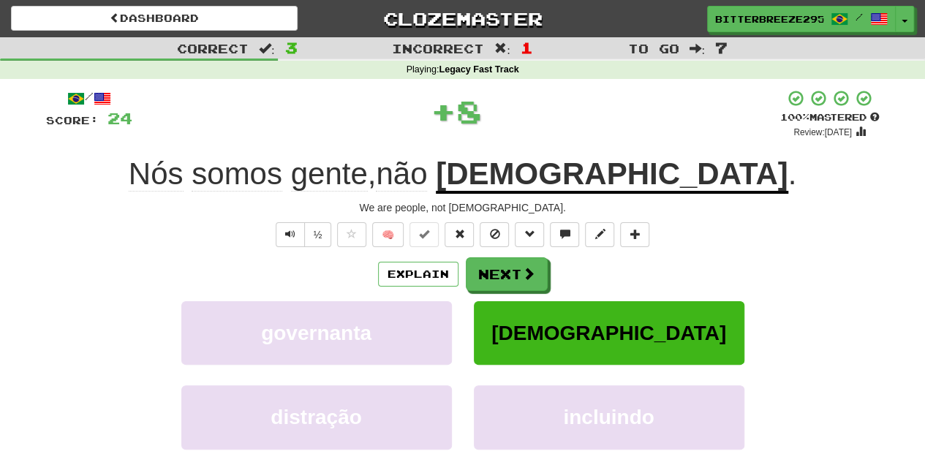
click at [540, 256] on div "/ Score: 24 + 8 100 % Mastered Review: 2026-02-16 Nós somos gente , não deuses …" at bounding box center [462, 318] width 833 height 458
drag, startPoint x: 540, startPoint y: 256, endPoint x: 526, endPoint y: 265, distance: 16.4
click at [526, 265] on button "Next" at bounding box center [507, 275] width 82 height 34
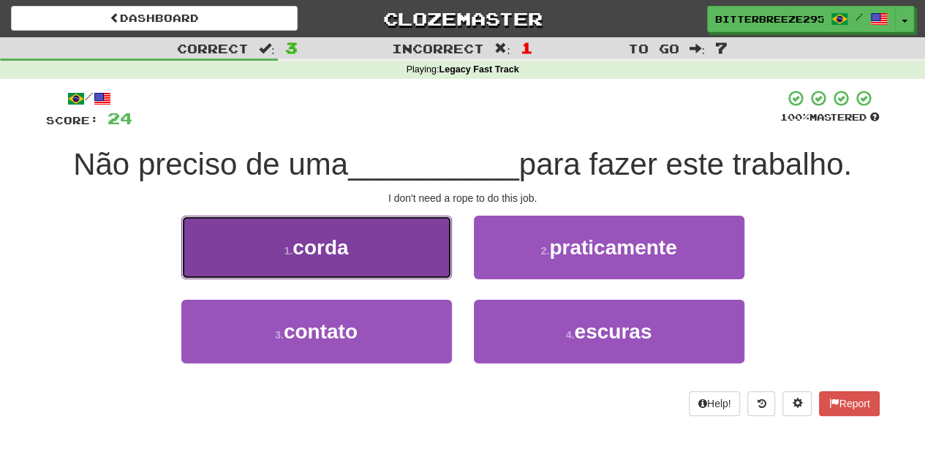
click at [385, 265] on button "1 . corda" at bounding box center [316, 248] width 270 height 64
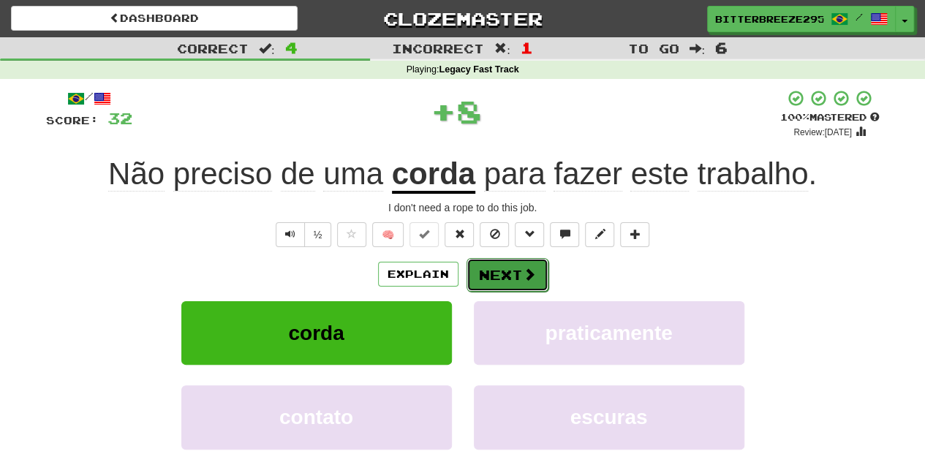
click at [466, 263] on button "Next" at bounding box center [507, 275] width 82 height 34
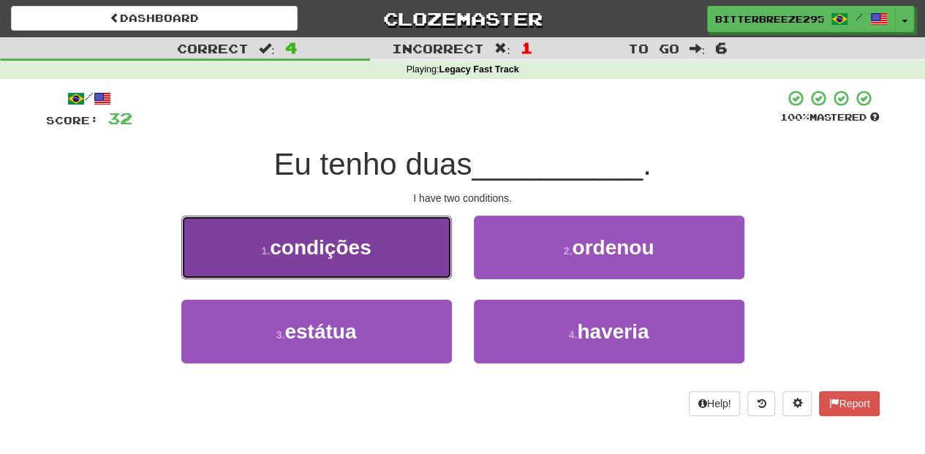
click at [405, 266] on button "1 . condições" at bounding box center [316, 248] width 270 height 64
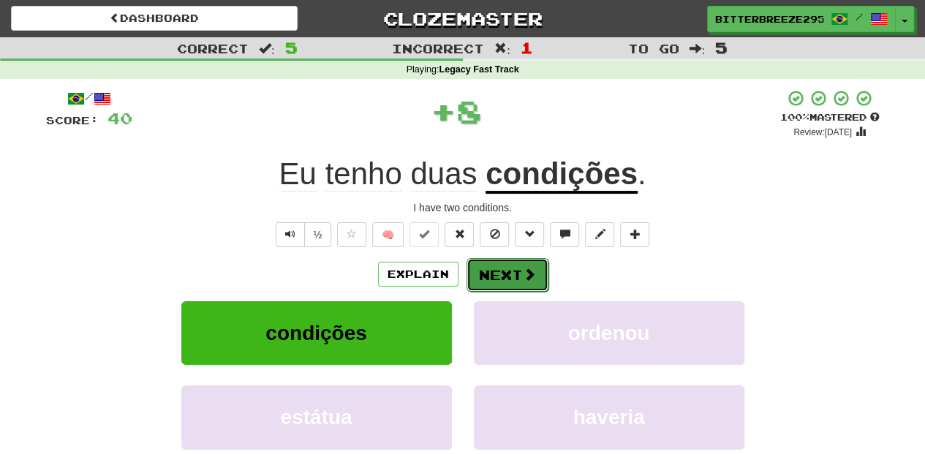
click at [484, 266] on button "Next" at bounding box center [507, 275] width 82 height 34
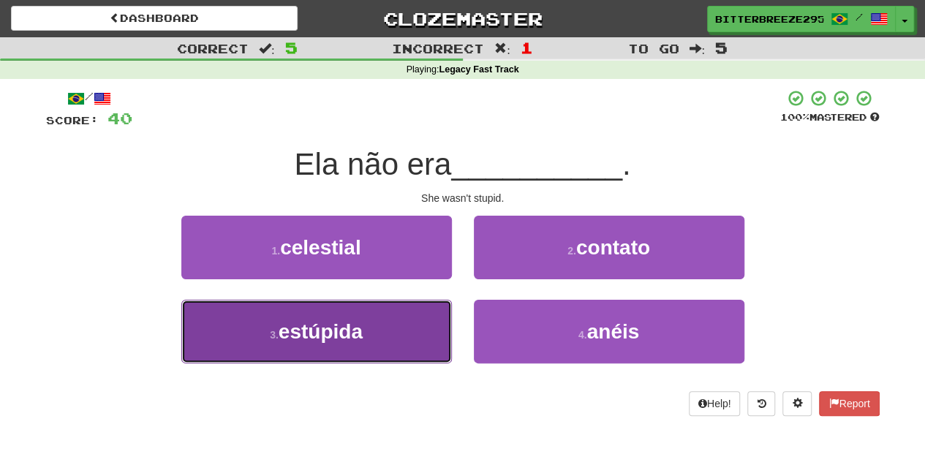
click at [376, 313] on button "3 . estúpida" at bounding box center [316, 332] width 270 height 64
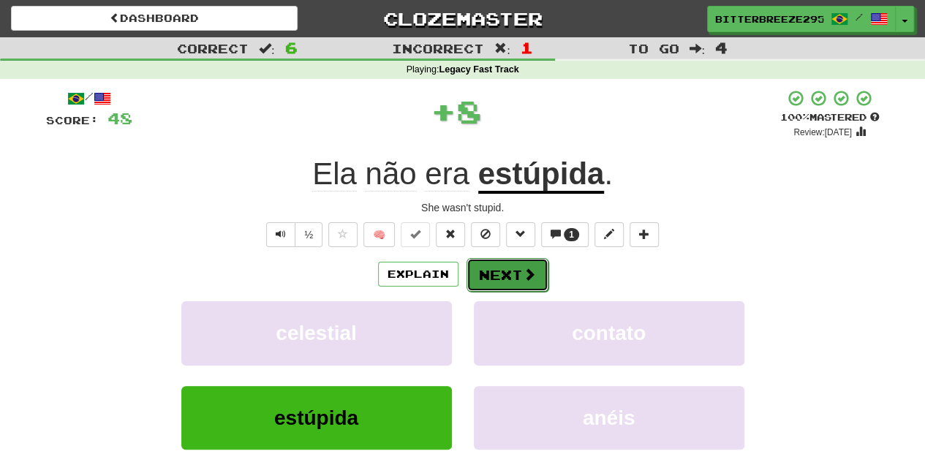
click at [469, 285] on button "Next" at bounding box center [507, 275] width 82 height 34
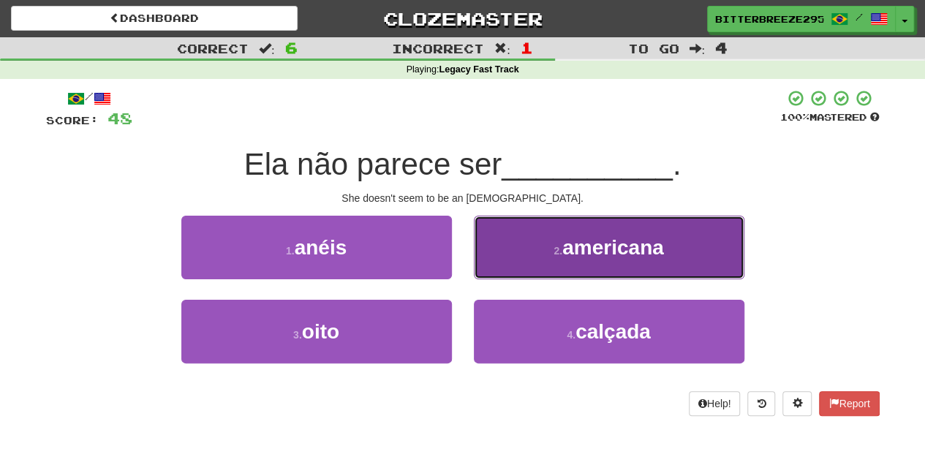
click at [527, 267] on button "2 . americana" at bounding box center [609, 248] width 270 height 64
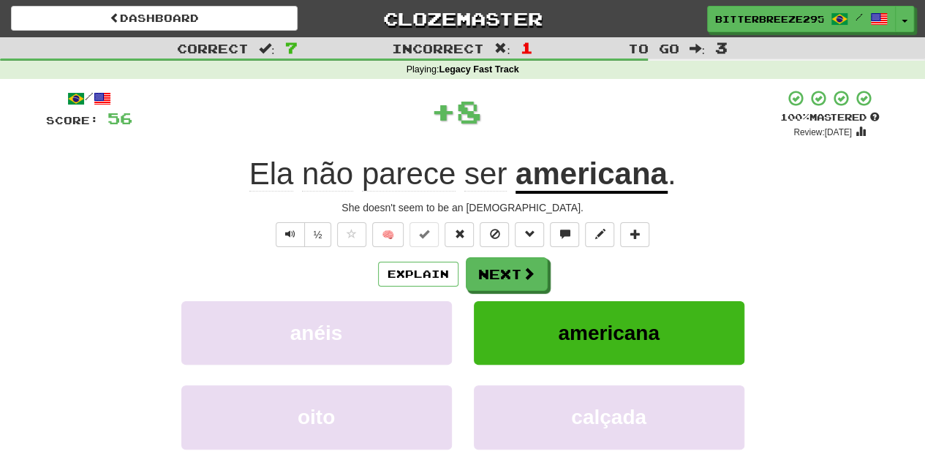
click at [526, 267] on span at bounding box center [528, 273] width 13 height 13
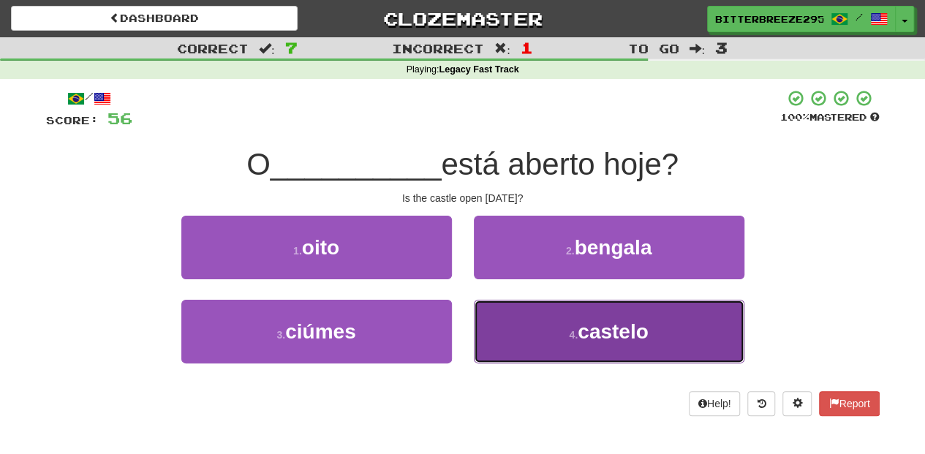
click at [525, 329] on button "4 . castelo" at bounding box center [609, 332] width 270 height 64
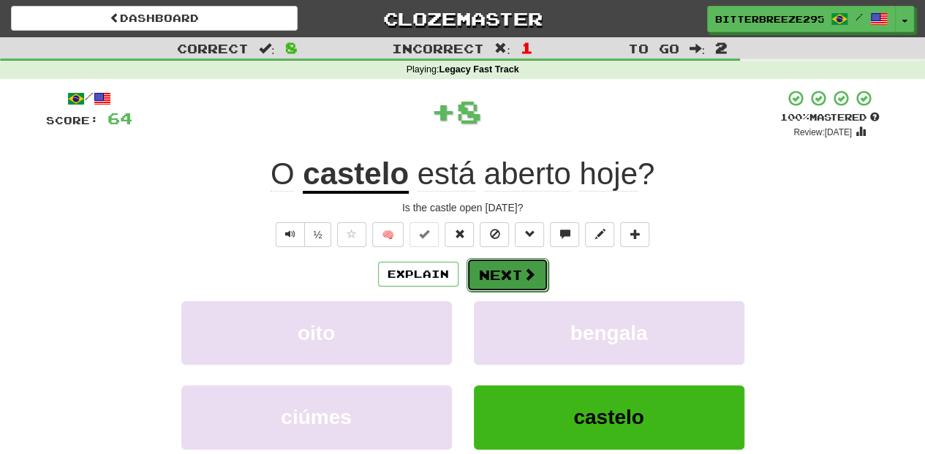
click at [497, 275] on button "Next" at bounding box center [507, 275] width 82 height 34
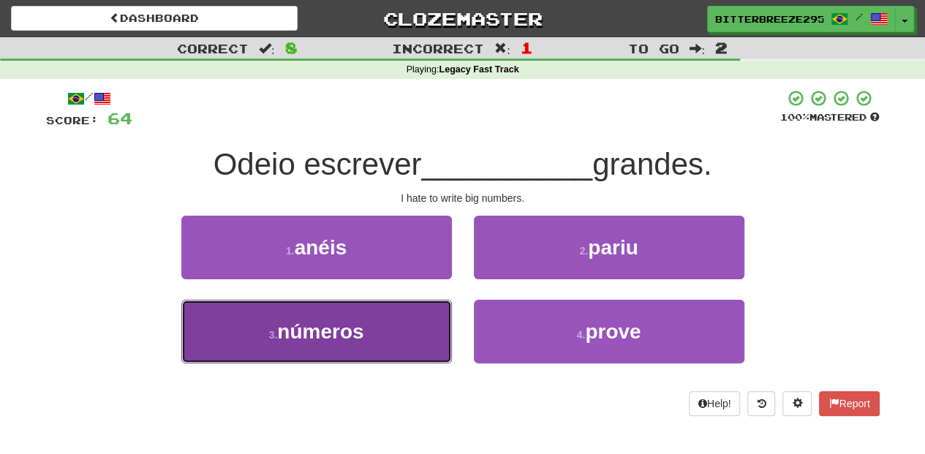
click at [363, 322] on span "números" at bounding box center [320, 331] width 86 height 23
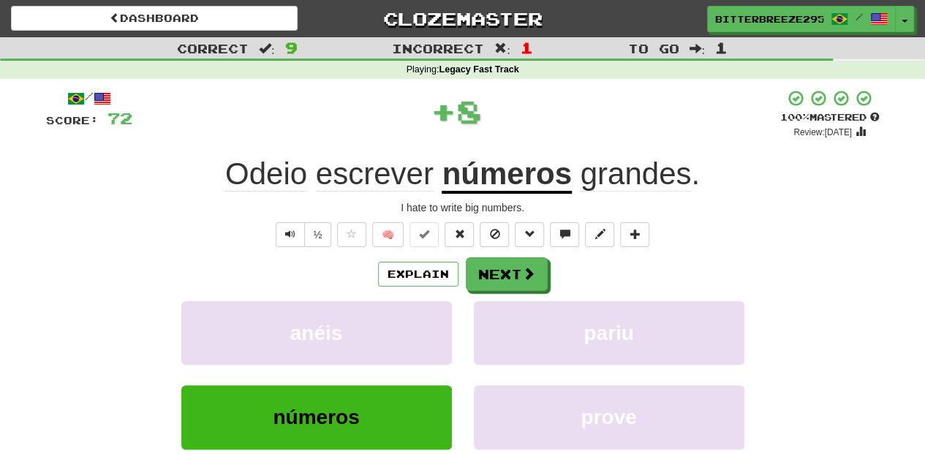
click at [500, 256] on div "/ Score: 72 + 8 100 % Mastered Review: 2026-02-16 Odeio escrever números grande…" at bounding box center [462, 318] width 833 height 458
click at [494, 265] on button "Next" at bounding box center [507, 275] width 82 height 34
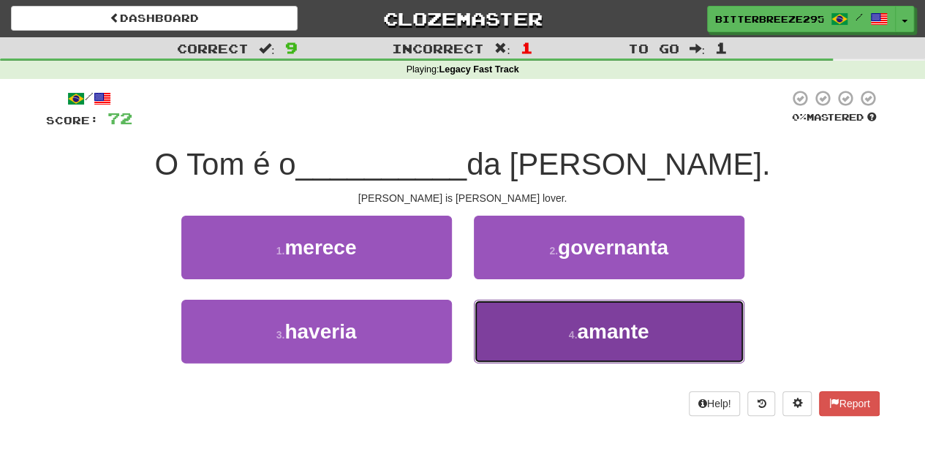
click at [537, 319] on button "4 . amante" at bounding box center [609, 332] width 270 height 64
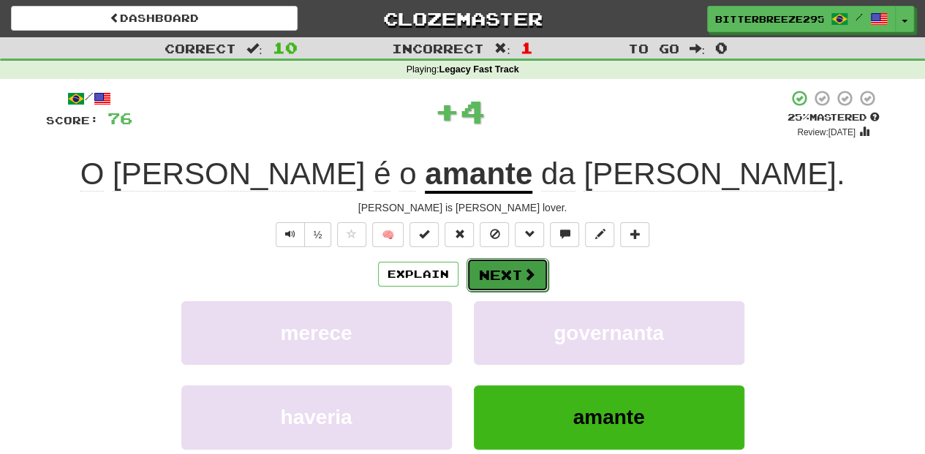
click at [523, 273] on span at bounding box center [529, 274] width 13 height 13
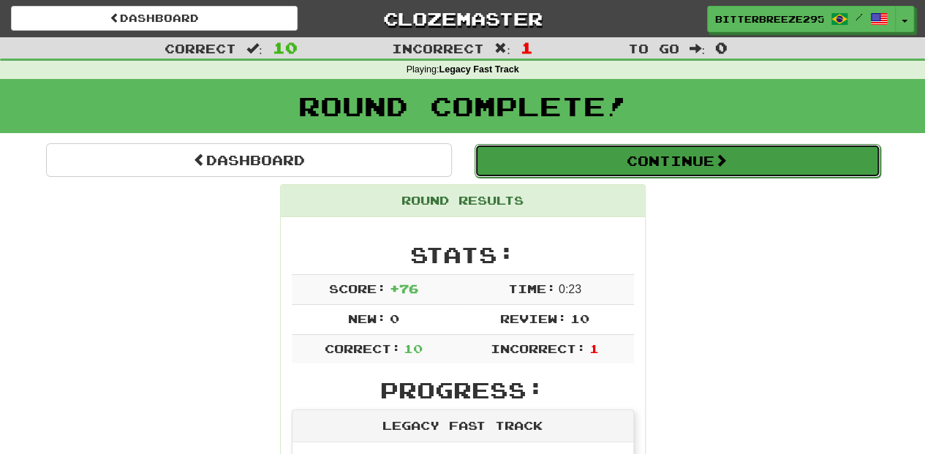
click at [556, 165] on button "Continue" at bounding box center [677, 161] width 406 height 34
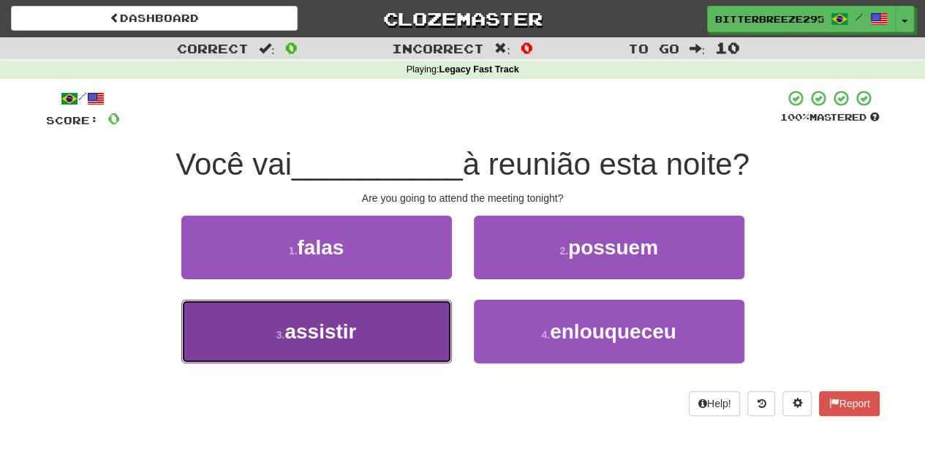
click at [389, 328] on button "3 . assistir" at bounding box center [316, 332] width 270 height 64
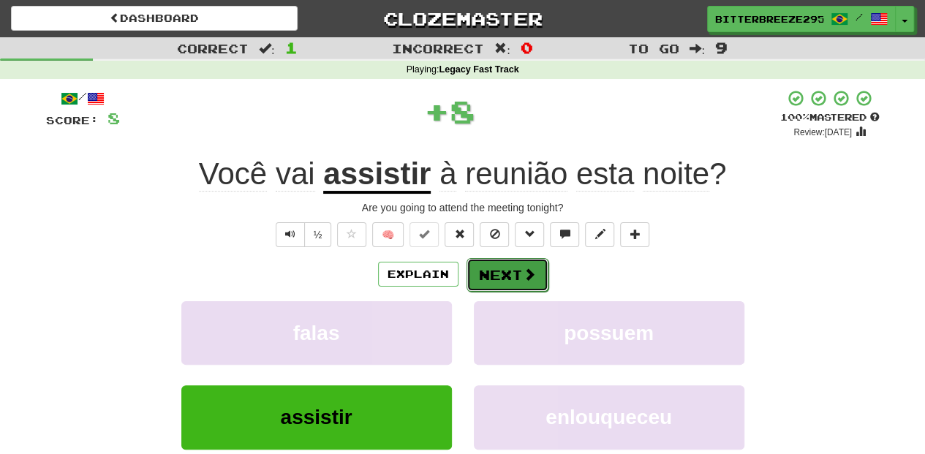
click at [502, 266] on button "Next" at bounding box center [507, 275] width 82 height 34
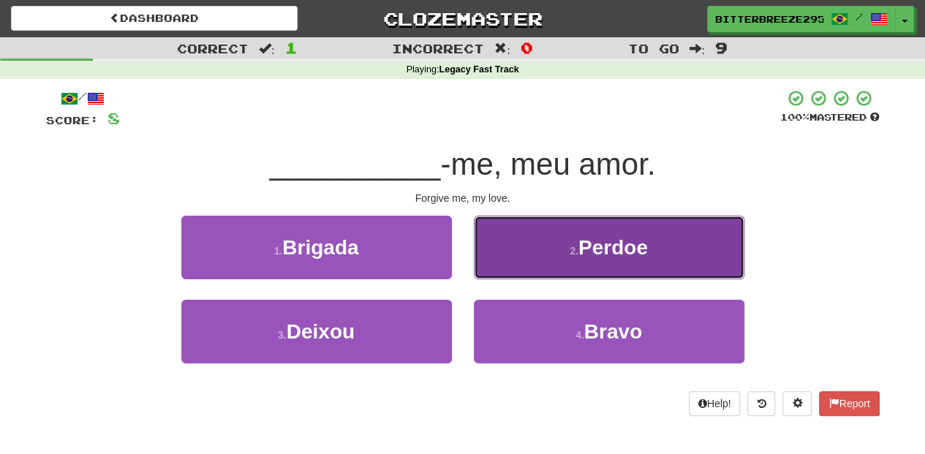
click at [518, 257] on button "2 . Perdoe" at bounding box center [609, 248] width 270 height 64
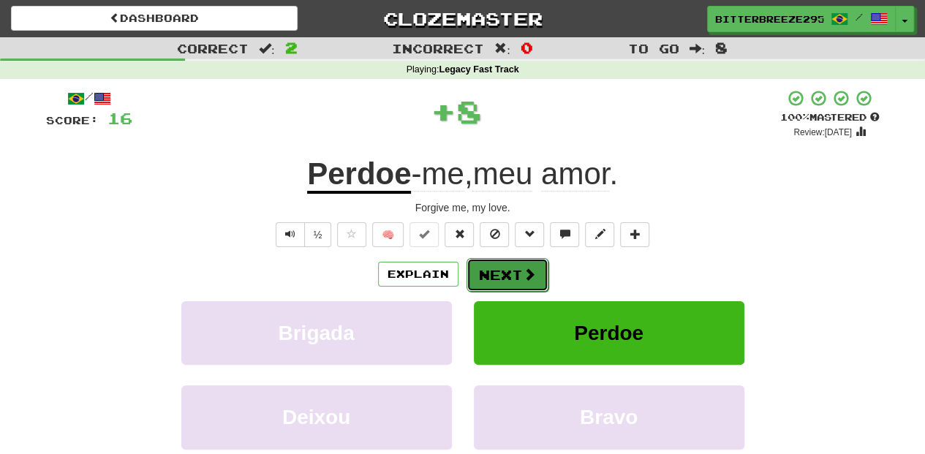
click at [507, 264] on button "Next" at bounding box center [507, 275] width 82 height 34
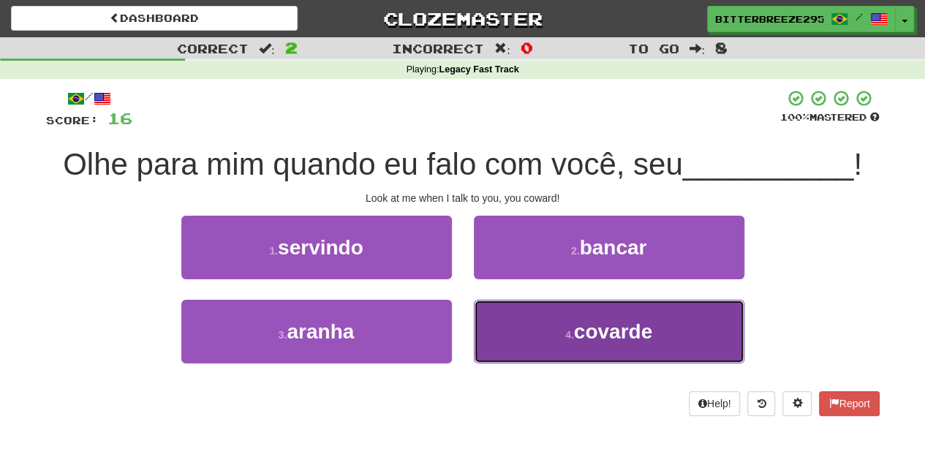
click at [504, 302] on button "4 . covarde" at bounding box center [609, 332] width 270 height 64
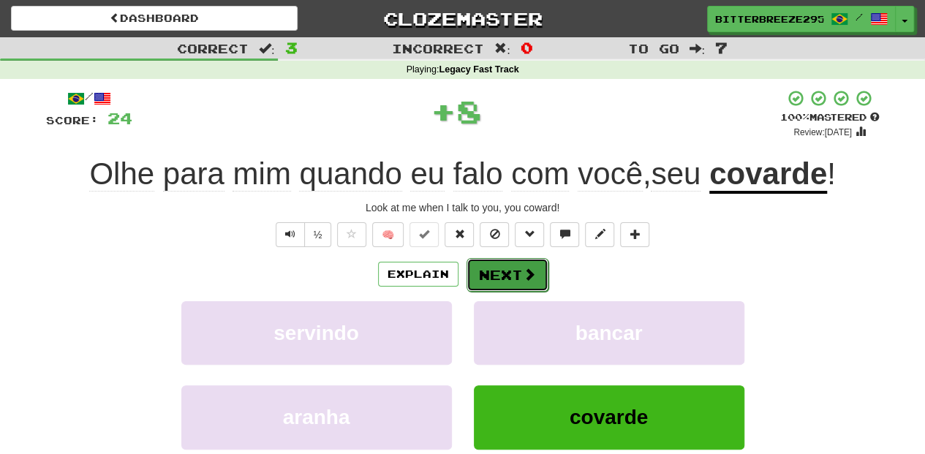
click at [503, 272] on button "Next" at bounding box center [507, 275] width 82 height 34
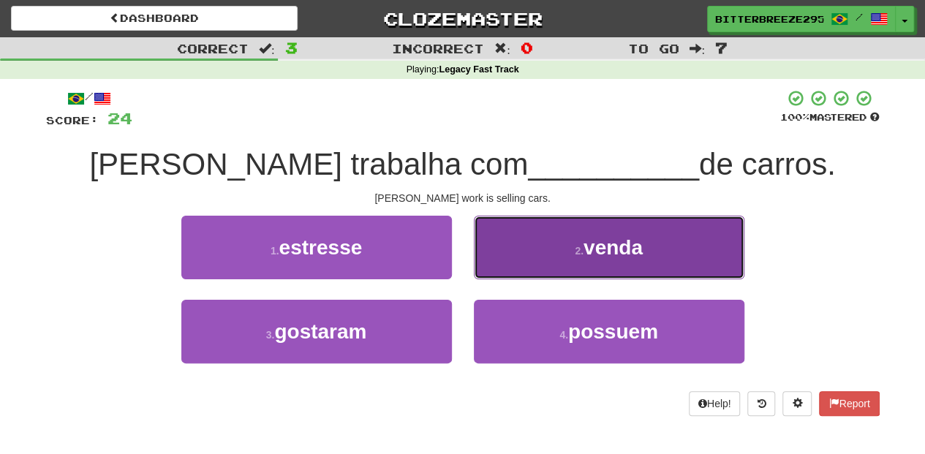
click at [484, 265] on button "2 . venda" at bounding box center [609, 248] width 270 height 64
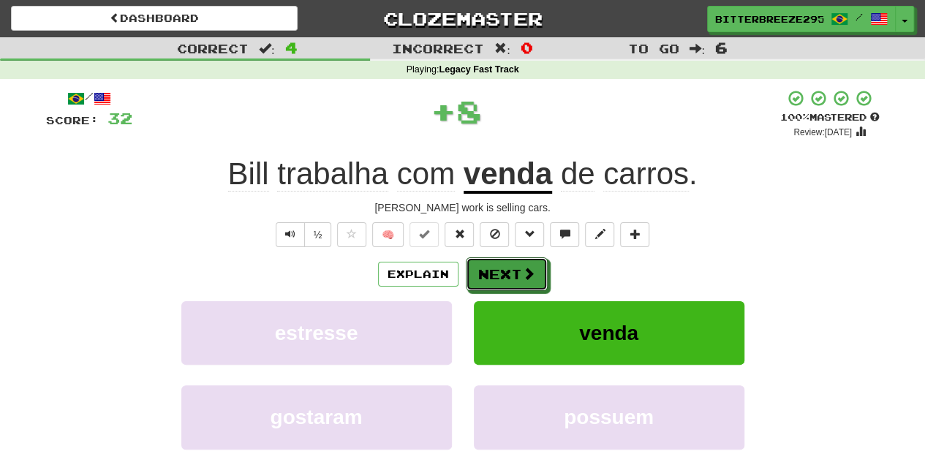
click at [484, 265] on button "Next" at bounding box center [507, 274] width 82 height 34
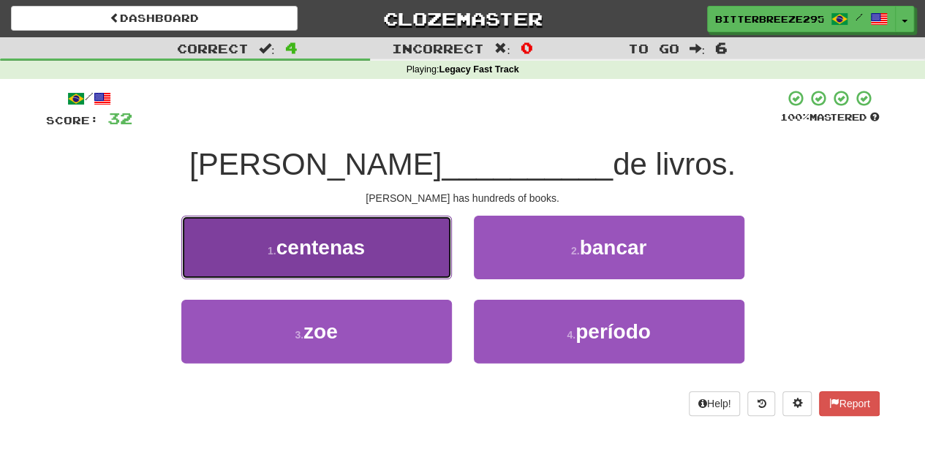
click at [374, 267] on button "1 . centenas" at bounding box center [316, 248] width 270 height 64
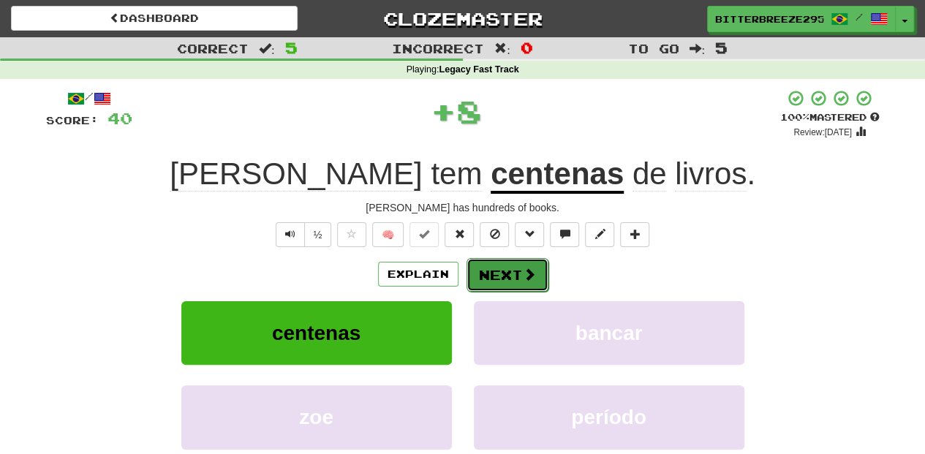
click at [494, 265] on button "Next" at bounding box center [507, 275] width 82 height 34
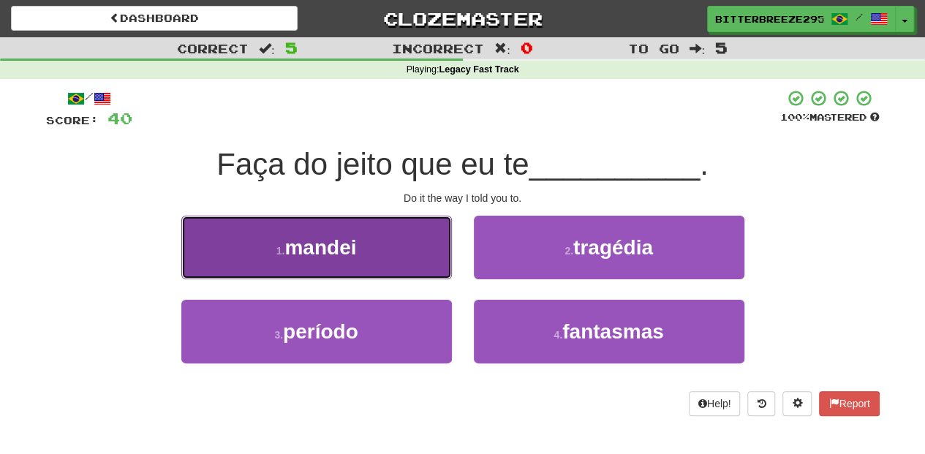
click at [399, 271] on button "1 . mandei" at bounding box center [316, 248] width 270 height 64
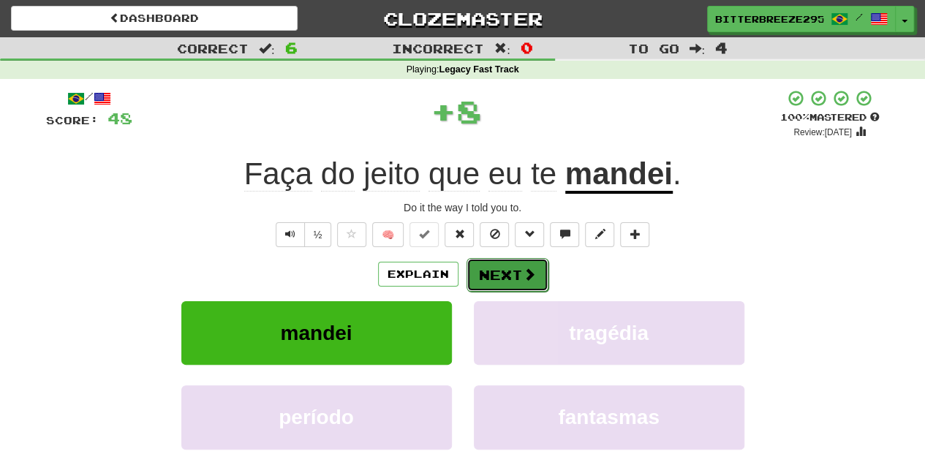
click at [500, 275] on button "Next" at bounding box center [507, 275] width 82 height 34
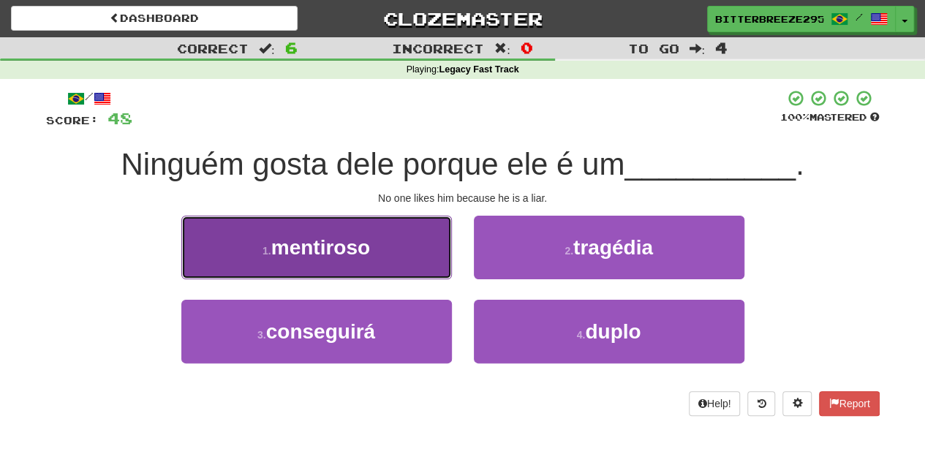
click at [401, 260] on button "1 . mentiroso" at bounding box center [316, 248] width 270 height 64
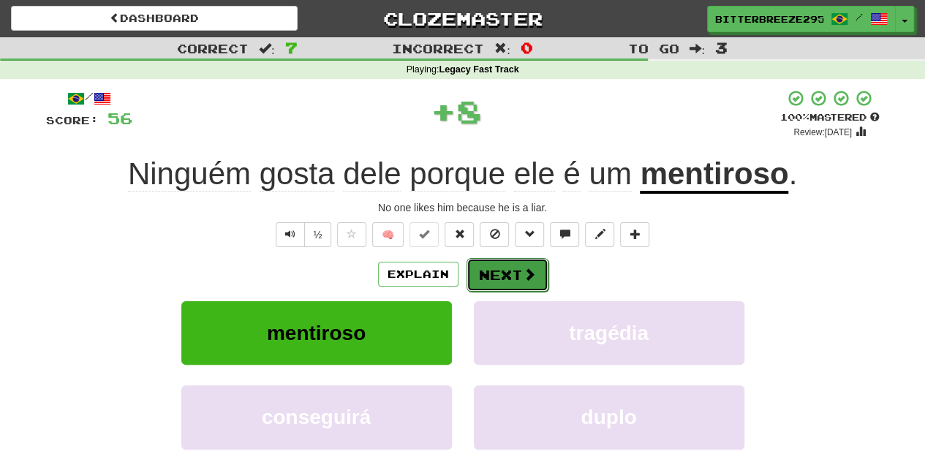
click at [508, 268] on button "Next" at bounding box center [507, 275] width 82 height 34
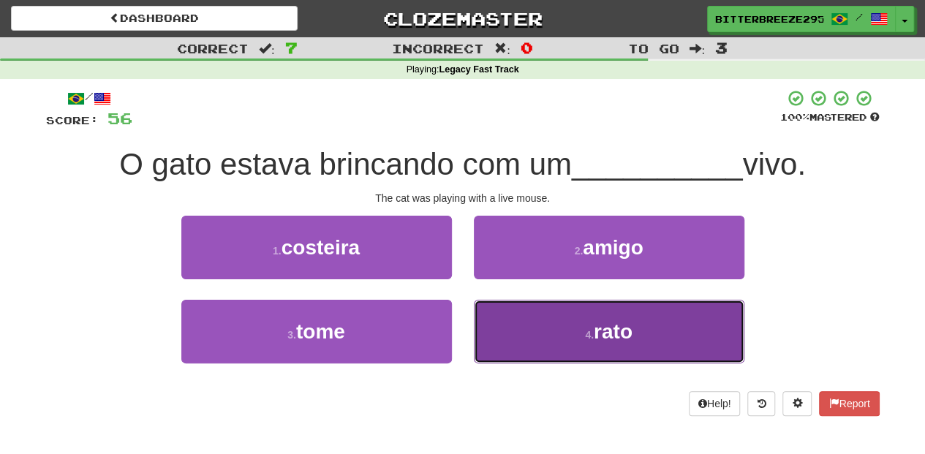
click at [555, 328] on button "4 . rato" at bounding box center [609, 332] width 270 height 64
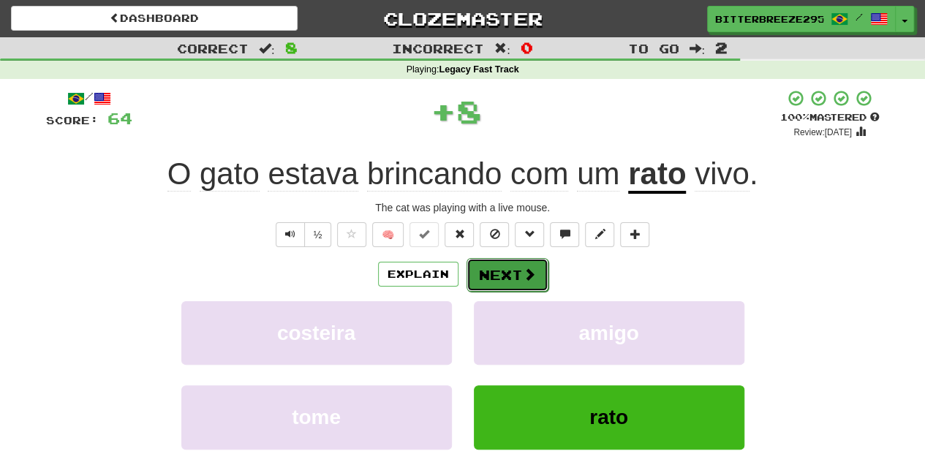
click at [504, 268] on button "Next" at bounding box center [507, 275] width 82 height 34
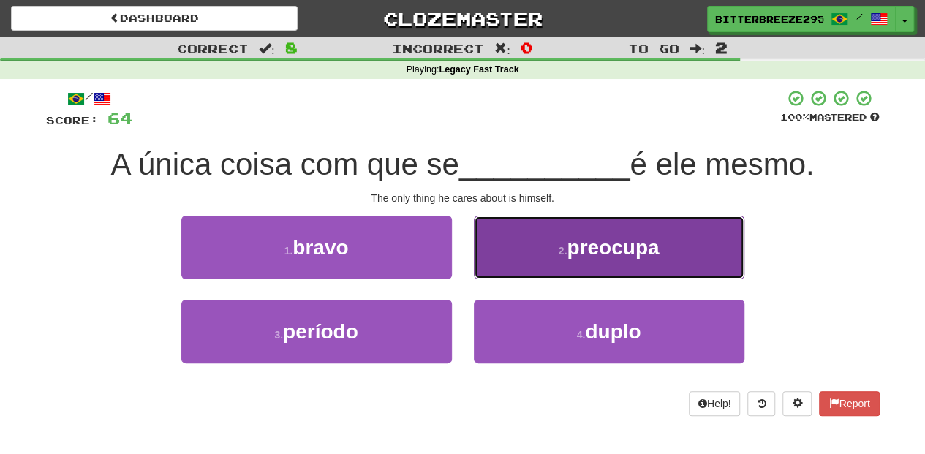
click at [526, 266] on button "2 . preocupa" at bounding box center [609, 248] width 270 height 64
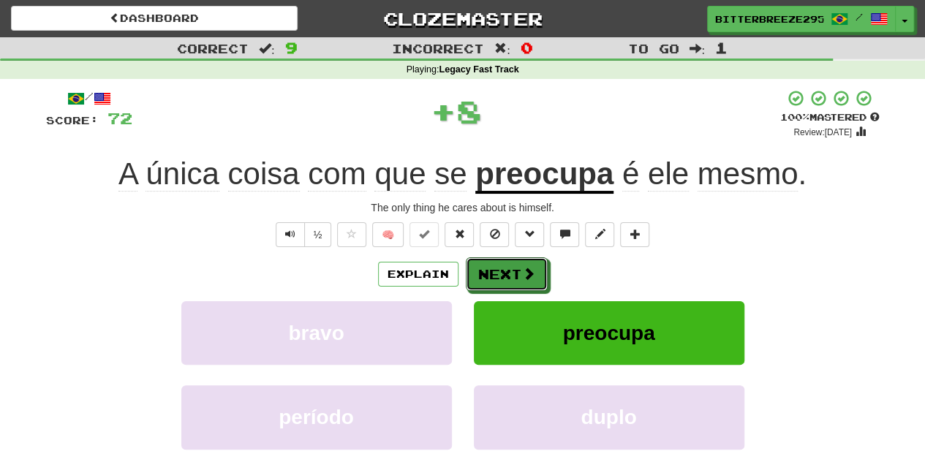
click at [526, 267] on span at bounding box center [528, 273] width 13 height 13
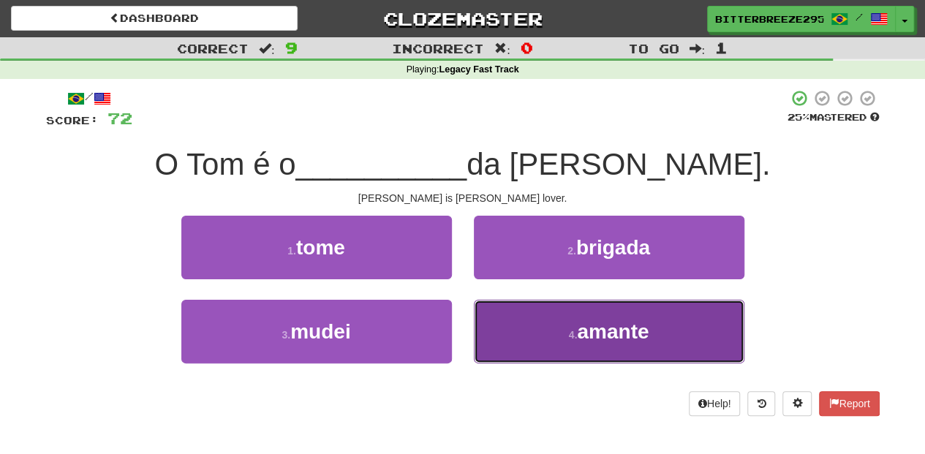
click at [523, 335] on button "4 . amante" at bounding box center [609, 332] width 270 height 64
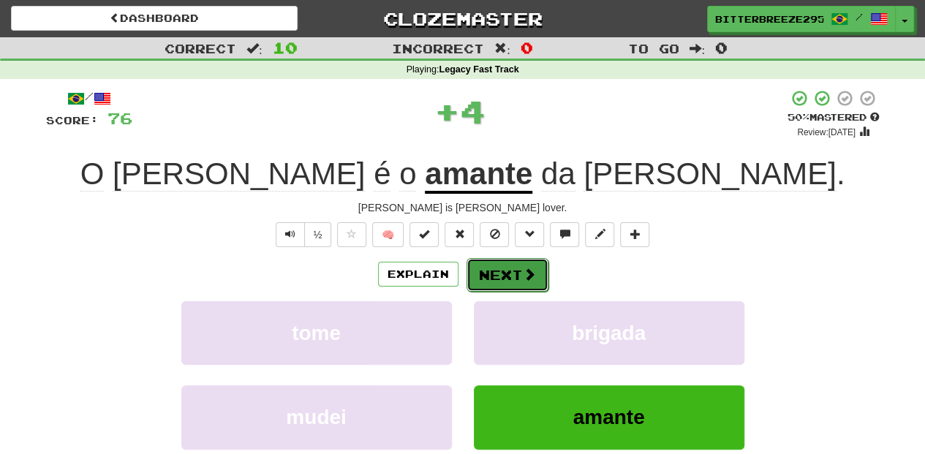
click at [480, 272] on button "Next" at bounding box center [507, 275] width 82 height 34
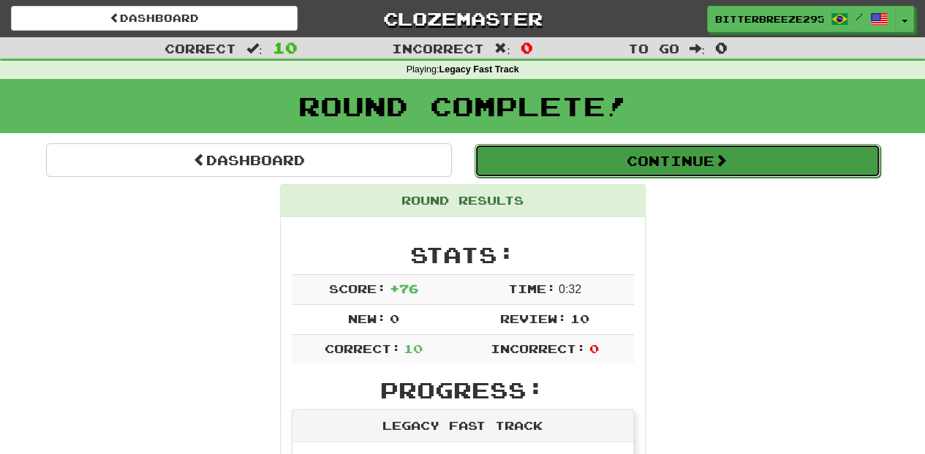
click at [583, 169] on button "Continue" at bounding box center [677, 161] width 406 height 34
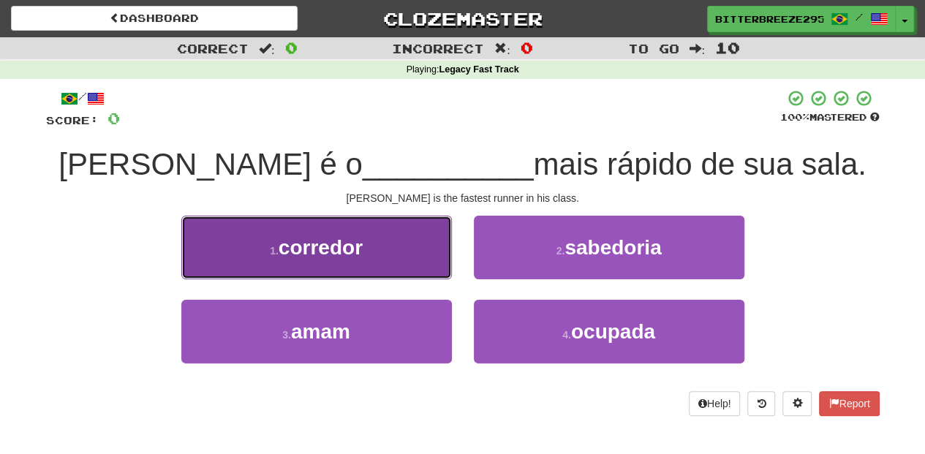
click at [407, 264] on button "1 . corredor" at bounding box center [316, 248] width 270 height 64
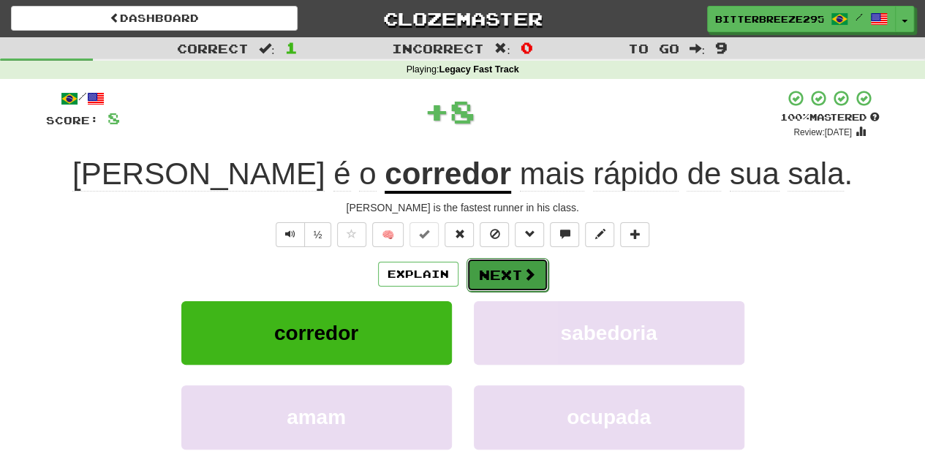
click at [485, 266] on button "Next" at bounding box center [507, 275] width 82 height 34
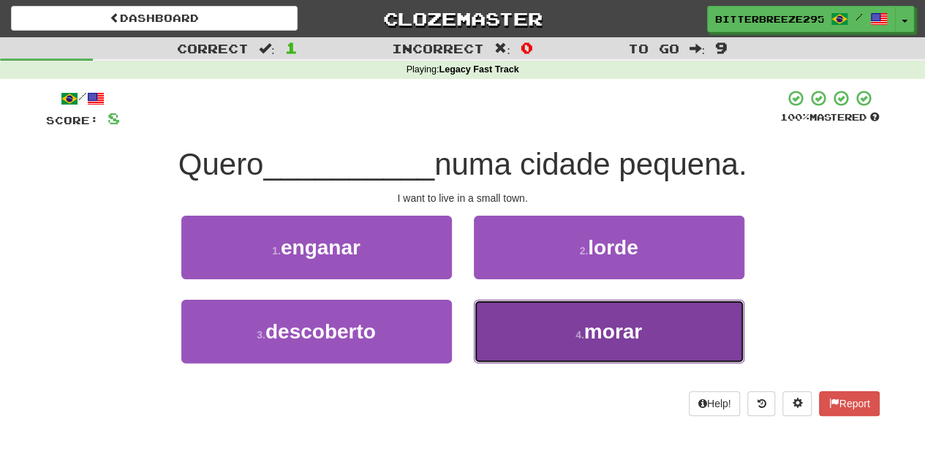
click at [512, 323] on button "4 . morar" at bounding box center [609, 332] width 270 height 64
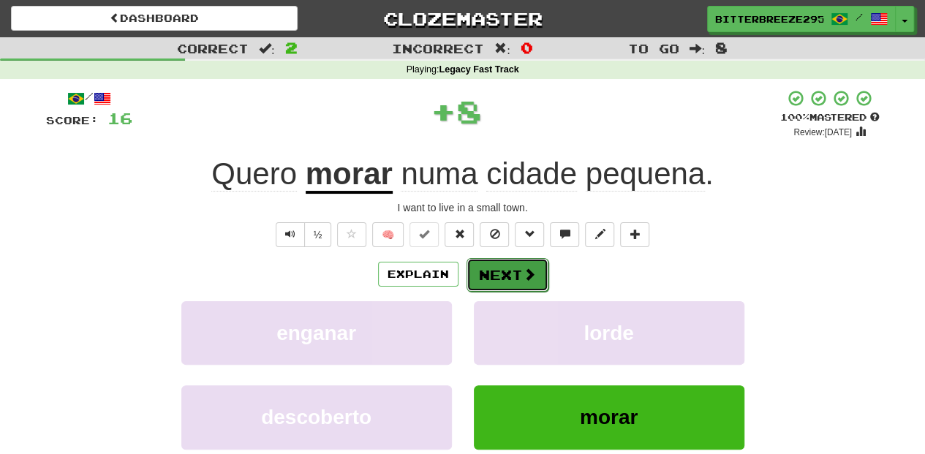
click at [488, 274] on button "Next" at bounding box center [507, 275] width 82 height 34
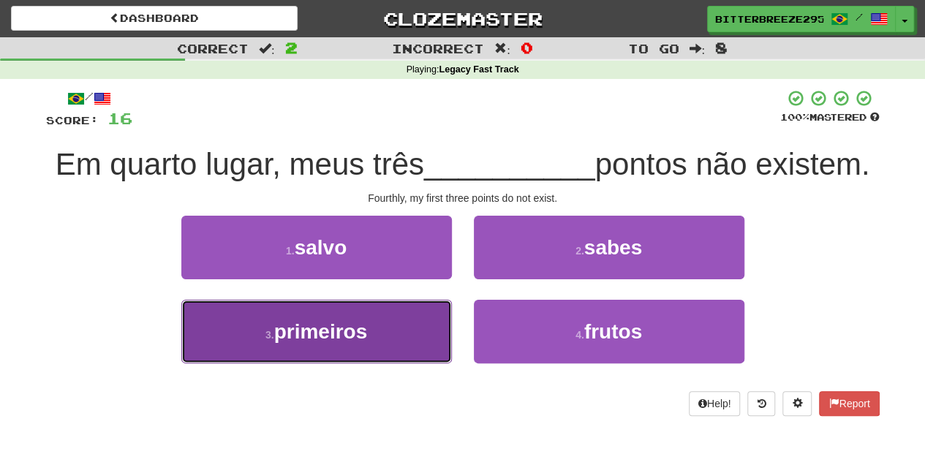
click at [406, 333] on button "3 . primeiros" at bounding box center [316, 332] width 270 height 64
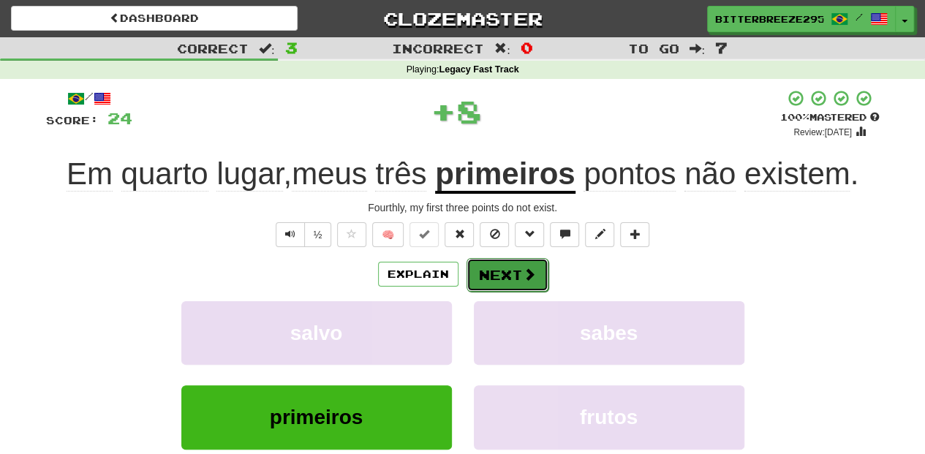
click at [491, 273] on button "Next" at bounding box center [507, 275] width 82 height 34
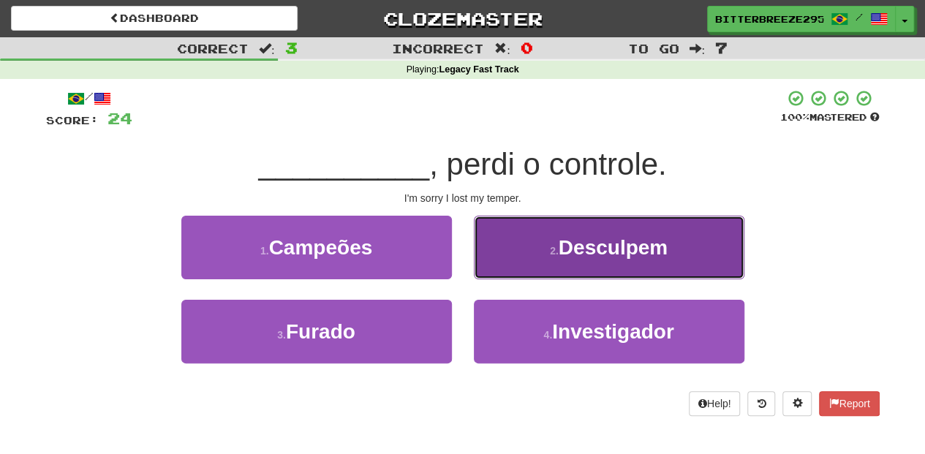
click at [510, 270] on button "2 . Desculpem" at bounding box center [609, 248] width 270 height 64
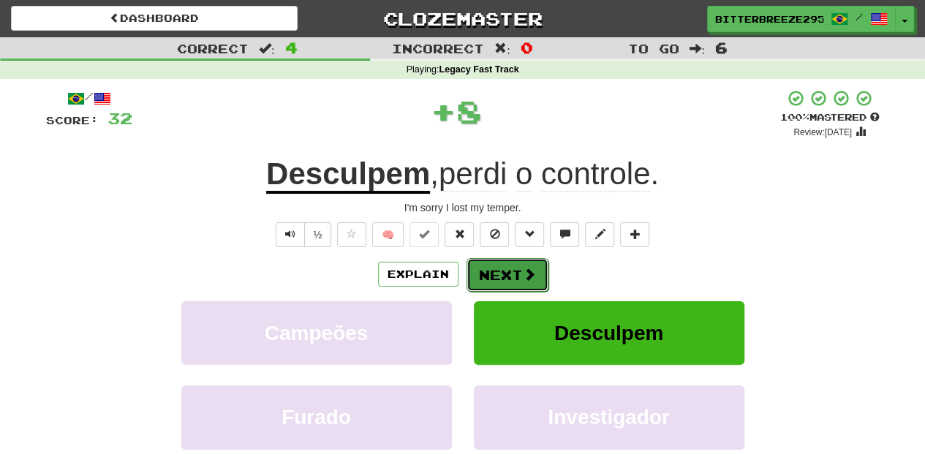
click at [510, 270] on button "Next" at bounding box center [507, 275] width 82 height 34
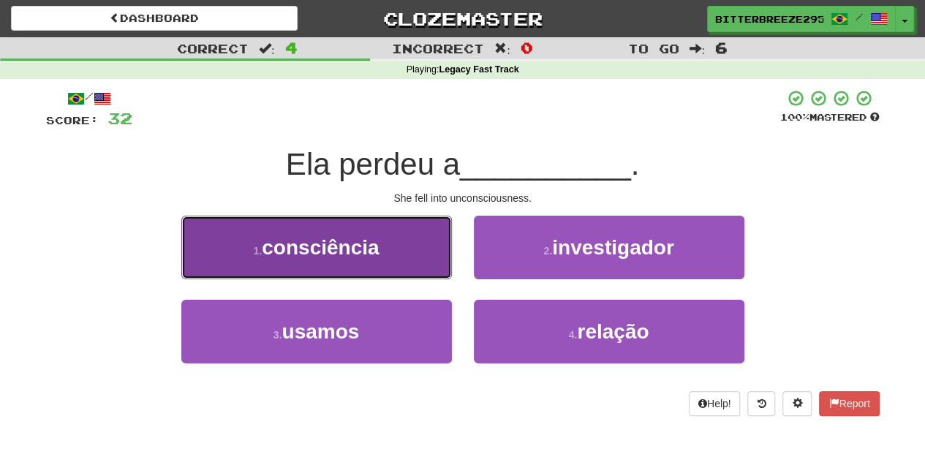
click at [421, 271] on button "1 . consciência" at bounding box center [316, 248] width 270 height 64
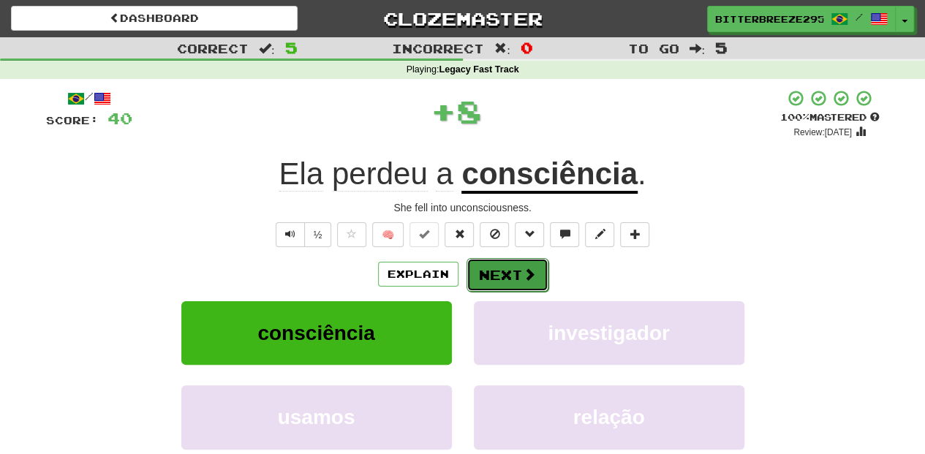
click at [493, 271] on button "Next" at bounding box center [507, 275] width 82 height 34
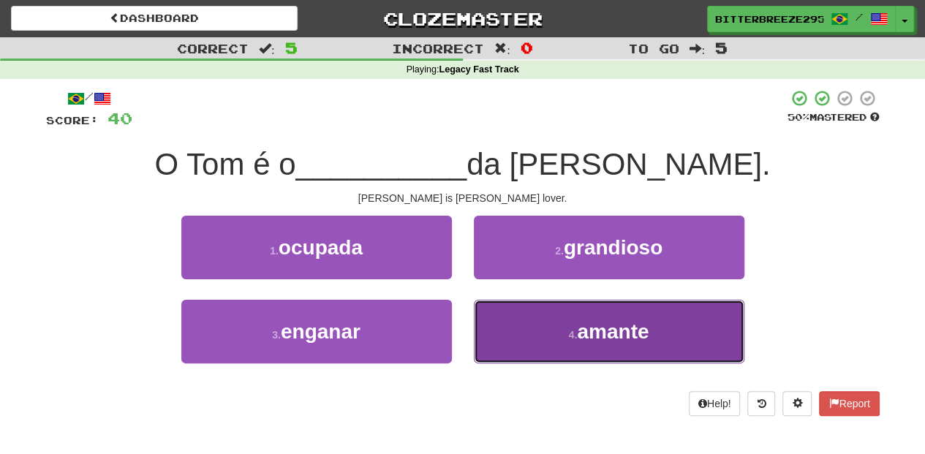
click at [525, 331] on button "4 . amante" at bounding box center [609, 332] width 270 height 64
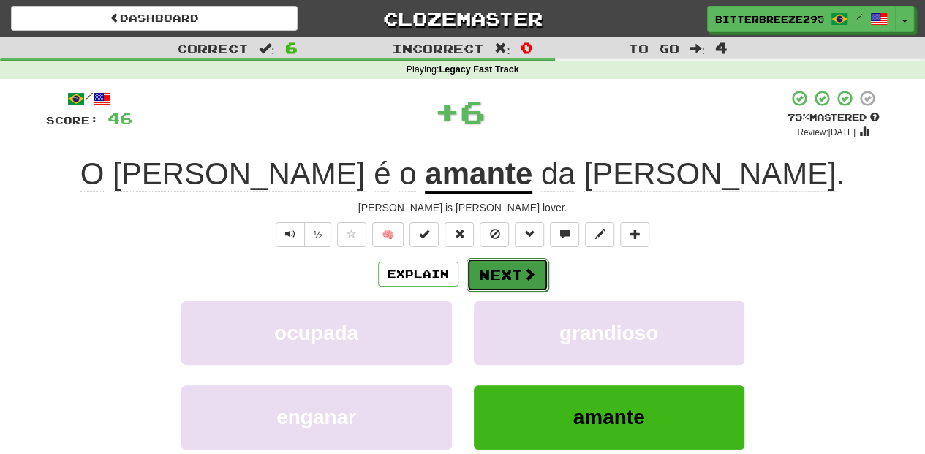
click at [503, 276] on button "Next" at bounding box center [507, 275] width 82 height 34
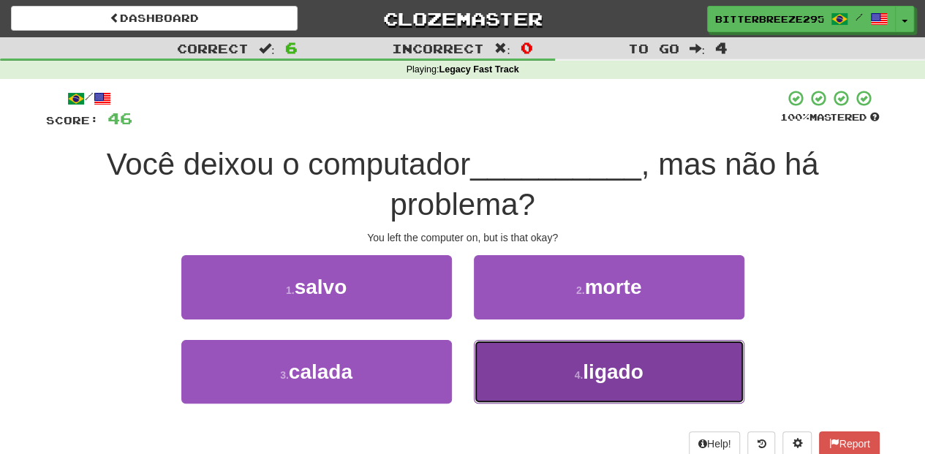
click at [497, 357] on button "4 . ligado" at bounding box center [609, 372] width 270 height 64
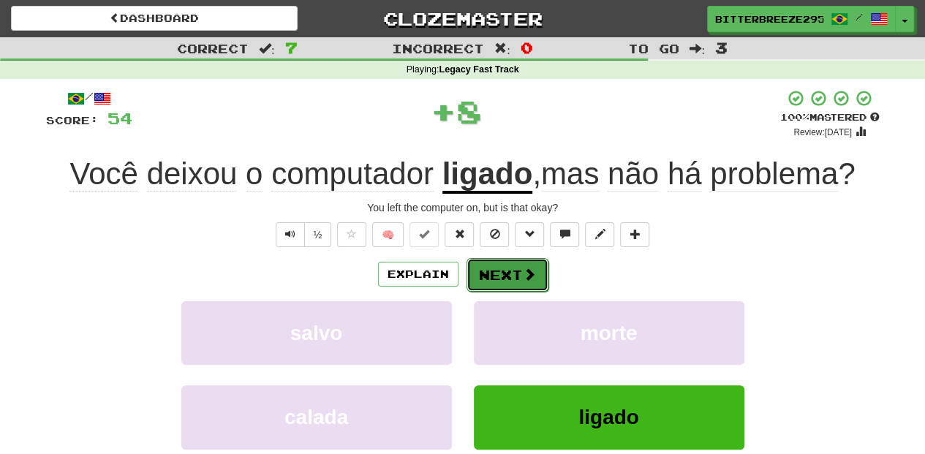
click at [514, 281] on button "Next" at bounding box center [507, 275] width 82 height 34
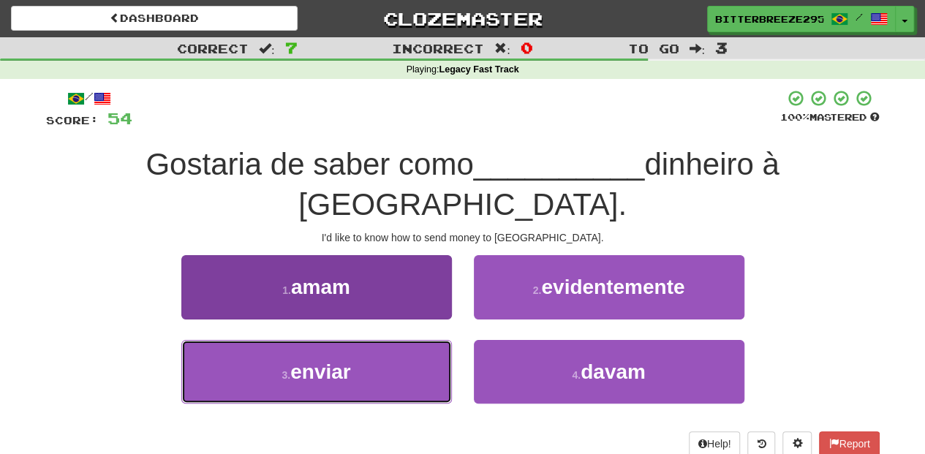
click at [379, 340] on button "3 . enviar" at bounding box center [316, 372] width 270 height 64
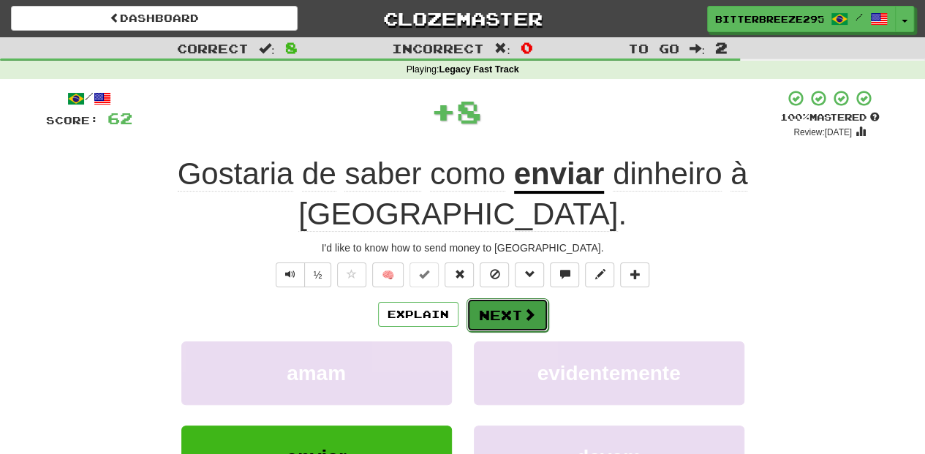
click at [503, 298] on button "Next" at bounding box center [507, 315] width 82 height 34
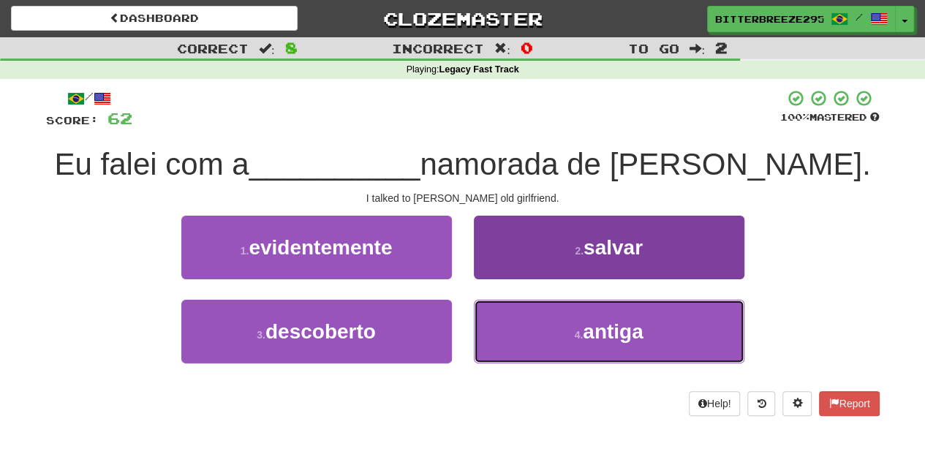
drag, startPoint x: 544, startPoint y: 327, endPoint x: 535, endPoint y: 313, distance: 16.4
click at [544, 328] on button "4 . antiga" at bounding box center [609, 332] width 270 height 64
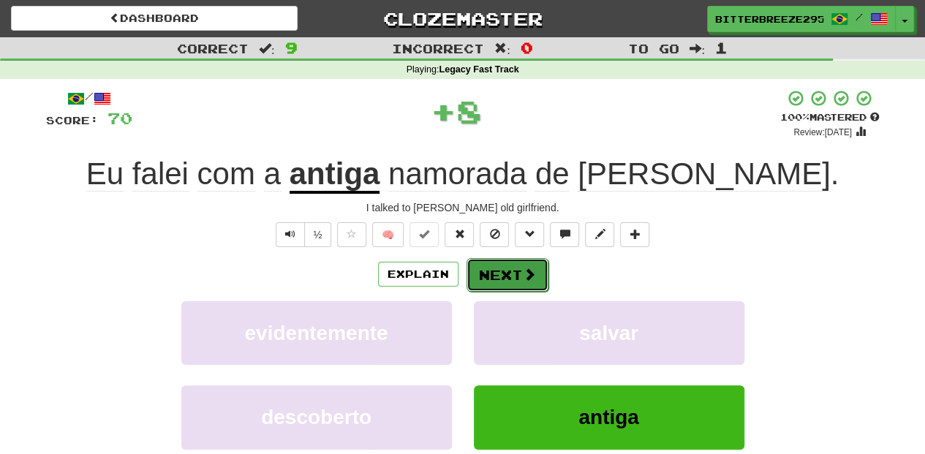
click at [511, 276] on button "Next" at bounding box center [507, 275] width 82 height 34
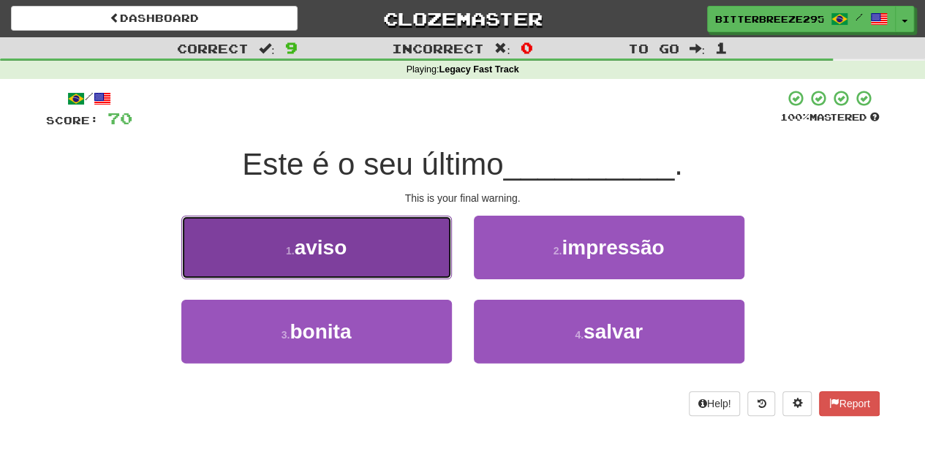
click at [417, 266] on button "1 . aviso" at bounding box center [316, 248] width 270 height 64
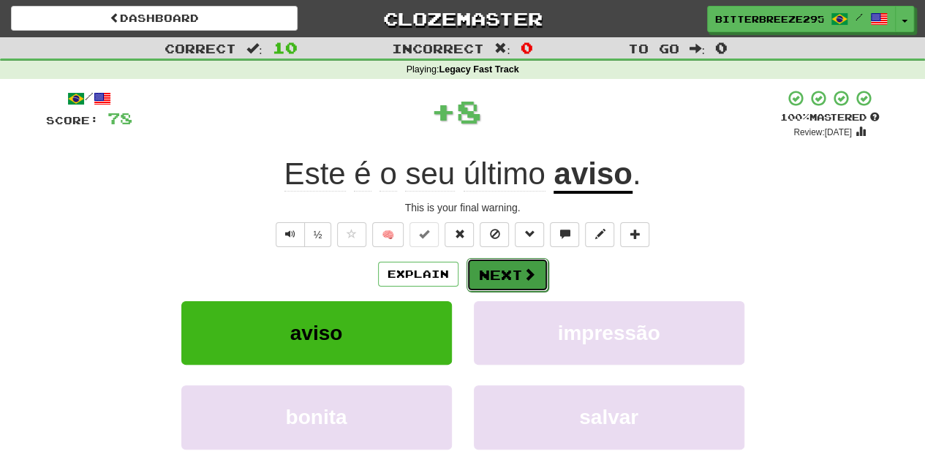
click at [482, 270] on button "Next" at bounding box center [507, 275] width 82 height 34
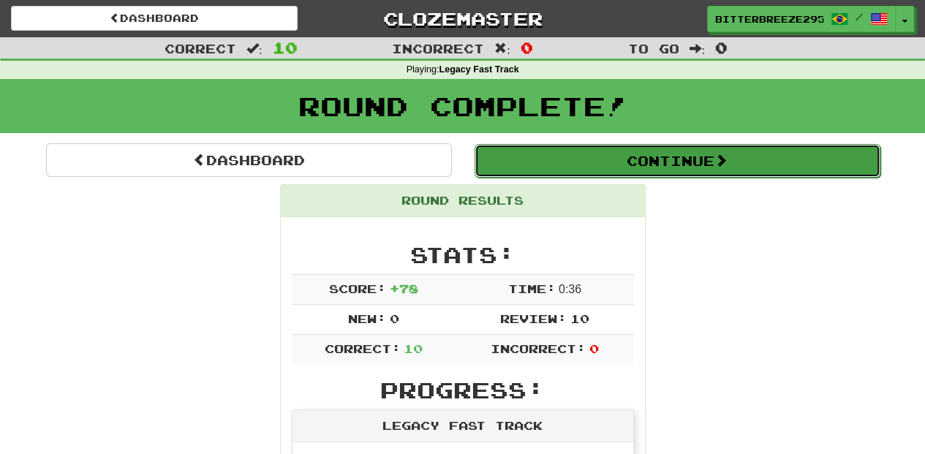
click at [574, 155] on button "Continue" at bounding box center [677, 161] width 406 height 34
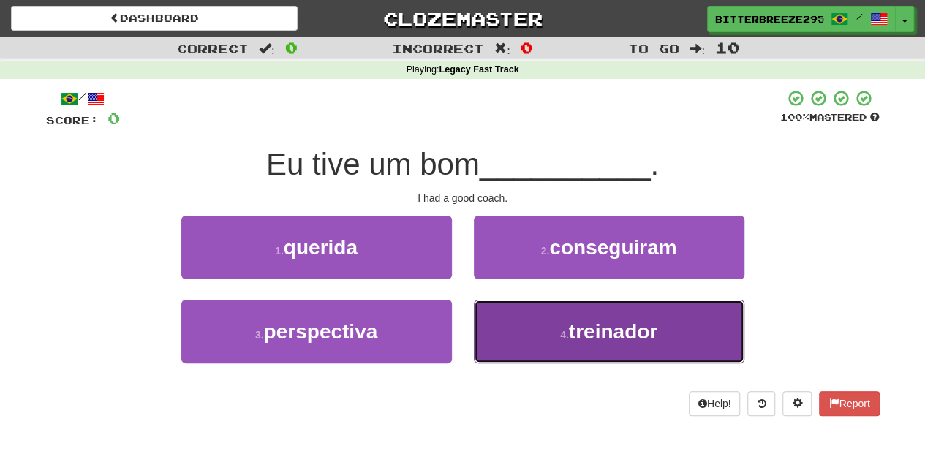
click at [540, 336] on button "4 . treinador" at bounding box center [609, 332] width 270 height 64
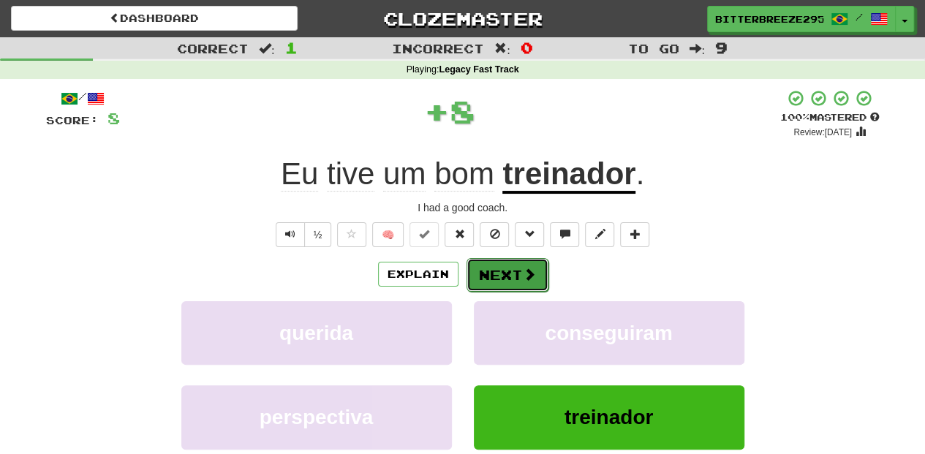
click at [510, 263] on button "Next" at bounding box center [507, 275] width 82 height 34
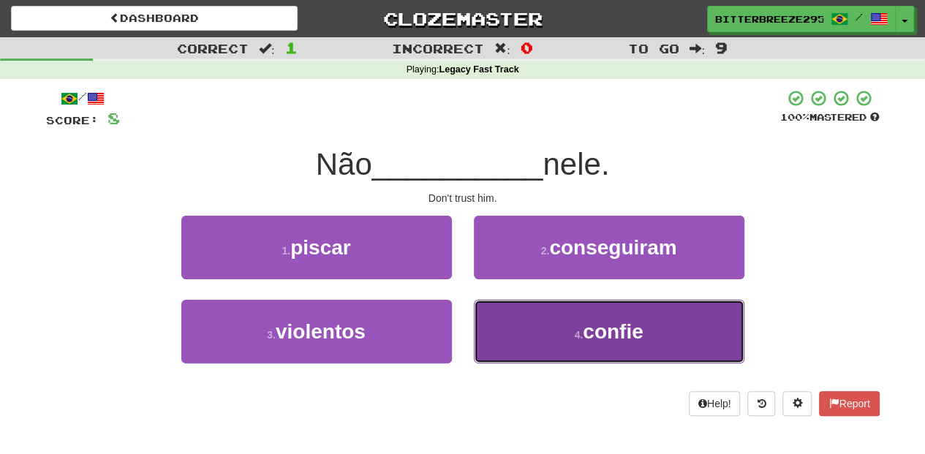
click at [509, 314] on button "4 . confie" at bounding box center [609, 332] width 270 height 64
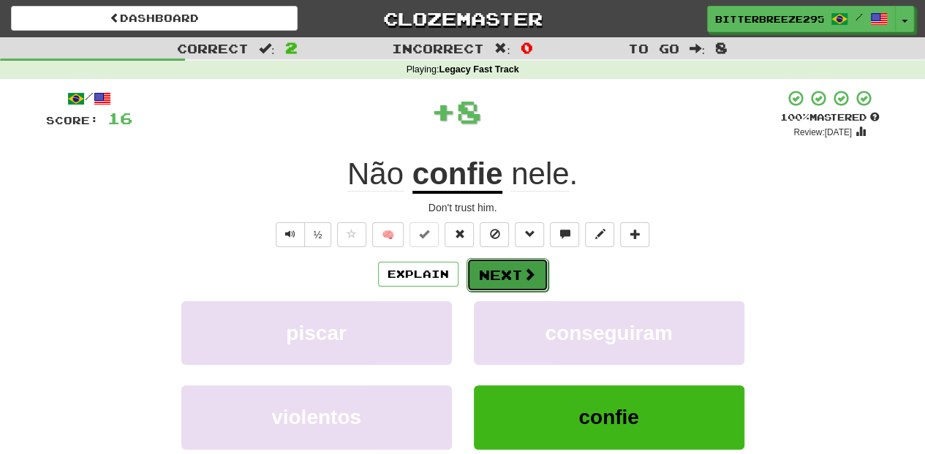
click at [503, 270] on button "Next" at bounding box center [507, 275] width 82 height 34
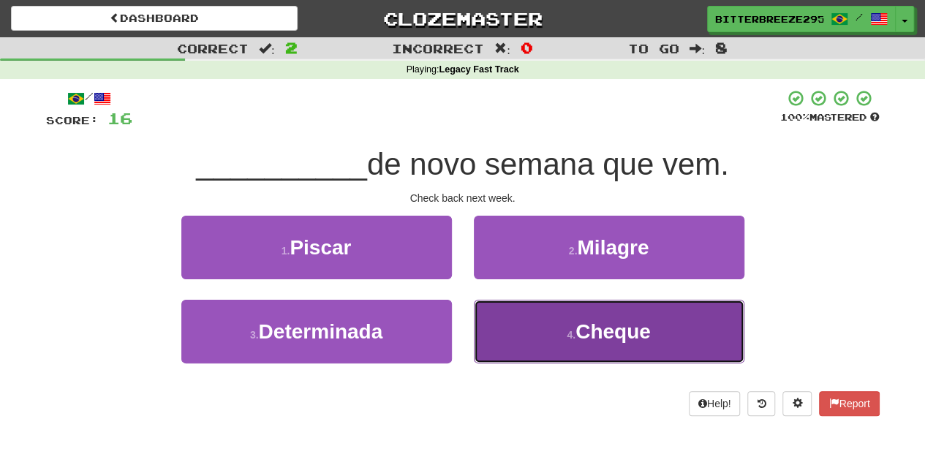
click at [521, 335] on button "4 . Cheque" at bounding box center [609, 332] width 270 height 64
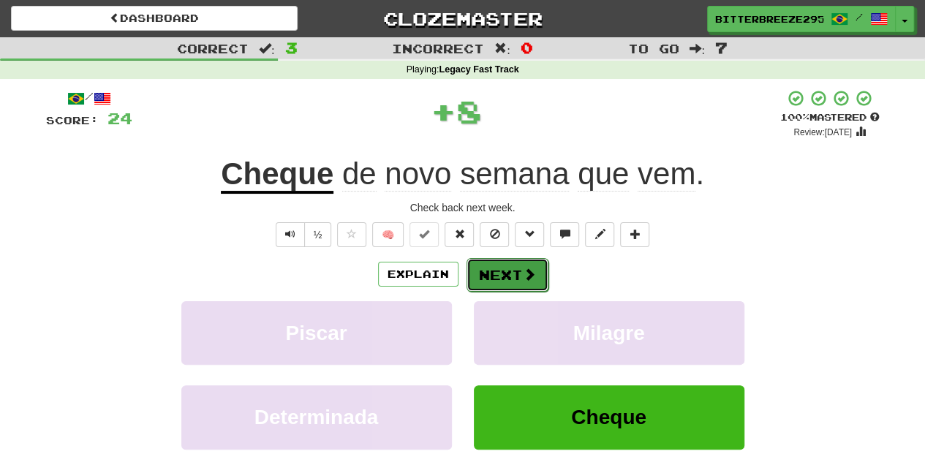
click at [507, 268] on button "Next" at bounding box center [507, 275] width 82 height 34
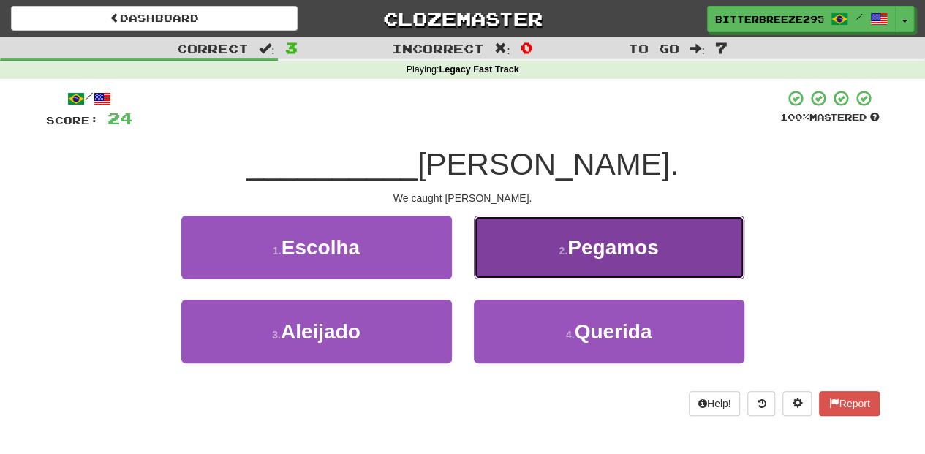
click at [525, 263] on button "2 . Pegamos" at bounding box center [609, 248] width 270 height 64
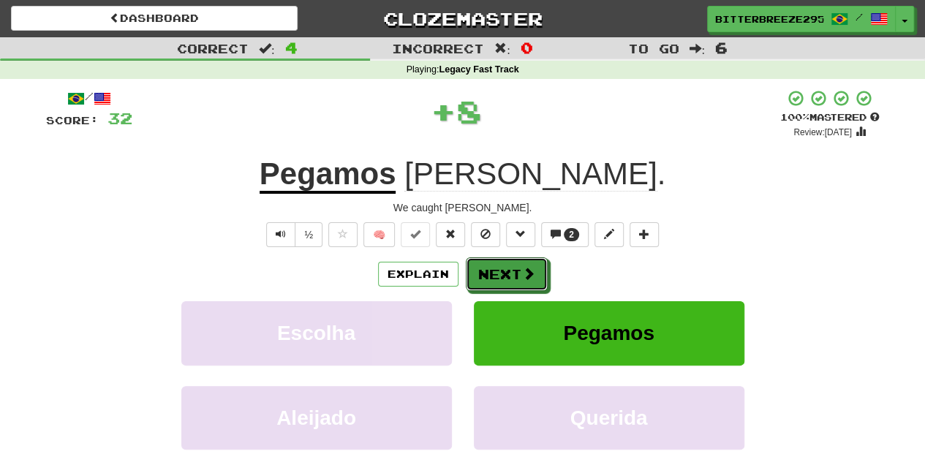
click at [525, 263] on button "Next" at bounding box center [507, 274] width 82 height 34
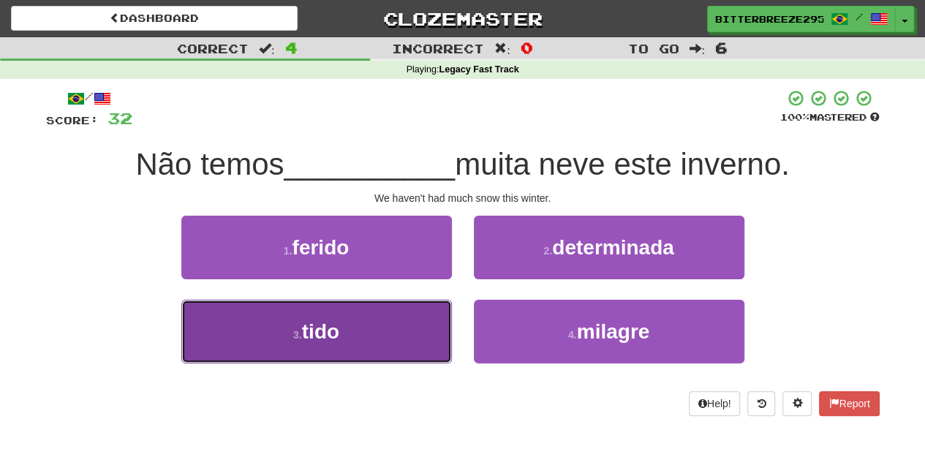
click at [413, 344] on button "3 . tido" at bounding box center [316, 332] width 270 height 64
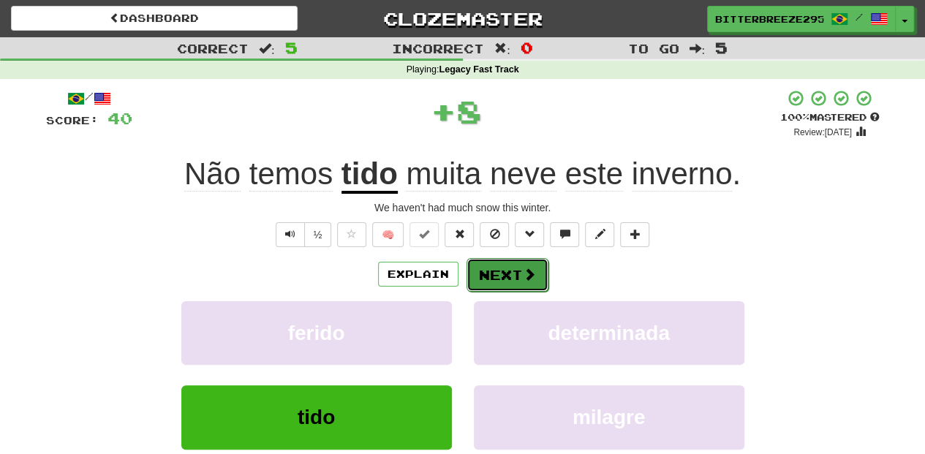
click at [491, 281] on button "Next" at bounding box center [507, 275] width 82 height 34
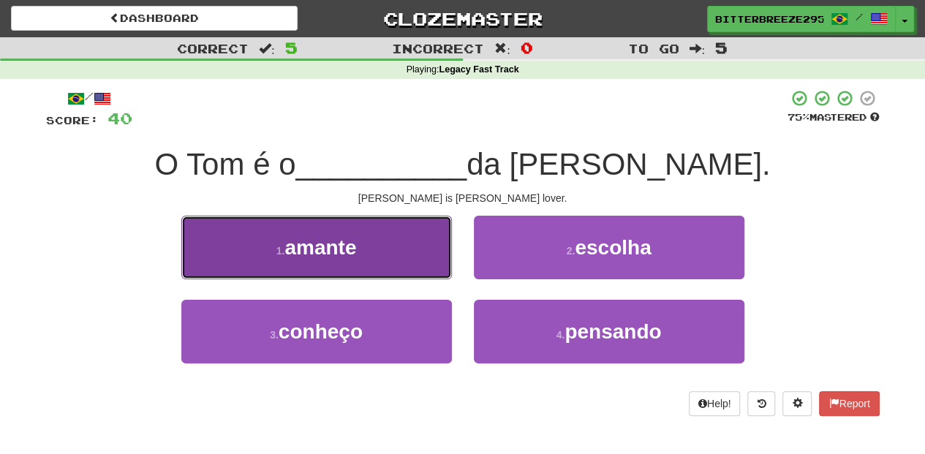
click at [403, 257] on button "1 . amante" at bounding box center [316, 248] width 270 height 64
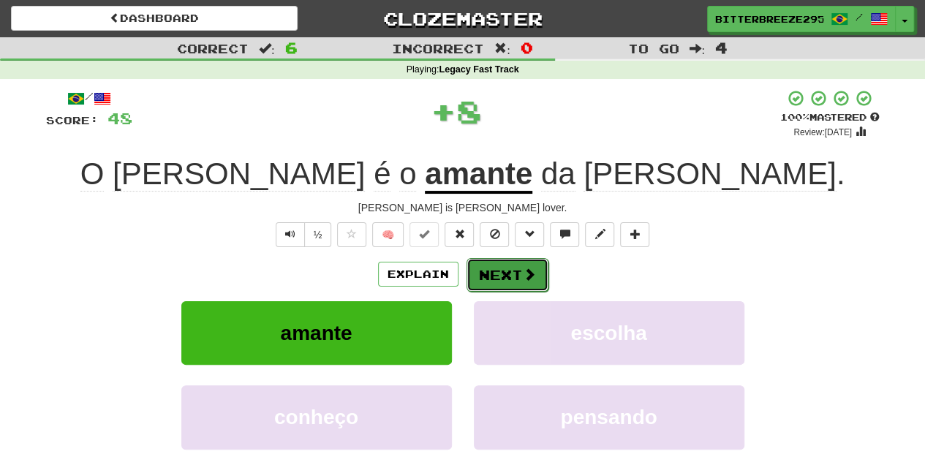
click at [496, 277] on button "Next" at bounding box center [507, 275] width 82 height 34
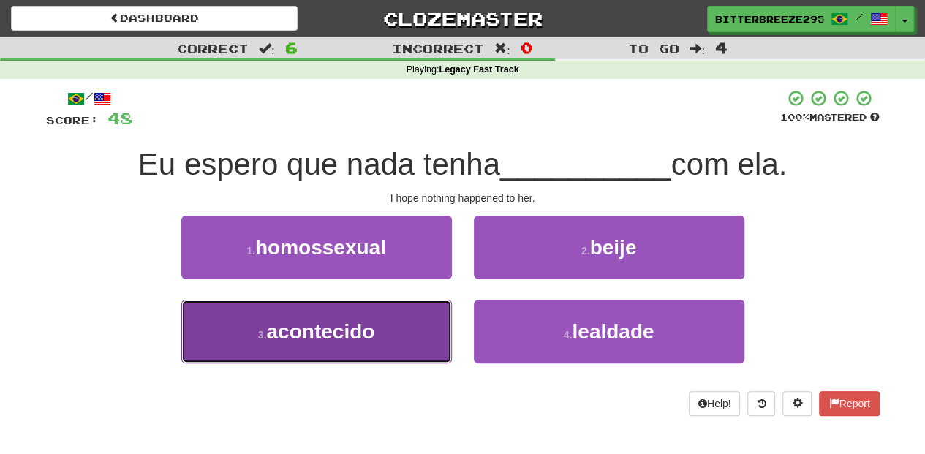
click at [393, 330] on button "3 . acontecido" at bounding box center [316, 332] width 270 height 64
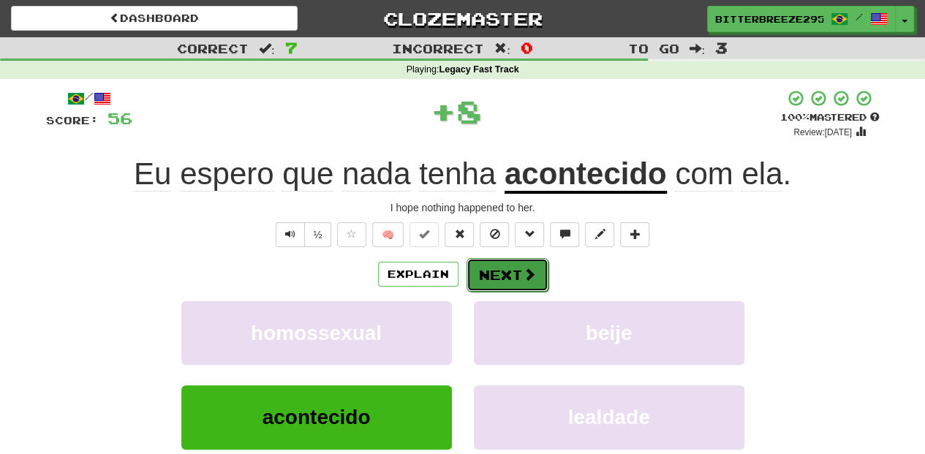
click at [502, 274] on button "Next" at bounding box center [507, 275] width 82 height 34
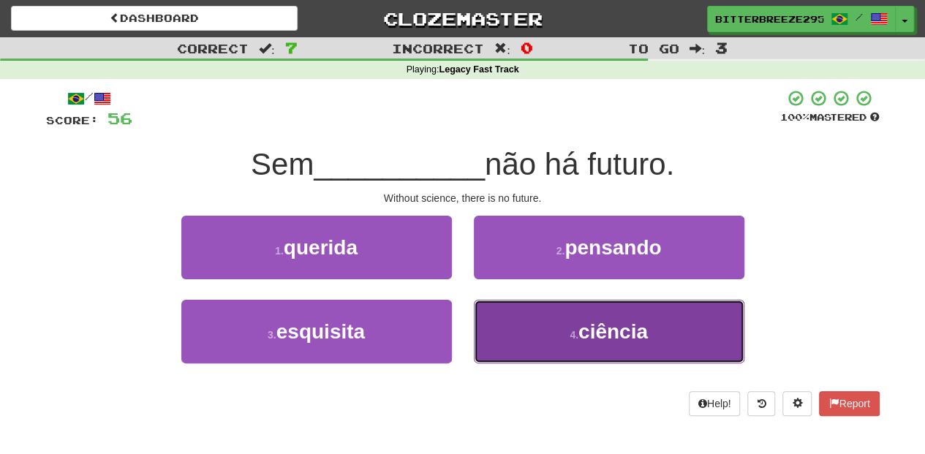
click at [546, 344] on button "4 . ciência" at bounding box center [609, 332] width 270 height 64
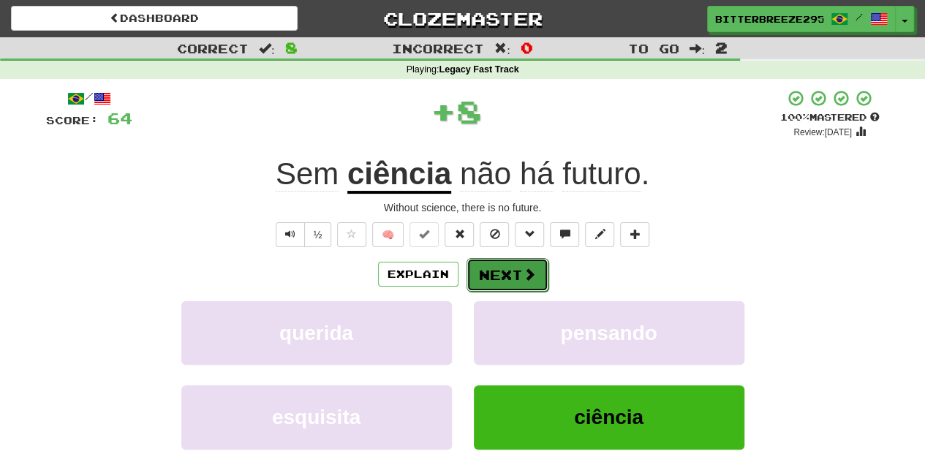
click at [478, 260] on button "Next" at bounding box center [507, 275] width 82 height 34
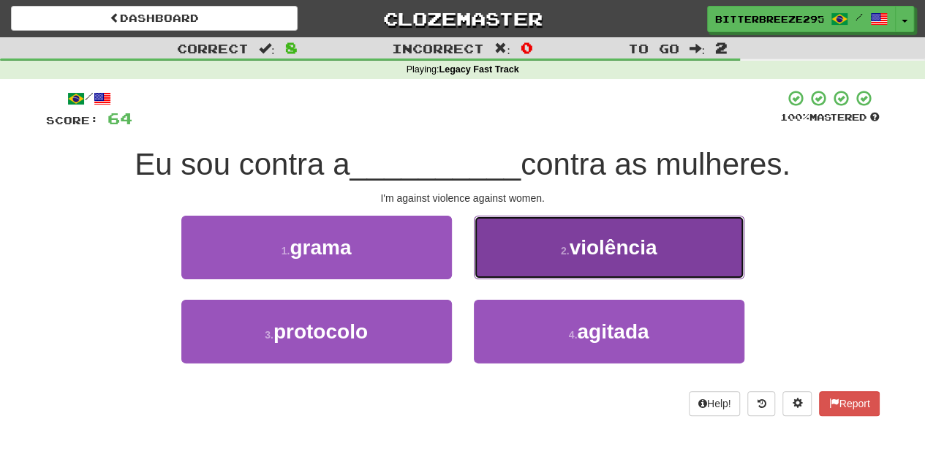
click at [506, 269] on button "2 . violência" at bounding box center [609, 248] width 270 height 64
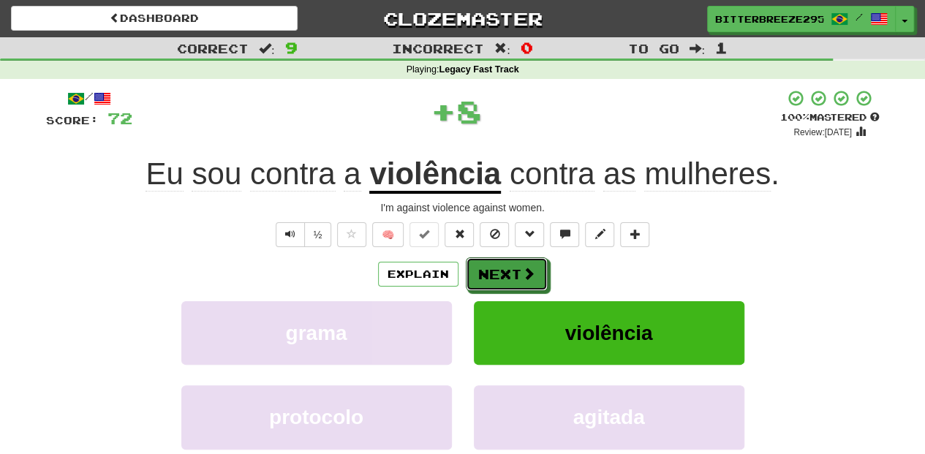
click at [505, 270] on button "Next" at bounding box center [507, 274] width 82 height 34
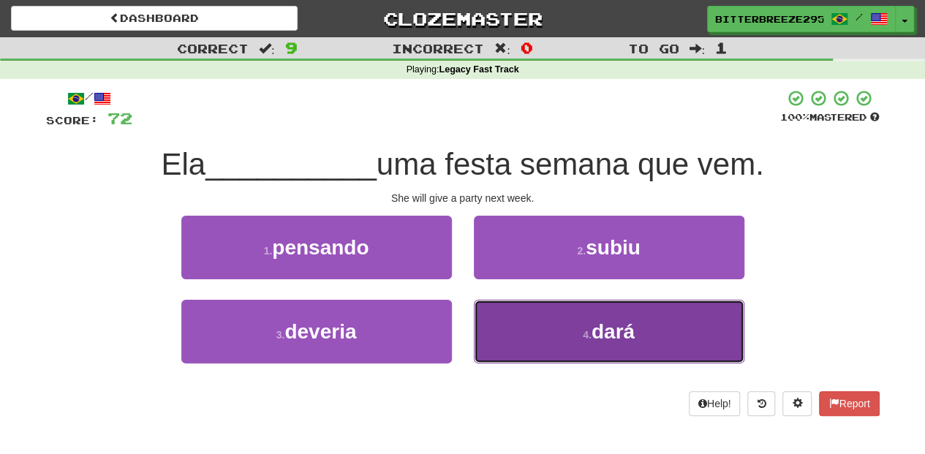
click at [519, 338] on button "4 . dará" at bounding box center [609, 332] width 270 height 64
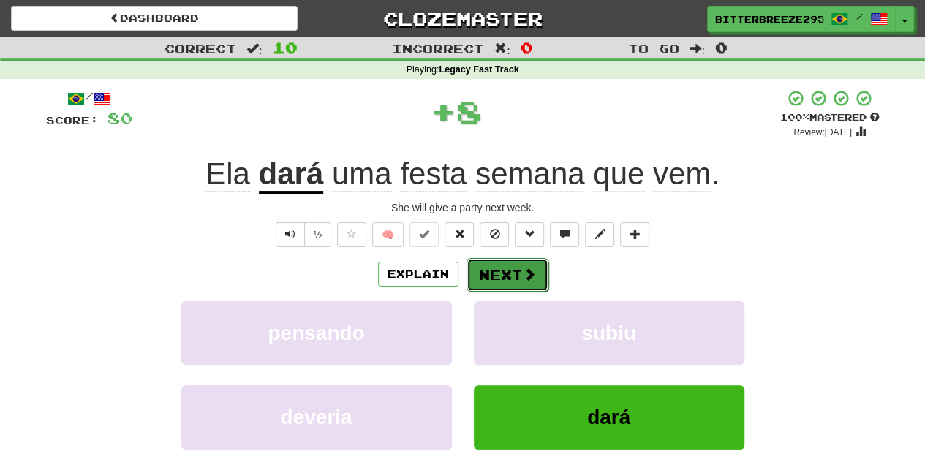
click at [506, 276] on button "Next" at bounding box center [507, 275] width 82 height 34
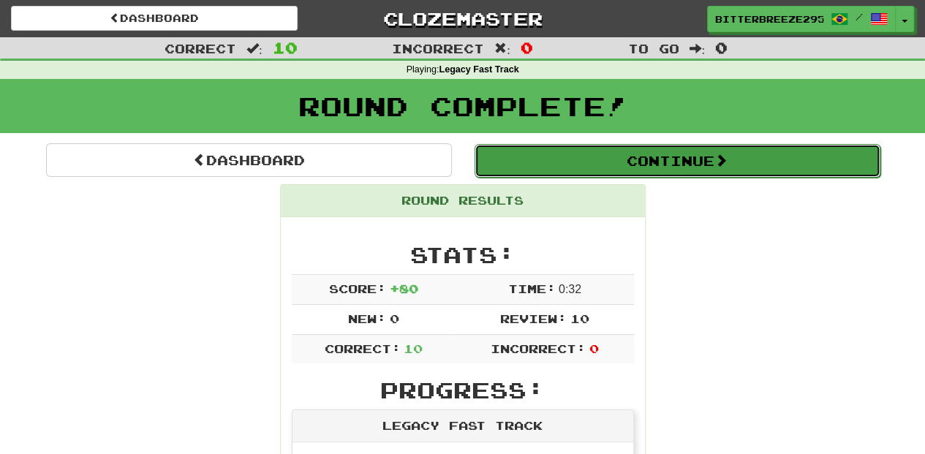
click at [566, 158] on button "Continue" at bounding box center [677, 161] width 406 height 34
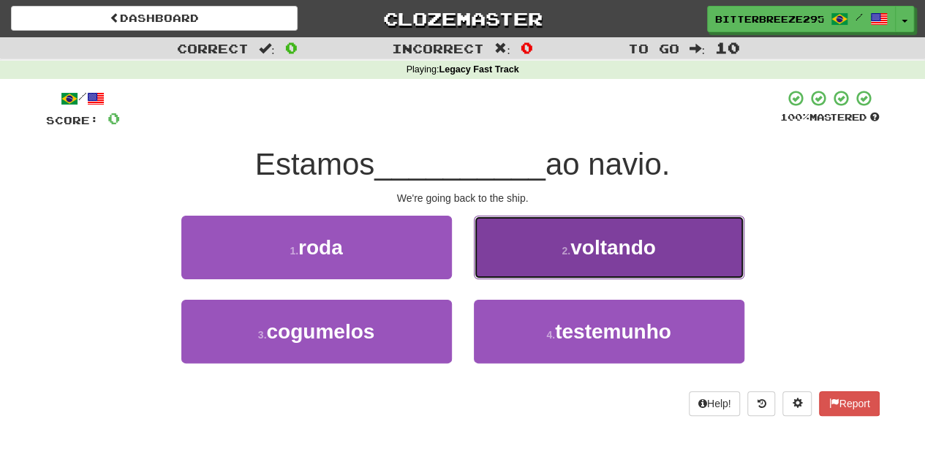
click at [541, 261] on button "2 . voltando" at bounding box center [609, 248] width 270 height 64
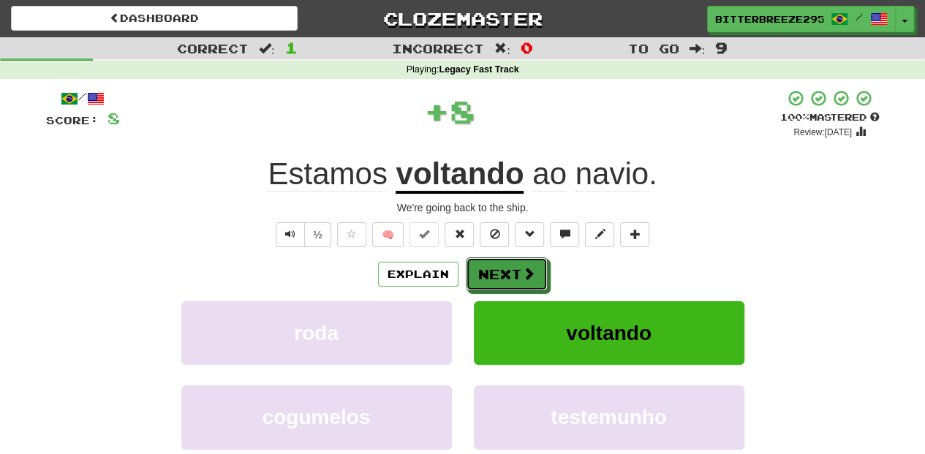
click at [515, 266] on button "Next" at bounding box center [507, 274] width 82 height 34
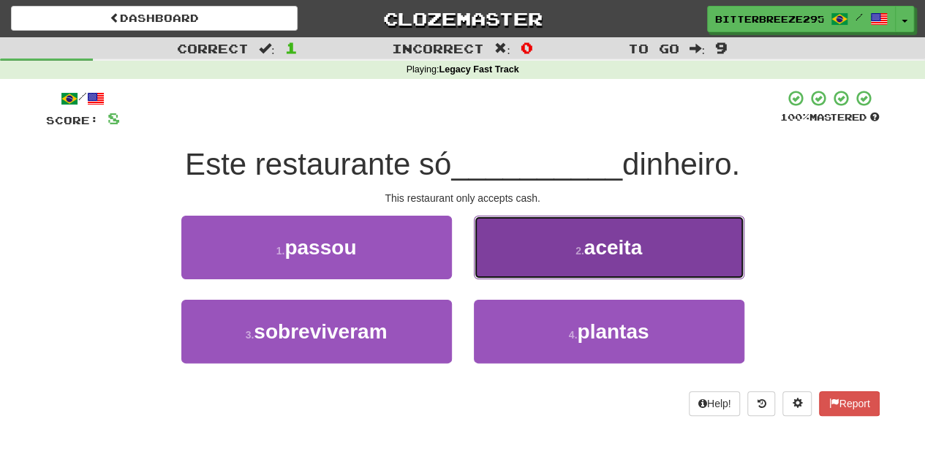
click at [526, 271] on button "2 . aceita" at bounding box center [609, 248] width 270 height 64
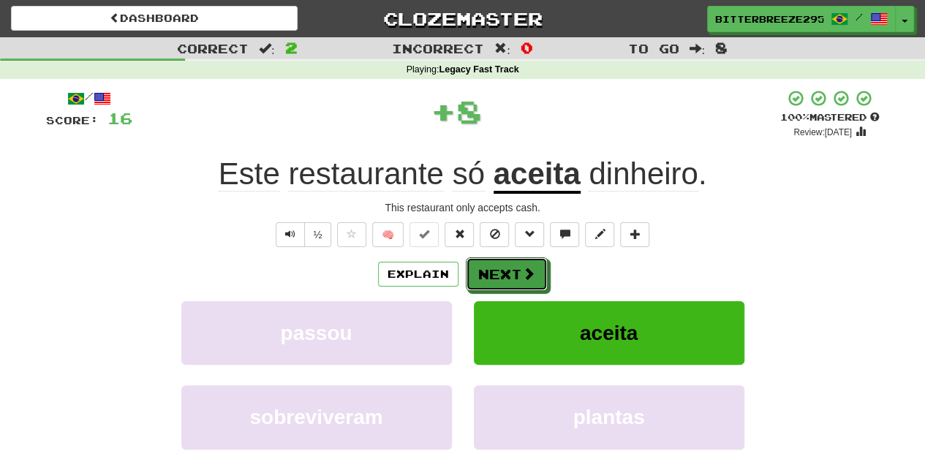
click at [526, 271] on span at bounding box center [528, 273] width 13 height 13
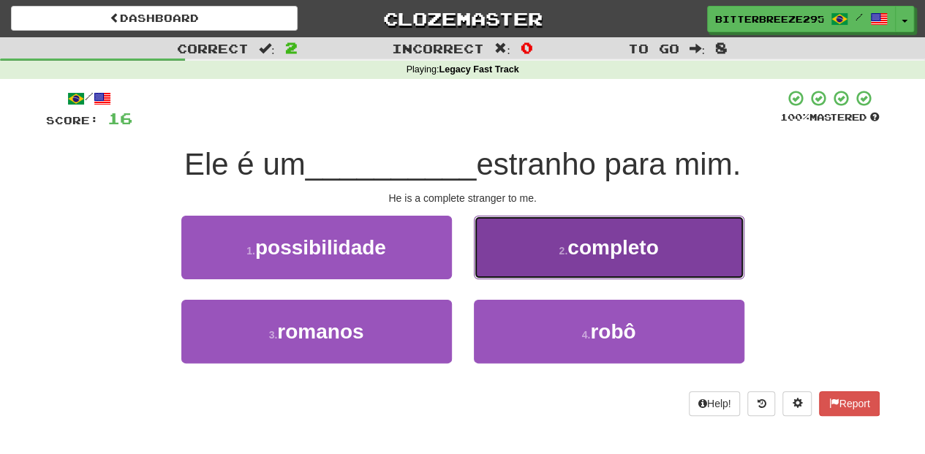
click at [502, 272] on button "2 . completo" at bounding box center [609, 248] width 270 height 64
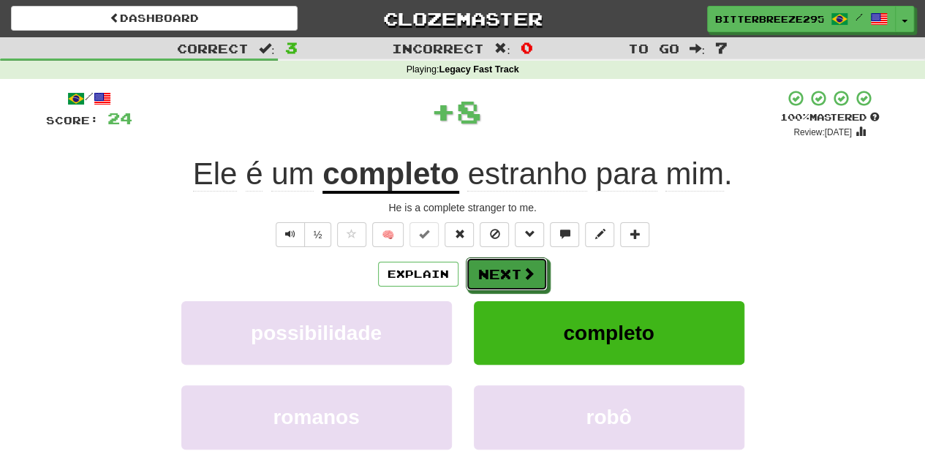
click at [502, 272] on button "Next" at bounding box center [507, 274] width 82 height 34
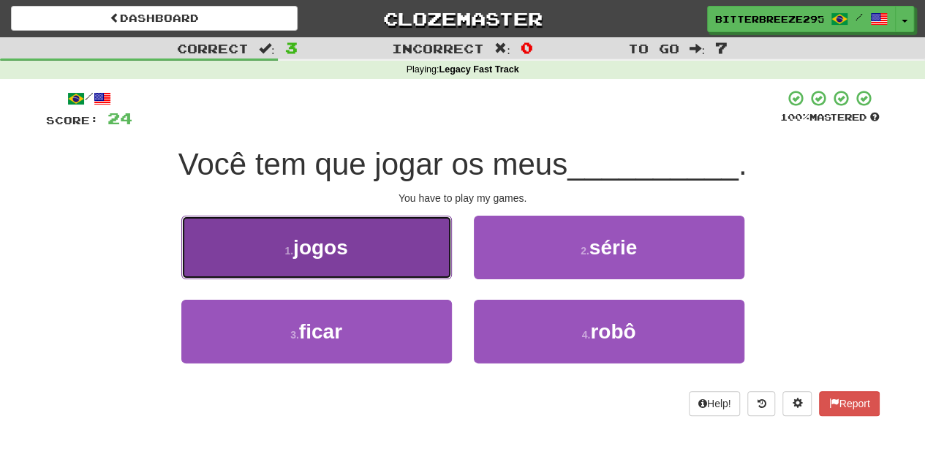
click at [392, 272] on button "1 . jogos" at bounding box center [316, 248] width 270 height 64
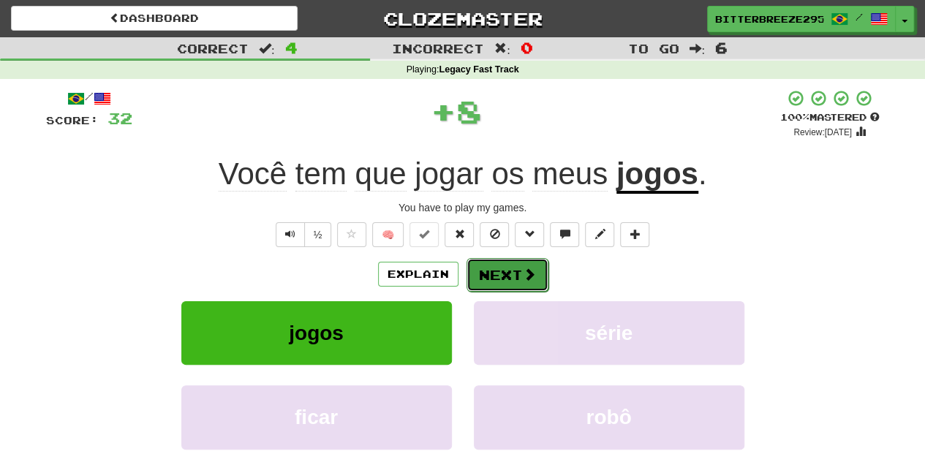
click at [467, 270] on button "Next" at bounding box center [507, 275] width 82 height 34
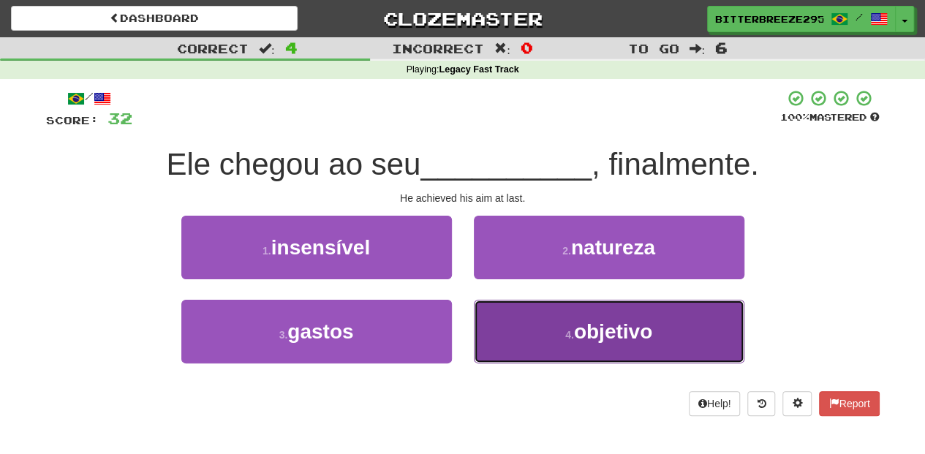
click at [515, 328] on button "4 . objetivo" at bounding box center [609, 332] width 270 height 64
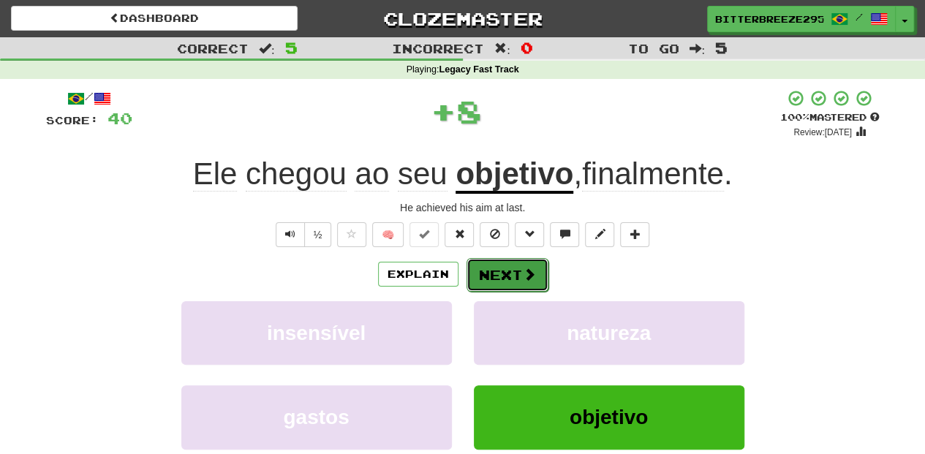
click at [504, 278] on button "Next" at bounding box center [507, 275] width 82 height 34
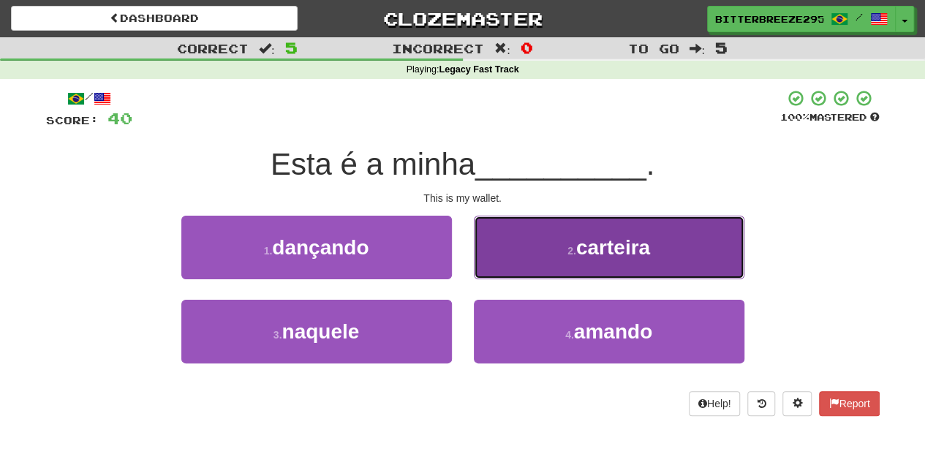
click at [507, 266] on button "2 . carteira" at bounding box center [609, 248] width 270 height 64
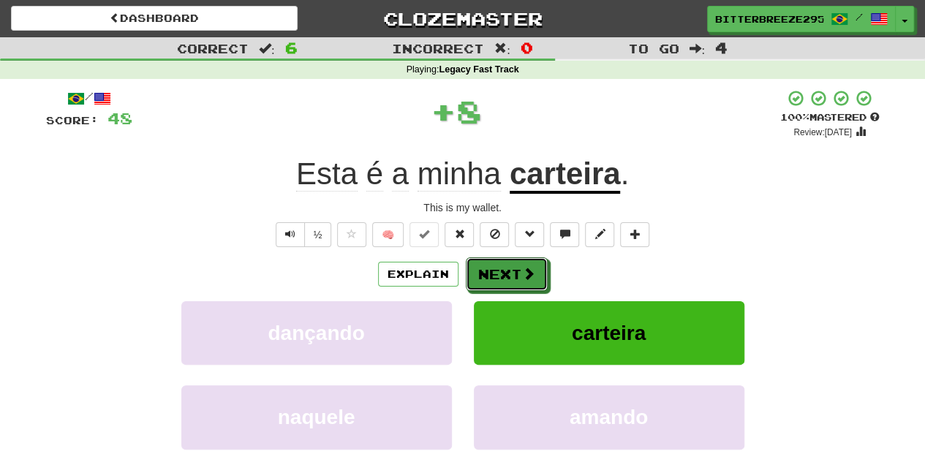
click at [507, 265] on button "Next" at bounding box center [507, 274] width 82 height 34
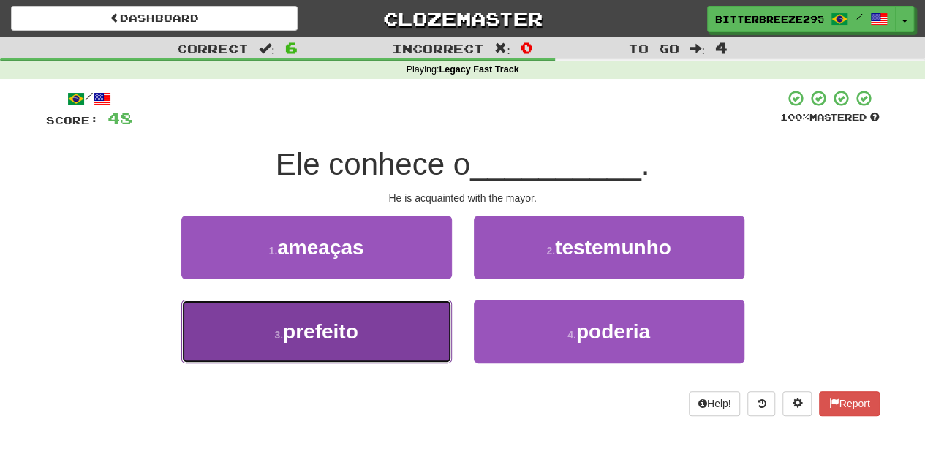
click at [383, 335] on button "3 . prefeito" at bounding box center [316, 332] width 270 height 64
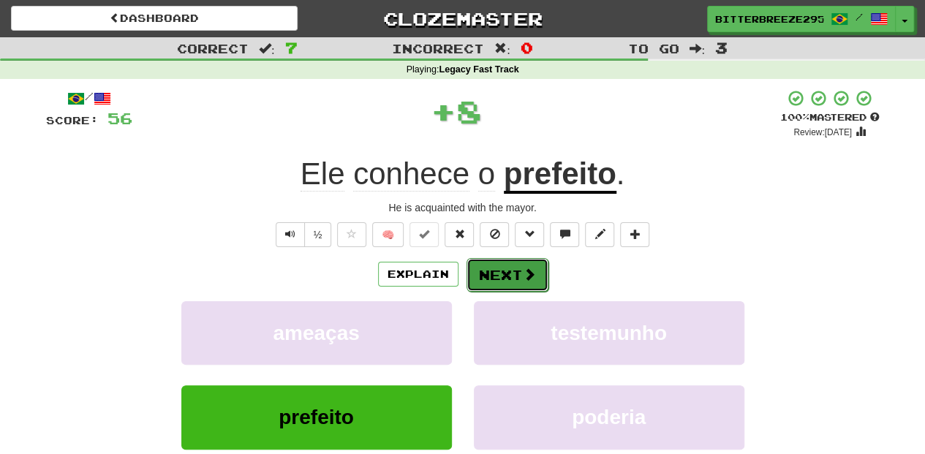
click at [488, 279] on button "Next" at bounding box center [507, 275] width 82 height 34
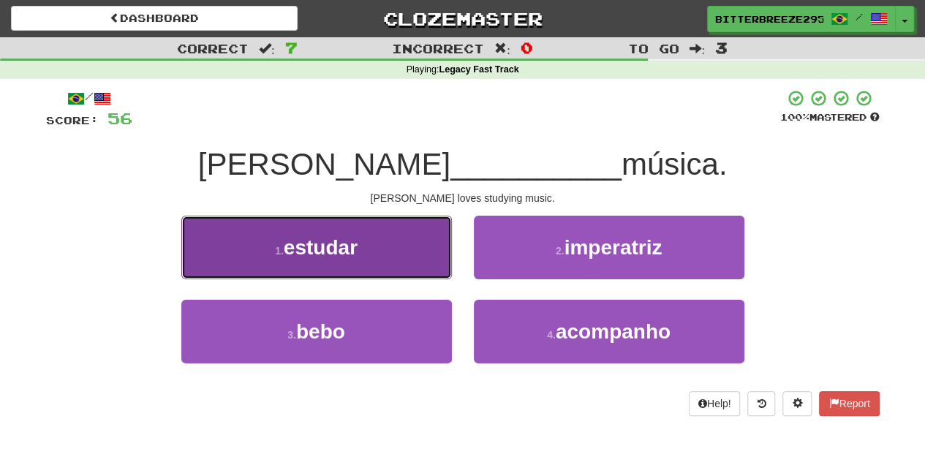
click at [399, 259] on button "1 . estudar" at bounding box center [316, 248] width 270 height 64
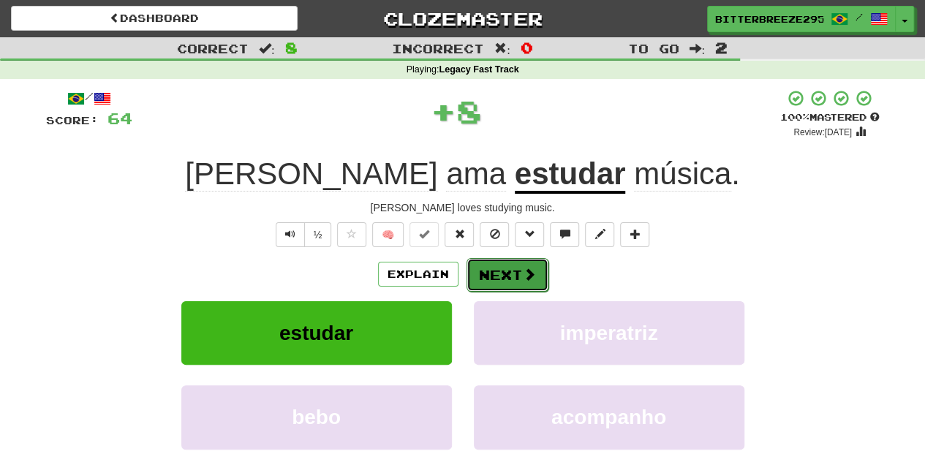
click at [488, 263] on button "Next" at bounding box center [507, 275] width 82 height 34
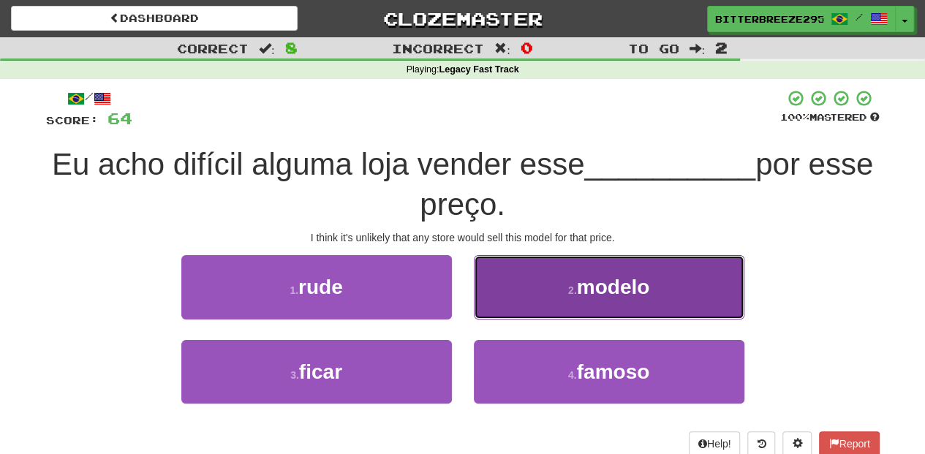
click at [499, 302] on button "2 . modelo" at bounding box center [609, 287] width 270 height 64
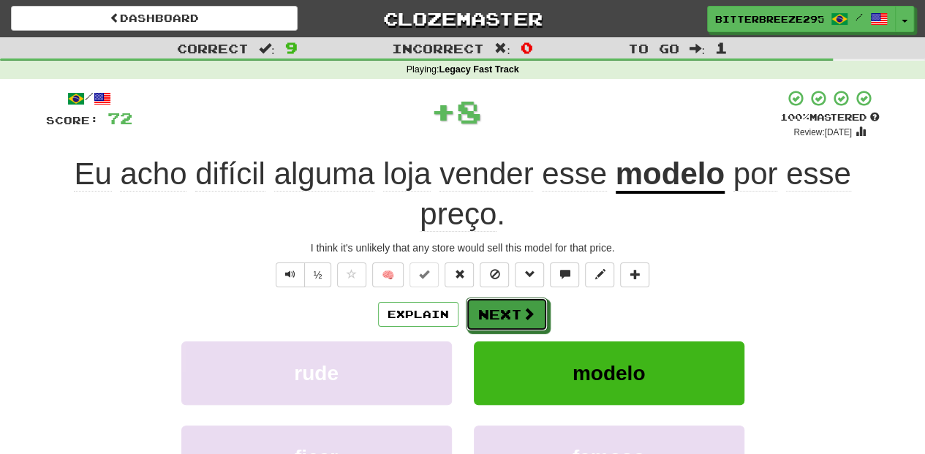
click at [498, 316] on button "Next" at bounding box center [507, 315] width 82 height 34
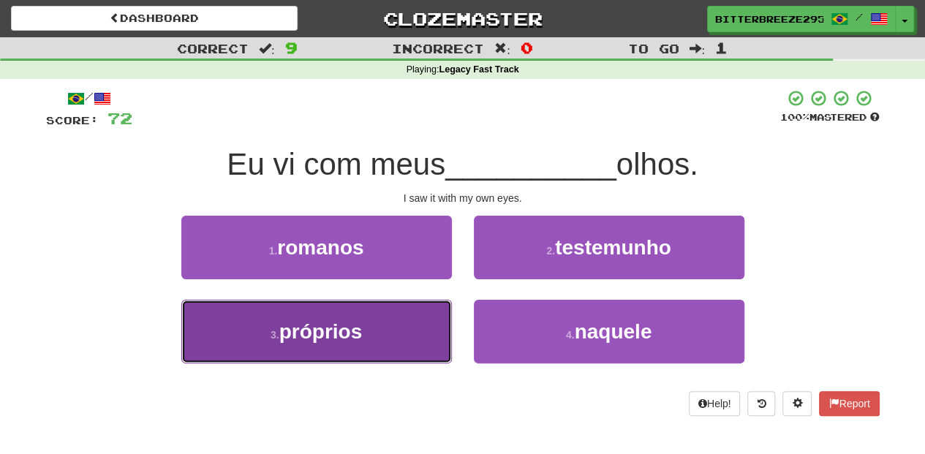
click at [410, 330] on button "3 . próprios" at bounding box center [316, 332] width 270 height 64
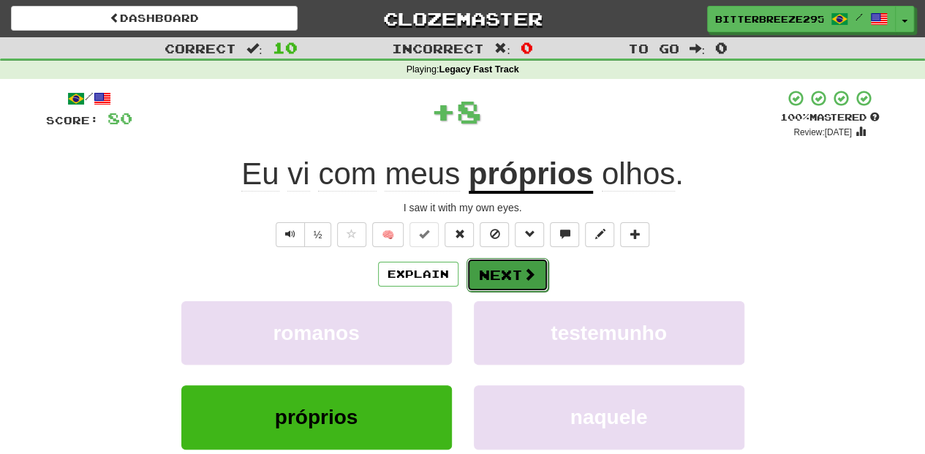
click at [502, 275] on button "Next" at bounding box center [507, 275] width 82 height 34
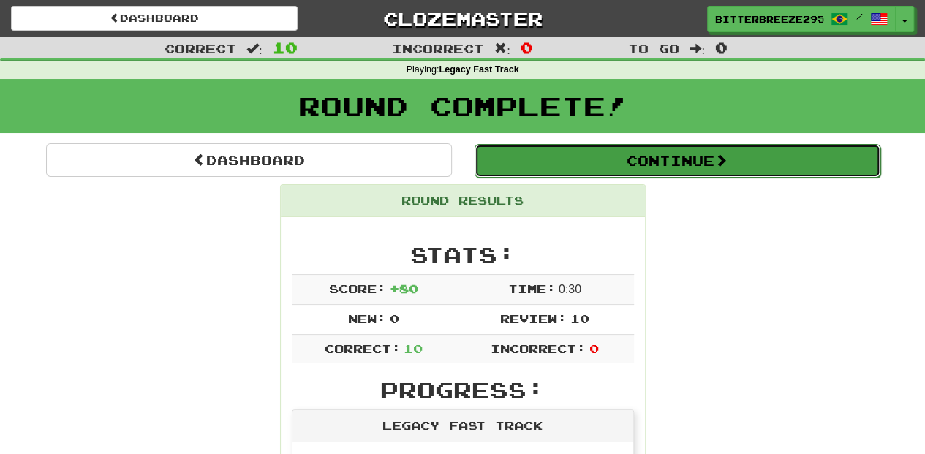
click at [618, 160] on button "Continue" at bounding box center [677, 161] width 406 height 34
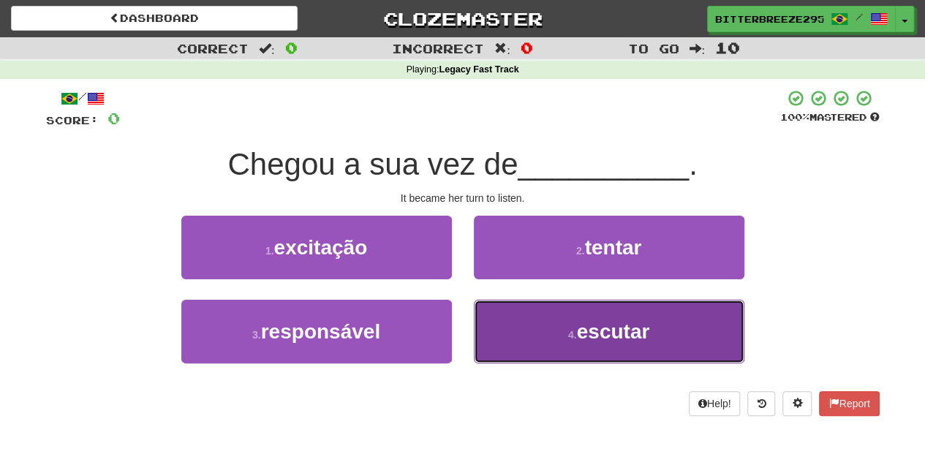
click at [534, 325] on button "4 . escutar" at bounding box center [609, 332] width 270 height 64
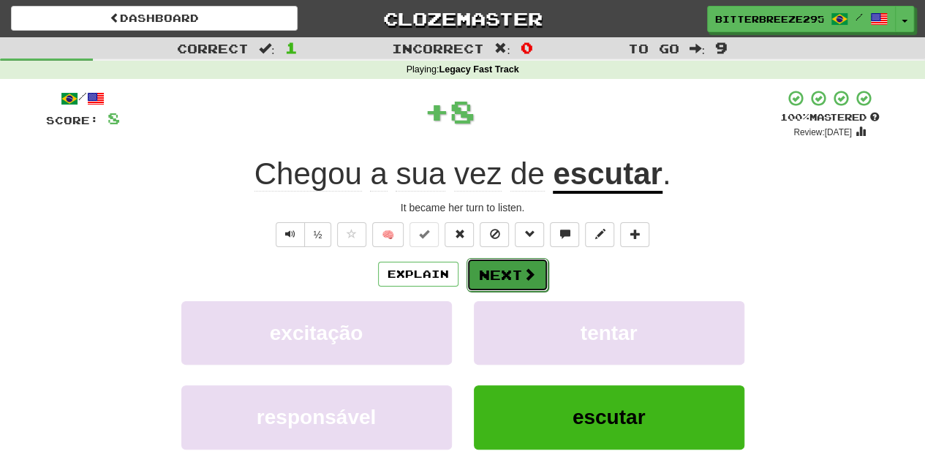
click at [505, 276] on button "Next" at bounding box center [507, 275] width 82 height 34
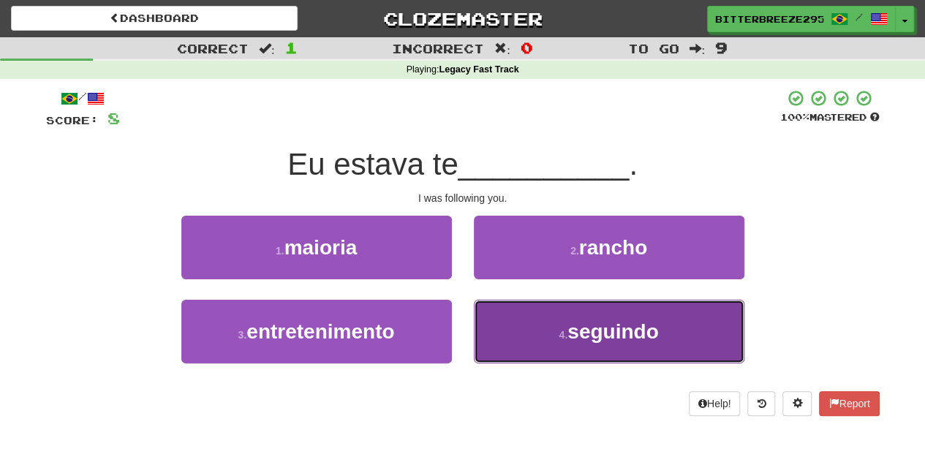
click at [516, 342] on button "4 . seguindo" at bounding box center [609, 332] width 270 height 64
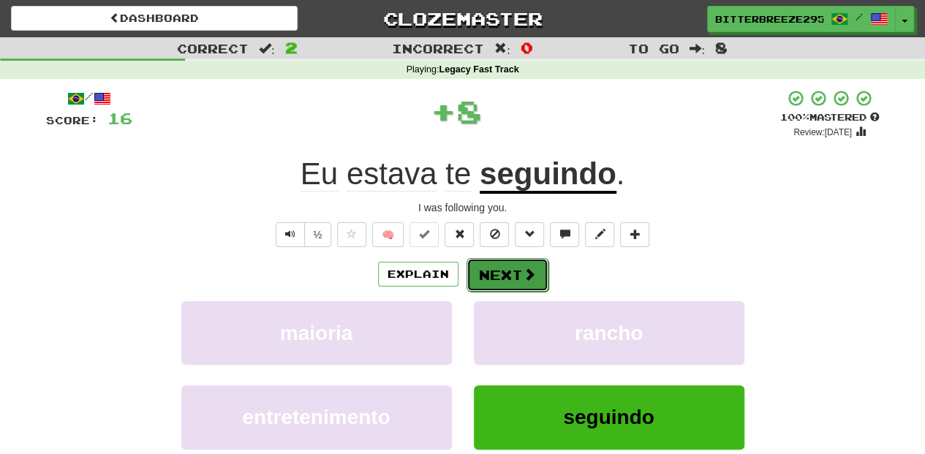
click at [504, 271] on button "Next" at bounding box center [507, 275] width 82 height 34
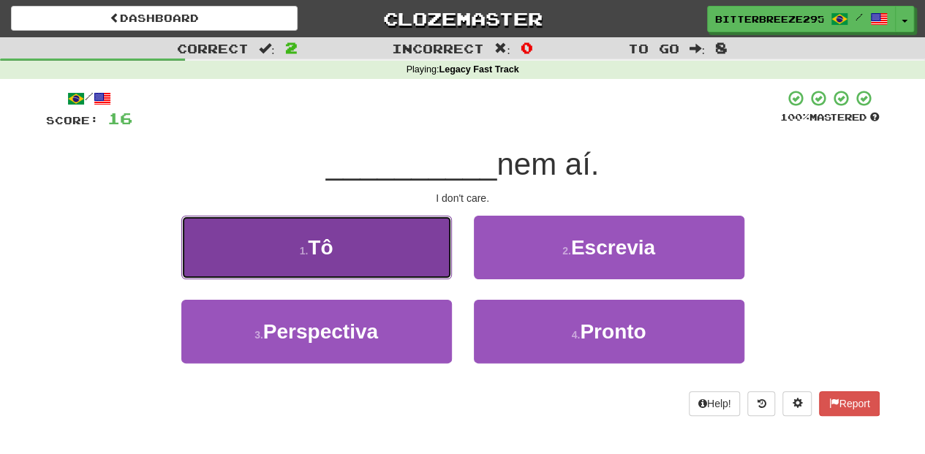
click at [417, 270] on button "1 . Tô" at bounding box center [316, 248] width 270 height 64
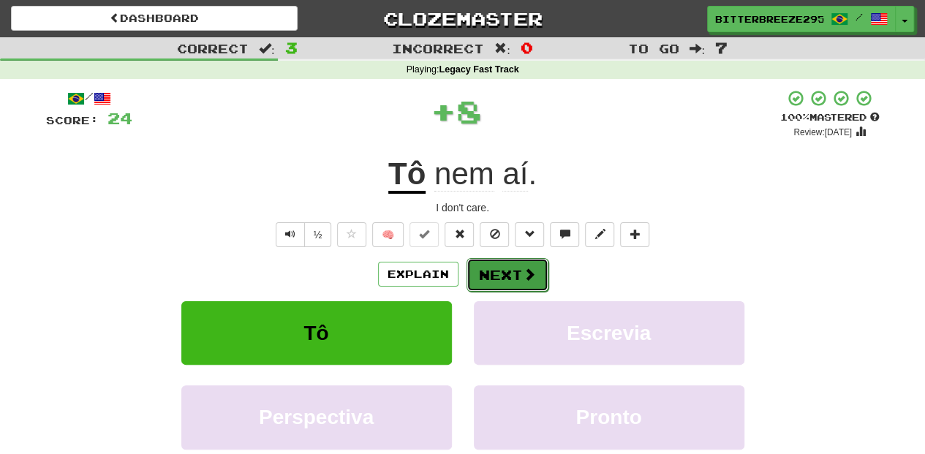
click at [497, 277] on button "Next" at bounding box center [507, 275] width 82 height 34
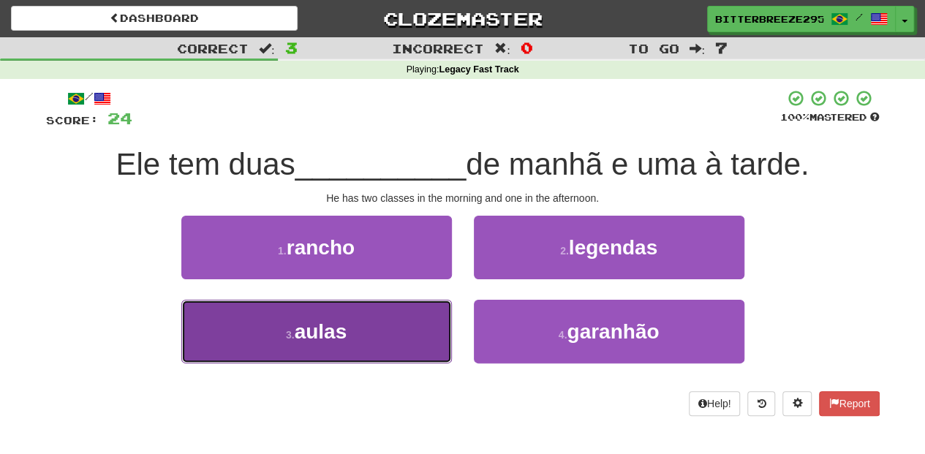
click at [379, 327] on button "3 . aulas" at bounding box center [316, 332] width 270 height 64
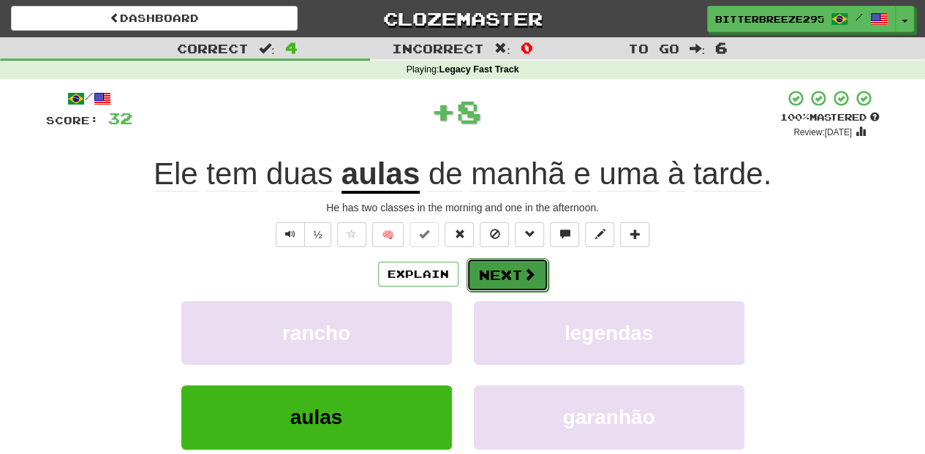
click at [512, 267] on button "Next" at bounding box center [507, 275] width 82 height 34
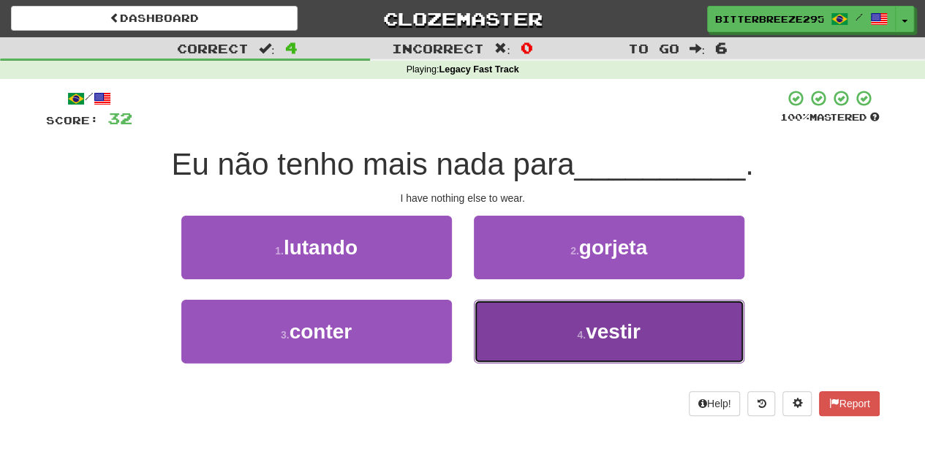
click at [529, 333] on button "4 . vestir" at bounding box center [609, 332] width 270 height 64
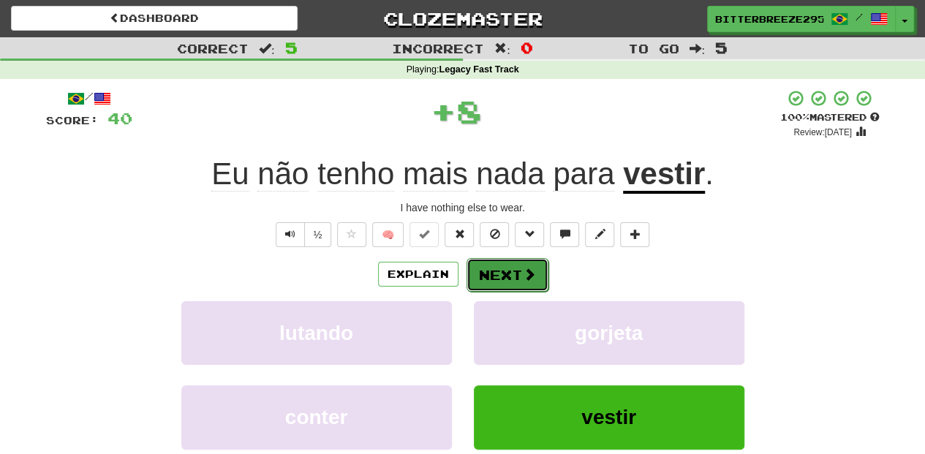
click at [503, 278] on button "Next" at bounding box center [507, 275] width 82 height 34
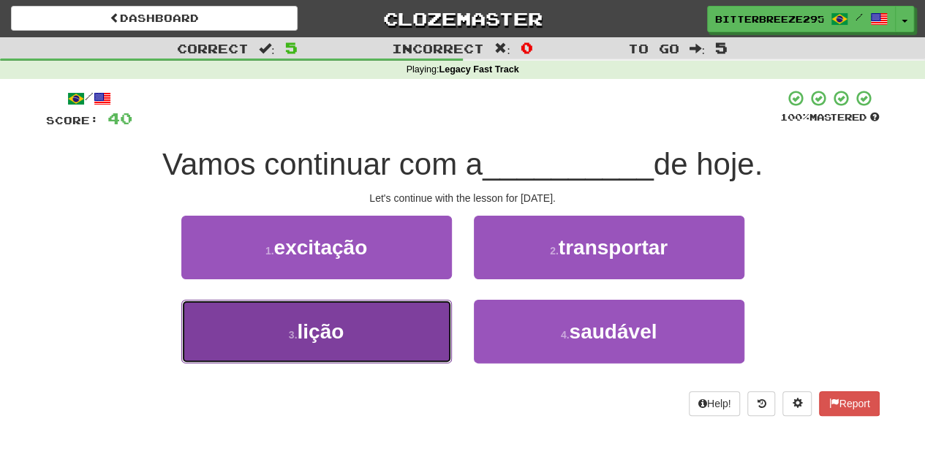
click at [420, 340] on button "3 . lição" at bounding box center [316, 332] width 270 height 64
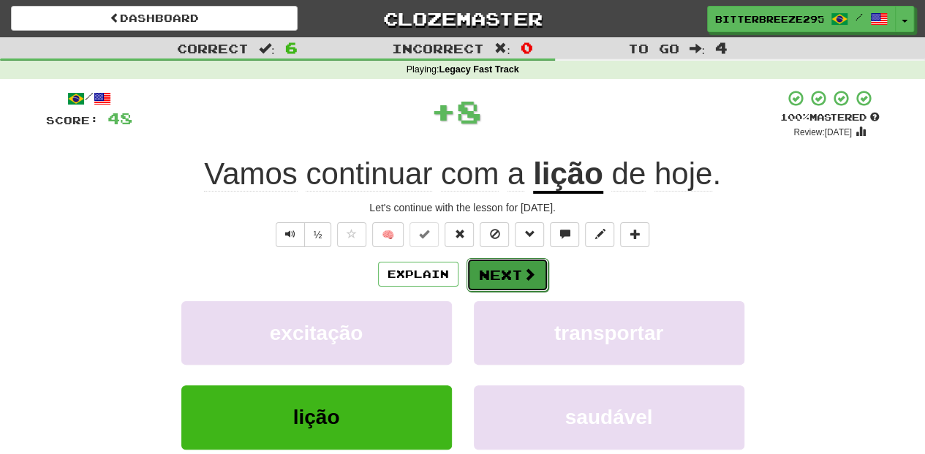
click at [494, 270] on button "Next" at bounding box center [507, 275] width 82 height 34
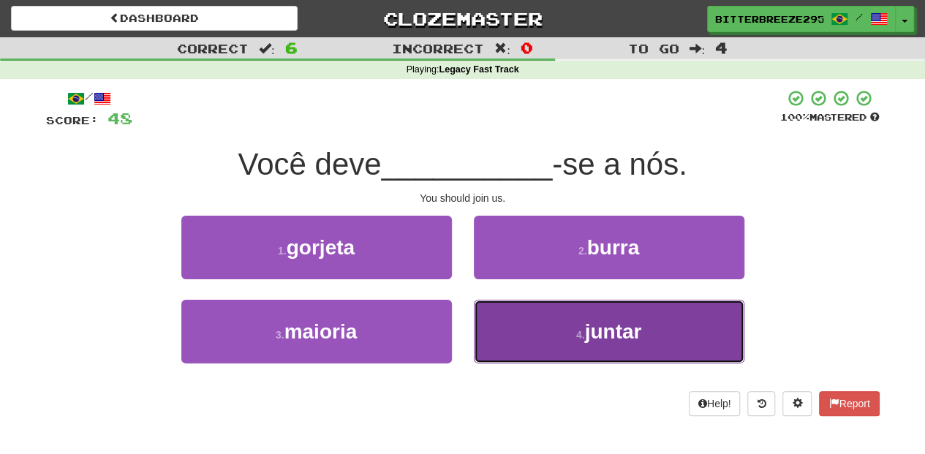
click at [548, 326] on button "4 . juntar" at bounding box center [609, 332] width 270 height 64
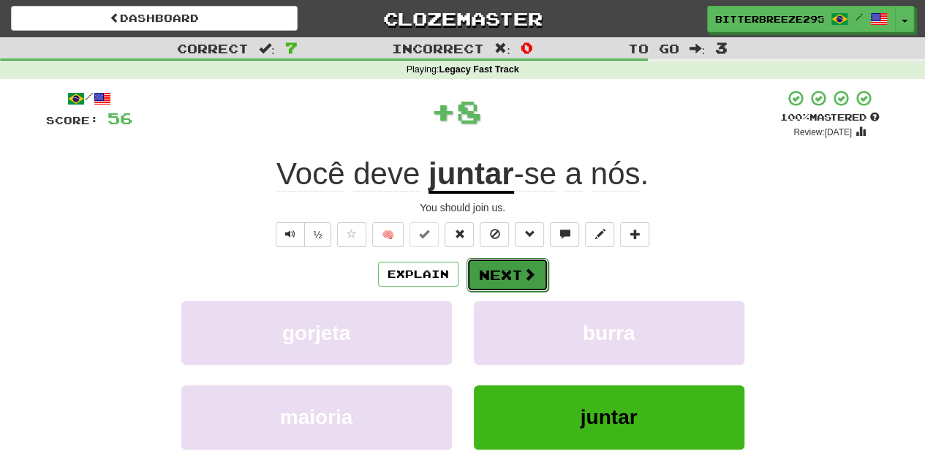
click at [502, 267] on button "Next" at bounding box center [507, 275] width 82 height 34
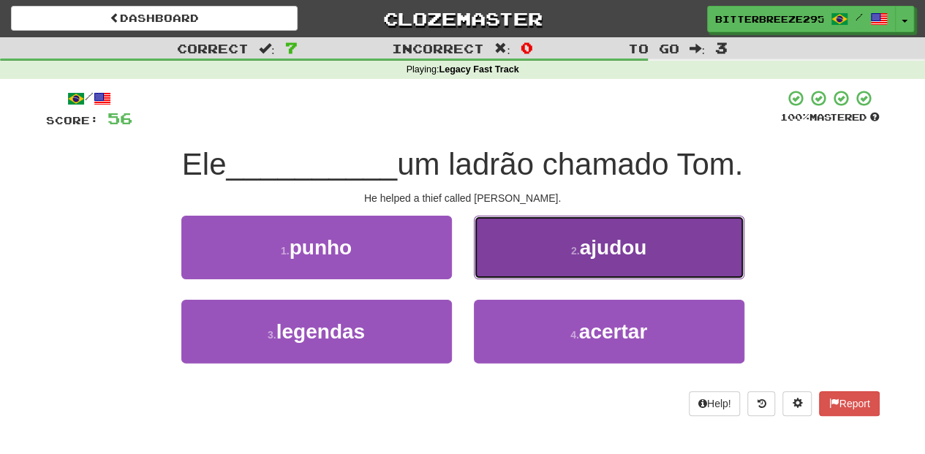
click at [529, 262] on button "2 . ajudou" at bounding box center [609, 248] width 270 height 64
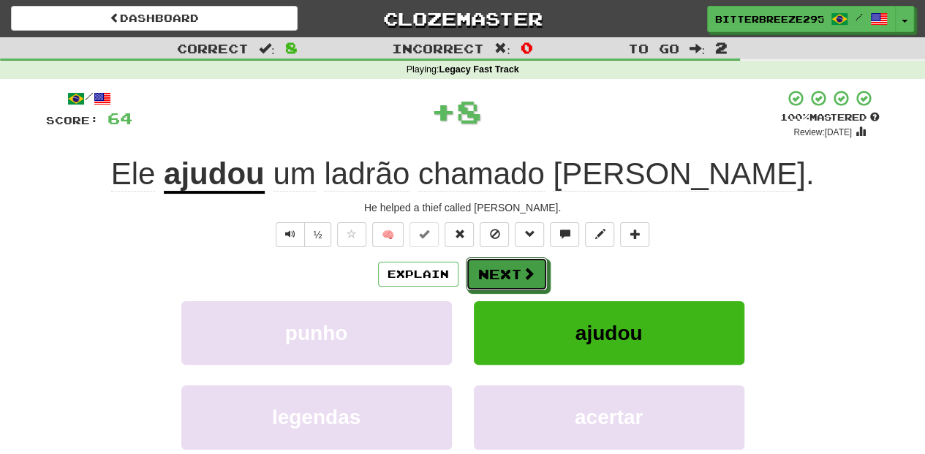
click at [518, 266] on button "Next" at bounding box center [507, 274] width 82 height 34
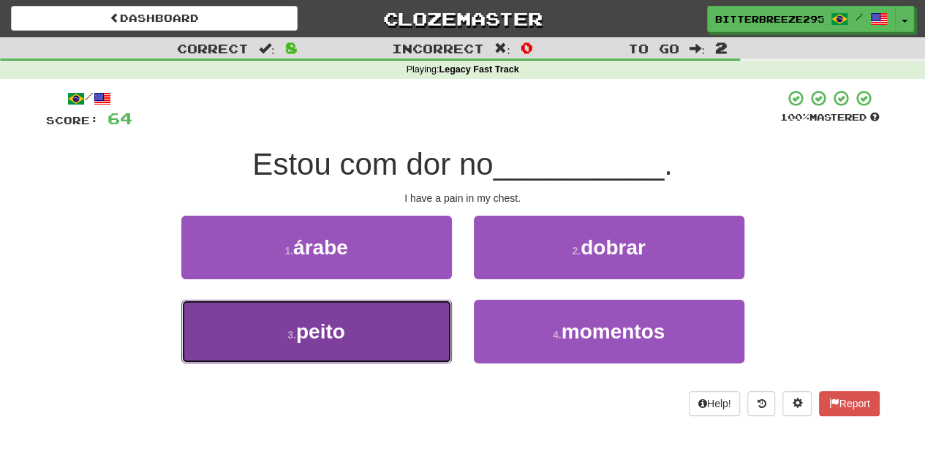
click at [418, 335] on button "3 . peito" at bounding box center [316, 332] width 270 height 64
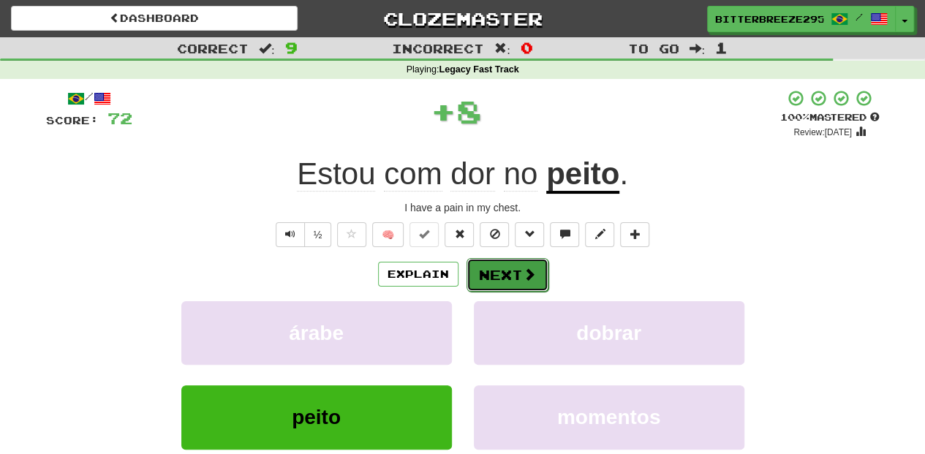
click at [504, 280] on button "Next" at bounding box center [507, 275] width 82 height 34
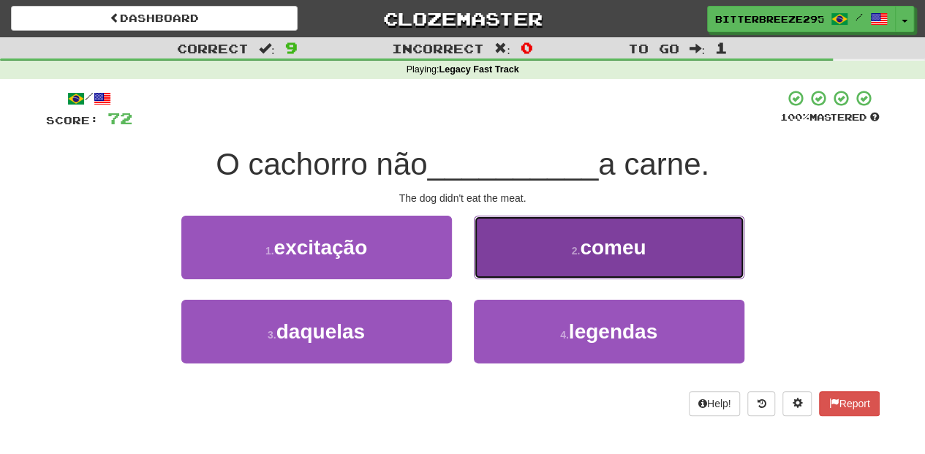
click at [521, 262] on button "2 . comeu" at bounding box center [609, 248] width 270 height 64
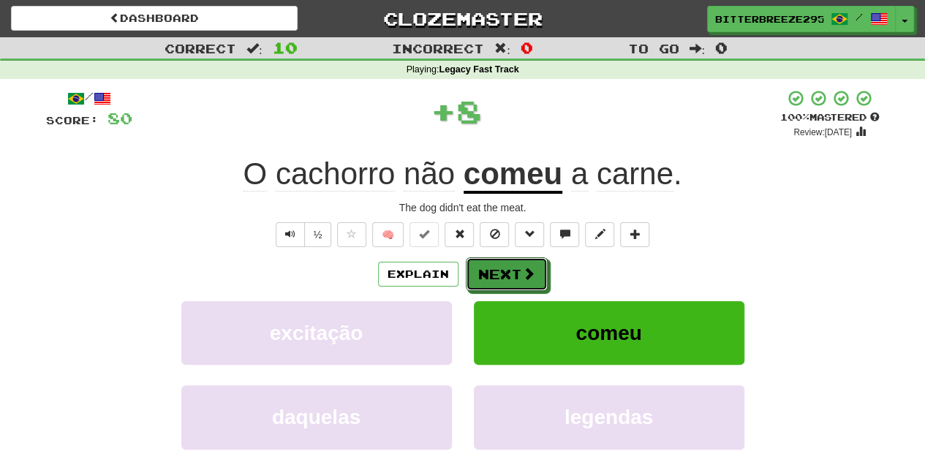
click at [504, 271] on button "Next" at bounding box center [507, 274] width 82 height 34
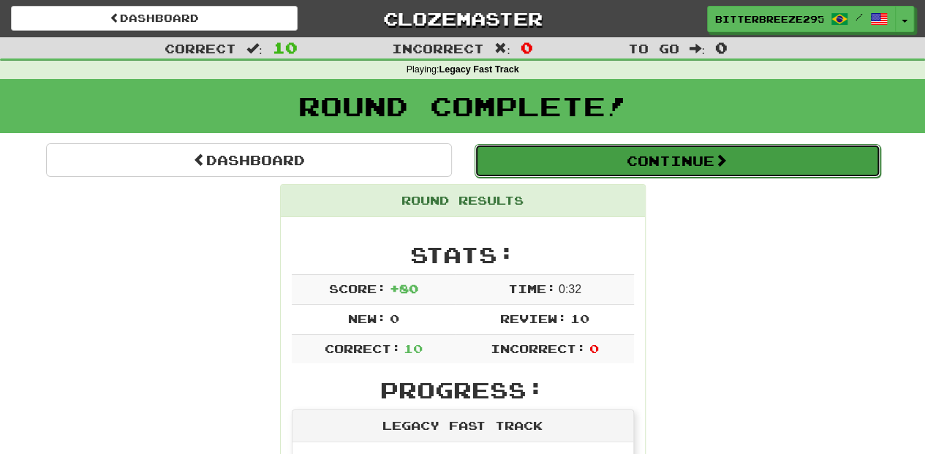
click at [610, 164] on button "Continue" at bounding box center [677, 161] width 406 height 34
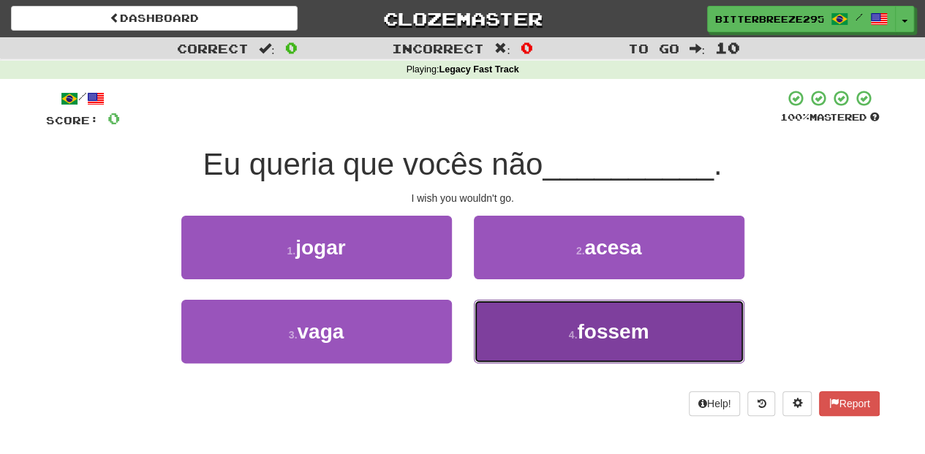
click at [500, 320] on button "4 . fossem" at bounding box center [609, 332] width 270 height 64
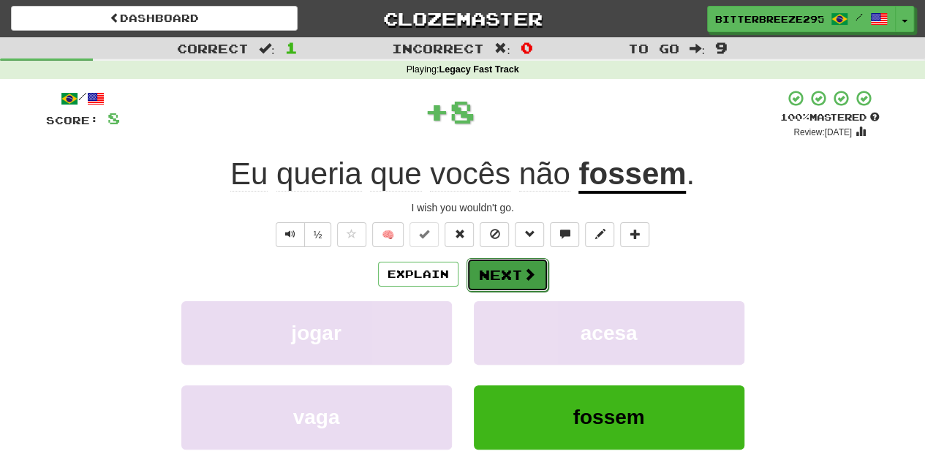
click at [496, 278] on button "Next" at bounding box center [507, 275] width 82 height 34
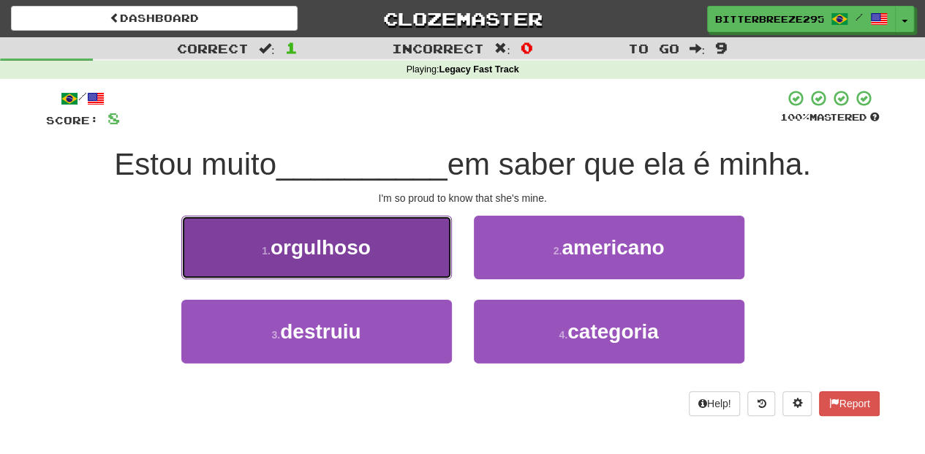
click at [399, 251] on button "1 . orgulhoso" at bounding box center [316, 248] width 270 height 64
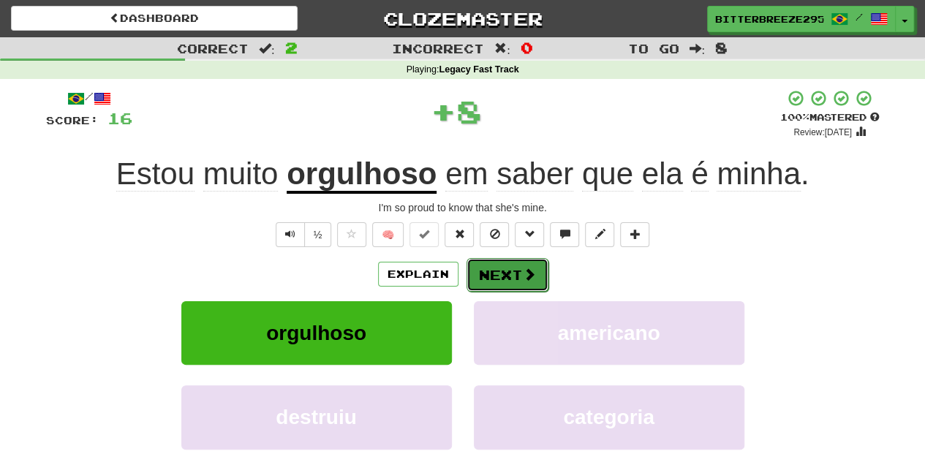
click at [511, 269] on button "Next" at bounding box center [507, 275] width 82 height 34
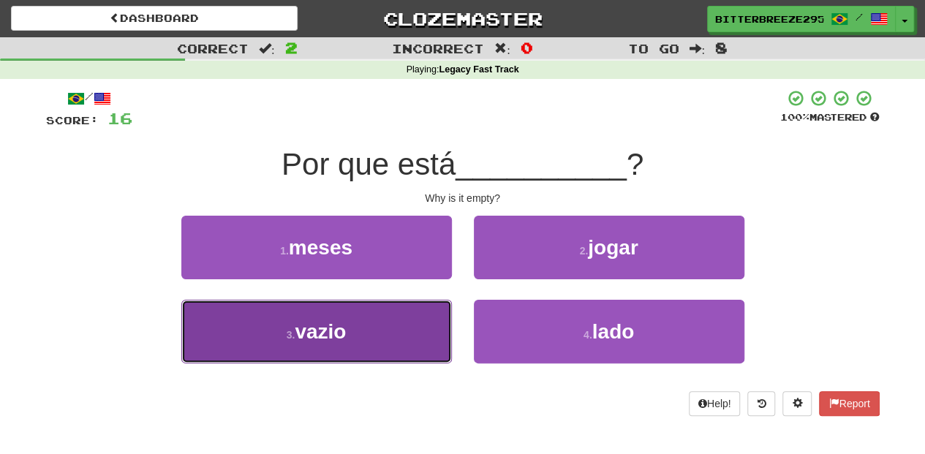
click at [430, 322] on button "3 . vazio" at bounding box center [316, 332] width 270 height 64
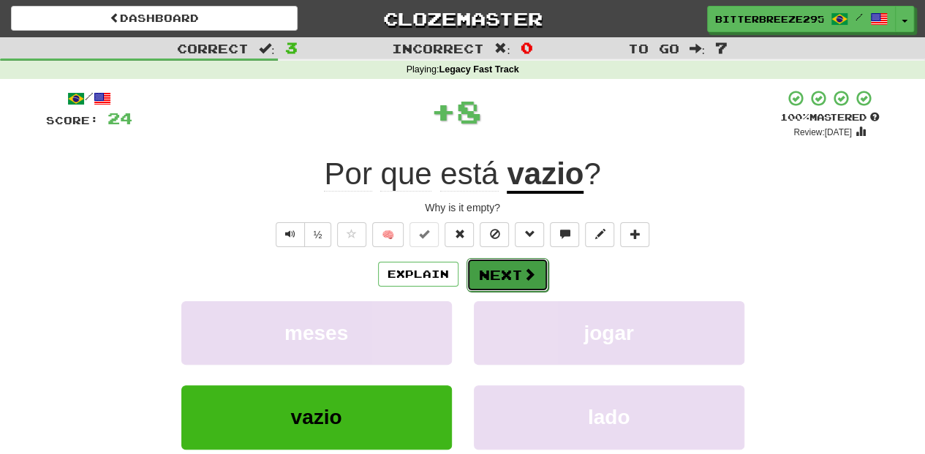
click at [499, 273] on button "Next" at bounding box center [507, 275] width 82 height 34
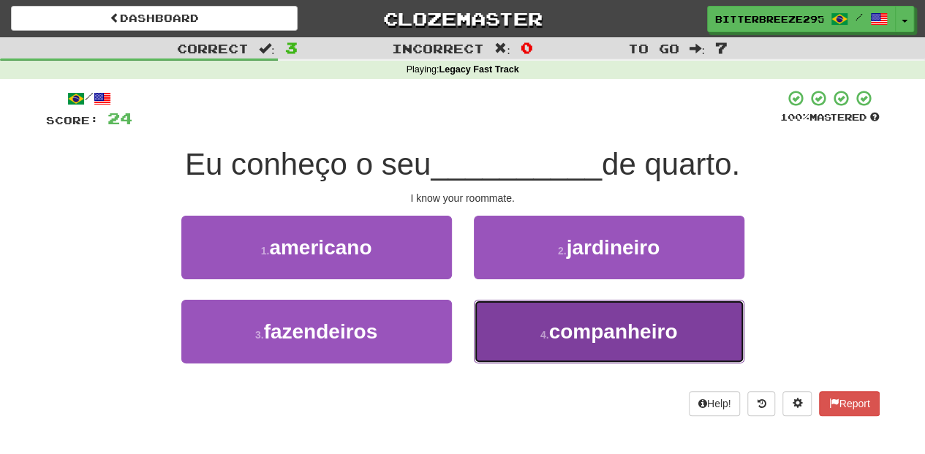
click at [521, 325] on button "4 . companheiro" at bounding box center [609, 332] width 270 height 64
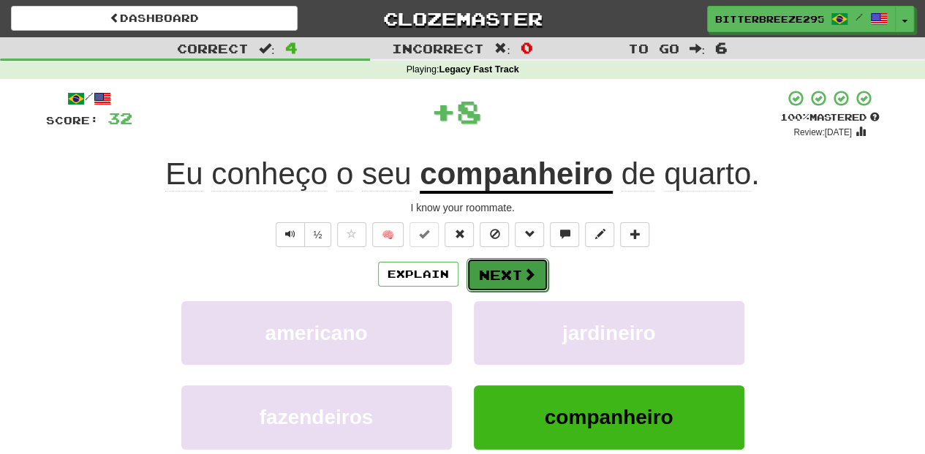
click at [500, 272] on button "Next" at bounding box center [507, 275] width 82 height 34
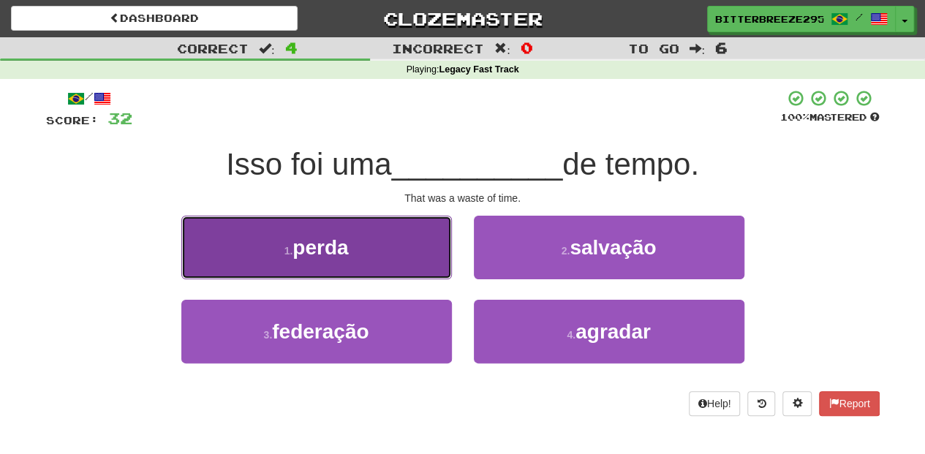
click at [398, 261] on button "1 . perda" at bounding box center [316, 248] width 270 height 64
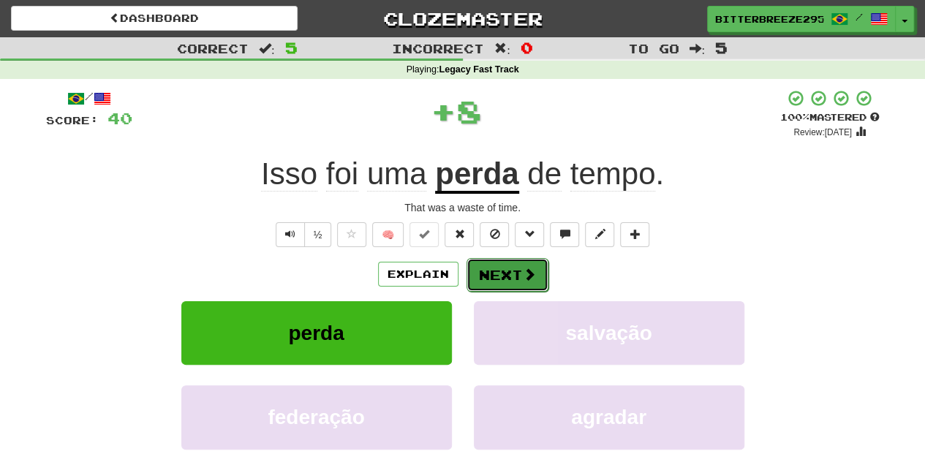
click at [513, 273] on button "Next" at bounding box center [507, 275] width 82 height 34
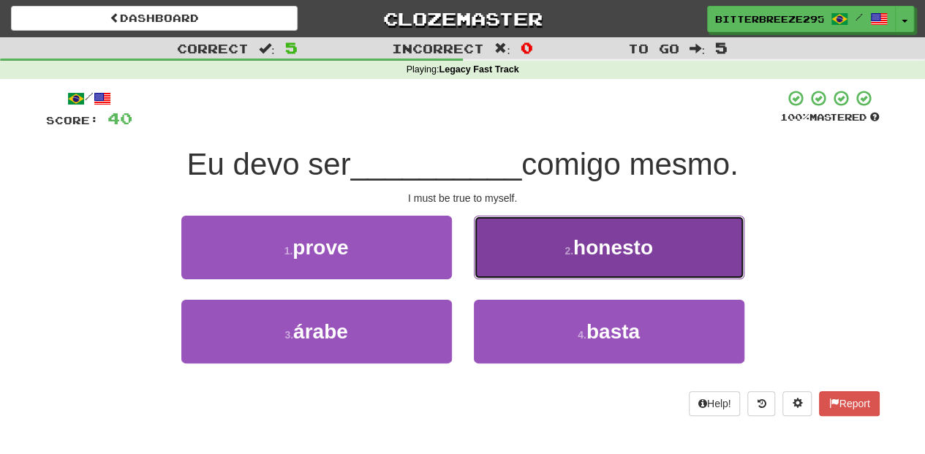
click at [507, 261] on button "2 . honesto" at bounding box center [609, 248] width 270 height 64
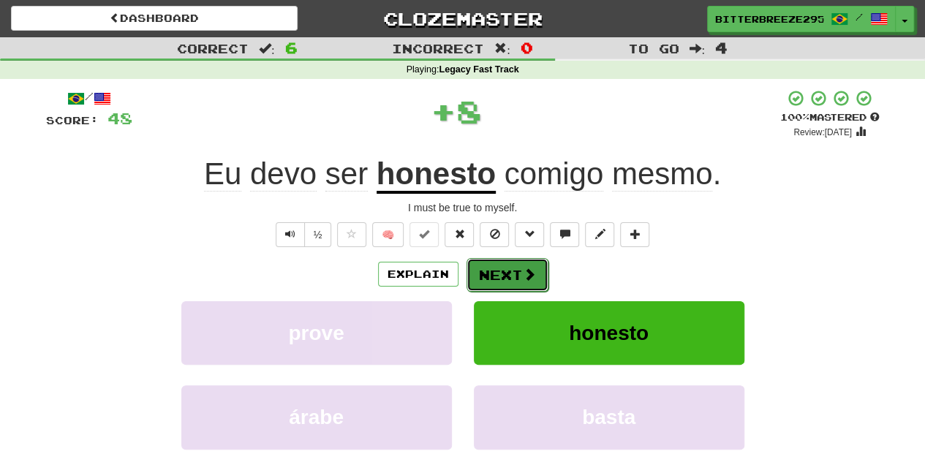
click at [502, 269] on button "Next" at bounding box center [507, 275] width 82 height 34
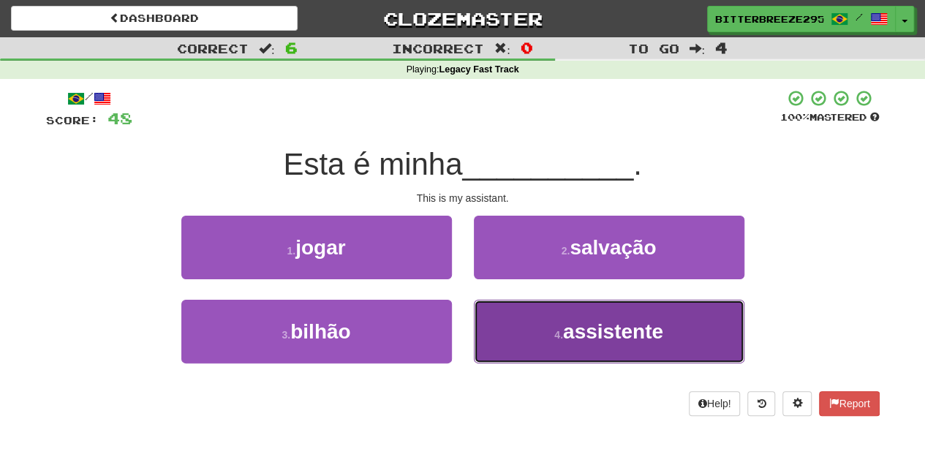
click at [494, 322] on button "4 . assistente" at bounding box center [609, 332] width 270 height 64
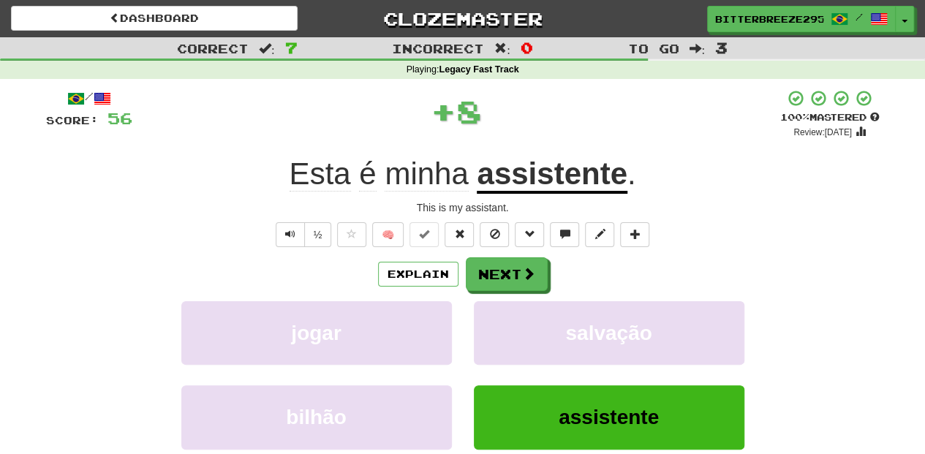
click at [485, 256] on div "/ Score: 56 + 8 100 % Mastered Review: 2026-02-16 Esta é minha assistente . Thi…" at bounding box center [462, 318] width 833 height 458
click at [486, 268] on button "Next" at bounding box center [507, 275] width 82 height 34
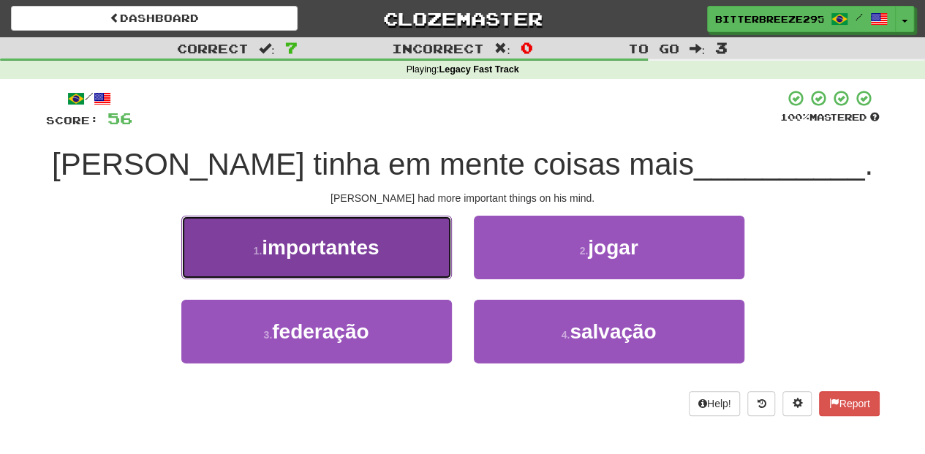
click at [419, 265] on button "1 . importantes" at bounding box center [316, 248] width 270 height 64
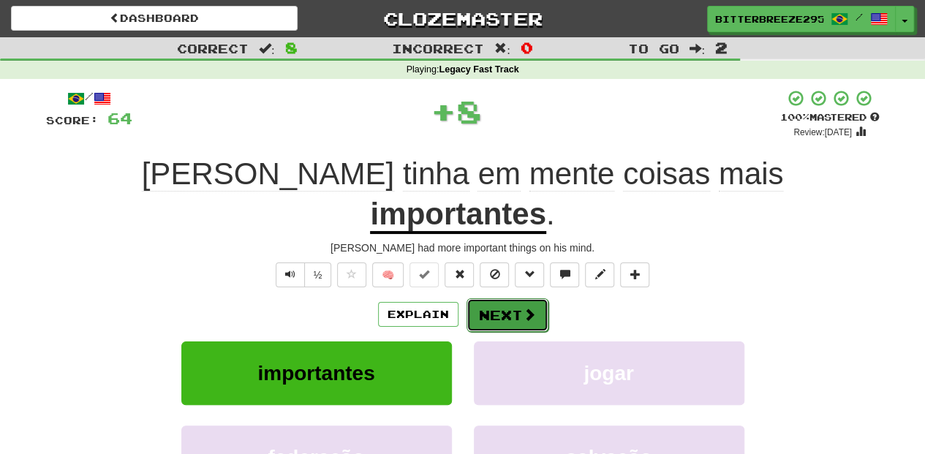
click at [516, 298] on button "Next" at bounding box center [507, 315] width 82 height 34
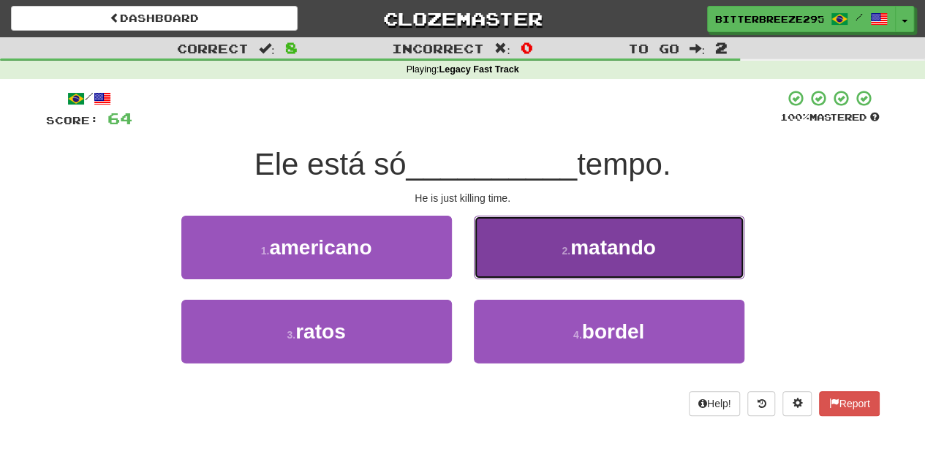
click at [522, 257] on button "2 . matando" at bounding box center [609, 248] width 270 height 64
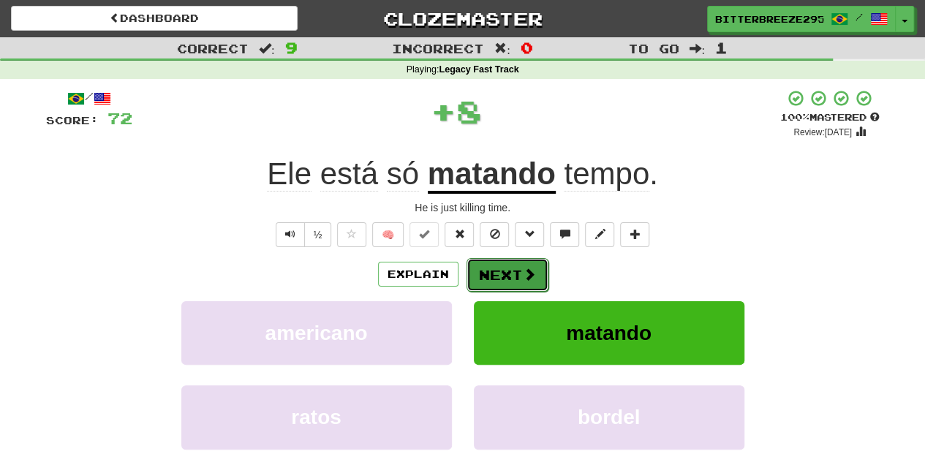
click at [515, 265] on button "Next" at bounding box center [507, 275] width 82 height 34
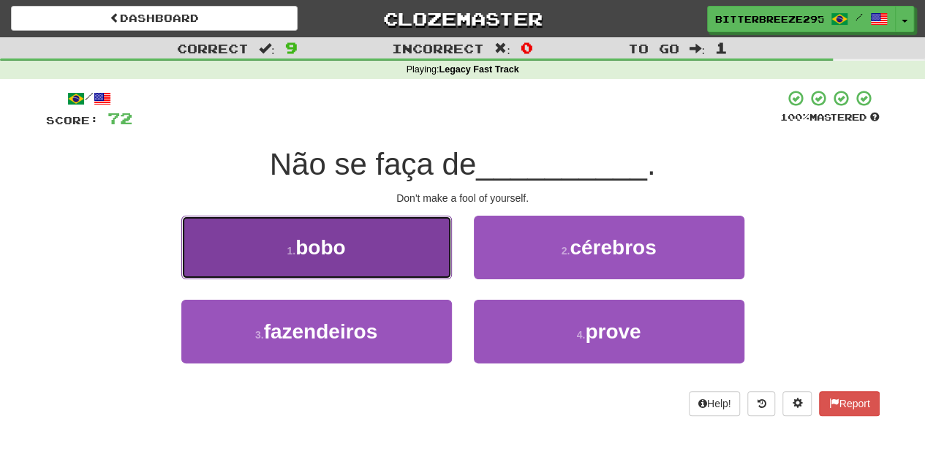
click at [409, 270] on button "1 . bobo" at bounding box center [316, 248] width 270 height 64
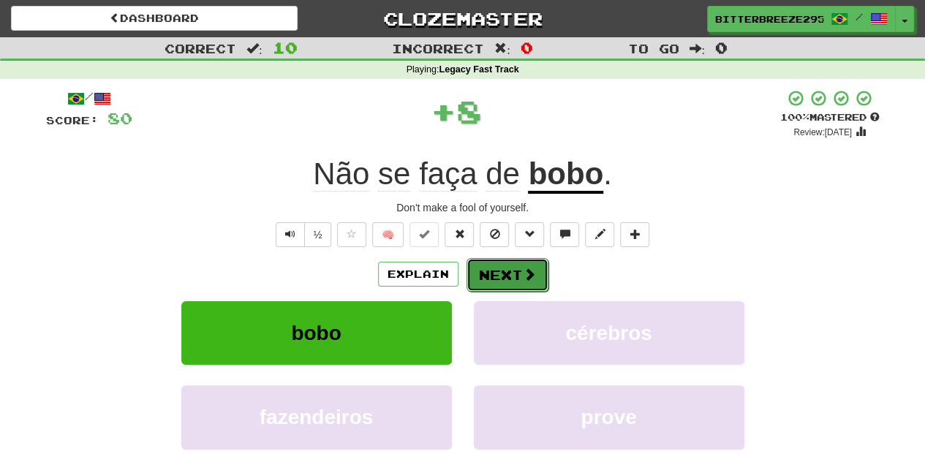
click at [503, 276] on button "Next" at bounding box center [507, 275] width 82 height 34
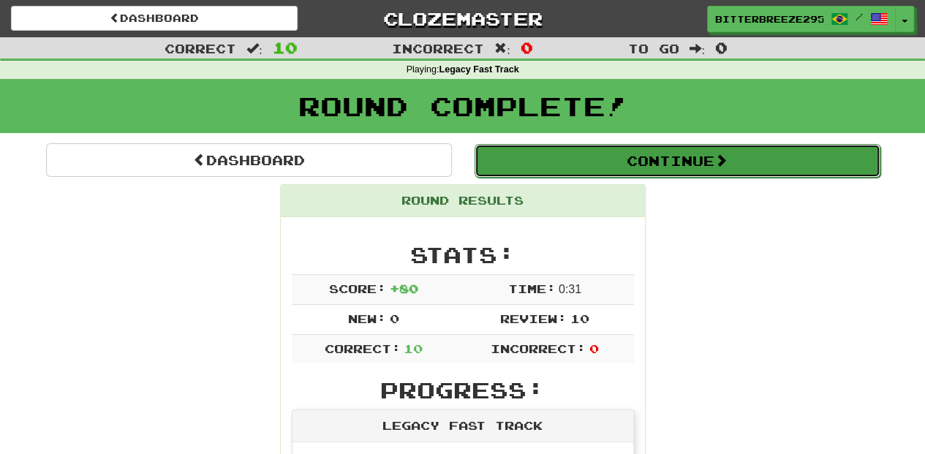
click at [573, 165] on button "Continue" at bounding box center [677, 161] width 406 height 34
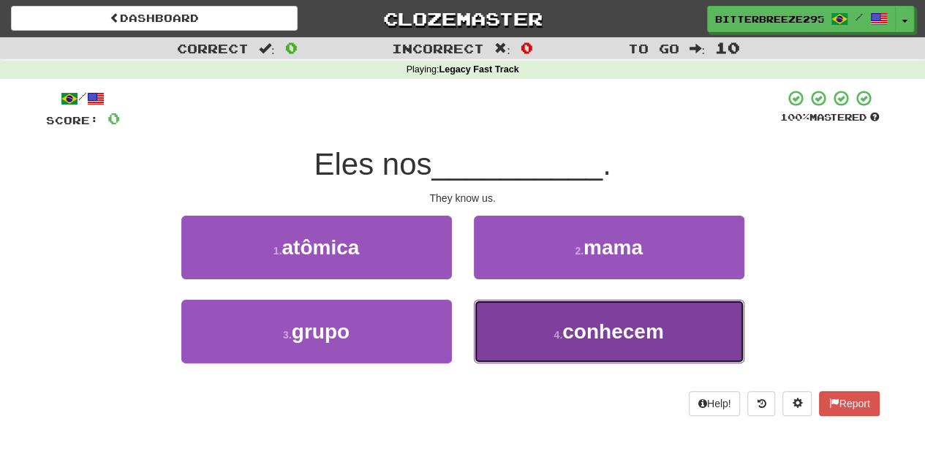
click at [524, 327] on button "4 . conhecem" at bounding box center [609, 332] width 270 height 64
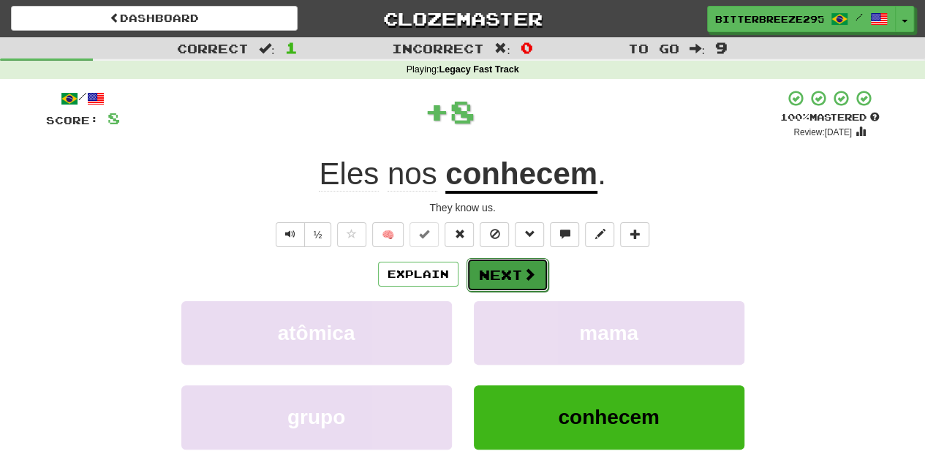
click at [519, 273] on button "Next" at bounding box center [507, 275] width 82 height 34
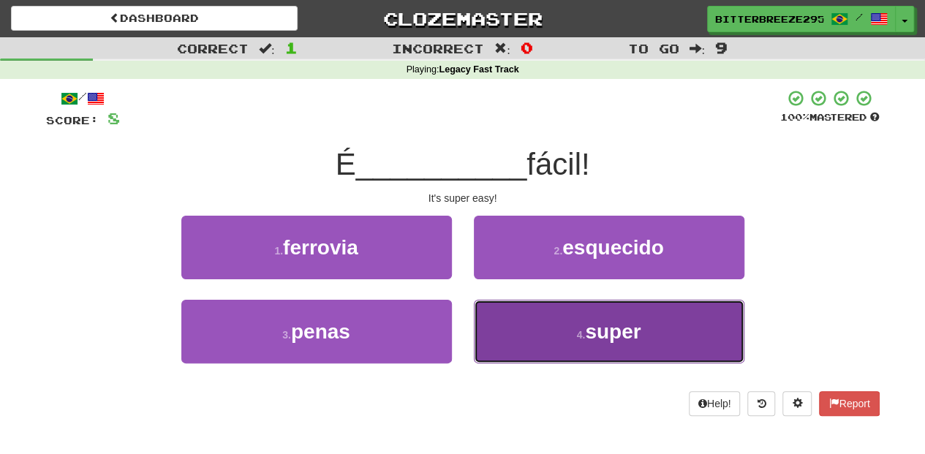
click at [529, 322] on button "4 . super" at bounding box center [609, 332] width 270 height 64
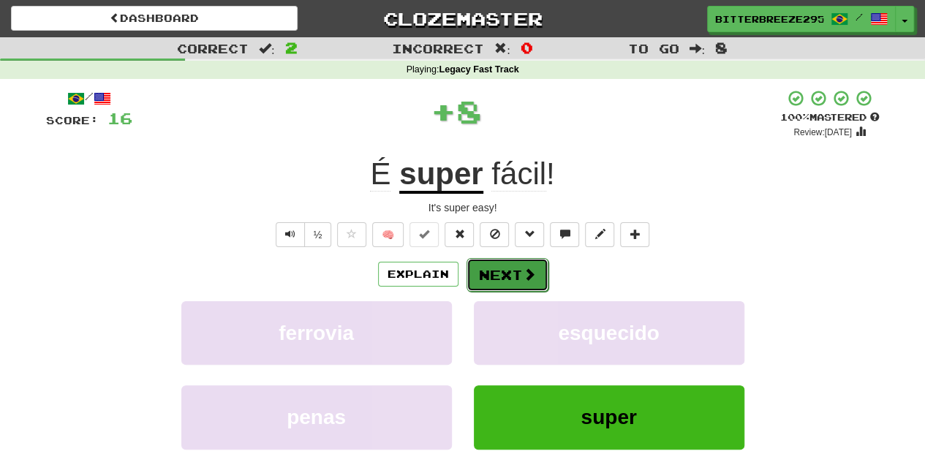
click at [503, 276] on button "Next" at bounding box center [507, 275] width 82 height 34
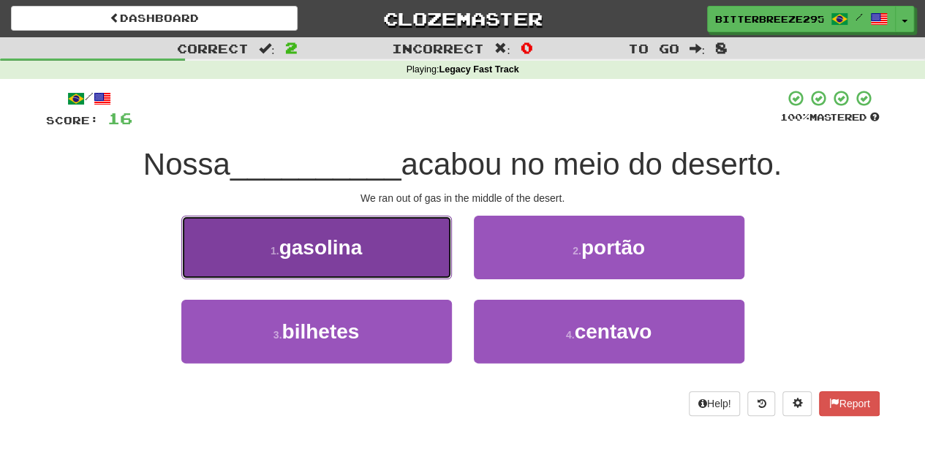
click at [391, 253] on button "1 . gasolina" at bounding box center [316, 248] width 270 height 64
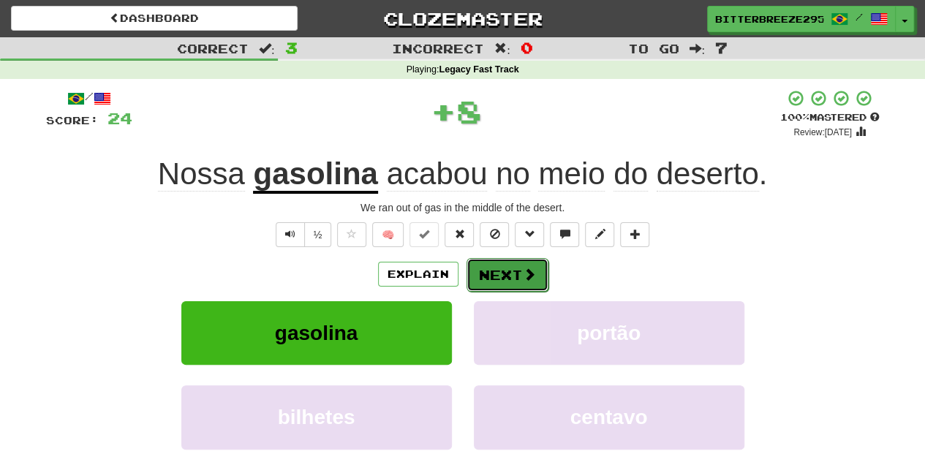
click at [485, 273] on button "Next" at bounding box center [507, 275] width 82 height 34
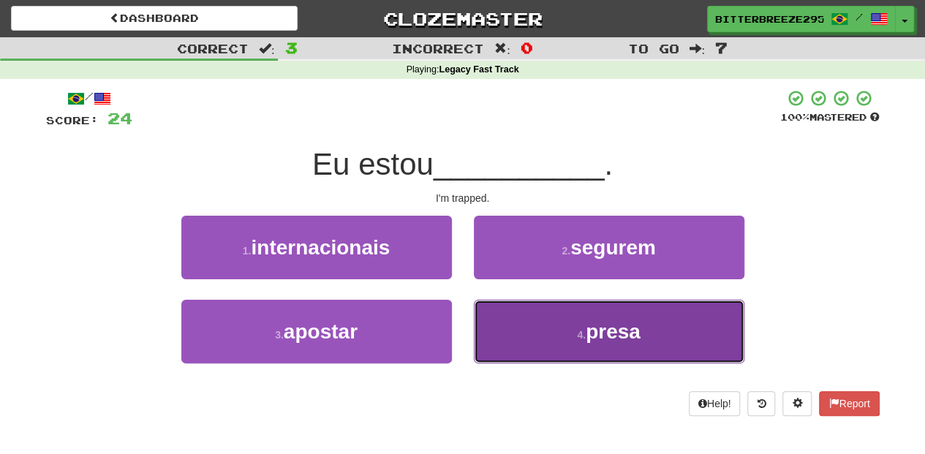
click at [543, 333] on button "4 . presa" at bounding box center [609, 332] width 270 height 64
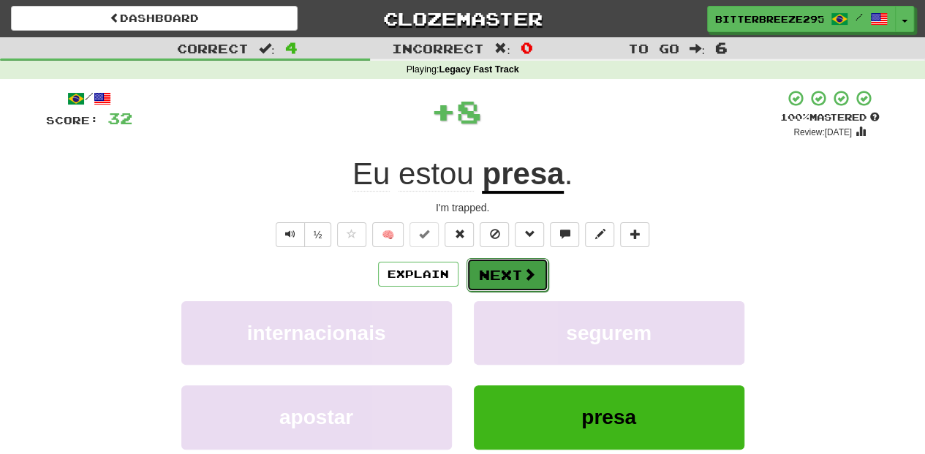
click at [503, 281] on button "Next" at bounding box center [507, 275] width 82 height 34
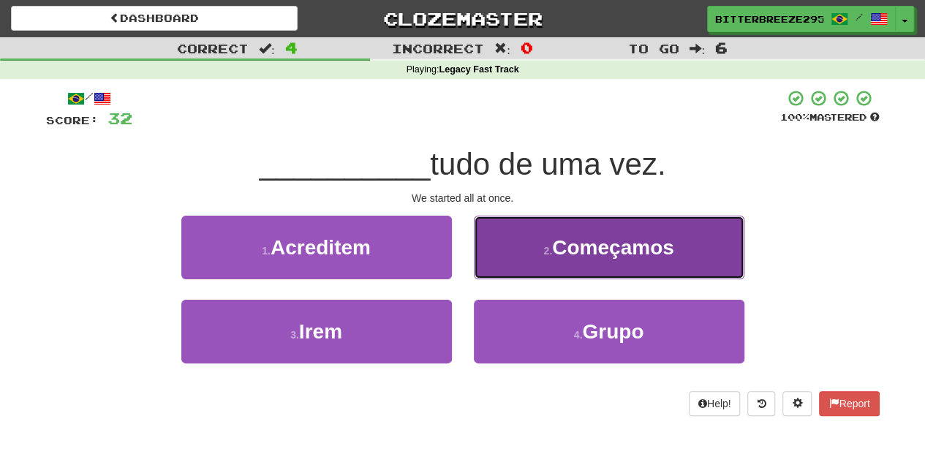
click at [515, 259] on button "2 . Começamos" at bounding box center [609, 248] width 270 height 64
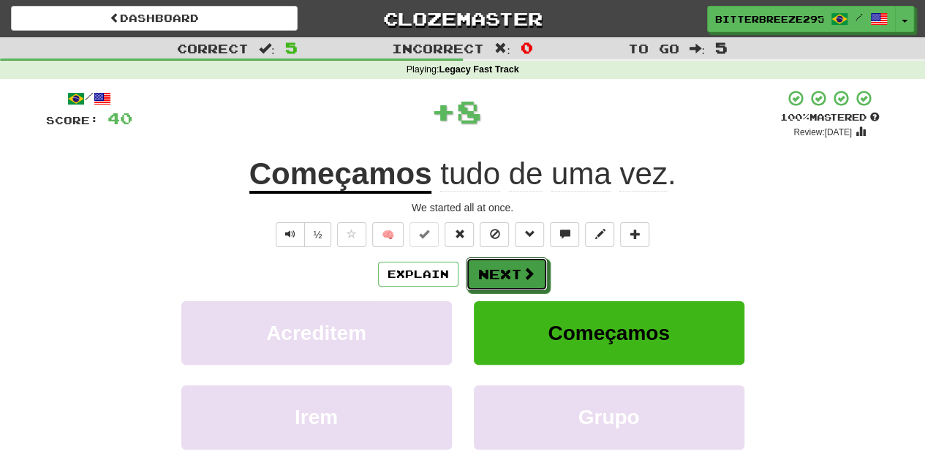
click at [491, 268] on button "Next" at bounding box center [507, 274] width 82 height 34
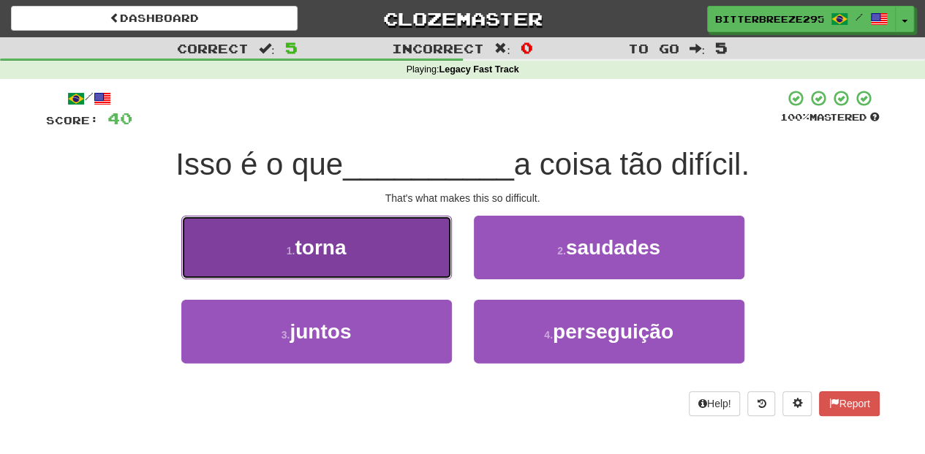
click at [439, 272] on button "1 . torna" at bounding box center [316, 248] width 270 height 64
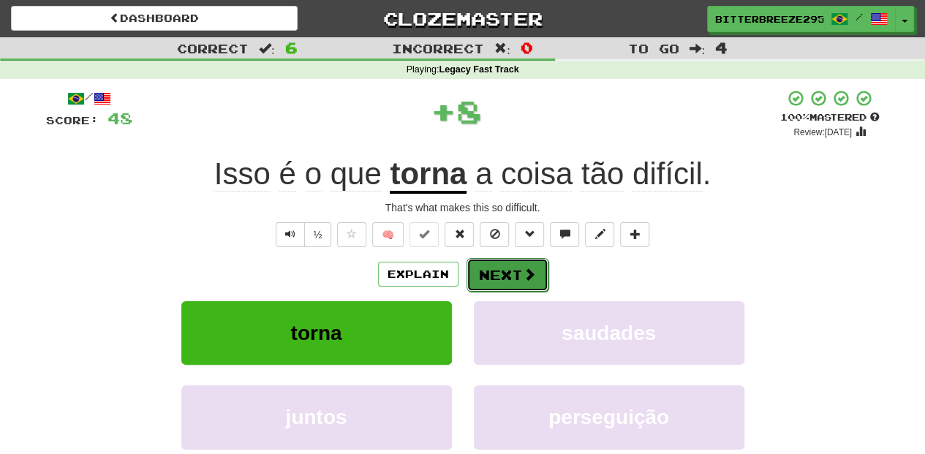
click at [496, 279] on button "Next" at bounding box center [507, 275] width 82 height 34
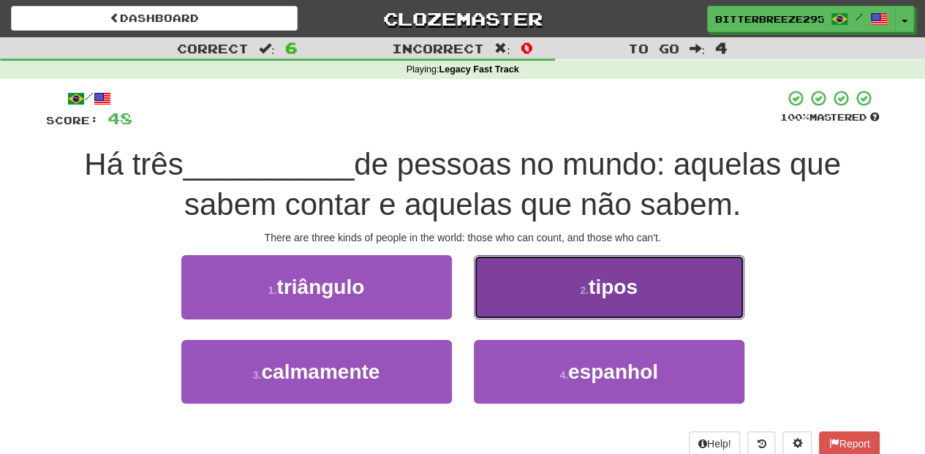
click at [502, 303] on button "2 . tipos" at bounding box center [609, 287] width 270 height 64
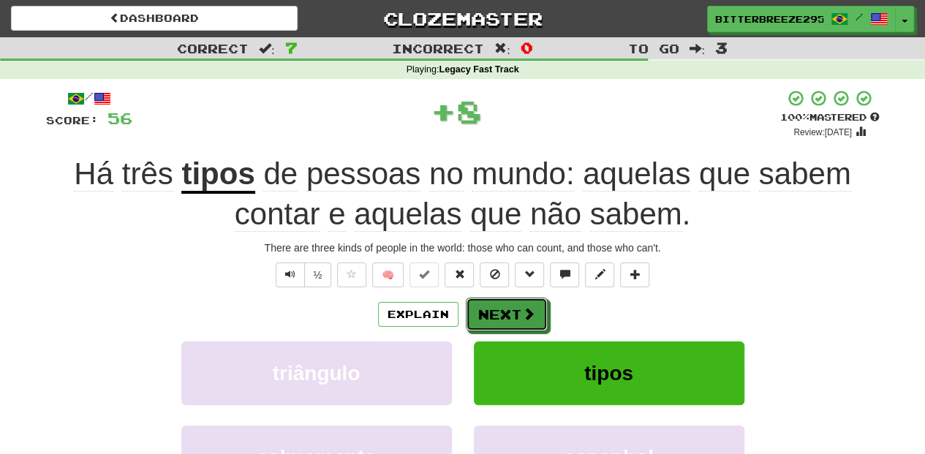
click at [502, 303] on button "Next" at bounding box center [507, 315] width 82 height 34
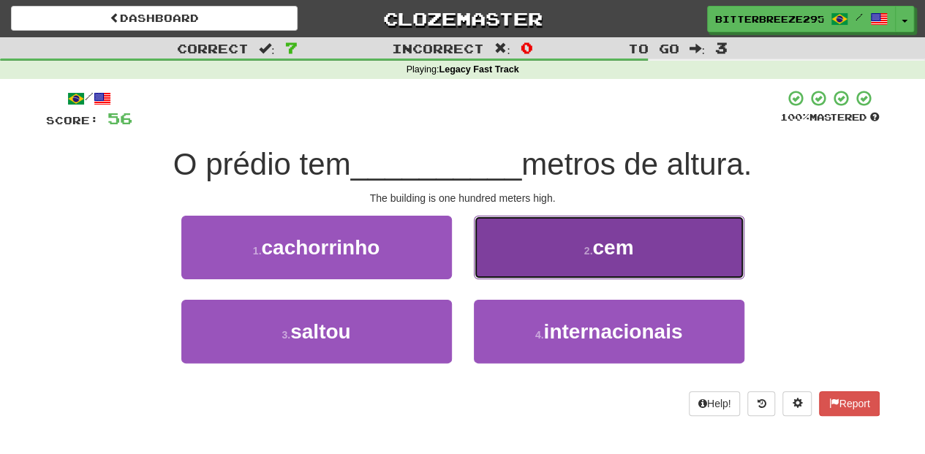
click at [498, 265] on button "2 . cem" at bounding box center [609, 248] width 270 height 64
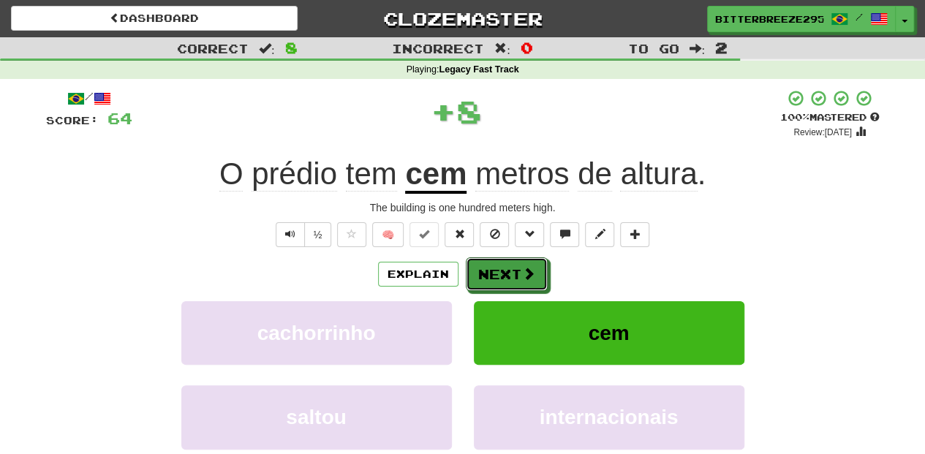
click at [497, 266] on button "Next" at bounding box center [507, 274] width 82 height 34
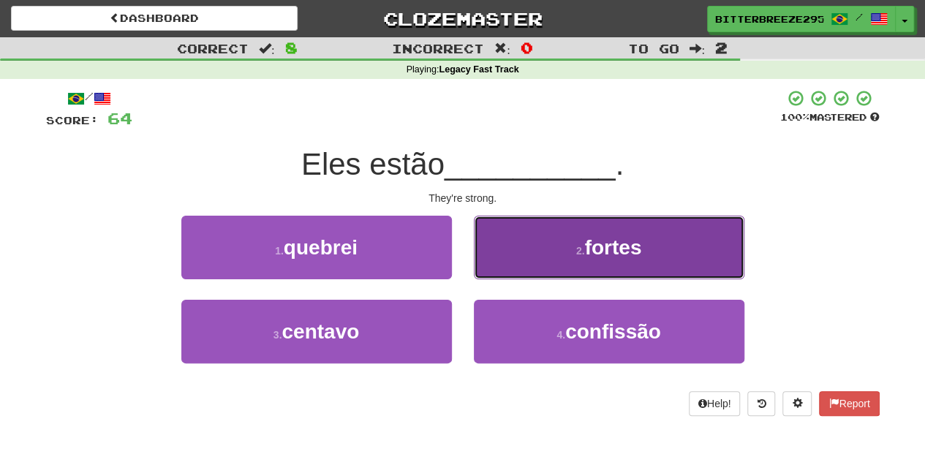
click at [507, 265] on button "2 . fortes" at bounding box center [609, 248] width 270 height 64
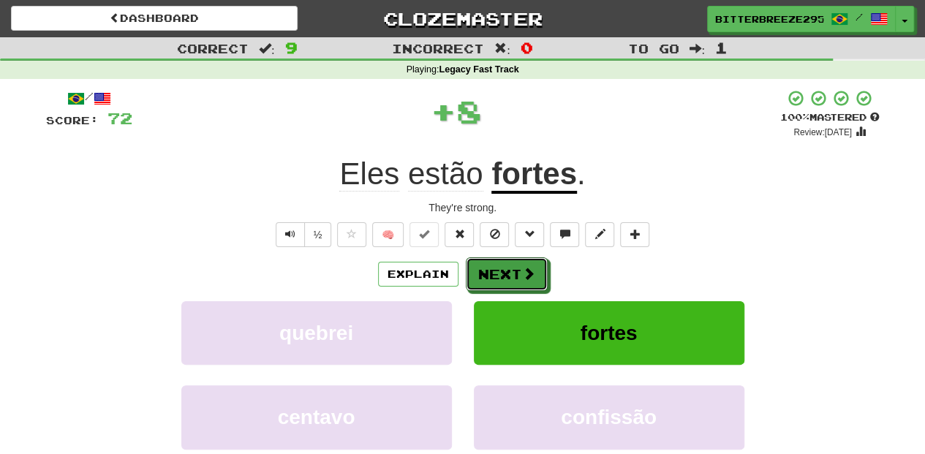
click at [507, 265] on button "Next" at bounding box center [507, 274] width 82 height 34
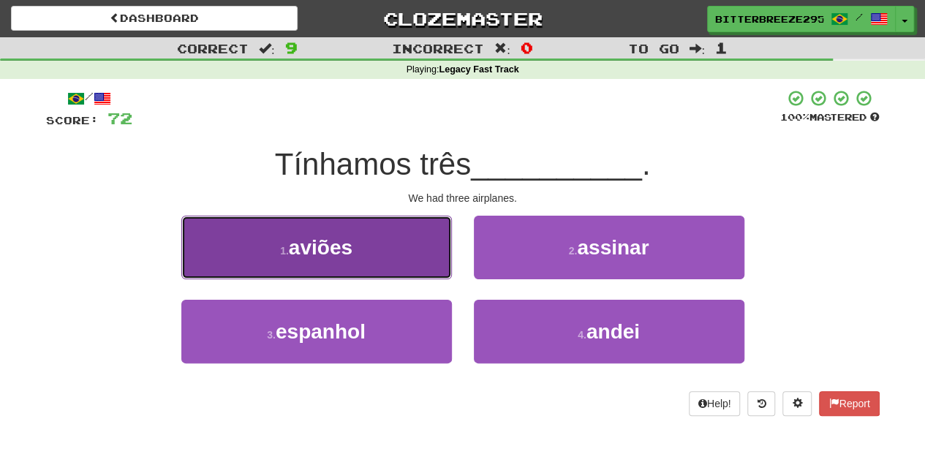
click at [414, 260] on button "1 . aviões" at bounding box center [316, 248] width 270 height 64
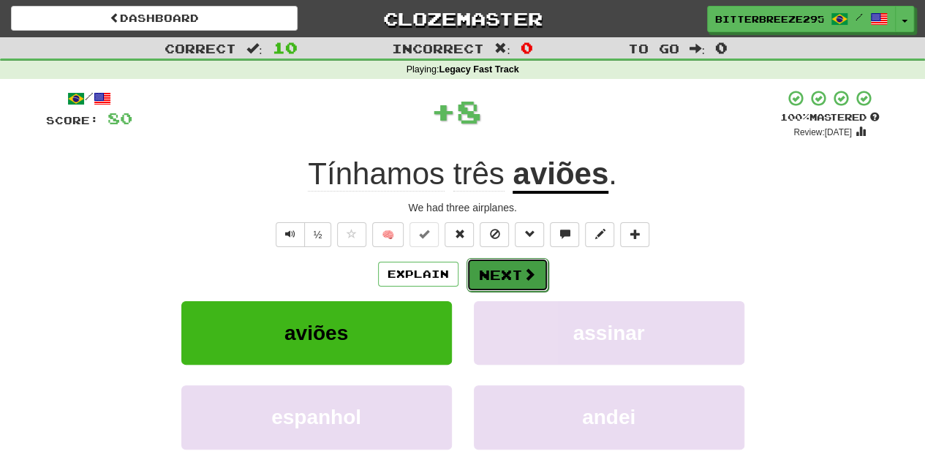
click at [482, 265] on button "Next" at bounding box center [507, 275] width 82 height 34
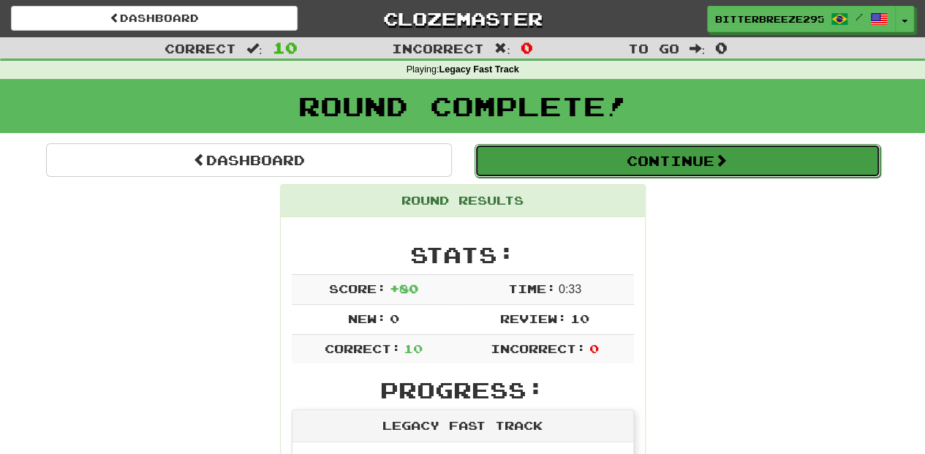
click at [551, 156] on button "Continue" at bounding box center [677, 161] width 406 height 34
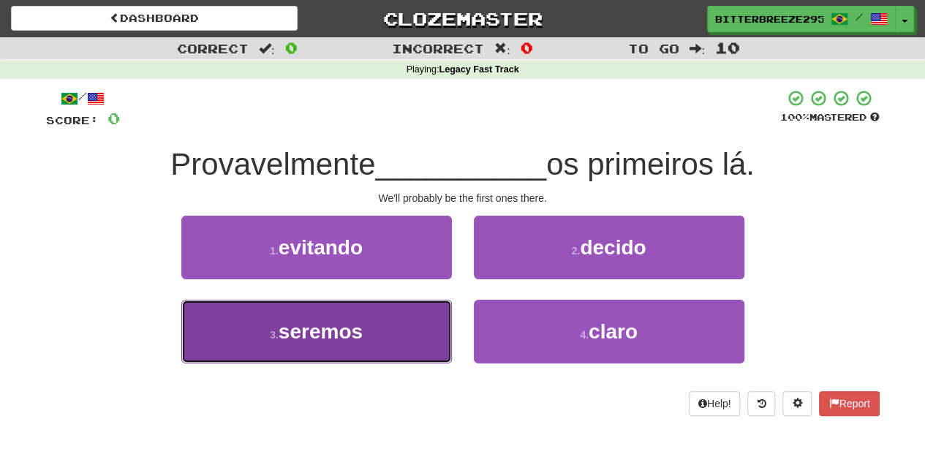
click at [406, 322] on button "3 . seremos" at bounding box center [316, 332] width 270 height 64
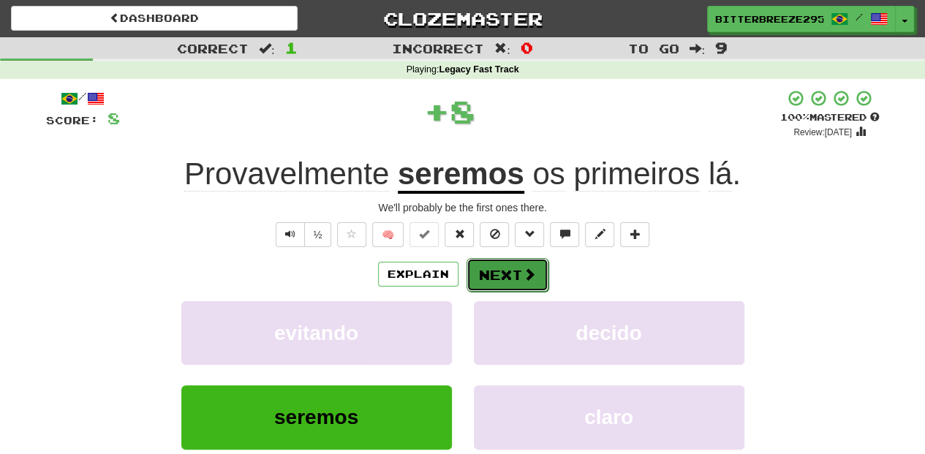
click at [493, 276] on button "Next" at bounding box center [507, 275] width 82 height 34
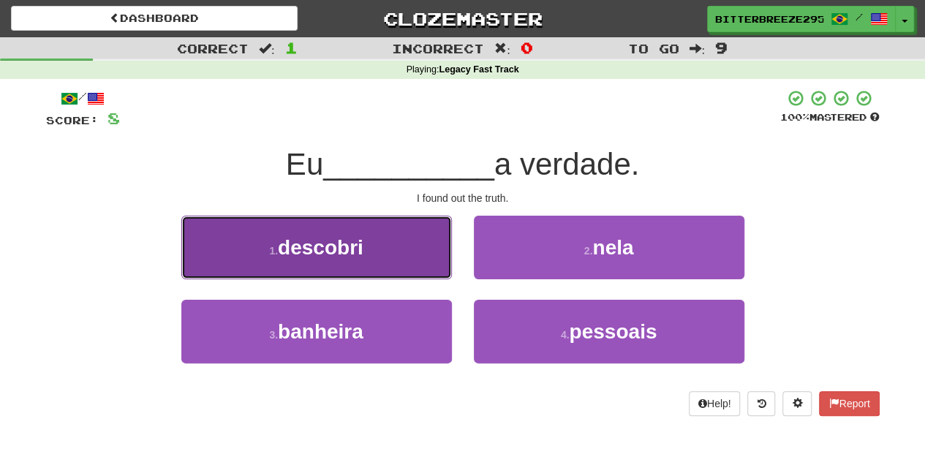
click at [374, 257] on button "1 . descobri" at bounding box center [316, 248] width 270 height 64
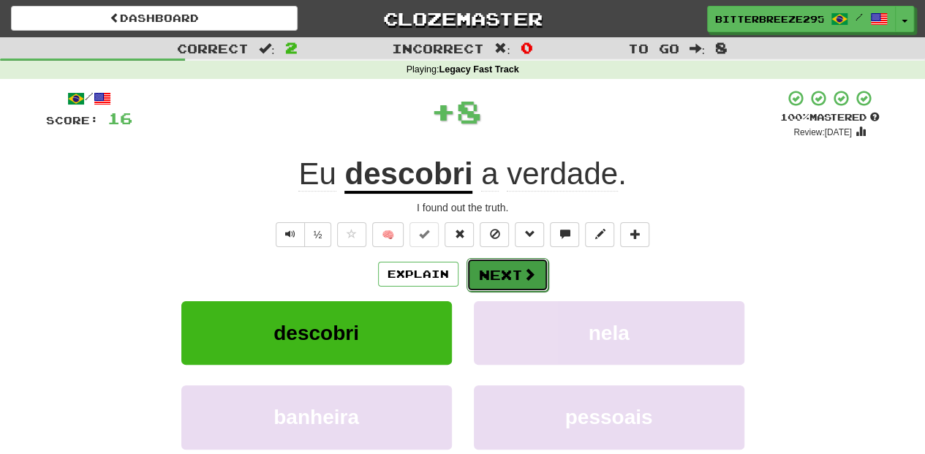
click at [492, 269] on button "Next" at bounding box center [507, 275] width 82 height 34
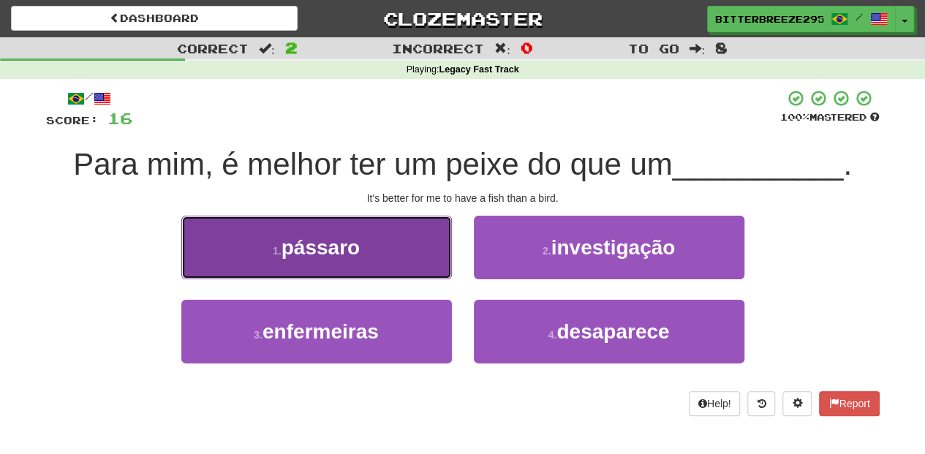
click at [415, 260] on button "1 . pássaro" at bounding box center [316, 248] width 270 height 64
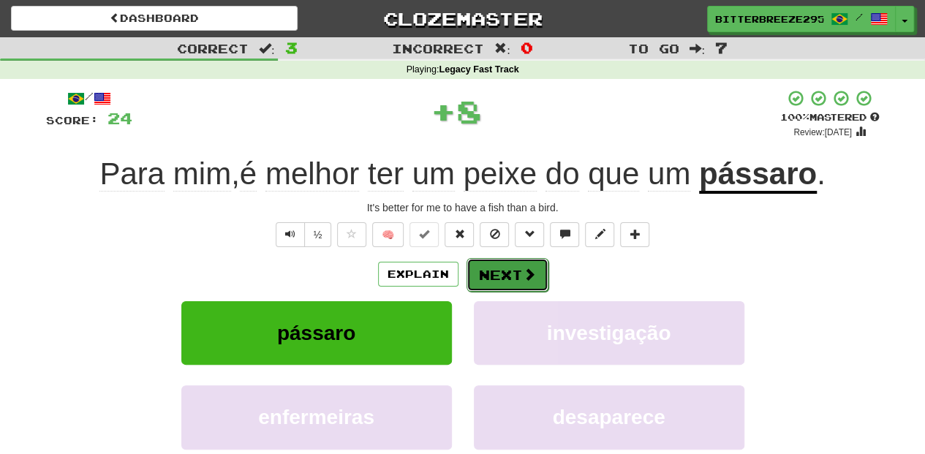
click at [495, 278] on button "Next" at bounding box center [507, 275] width 82 height 34
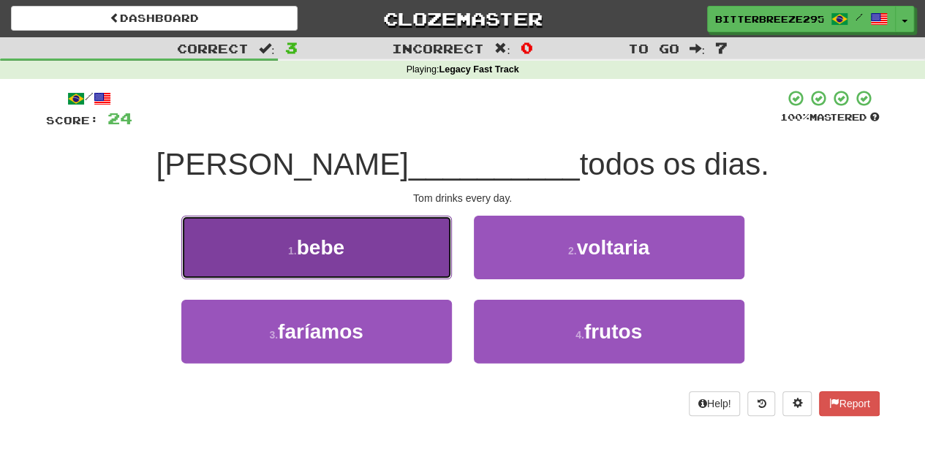
click at [424, 259] on button "1 . bebe" at bounding box center [316, 248] width 270 height 64
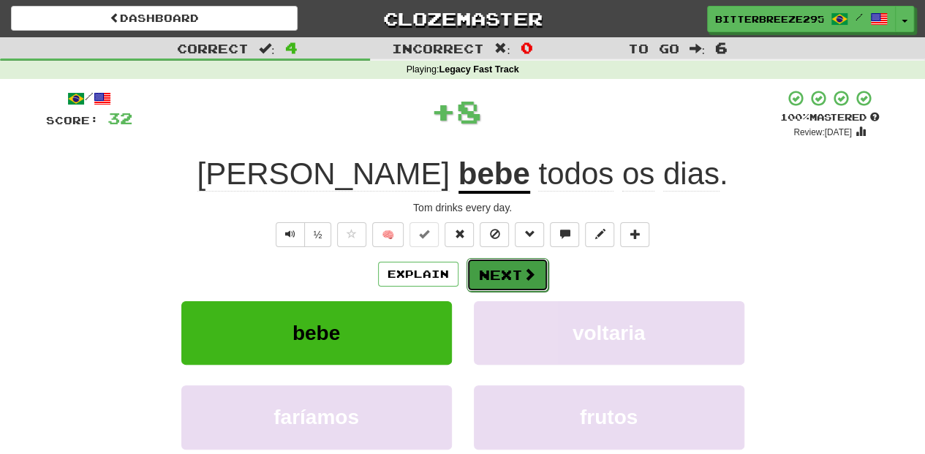
click at [491, 262] on button "Next" at bounding box center [507, 275] width 82 height 34
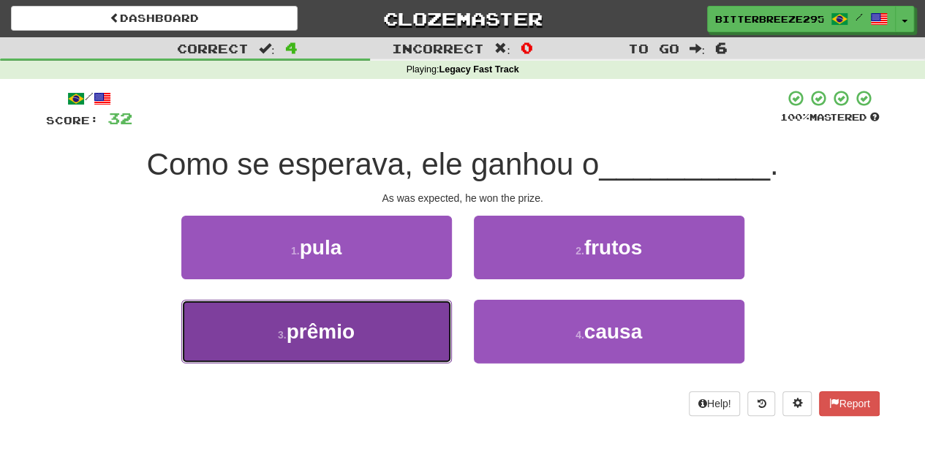
click at [382, 316] on button "3 . prêmio" at bounding box center [316, 332] width 270 height 64
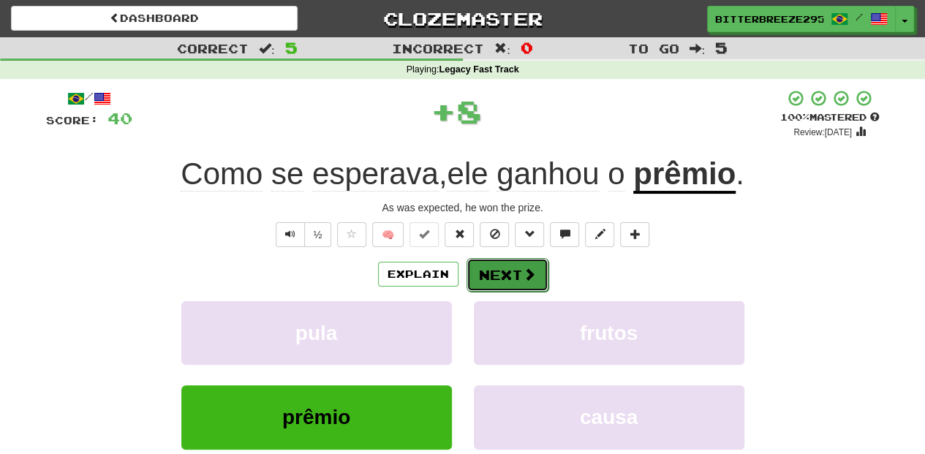
click at [485, 276] on button "Next" at bounding box center [507, 275] width 82 height 34
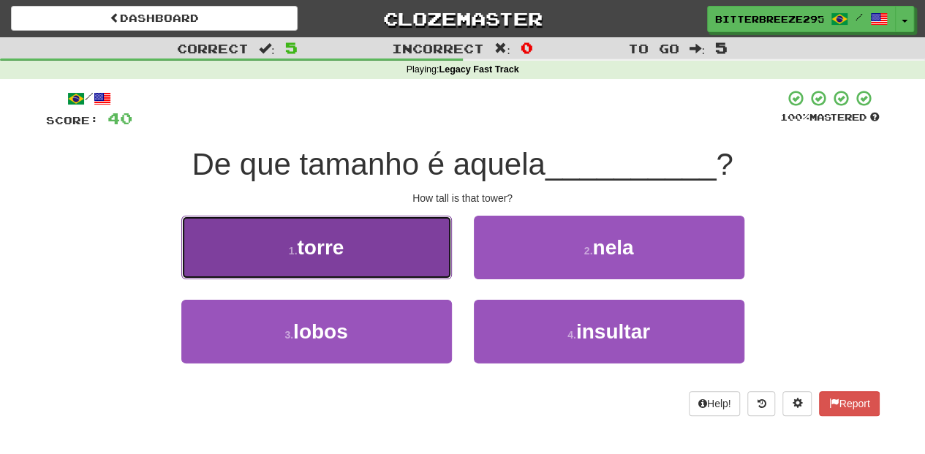
click at [409, 257] on button "1 . torre" at bounding box center [316, 248] width 270 height 64
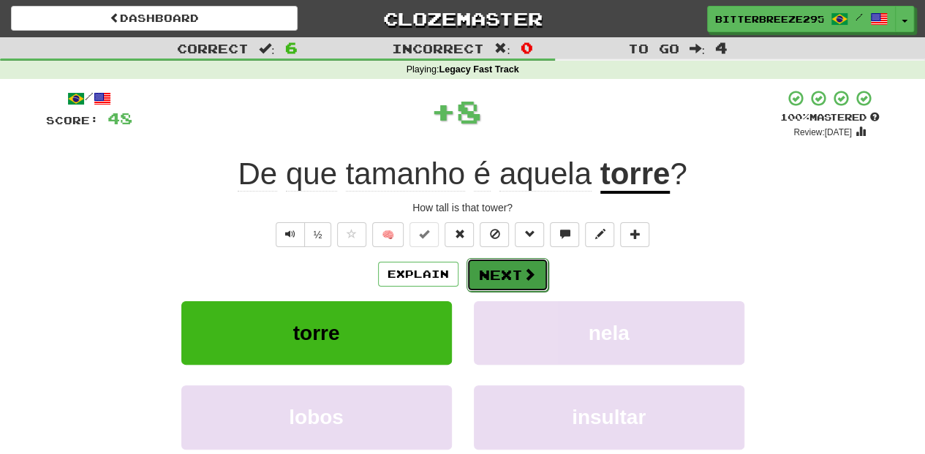
click at [499, 276] on button "Next" at bounding box center [507, 275] width 82 height 34
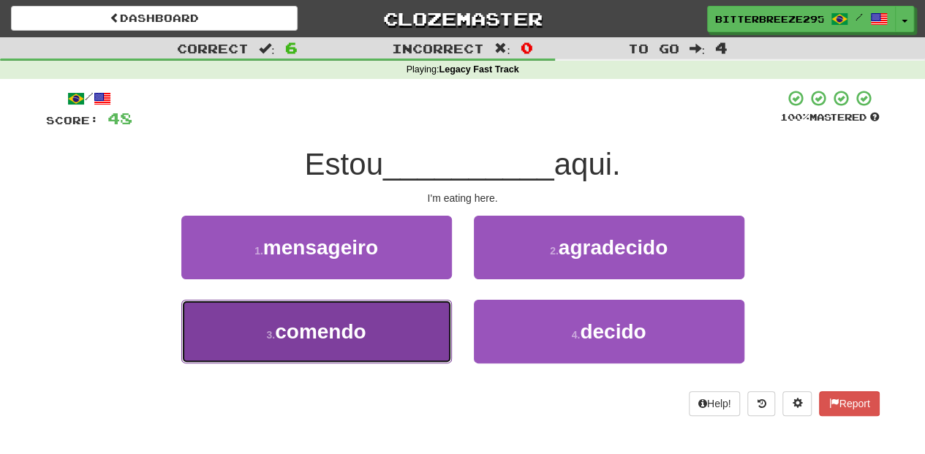
drag, startPoint x: 408, startPoint y: 322, endPoint x: 423, endPoint y: 306, distance: 22.2
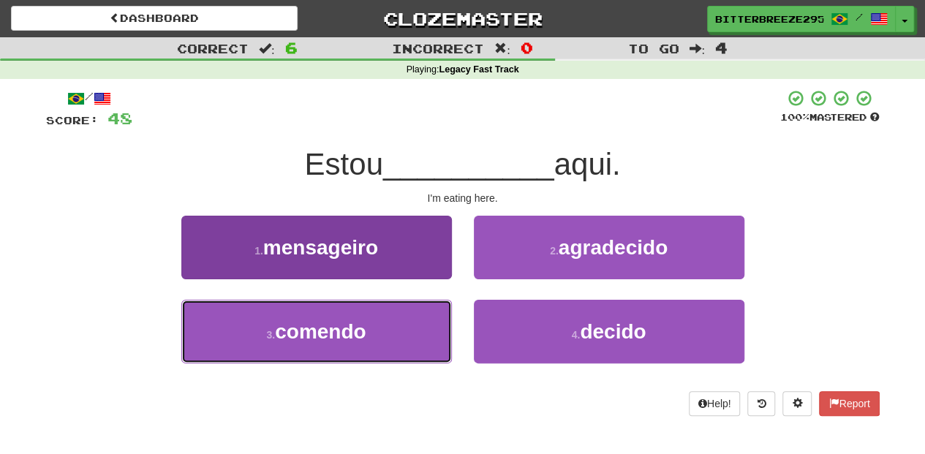
click at [408, 322] on button "3 . comendo" at bounding box center [316, 332] width 270 height 64
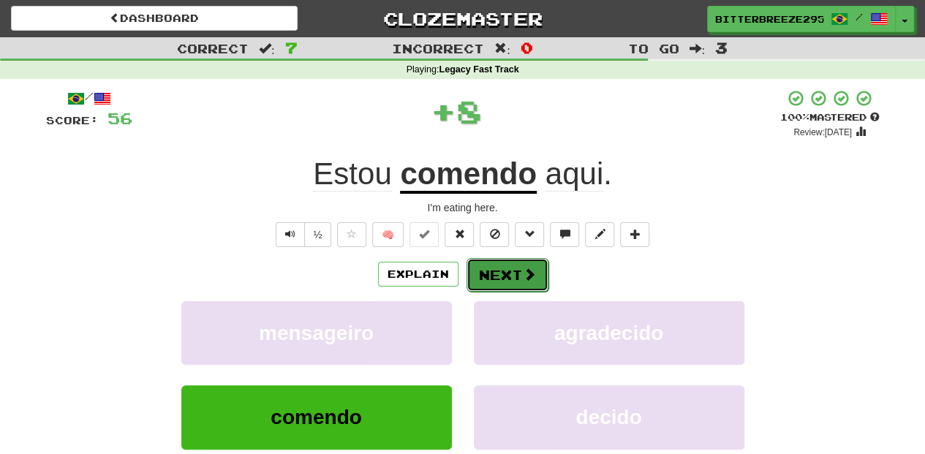
click at [491, 277] on button "Next" at bounding box center [507, 275] width 82 height 34
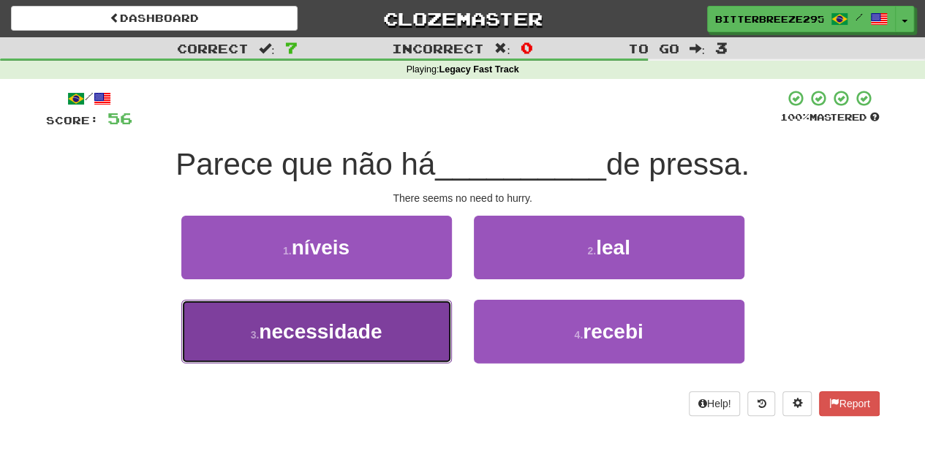
click at [411, 324] on button "3 . necessidade" at bounding box center [316, 332] width 270 height 64
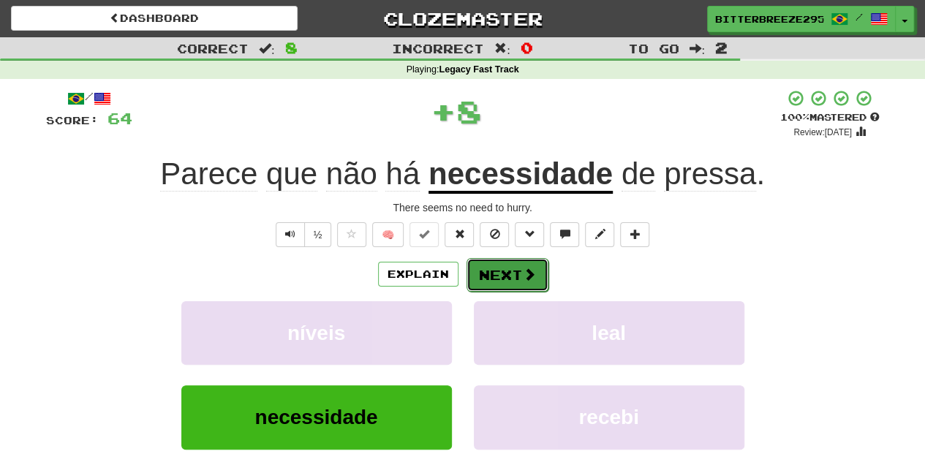
click at [480, 281] on button "Next" at bounding box center [507, 275] width 82 height 34
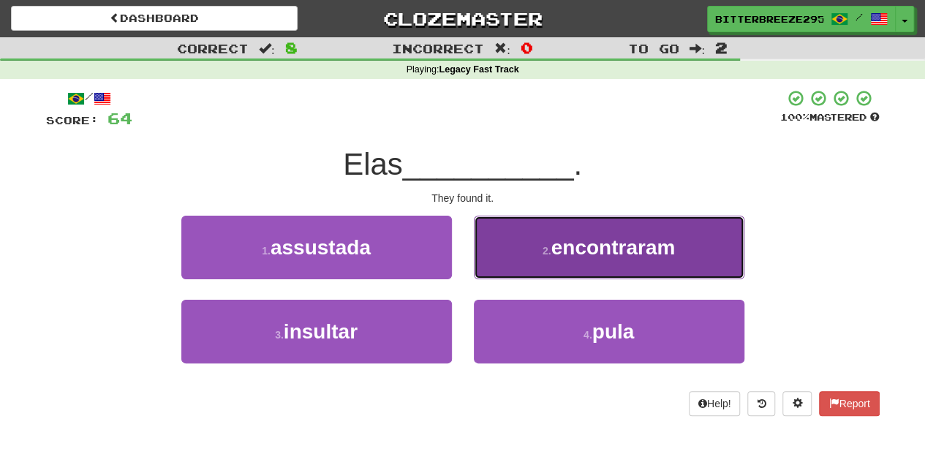
click at [518, 260] on button "2 . encontraram" at bounding box center [609, 248] width 270 height 64
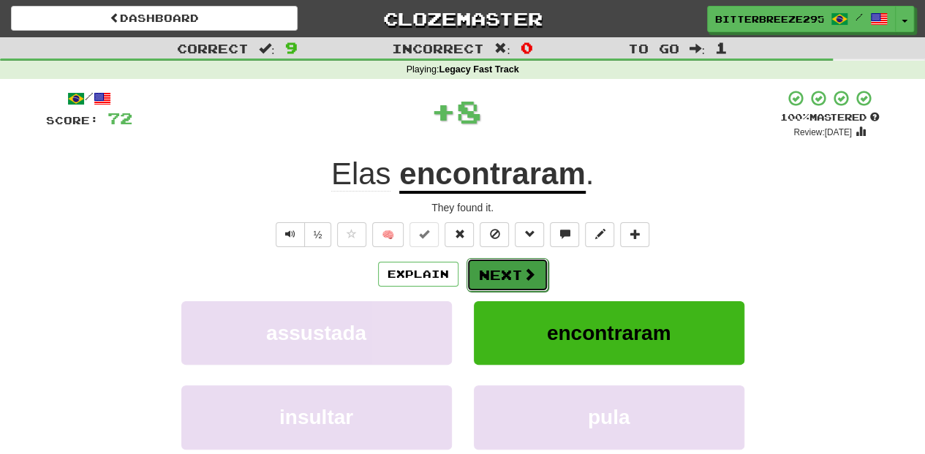
click at [504, 268] on button "Next" at bounding box center [507, 275] width 82 height 34
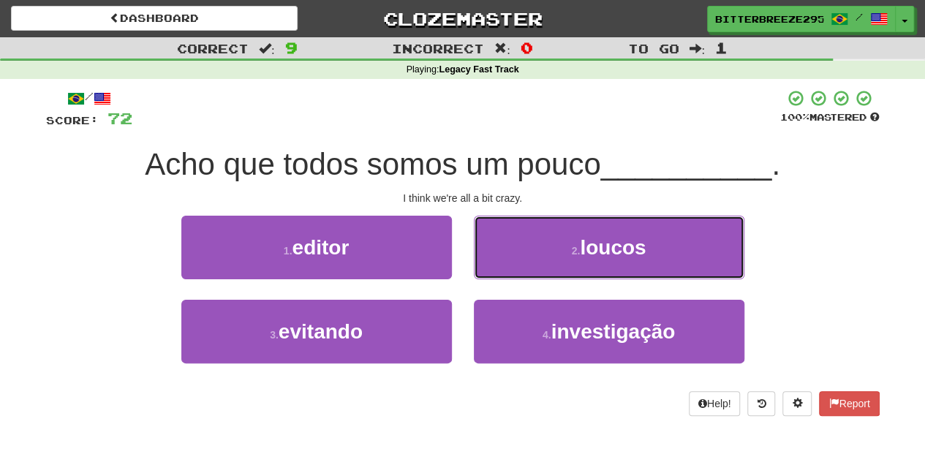
click at [504, 268] on button "2 . loucos" at bounding box center [609, 248] width 270 height 64
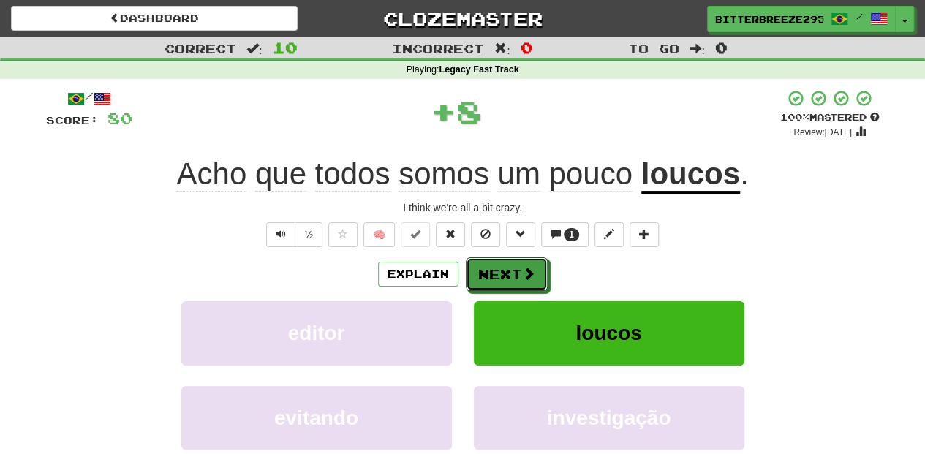
click at [504, 268] on button "Next" at bounding box center [507, 274] width 82 height 34
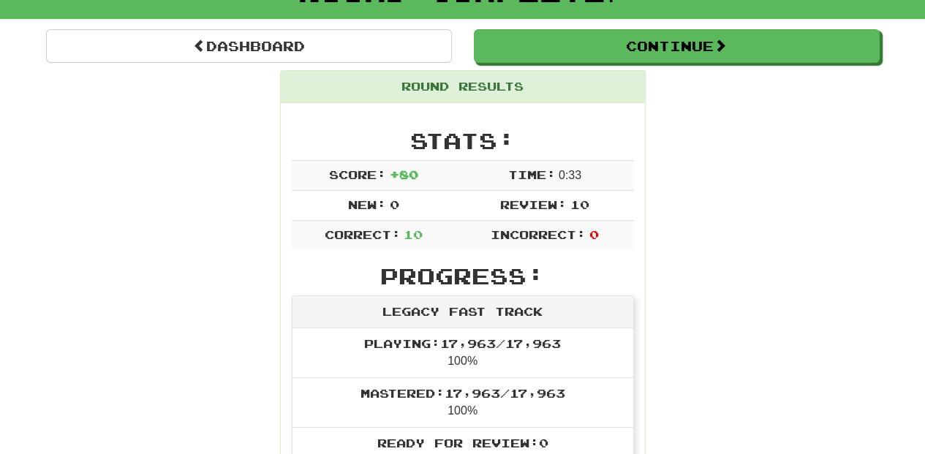
scroll to position [97, 0]
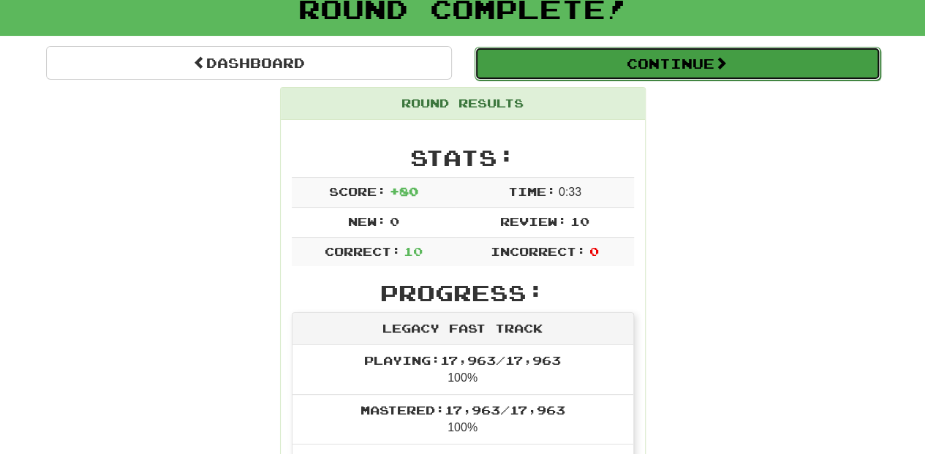
click at [578, 57] on button "Continue" at bounding box center [677, 64] width 406 height 34
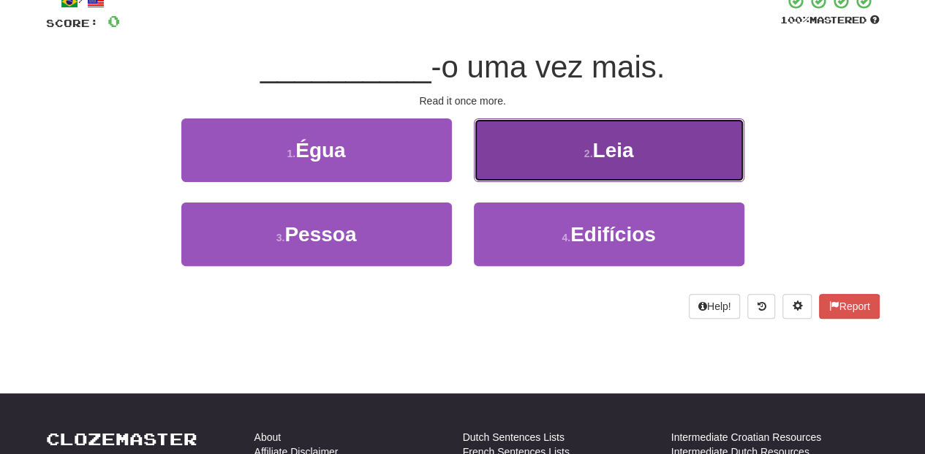
click at [506, 159] on button "2 . Leia" at bounding box center [609, 150] width 270 height 64
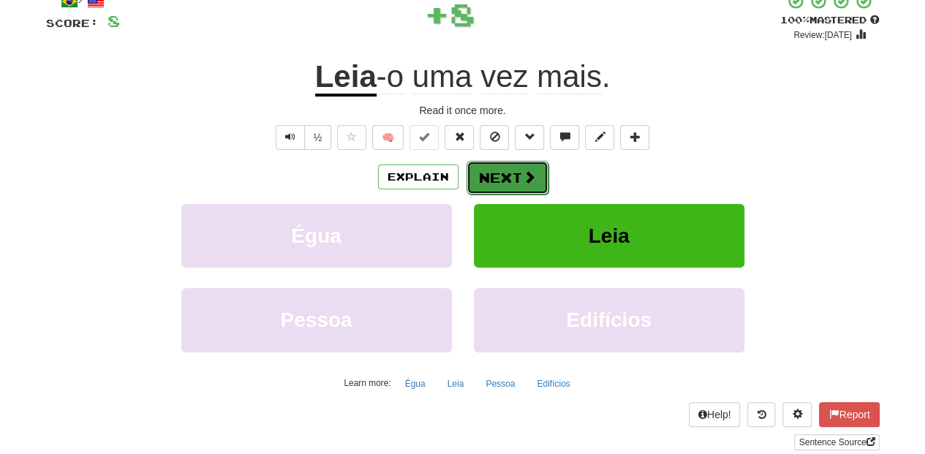
click at [496, 173] on button "Next" at bounding box center [507, 178] width 82 height 34
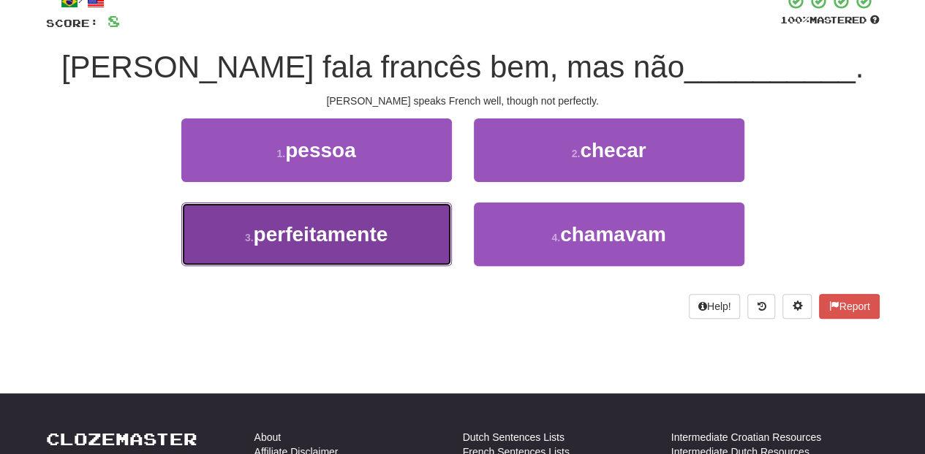
click at [431, 221] on button "3 . perfeitamente" at bounding box center [316, 235] width 270 height 64
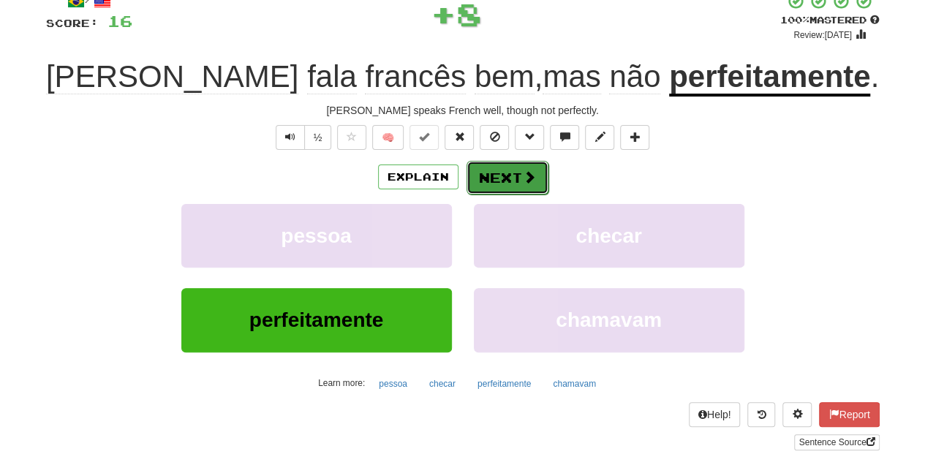
click at [512, 170] on button "Next" at bounding box center [507, 178] width 82 height 34
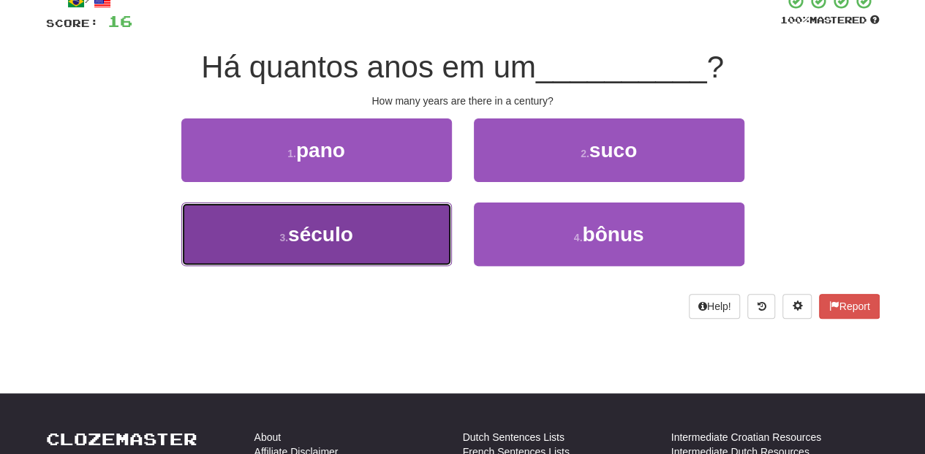
click at [428, 229] on button "3 . século" at bounding box center [316, 235] width 270 height 64
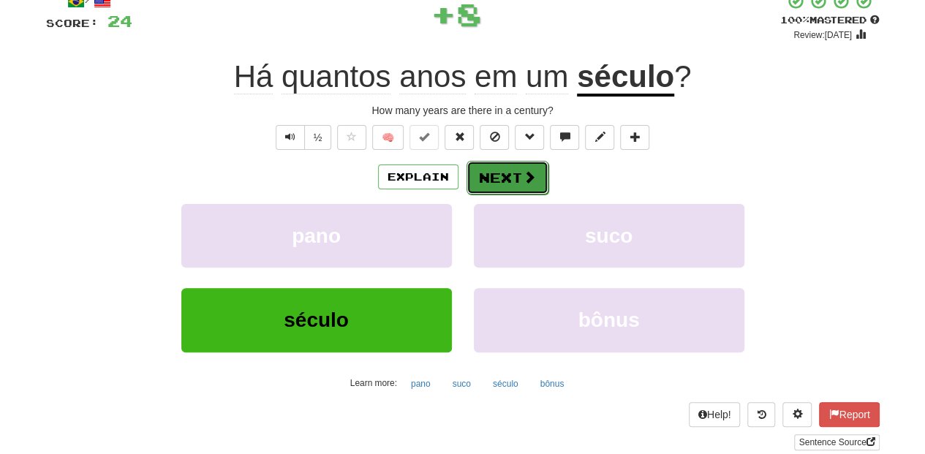
click at [488, 179] on button "Next" at bounding box center [507, 178] width 82 height 34
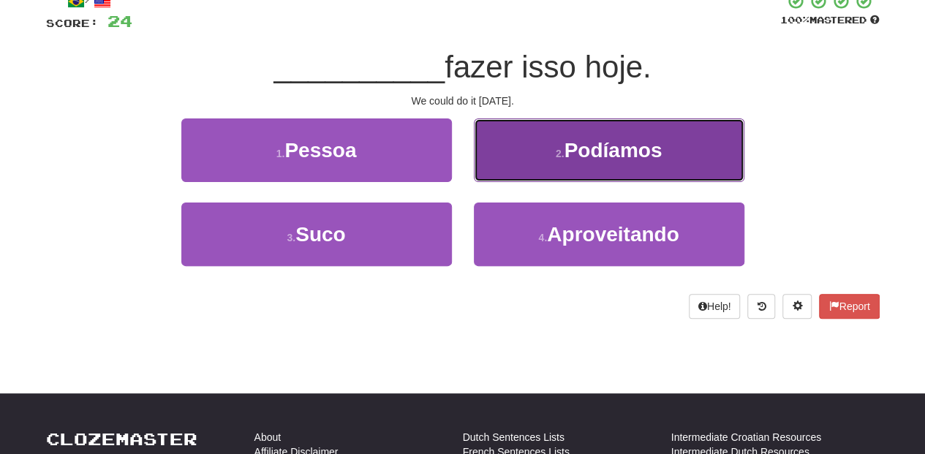
click at [500, 175] on button "2 . Podíamos" at bounding box center [609, 150] width 270 height 64
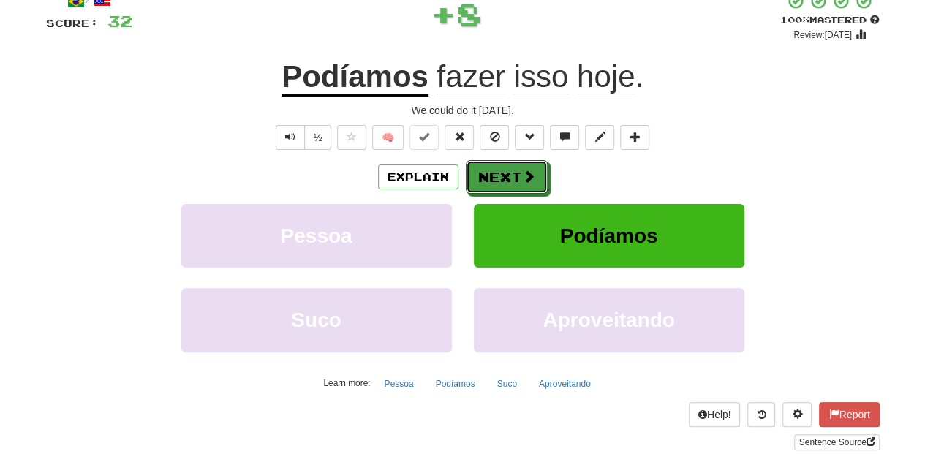
click at [500, 175] on button "Next" at bounding box center [507, 177] width 82 height 34
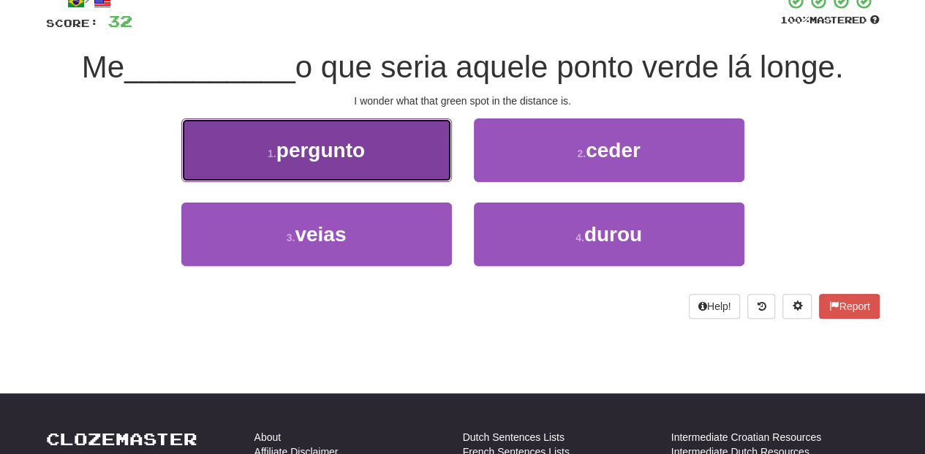
click at [409, 166] on button "1 . pergunto" at bounding box center [316, 150] width 270 height 64
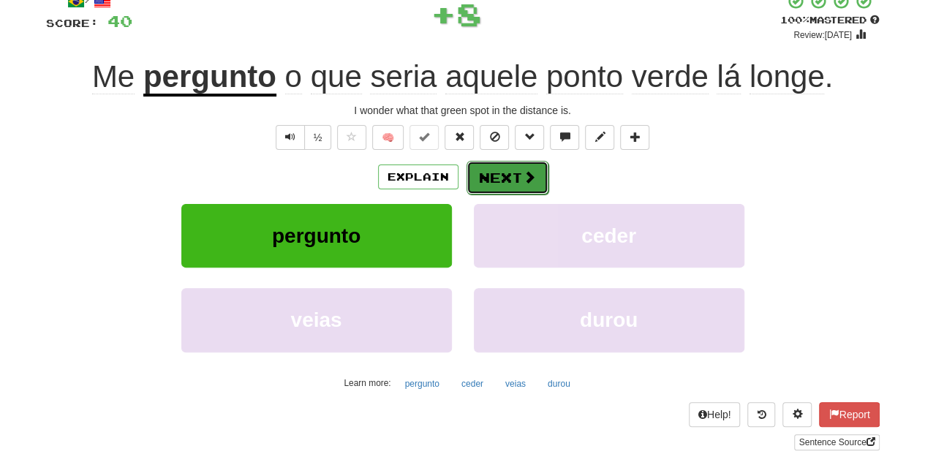
click at [505, 173] on button "Next" at bounding box center [507, 178] width 82 height 34
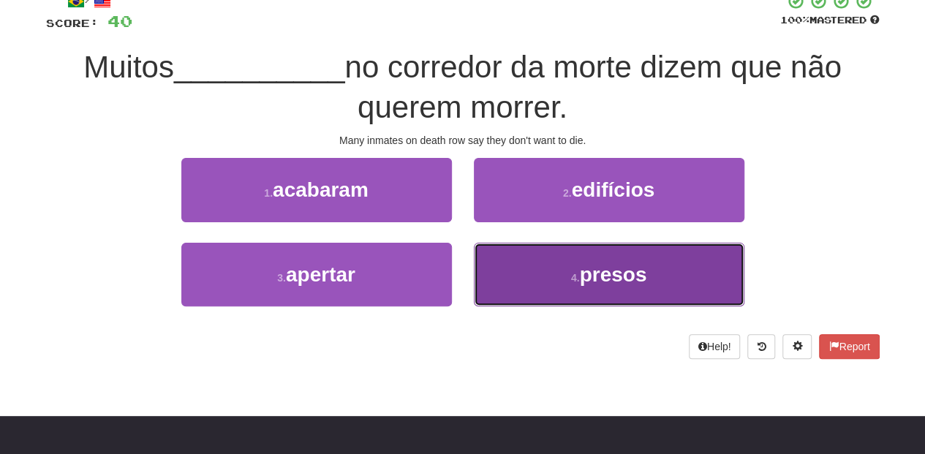
click at [525, 281] on button "4 . presos" at bounding box center [609, 275] width 270 height 64
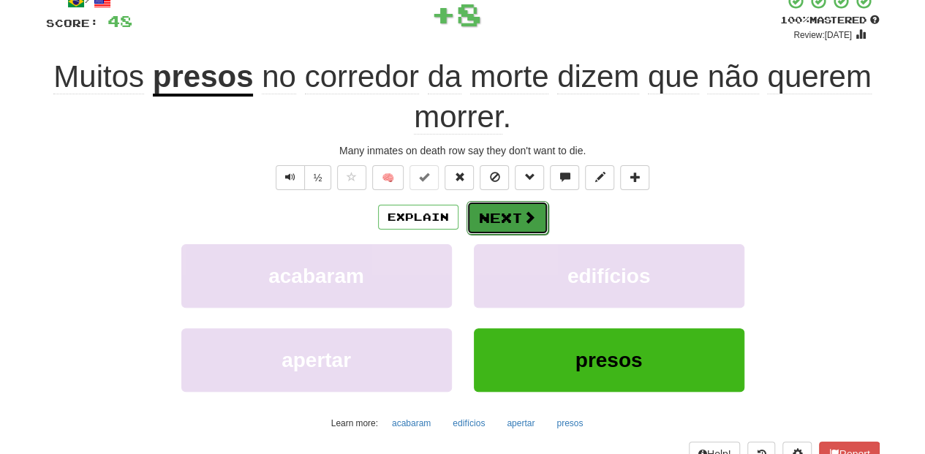
click at [507, 203] on button "Next" at bounding box center [507, 218] width 82 height 34
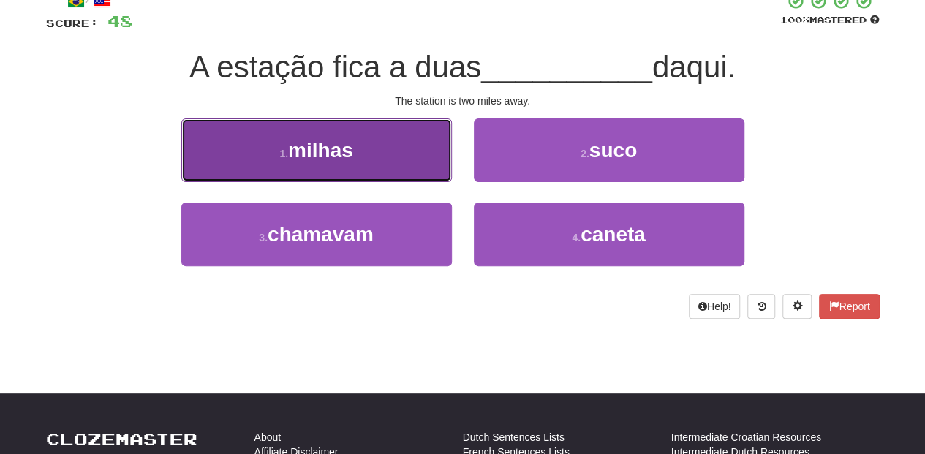
click at [422, 159] on button "1 . milhas" at bounding box center [316, 150] width 270 height 64
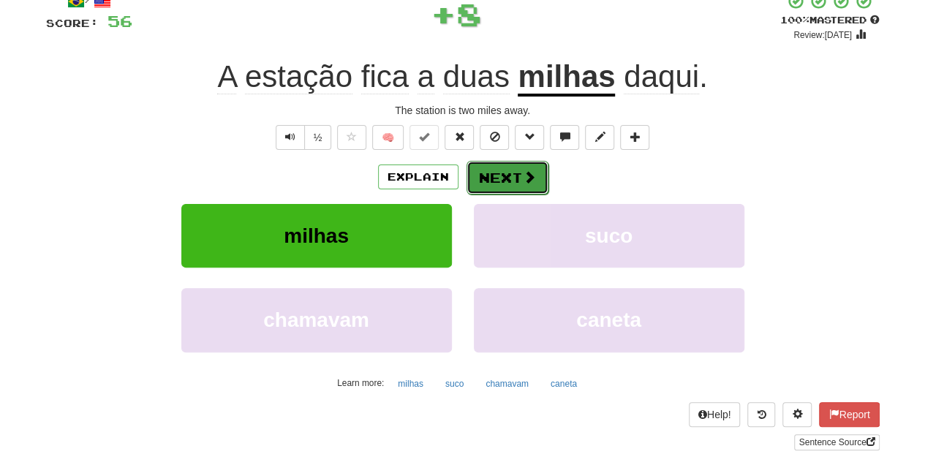
click at [512, 180] on button "Next" at bounding box center [507, 178] width 82 height 34
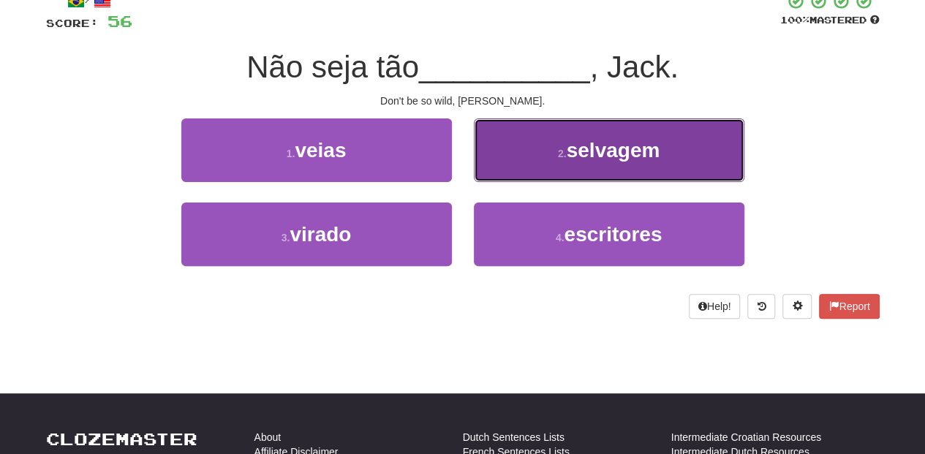
click at [526, 177] on button "2 . selvagem" at bounding box center [609, 150] width 270 height 64
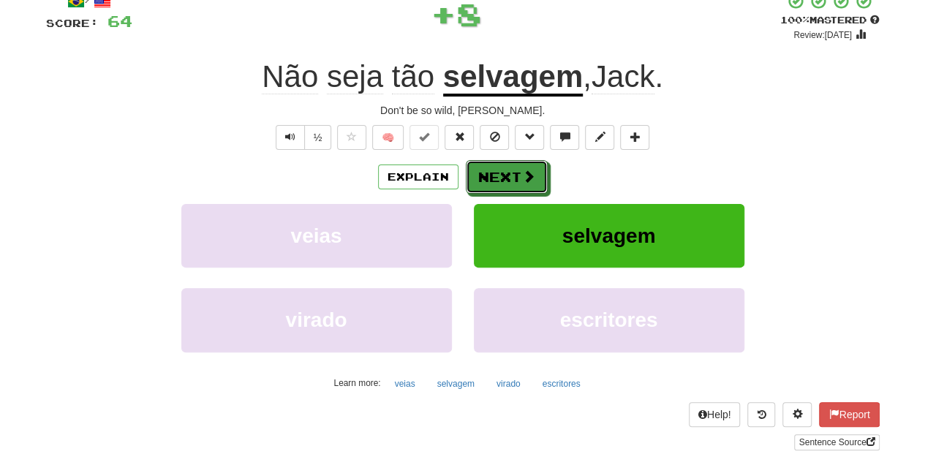
click at [526, 176] on span at bounding box center [528, 176] width 13 height 13
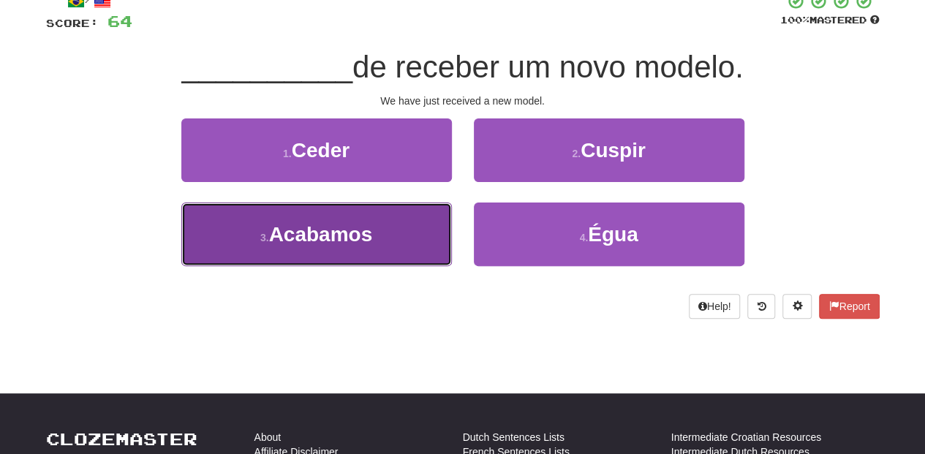
click at [425, 235] on button "3 . Acabamos" at bounding box center [316, 235] width 270 height 64
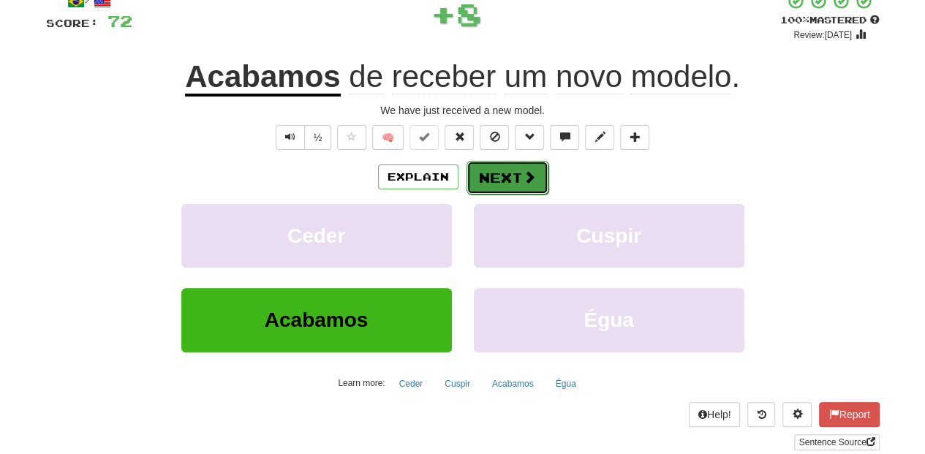
click at [494, 189] on button "Next" at bounding box center [507, 178] width 82 height 34
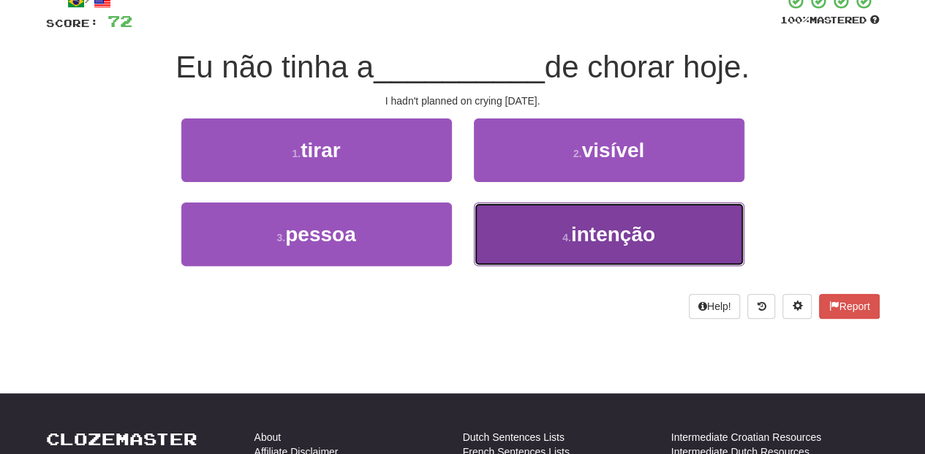
click at [516, 229] on button "4 . intenção" at bounding box center [609, 235] width 270 height 64
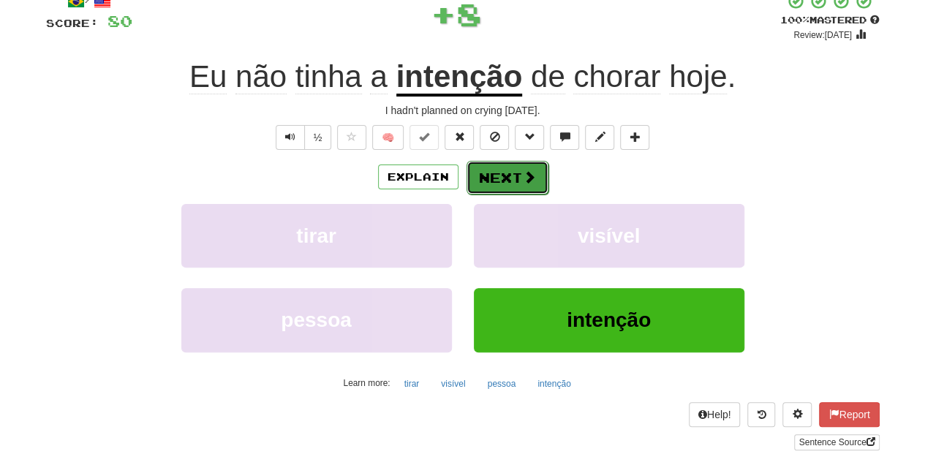
click at [503, 176] on button "Next" at bounding box center [507, 178] width 82 height 34
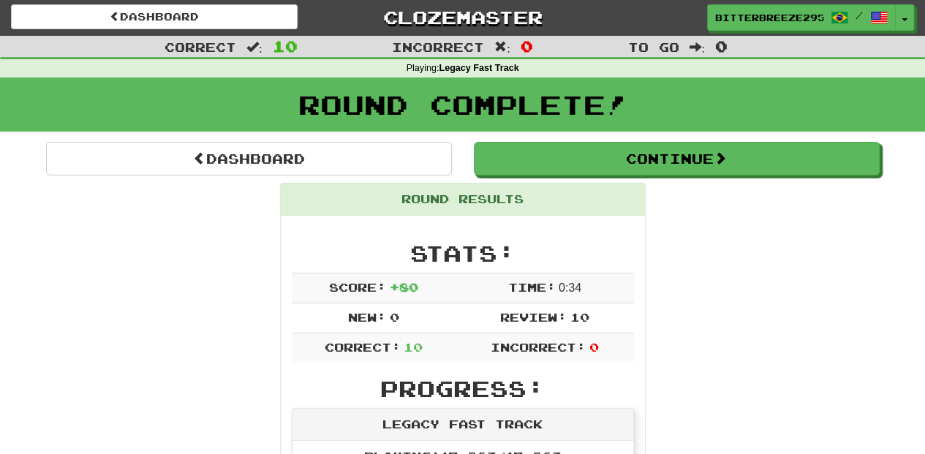
scroll to position [0, 0]
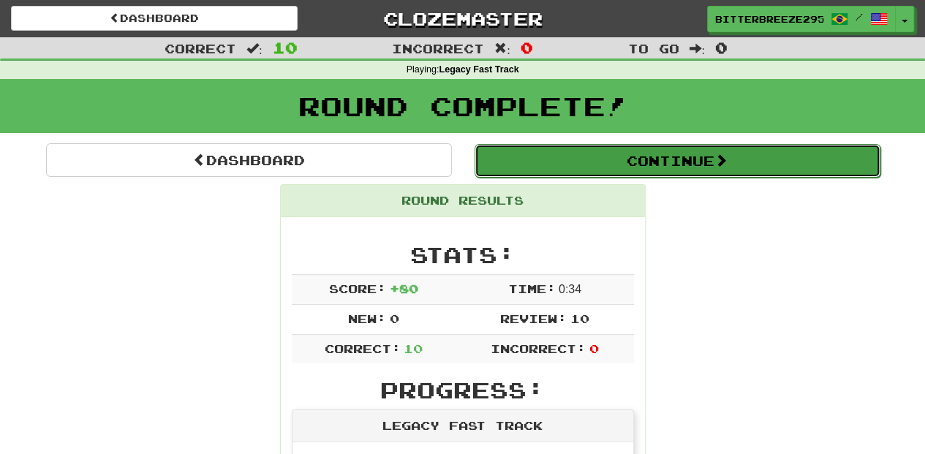
click at [584, 165] on button "Continue" at bounding box center [677, 161] width 406 height 34
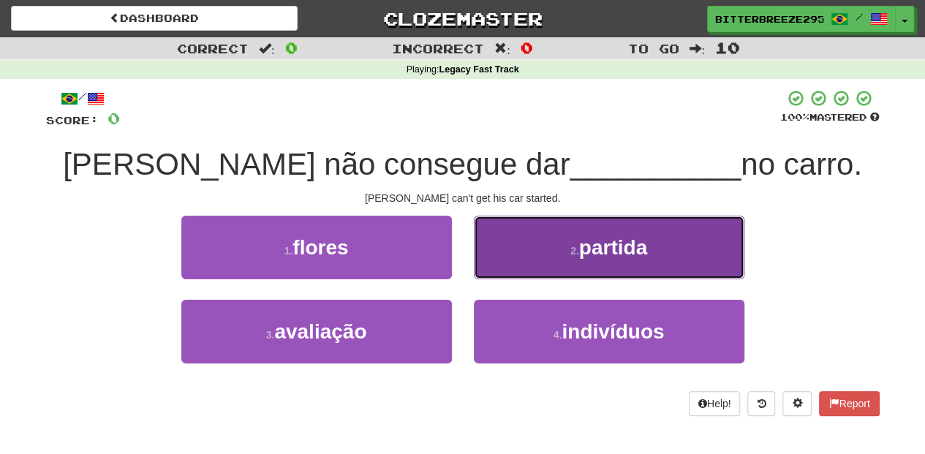
click at [515, 275] on button "2 . partida" at bounding box center [609, 248] width 270 height 64
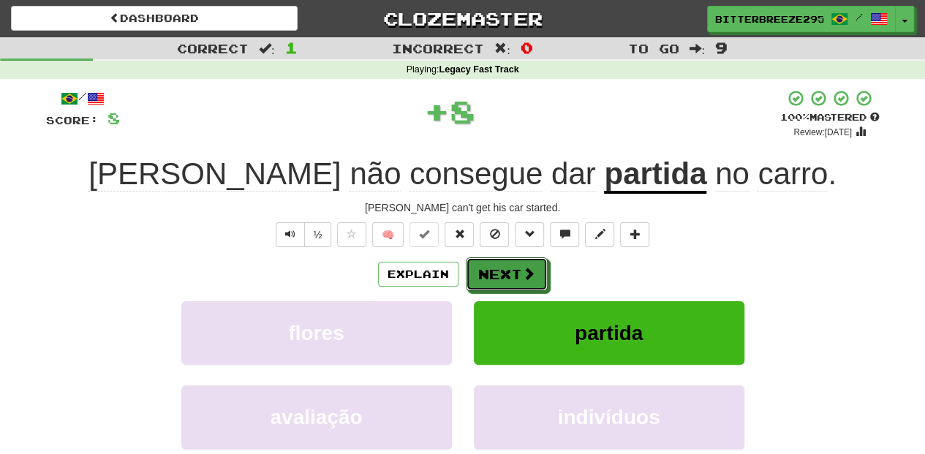
click at [515, 275] on button "Next" at bounding box center [507, 274] width 82 height 34
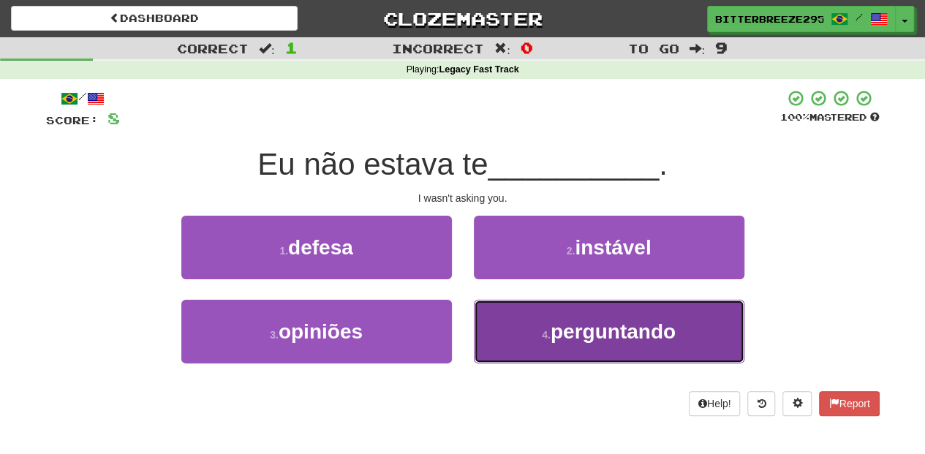
click at [525, 313] on button "4 . perguntando" at bounding box center [609, 332] width 270 height 64
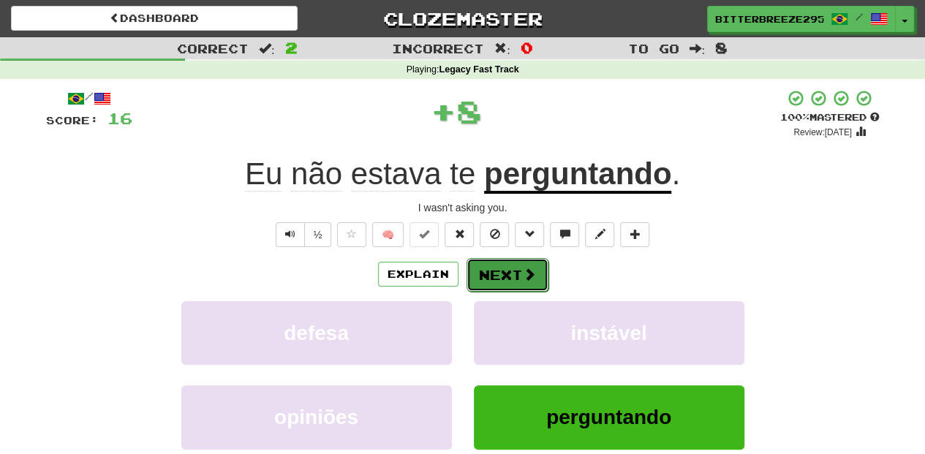
click at [509, 266] on button "Next" at bounding box center [507, 275] width 82 height 34
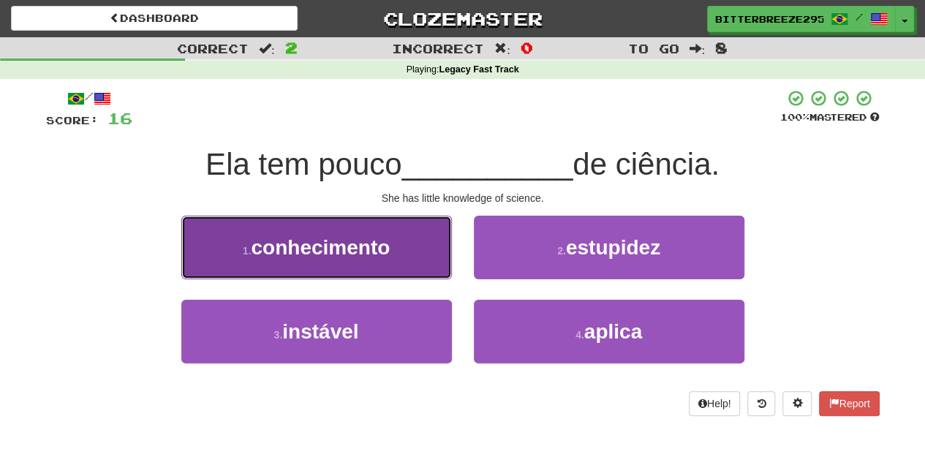
click at [420, 265] on button "1 . conhecimento" at bounding box center [316, 248] width 270 height 64
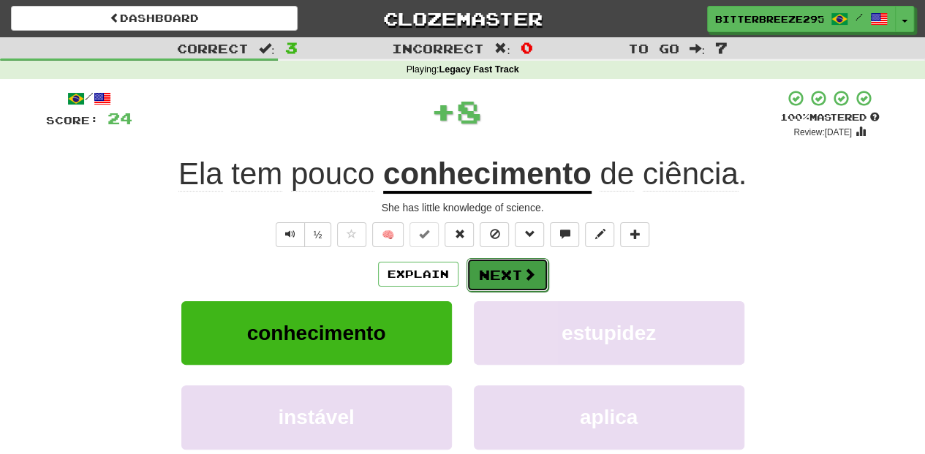
click at [481, 271] on button "Next" at bounding box center [507, 275] width 82 height 34
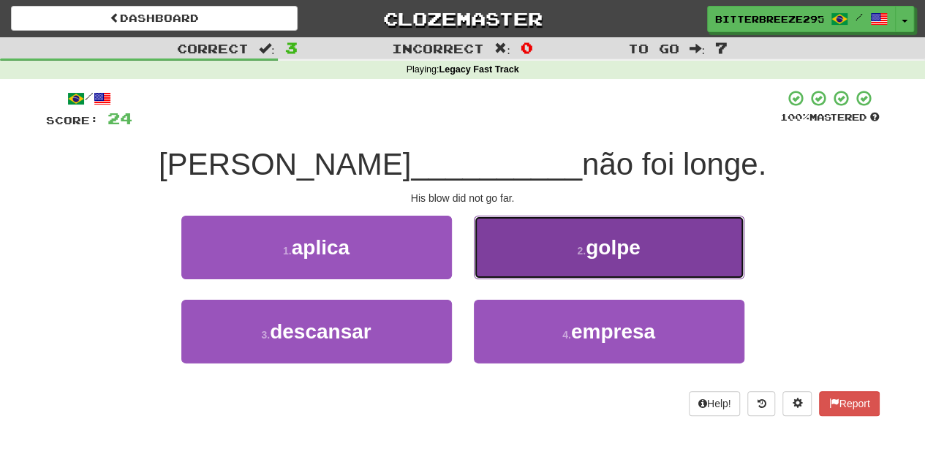
click at [507, 266] on button "2 . golpe" at bounding box center [609, 248] width 270 height 64
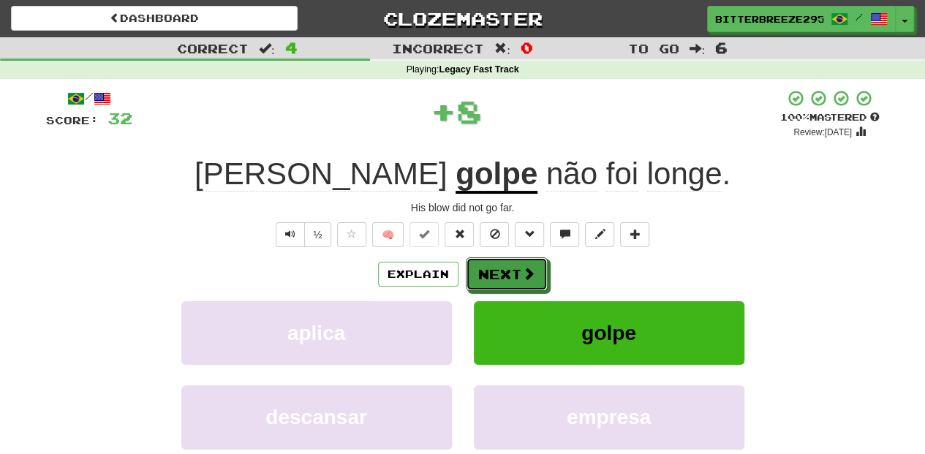
click at [507, 266] on button "Next" at bounding box center [507, 274] width 82 height 34
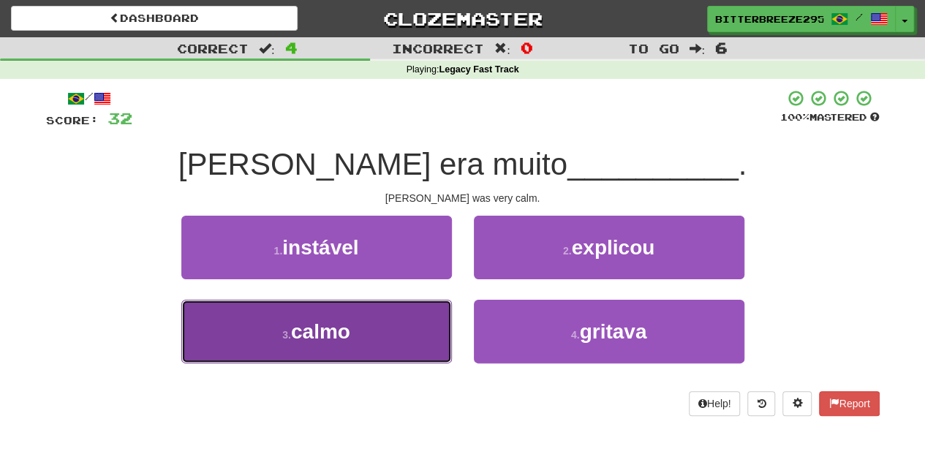
click at [398, 330] on button "3 . calmo" at bounding box center [316, 332] width 270 height 64
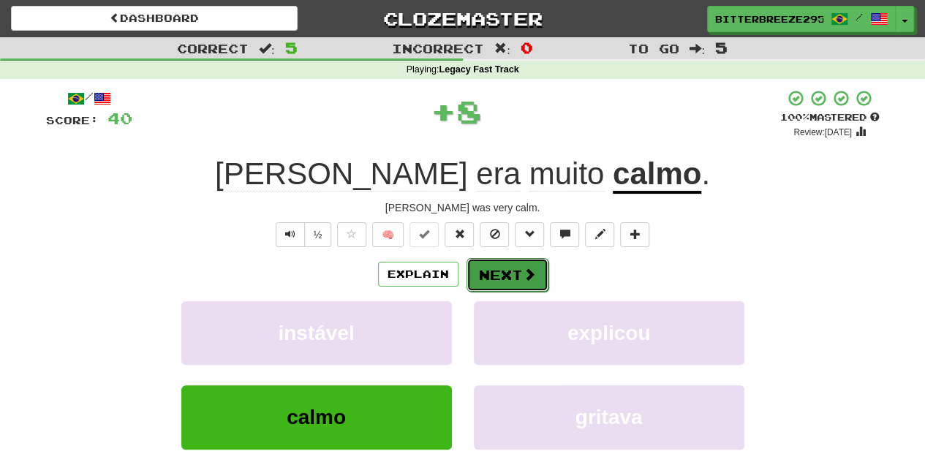
click at [509, 270] on button "Next" at bounding box center [507, 275] width 82 height 34
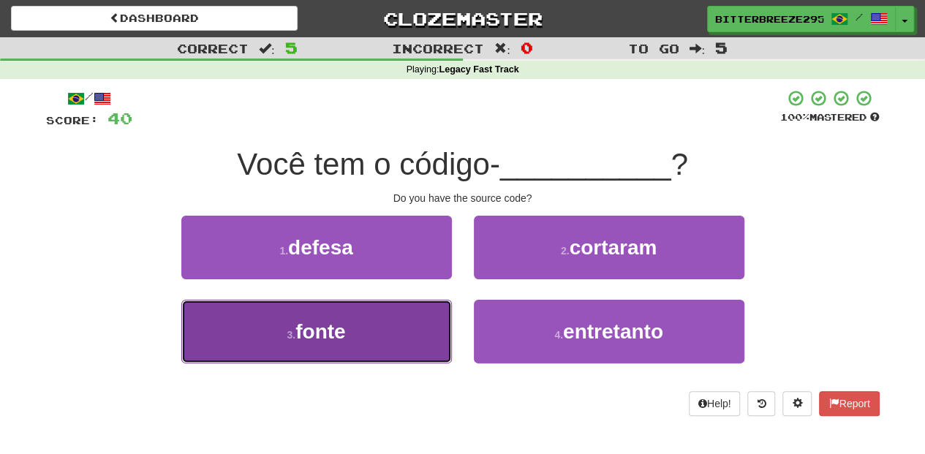
click at [415, 325] on button "3 . fonte" at bounding box center [316, 332] width 270 height 64
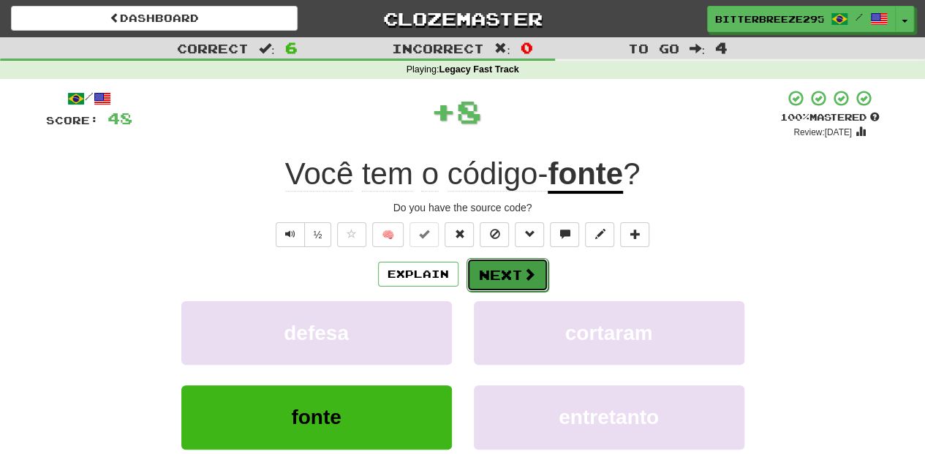
click at [510, 269] on button "Next" at bounding box center [507, 275] width 82 height 34
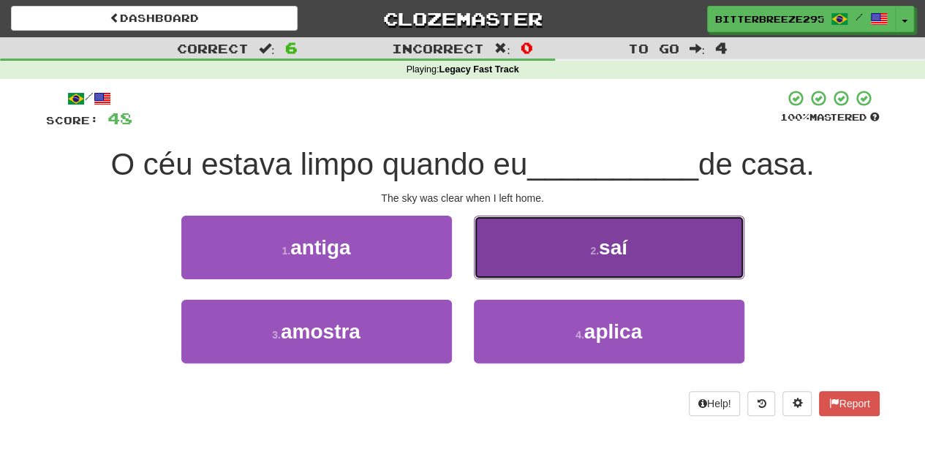
click at [518, 269] on button "2 . saí" at bounding box center [609, 248] width 270 height 64
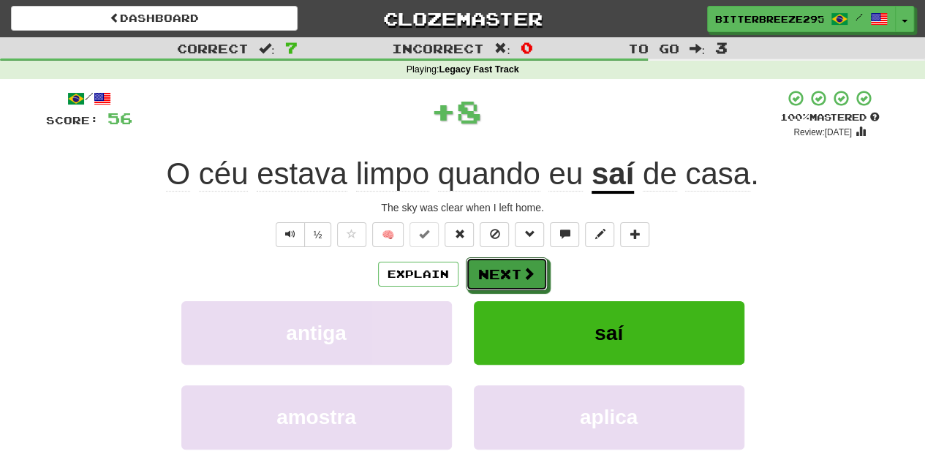
click at [518, 269] on button "Next" at bounding box center [507, 274] width 82 height 34
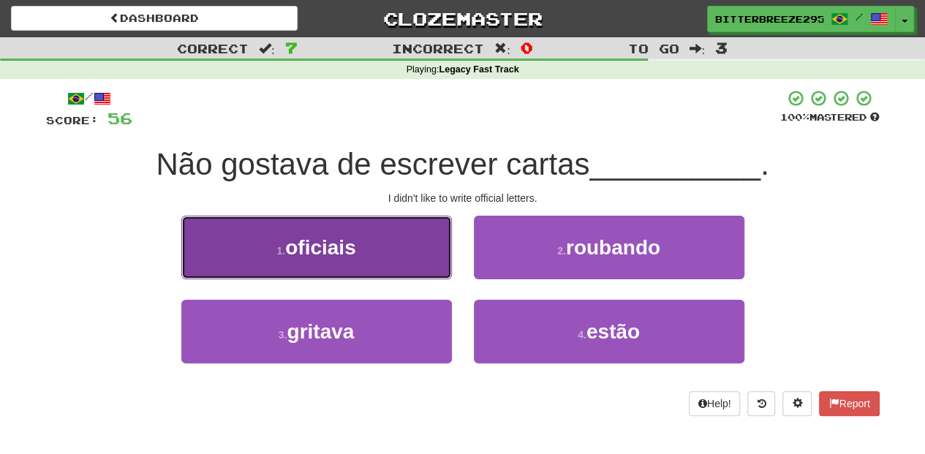
click at [424, 268] on button "1 . oficiais" at bounding box center [316, 248] width 270 height 64
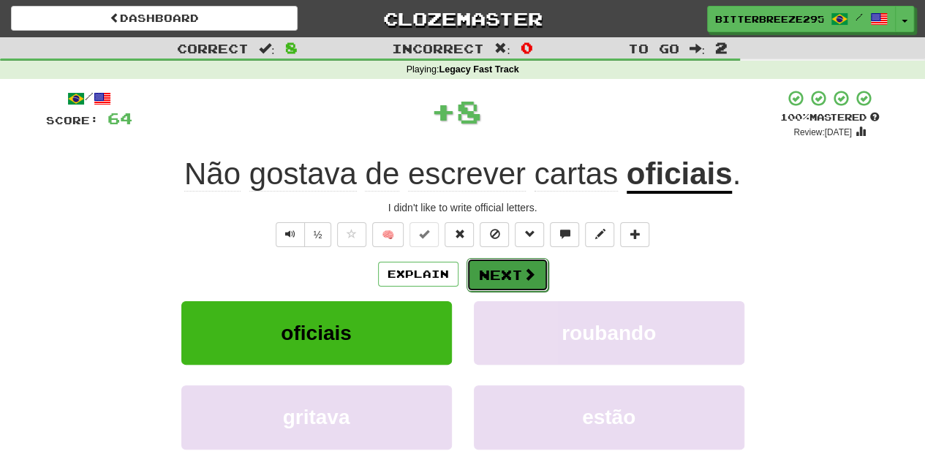
click at [488, 267] on button "Next" at bounding box center [507, 275] width 82 height 34
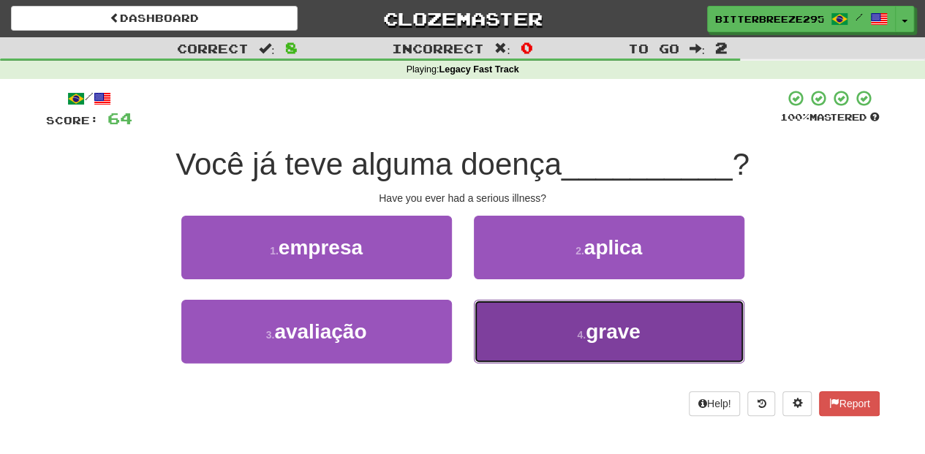
click at [487, 335] on button "4 . grave" at bounding box center [609, 332] width 270 height 64
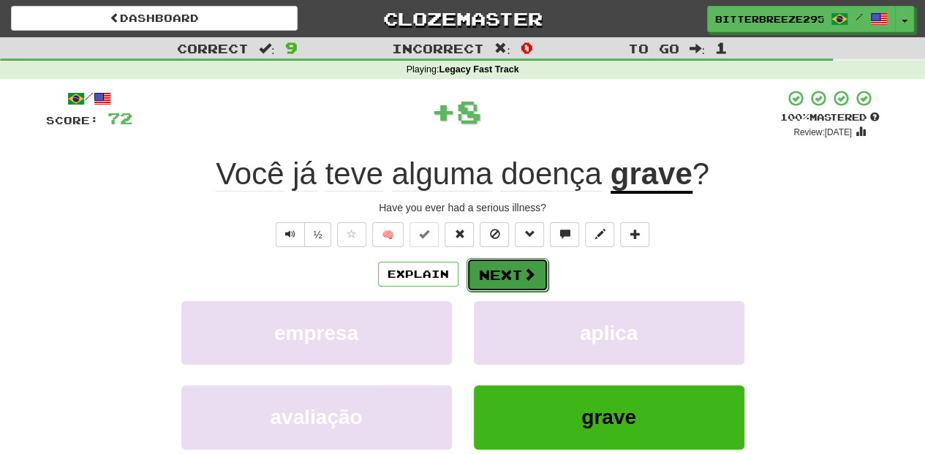
click at [507, 269] on button "Next" at bounding box center [507, 275] width 82 height 34
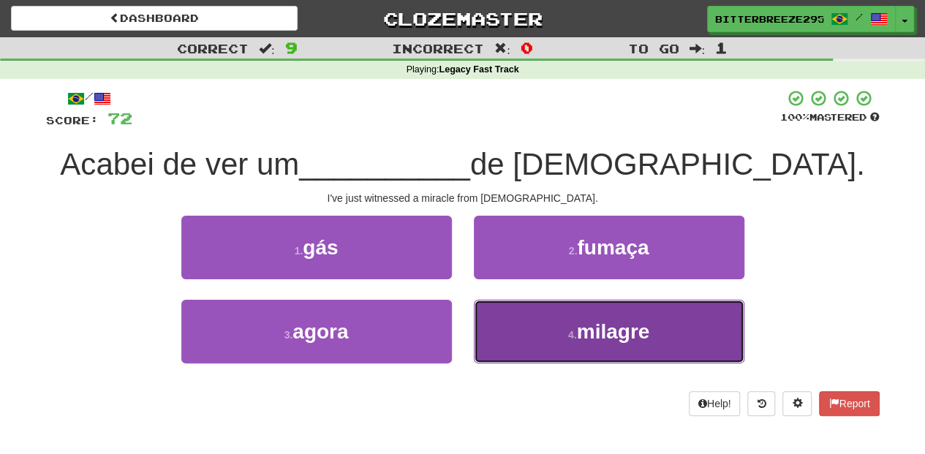
click at [526, 328] on button "4 . milagre" at bounding box center [609, 332] width 270 height 64
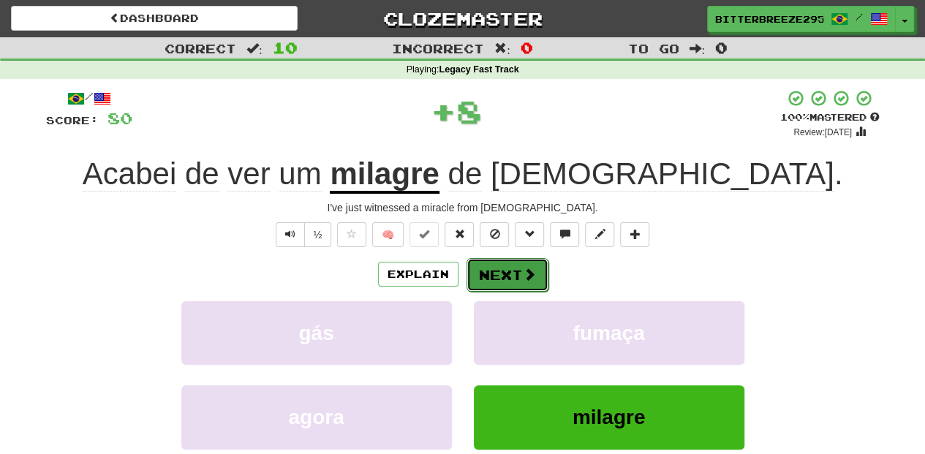
click at [512, 277] on button "Next" at bounding box center [507, 275] width 82 height 34
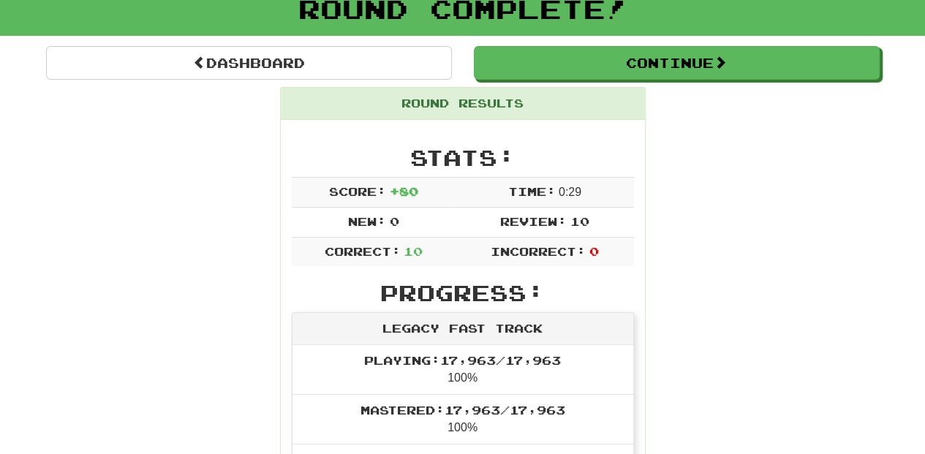
scroll to position [48, 0]
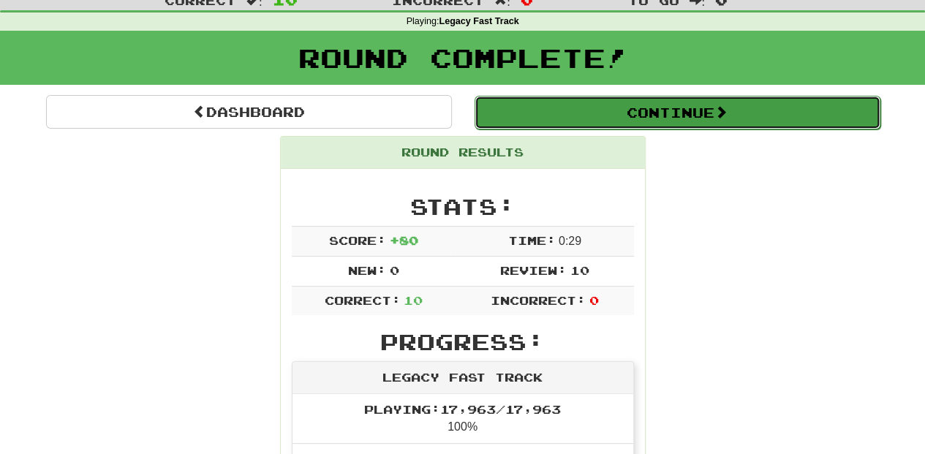
click at [591, 104] on button "Continue" at bounding box center [677, 113] width 406 height 34
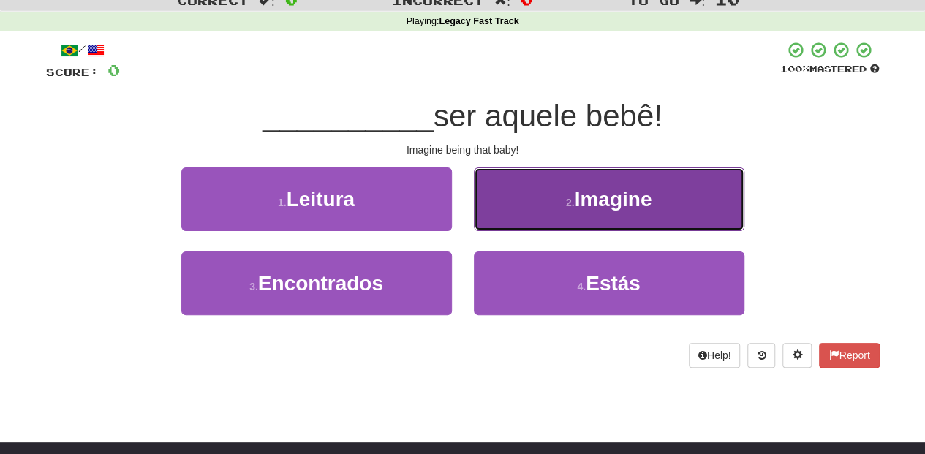
click at [523, 220] on button "2 . Imagine" at bounding box center [609, 199] width 270 height 64
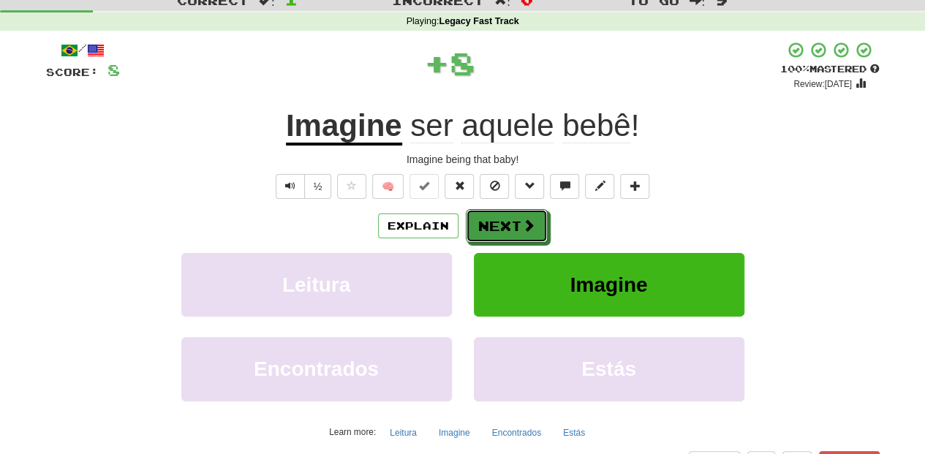
click at [523, 220] on span at bounding box center [528, 225] width 13 height 13
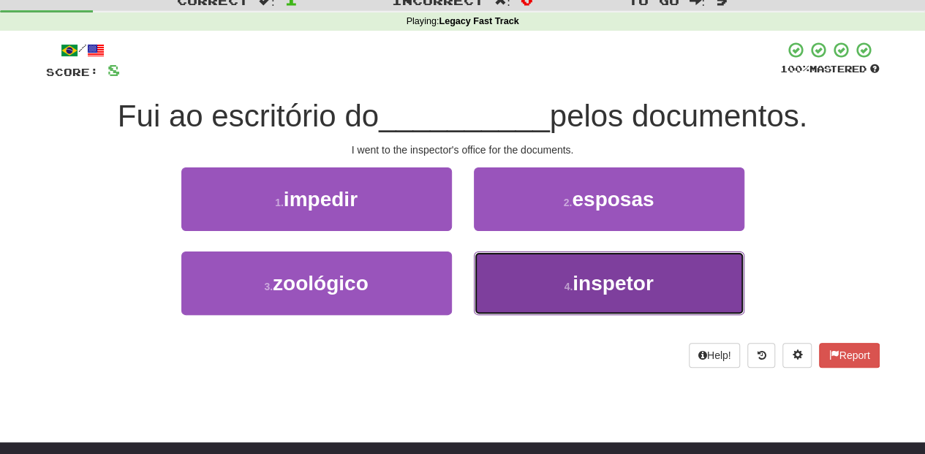
click at [542, 285] on button "4 . inspetor" at bounding box center [609, 283] width 270 height 64
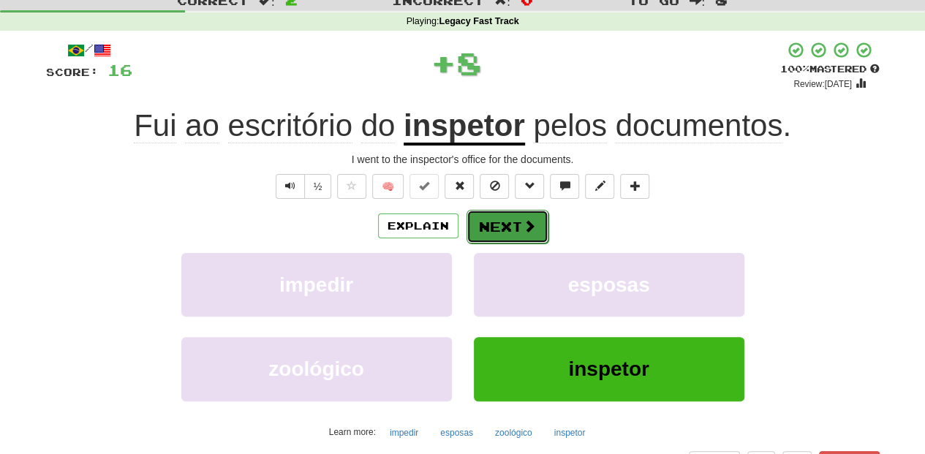
click at [509, 228] on button "Next" at bounding box center [507, 227] width 82 height 34
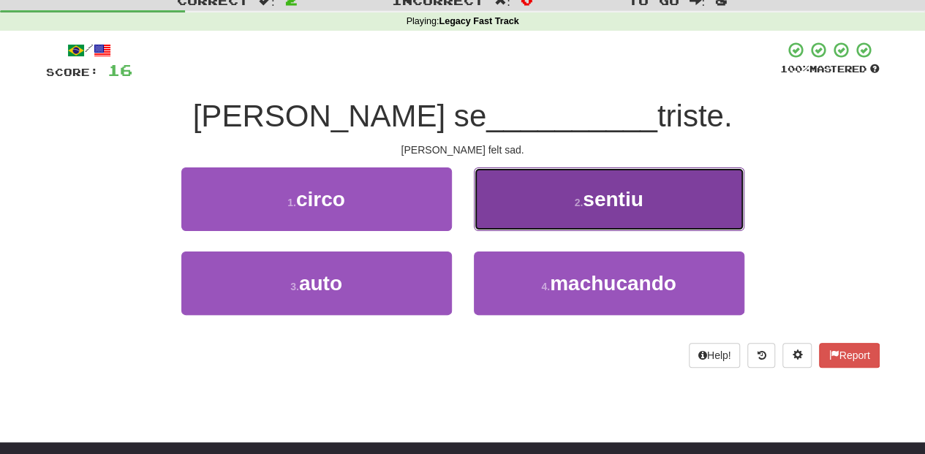
click at [514, 216] on button "2 . sentiu" at bounding box center [609, 199] width 270 height 64
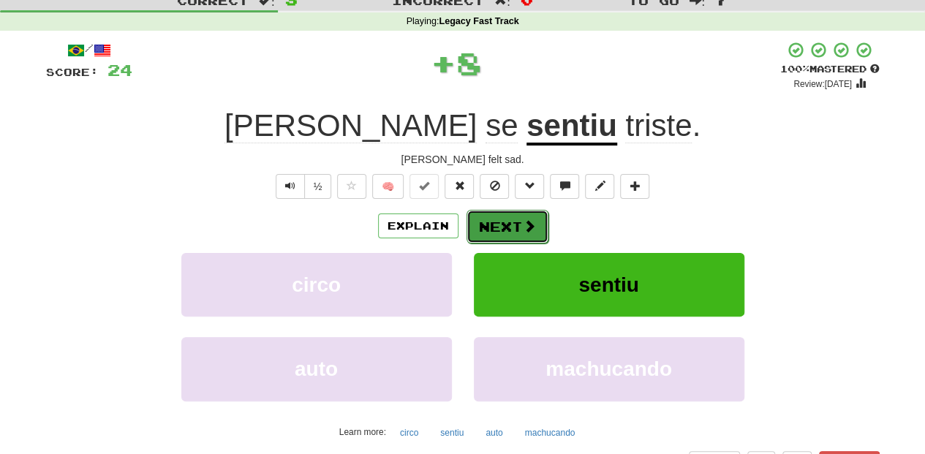
click at [510, 219] on button "Next" at bounding box center [507, 227] width 82 height 34
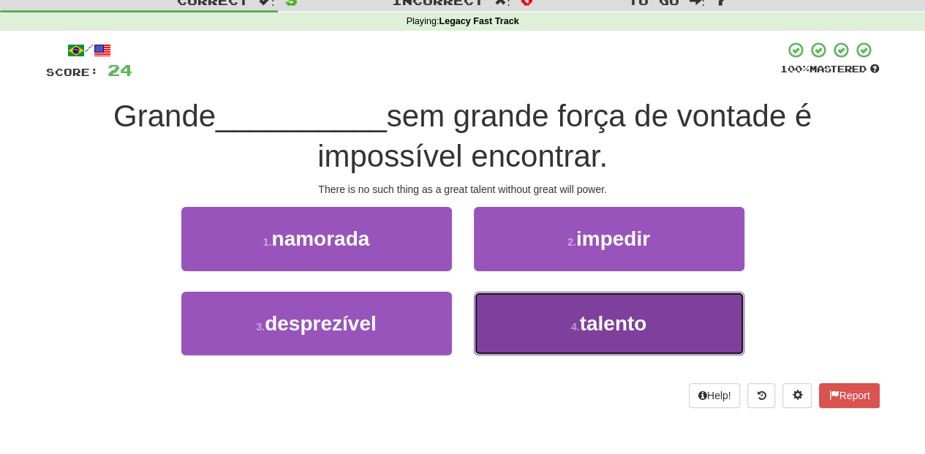
click at [528, 311] on button "4 . talento" at bounding box center [609, 324] width 270 height 64
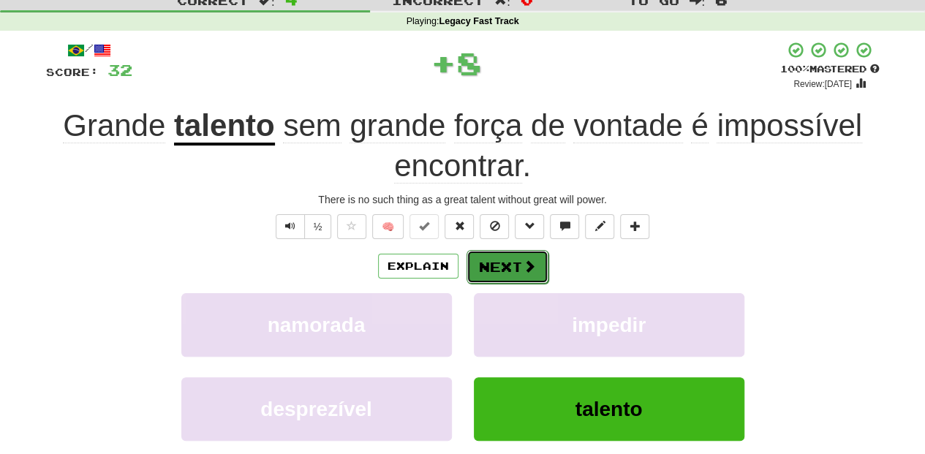
click at [506, 262] on button "Next" at bounding box center [507, 267] width 82 height 34
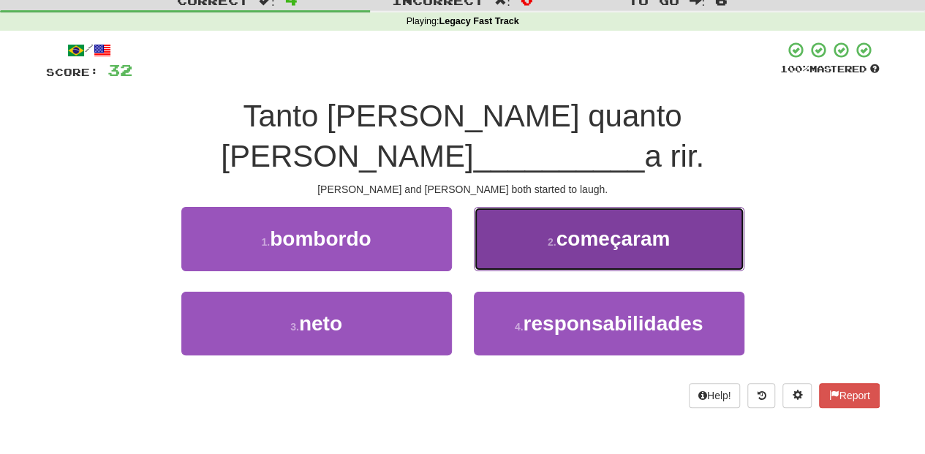
click at [545, 215] on button "2 . começaram" at bounding box center [609, 239] width 270 height 64
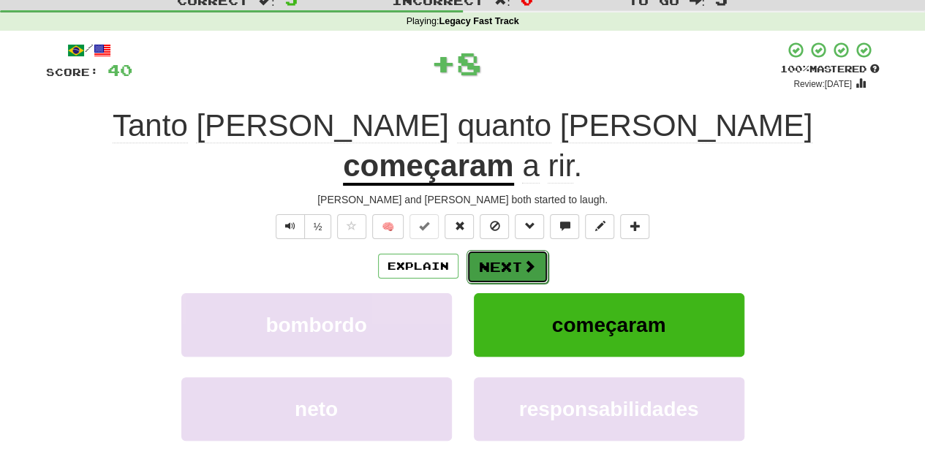
click at [528, 260] on span at bounding box center [529, 266] width 13 height 13
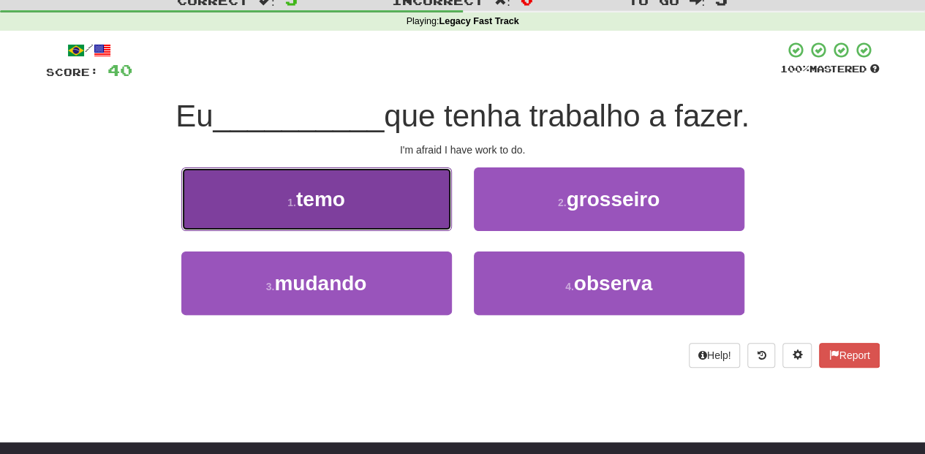
click at [434, 224] on button "1 . temo" at bounding box center [316, 199] width 270 height 64
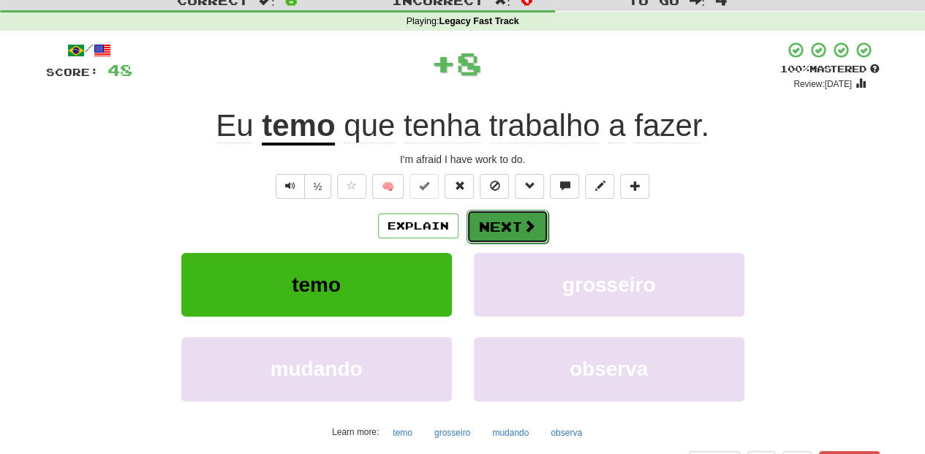
click at [492, 224] on button "Next" at bounding box center [507, 227] width 82 height 34
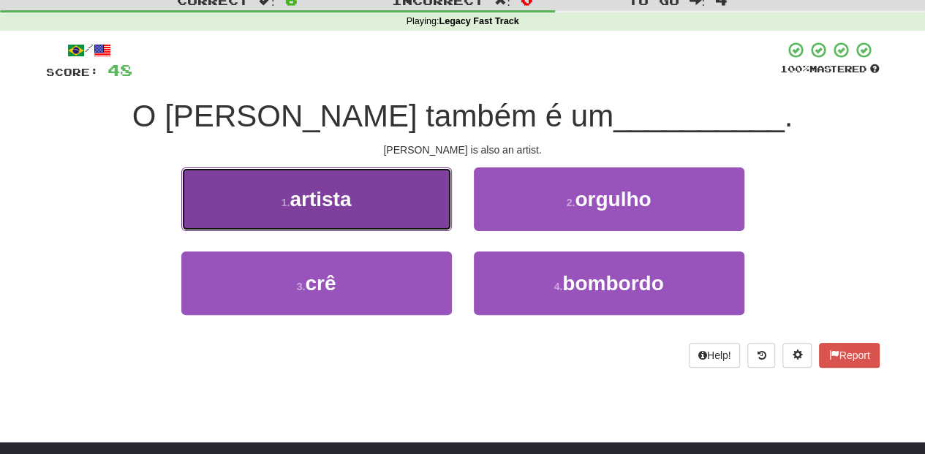
click at [427, 222] on button "1 . artista" at bounding box center [316, 199] width 270 height 64
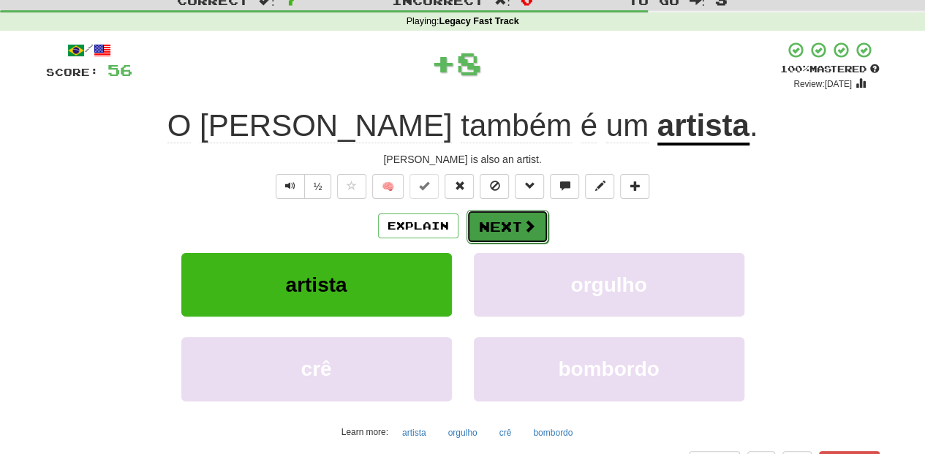
click at [487, 224] on button "Next" at bounding box center [507, 227] width 82 height 34
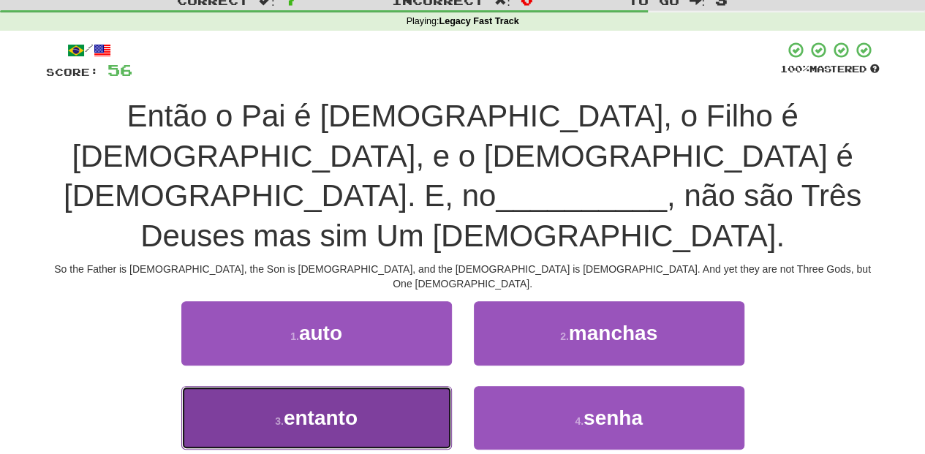
click at [397, 386] on button "3 . entanto" at bounding box center [316, 418] width 270 height 64
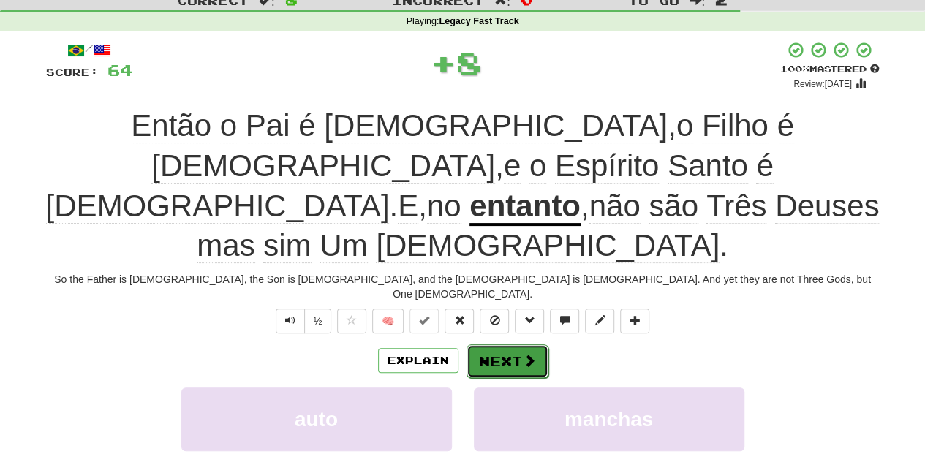
click at [488, 344] on button "Next" at bounding box center [507, 361] width 82 height 34
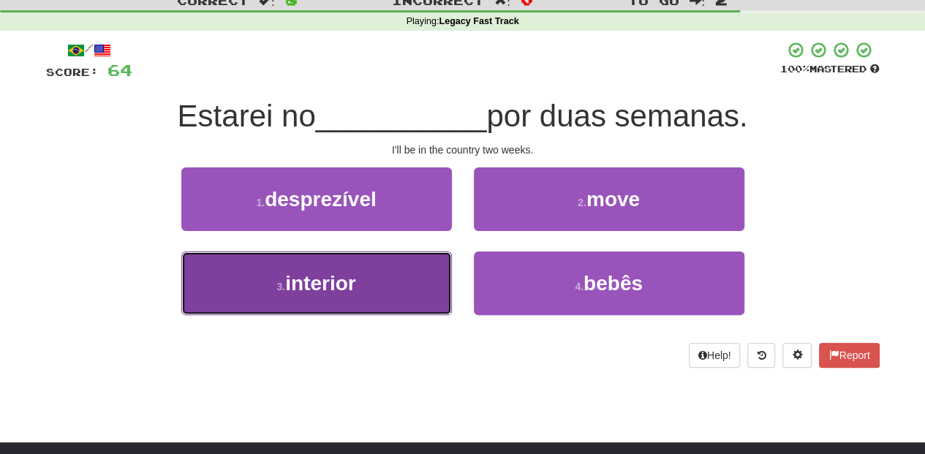
click at [408, 276] on button "3 . interior" at bounding box center [316, 283] width 270 height 64
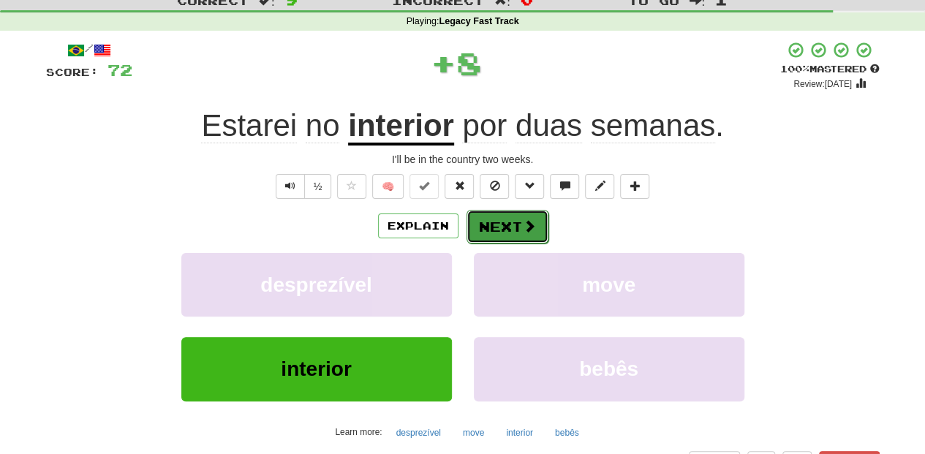
click at [507, 230] on button "Next" at bounding box center [507, 227] width 82 height 34
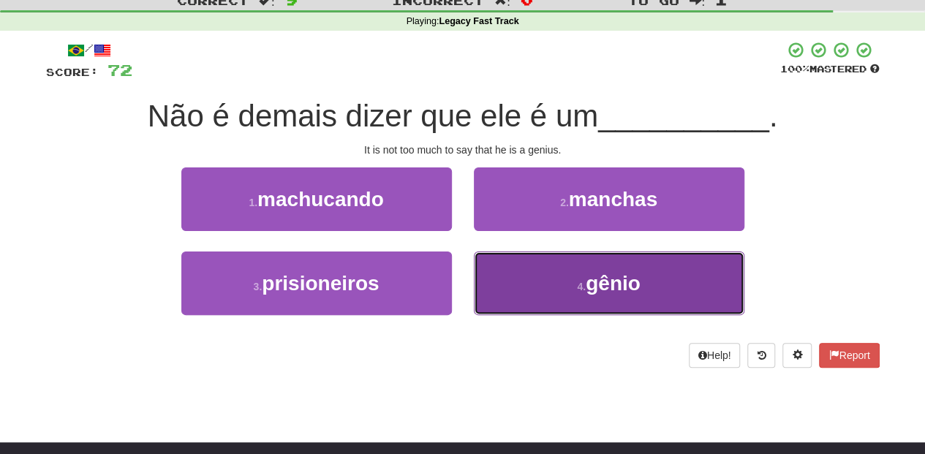
click at [541, 269] on button "4 . gênio" at bounding box center [609, 283] width 270 height 64
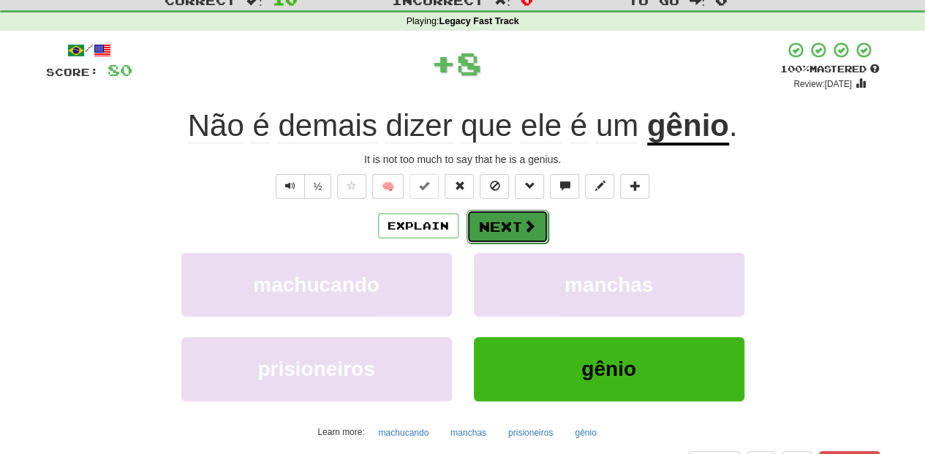
click at [528, 232] on span at bounding box center [529, 225] width 13 height 13
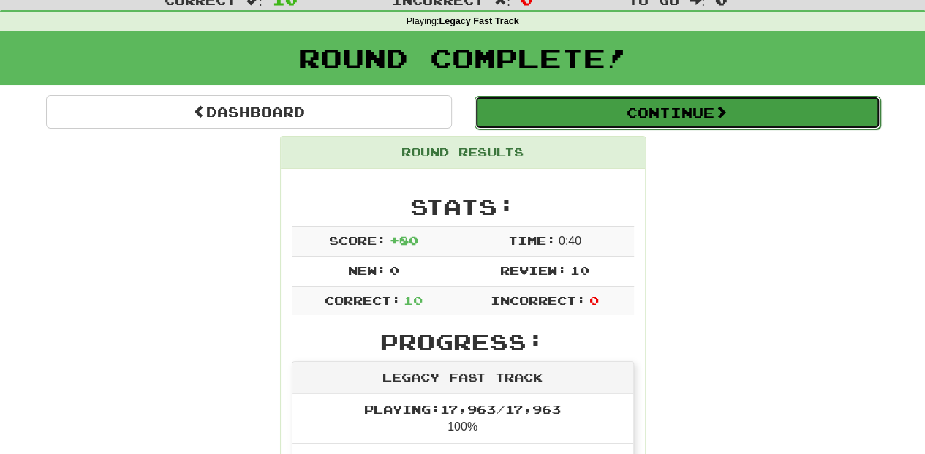
click at [569, 120] on button "Continue" at bounding box center [677, 113] width 406 height 34
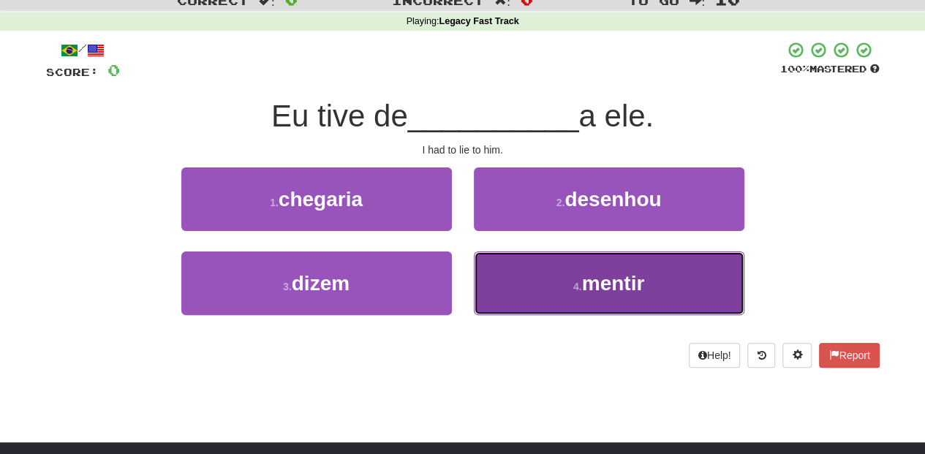
click at [605, 287] on span "mentir" at bounding box center [613, 283] width 63 height 23
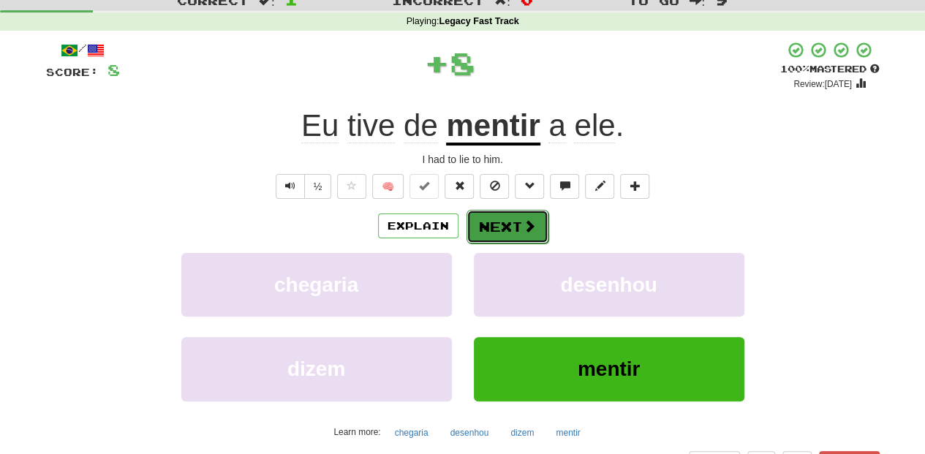
drag, startPoint x: 540, startPoint y: 211, endPoint x: 530, endPoint y: 216, distance: 11.4
click at [530, 216] on button "Next" at bounding box center [507, 227] width 82 height 34
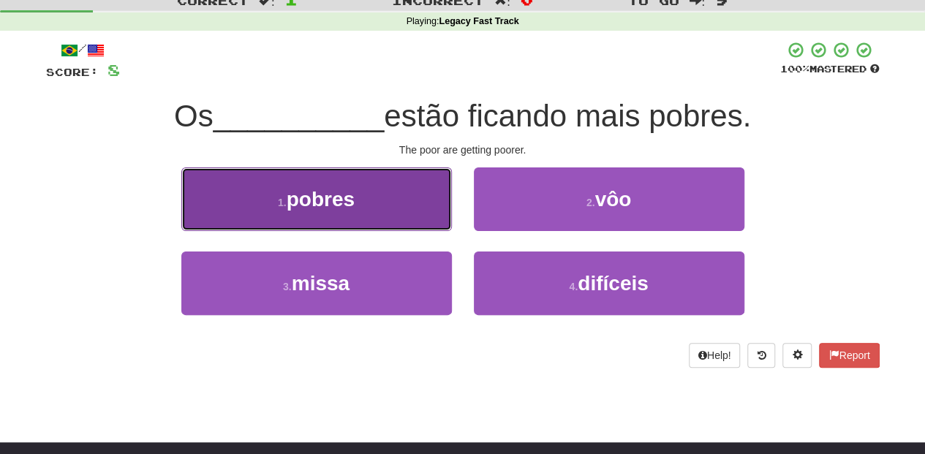
click at [433, 205] on button "1 . pobres" at bounding box center [316, 199] width 270 height 64
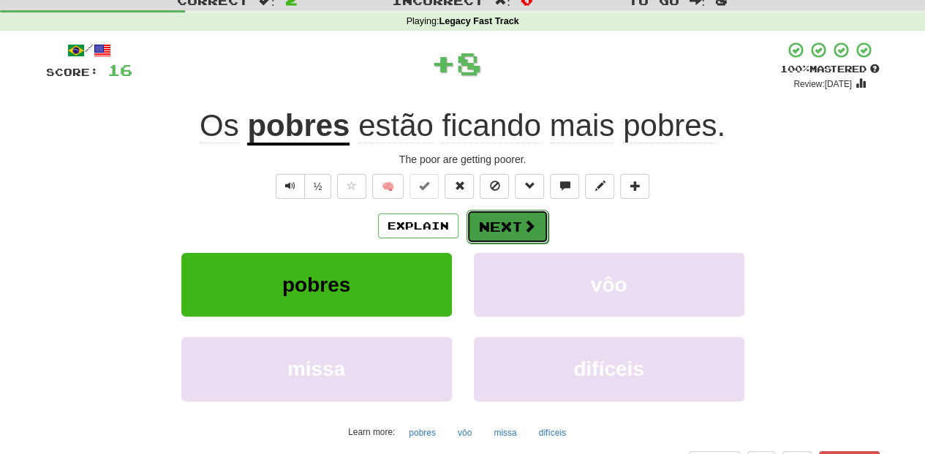
click at [482, 218] on button "Next" at bounding box center [507, 227] width 82 height 34
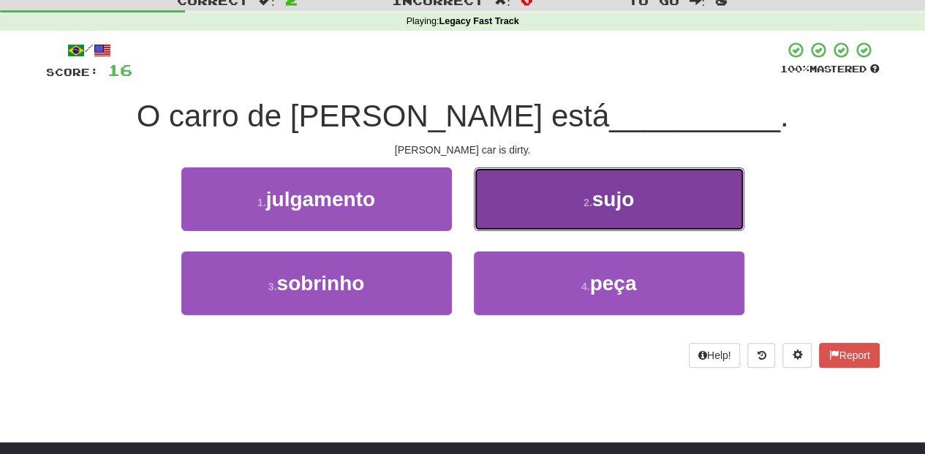
click at [538, 215] on button "2 . sujo" at bounding box center [609, 199] width 270 height 64
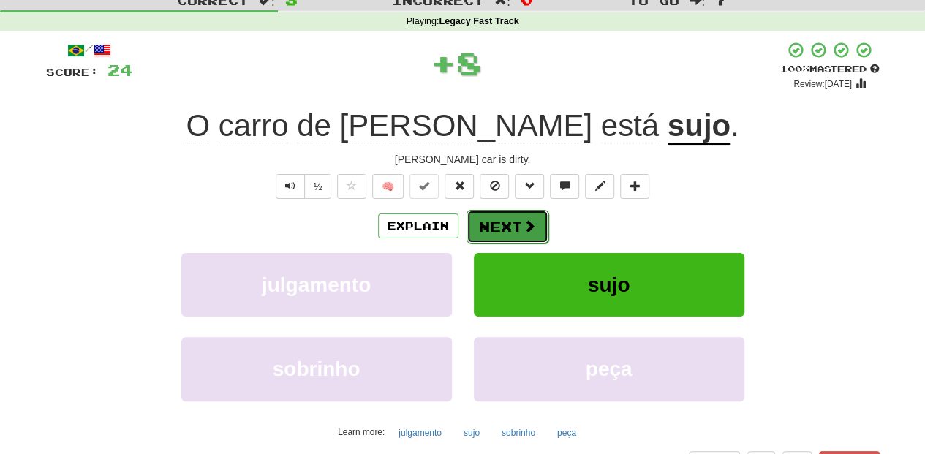
click at [527, 219] on span at bounding box center [529, 225] width 13 height 13
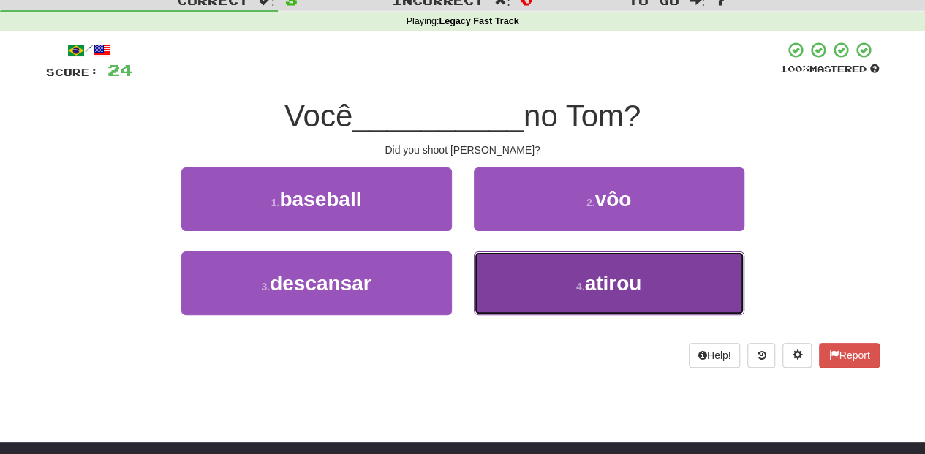
click at [523, 280] on button "4 . atirou" at bounding box center [609, 283] width 270 height 64
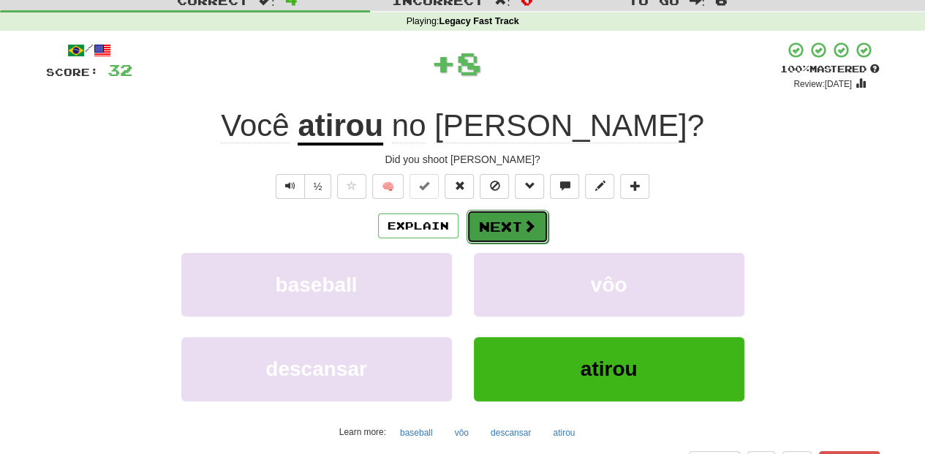
click at [506, 222] on button "Next" at bounding box center [507, 227] width 82 height 34
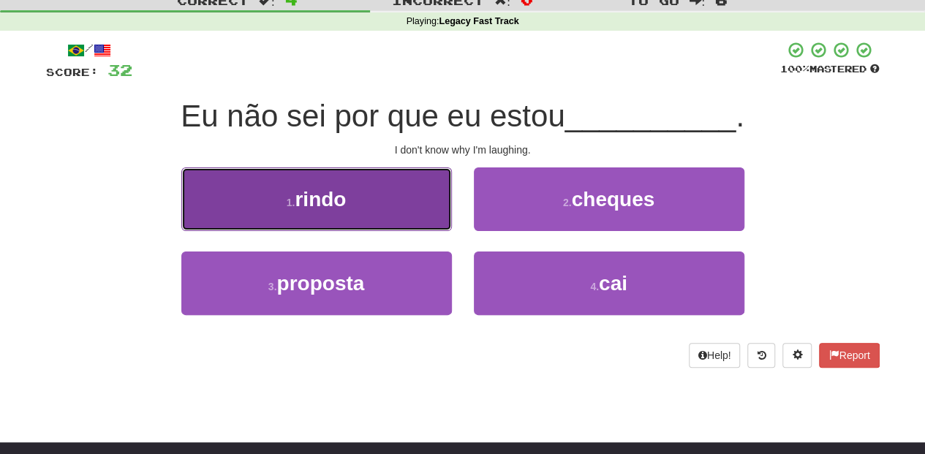
click at [436, 216] on button "1 . rindo" at bounding box center [316, 199] width 270 height 64
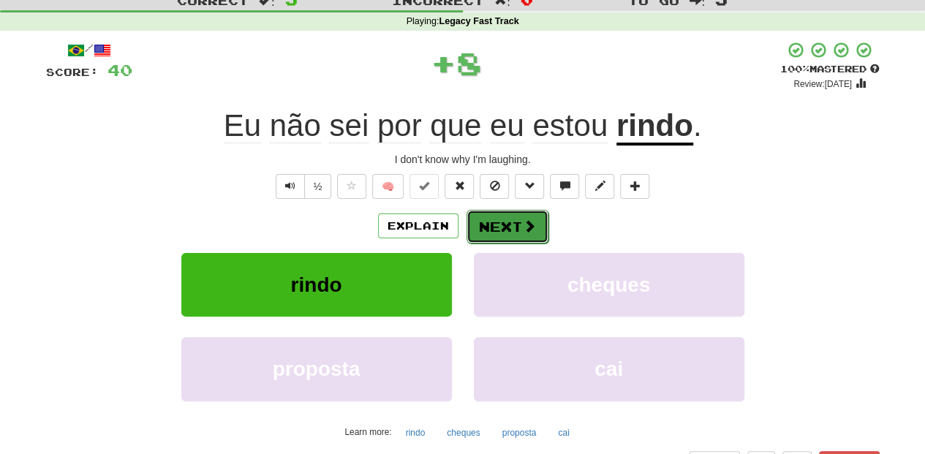
click at [504, 224] on button "Next" at bounding box center [507, 227] width 82 height 34
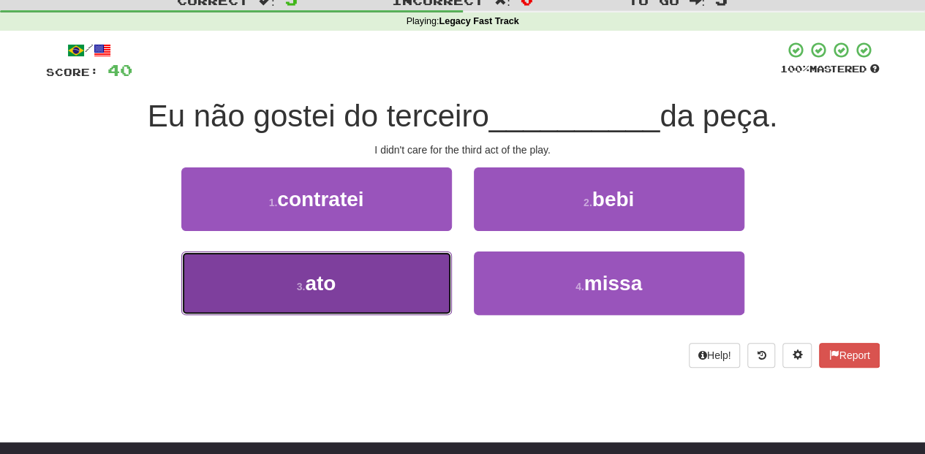
click at [401, 276] on button "3 . ato" at bounding box center [316, 283] width 270 height 64
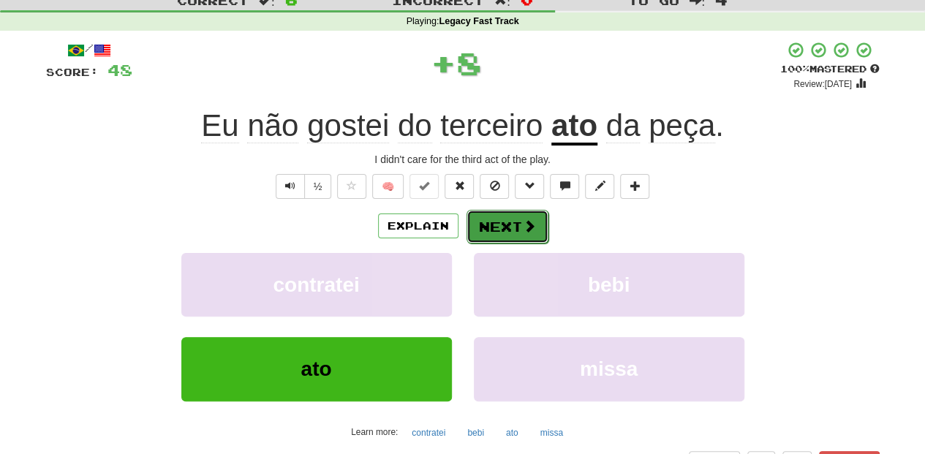
click at [495, 230] on button "Next" at bounding box center [507, 227] width 82 height 34
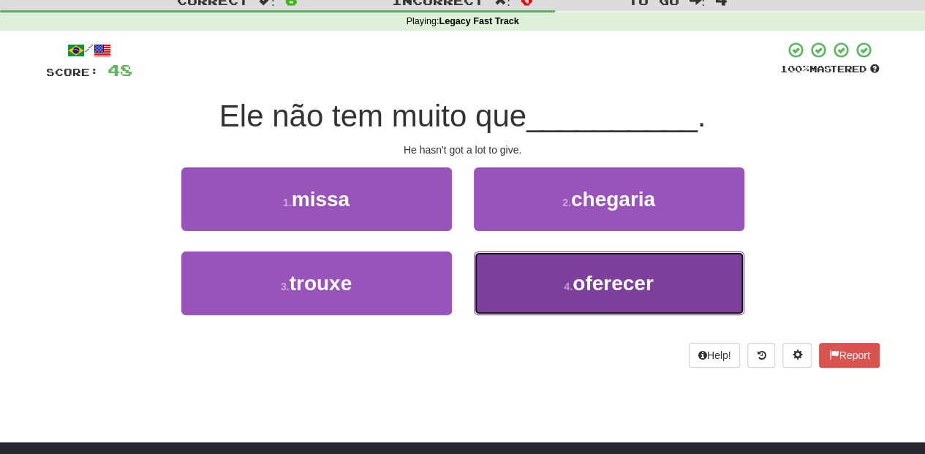
click at [535, 273] on button "4 . oferecer" at bounding box center [609, 283] width 270 height 64
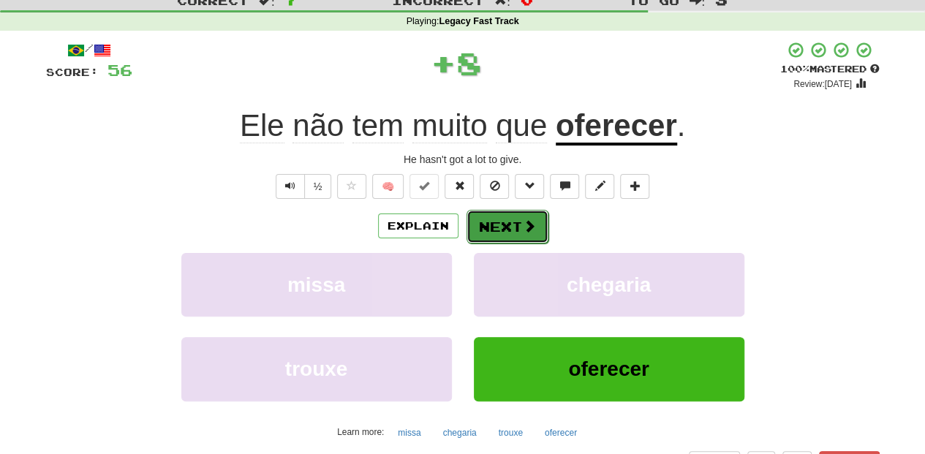
click at [510, 232] on button "Next" at bounding box center [507, 227] width 82 height 34
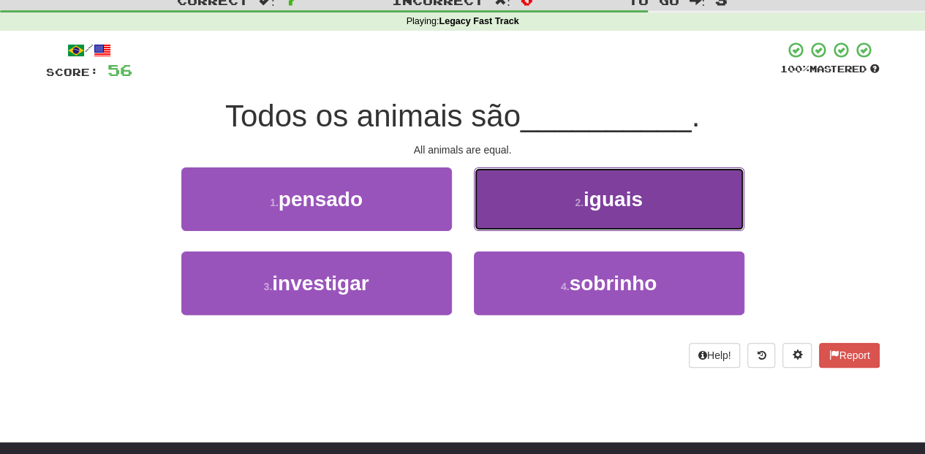
click at [531, 224] on button "2 . iguais" at bounding box center [609, 199] width 270 height 64
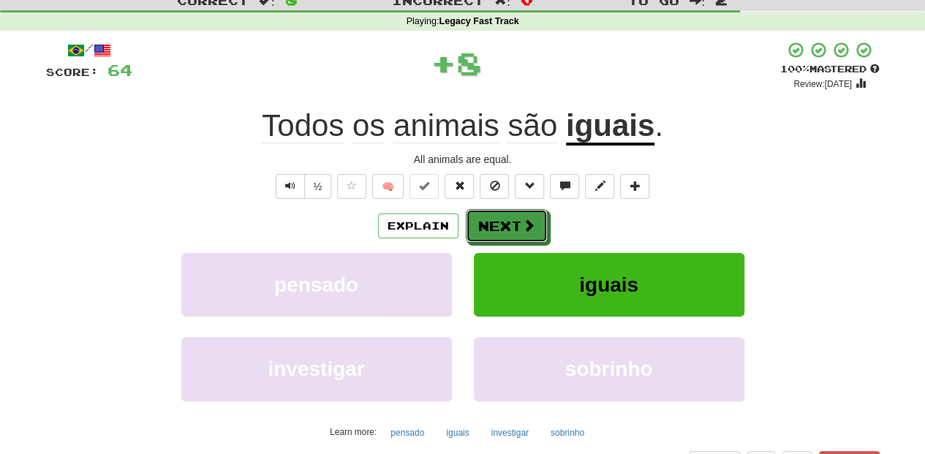
click at [531, 224] on span at bounding box center [528, 225] width 13 height 13
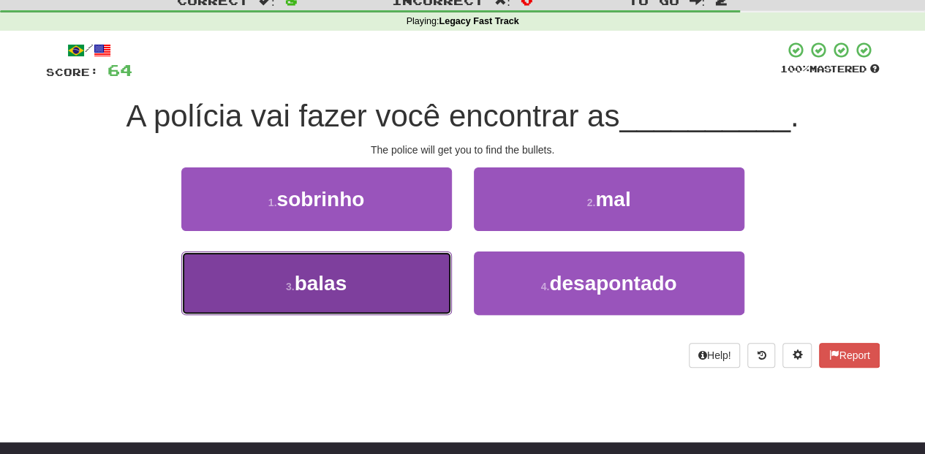
click at [392, 281] on button "3 . balas" at bounding box center [316, 283] width 270 height 64
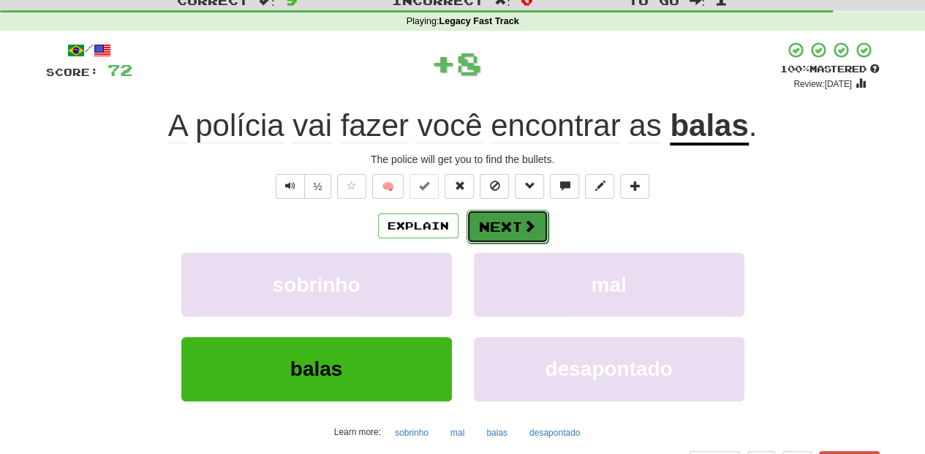
click at [491, 228] on button "Next" at bounding box center [507, 227] width 82 height 34
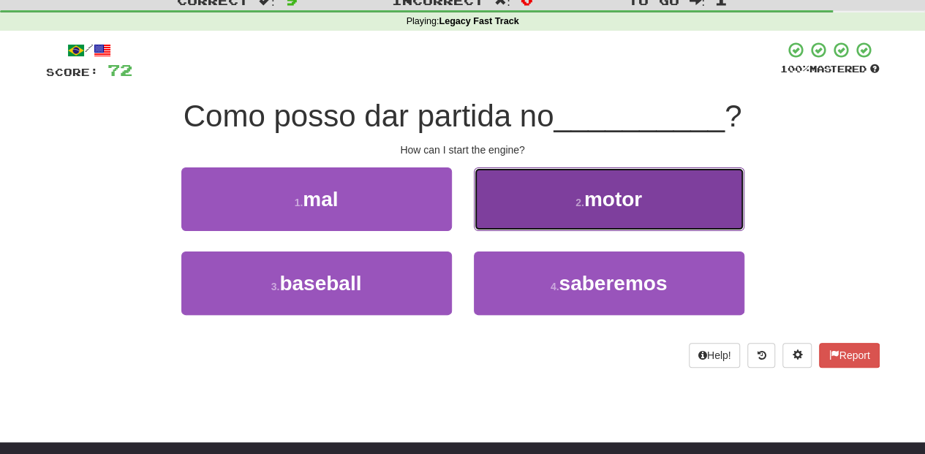
click at [515, 219] on button "2 . motor" at bounding box center [609, 199] width 270 height 64
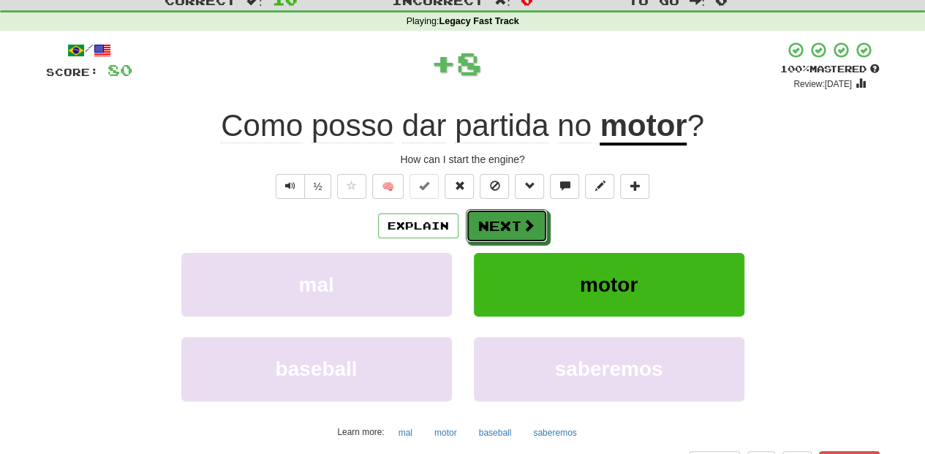
click at [515, 219] on button "Next" at bounding box center [507, 226] width 82 height 34
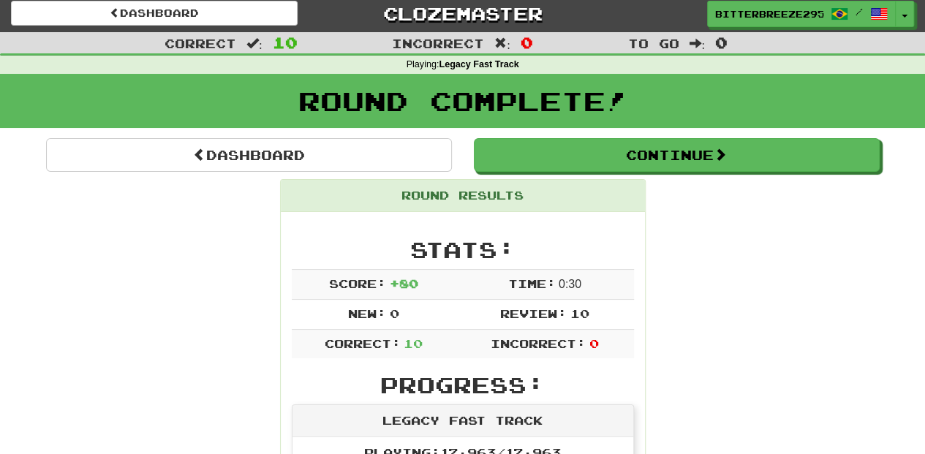
scroll to position [0, 0]
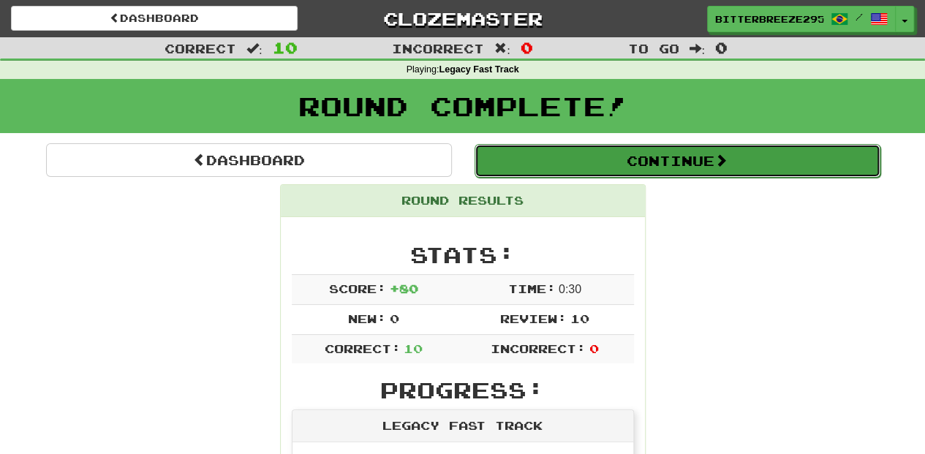
click at [630, 155] on button "Continue" at bounding box center [677, 161] width 406 height 34
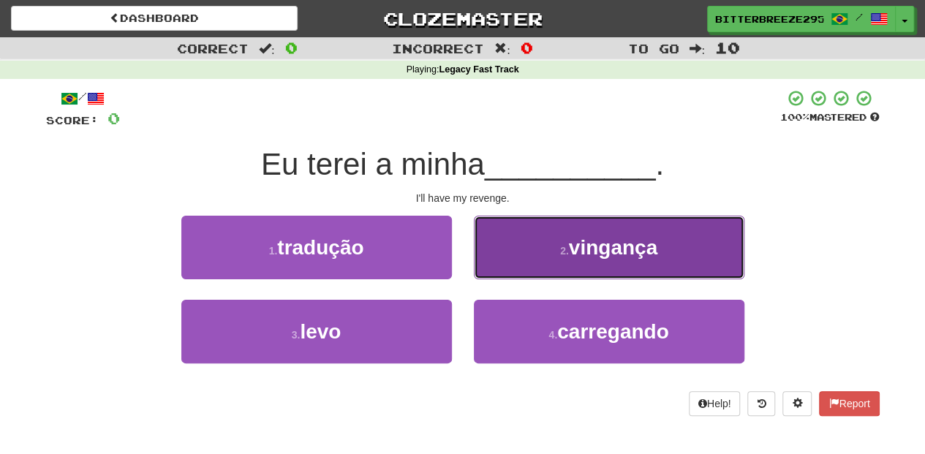
click at [508, 262] on button "2 . vingança" at bounding box center [609, 248] width 270 height 64
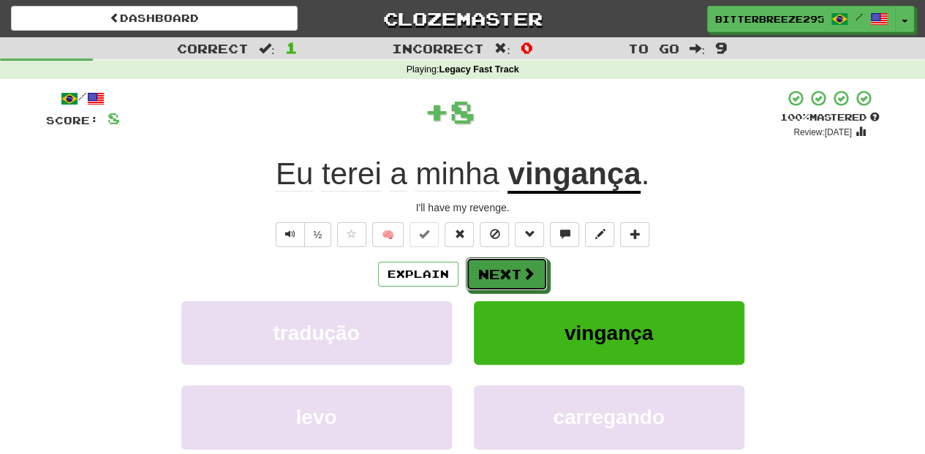
click at [505, 266] on button "Next" at bounding box center [507, 274] width 82 height 34
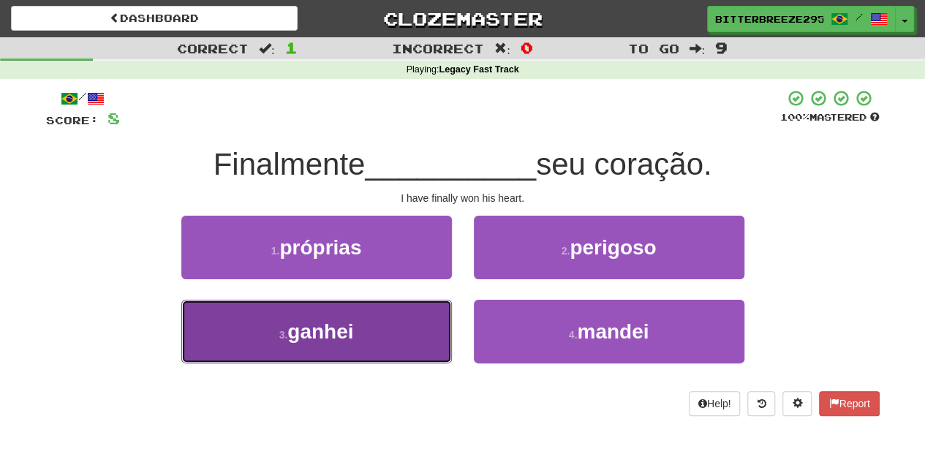
click at [417, 341] on button "3 . ganhei" at bounding box center [316, 332] width 270 height 64
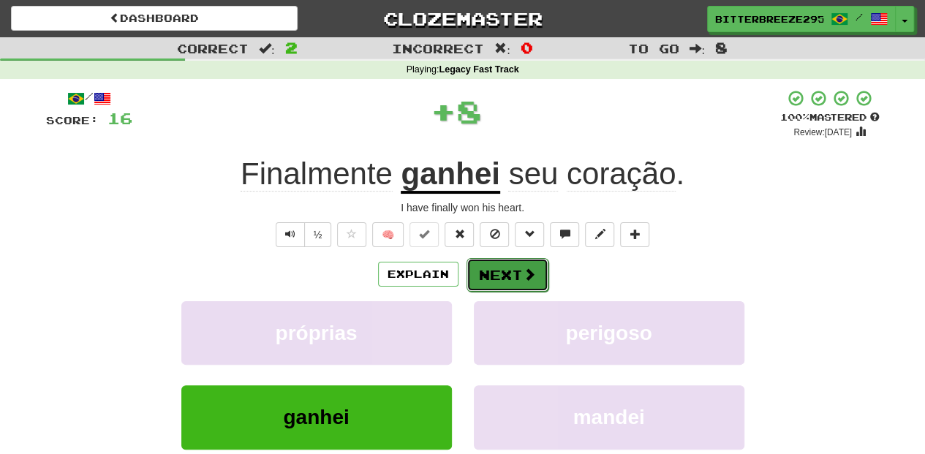
click at [478, 273] on button "Next" at bounding box center [507, 275] width 82 height 34
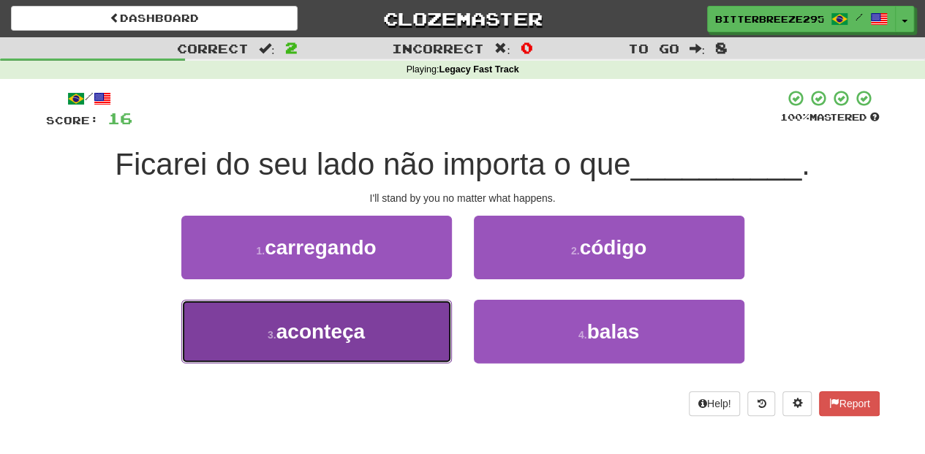
click at [402, 328] on button "3 . aconteça" at bounding box center [316, 332] width 270 height 64
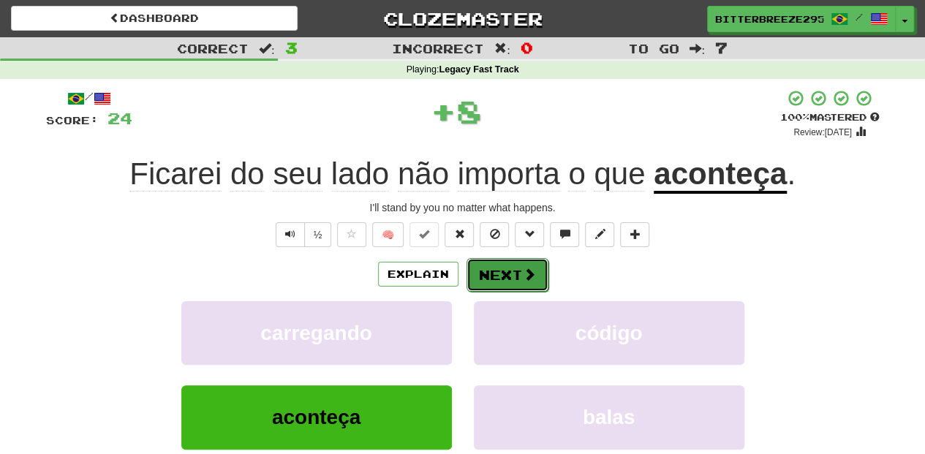
click at [506, 273] on button "Next" at bounding box center [507, 275] width 82 height 34
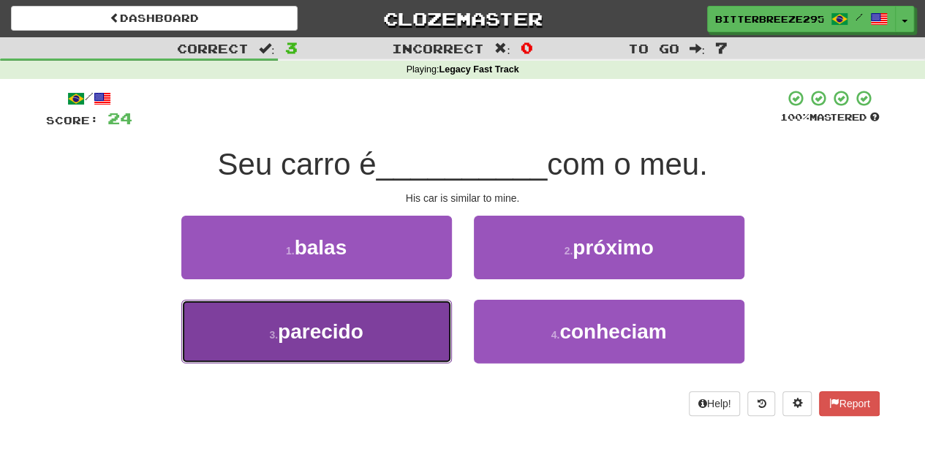
click at [355, 332] on span "parecido" at bounding box center [321, 331] width 86 height 23
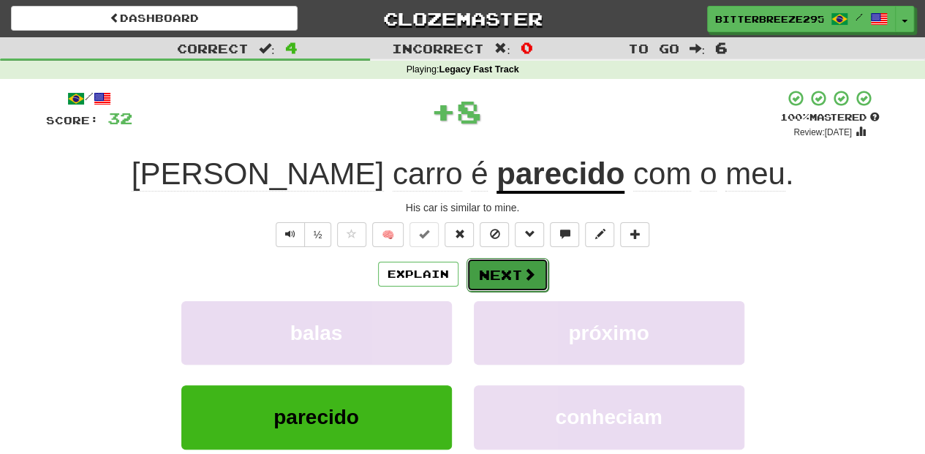
click at [500, 271] on button "Next" at bounding box center [507, 275] width 82 height 34
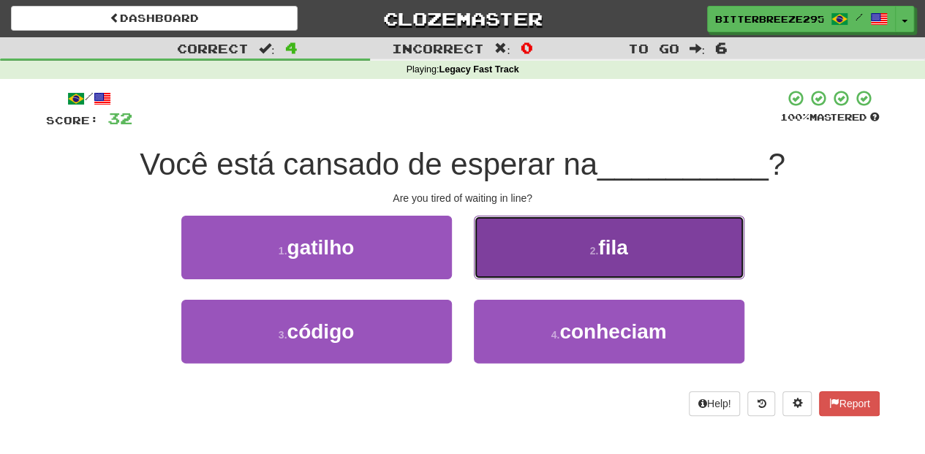
click at [513, 268] on button "2 . fila" at bounding box center [609, 248] width 270 height 64
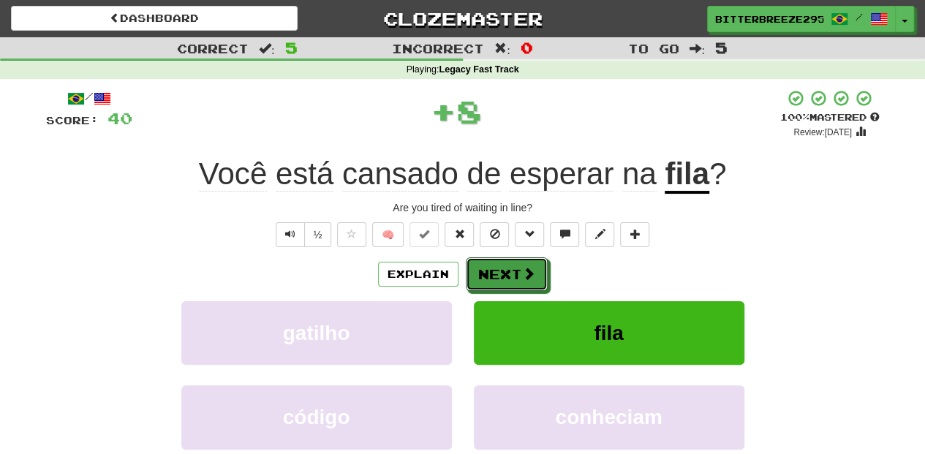
click at [513, 268] on button "Next" at bounding box center [507, 274] width 82 height 34
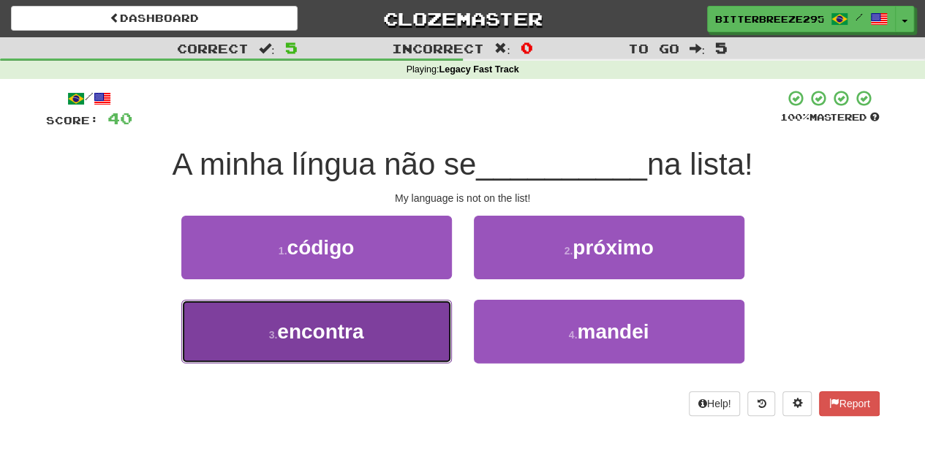
click at [380, 325] on button "3 . encontra" at bounding box center [316, 332] width 270 height 64
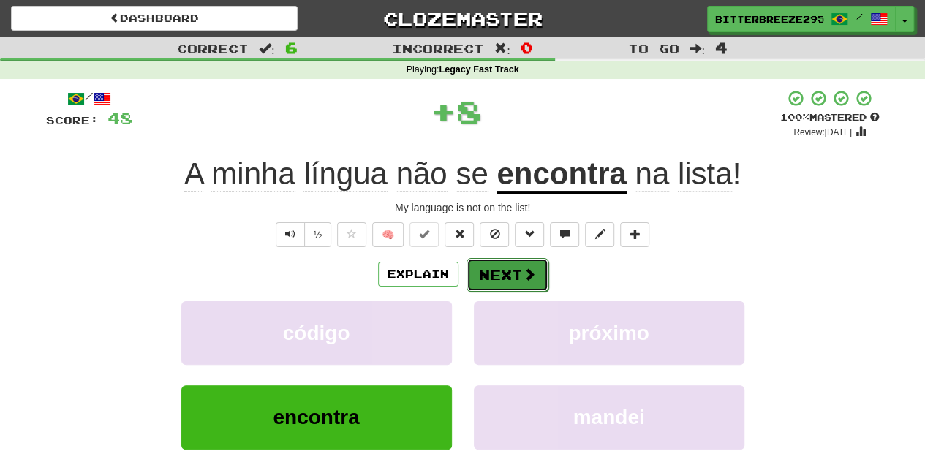
click at [524, 268] on span at bounding box center [529, 274] width 13 height 13
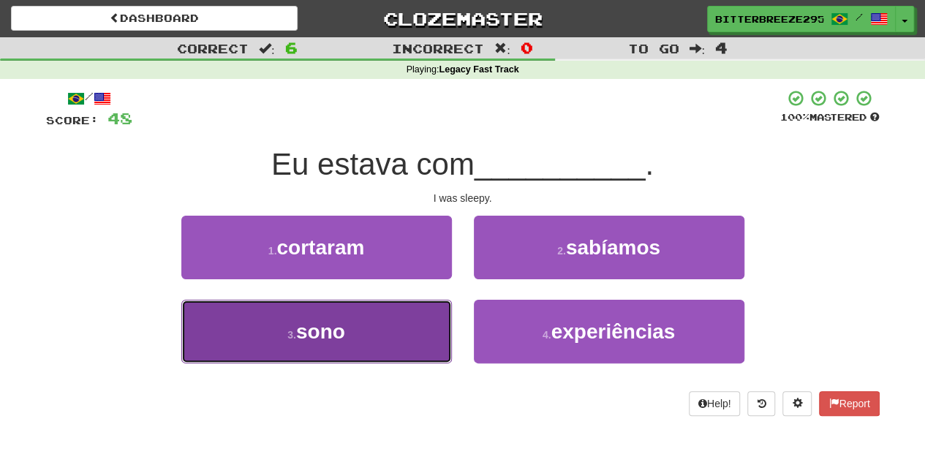
click at [403, 328] on button "3 . sono" at bounding box center [316, 332] width 270 height 64
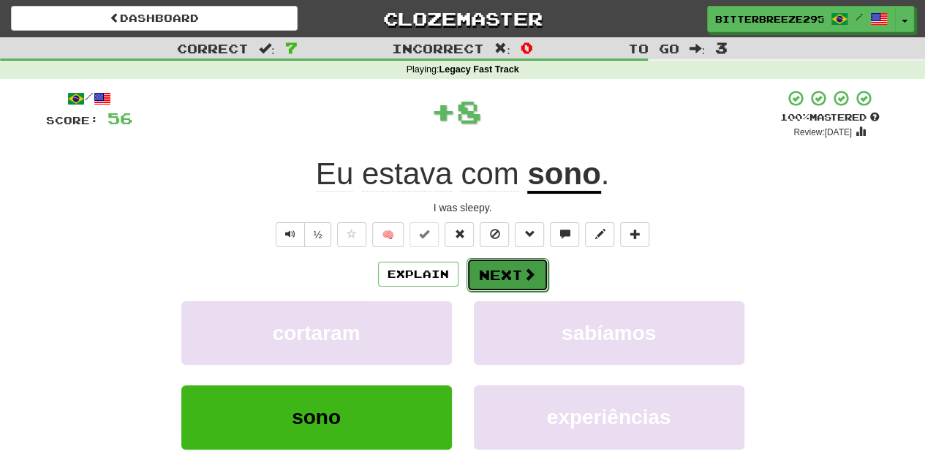
click at [504, 275] on button "Next" at bounding box center [507, 275] width 82 height 34
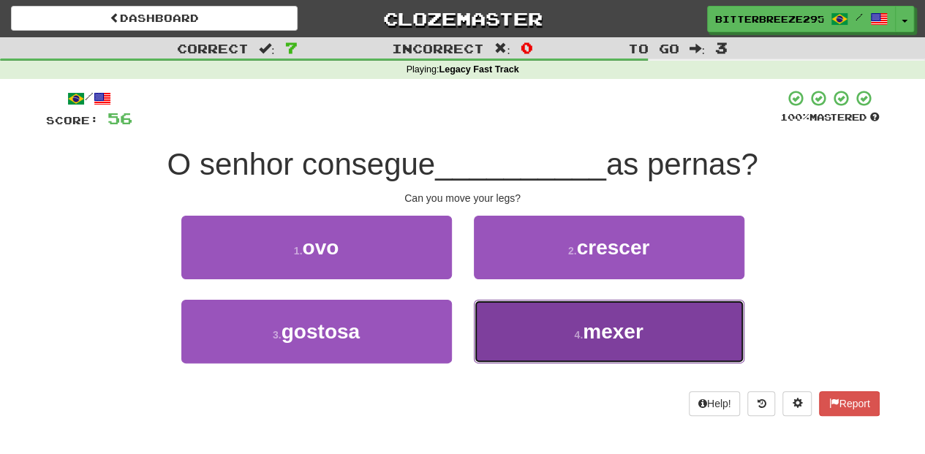
click at [534, 327] on button "4 . mexer" at bounding box center [609, 332] width 270 height 64
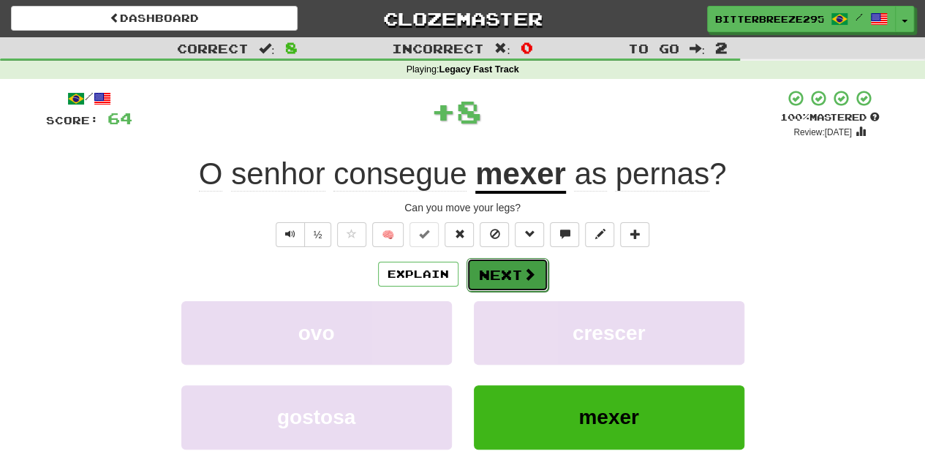
click at [512, 273] on button "Next" at bounding box center [507, 275] width 82 height 34
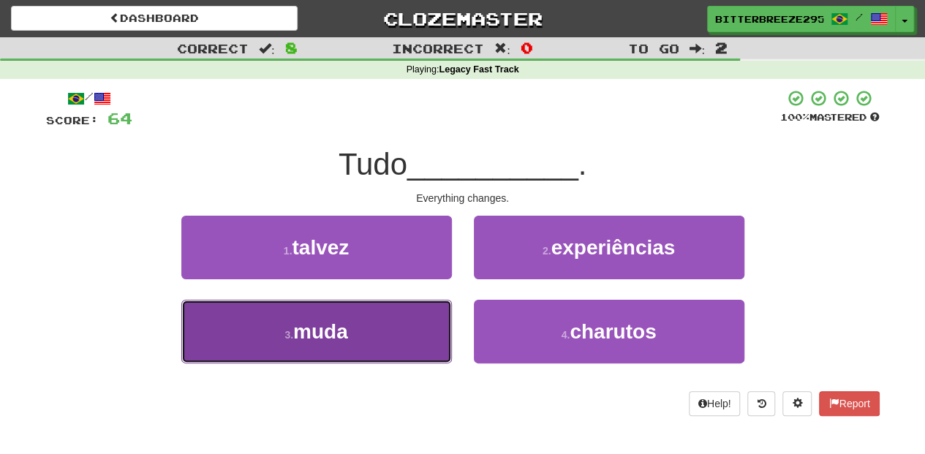
click at [423, 328] on button "3 . muda" at bounding box center [316, 332] width 270 height 64
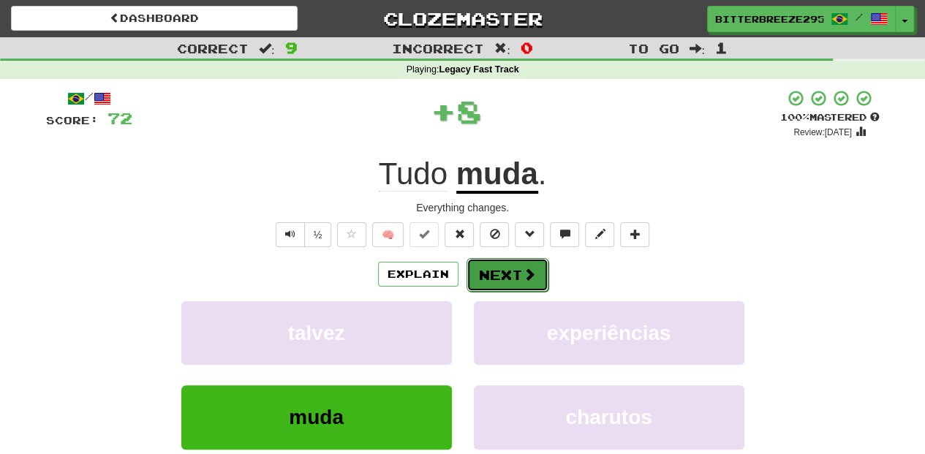
click at [515, 268] on button "Next" at bounding box center [507, 275] width 82 height 34
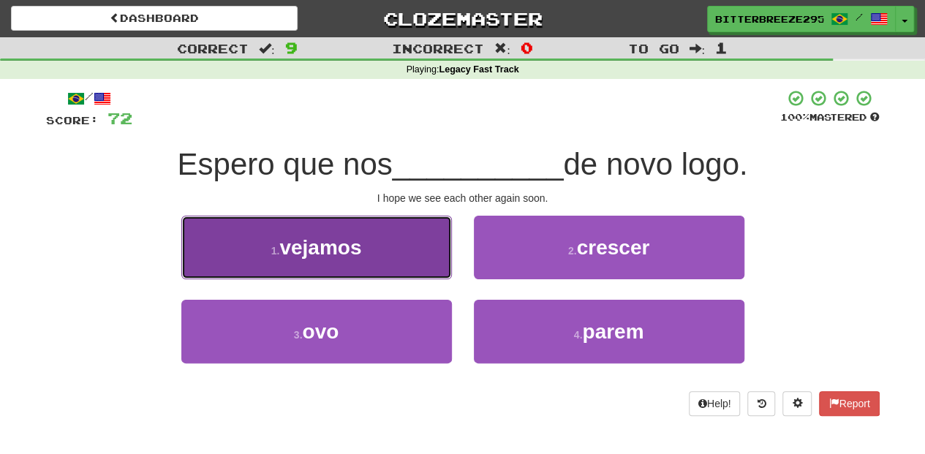
click at [406, 257] on button "1 . vejamos" at bounding box center [316, 248] width 270 height 64
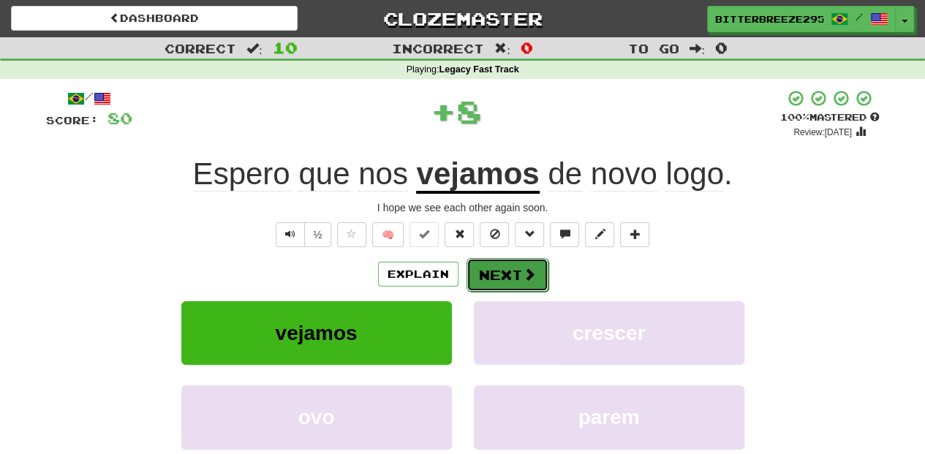
click at [493, 280] on button "Next" at bounding box center [507, 275] width 82 height 34
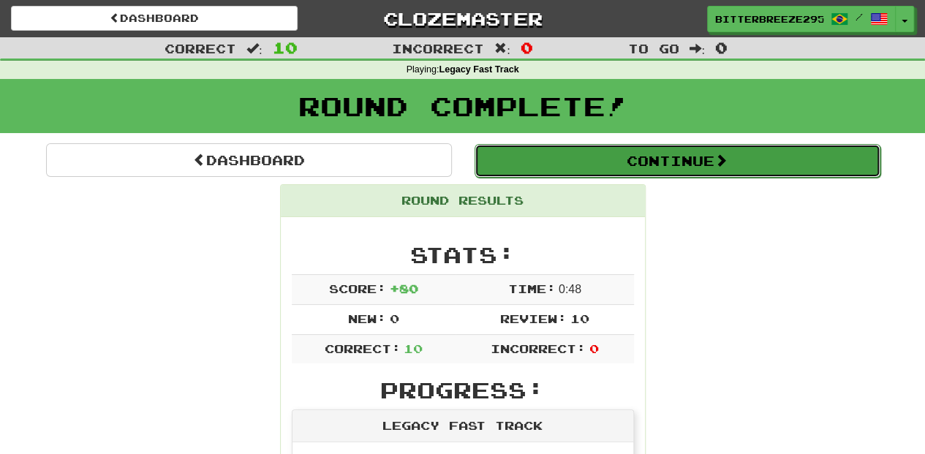
click at [555, 167] on button "Continue" at bounding box center [677, 161] width 406 height 34
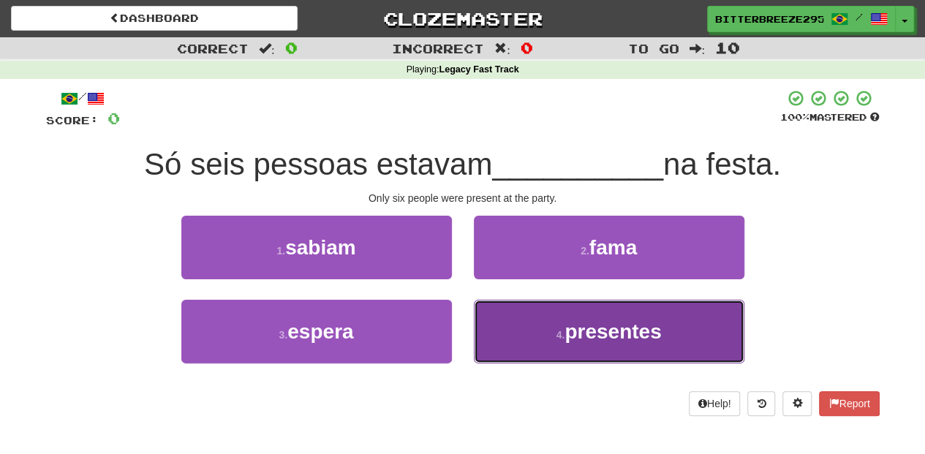
click at [538, 340] on button "4 . presentes" at bounding box center [609, 332] width 270 height 64
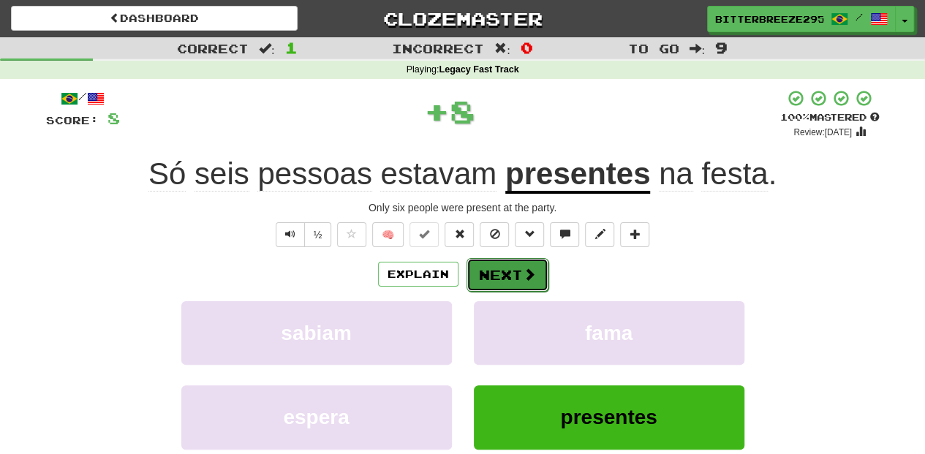
click at [519, 279] on button "Next" at bounding box center [507, 275] width 82 height 34
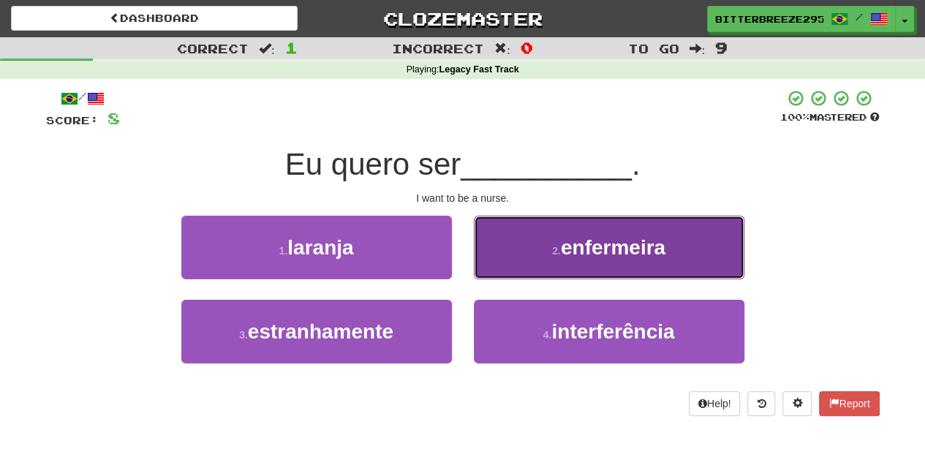
click at [529, 263] on button "2 . enfermeira" at bounding box center [609, 248] width 270 height 64
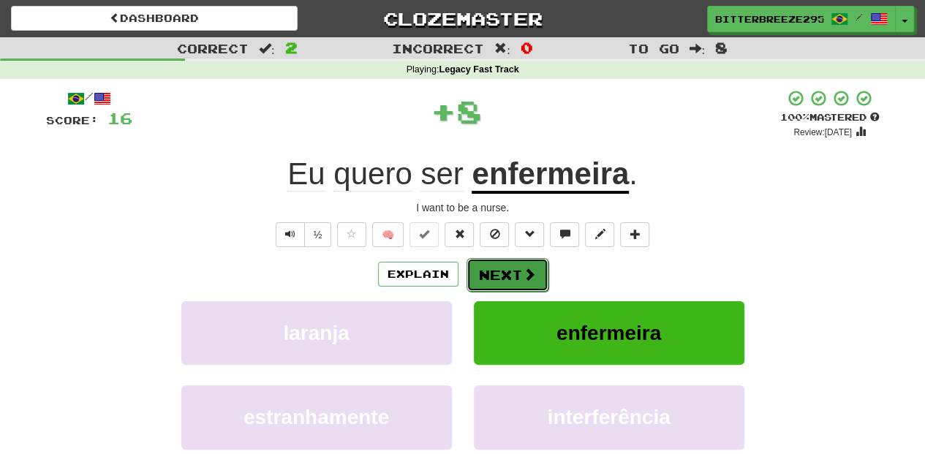
click at [523, 270] on span at bounding box center [529, 274] width 13 height 13
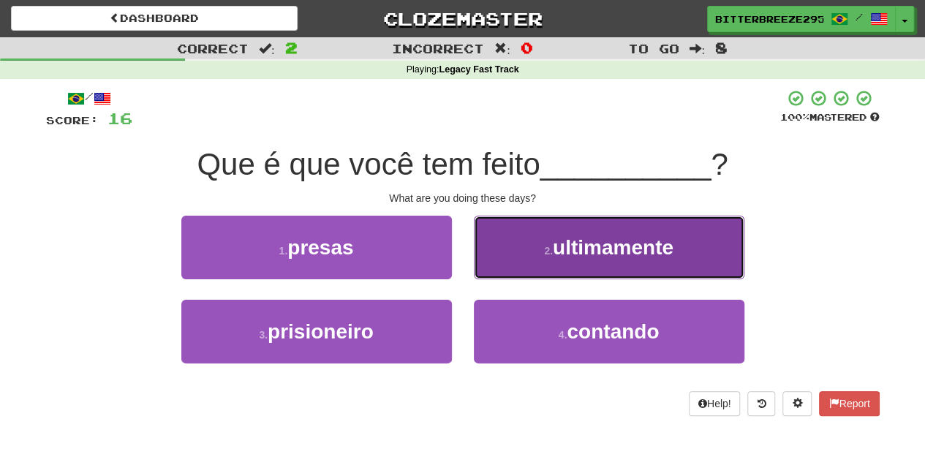
click at [516, 265] on button "2 . ultimamente" at bounding box center [609, 248] width 270 height 64
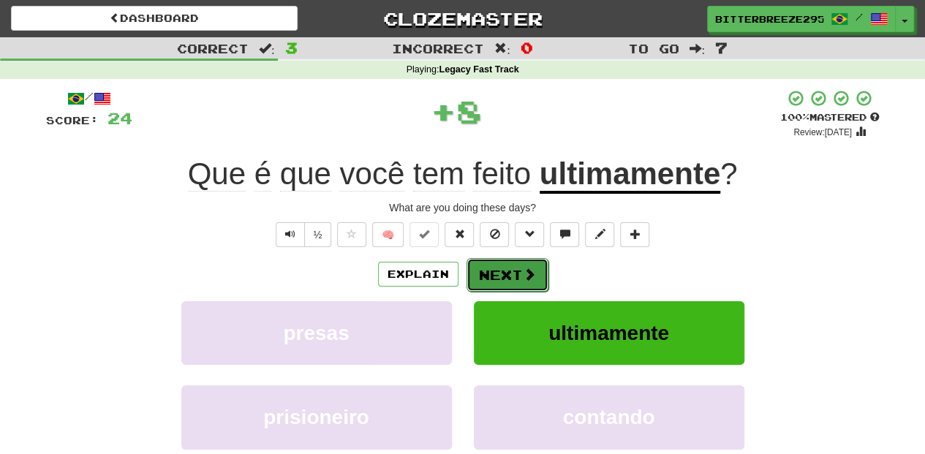
click at [504, 274] on button "Next" at bounding box center [507, 275] width 82 height 34
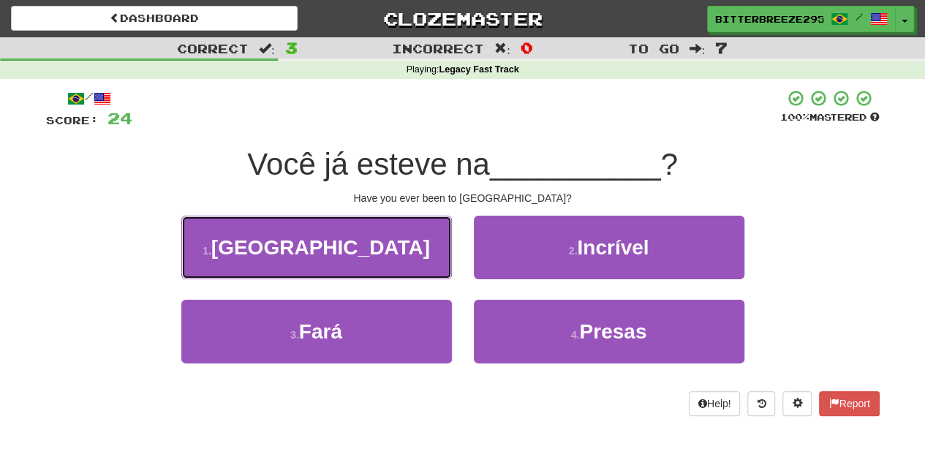
click at [433, 249] on button "1 . Índia" at bounding box center [316, 248] width 270 height 64
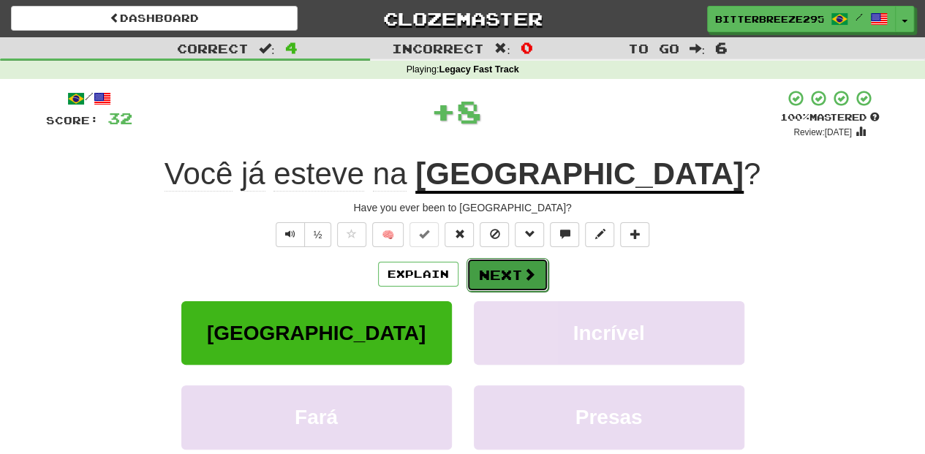
click at [482, 263] on button "Next" at bounding box center [507, 275] width 82 height 34
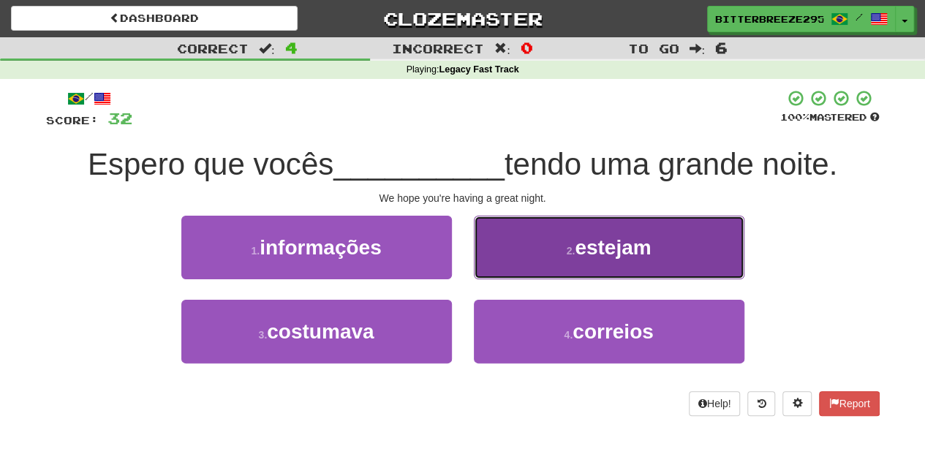
click at [551, 276] on button "2 . estejam" at bounding box center [609, 248] width 270 height 64
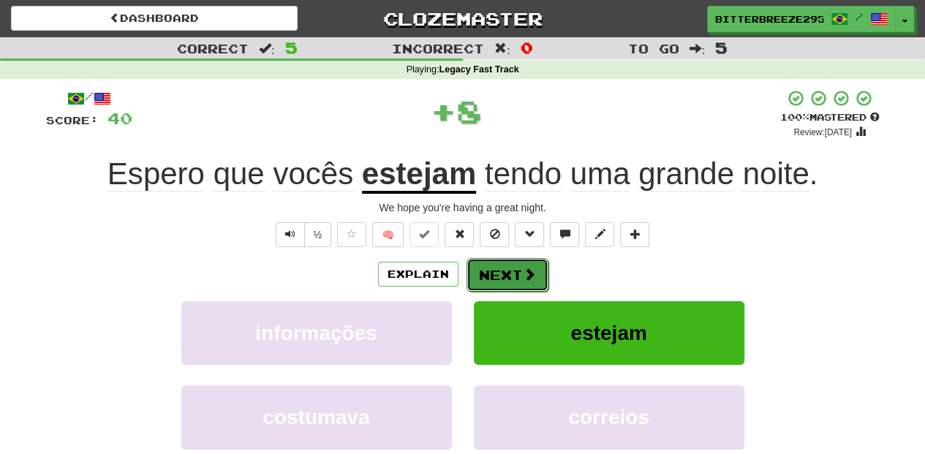
click at [535, 270] on button "Next" at bounding box center [507, 275] width 82 height 34
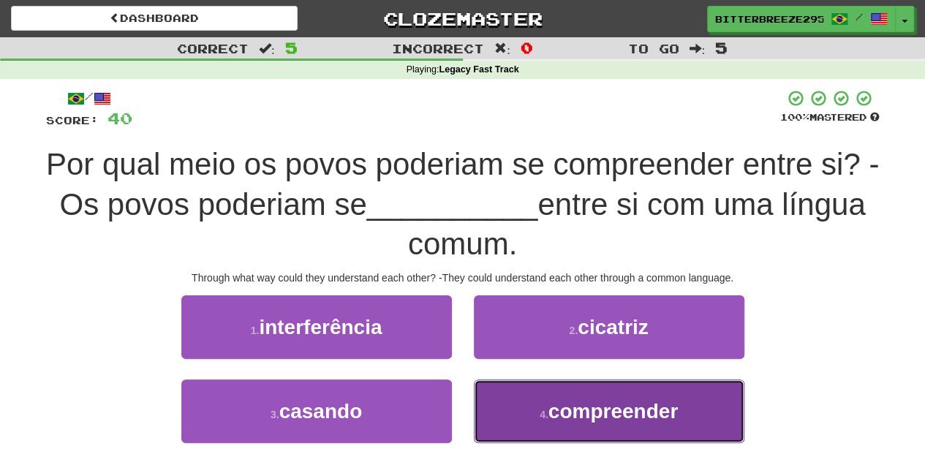
click at [582, 415] on span "compreender" at bounding box center [612, 411] width 129 height 23
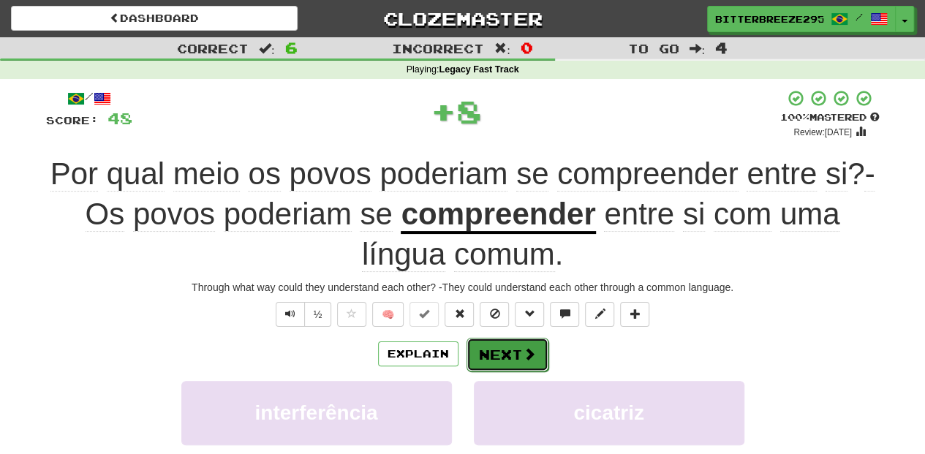
click at [521, 338] on button "Next" at bounding box center [507, 355] width 82 height 34
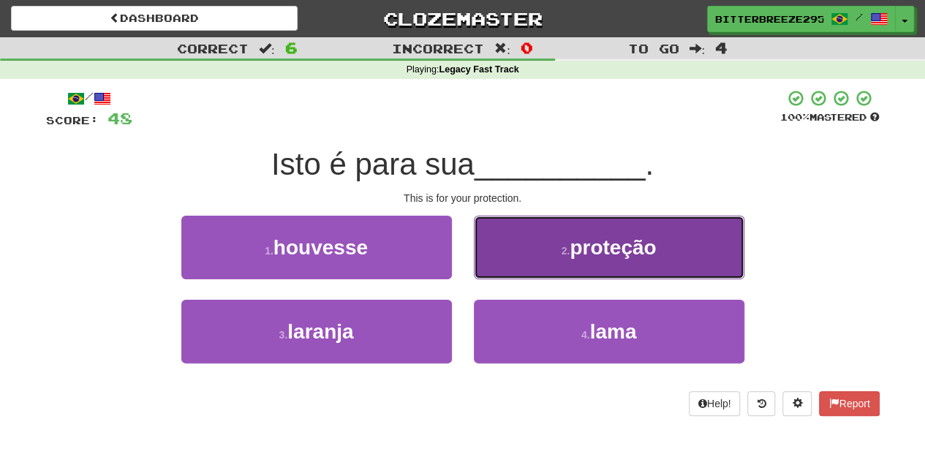
click at [538, 270] on button "2 . proteção" at bounding box center [609, 248] width 270 height 64
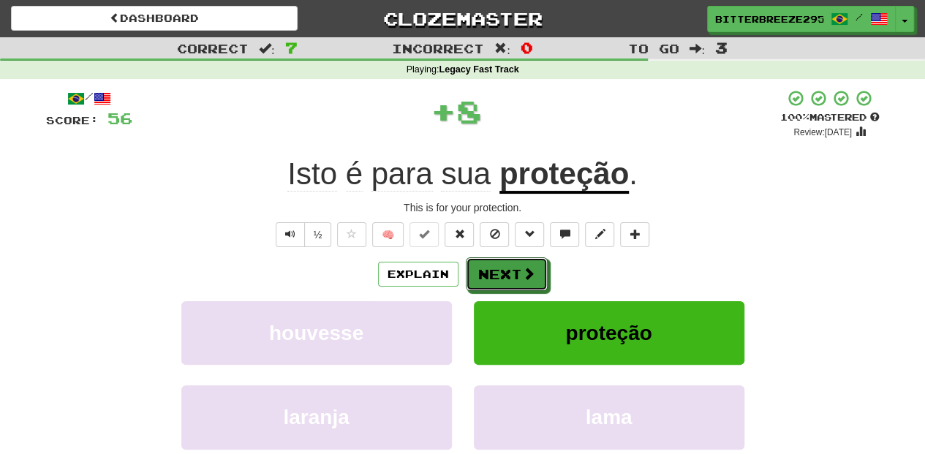
click at [538, 270] on button "Next" at bounding box center [507, 274] width 82 height 34
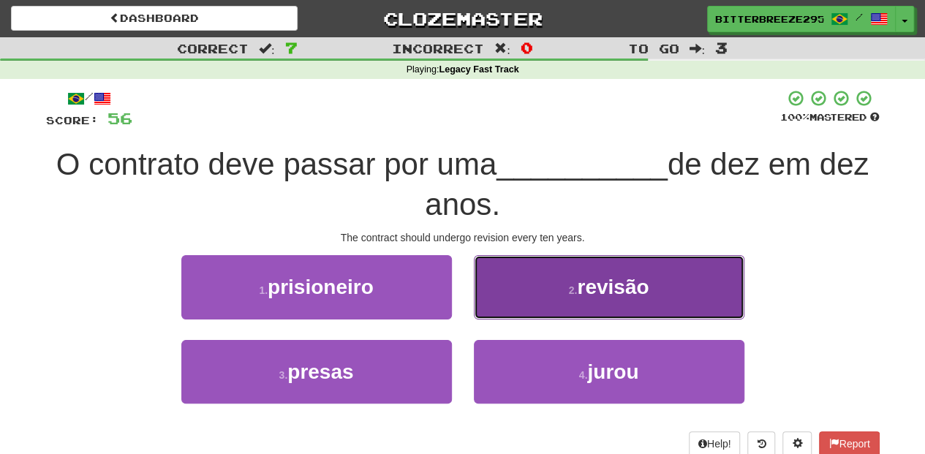
click at [546, 294] on button "2 . revisão" at bounding box center [609, 287] width 270 height 64
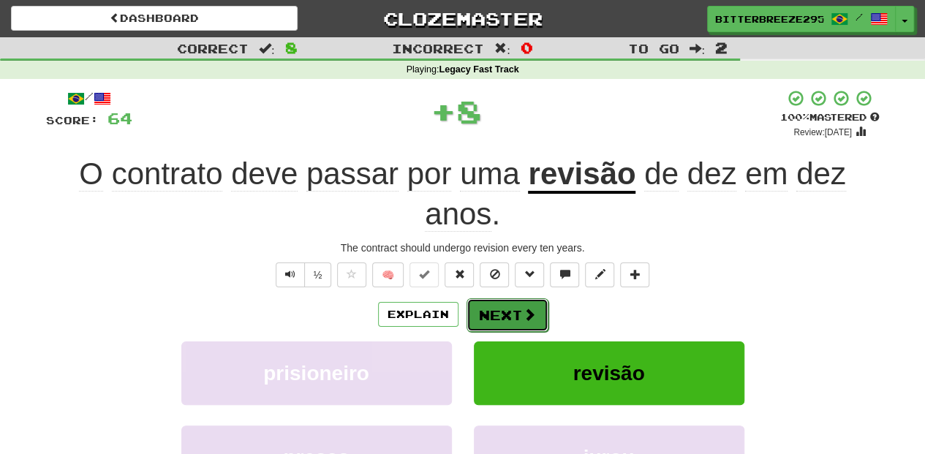
click at [523, 308] on span at bounding box center [529, 314] width 13 height 13
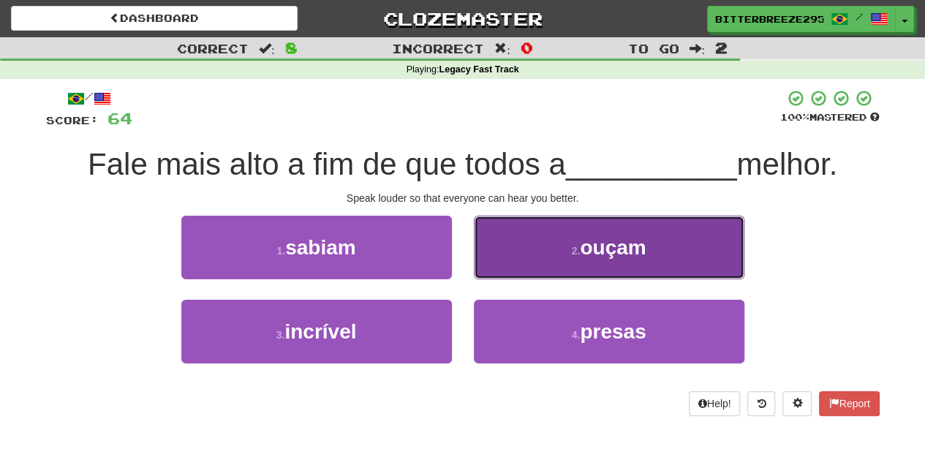
click at [542, 270] on button "2 . ouçam" at bounding box center [609, 248] width 270 height 64
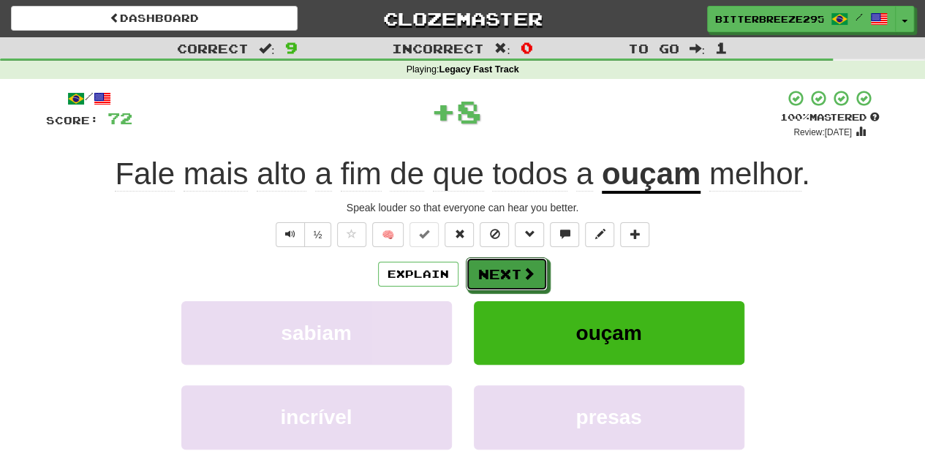
click at [542, 270] on button "Next" at bounding box center [507, 274] width 82 height 34
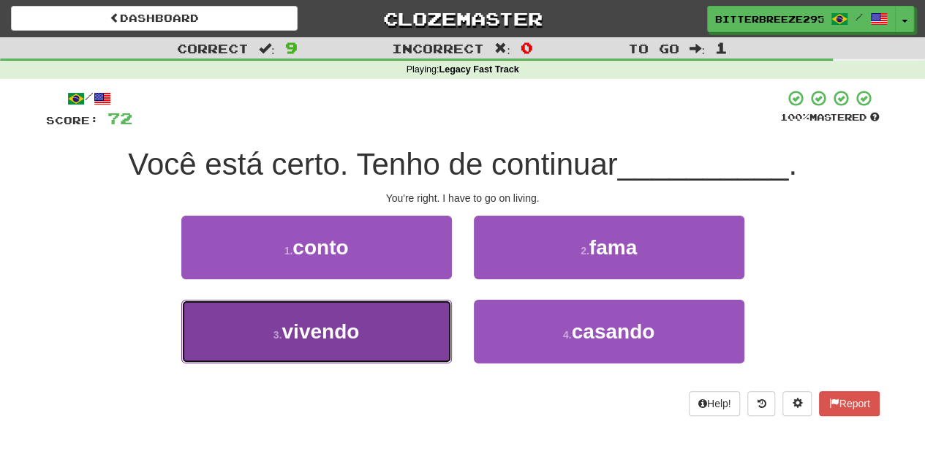
click at [413, 322] on button "3 . vivendo" at bounding box center [316, 332] width 270 height 64
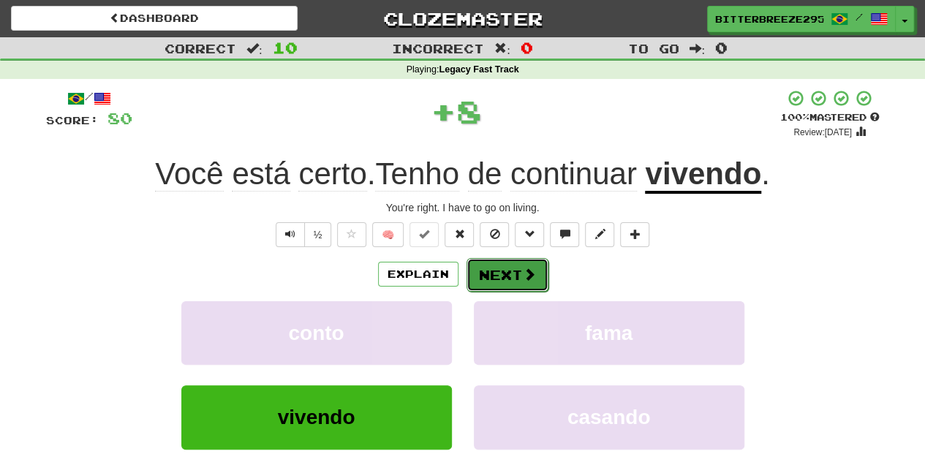
click at [492, 279] on button "Next" at bounding box center [507, 275] width 82 height 34
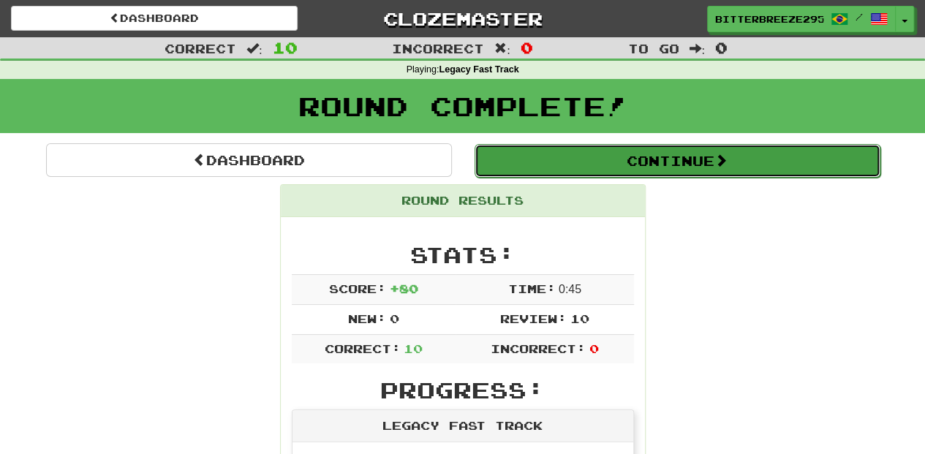
click at [578, 154] on button "Continue" at bounding box center [677, 161] width 406 height 34
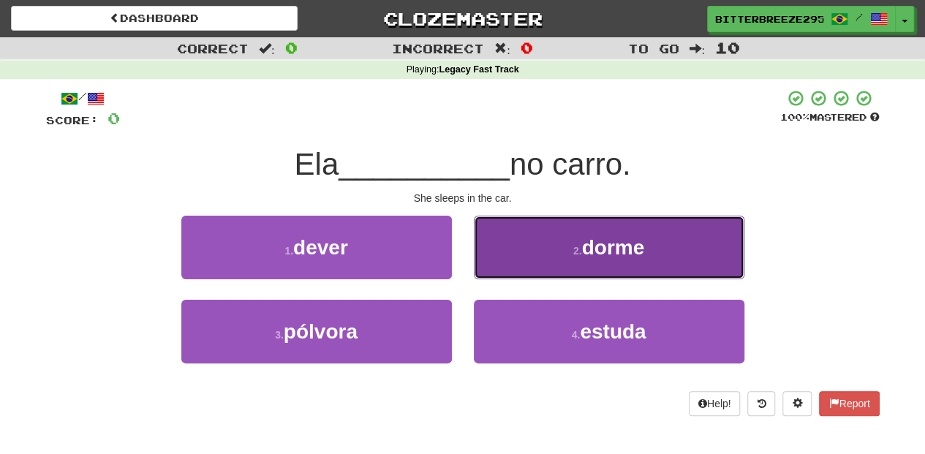
click at [565, 241] on button "2 . dorme" at bounding box center [609, 248] width 270 height 64
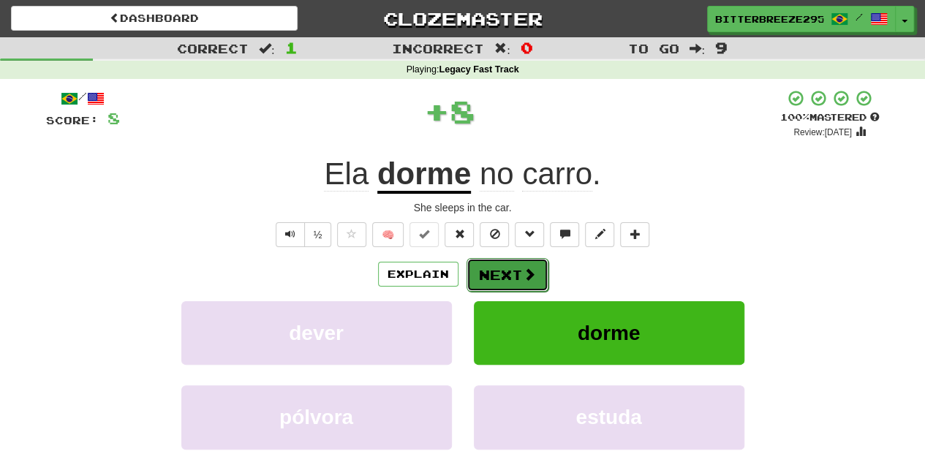
click at [520, 272] on button "Next" at bounding box center [507, 275] width 82 height 34
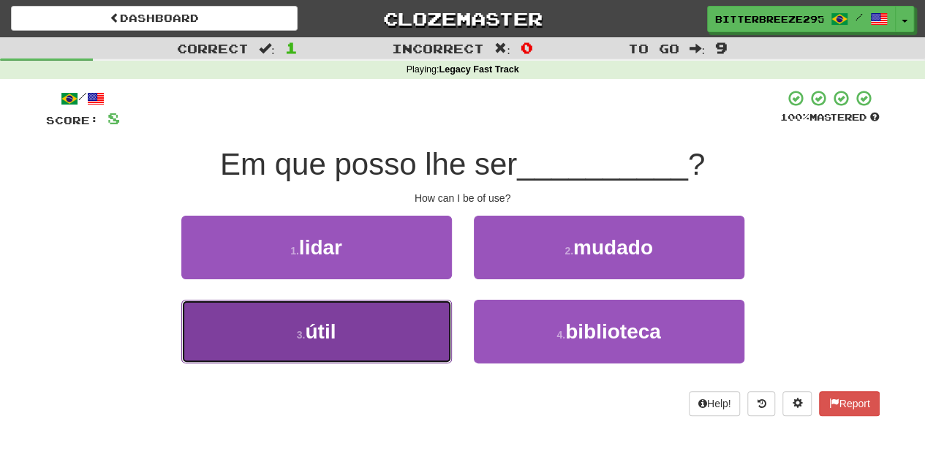
click at [412, 326] on button "3 . útil" at bounding box center [316, 332] width 270 height 64
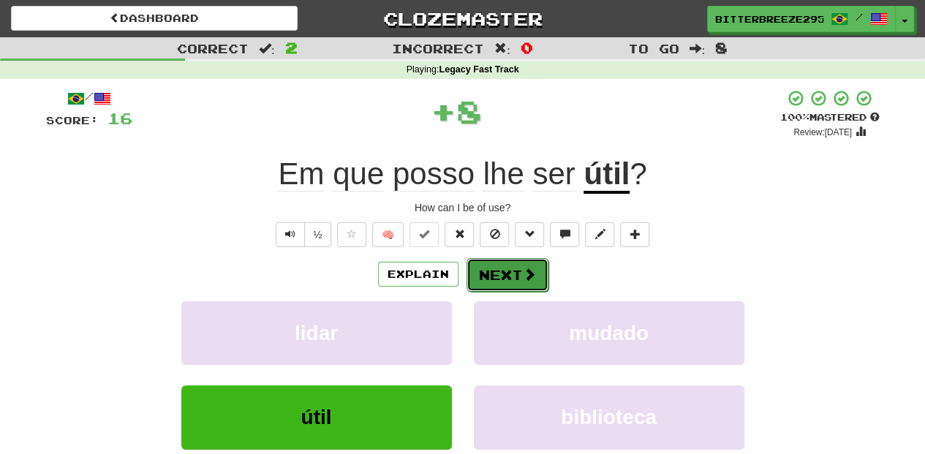
click at [469, 270] on button "Next" at bounding box center [507, 275] width 82 height 34
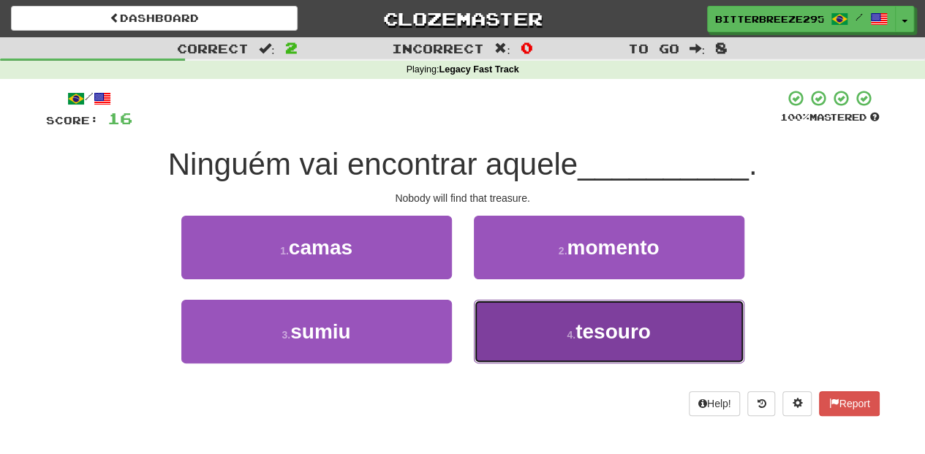
click at [506, 328] on button "4 . tesouro" at bounding box center [609, 332] width 270 height 64
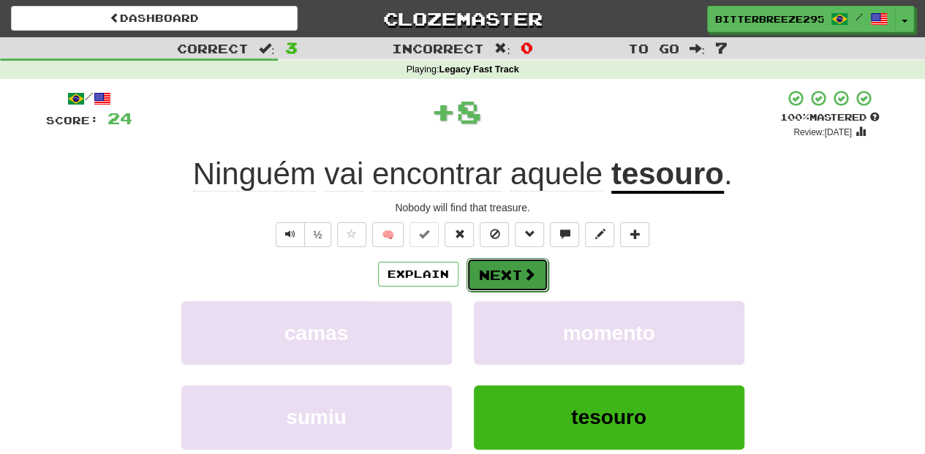
click at [498, 270] on button "Next" at bounding box center [507, 275] width 82 height 34
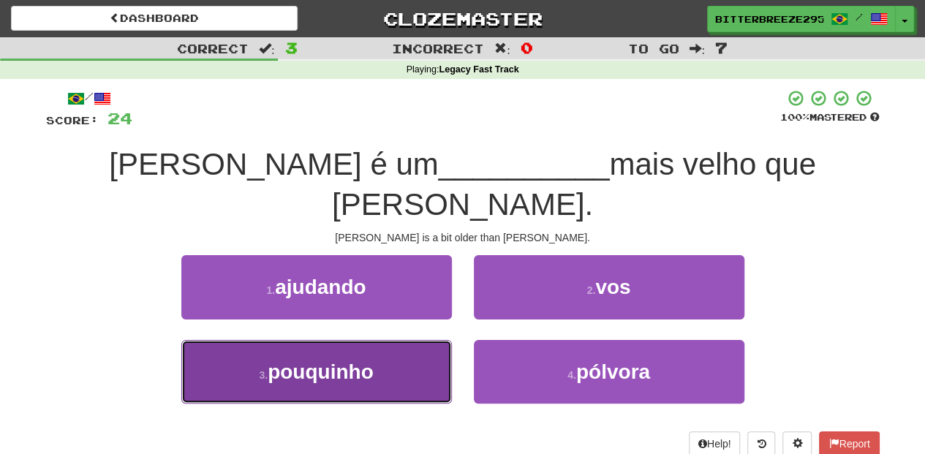
click at [395, 340] on button "3 . pouquinho" at bounding box center [316, 372] width 270 height 64
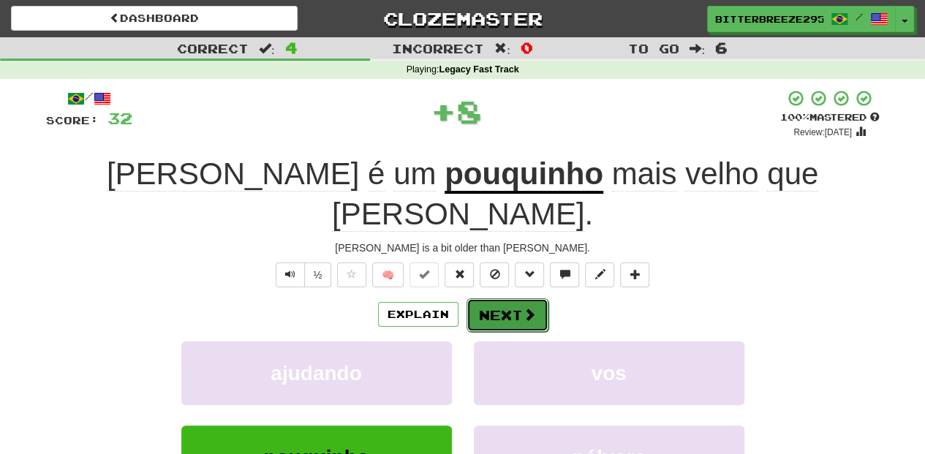
click at [519, 298] on button "Next" at bounding box center [507, 315] width 82 height 34
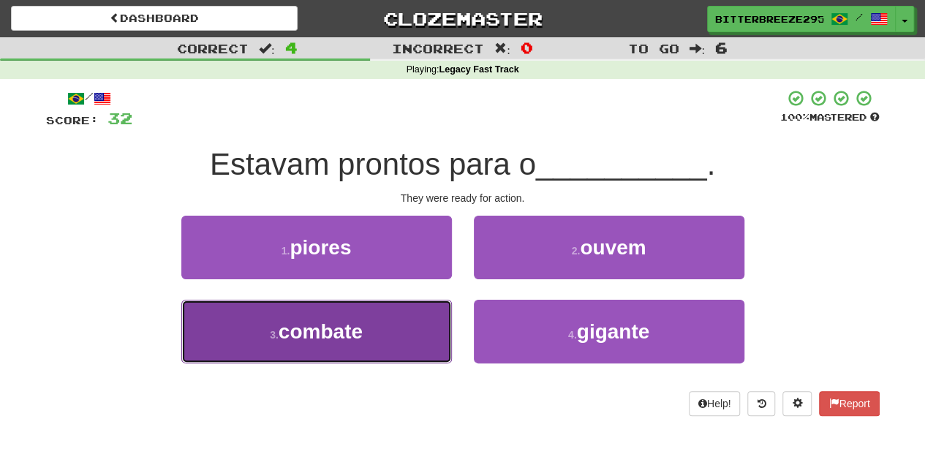
click at [377, 338] on button "3 . combate" at bounding box center [316, 332] width 270 height 64
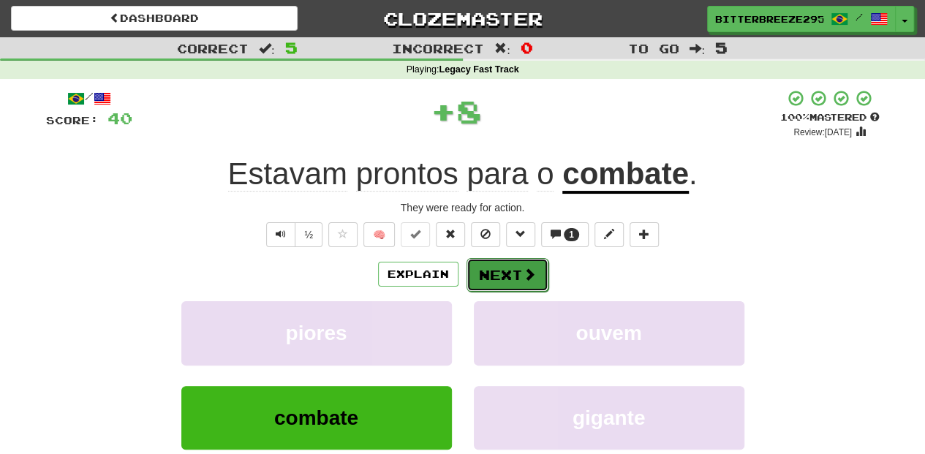
click at [506, 266] on button "Next" at bounding box center [507, 275] width 82 height 34
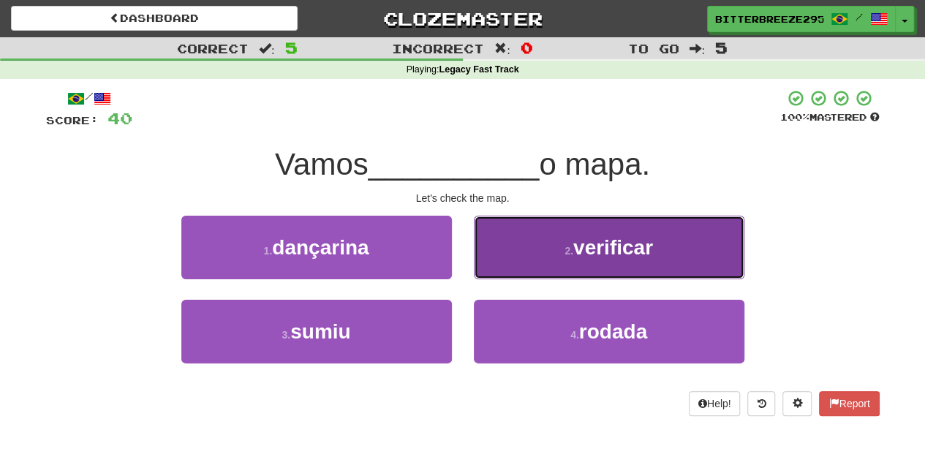
click at [504, 259] on button "2 . verificar" at bounding box center [609, 248] width 270 height 64
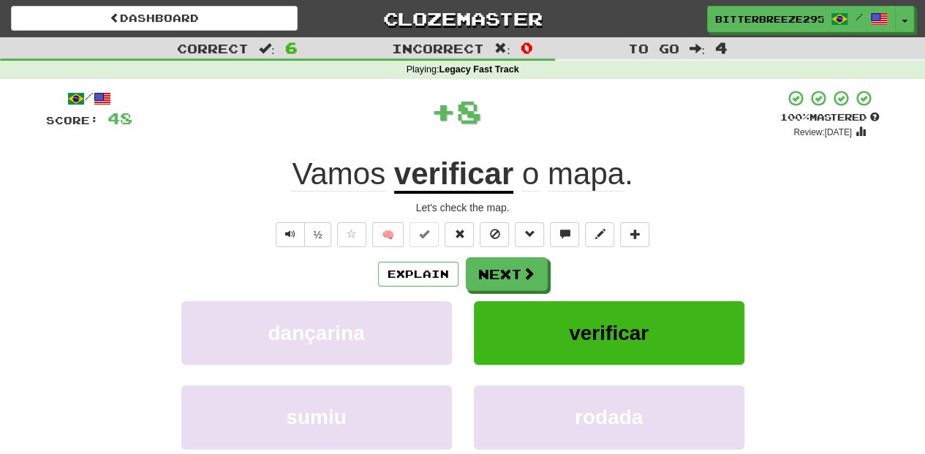
click at [504, 259] on button "Next" at bounding box center [507, 274] width 82 height 34
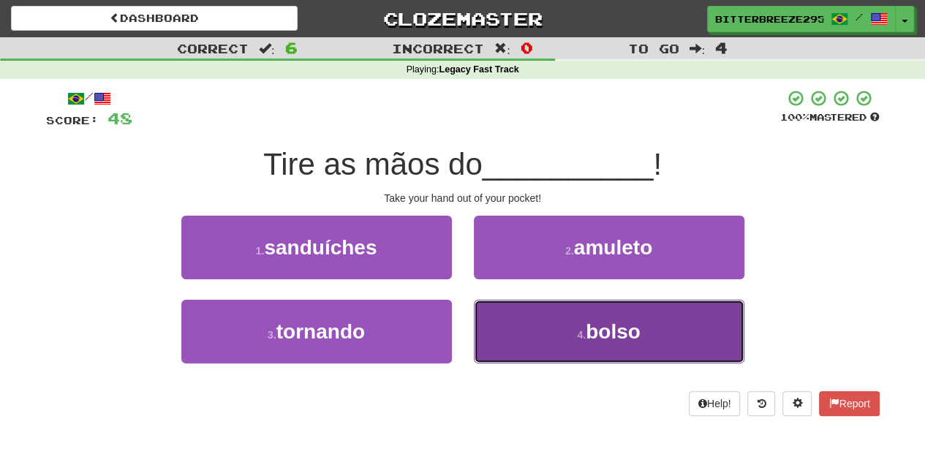
click at [514, 339] on button "4 . bolso" at bounding box center [609, 332] width 270 height 64
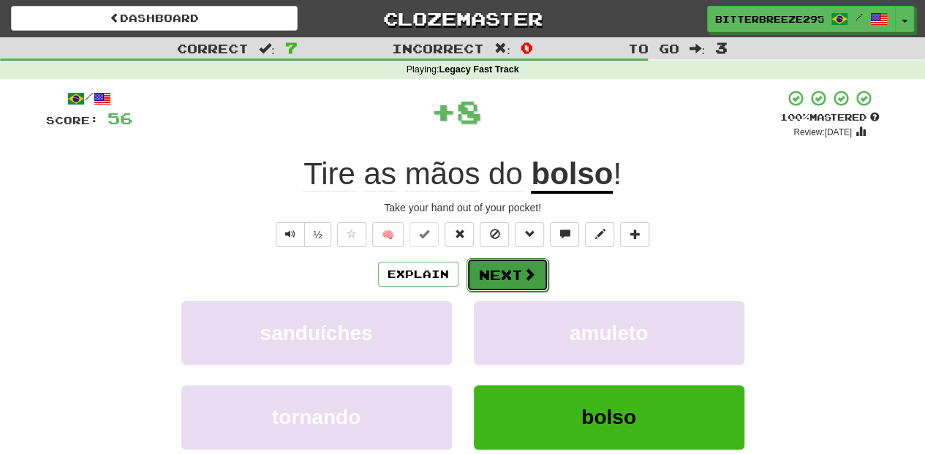
click at [499, 263] on button "Next" at bounding box center [507, 275] width 82 height 34
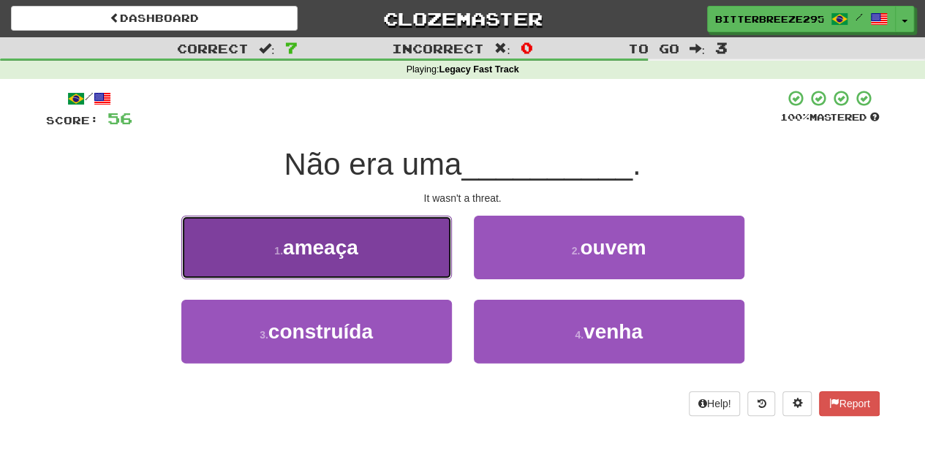
click at [377, 260] on button "1 . ameaça" at bounding box center [316, 248] width 270 height 64
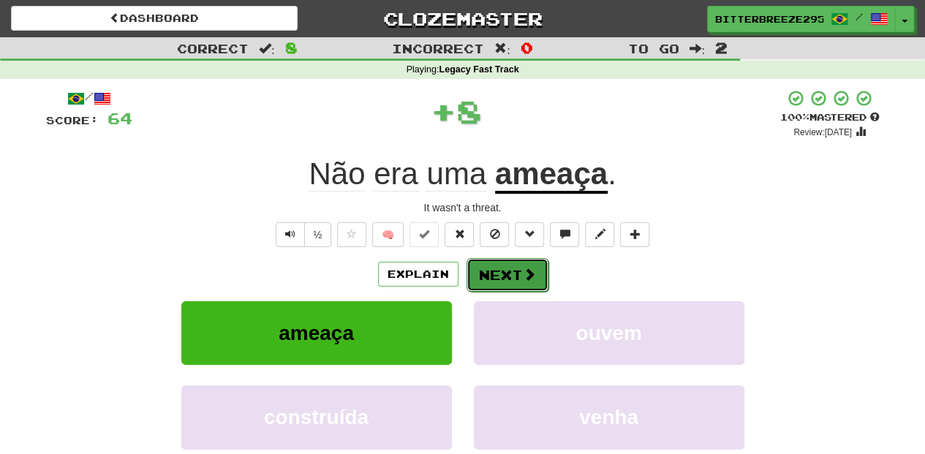
click at [494, 276] on button "Next" at bounding box center [507, 275] width 82 height 34
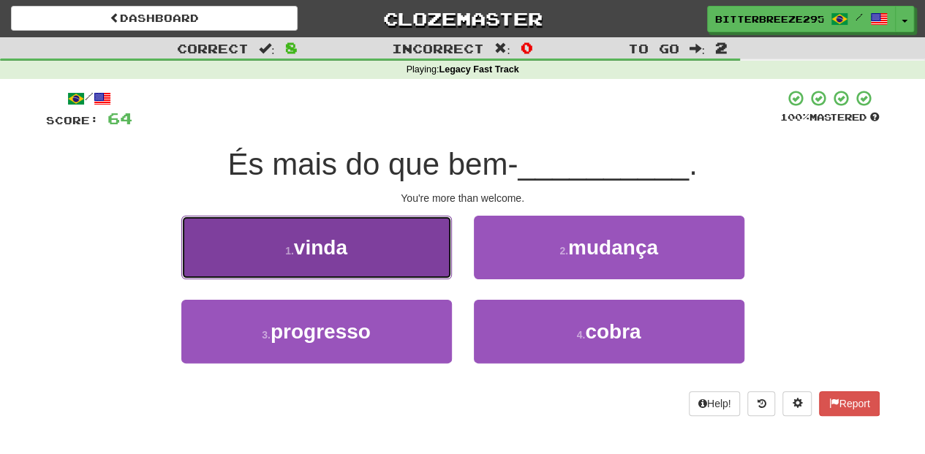
click at [380, 256] on button "1 . vinda" at bounding box center [316, 248] width 270 height 64
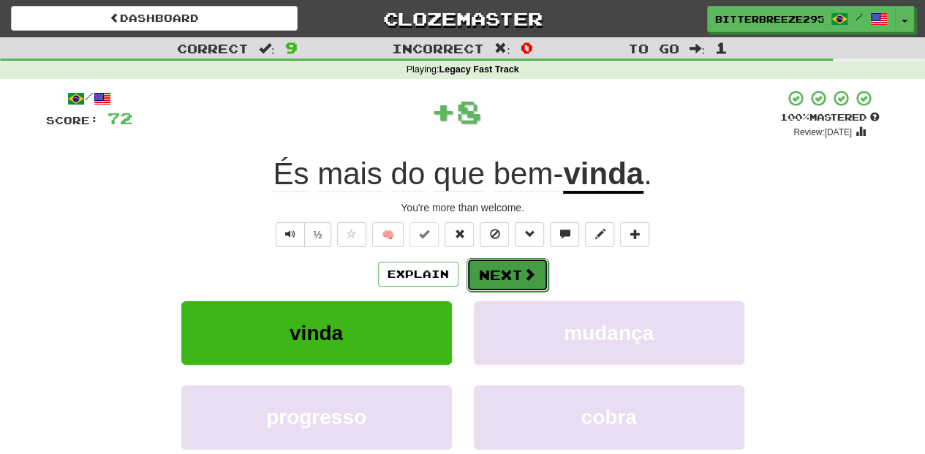
click at [523, 270] on span at bounding box center [529, 274] width 13 height 13
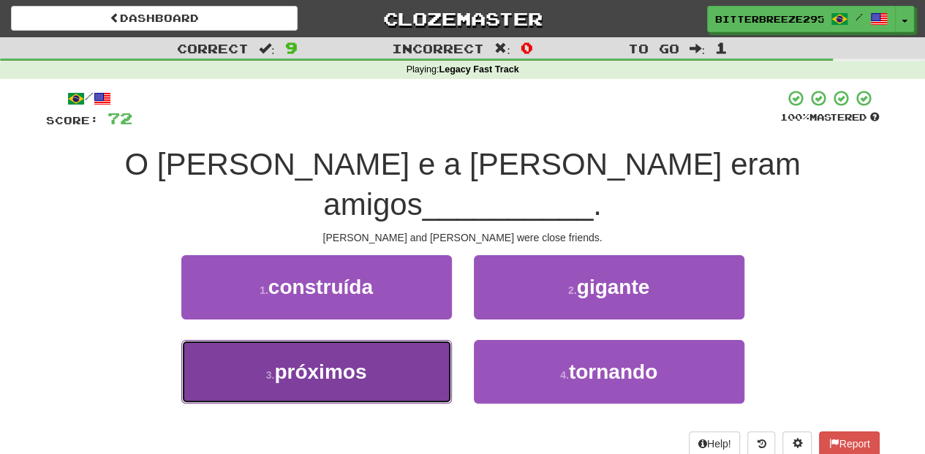
click at [370, 340] on button "3 . próximos" at bounding box center [316, 372] width 270 height 64
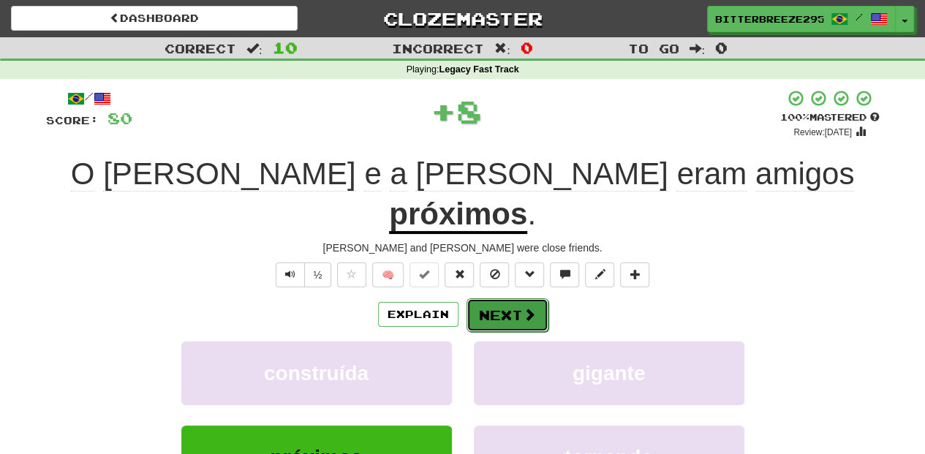
click at [523, 308] on span at bounding box center [529, 314] width 13 height 13
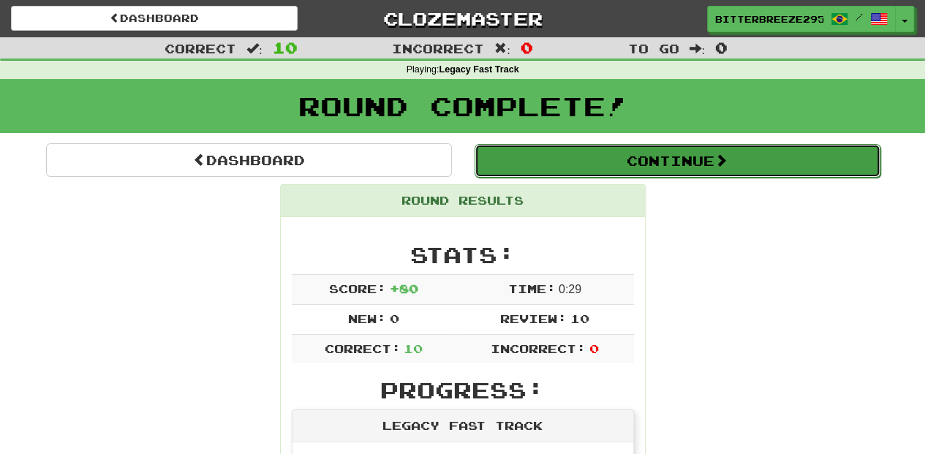
click at [548, 156] on button "Continue" at bounding box center [677, 161] width 406 height 34
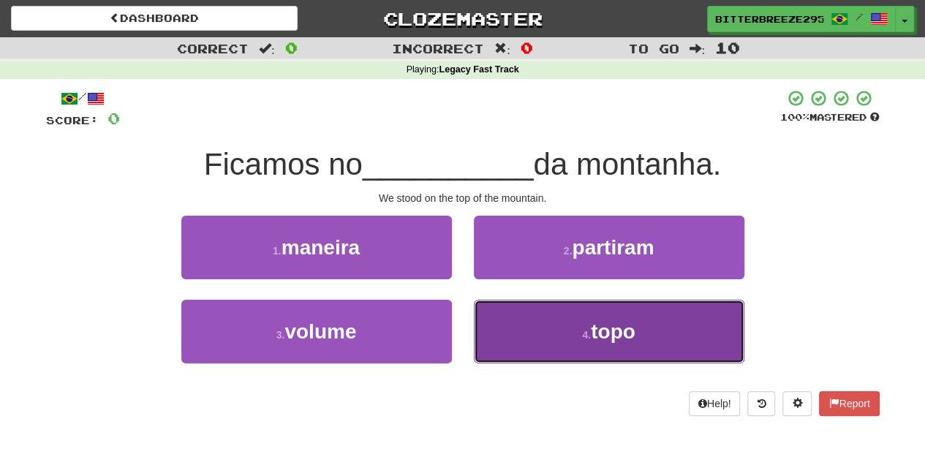
click at [534, 344] on button "4 . topo" at bounding box center [609, 332] width 270 height 64
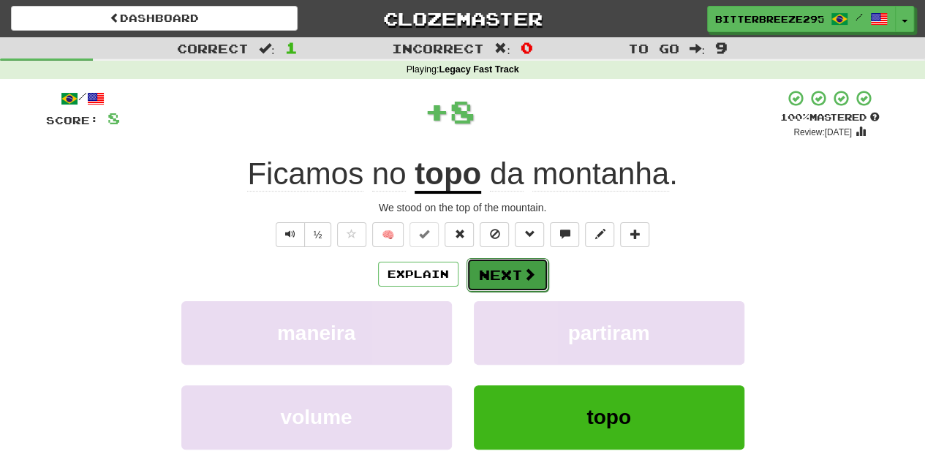
click at [513, 275] on button "Next" at bounding box center [507, 275] width 82 height 34
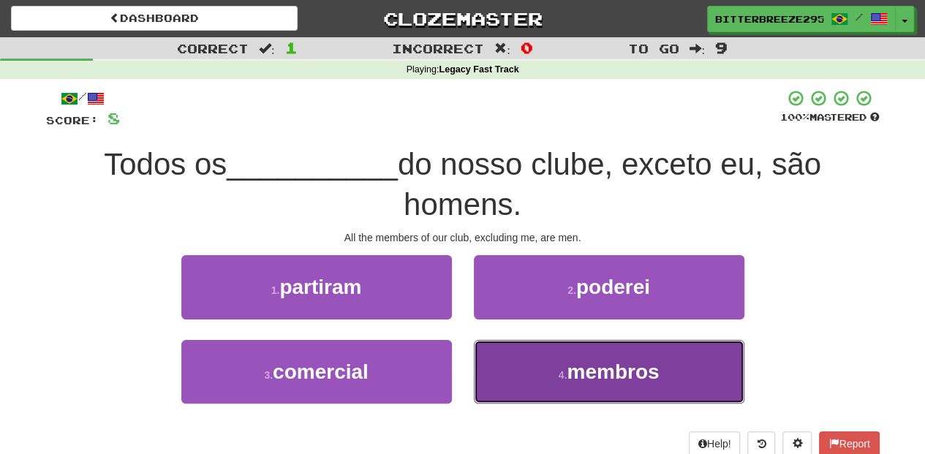
click at [540, 384] on button "4 . membros" at bounding box center [609, 372] width 270 height 64
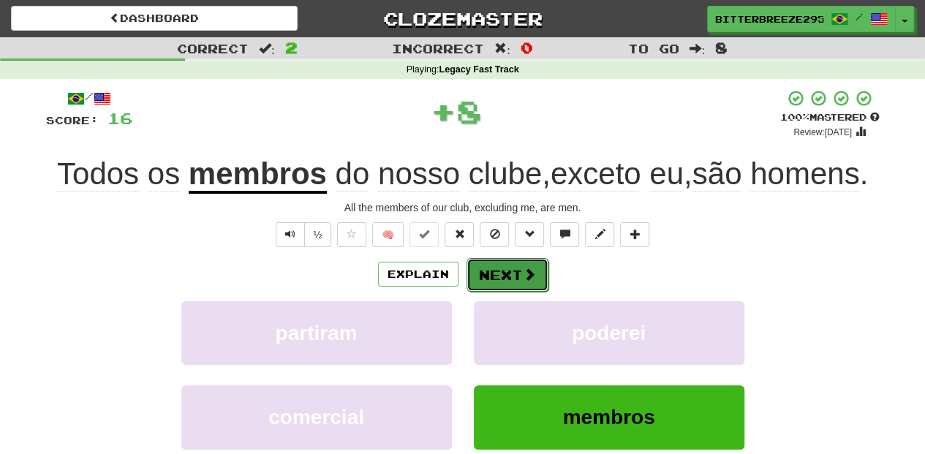
click at [504, 280] on button "Next" at bounding box center [507, 275] width 82 height 34
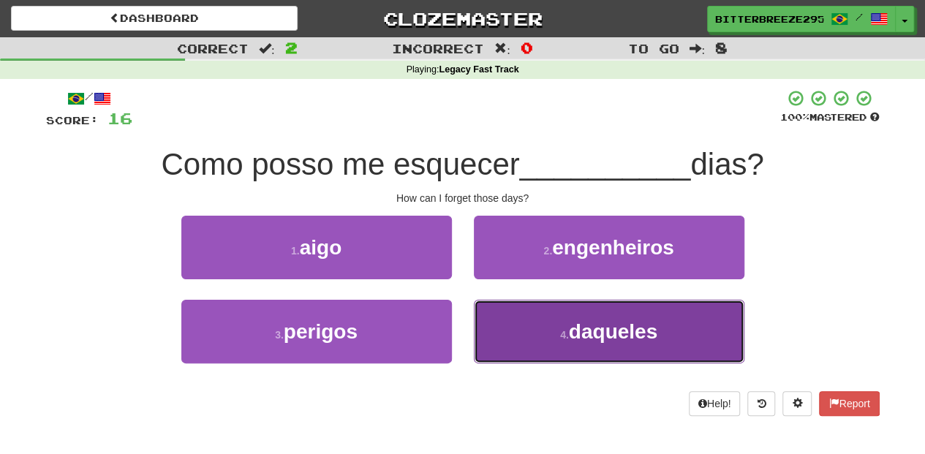
click at [531, 329] on button "4 . daqueles" at bounding box center [609, 332] width 270 height 64
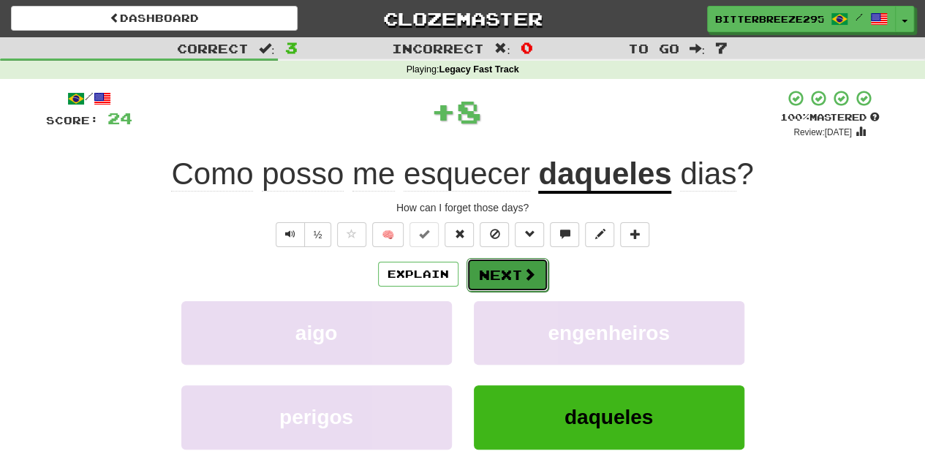
click at [523, 270] on span at bounding box center [529, 274] width 13 height 13
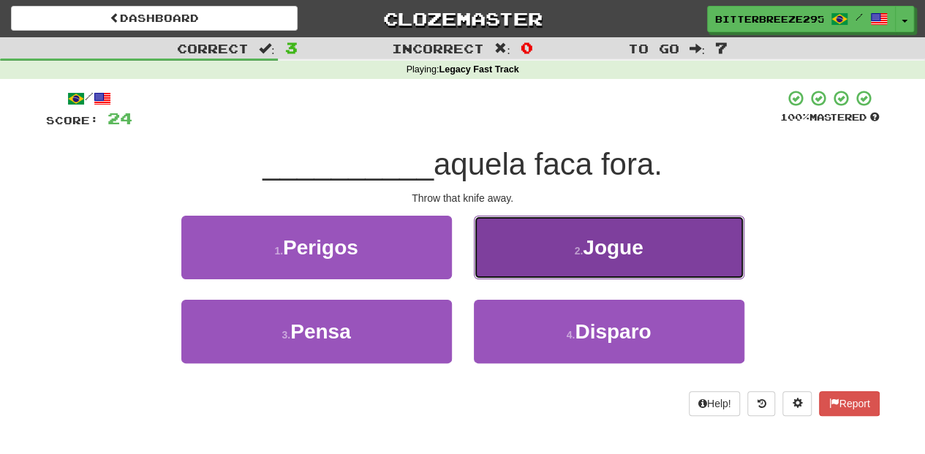
click at [520, 268] on button "2 . Jogue" at bounding box center [609, 248] width 270 height 64
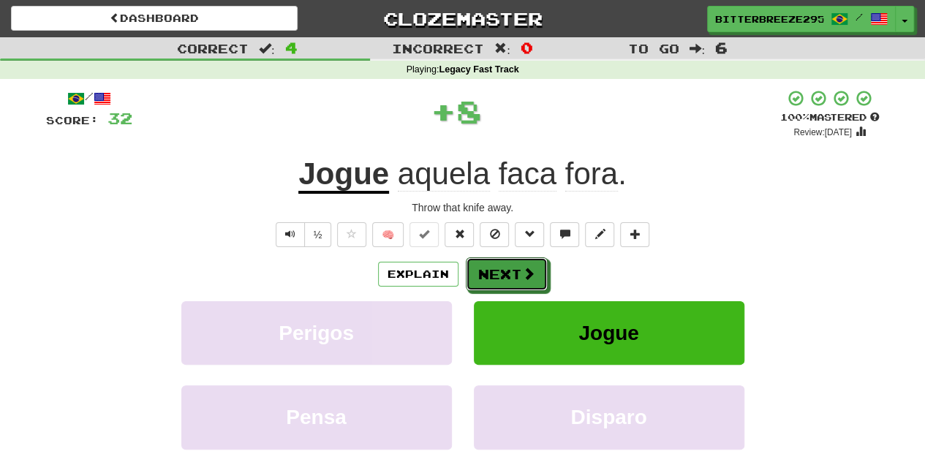
click at [520, 268] on button "Next" at bounding box center [507, 274] width 82 height 34
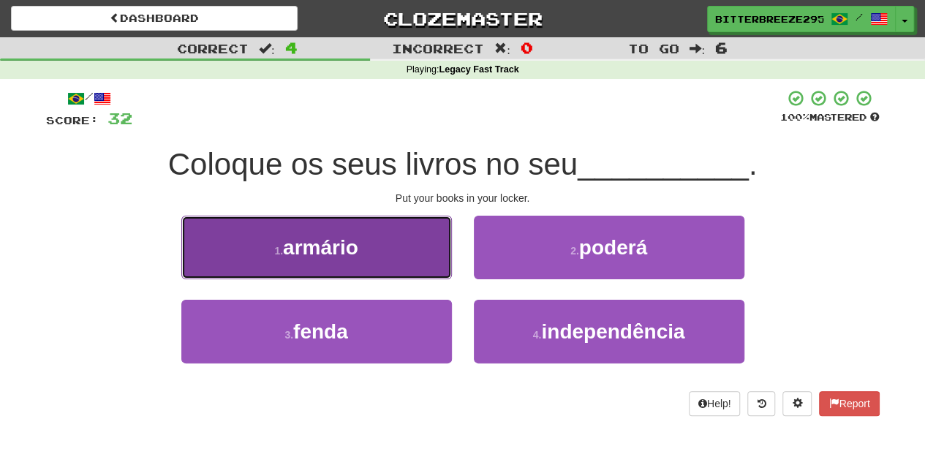
click at [377, 259] on button "1 . armário" at bounding box center [316, 248] width 270 height 64
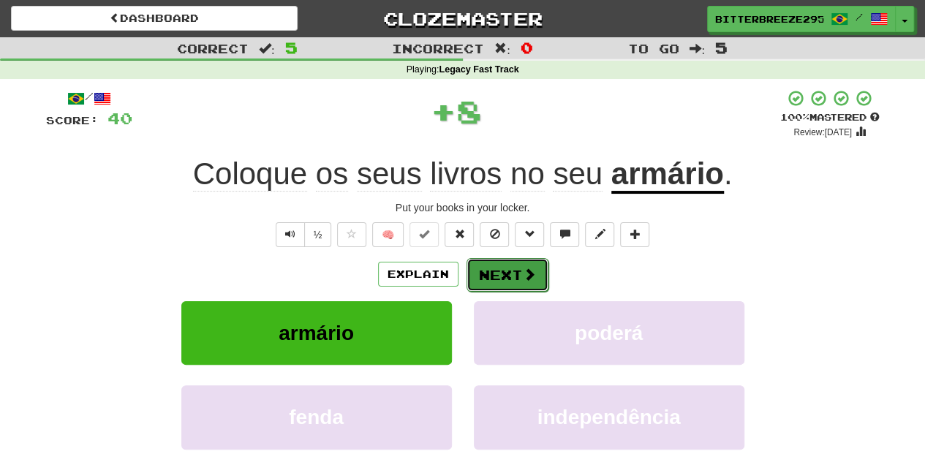
click at [500, 276] on button "Next" at bounding box center [507, 275] width 82 height 34
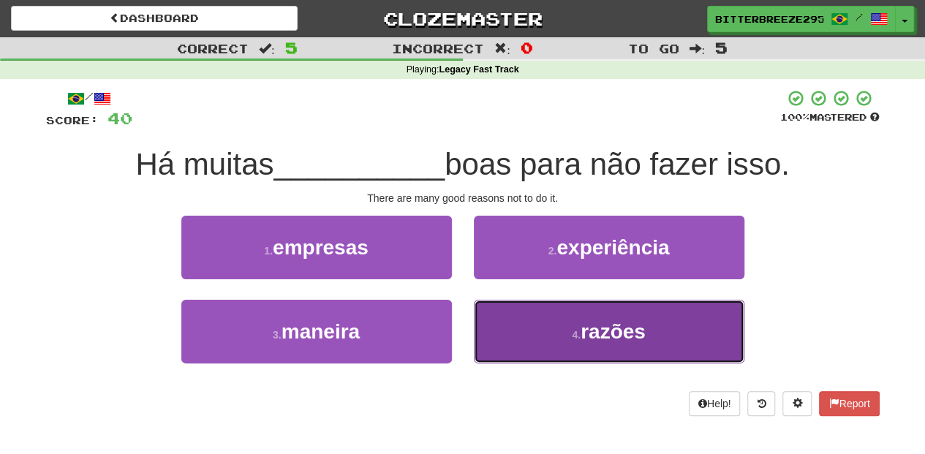
click at [534, 327] on button "4 . razões" at bounding box center [609, 332] width 270 height 64
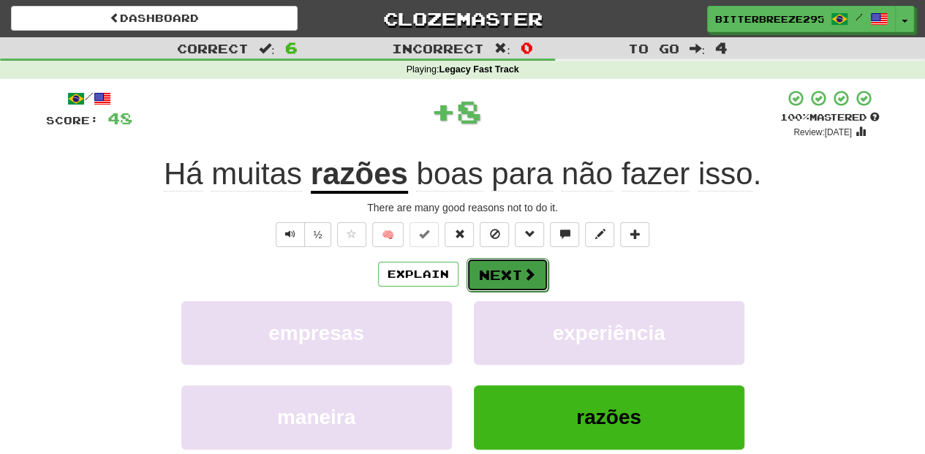
click at [510, 273] on button "Next" at bounding box center [507, 275] width 82 height 34
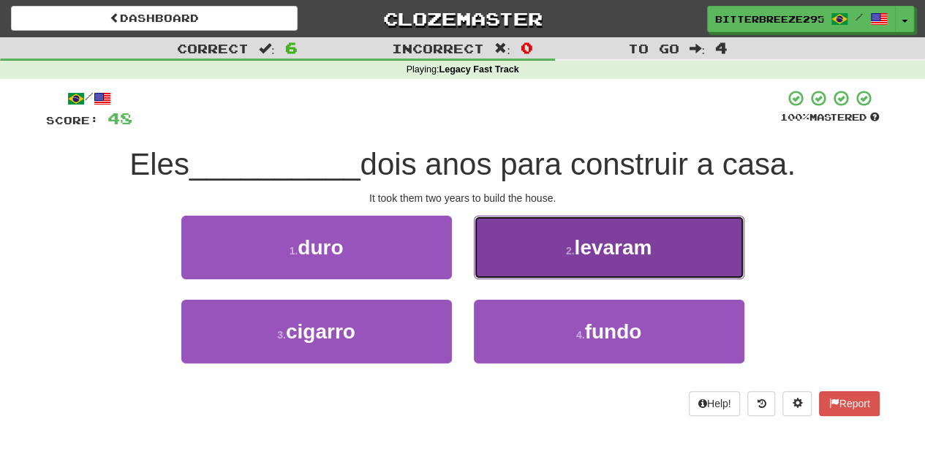
click at [549, 273] on button "2 . levaram" at bounding box center [609, 248] width 270 height 64
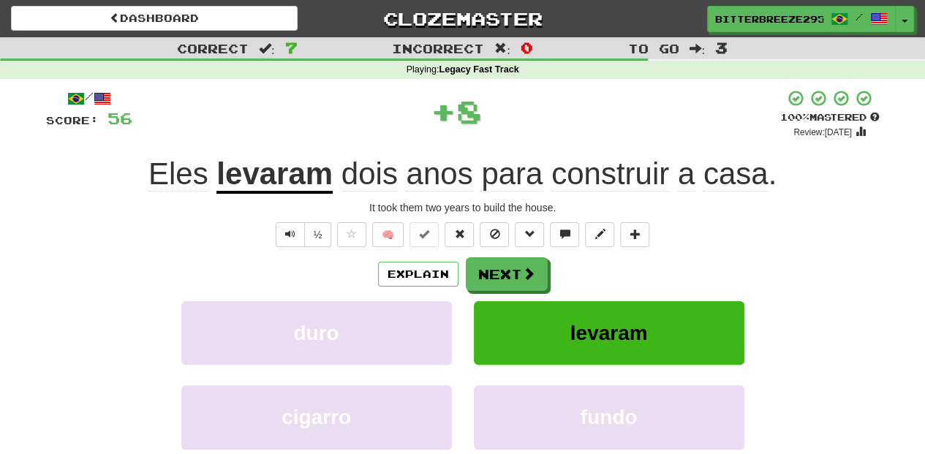
click at [549, 273] on div "Explain Next" at bounding box center [462, 274] width 833 height 34
click at [526, 270] on span at bounding box center [529, 274] width 13 height 13
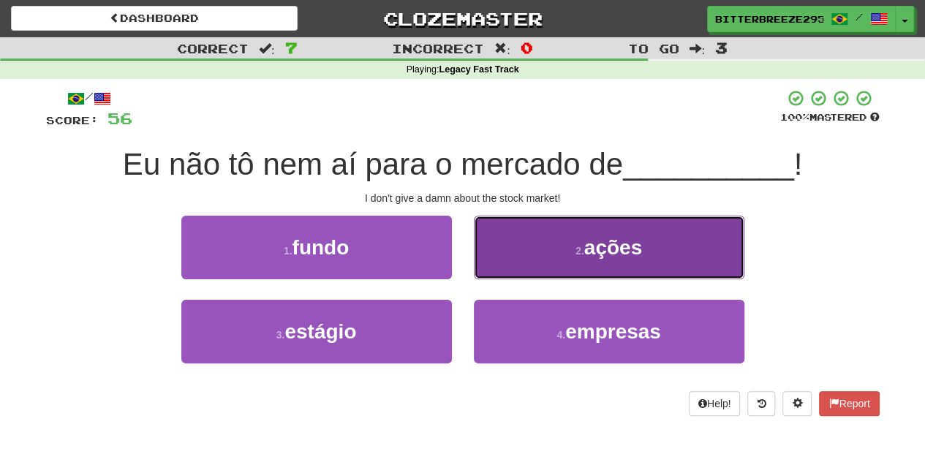
click at [541, 271] on button "2 . ações" at bounding box center [609, 248] width 270 height 64
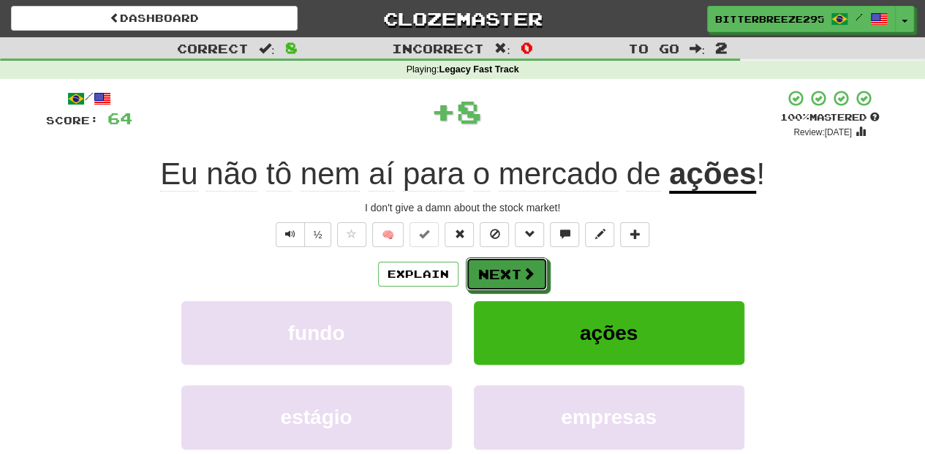
click at [541, 271] on button "Next" at bounding box center [507, 274] width 82 height 34
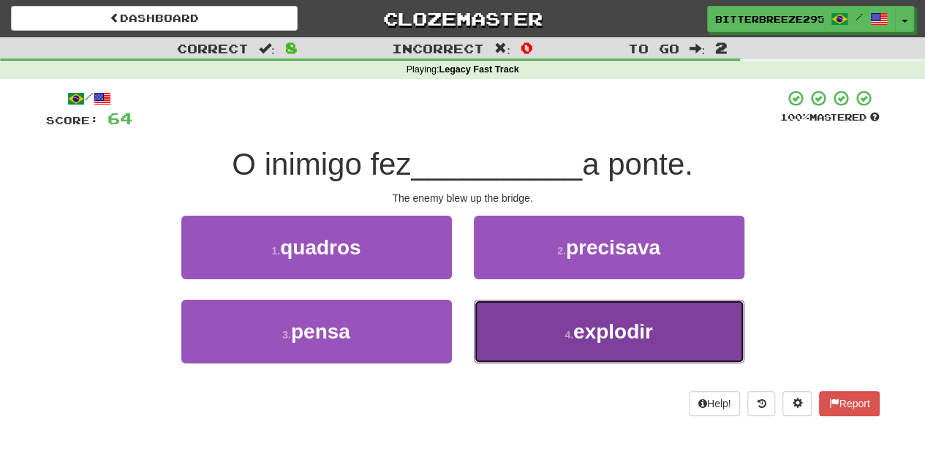
click at [548, 319] on button "4 . explodir" at bounding box center [609, 332] width 270 height 64
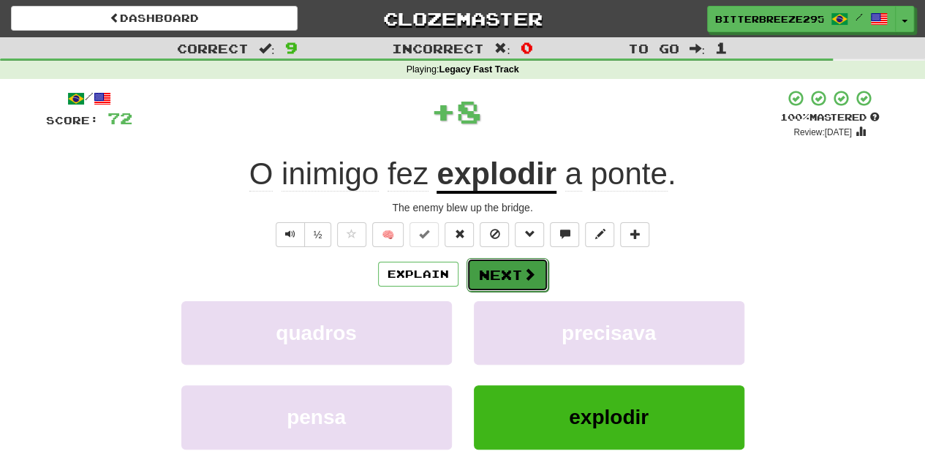
click at [523, 274] on span at bounding box center [529, 274] width 13 height 13
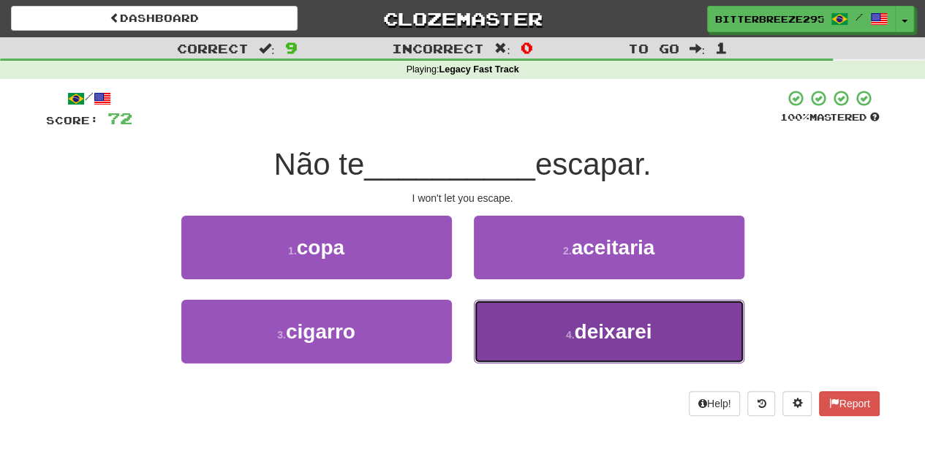
click at [537, 326] on button "4 . deixarei" at bounding box center [609, 332] width 270 height 64
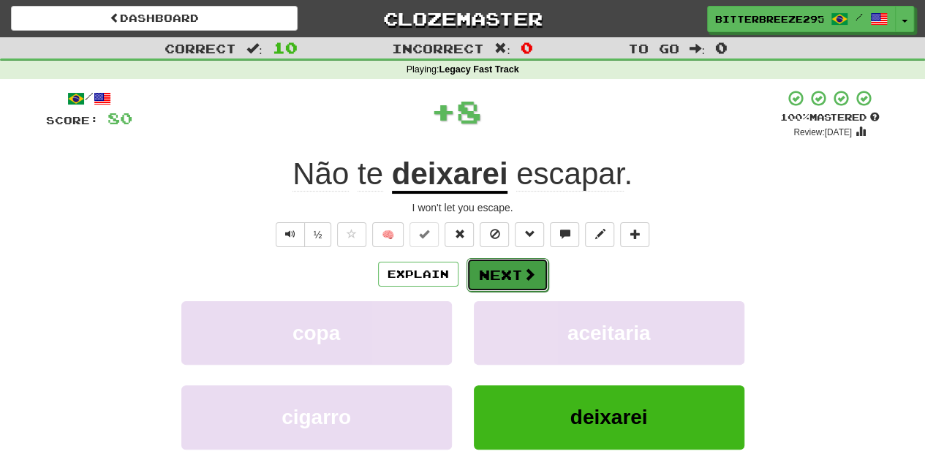
click at [509, 272] on button "Next" at bounding box center [507, 275] width 82 height 34
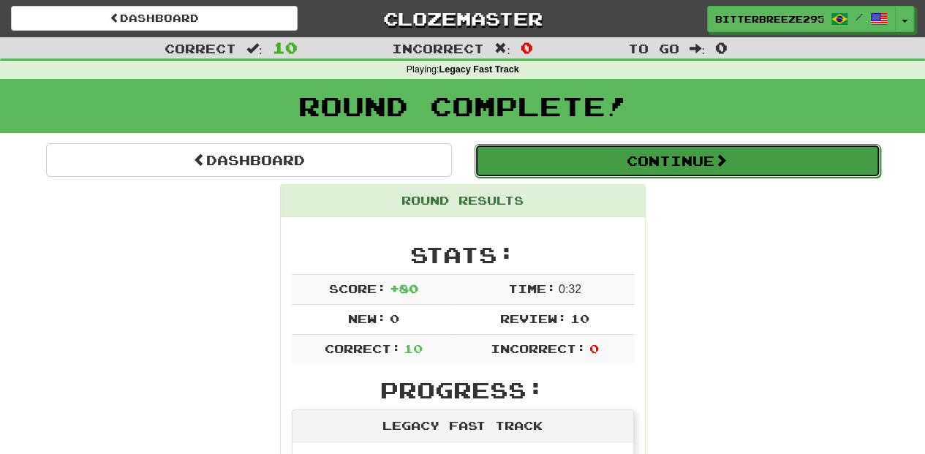
click at [583, 156] on button "Continue" at bounding box center [677, 161] width 406 height 34
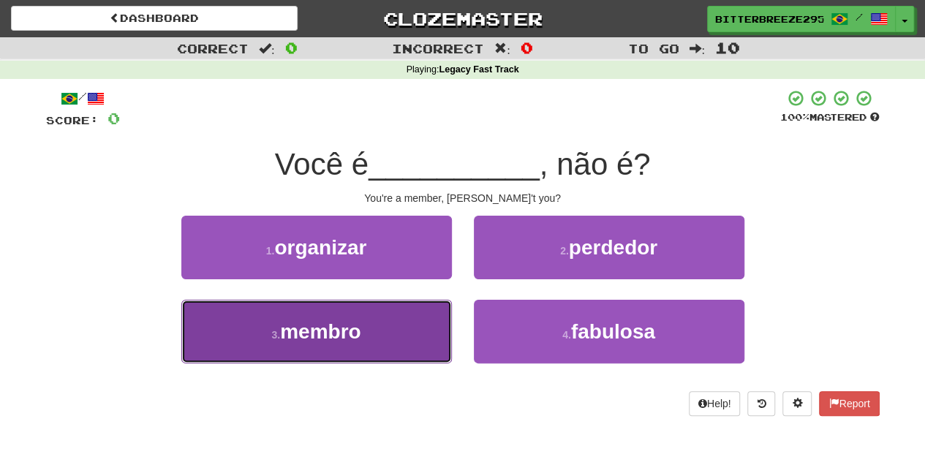
click at [339, 305] on button "3 . membro" at bounding box center [316, 332] width 270 height 64
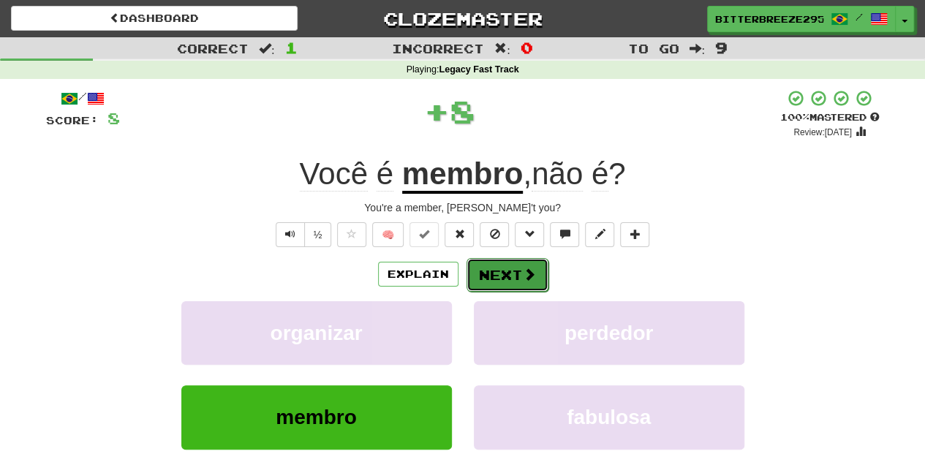
click at [479, 279] on button "Next" at bounding box center [507, 275] width 82 height 34
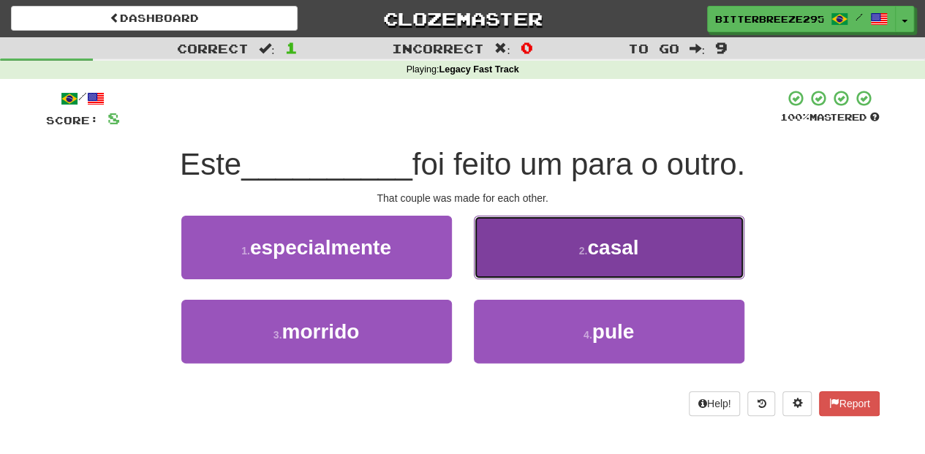
click at [521, 268] on button "2 . casal" at bounding box center [609, 248] width 270 height 64
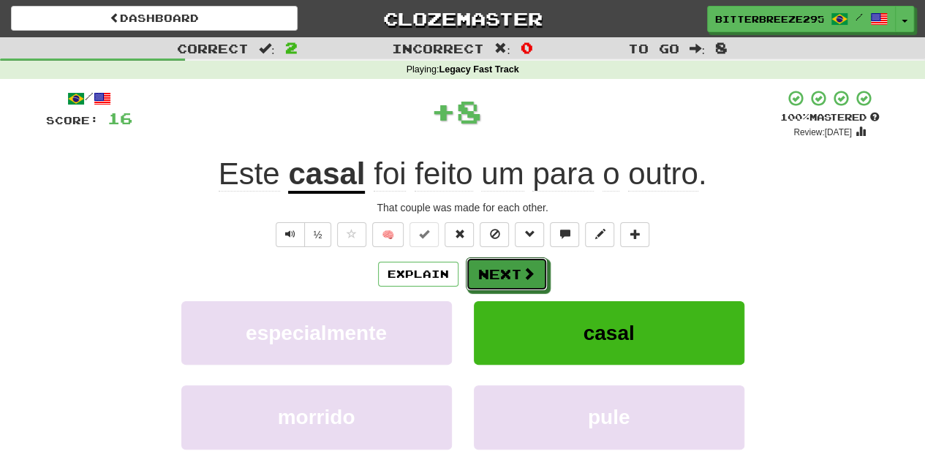
click at [522, 268] on span at bounding box center [528, 273] width 13 height 13
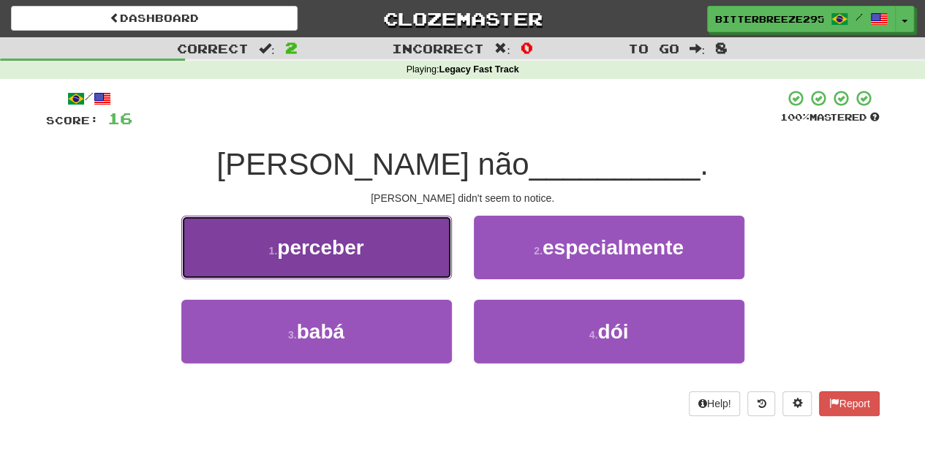
click at [421, 268] on button "1 . perceber" at bounding box center [316, 248] width 270 height 64
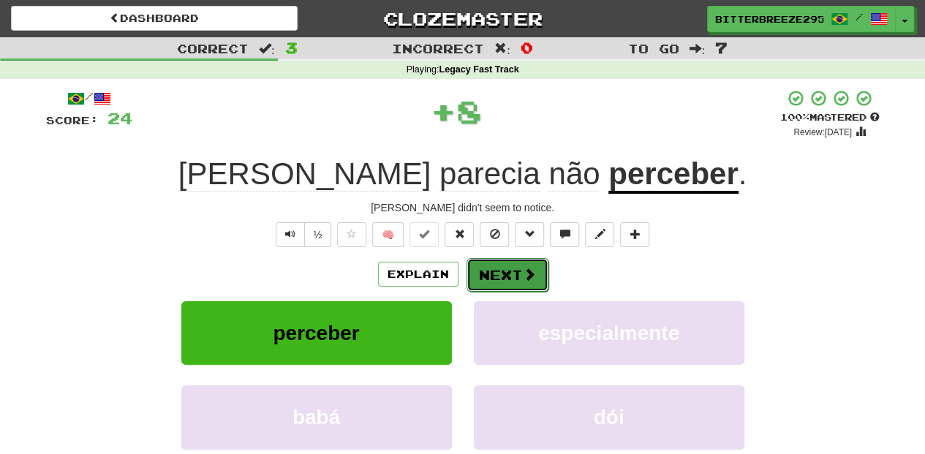
click at [496, 281] on button "Next" at bounding box center [507, 275] width 82 height 34
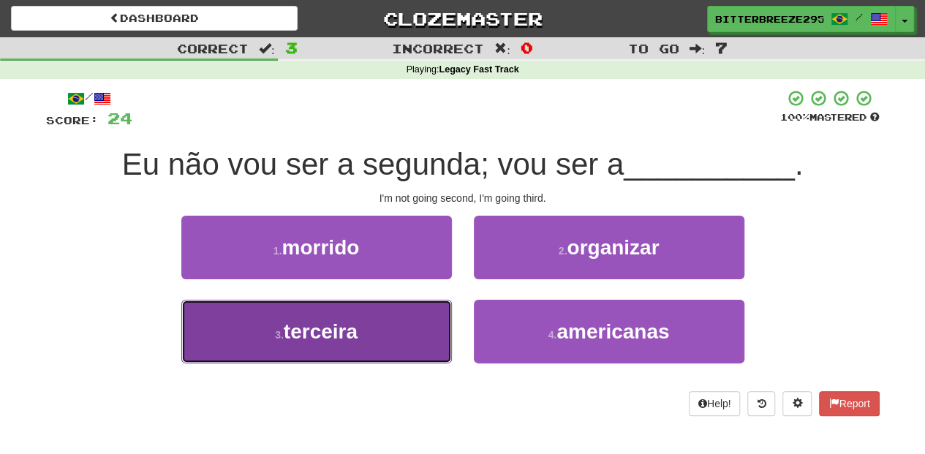
click at [406, 332] on button "3 . terceira" at bounding box center [316, 332] width 270 height 64
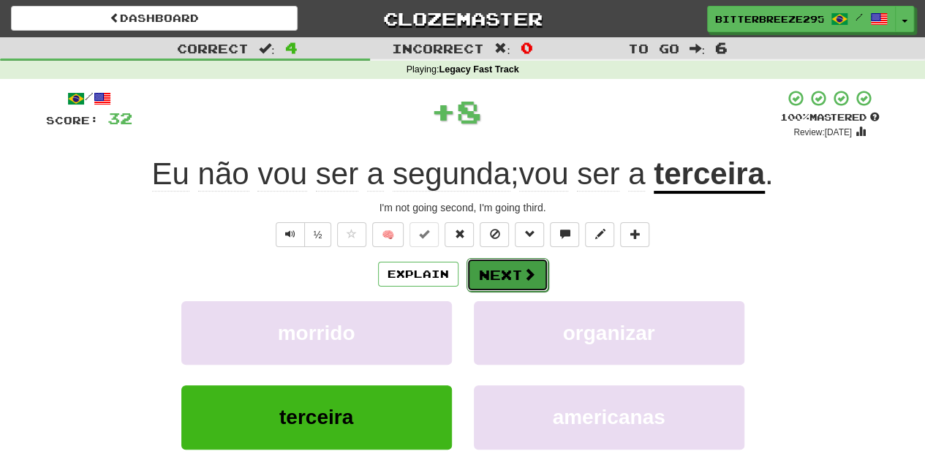
click at [504, 268] on button "Next" at bounding box center [507, 275] width 82 height 34
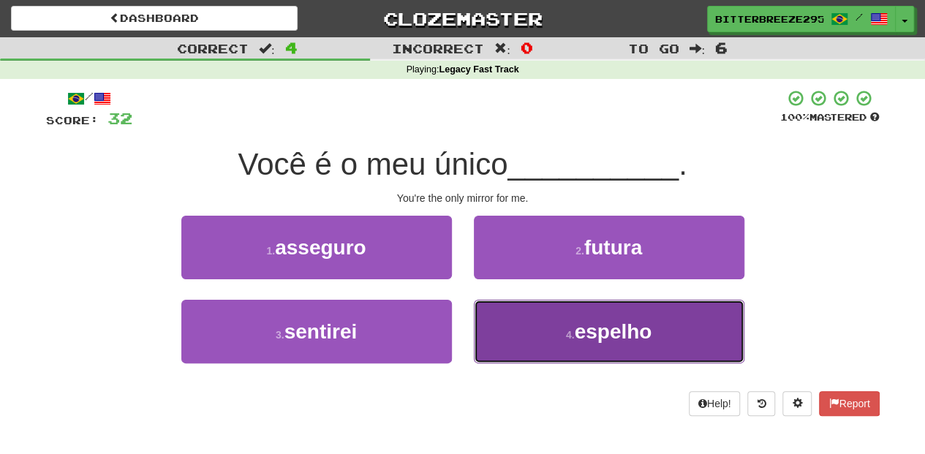
click at [537, 328] on button "4 . espelho" at bounding box center [609, 332] width 270 height 64
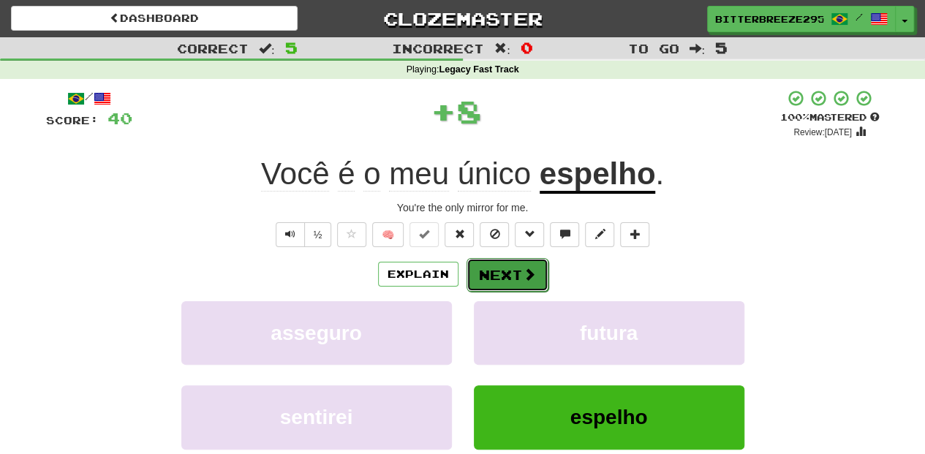
click at [499, 271] on button "Next" at bounding box center [507, 275] width 82 height 34
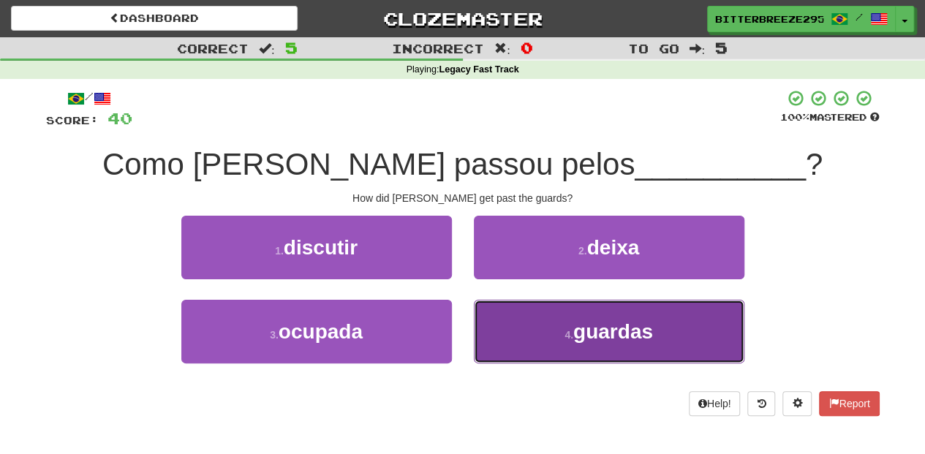
click at [506, 323] on button "4 . guardas" at bounding box center [609, 332] width 270 height 64
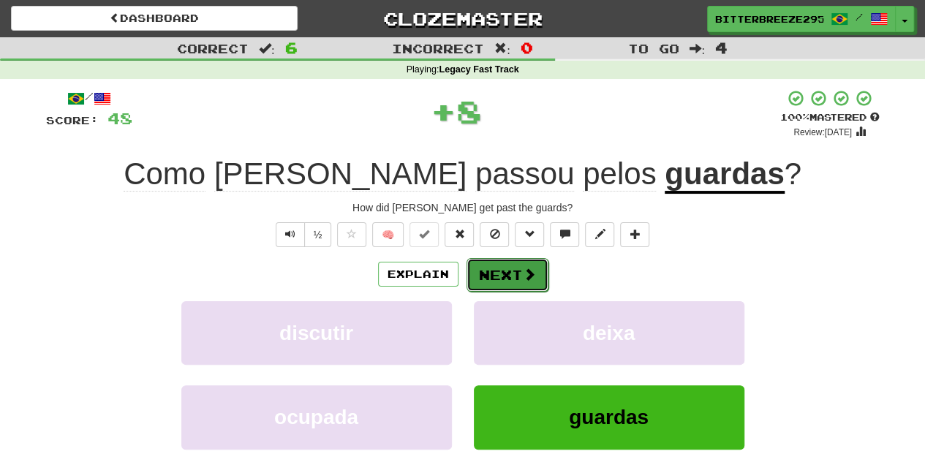
click at [493, 273] on button "Next" at bounding box center [507, 275] width 82 height 34
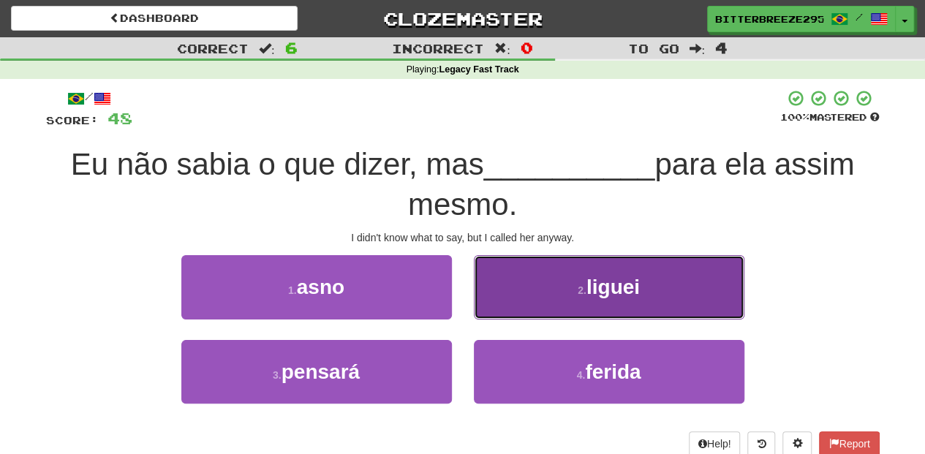
click at [515, 300] on button "2 . liguei" at bounding box center [609, 287] width 270 height 64
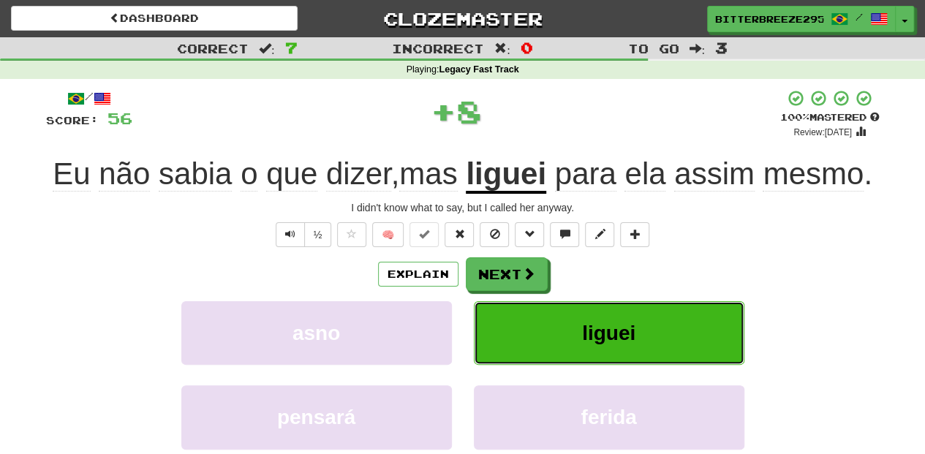
click at [509, 301] on button "liguei" at bounding box center [609, 333] width 270 height 64
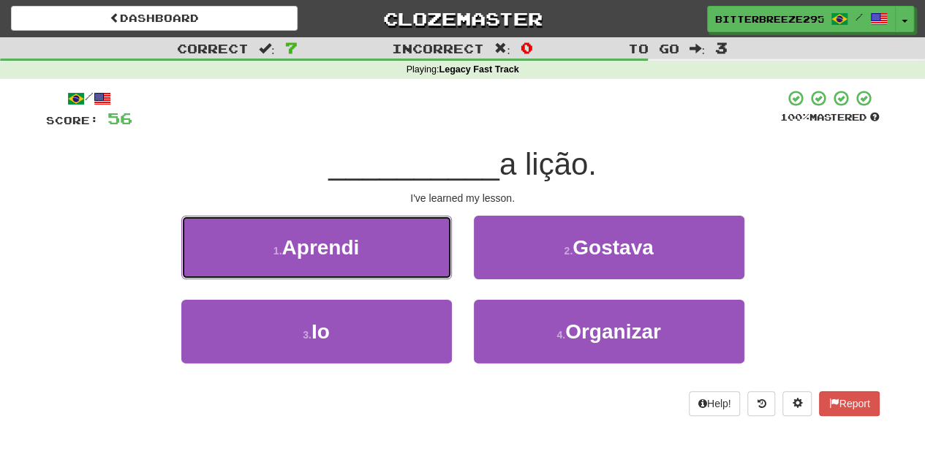
click at [398, 253] on button "1 . Aprendi" at bounding box center [316, 248] width 270 height 64
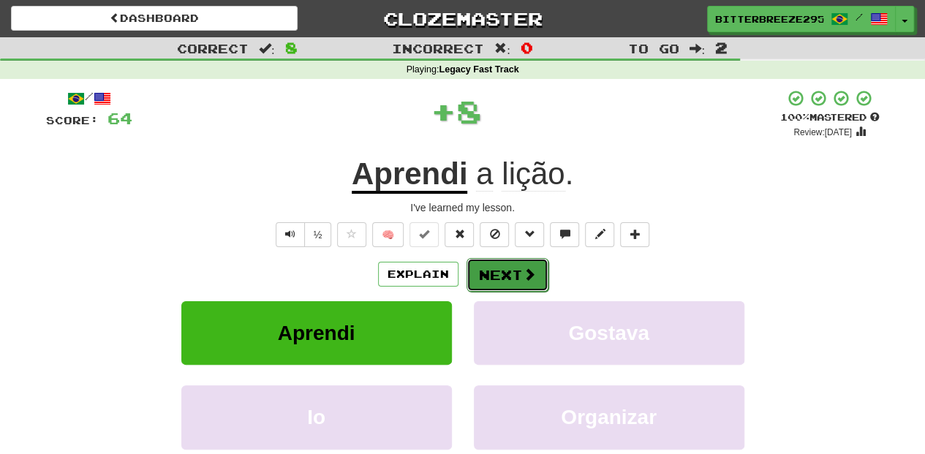
click at [506, 270] on button "Next" at bounding box center [507, 275] width 82 height 34
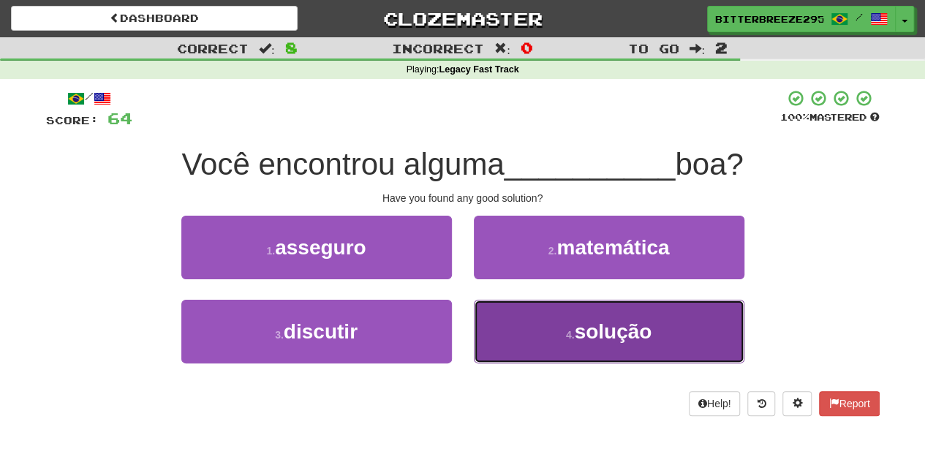
click at [533, 336] on button "4 . solução" at bounding box center [609, 332] width 270 height 64
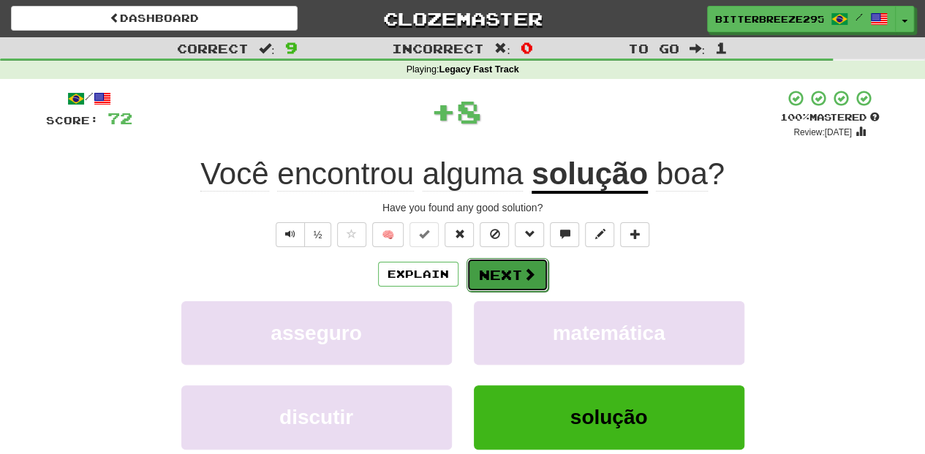
click at [504, 270] on button "Next" at bounding box center [507, 275] width 82 height 34
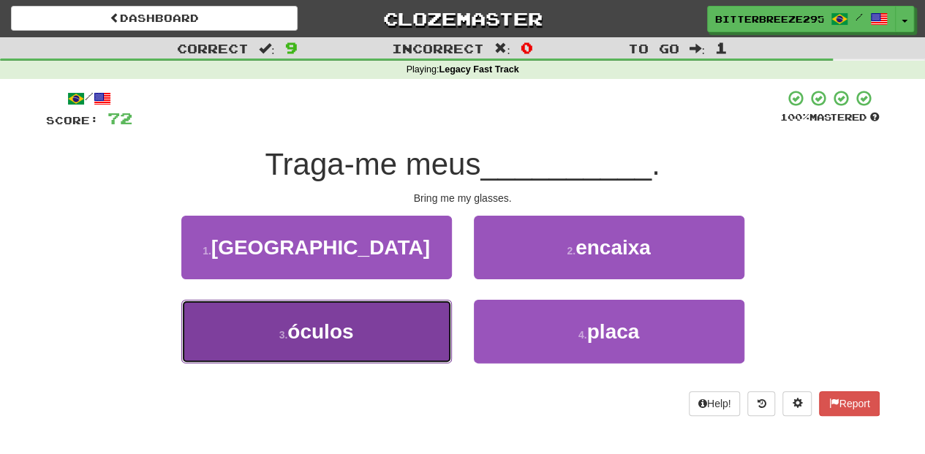
click at [405, 325] on button "3 . óculos" at bounding box center [316, 332] width 270 height 64
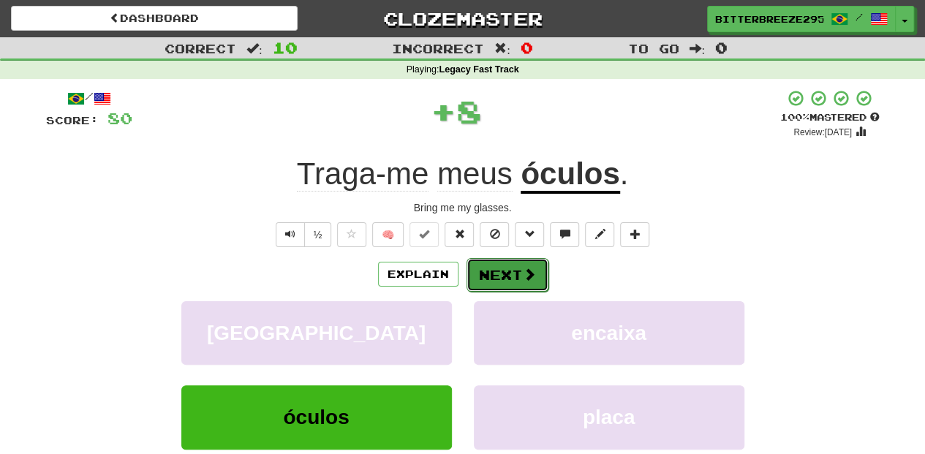
click at [497, 279] on button "Next" at bounding box center [507, 275] width 82 height 34
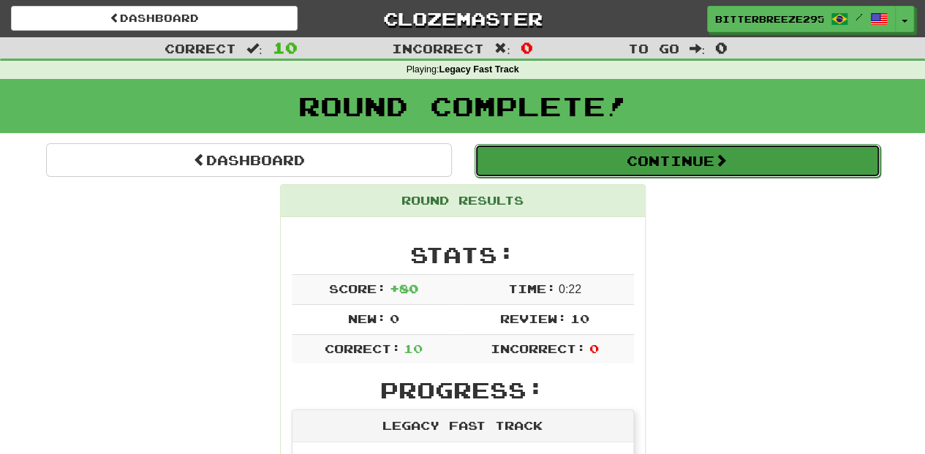
click at [640, 164] on button "Continue" at bounding box center [677, 161] width 406 height 34
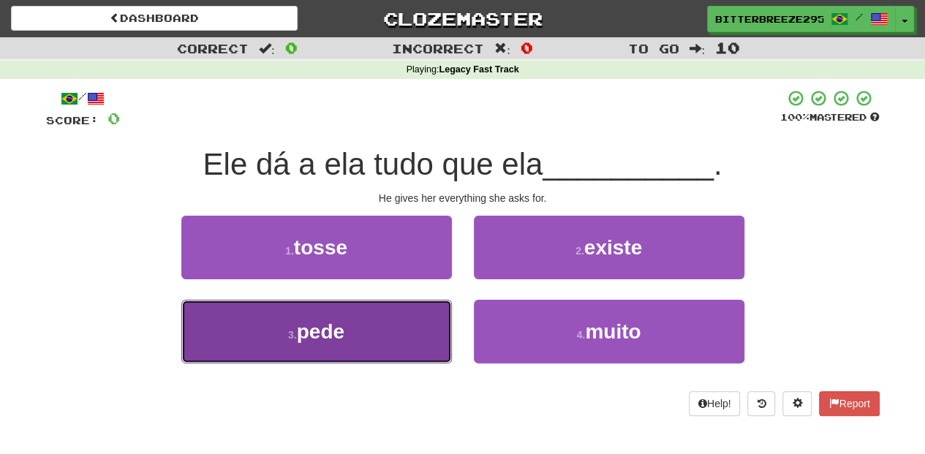
click at [431, 314] on button "3 . pede" at bounding box center [316, 332] width 270 height 64
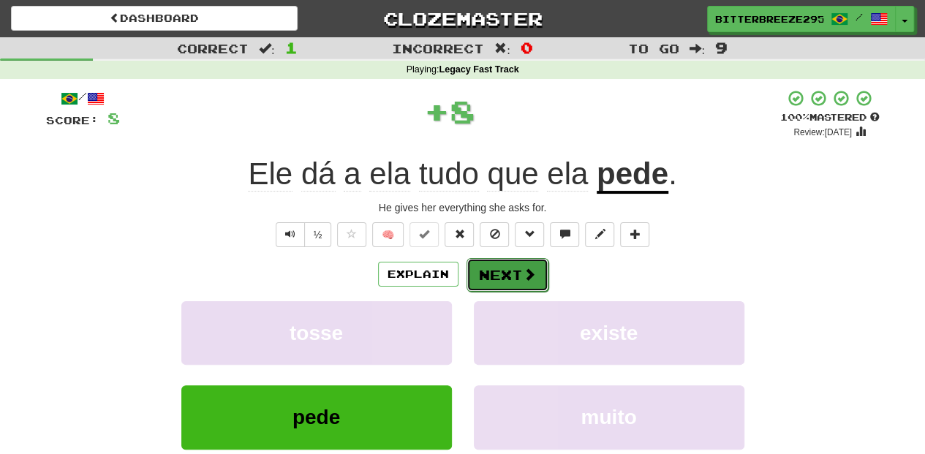
click at [487, 263] on button "Next" at bounding box center [507, 275] width 82 height 34
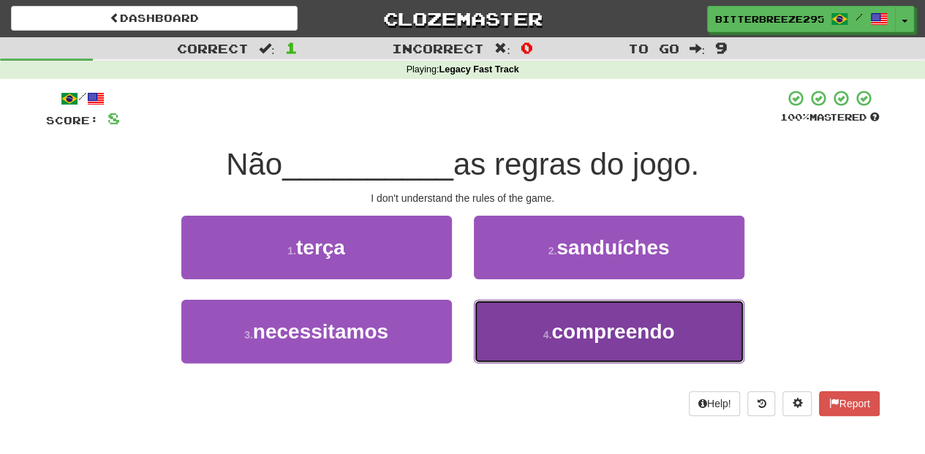
click at [515, 332] on button "4 . compreendo" at bounding box center [609, 332] width 270 height 64
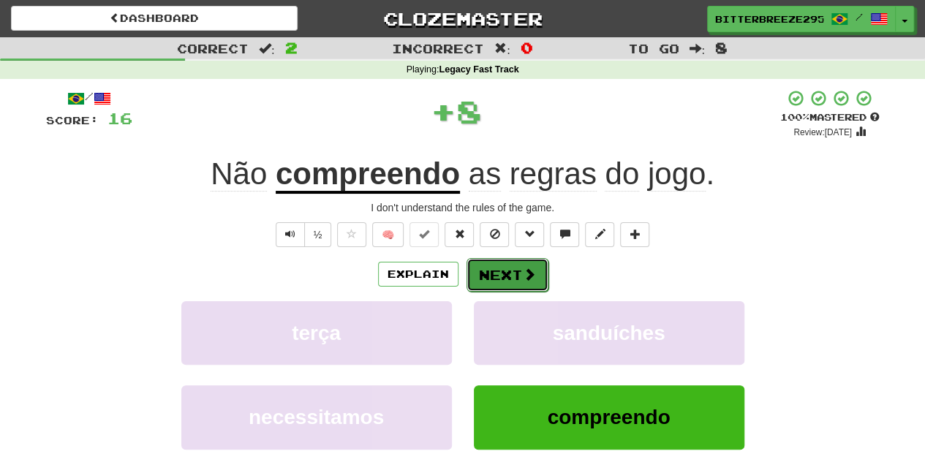
click at [499, 273] on button "Next" at bounding box center [507, 275] width 82 height 34
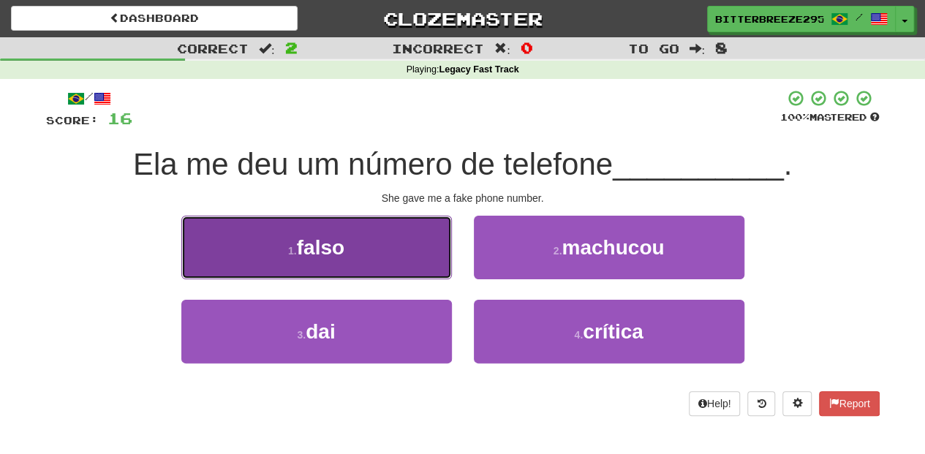
click at [380, 255] on button "1 . falso" at bounding box center [316, 248] width 270 height 64
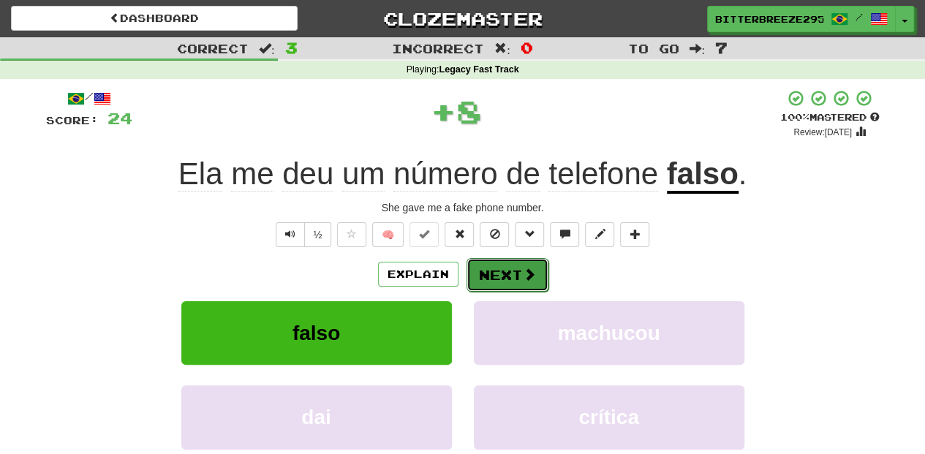
click at [472, 271] on button "Next" at bounding box center [507, 275] width 82 height 34
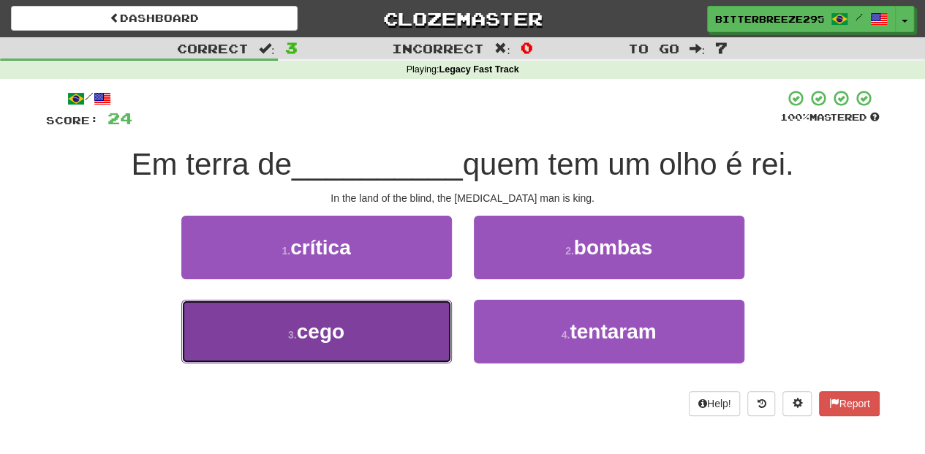
click at [386, 336] on button "3 . cego" at bounding box center [316, 332] width 270 height 64
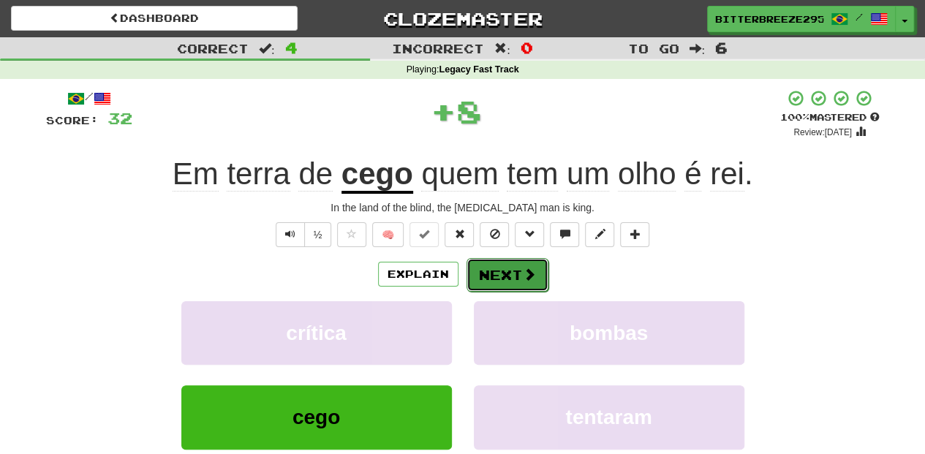
click at [472, 278] on button "Next" at bounding box center [507, 275] width 82 height 34
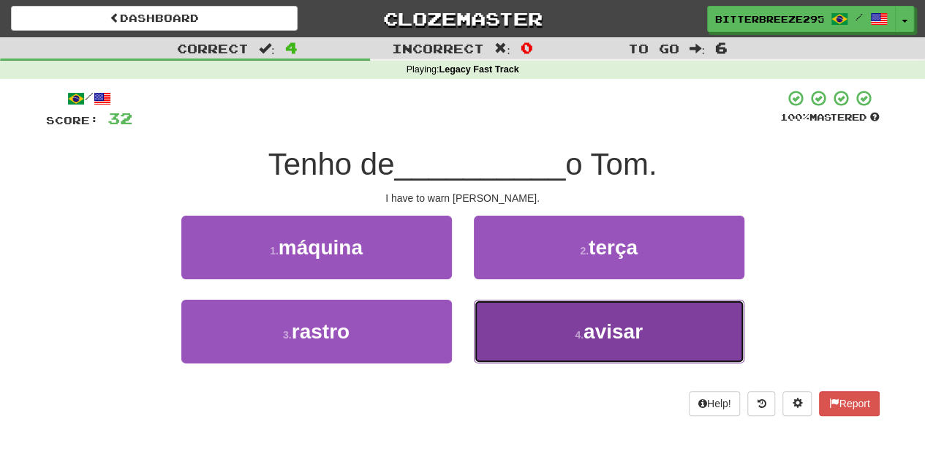
click at [544, 327] on button "4 . avisar" at bounding box center [609, 332] width 270 height 64
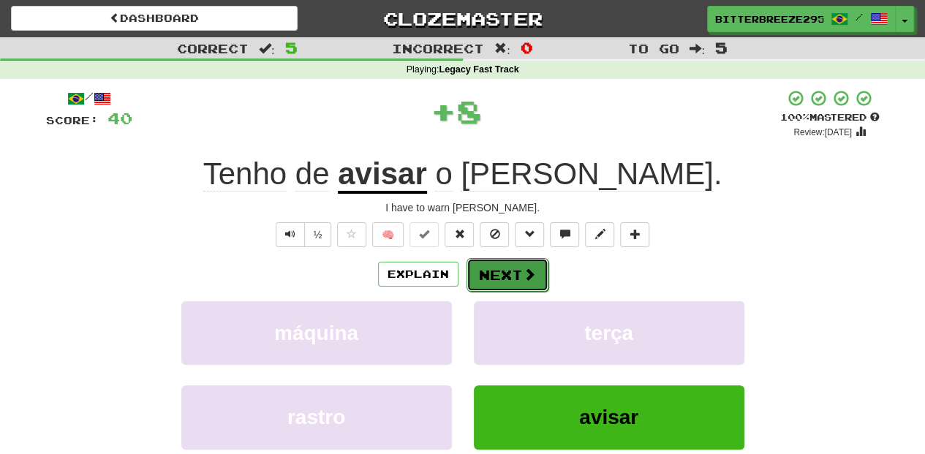
click at [493, 270] on button "Next" at bounding box center [507, 275] width 82 height 34
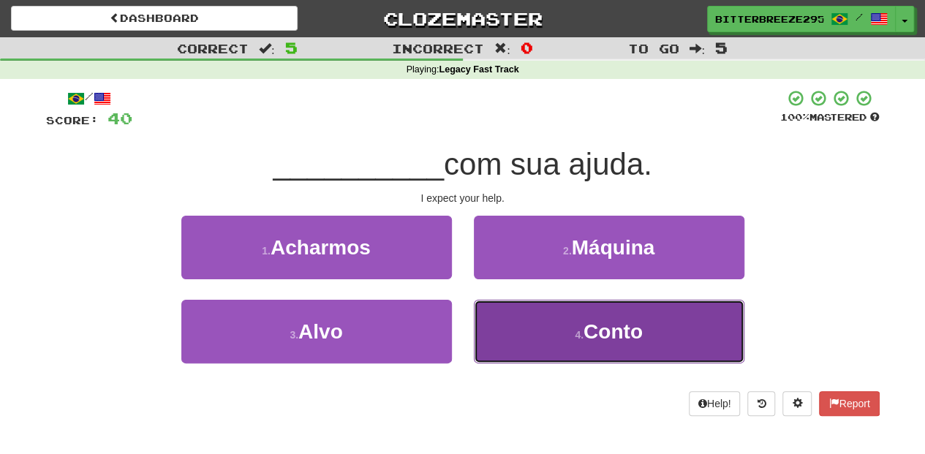
click at [534, 324] on button "4 . Conto" at bounding box center [609, 332] width 270 height 64
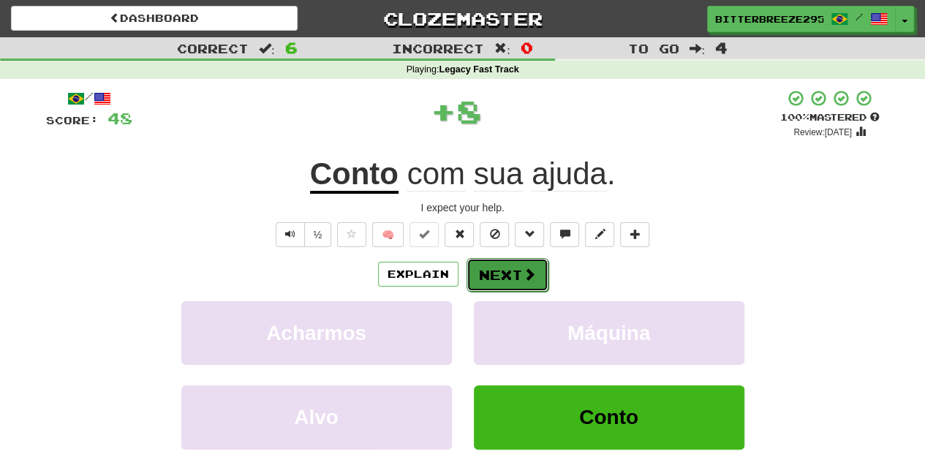
click at [504, 275] on button "Next" at bounding box center [507, 275] width 82 height 34
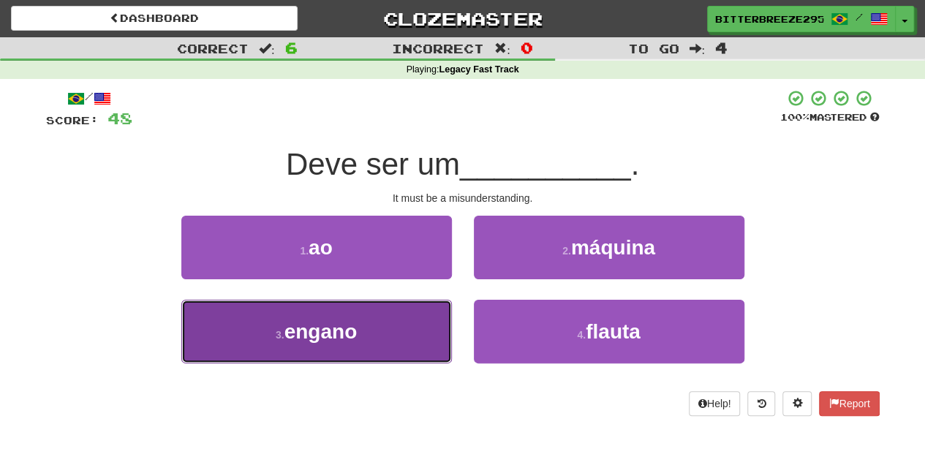
click at [417, 339] on button "3 . engano" at bounding box center [316, 332] width 270 height 64
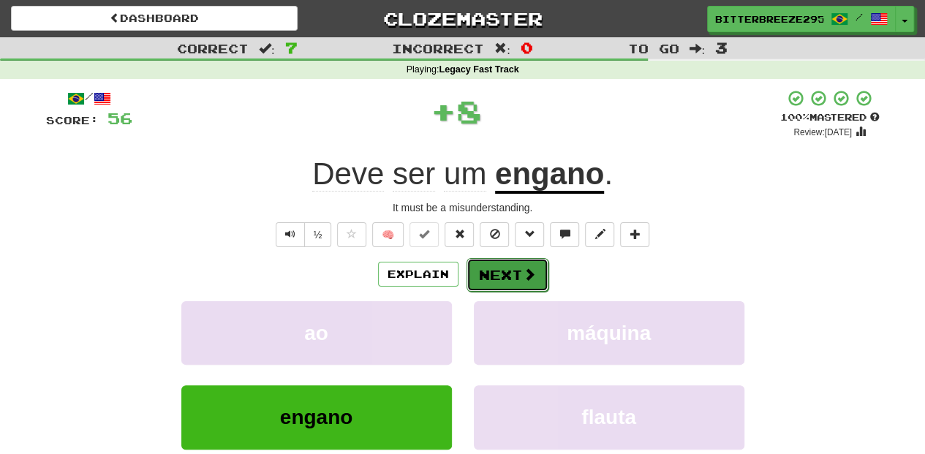
click at [500, 275] on button "Next" at bounding box center [507, 275] width 82 height 34
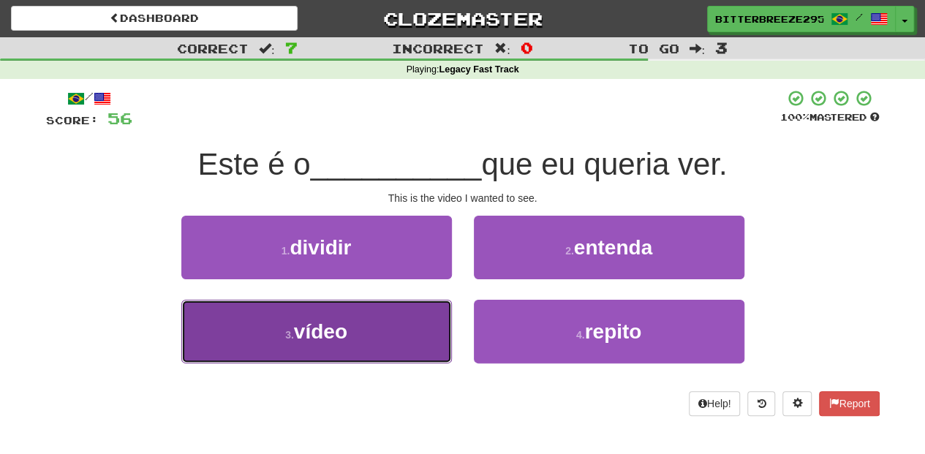
click at [412, 318] on button "3 . vídeo" at bounding box center [316, 332] width 270 height 64
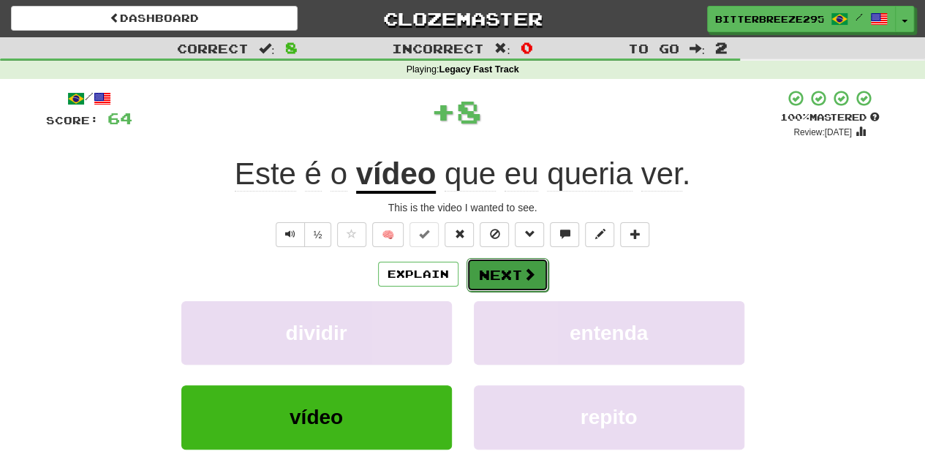
click at [513, 273] on button "Next" at bounding box center [507, 275] width 82 height 34
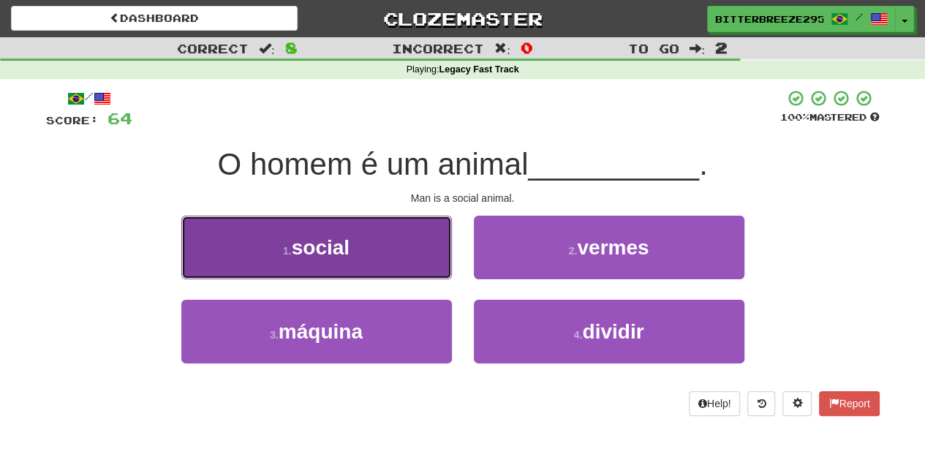
click at [404, 260] on button "1 . social" at bounding box center [316, 248] width 270 height 64
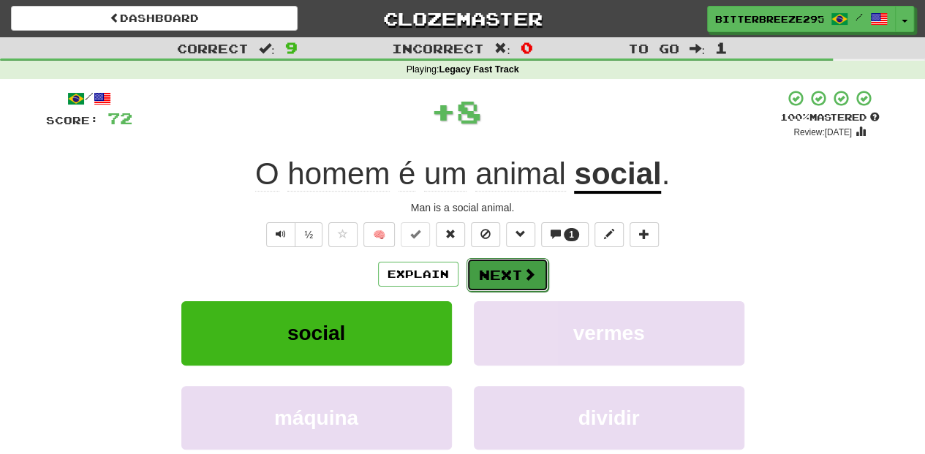
click at [480, 270] on button "Next" at bounding box center [507, 275] width 82 height 34
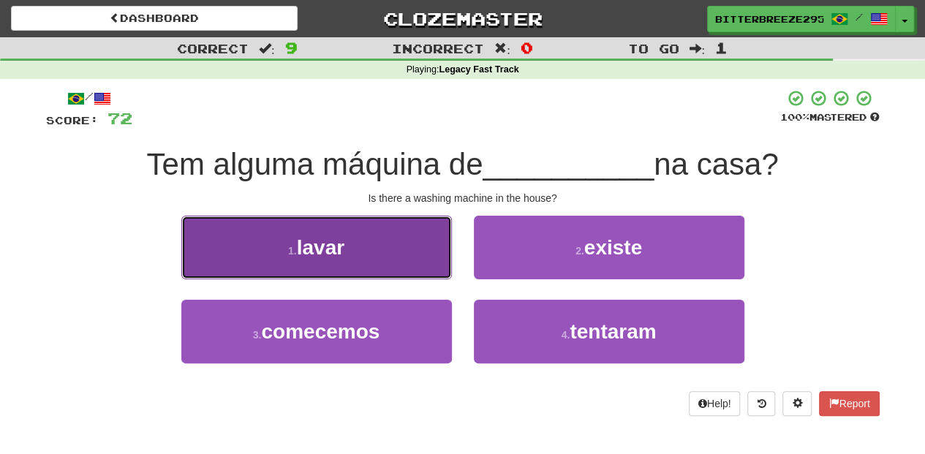
click at [396, 265] on button "1 . lavar" at bounding box center [316, 248] width 270 height 64
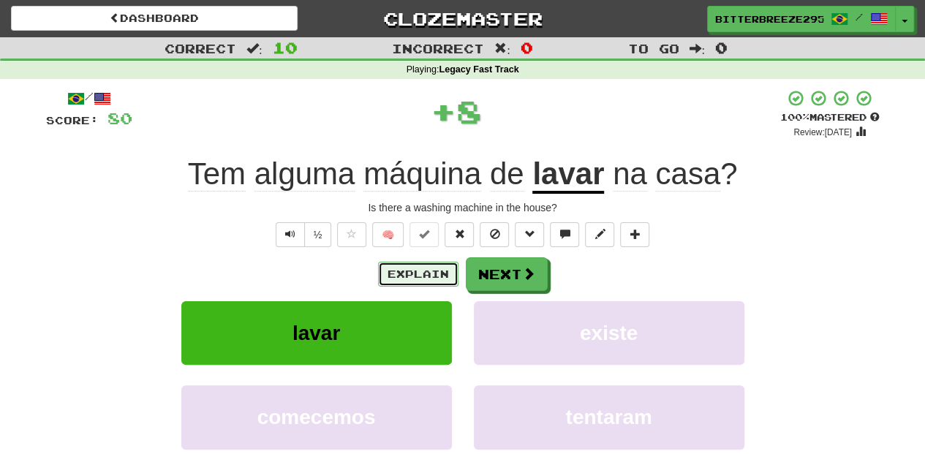
click at [442, 272] on button "Explain" at bounding box center [418, 274] width 80 height 25
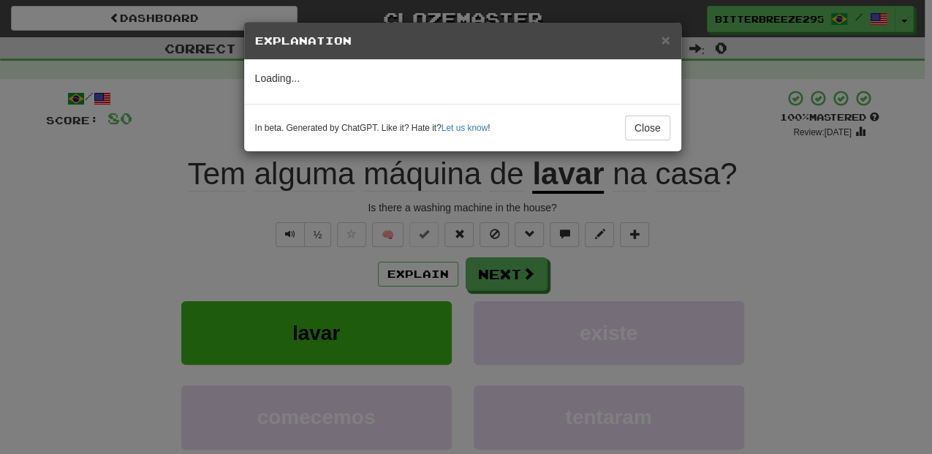
click at [483, 278] on div "× Explanation Loading... In beta. Generated by ChatGPT. Like it? Hate it? Let u…" at bounding box center [466, 227] width 932 height 454
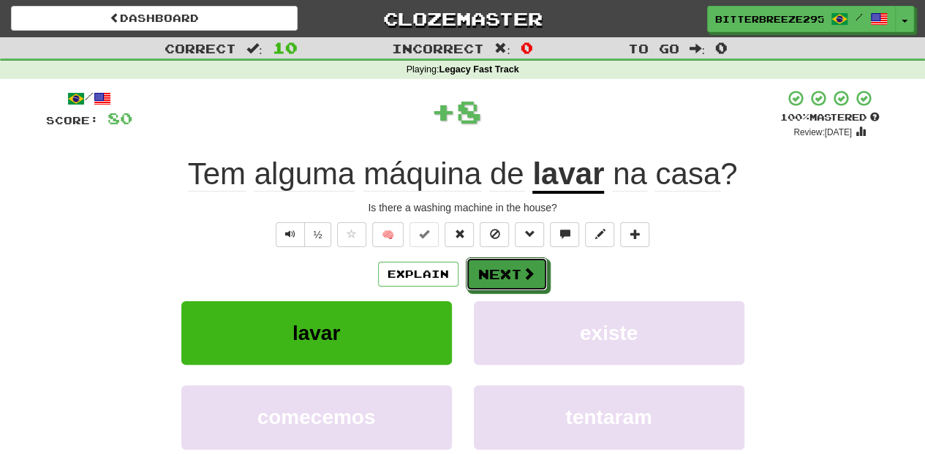
click at [483, 278] on button "Next" at bounding box center [507, 274] width 82 height 34
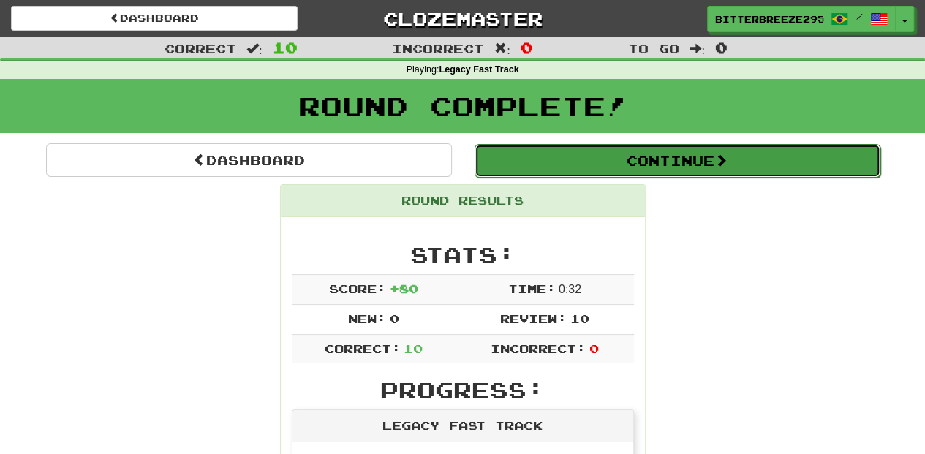
click at [560, 156] on button "Continue" at bounding box center [677, 161] width 406 height 34
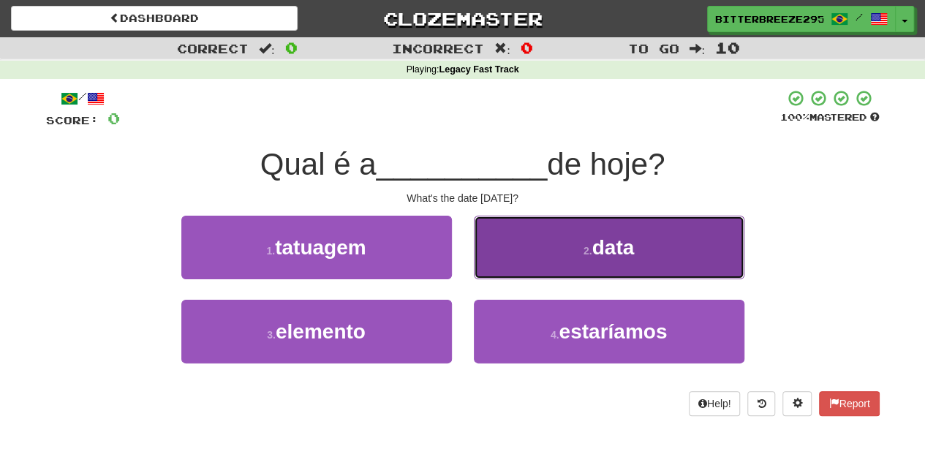
click at [544, 258] on button "2 . data" at bounding box center [609, 248] width 270 height 64
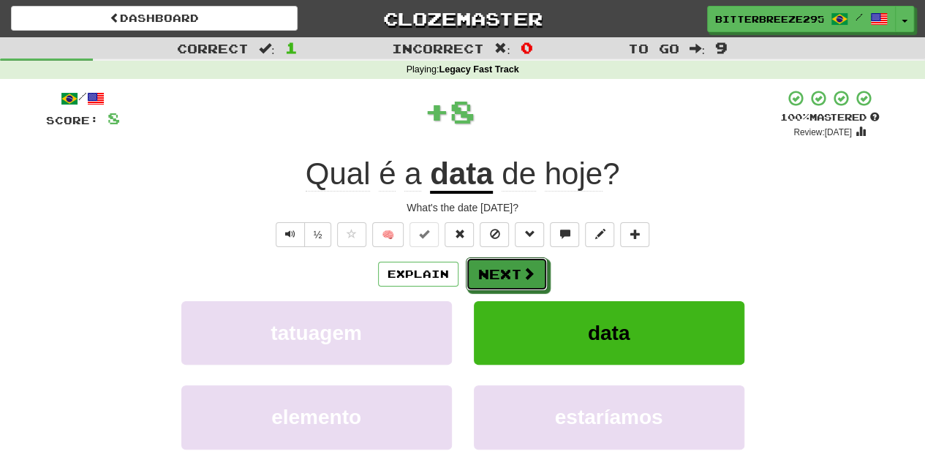
click at [522, 270] on span at bounding box center [528, 273] width 13 height 13
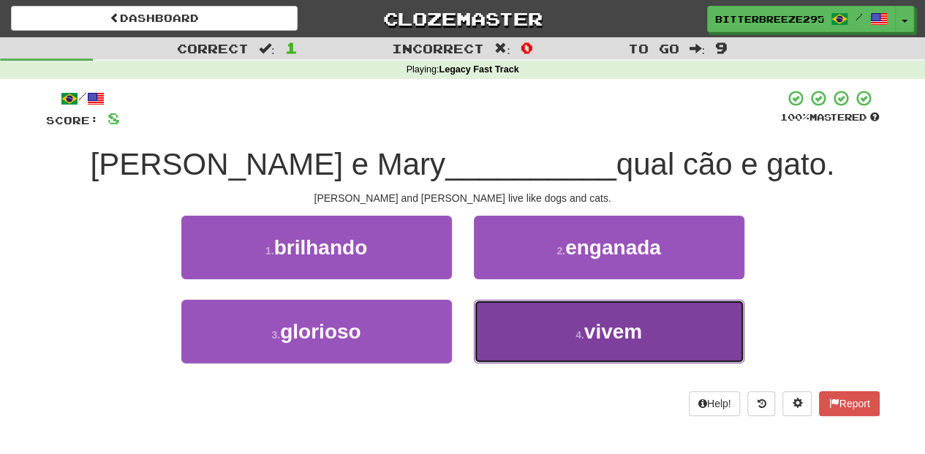
click at [540, 344] on button "4 . vivem" at bounding box center [609, 332] width 270 height 64
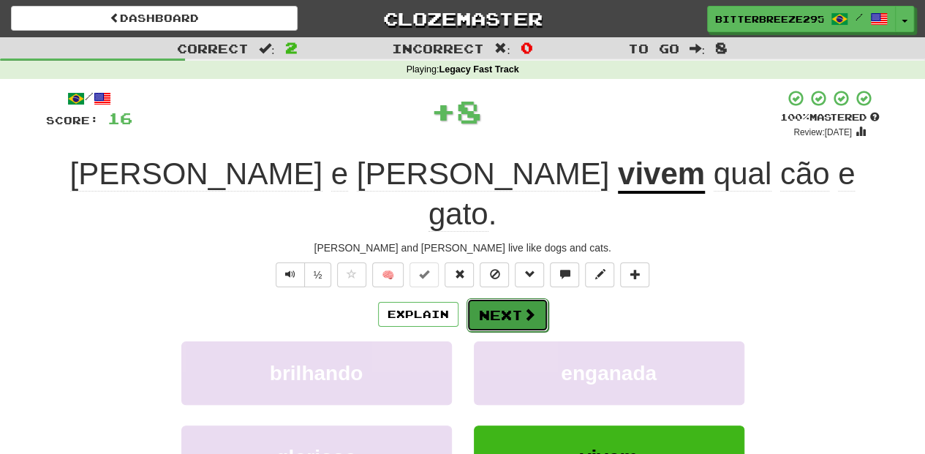
click at [514, 298] on button "Next" at bounding box center [507, 315] width 82 height 34
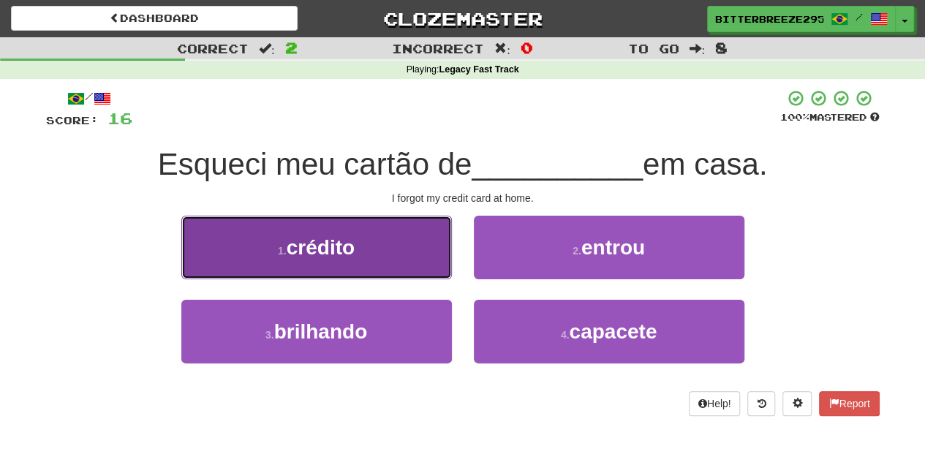
click at [399, 269] on button "1 . crédito" at bounding box center [316, 248] width 270 height 64
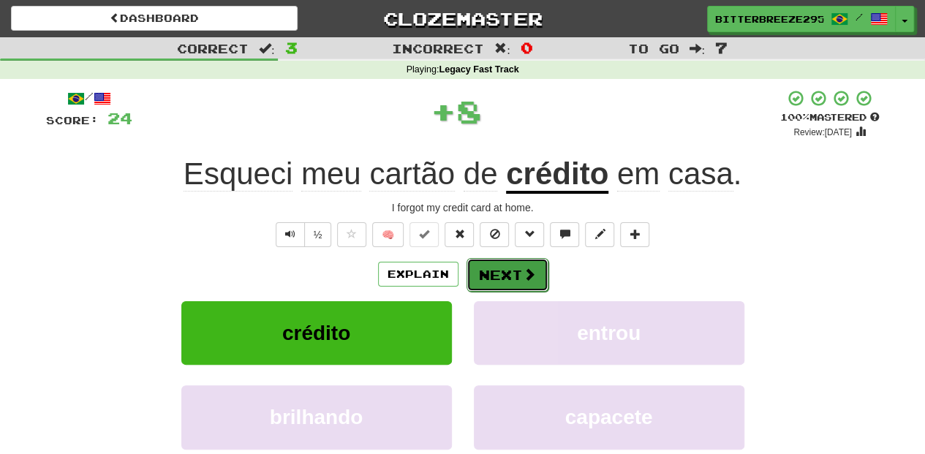
click at [523, 279] on span at bounding box center [529, 274] width 13 height 13
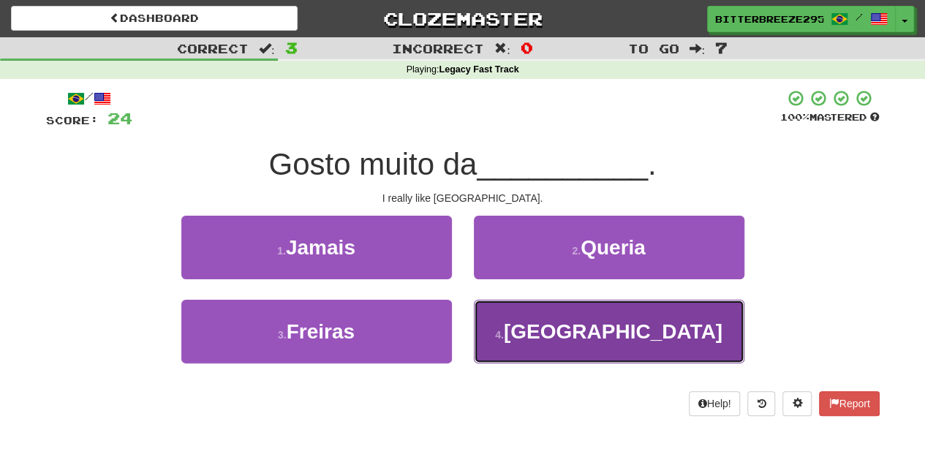
click at [542, 356] on button "4 . China" at bounding box center [609, 332] width 270 height 64
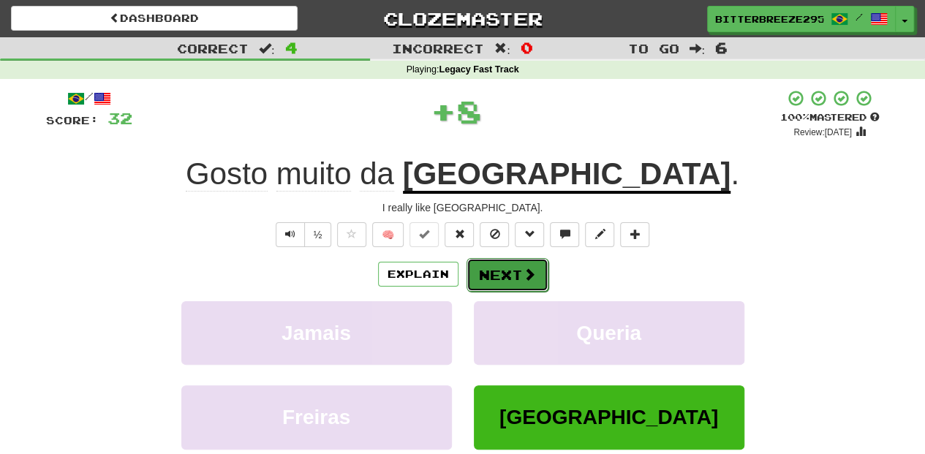
click at [489, 279] on button "Next" at bounding box center [507, 275] width 82 height 34
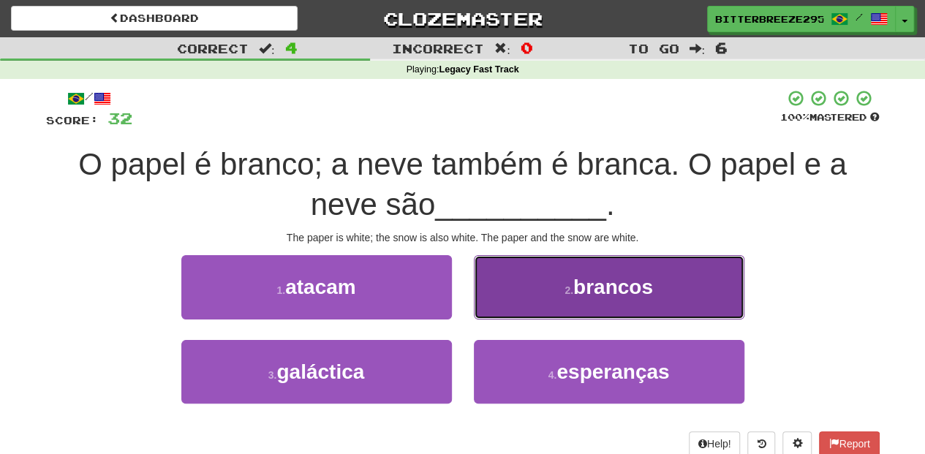
click at [502, 304] on button "2 . brancos" at bounding box center [609, 287] width 270 height 64
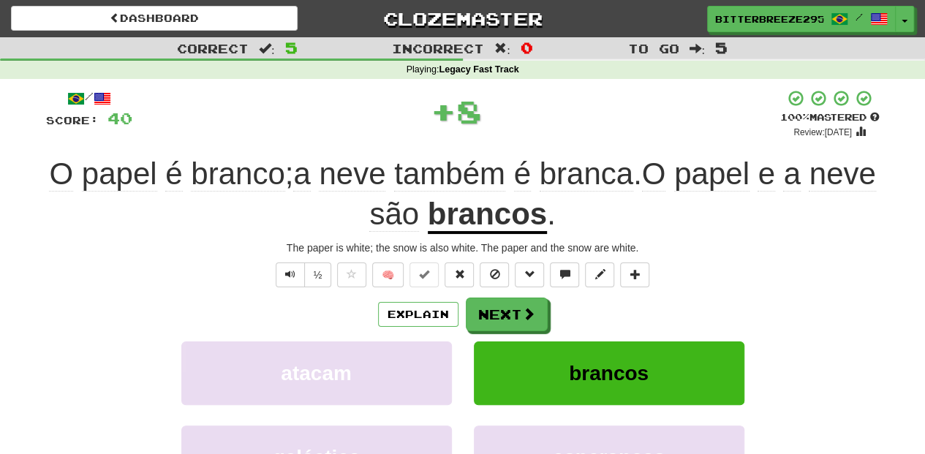
click at [502, 304] on button "Next" at bounding box center [507, 315] width 82 height 34
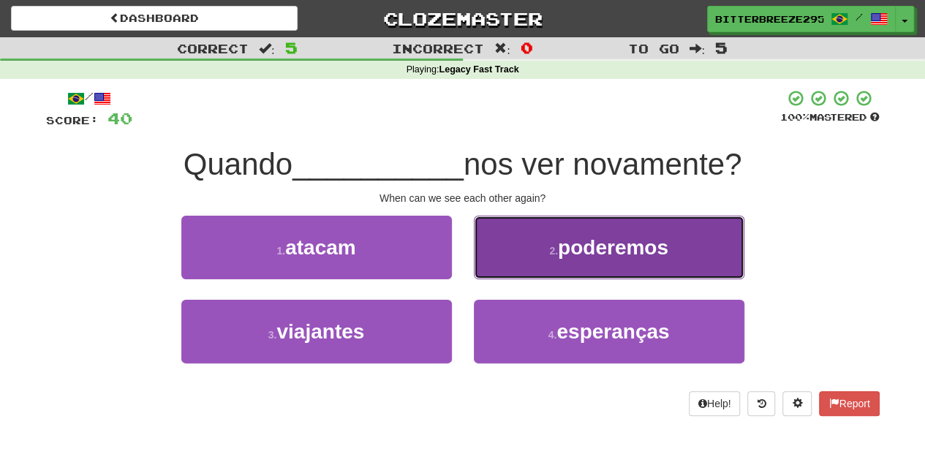
click at [531, 268] on button "2 . poderemos" at bounding box center [609, 248] width 270 height 64
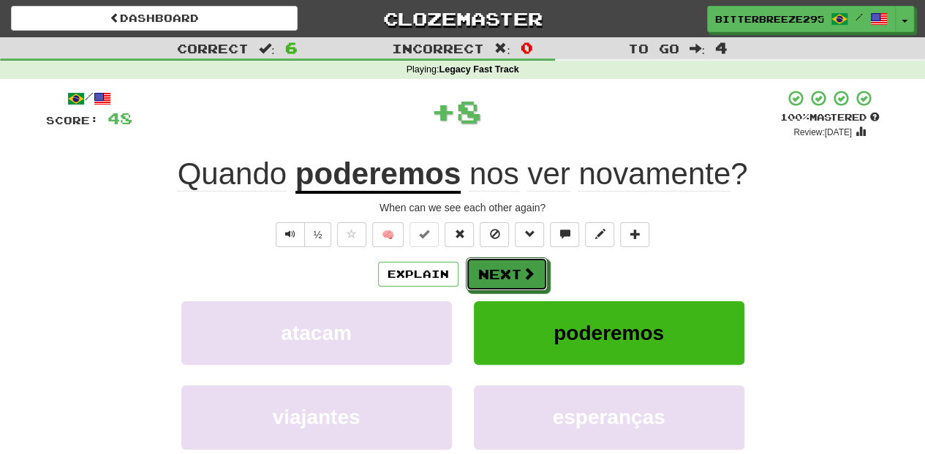
click at [531, 268] on span at bounding box center [528, 273] width 13 height 13
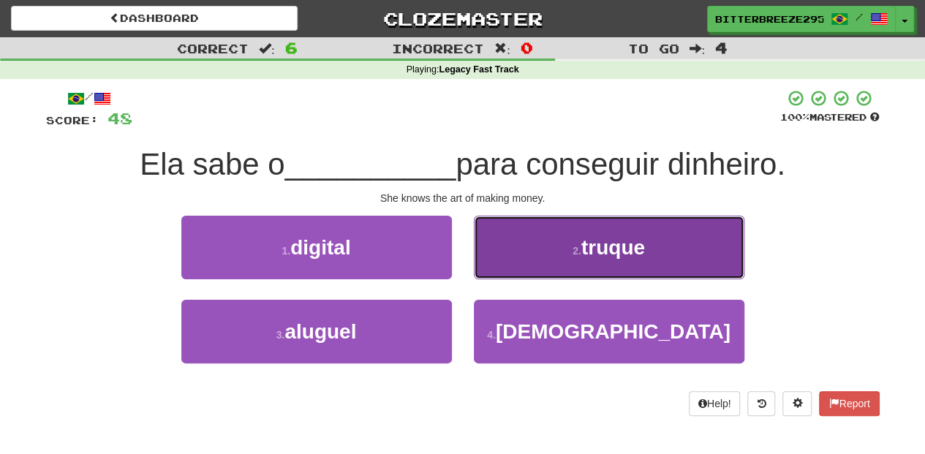
click at [550, 269] on button "2 . truque" at bounding box center [609, 248] width 270 height 64
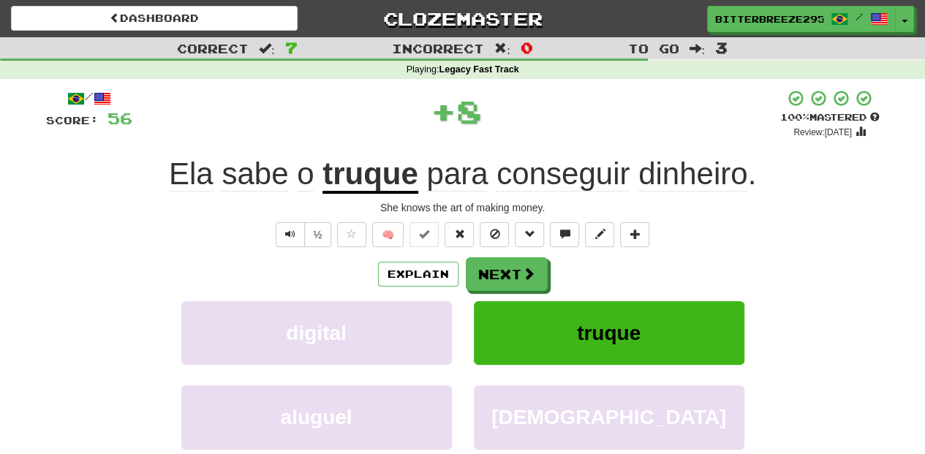
click at [548, 268] on div "Explain Next" at bounding box center [462, 274] width 833 height 34
click at [531, 273] on span at bounding box center [529, 274] width 13 height 13
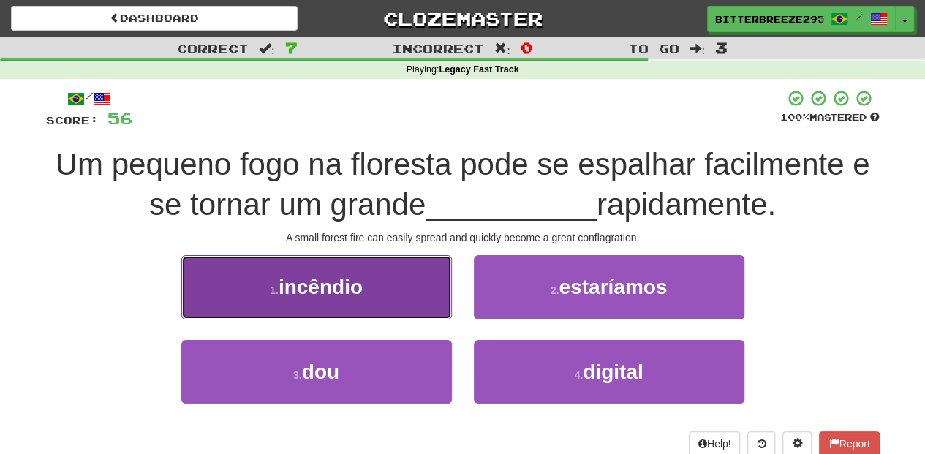
click at [447, 301] on button "1 . incêndio" at bounding box center [316, 287] width 270 height 64
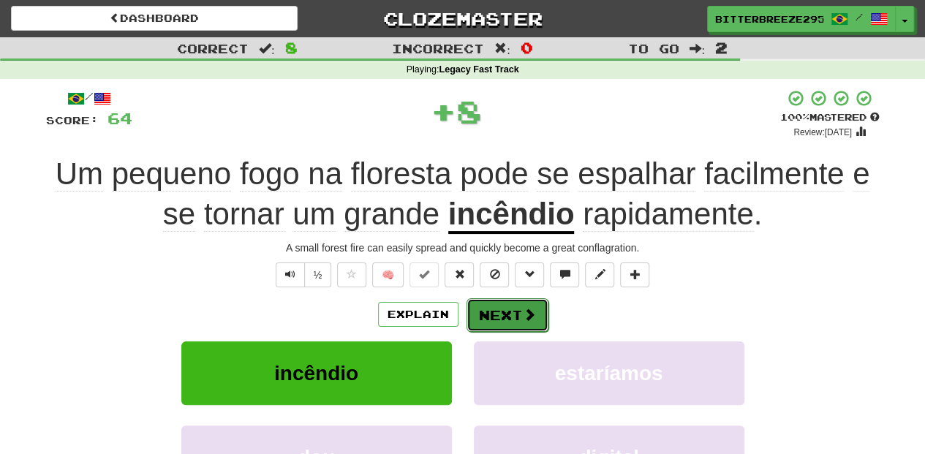
click at [517, 309] on button "Next" at bounding box center [507, 315] width 82 height 34
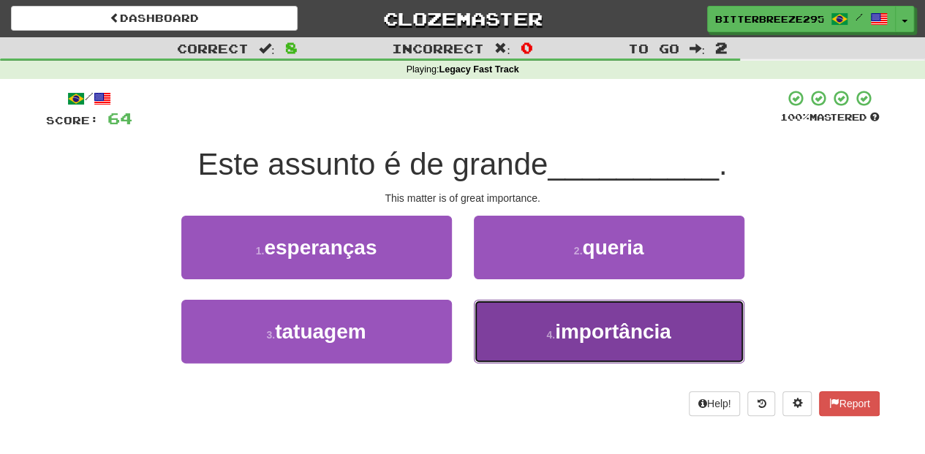
click at [518, 337] on button "4 . importância" at bounding box center [609, 332] width 270 height 64
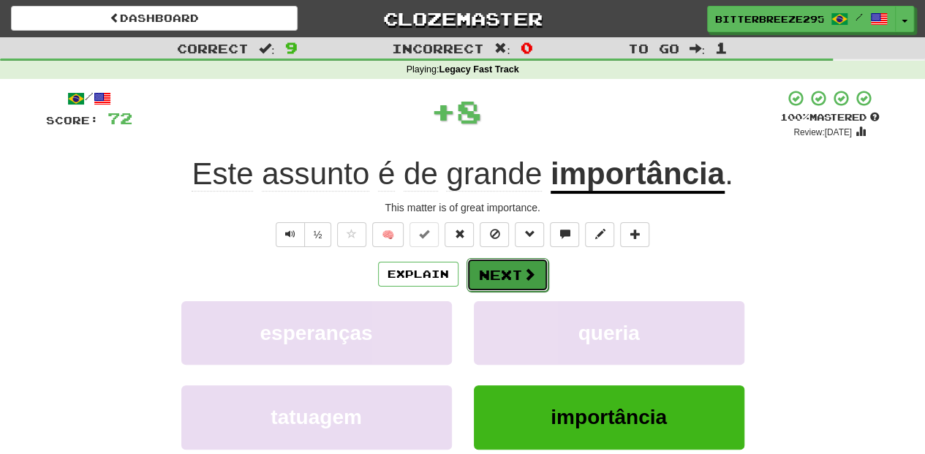
click at [499, 283] on button "Next" at bounding box center [507, 275] width 82 height 34
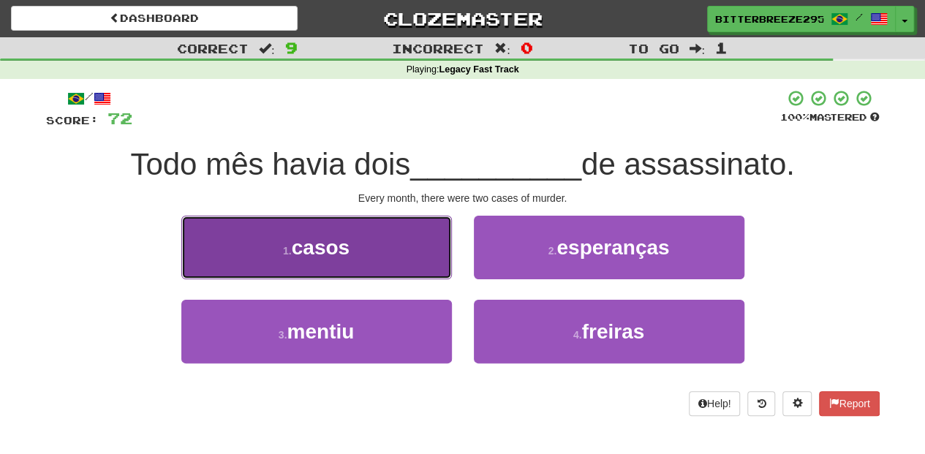
click at [341, 246] on span "casos" at bounding box center [321, 247] width 58 height 23
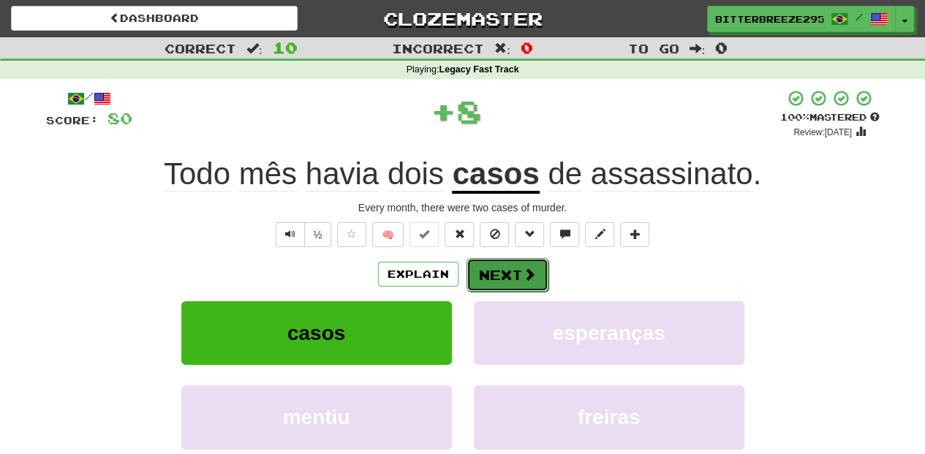
click at [531, 269] on span at bounding box center [529, 274] width 13 height 13
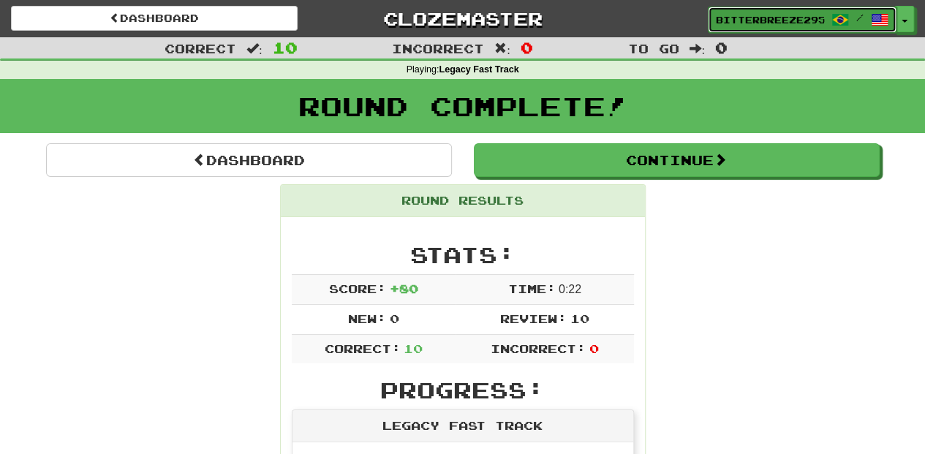
click at [750, 23] on span "BitterBreeze2956" at bounding box center [770, 19] width 108 height 13
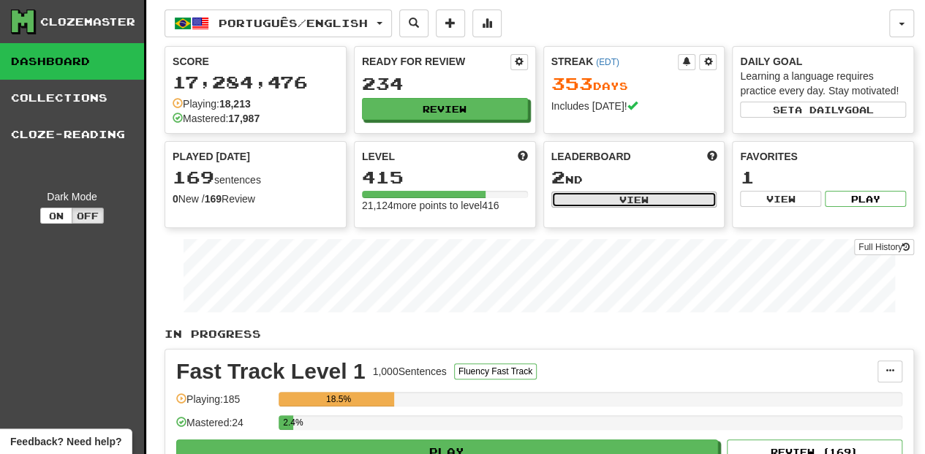
click at [572, 197] on button "View" at bounding box center [634, 200] width 166 height 16
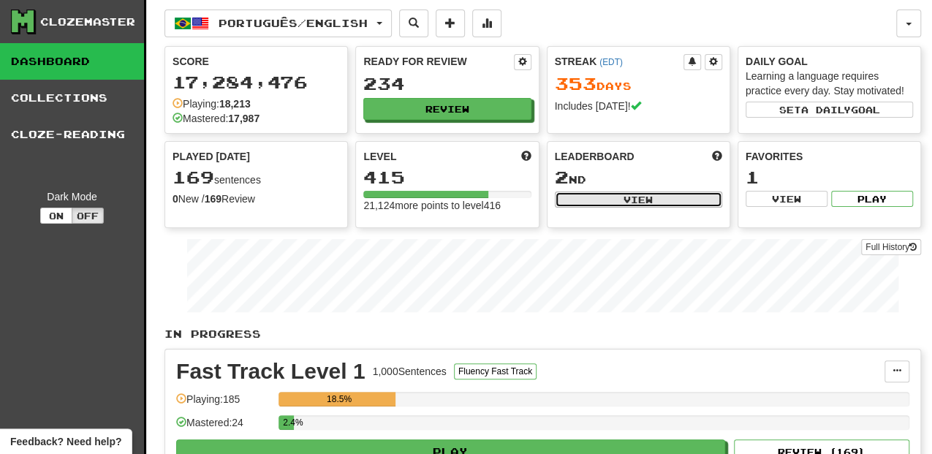
select select "**********"
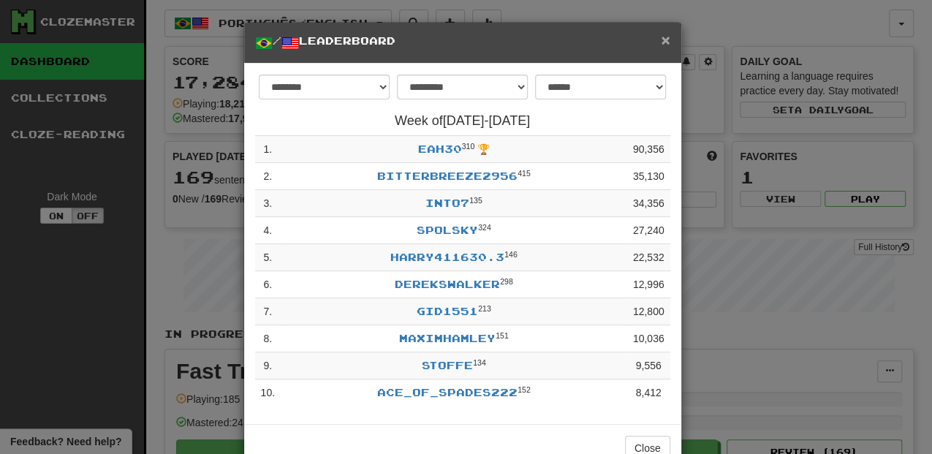
click at [662, 39] on span "×" at bounding box center [665, 39] width 9 height 17
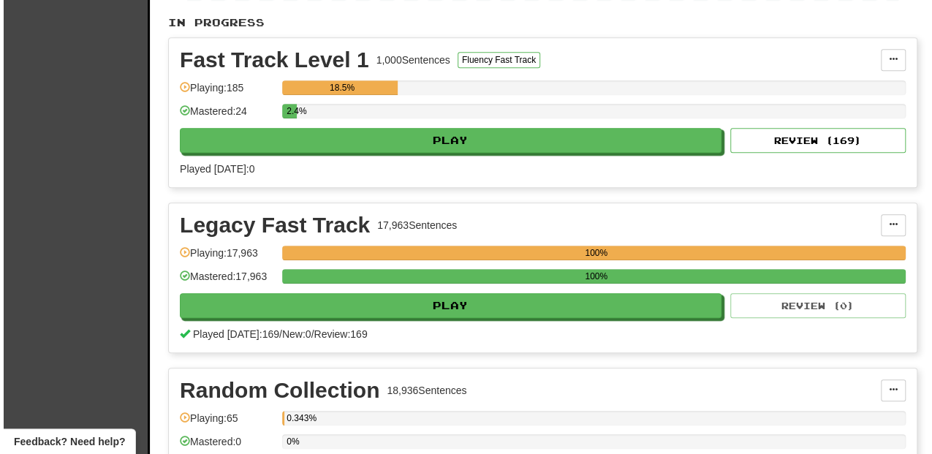
scroll to position [390, 0]
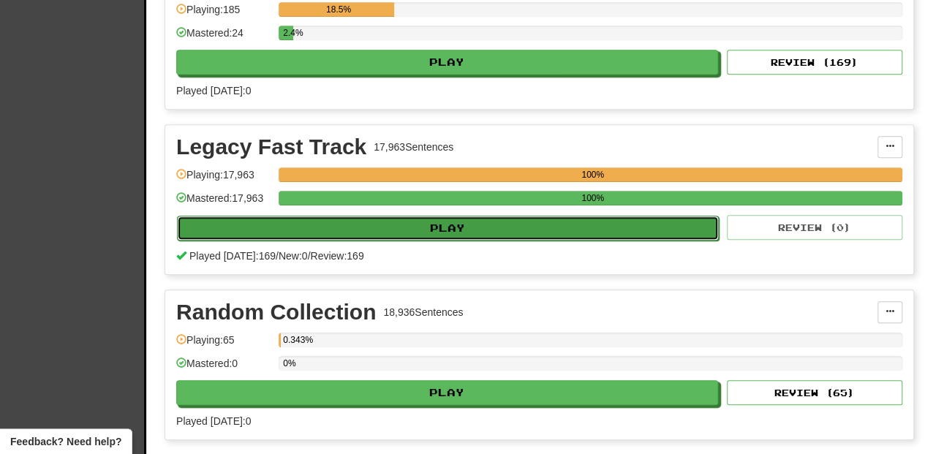
click at [449, 224] on button "Play" at bounding box center [448, 228] width 542 height 25
select select "**"
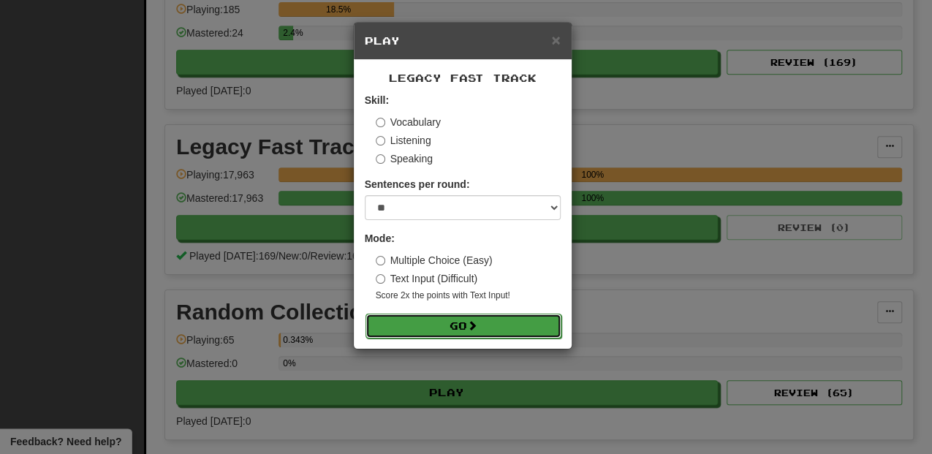
click at [466, 322] on button "Go" at bounding box center [464, 326] width 196 height 25
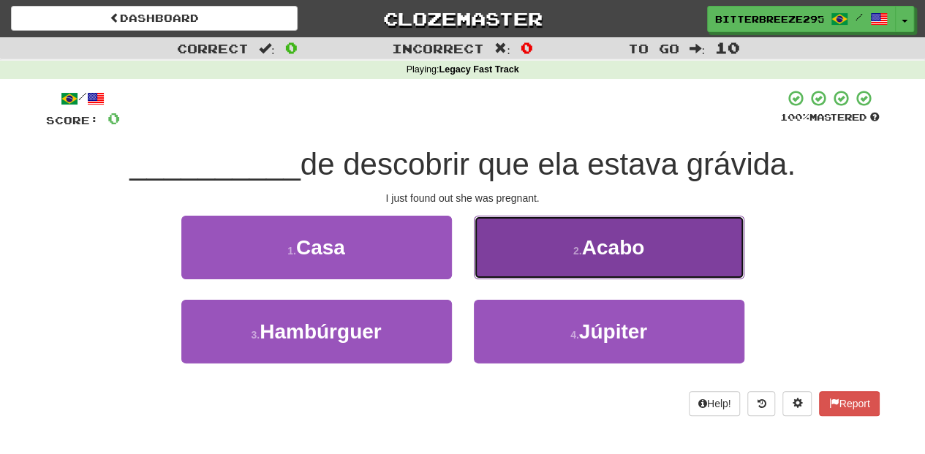
click at [511, 260] on button "2 . [GEOGRAPHIC_DATA]" at bounding box center [609, 248] width 270 height 64
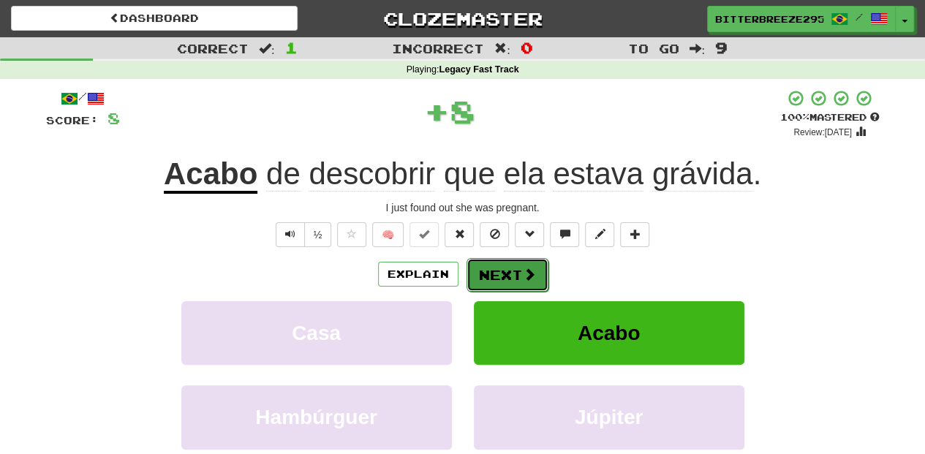
click at [491, 265] on button "Next" at bounding box center [507, 275] width 82 height 34
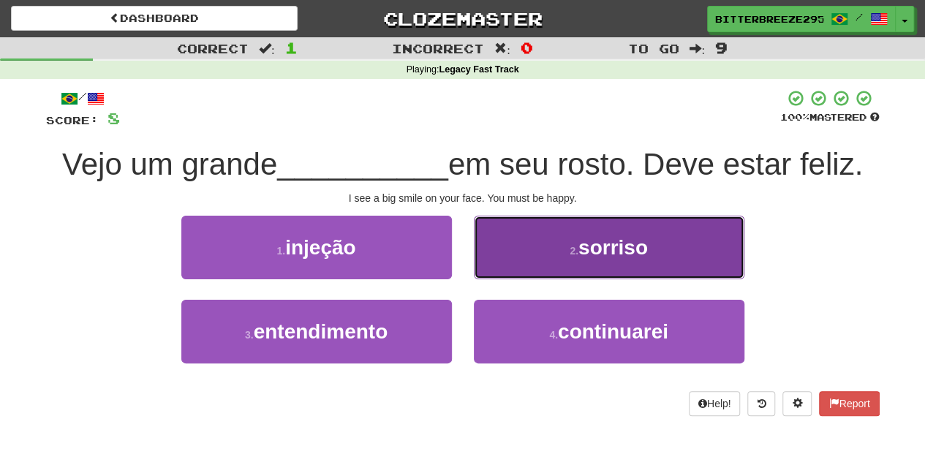
click at [535, 246] on button "2 . sorriso" at bounding box center [609, 248] width 270 height 64
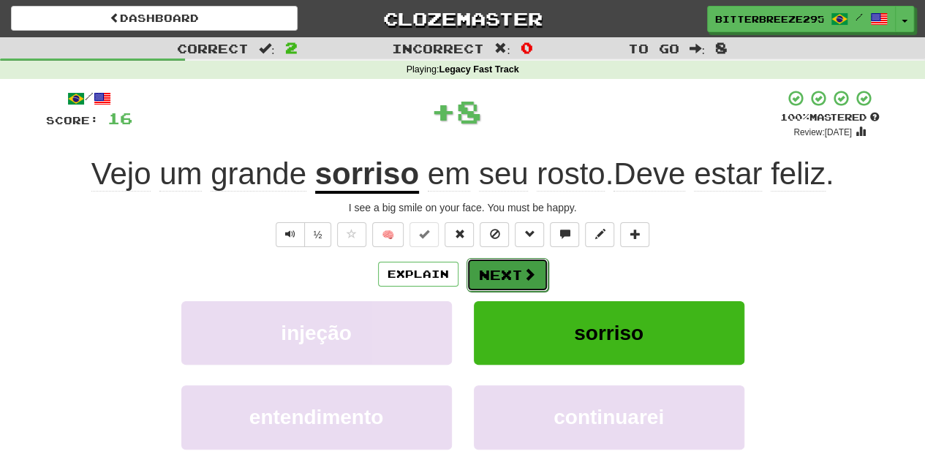
click at [491, 270] on button "Next" at bounding box center [507, 275] width 82 height 34
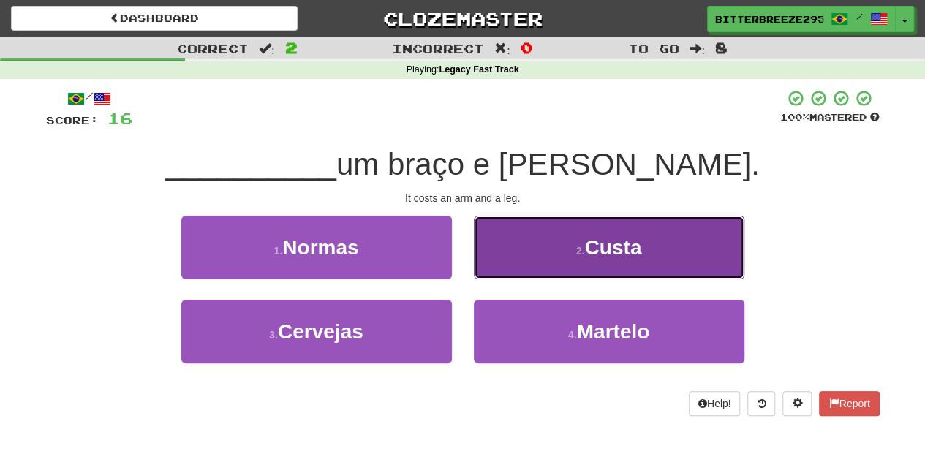
click at [522, 249] on button "2 . Custa" at bounding box center [609, 248] width 270 height 64
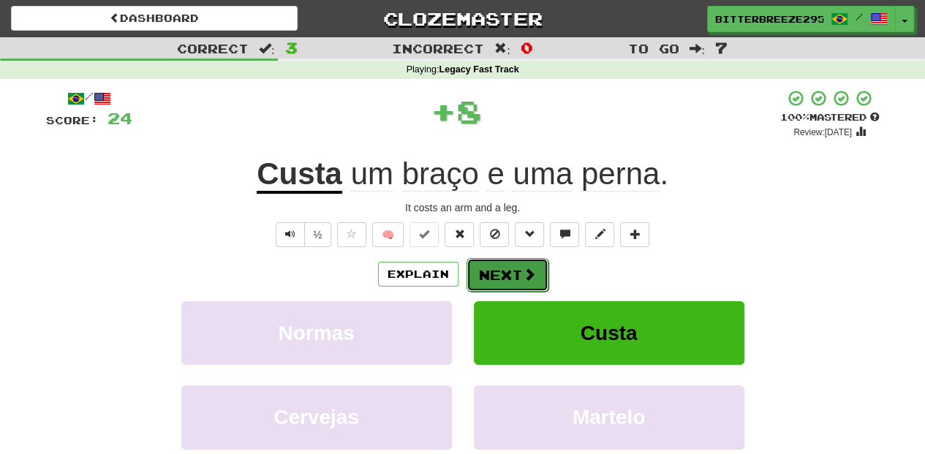
click at [503, 265] on button "Next" at bounding box center [507, 275] width 82 height 34
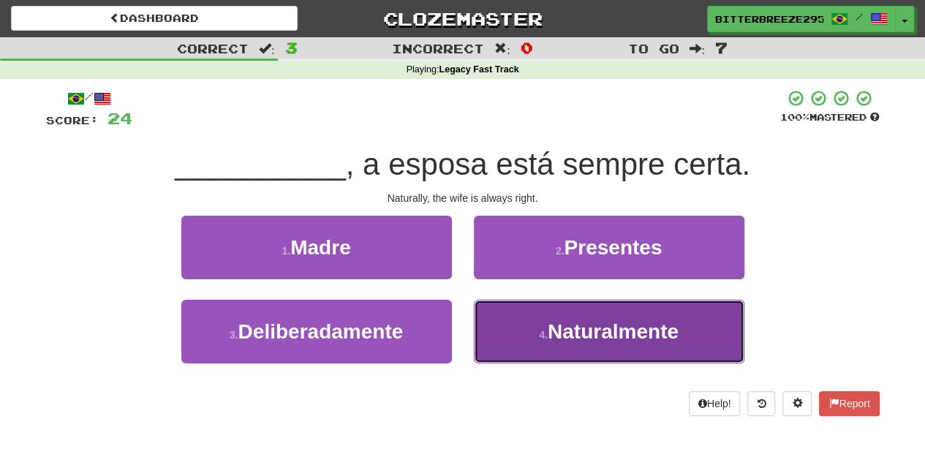
click at [539, 329] on small "4 ." at bounding box center [543, 335] width 9 height 12
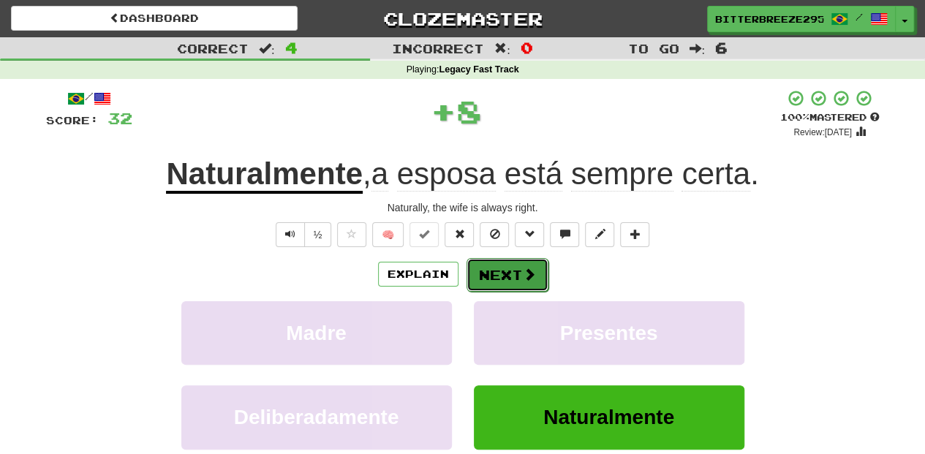
drag, startPoint x: 506, startPoint y: 273, endPoint x: 500, endPoint y: 278, distance: 7.8
click at [500, 278] on button "Next" at bounding box center [507, 275] width 82 height 34
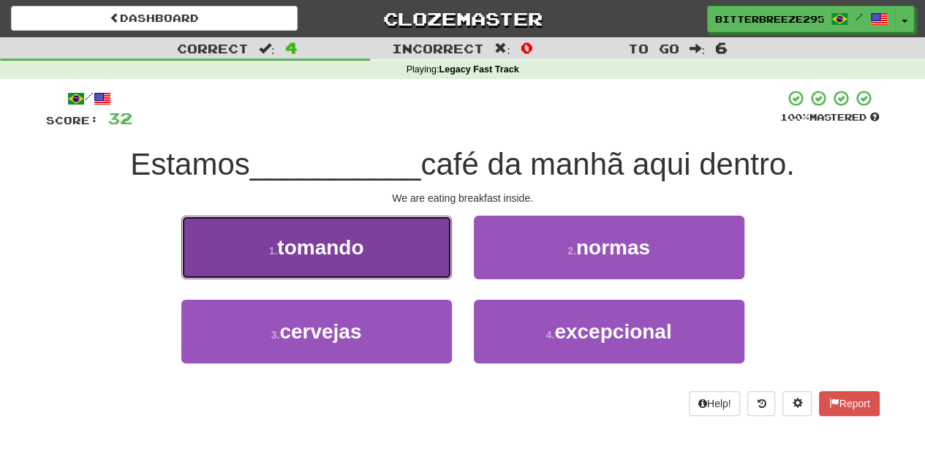
click at [376, 260] on button "1 . tomando" at bounding box center [316, 248] width 270 height 64
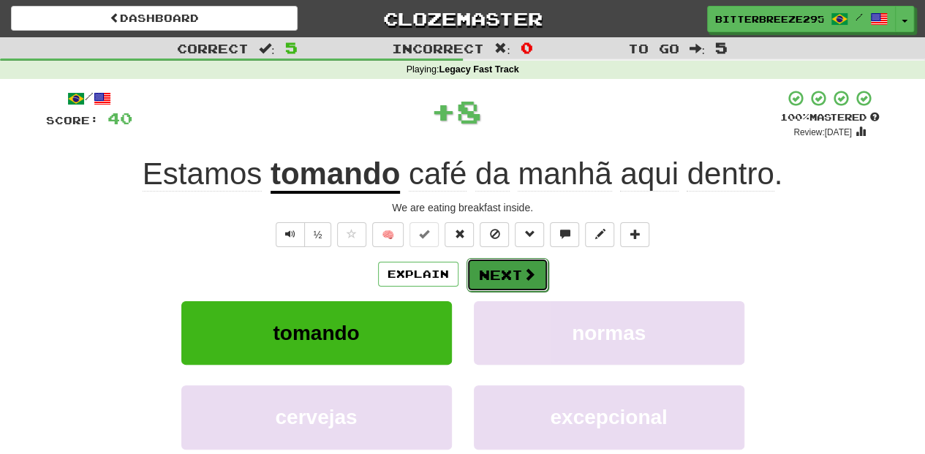
click at [493, 268] on button "Next" at bounding box center [507, 275] width 82 height 34
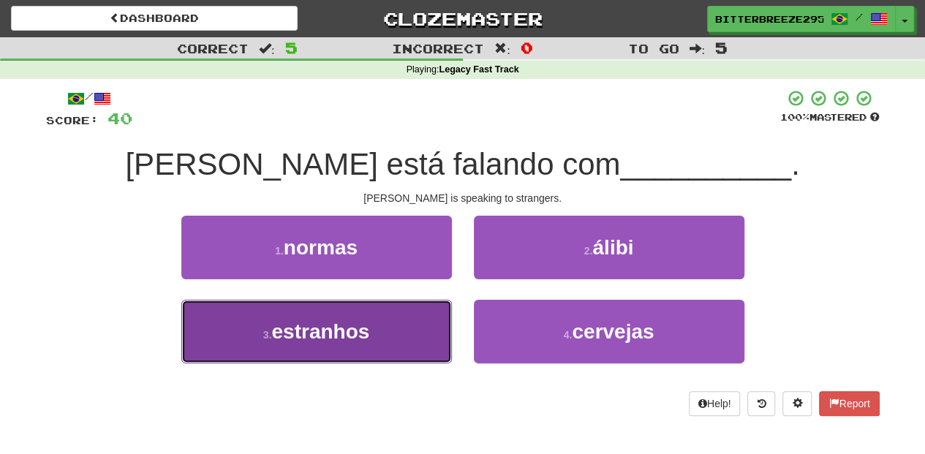
click at [396, 317] on button "3 . estranhos" at bounding box center [316, 332] width 270 height 64
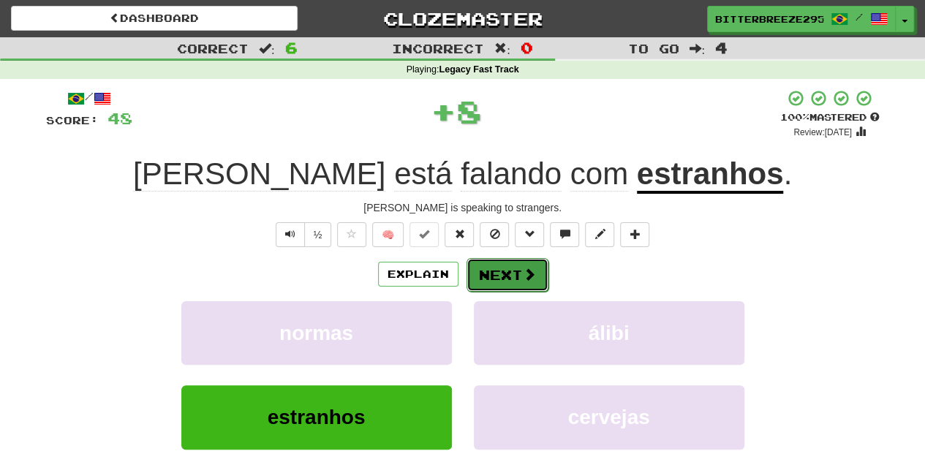
click at [496, 270] on button "Next" at bounding box center [507, 275] width 82 height 34
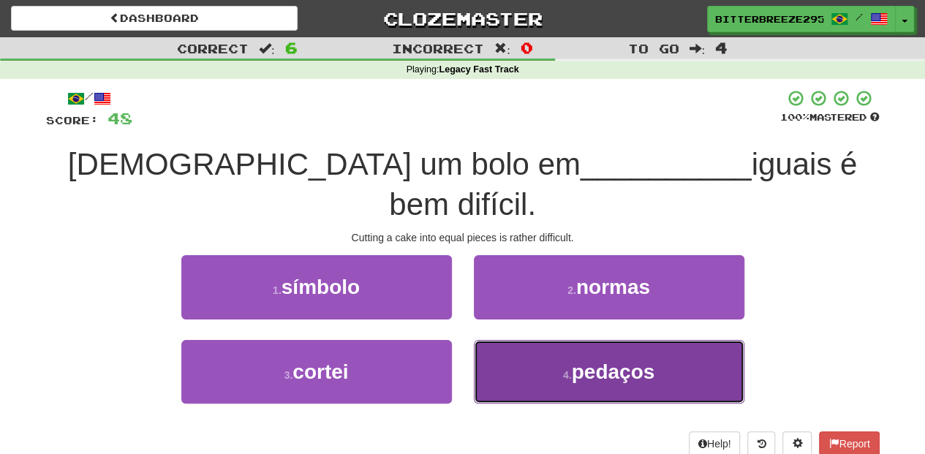
click at [510, 340] on button "4 . pedaços" at bounding box center [609, 372] width 270 height 64
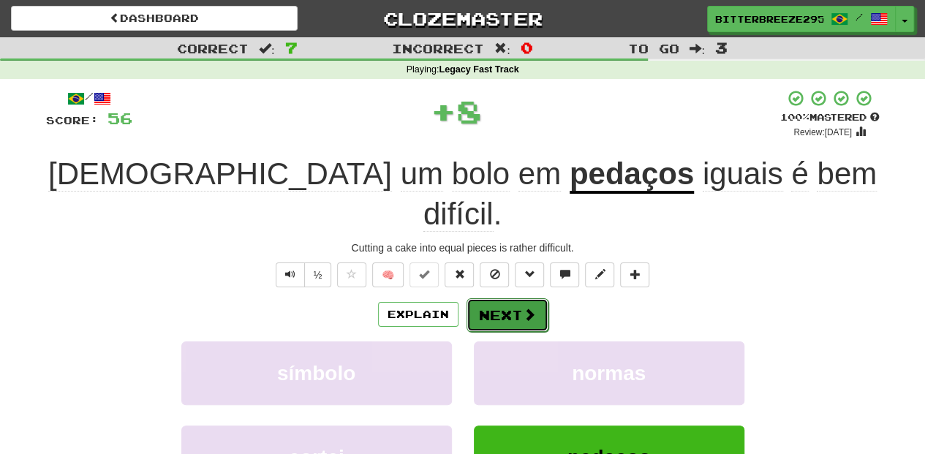
click at [481, 298] on button "Next" at bounding box center [507, 315] width 82 height 34
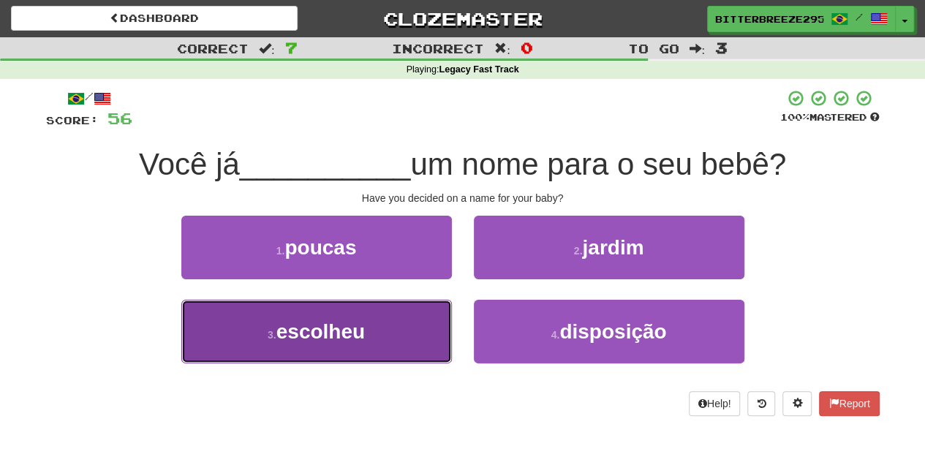
click at [403, 320] on button "3 . escolheu" at bounding box center [316, 332] width 270 height 64
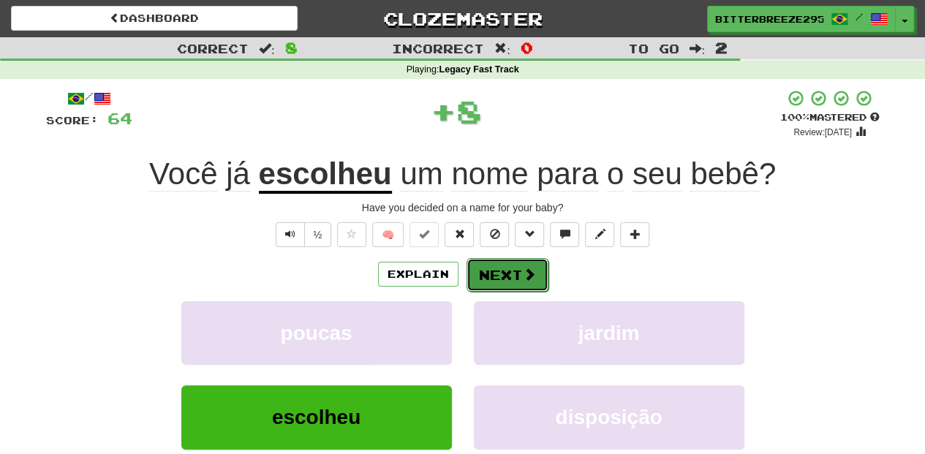
click at [487, 274] on button "Next" at bounding box center [507, 275] width 82 height 34
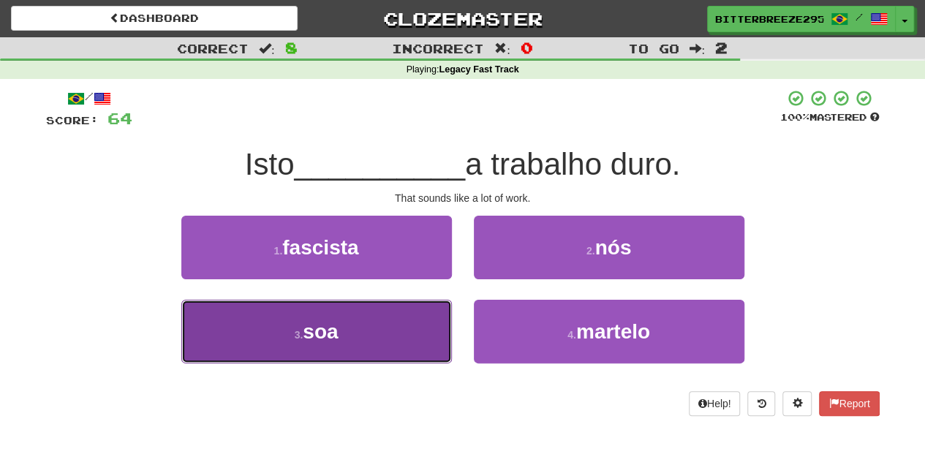
click at [379, 338] on button "3 . soa" at bounding box center [316, 332] width 270 height 64
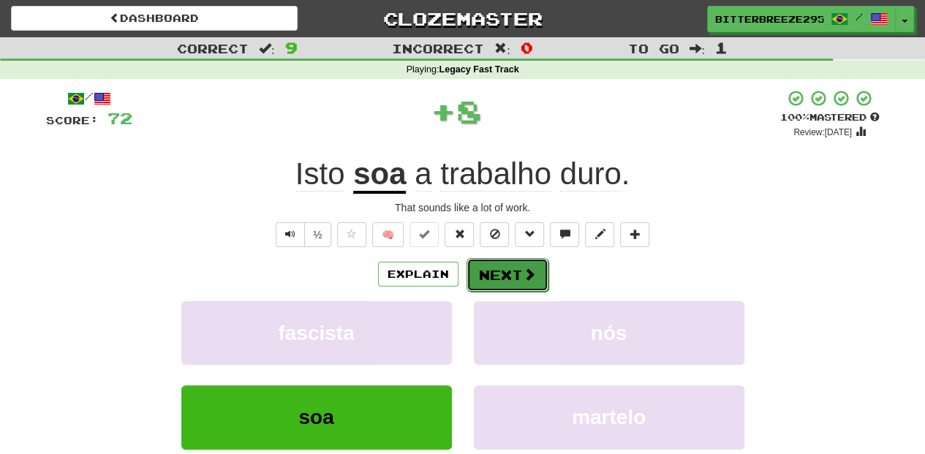
click at [499, 272] on button "Next" at bounding box center [507, 275] width 82 height 34
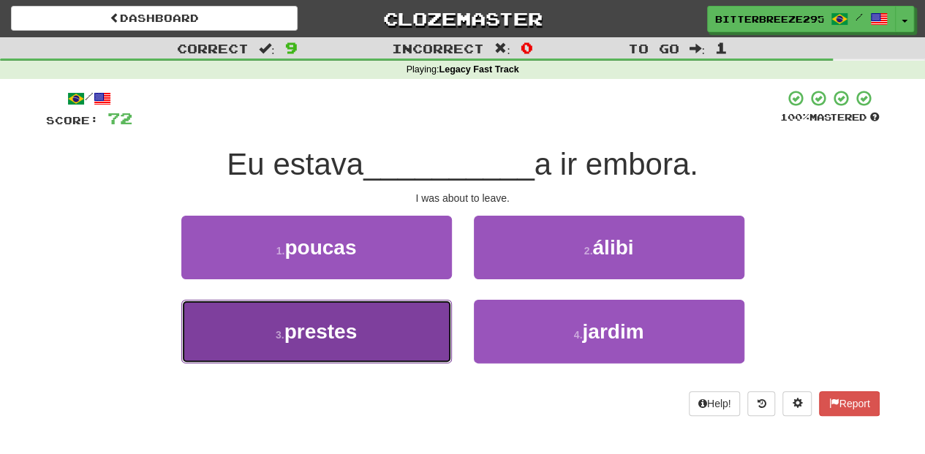
click at [379, 338] on button "3 . prestes" at bounding box center [316, 332] width 270 height 64
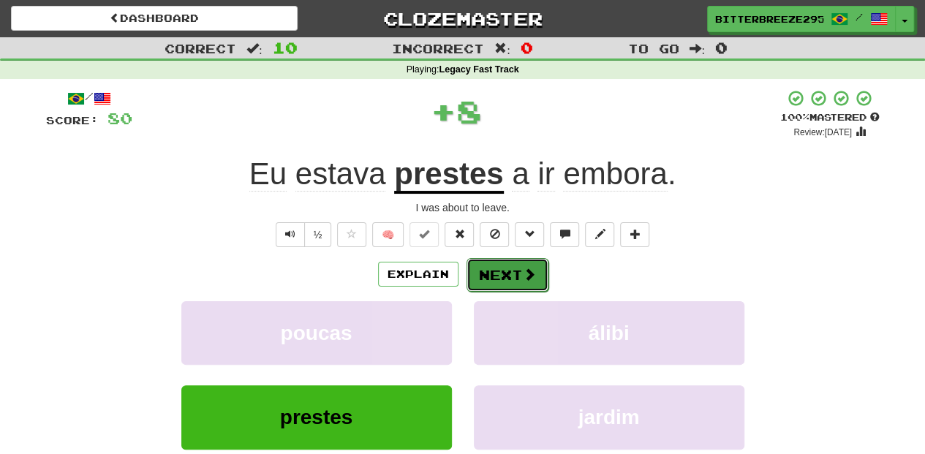
click at [487, 279] on button "Next" at bounding box center [507, 275] width 82 height 34
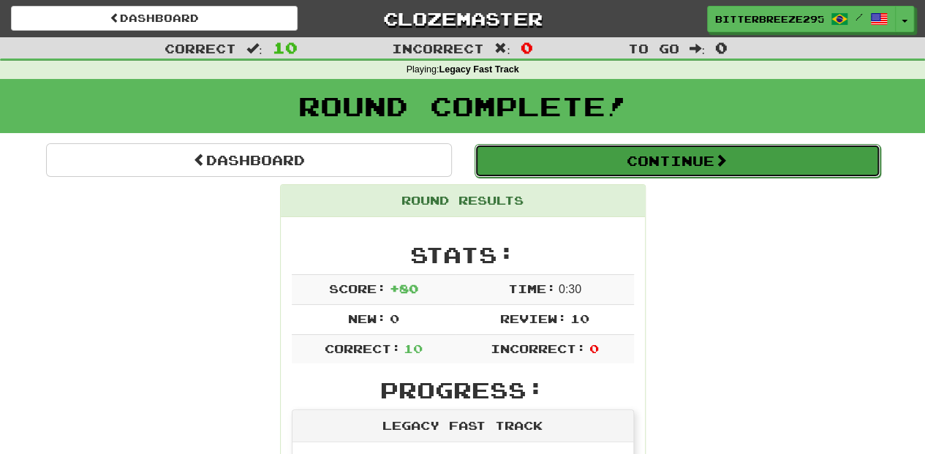
click at [560, 151] on button "Continue" at bounding box center [677, 161] width 406 height 34
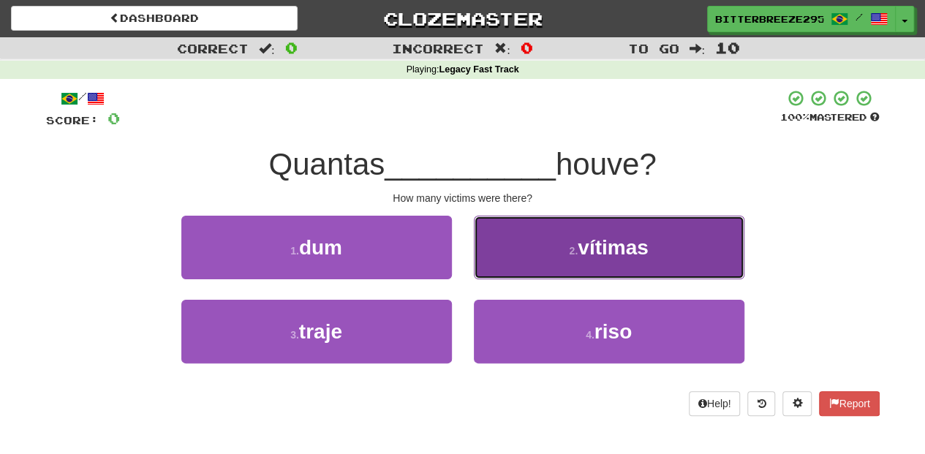
click at [521, 262] on button "2 . vítimas" at bounding box center [609, 248] width 270 height 64
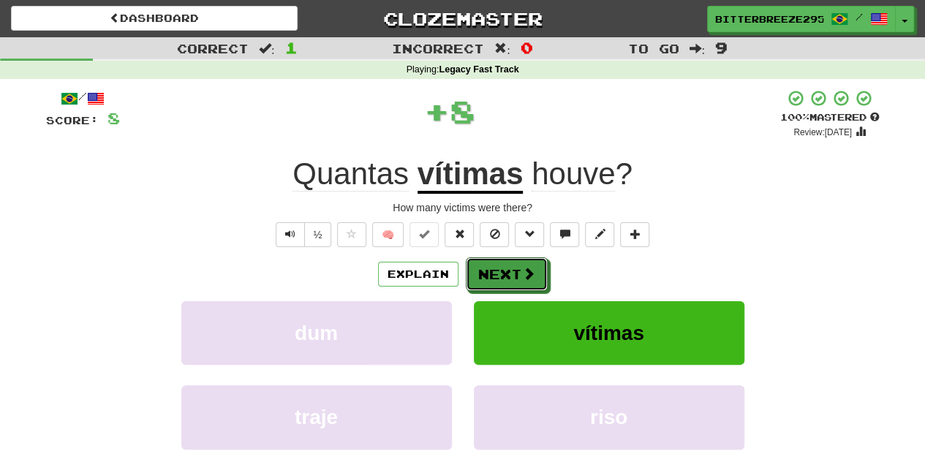
click at [515, 270] on button "Next" at bounding box center [507, 274] width 82 height 34
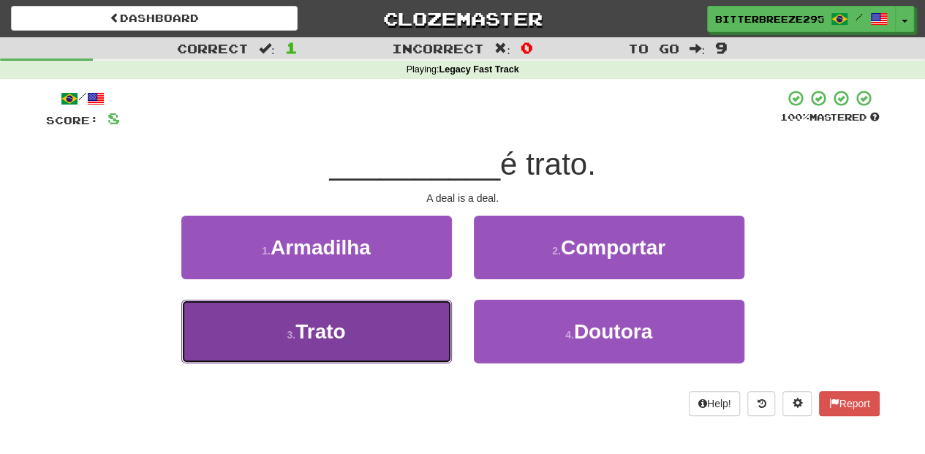
click at [418, 319] on button "3 . Trato" at bounding box center [316, 332] width 270 height 64
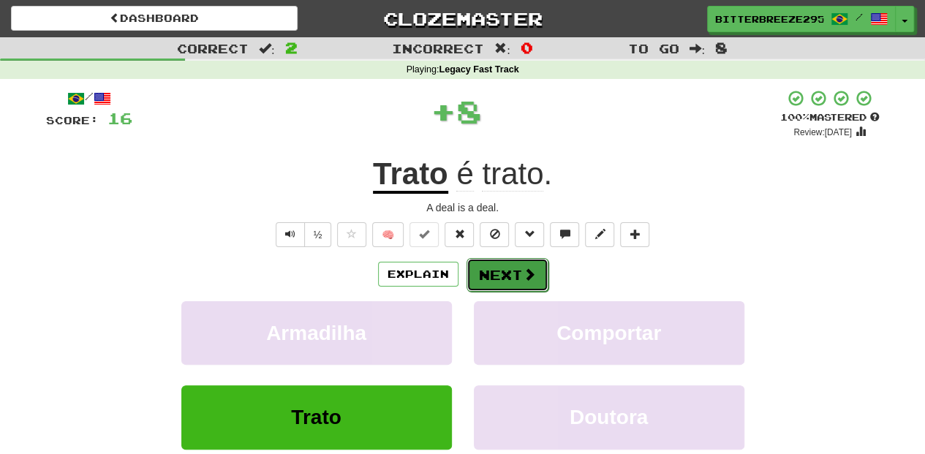
click at [503, 278] on button "Next" at bounding box center [507, 275] width 82 height 34
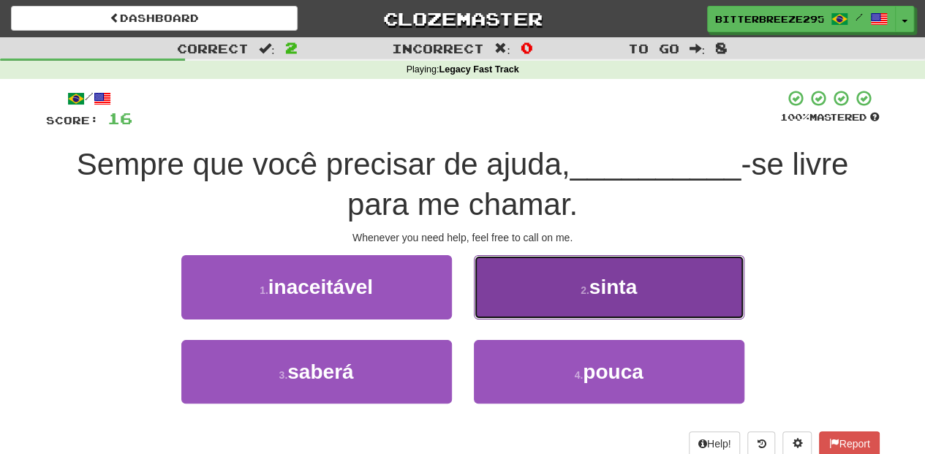
click at [497, 292] on button "2 . sinta" at bounding box center [609, 287] width 270 height 64
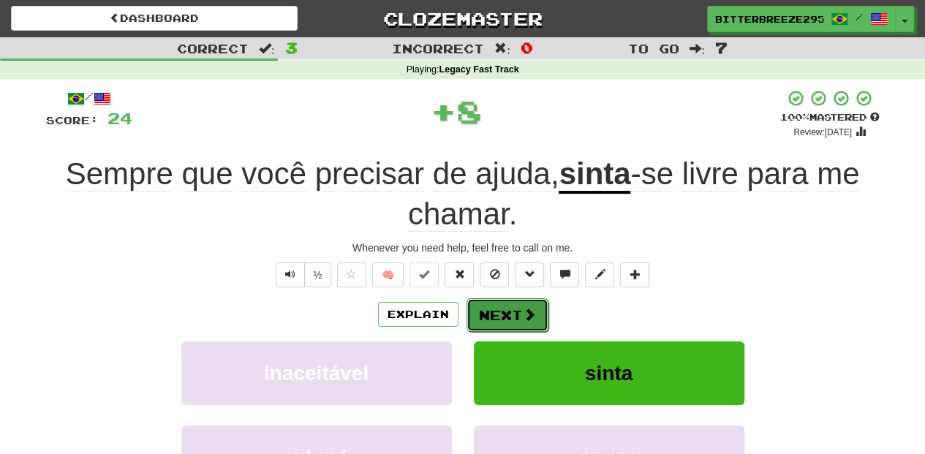
click at [497, 323] on button "Next" at bounding box center [507, 315] width 82 height 34
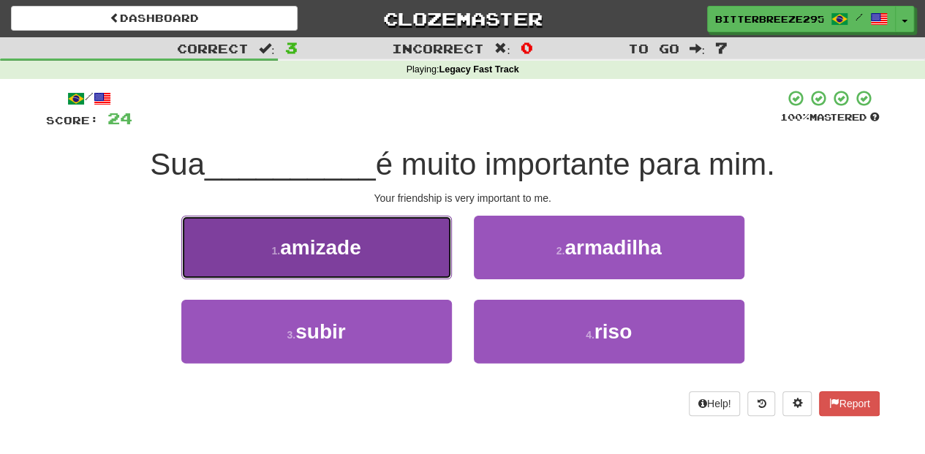
click at [402, 257] on button "1 . amizade" at bounding box center [316, 248] width 270 height 64
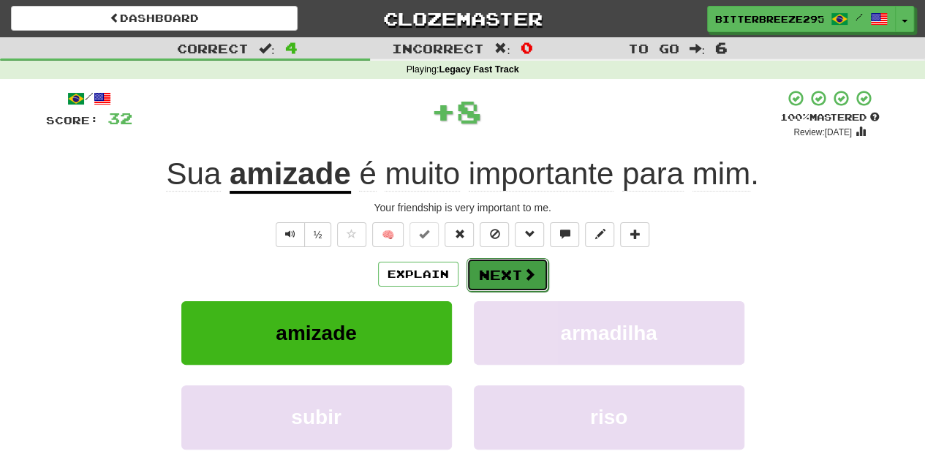
click at [489, 265] on button "Next" at bounding box center [507, 275] width 82 height 34
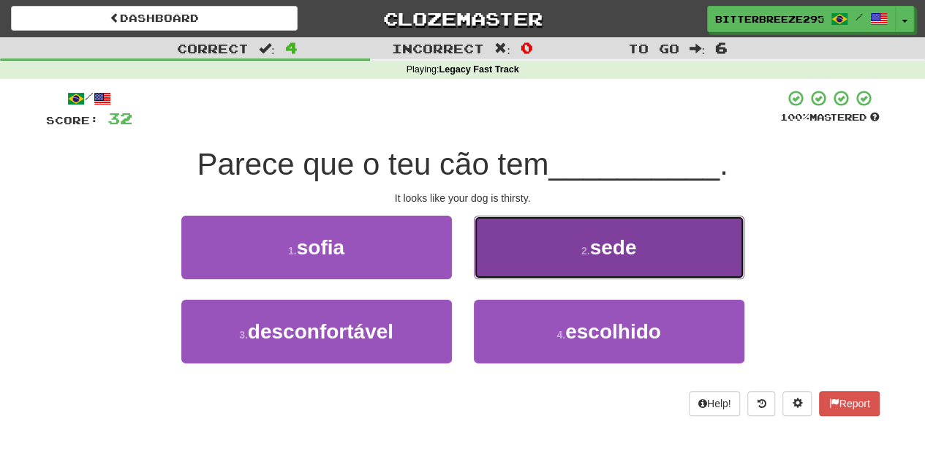
click at [519, 262] on button "2 . sede" at bounding box center [609, 248] width 270 height 64
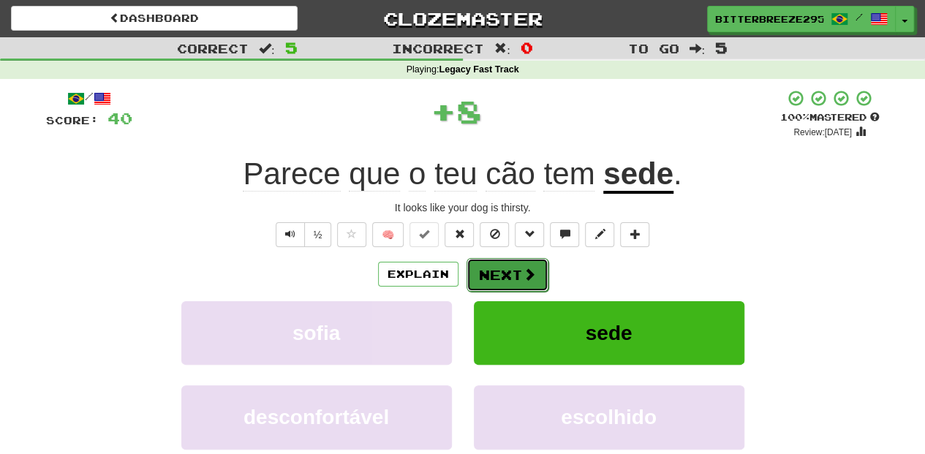
click at [502, 268] on button "Next" at bounding box center [507, 275] width 82 height 34
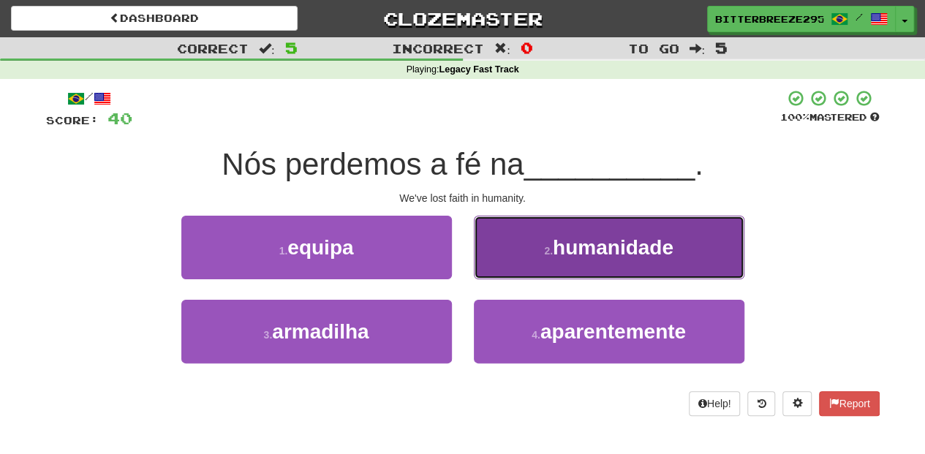
click at [512, 257] on button "2 . humanidade" at bounding box center [609, 248] width 270 height 64
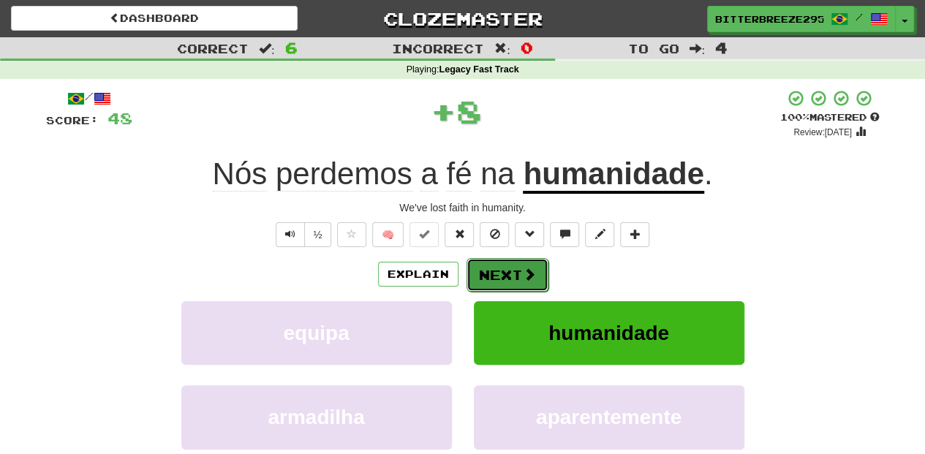
click at [509, 265] on button "Next" at bounding box center [507, 275] width 82 height 34
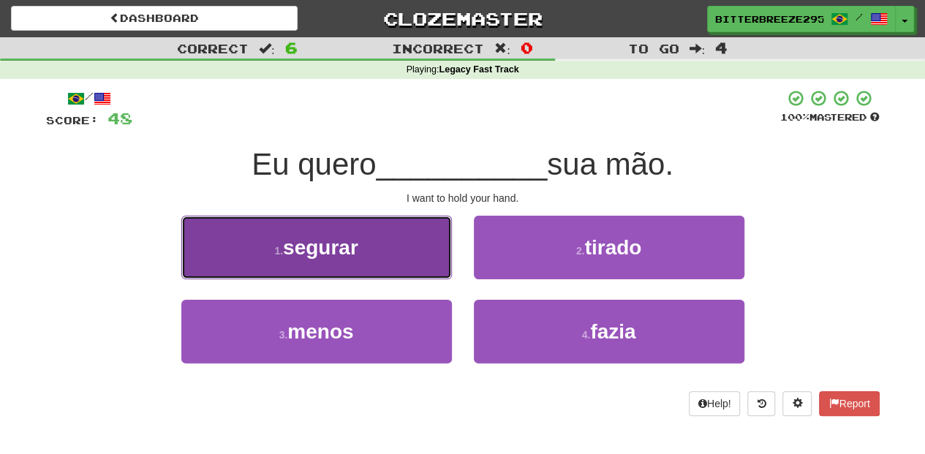
click at [395, 267] on button "1 . segurar" at bounding box center [316, 248] width 270 height 64
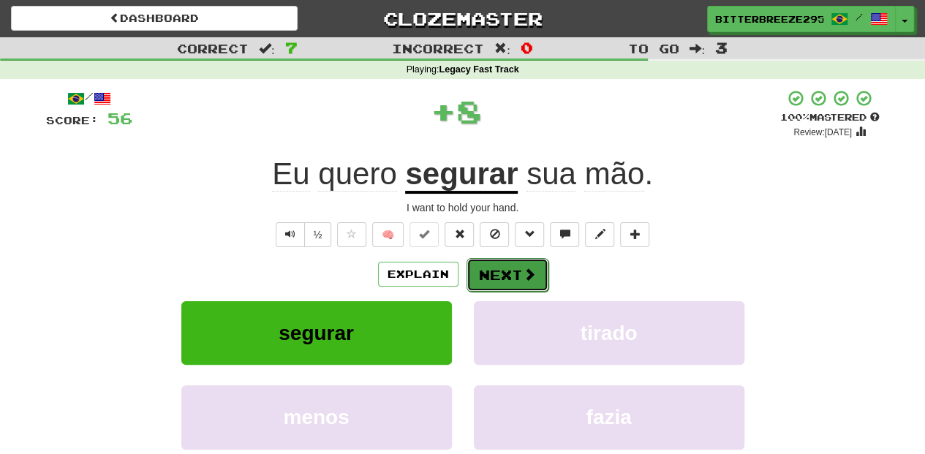
click at [496, 265] on button "Next" at bounding box center [507, 275] width 82 height 34
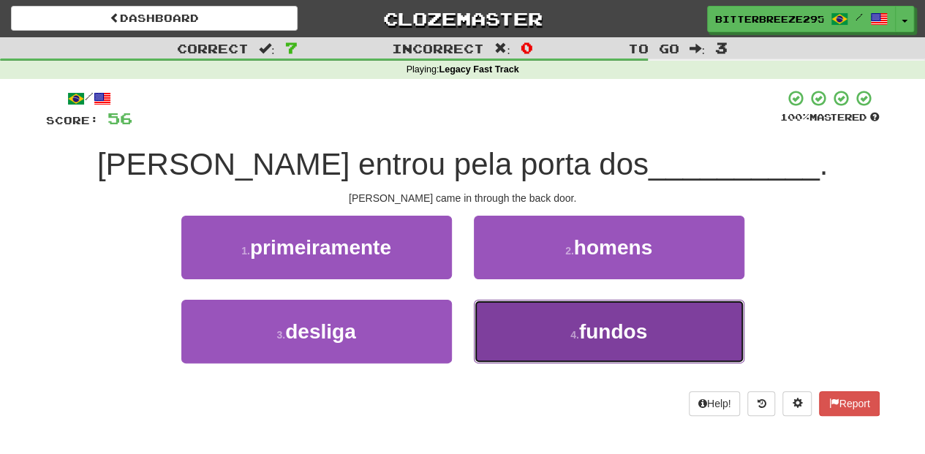
click at [537, 311] on button "4 . fundos" at bounding box center [609, 332] width 270 height 64
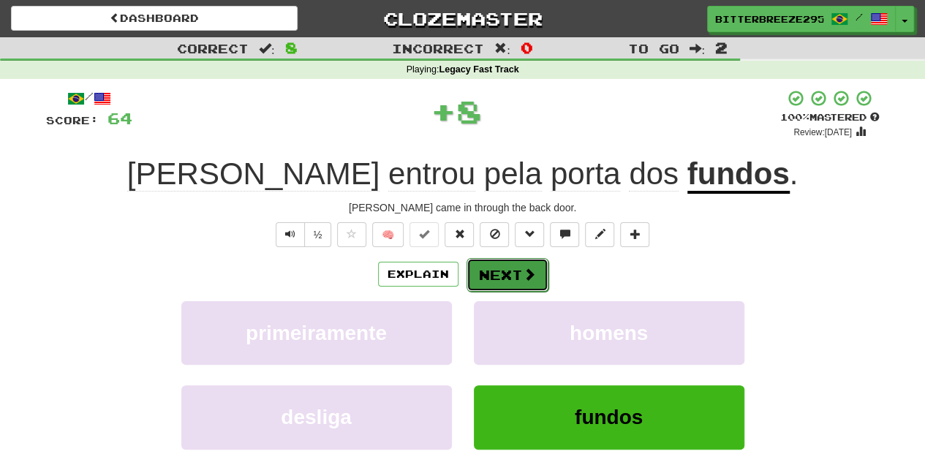
click at [496, 278] on button "Next" at bounding box center [507, 275] width 82 height 34
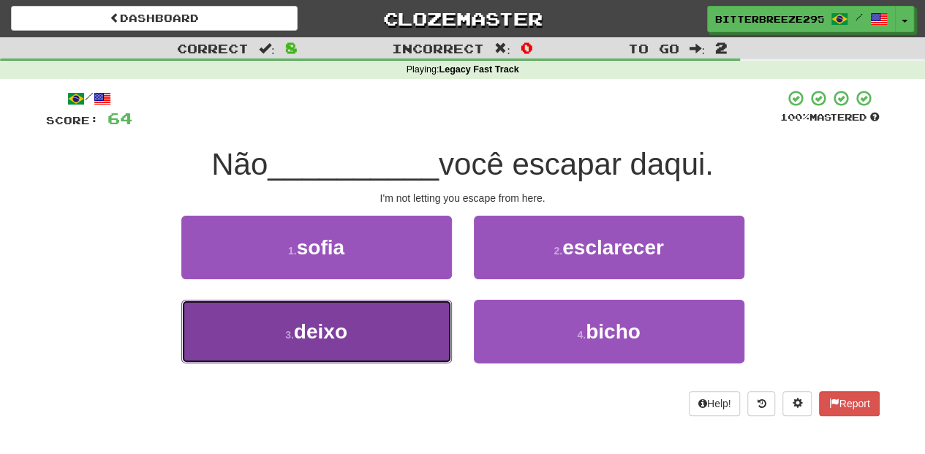
click at [408, 309] on button "3 . deixo" at bounding box center [316, 332] width 270 height 64
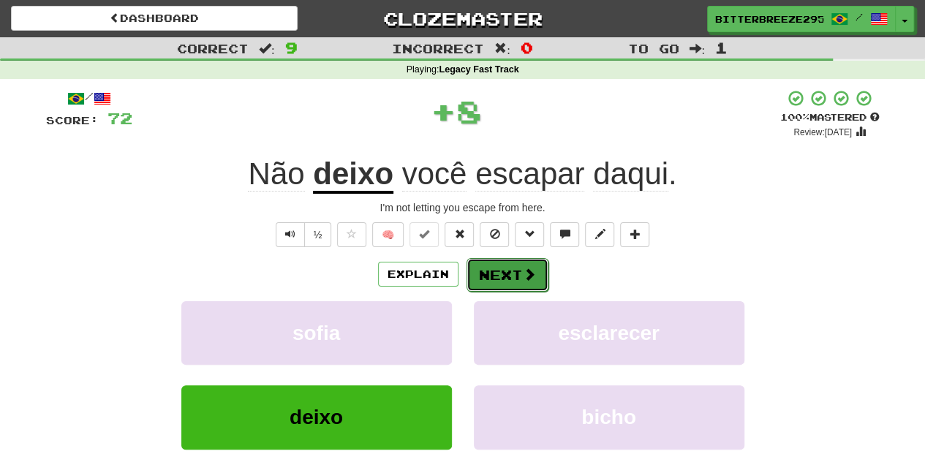
click at [482, 281] on button "Next" at bounding box center [507, 275] width 82 height 34
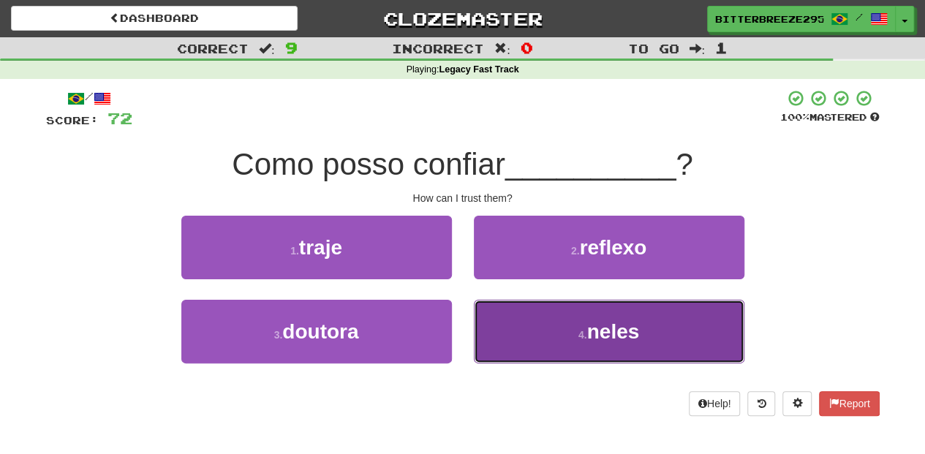
click at [517, 325] on button "4 . neles" at bounding box center [609, 332] width 270 height 64
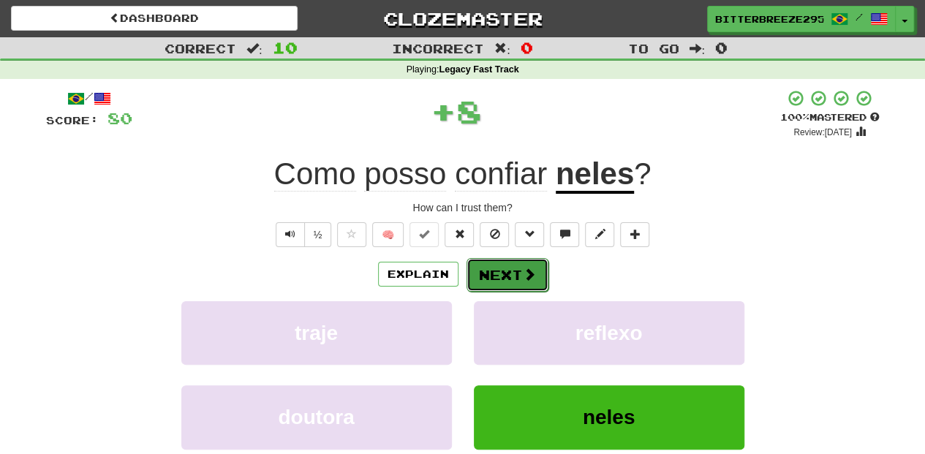
click at [517, 263] on button "Next" at bounding box center [507, 275] width 82 height 34
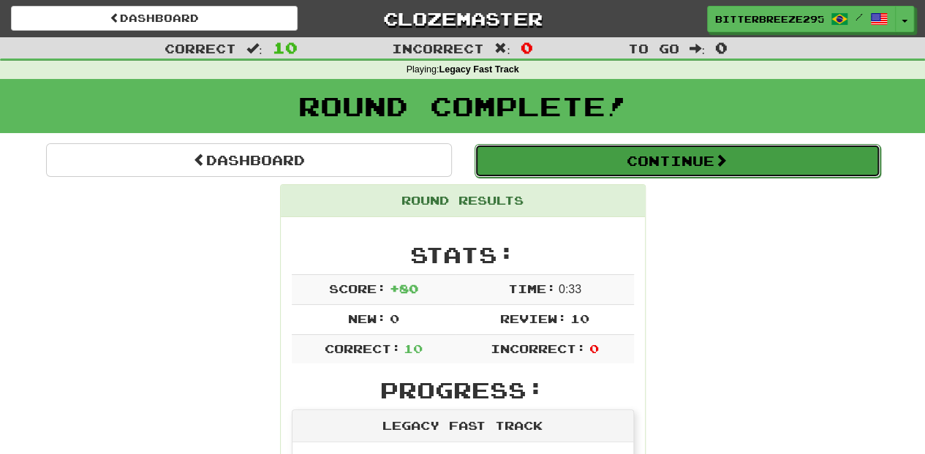
click at [571, 152] on button "Continue" at bounding box center [677, 161] width 406 height 34
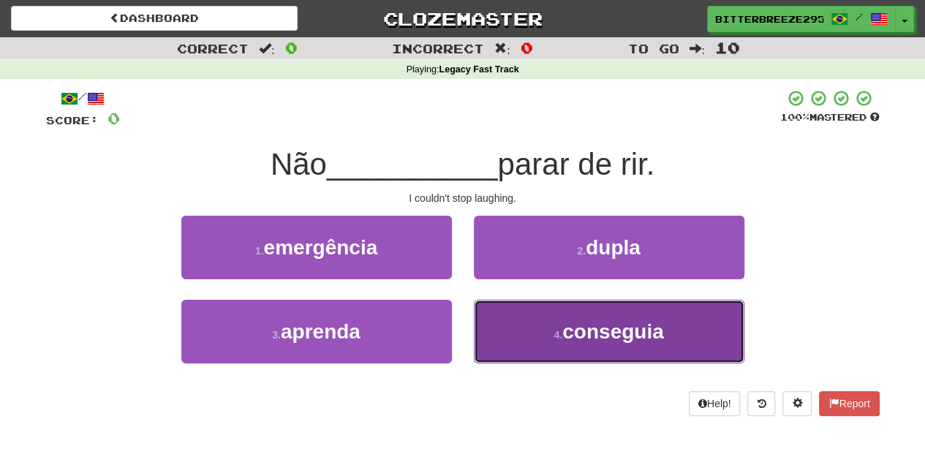
click at [495, 344] on button "4 . conseguia" at bounding box center [609, 332] width 270 height 64
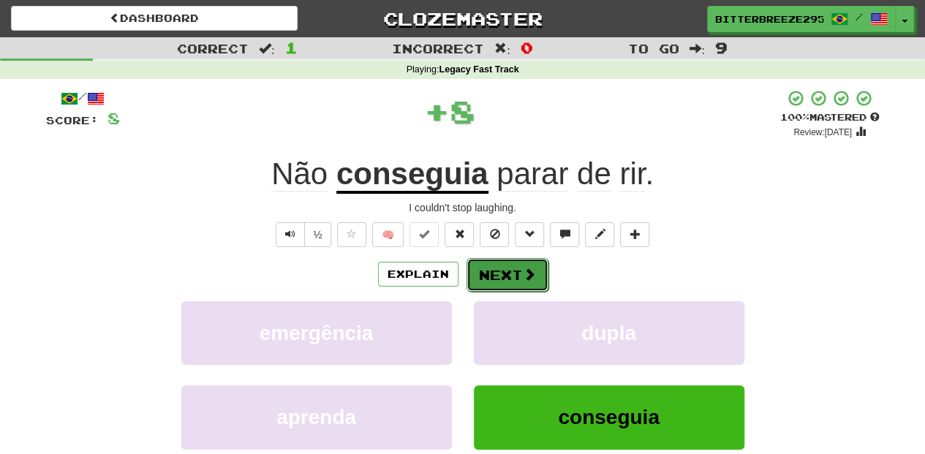
click at [482, 285] on button "Next" at bounding box center [507, 275] width 82 height 34
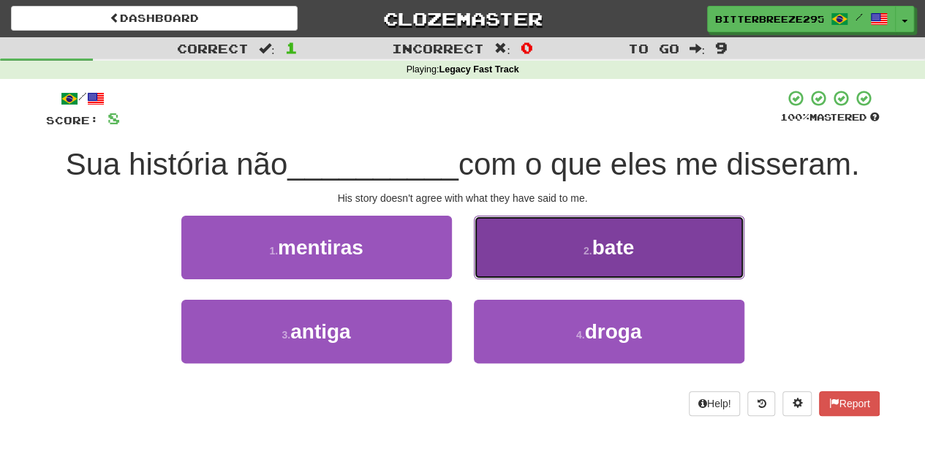
click at [515, 261] on button "2 . bate" at bounding box center [609, 248] width 270 height 64
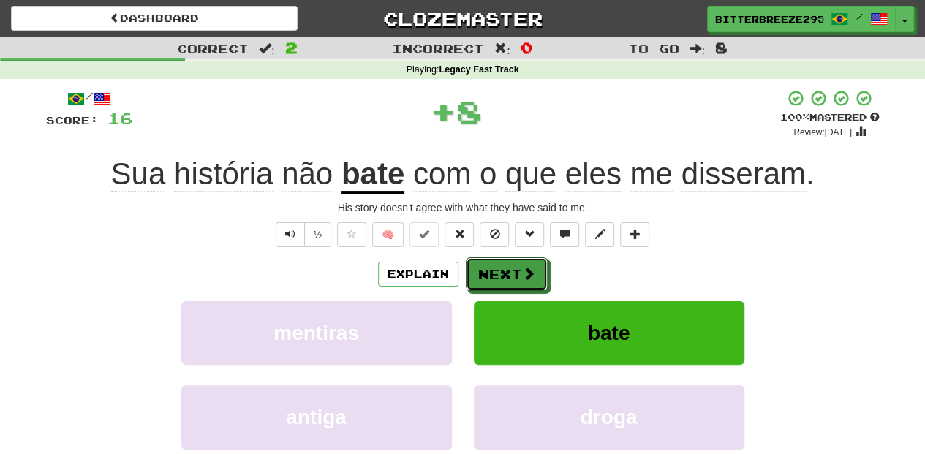
click at [506, 267] on button "Next" at bounding box center [507, 274] width 82 height 34
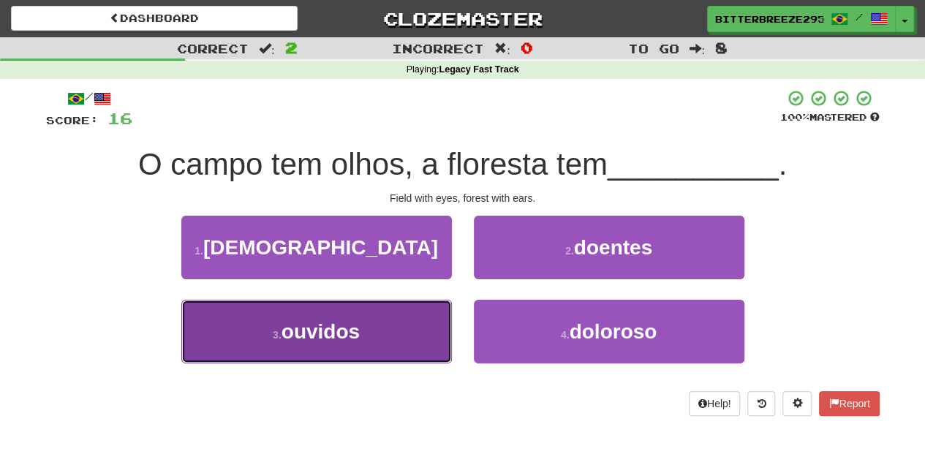
click at [412, 318] on button "3 . ouvidos" at bounding box center [316, 332] width 270 height 64
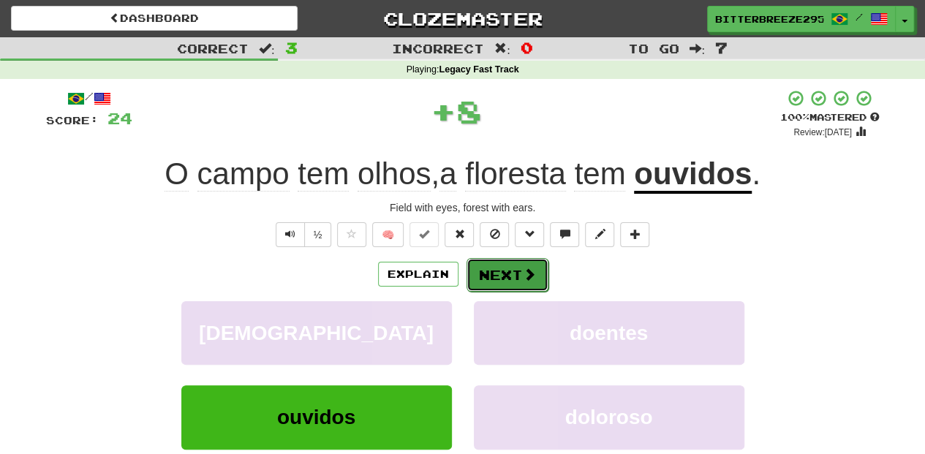
click at [499, 272] on button "Next" at bounding box center [507, 275] width 82 height 34
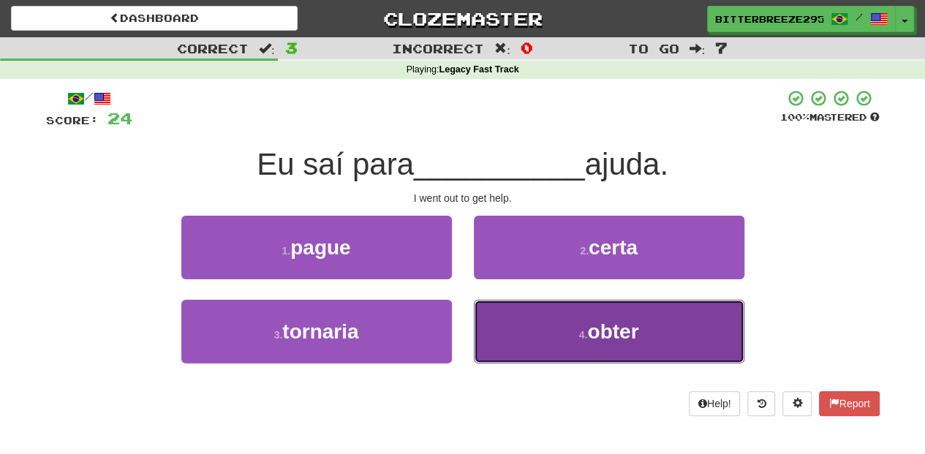
click at [507, 322] on button "4 . obter" at bounding box center [609, 332] width 270 height 64
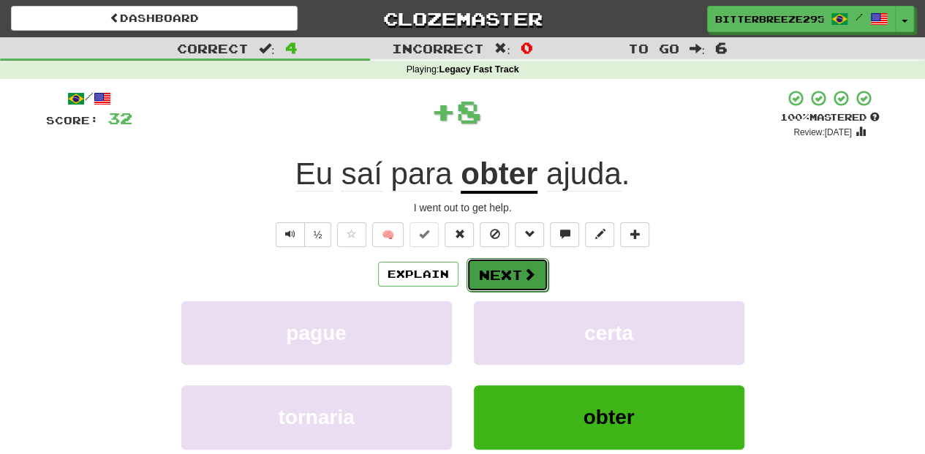
click at [480, 268] on button "Next" at bounding box center [507, 275] width 82 height 34
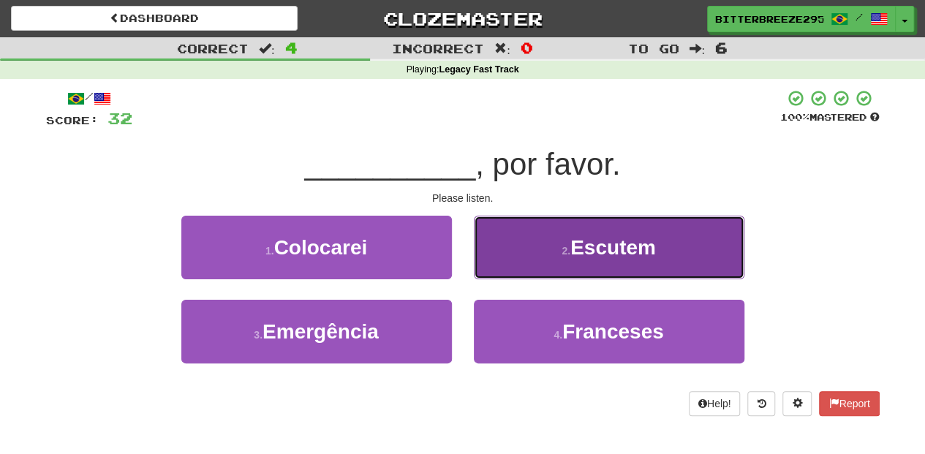
click at [512, 256] on button "2 . Escutem" at bounding box center [609, 248] width 270 height 64
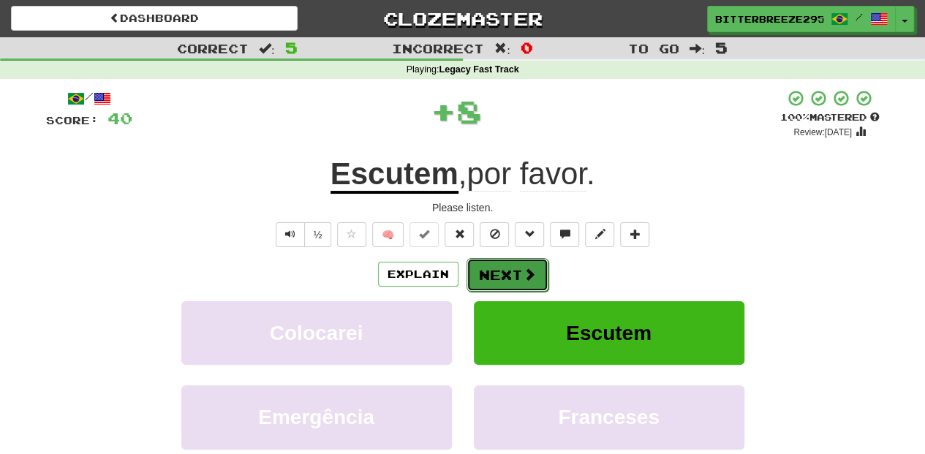
click at [494, 263] on button "Next" at bounding box center [507, 275] width 82 height 34
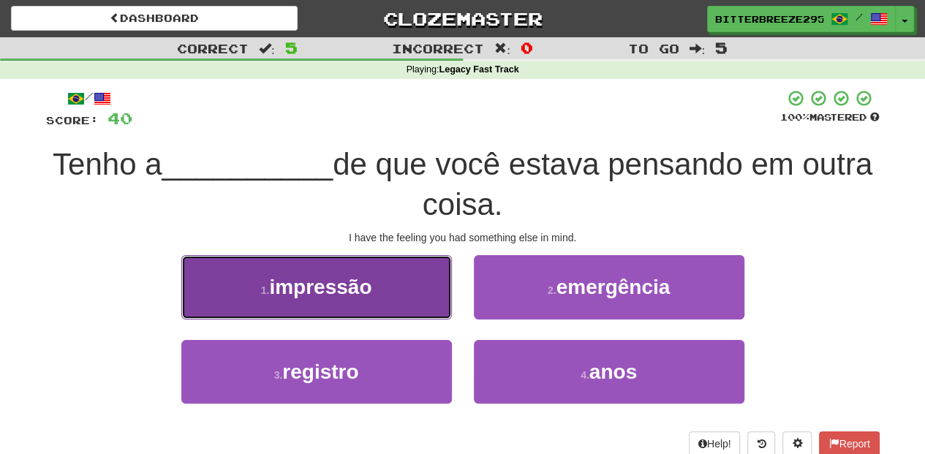
click at [428, 306] on button "1 . impressão" at bounding box center [316, 287] width 270 height 64
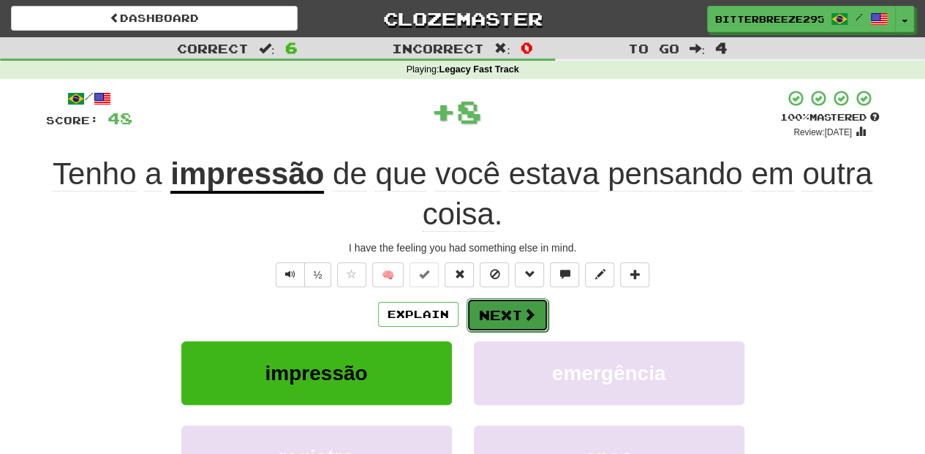
click at [485, 306] on button "Next" at bounding box center [507, 315] width 82 height 34
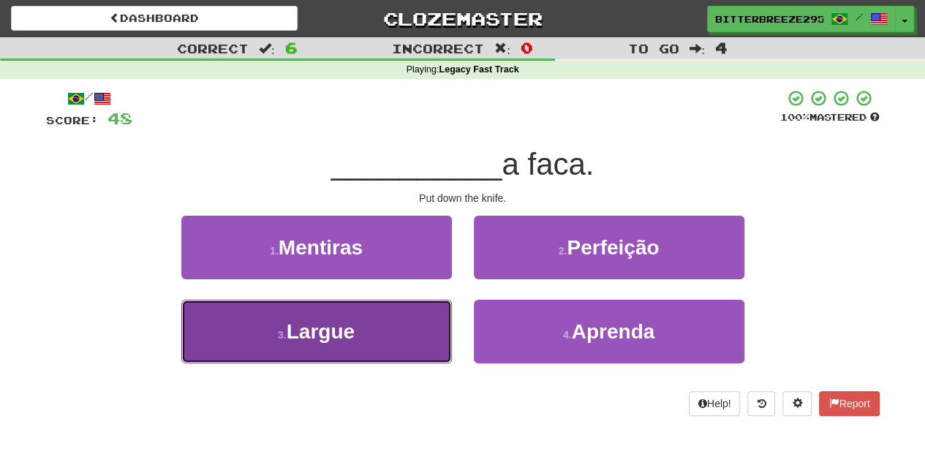
click at [377, 340] on button "3 . Largue" at bounding box center [316, 332] width 270 height 64
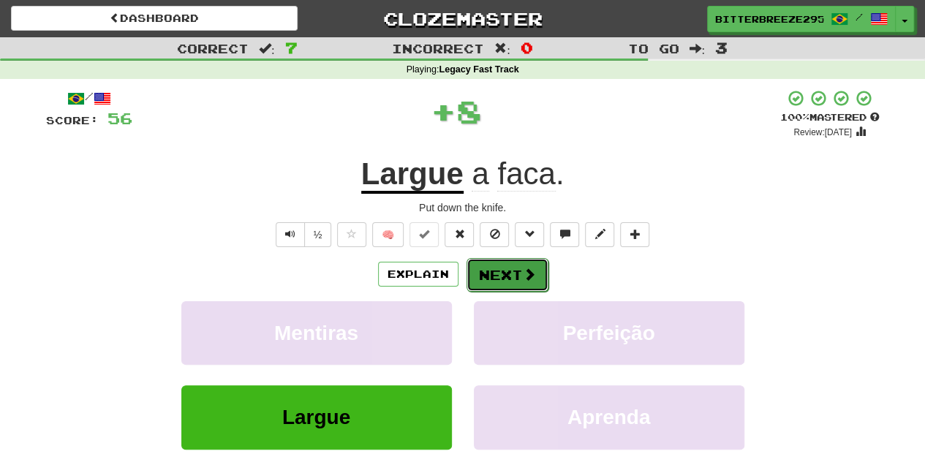
click at [478, 269] on button "Next" at bounding box center [507, 275] width 82 height 34
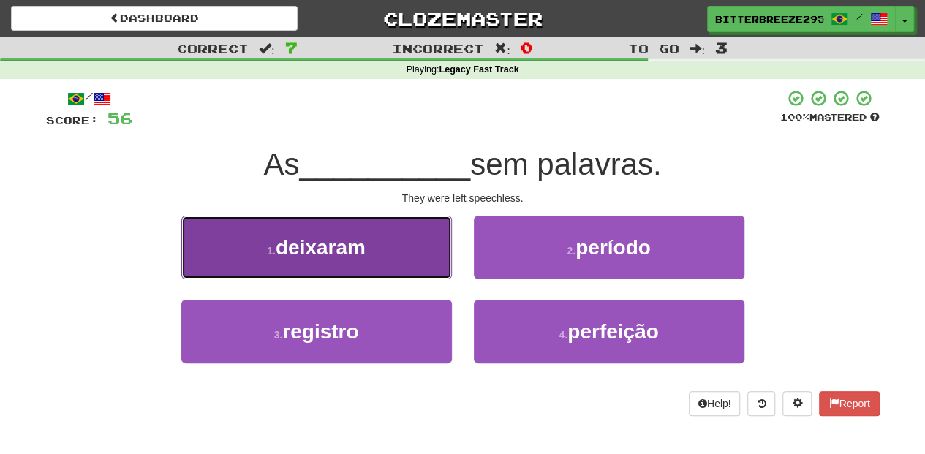
click at [416, 268] on button "1 . deixaram" at bounding box center [316, 248] width 270 height 64
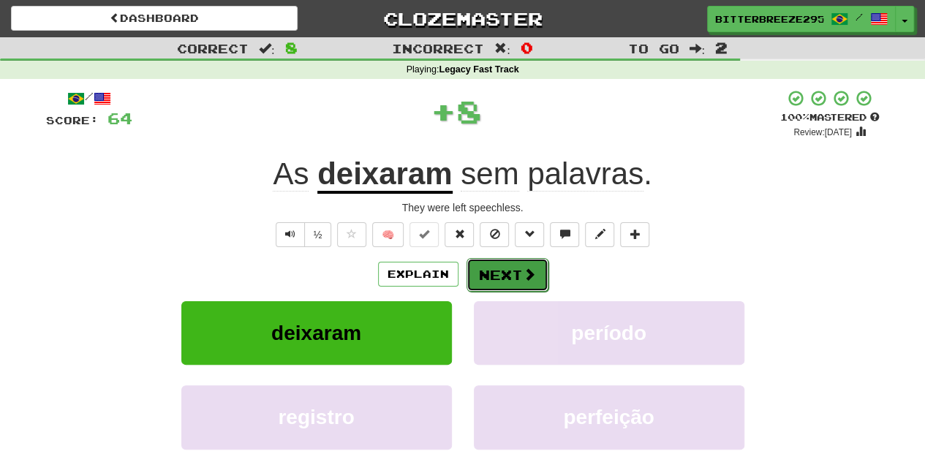
click at [496, 273] on button "Next" at bounding box center [507, 275] width 82 height 34
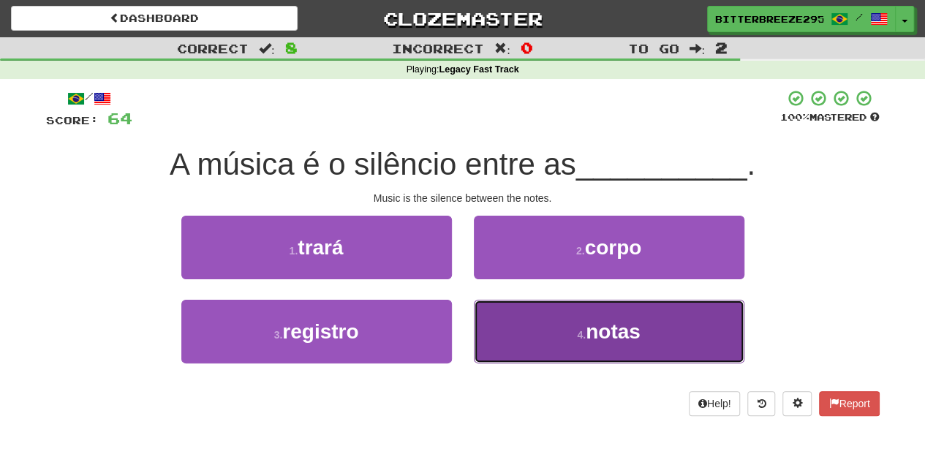
click at [526, 317] on button "4 . notas" at bounding box center [609, 332] width 270 height 64
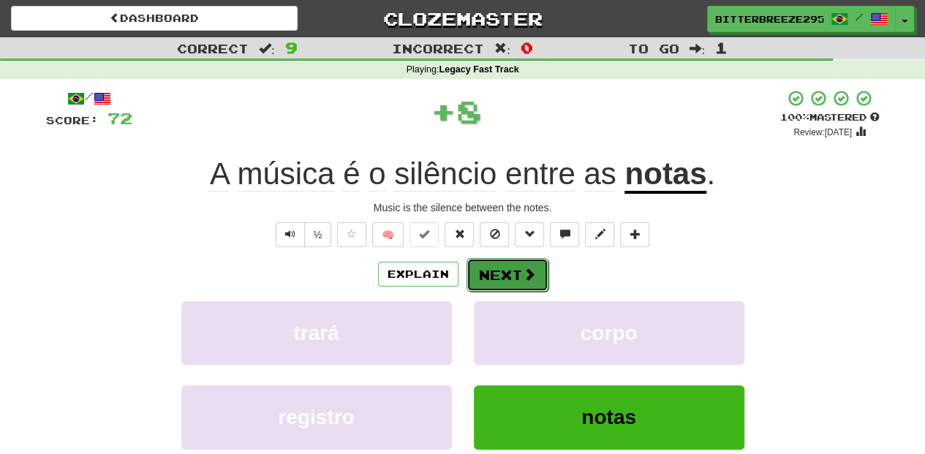
click at [503, 276] on button "Next" at bounding box center [507, 275] width 82 height 34
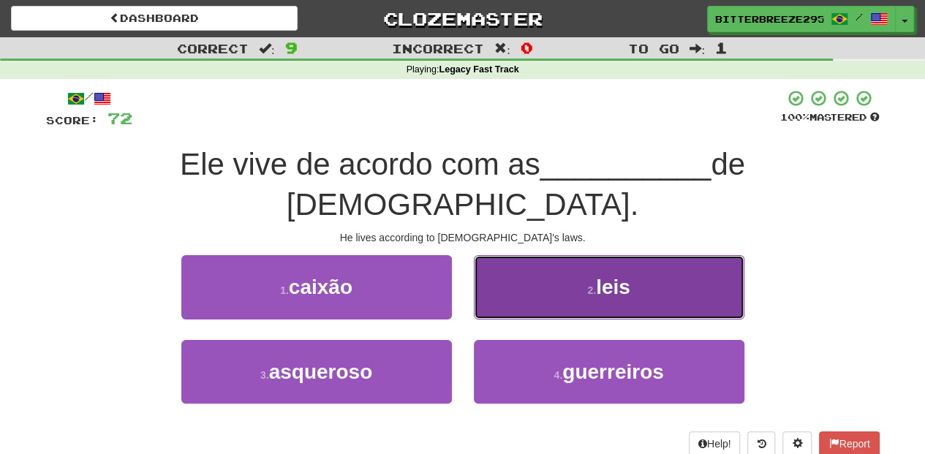
click at [501, 270] on button "2 . leis" at bounding box center [609, 287] width 270 height 64
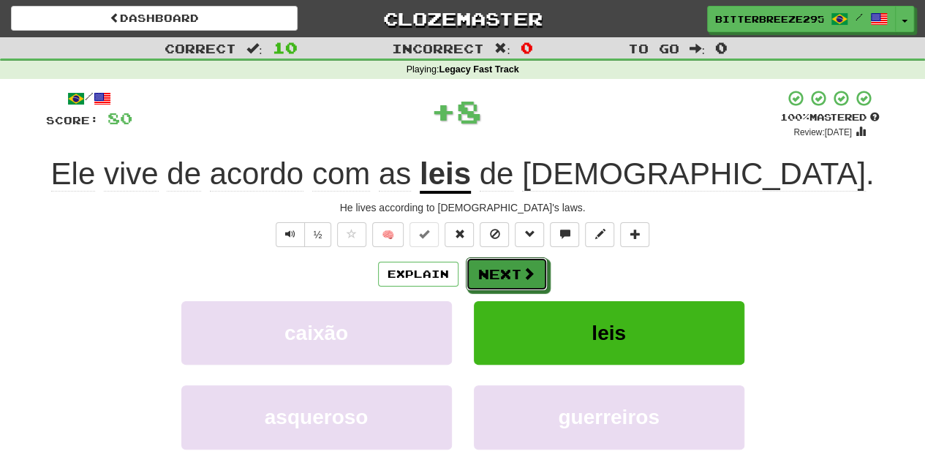
click at [497, 275] on button "Next" at bounding box center [507, 274] width 82 height 34
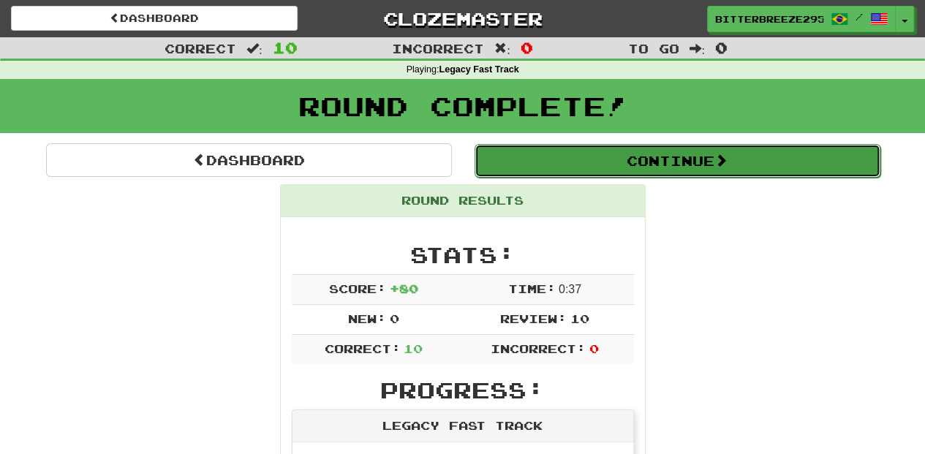
click at [565, 161] on button "Continue" at bounding box center [677, 161] width 406 height 34
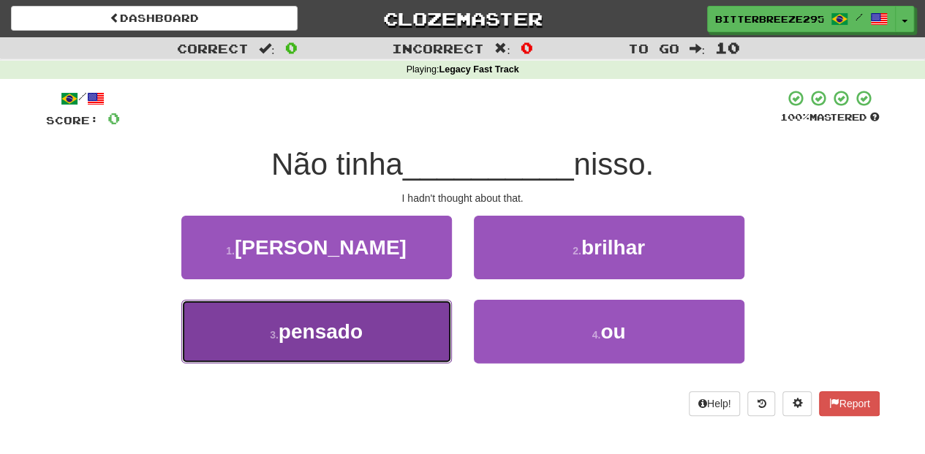
click at [412, 333] on button "3 . pensado" at bounding box center [316, 332] width 270 height 64
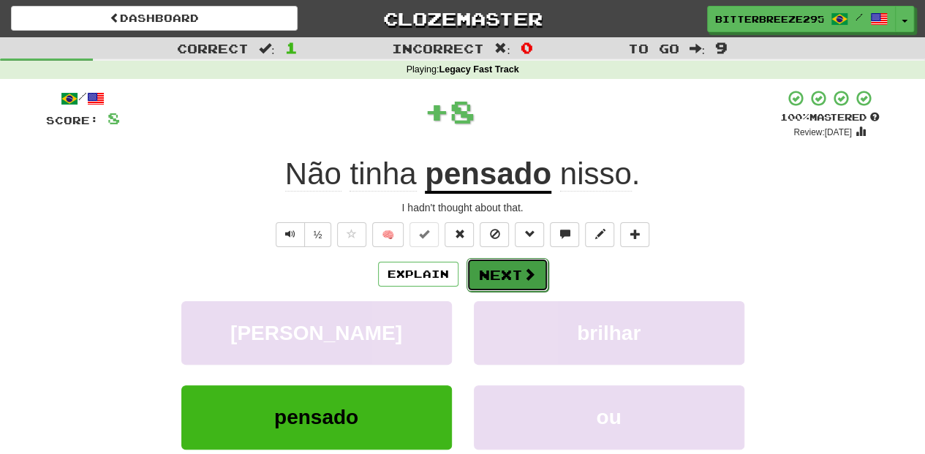
click at [482, 285] on button "Next" at bounding box center [507, 275] width 82 height 34
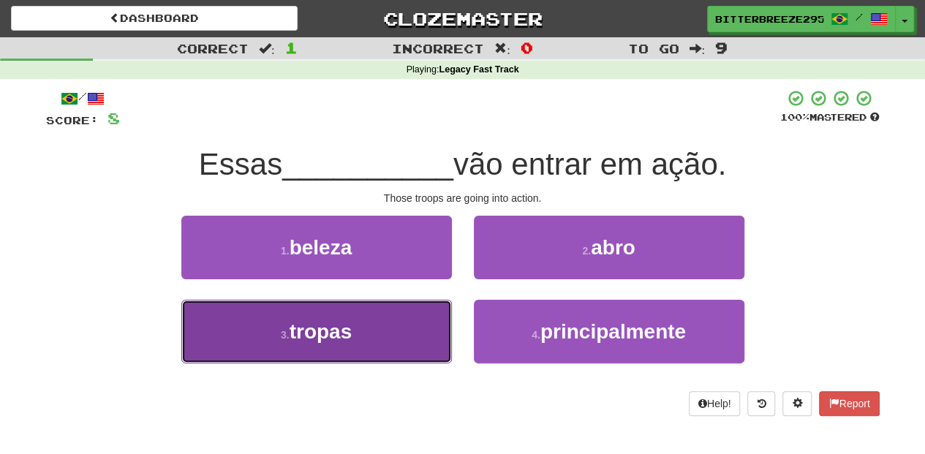
click at [402, 328] on button "3 . tropas" at bounding box center [316, 332] width 270 height 64
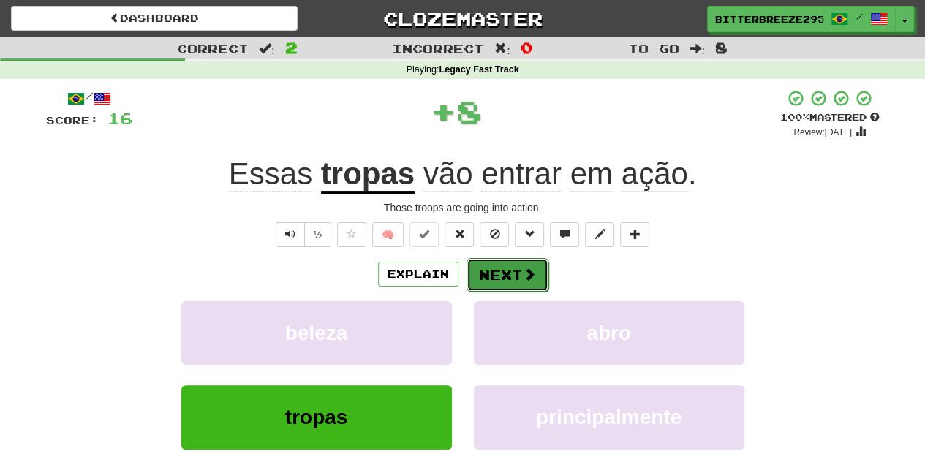
click at [483, 276] on button "Next" at bounding box center [507, 275] width 82 height 34
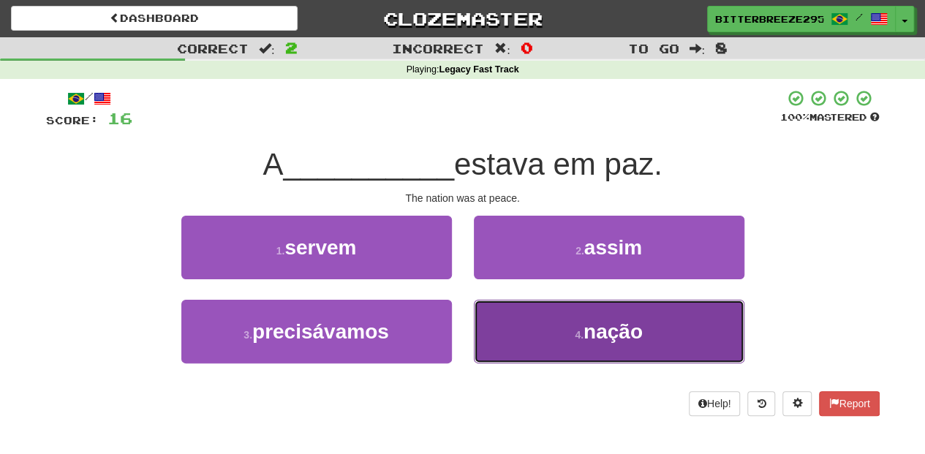
click at [502, 325] on button "4 . nação" at bounding box center [609, 332] width 270 height 64
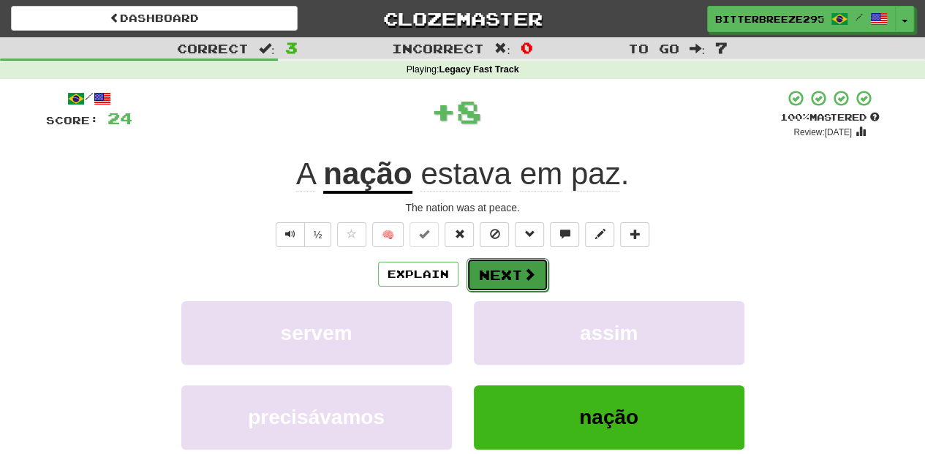
click at [494, 273] on button "Next" at bounding box center [507, 275] width 82 height 34
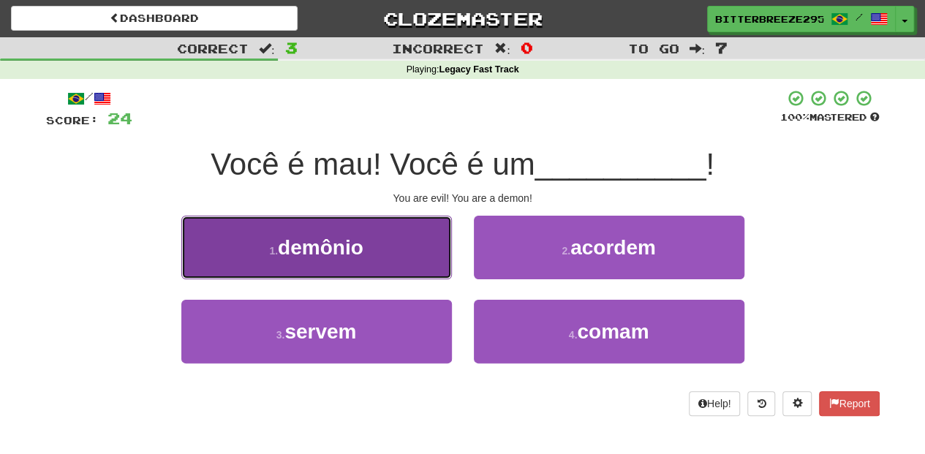
click at [396, 260] on button "1 . demônio" at bounding box center [316, 248] width 270 height 64
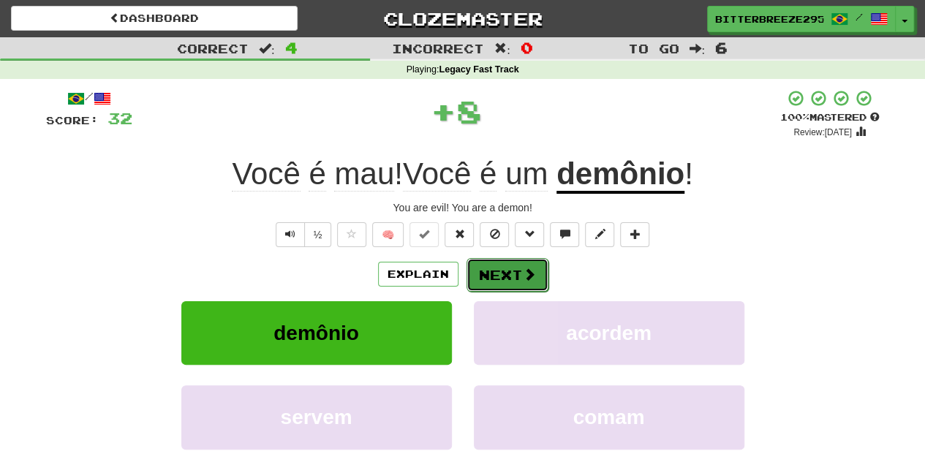
click at [510, 269] on button "Next" at bounding box center [507, 275] width 82 height 34
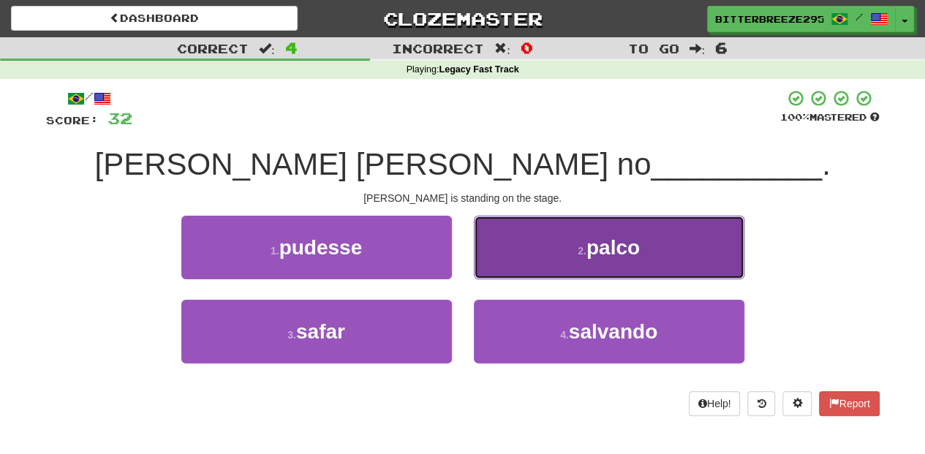
click at [507, 272] on button "2 . palco" at bounding box center [609, 248] width 270 height 64
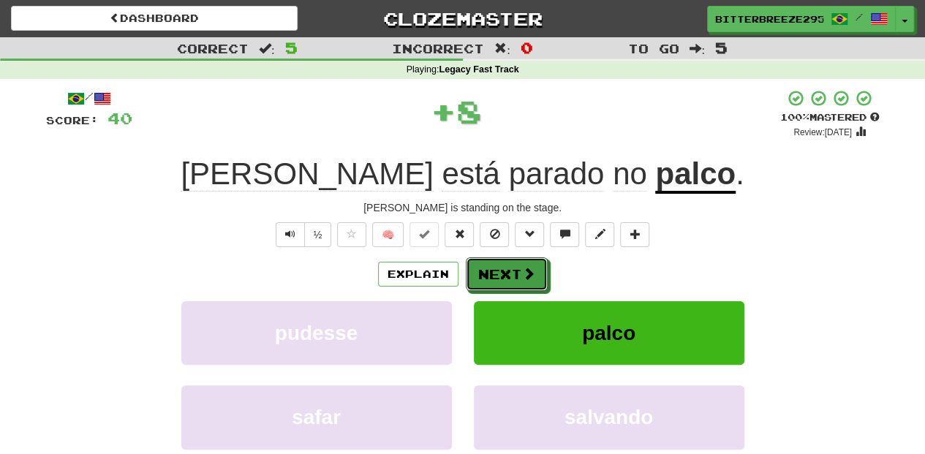
click at [507, 272] on button "Next" at bounding box center [507, 274] width 82 height 34
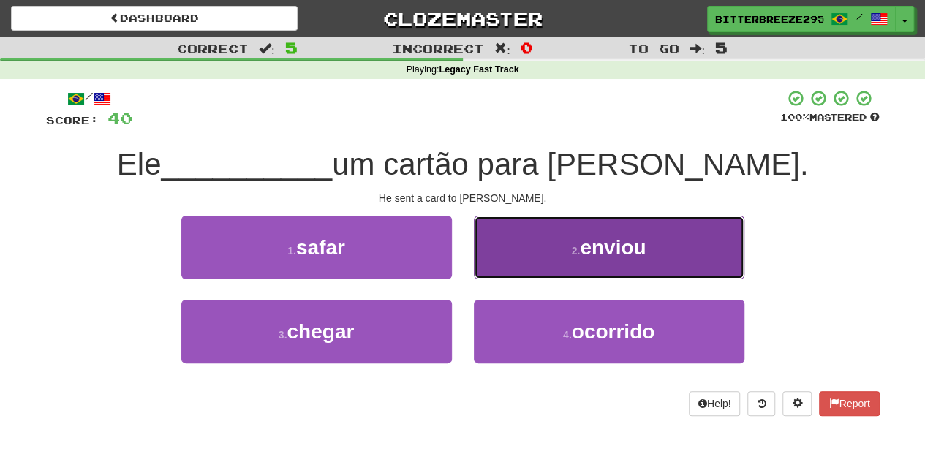
click at [510, 266] on button "2 . enviou" at bounding box center [609, 248] width 270 height 64
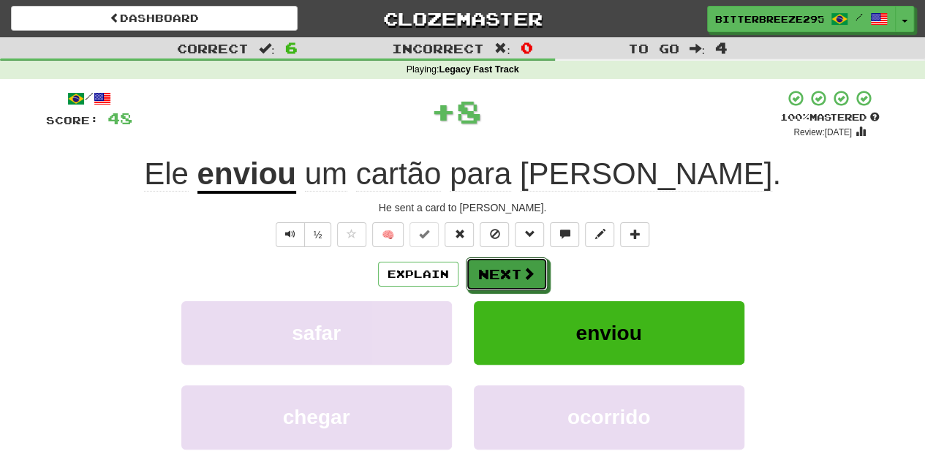
click at [501, 272] on button "Next" at bounding box center [507, 274] width 82 height 34
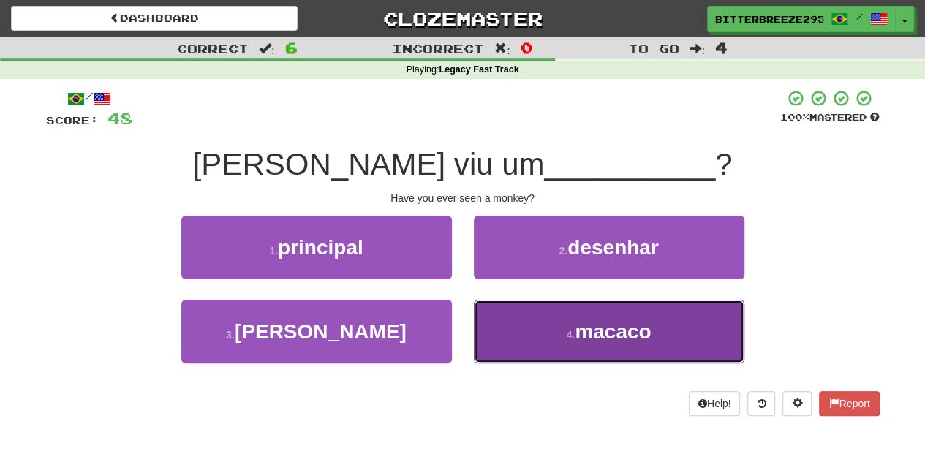
click at [514, 311] on button "4 . macaco" at bounding box center [609, 332] width 270 height 64
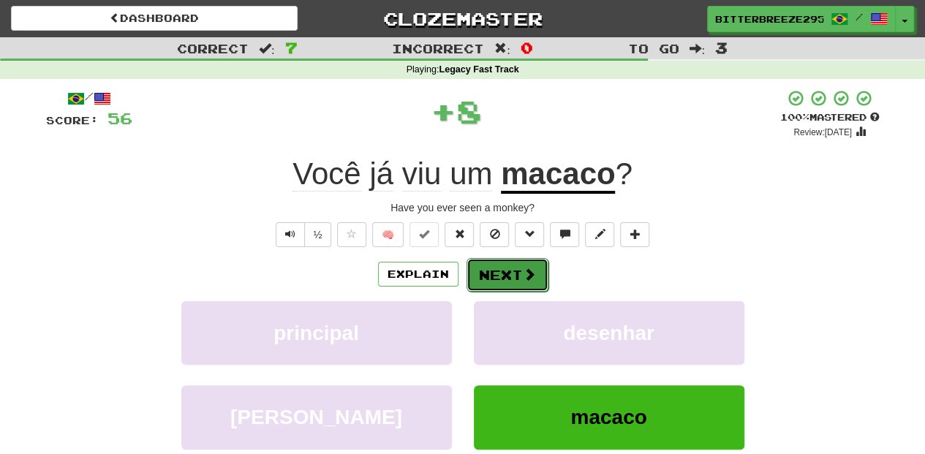
click at [494, 270] on button "Next" at bounding box center [507, 275] width 82 height 34
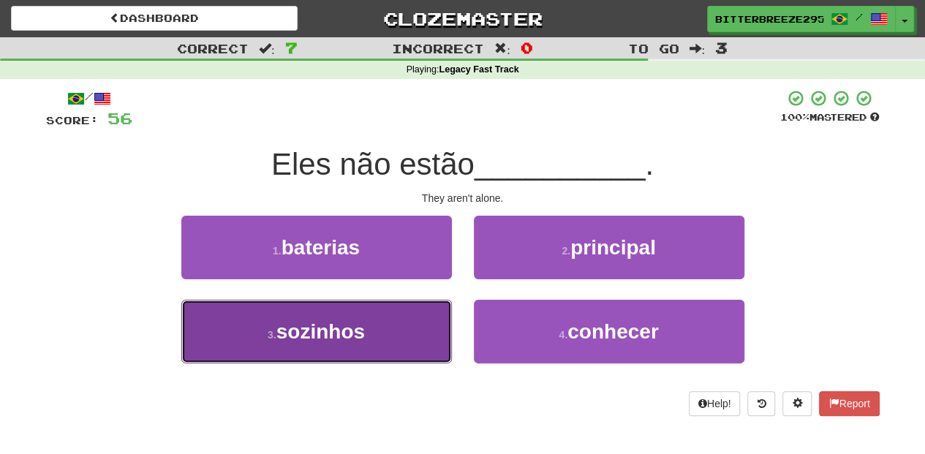
click at [414, 331] on button "3 . sozinhos" at bounding box center [316, 332] width 270 height 64
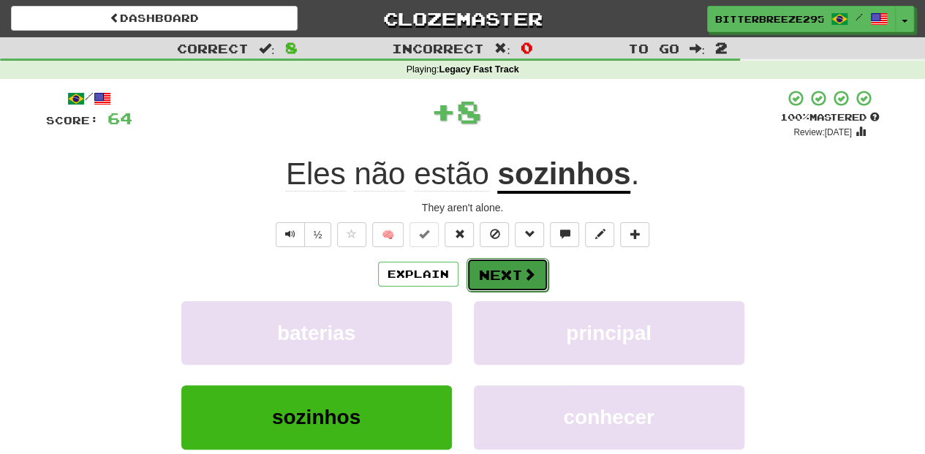
click at [505, 272] on button "Next" at bounding box center [507, 275] width 82 height 34
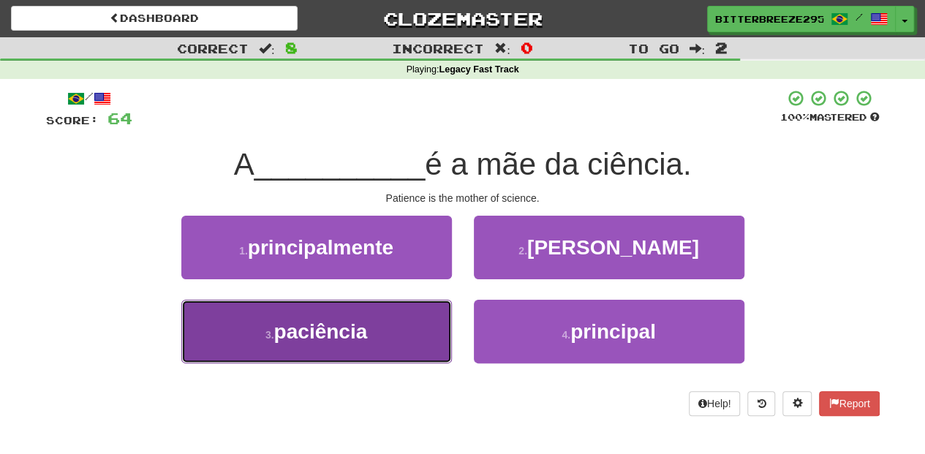
click at [407, 325] on button "3 . paciência" at bounding box center [316, 332] width 270 height 64
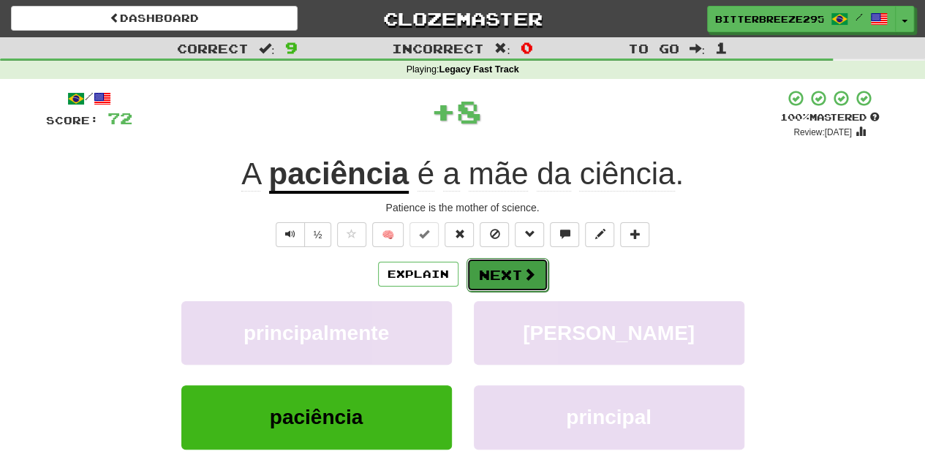
click at [485, 278] on button "Next" at bounding box center [507, 275] width 82 height 34
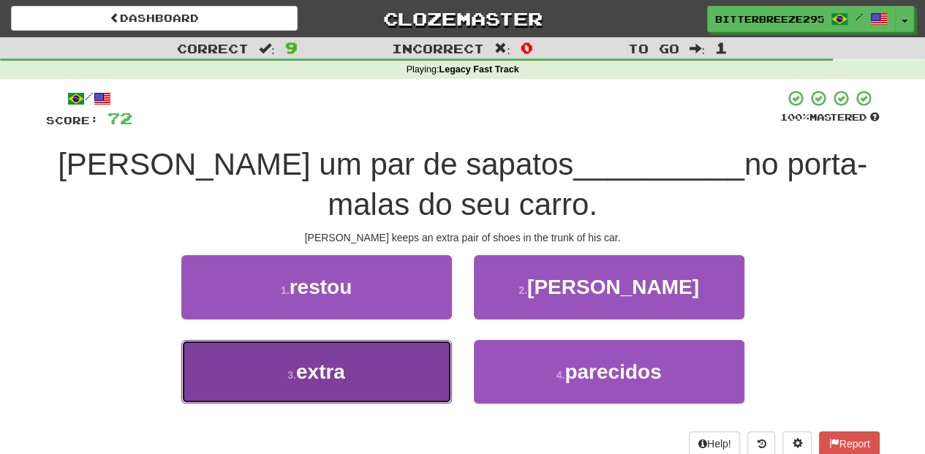
click at [376, 363] on button "3 . extra" at bounding box center [316, 372] width 270 height 64
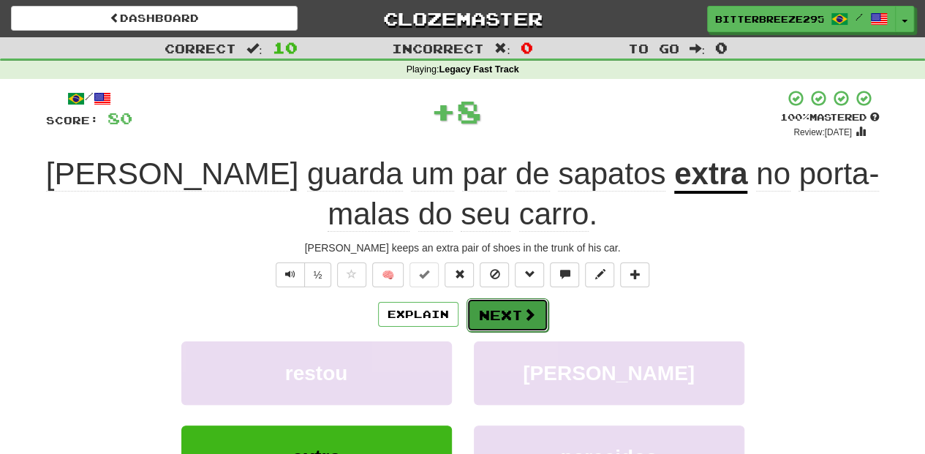
click at [480, 315] on button "Next" at bounding box center [507, 315] width 82 height 34
